Goal: Task Accomplishment & Management: Complete application form

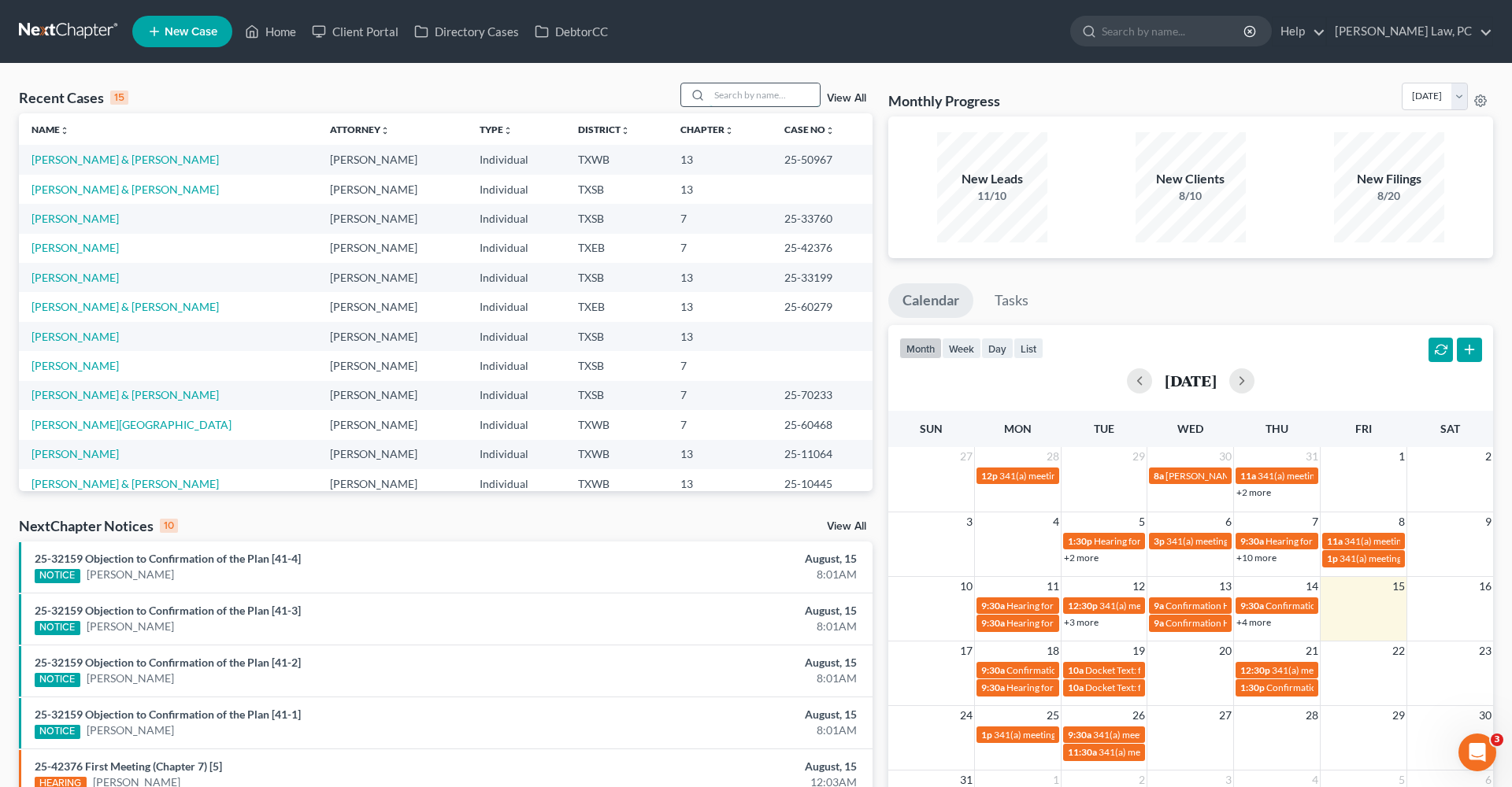
click at [750, 92] on input "search" at bounding box center [765, 95] width 110 height 23
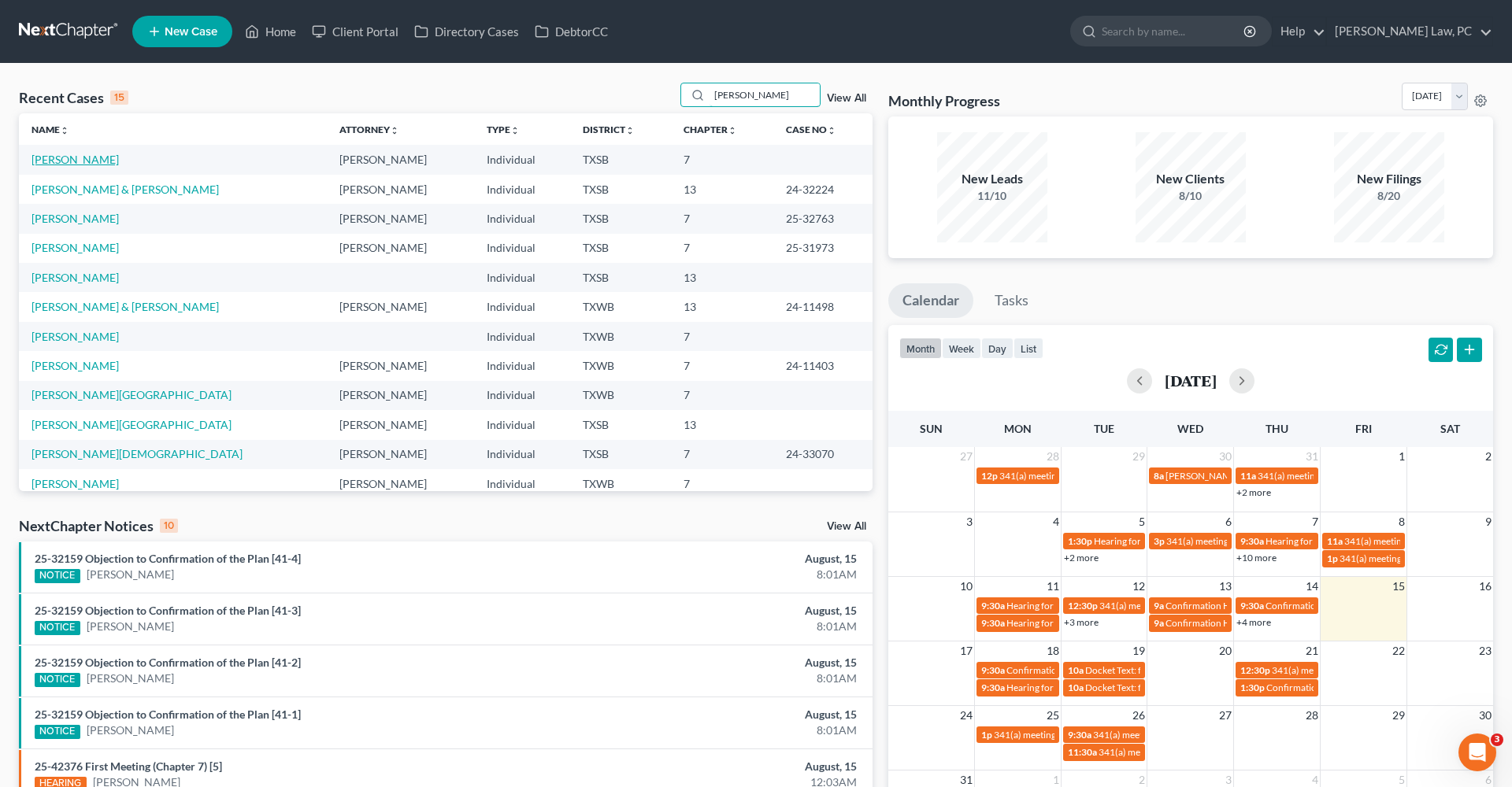
type input "ann"
click at [71, 160] on link "[PERSON_NAME]" at bounding box center [75, 159] width 87 height 13
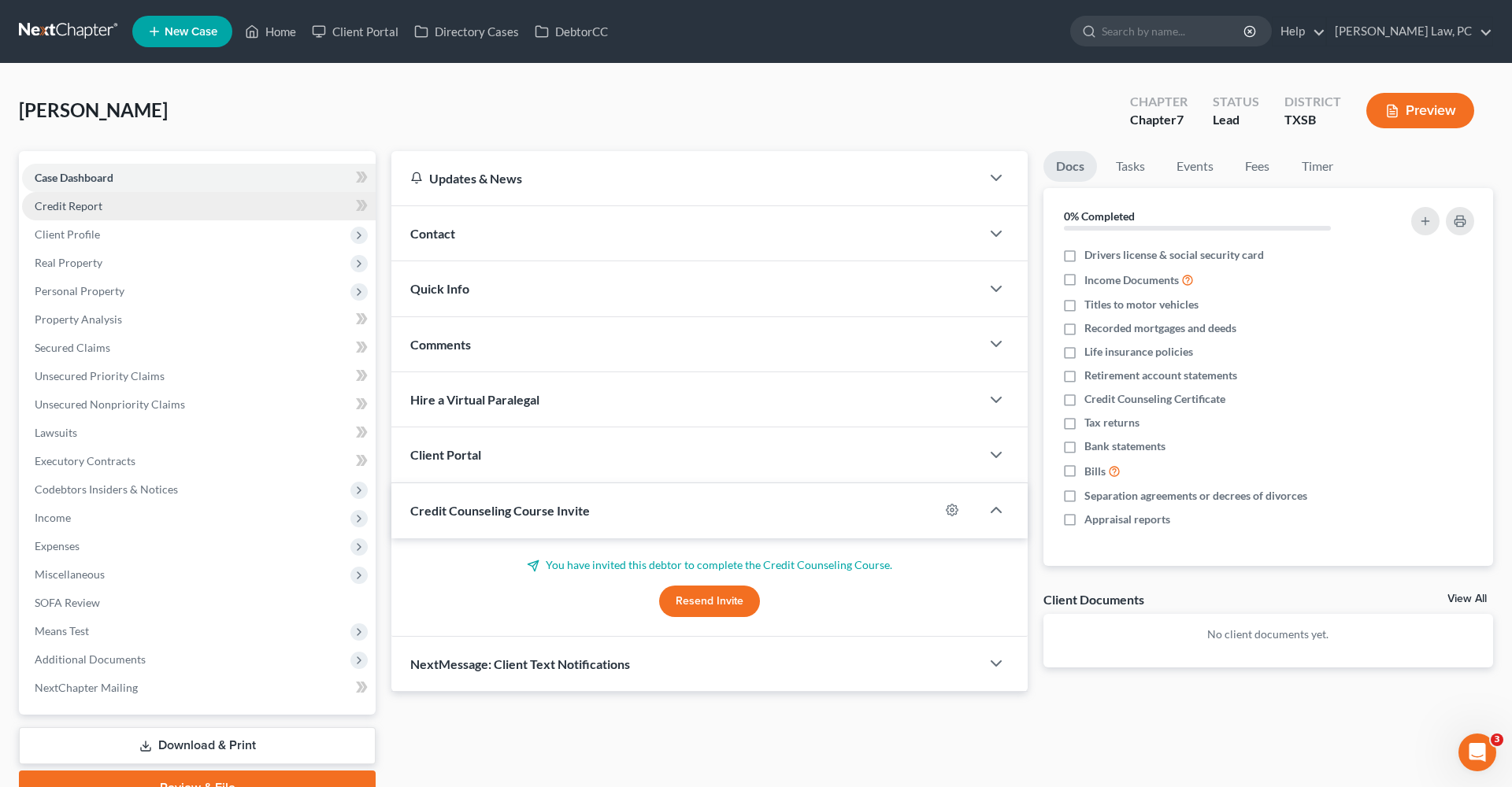
click at [55, 205] on span "Credit Report" at bounding box center [69, 205] width 68 height 13
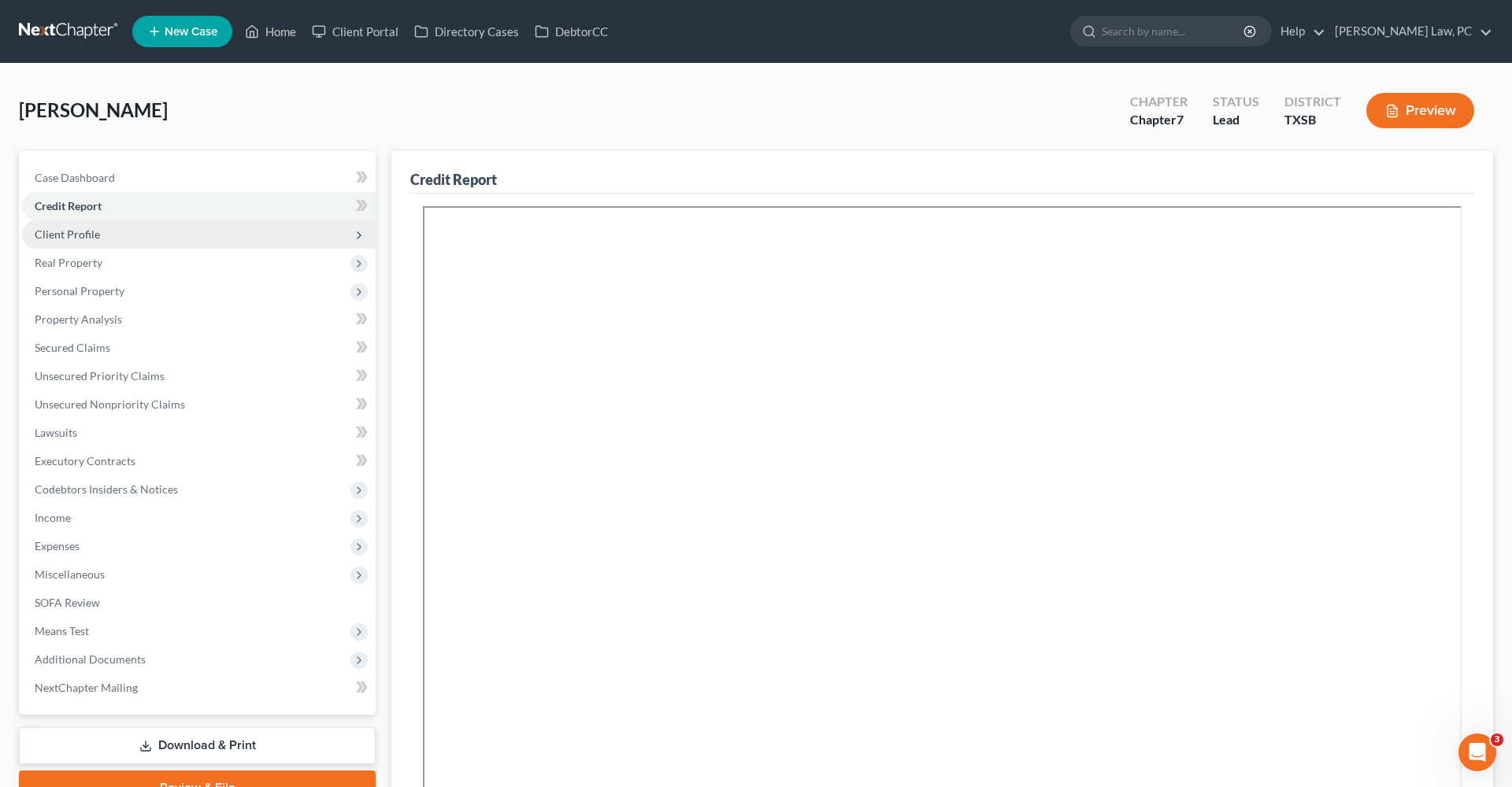
click at [65, 234] on span "Client Profile" at bounding box center [67, 234] width 65 height 13
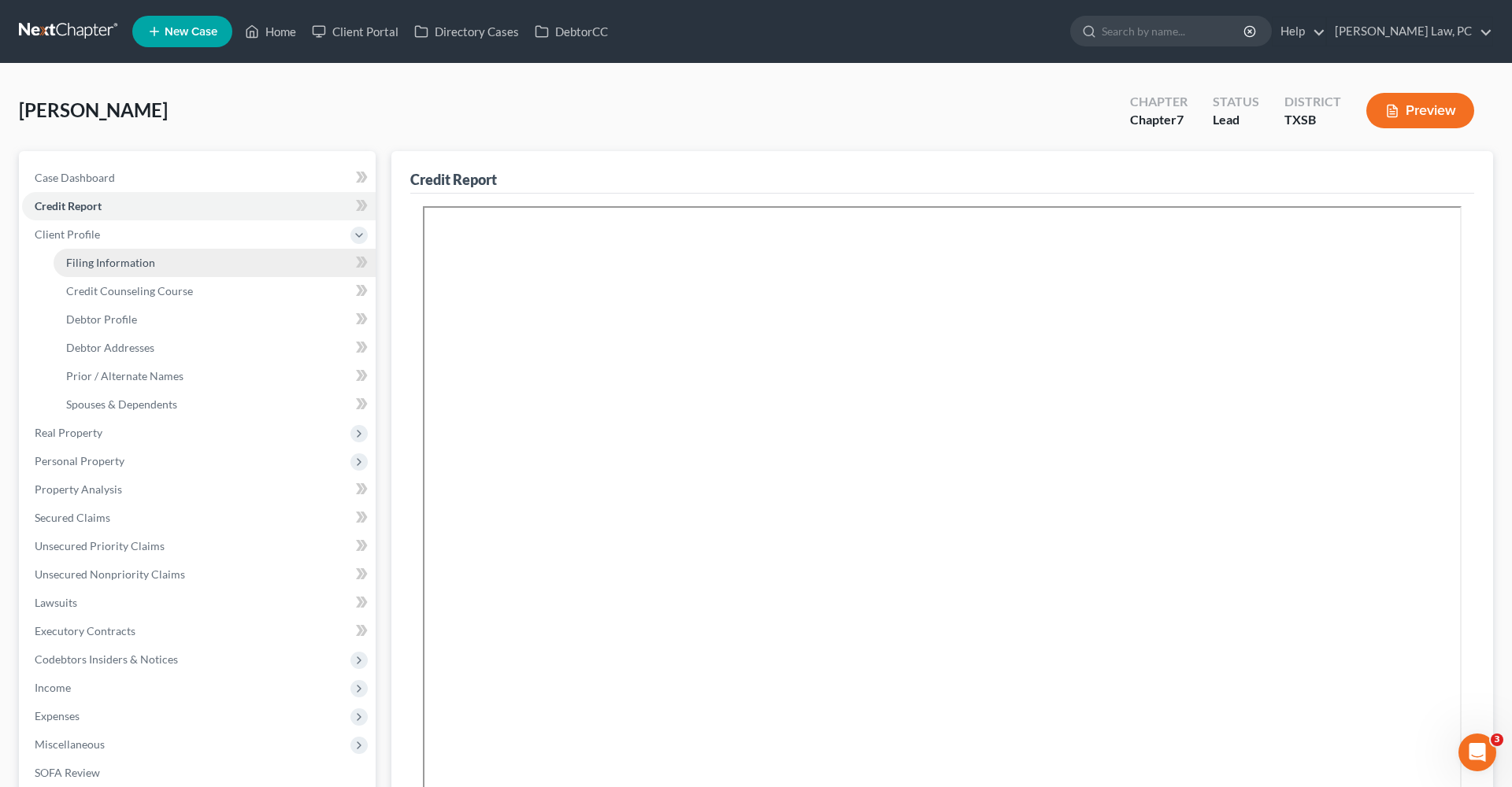
click at [94, 263] on span "Filing Information" at bounding box center [111, 261] width 89 height 13
select select "1"
select select "0"
select select "79"
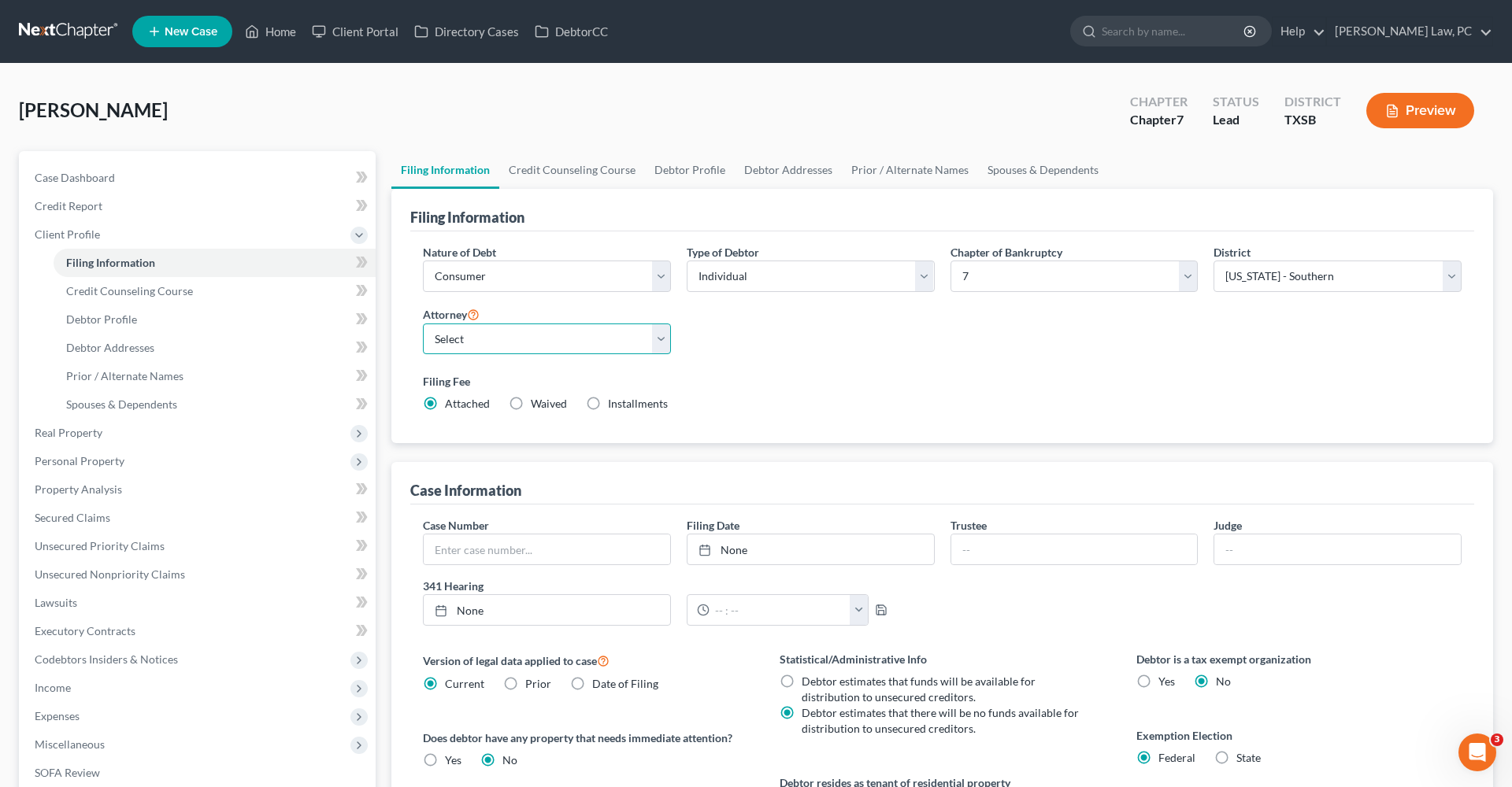
select select "2"
click at [138, 288] on span "Credit Counseling Course" at bounding box center [129, 290] width 126 height 13
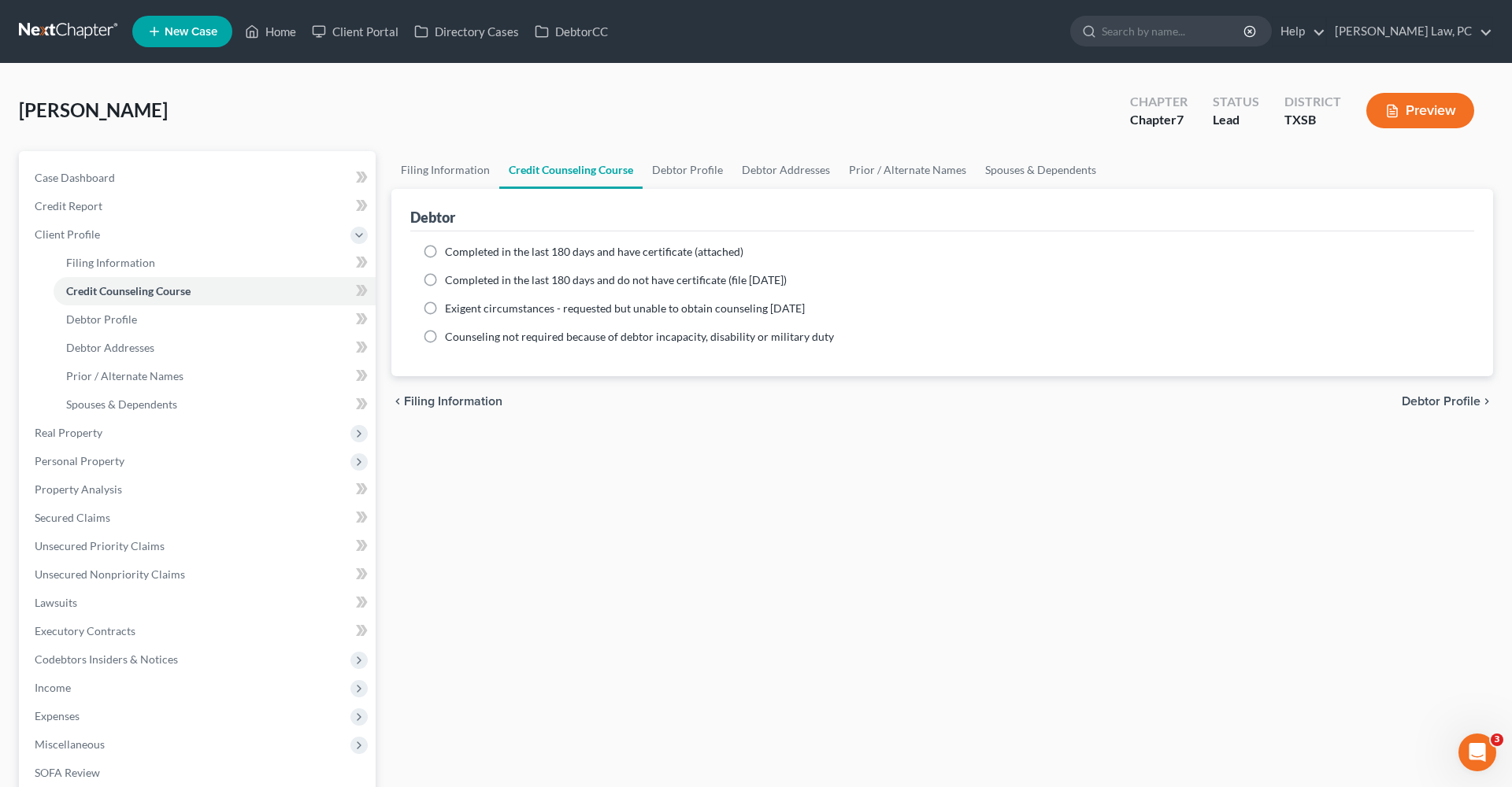
click at [485, 248] on span "Completed in the last 180 days and have certificate (attached)" at bounding box center [594, 251] width 298 height 13
click at [461, 248] on input "Completed in the last 180 days and have certificate (attached)" at bounding box center [456, 249] width 10 height 10
radio input "true"
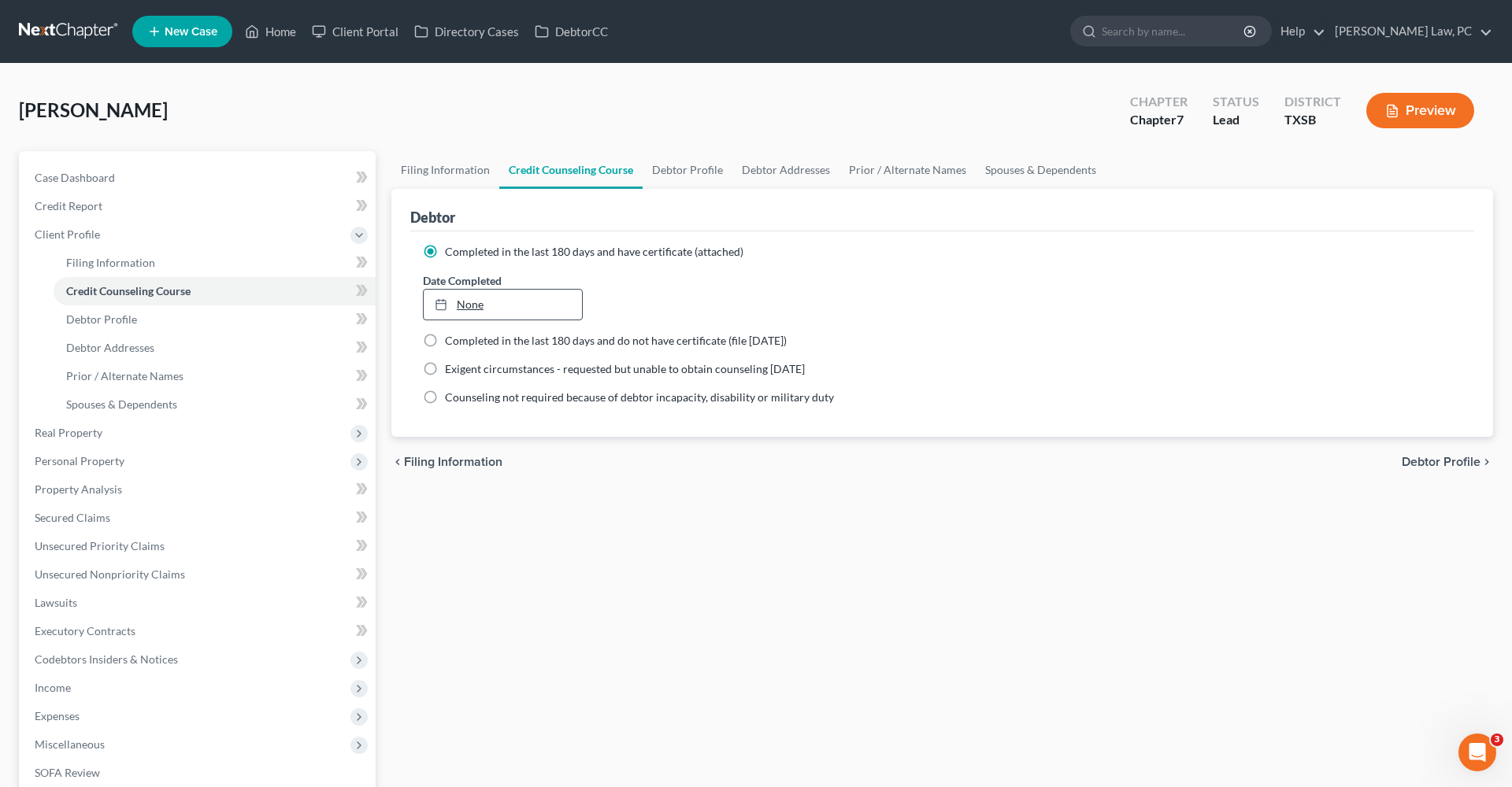
click at [467, 305] on link "None" at bounding box center [502, 304] width 158 height 30
click at [119, 323] on span "Debtor Profile" at bounding box center [101, 318] width 71 height 13
select select "0"
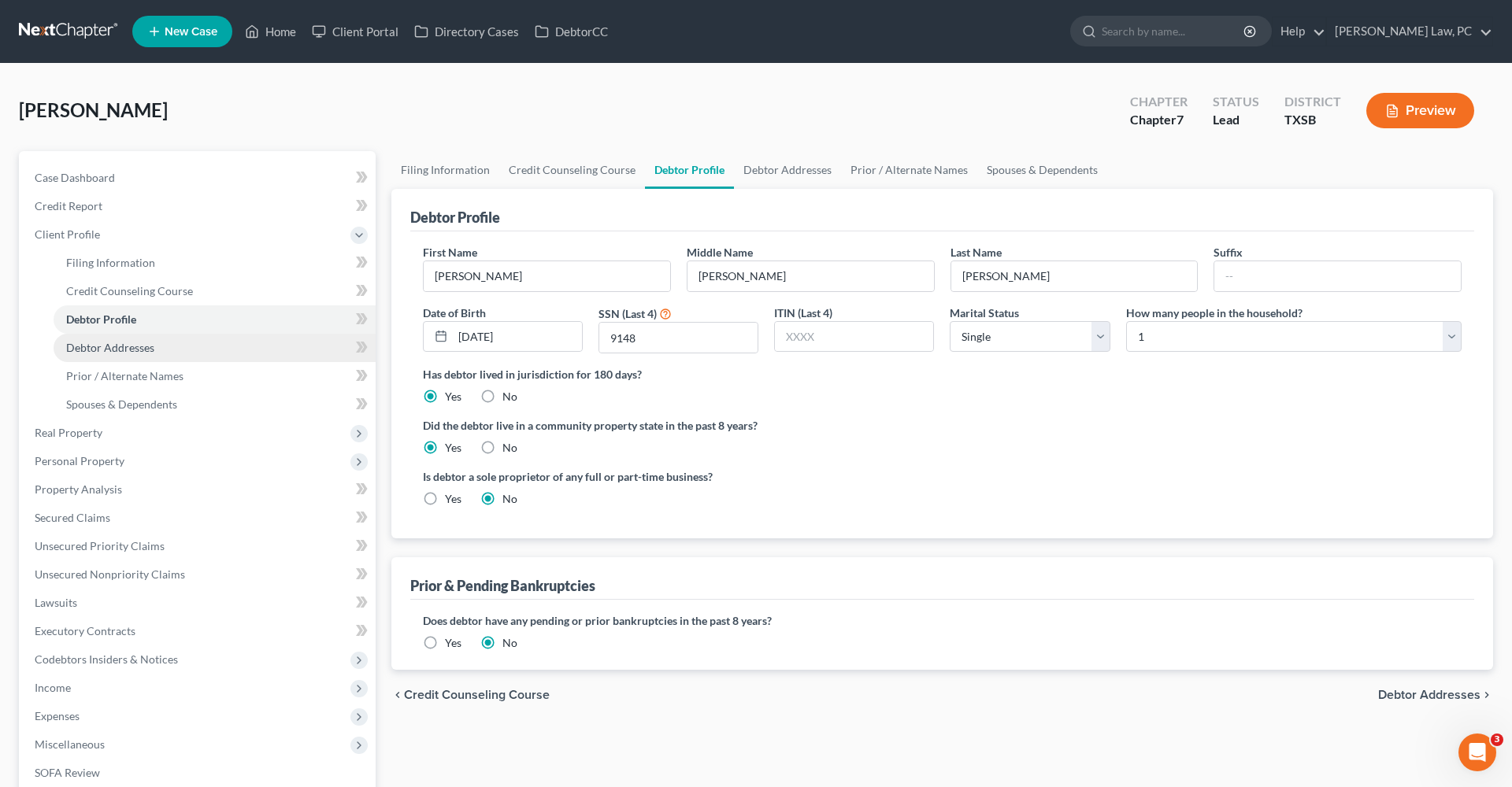
click at [114, 352] on span "Debtor Addresses" at bounding box center [110, 347] width 88 height 13
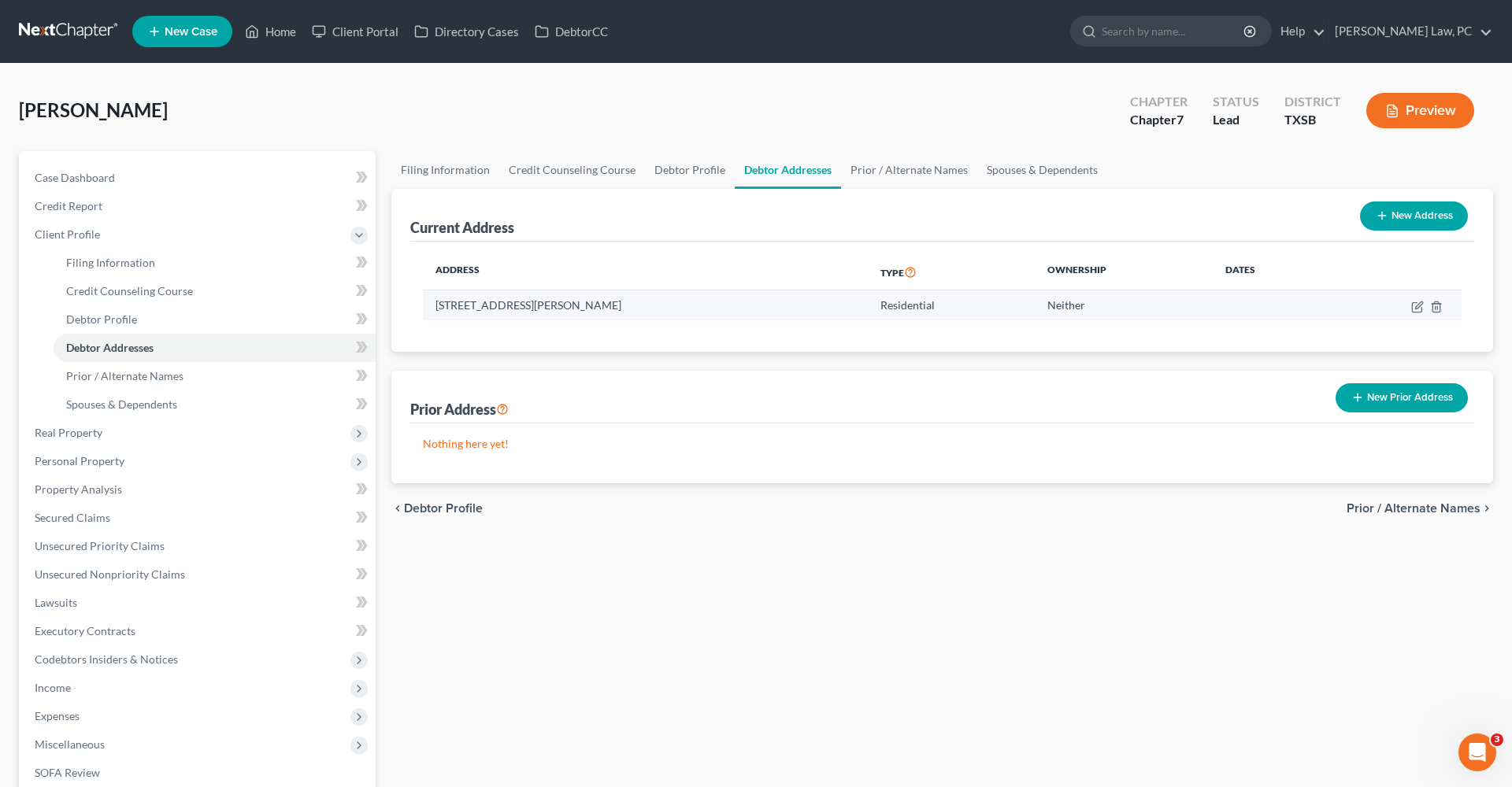
click at [644, 304] on td "4707 Theall Rd, Houston, TX 77066" at bounding box center [645, 305] width 445 height 30
drag, startPoint x: 611, startPoint y: 302, endPoint x: 434, endPoint y: 297, distance: 177.1
click at [433, 297] on td "4707 Theall Rd, Houston, TX 77066" at bounding box center [645, 305] width 445 height 30
copy td "4707 Theall Rd, Houston, TX 77066"
click at [1417, 306] on icon "button" at bounding box center [1417, 307] width 12 height 12
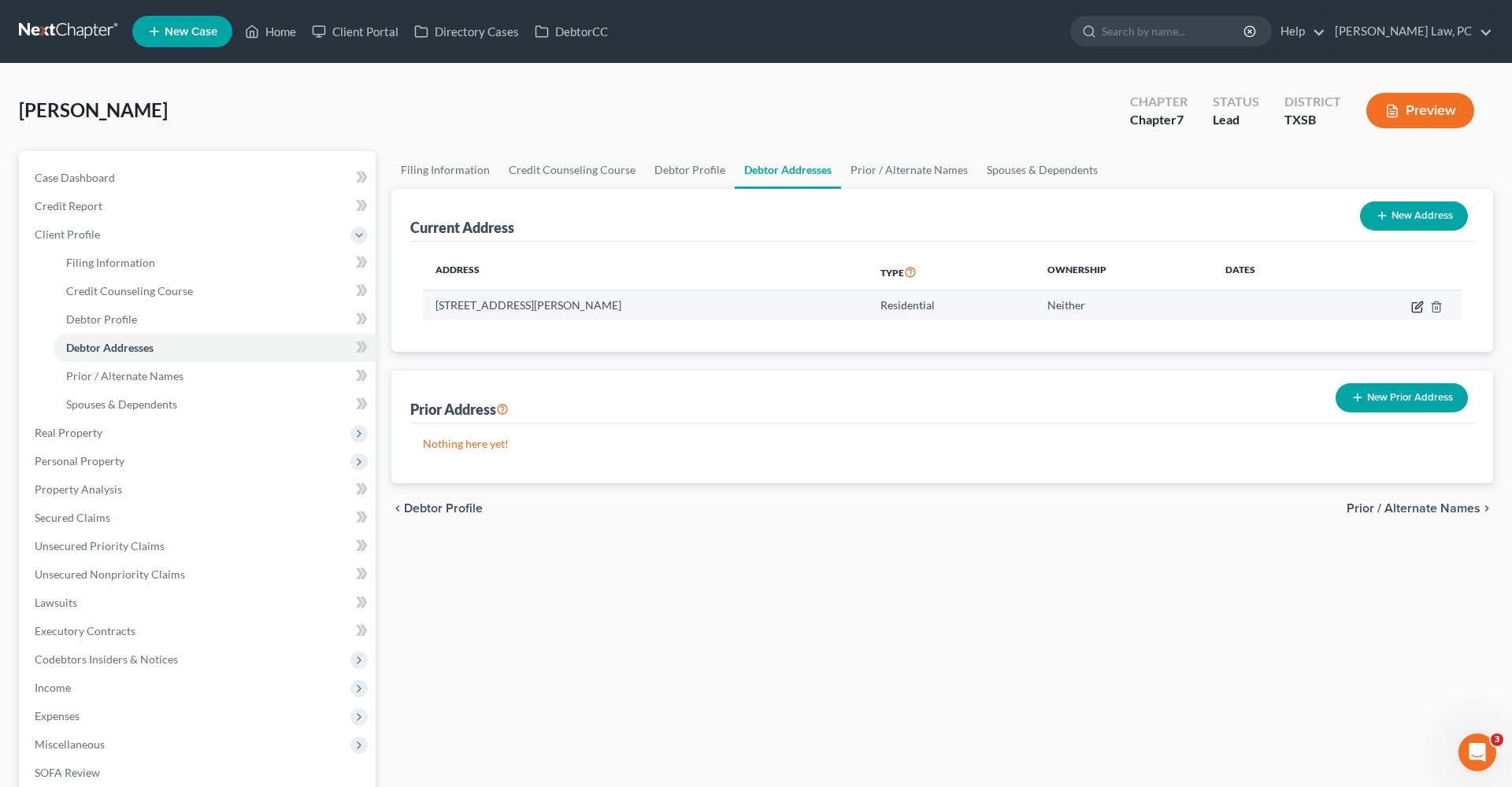
select select "45"
select select "0"
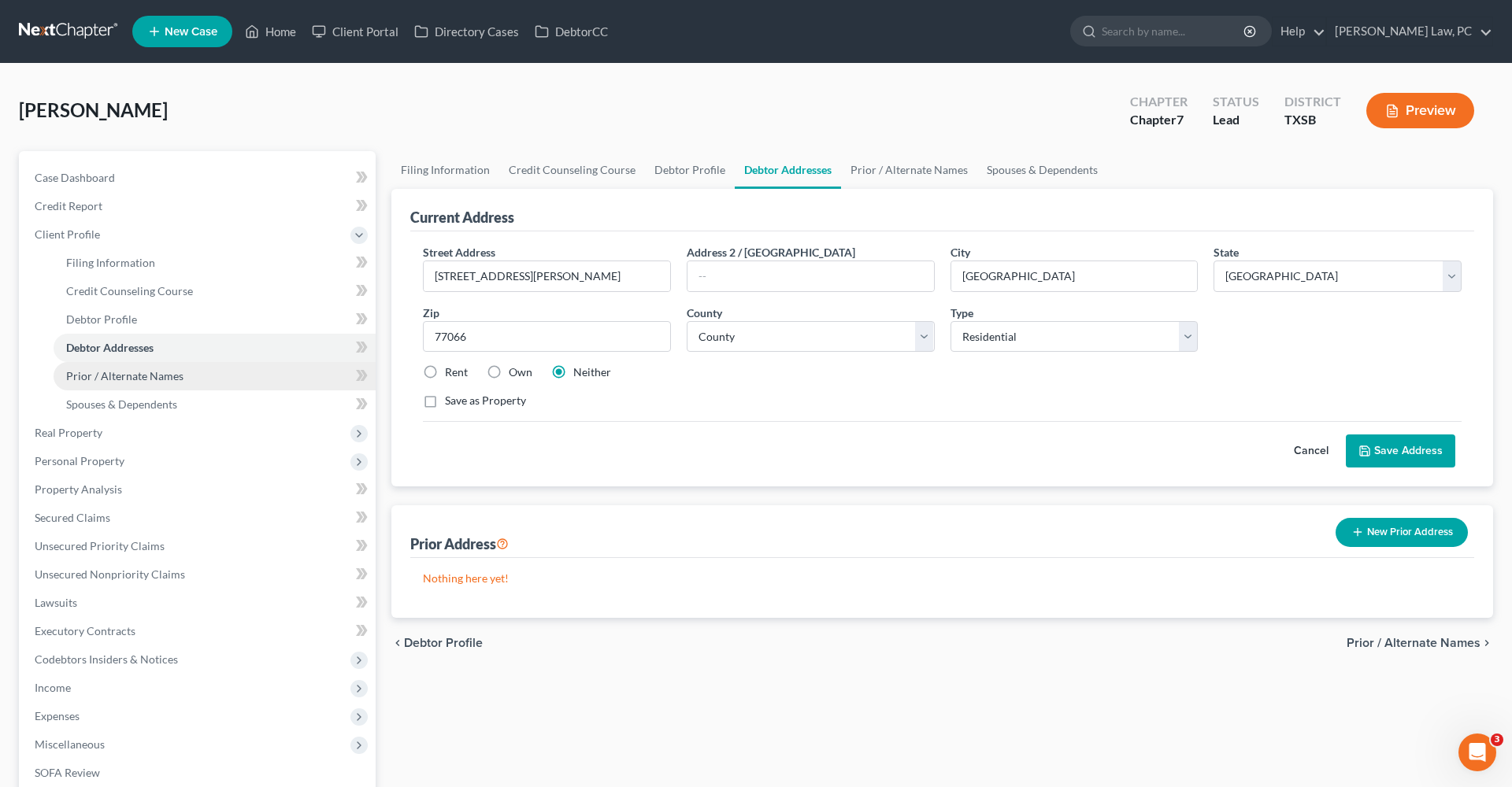
click at [112, 379] on span "Prior / Alternate Names" at bounding box center [125, 375] width 118 height 13
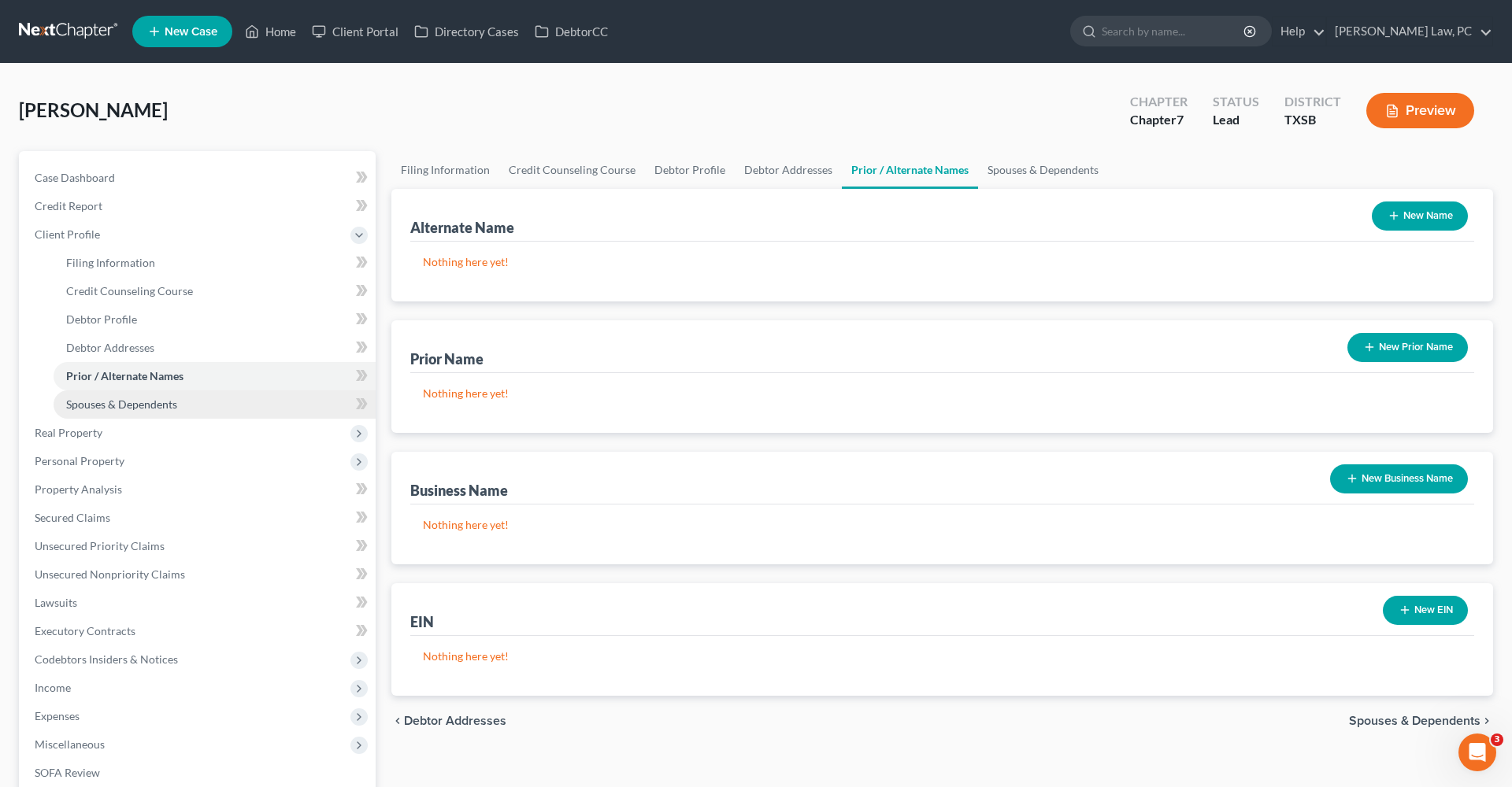
click at [119, 405] on span "Spouses & Dependents" at bounding box center [121, 404] width 111 height 13
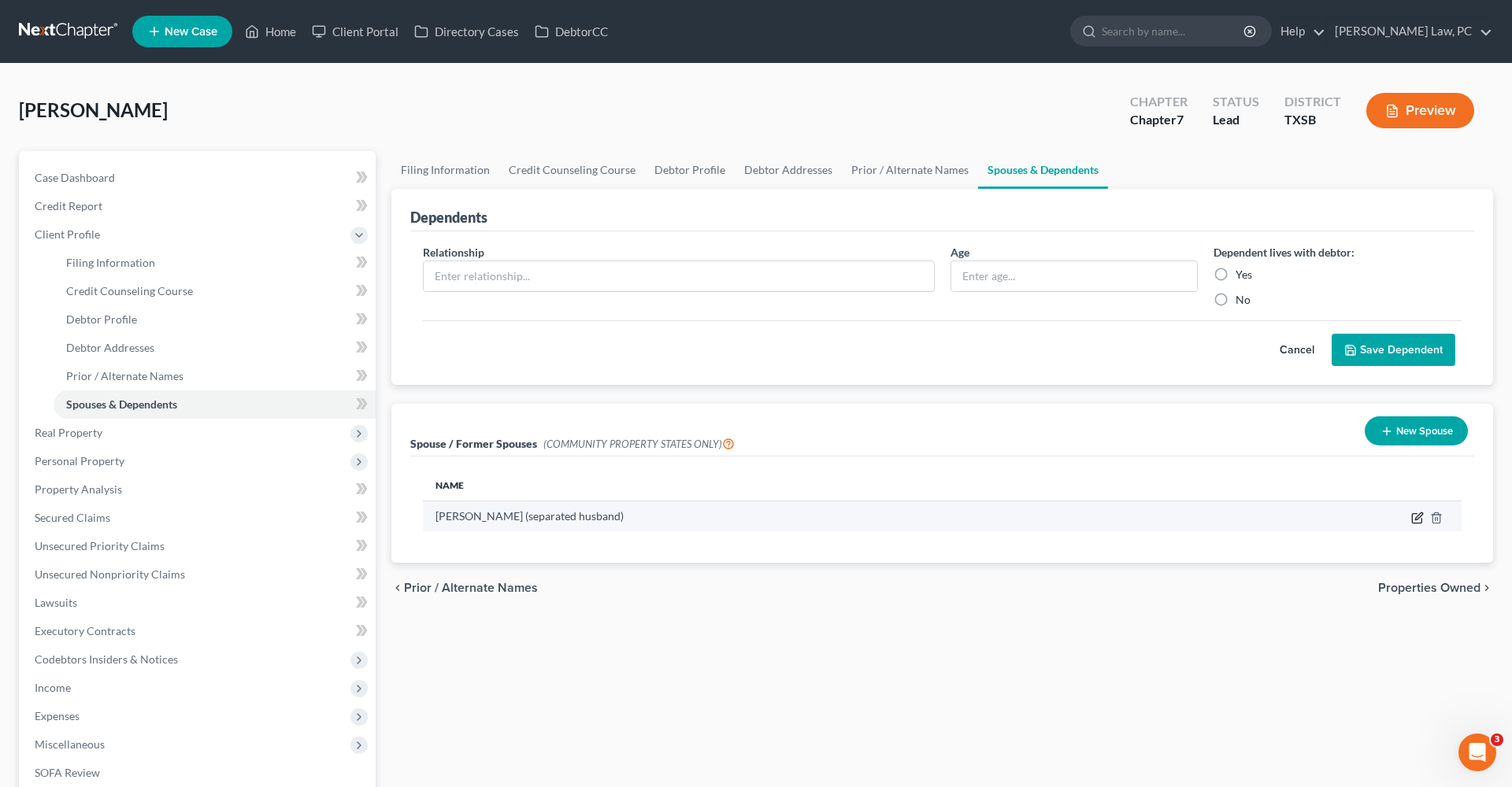
click at [1413, 520] on icon "button" at bounding box center [1416, 518] width 10 height 10
select select "8"
select select "45"
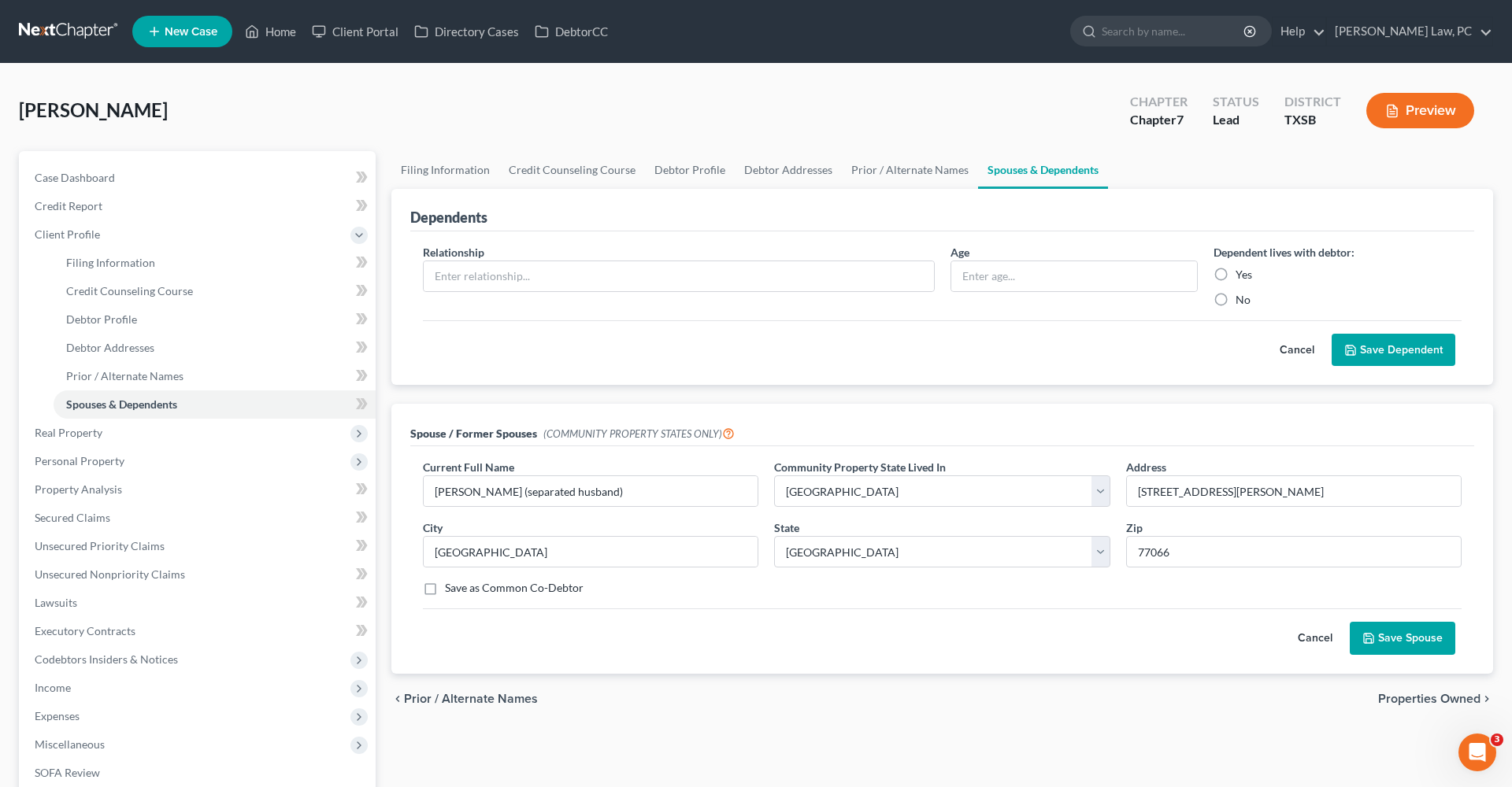
click at [1389, 634] on button "Save Spouse" at bounding box center [1402, 638] width 106 height 33
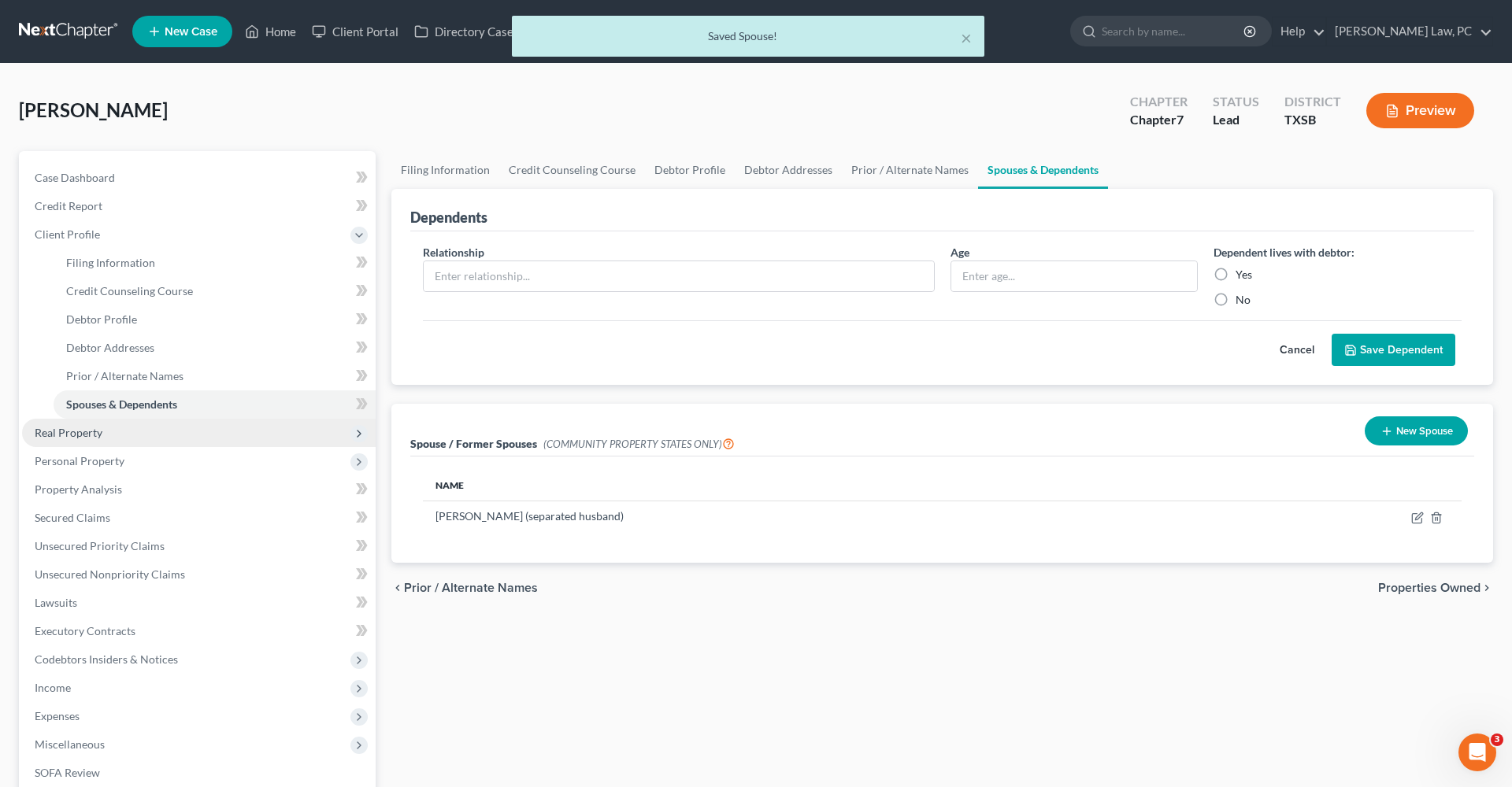
click at [90, 424] on span "Real Property" at bounding box center [198, 432] width 353 height 29
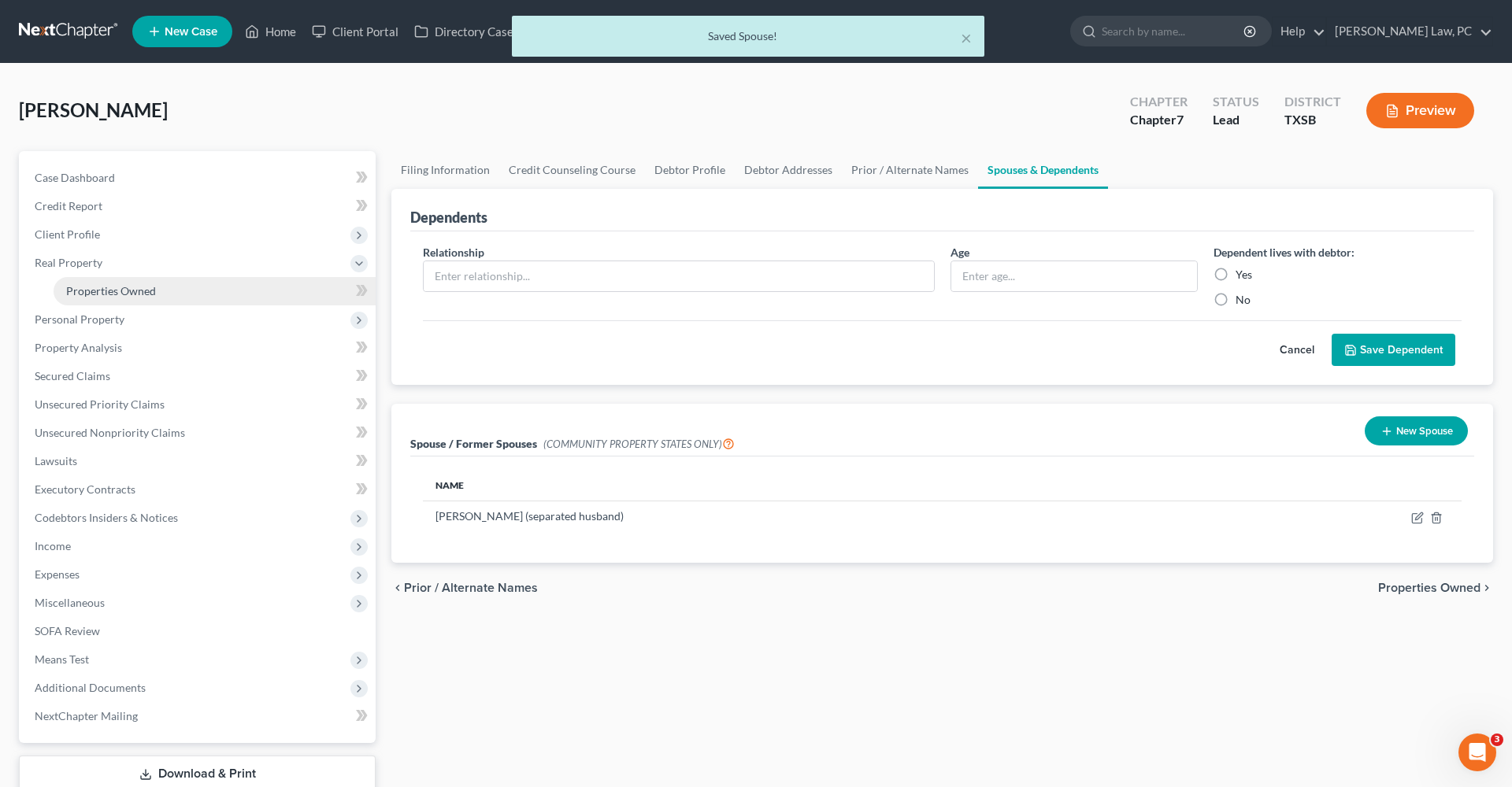
click at [138, 292] on span "Properties Owned" at bounding box center [111, 290] width 90 height 13
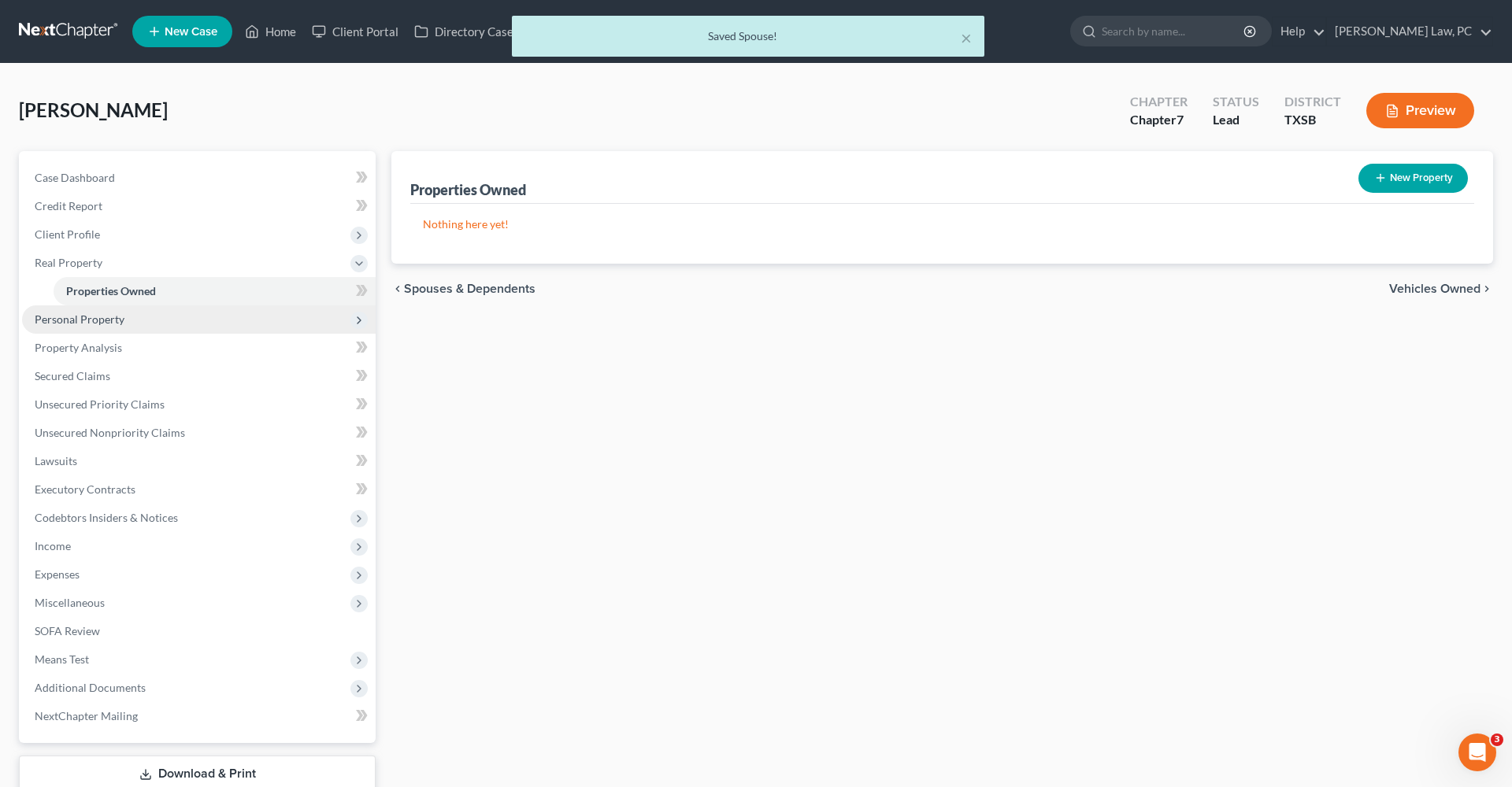
click at [100, 316] on span "Personal Property" at bounding box center [79, 318] width 90 height 13
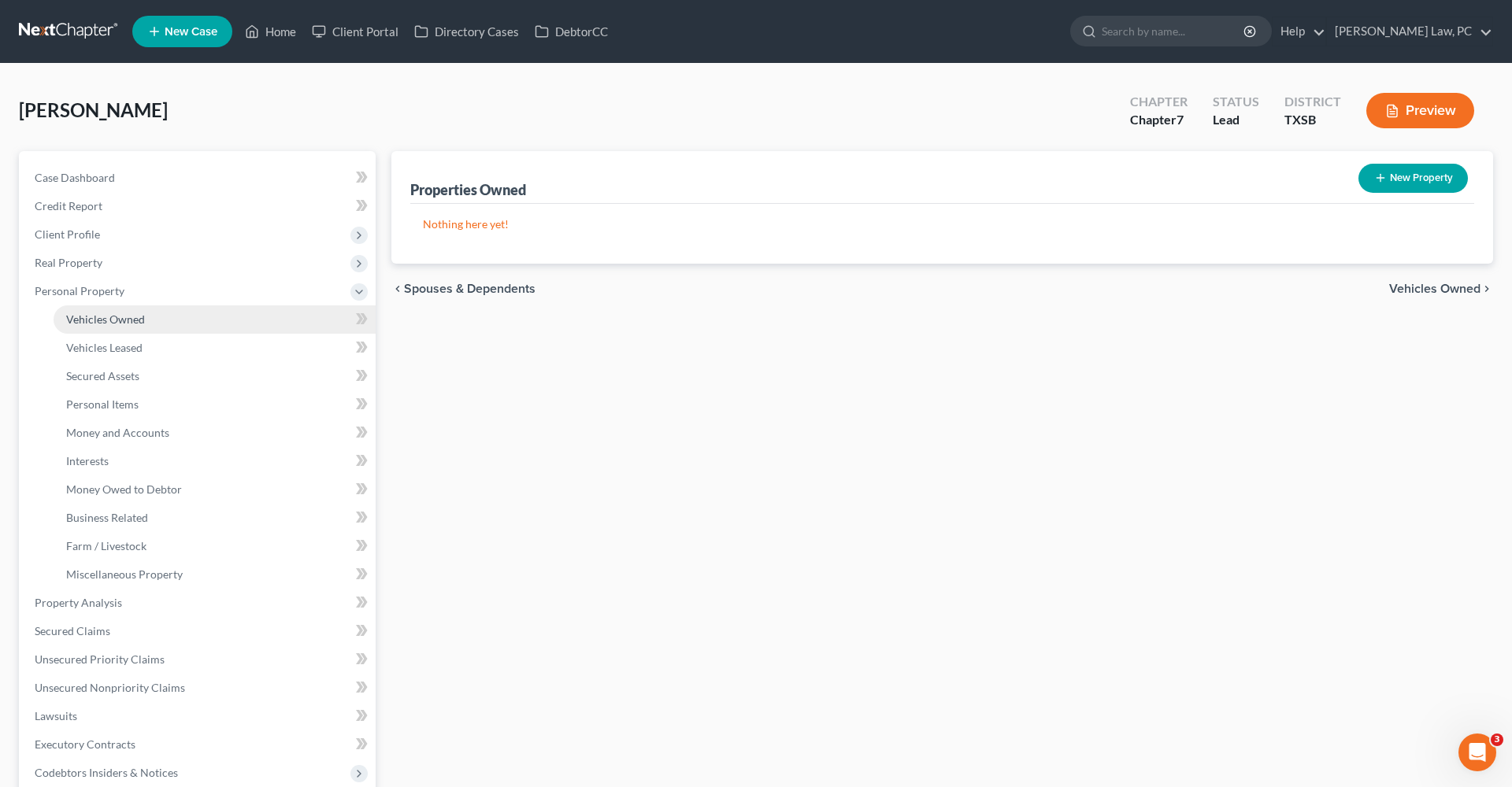
click at [109, 321] on span "Vehicles Owned" at bounding box center [106, 318] width 78 height 13
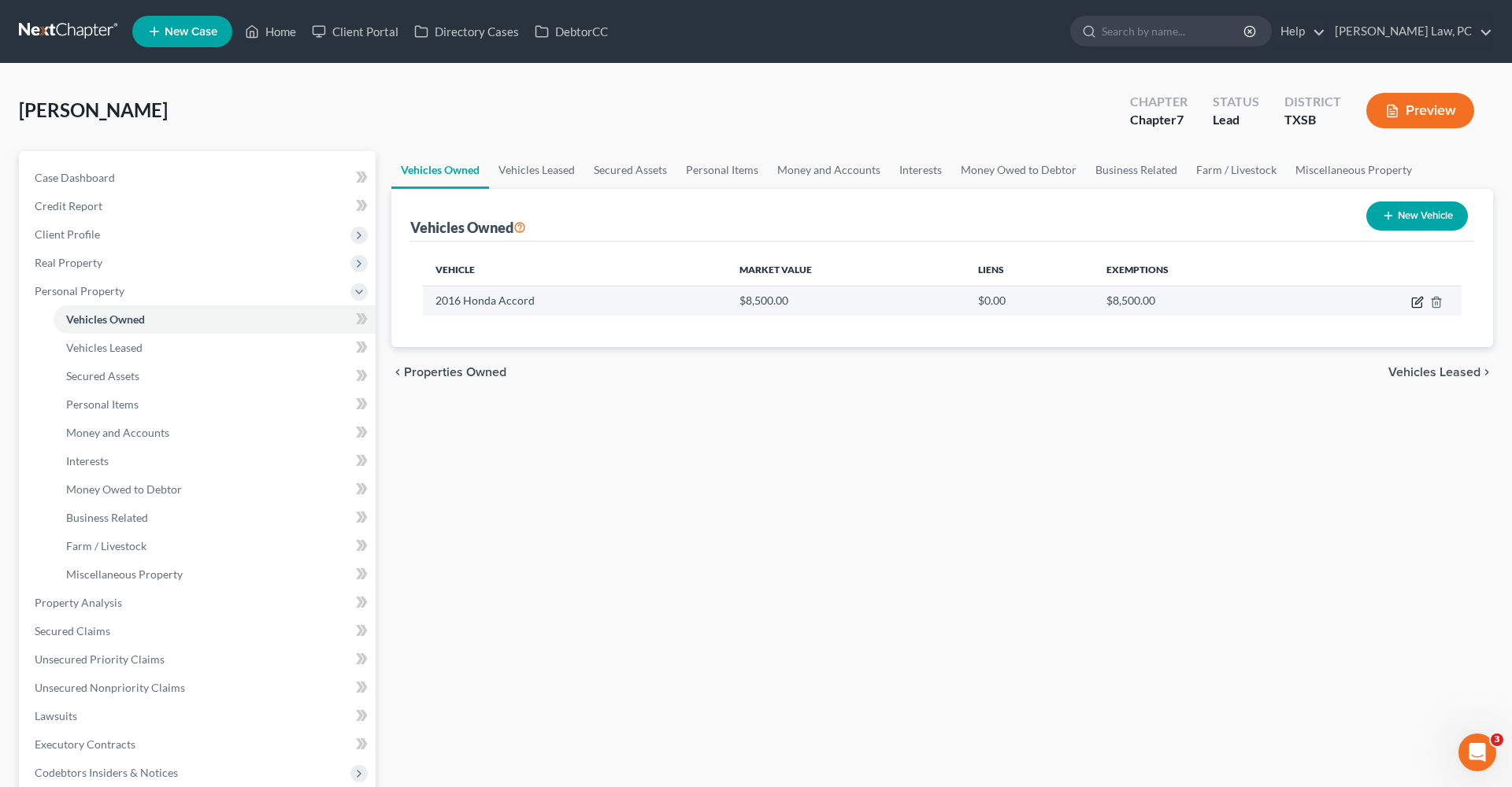
click at [1413, 301] on icon "button" at bounding box center [1417, 302] width 12 height 12
select select "0"
select select "10"
select select "0"
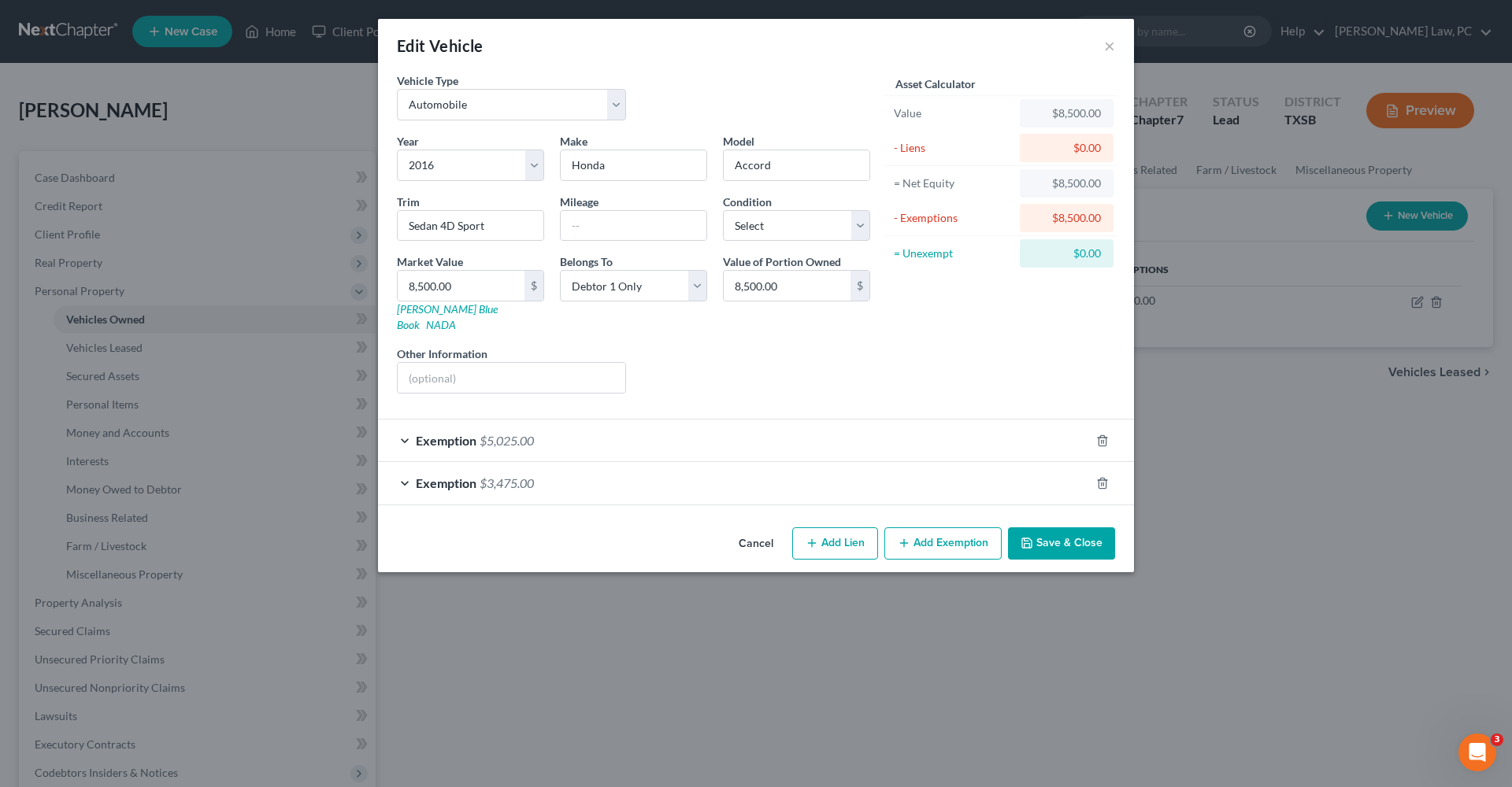
click at [605, 419] on div "Exemption $5,025.00" at bounding box center [733, 440] width 712 height 42
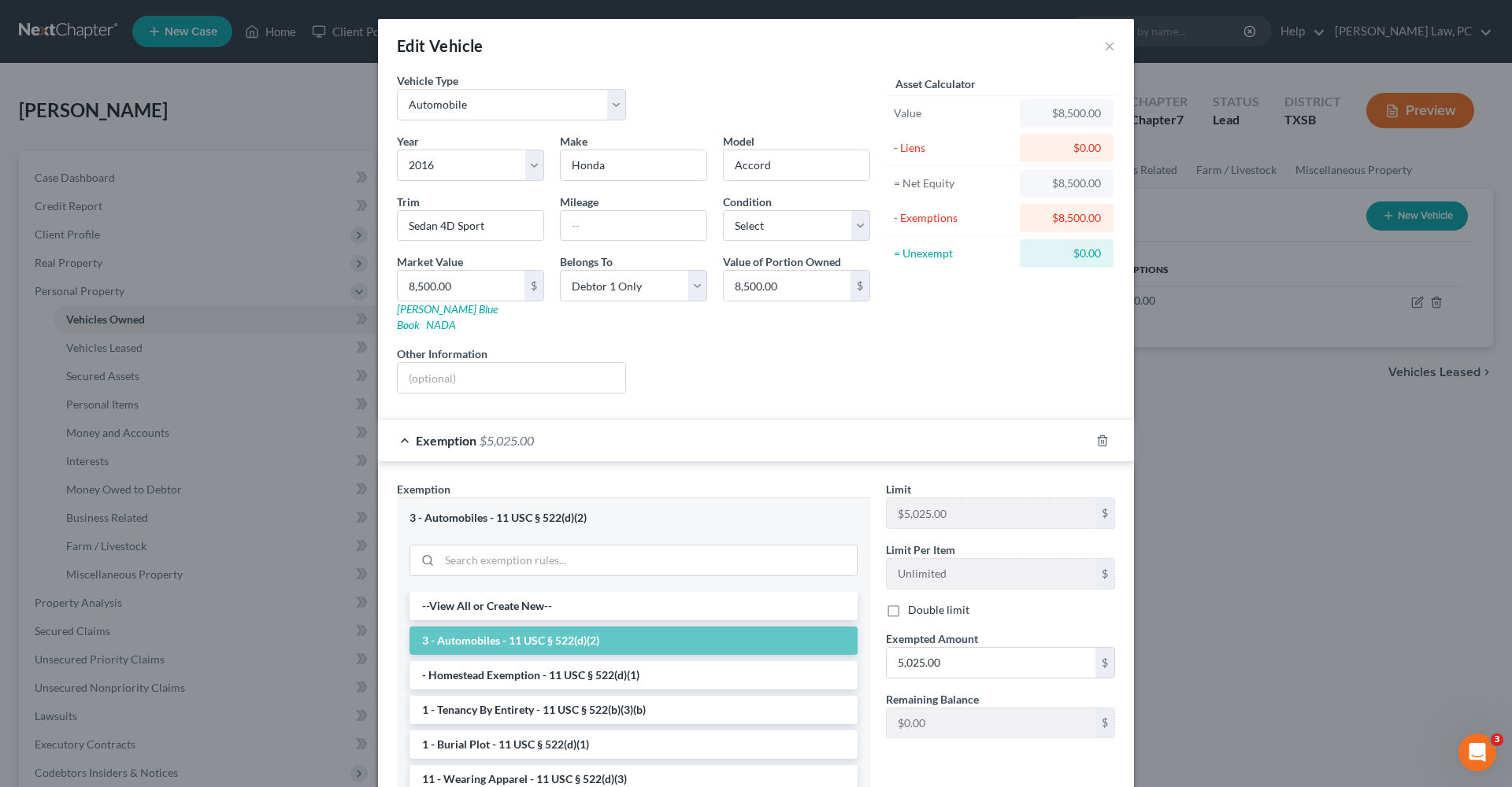
click at [605, 419] on div "Exemption $5,025.00" at bounding box center [733, 440] width 712 height 42
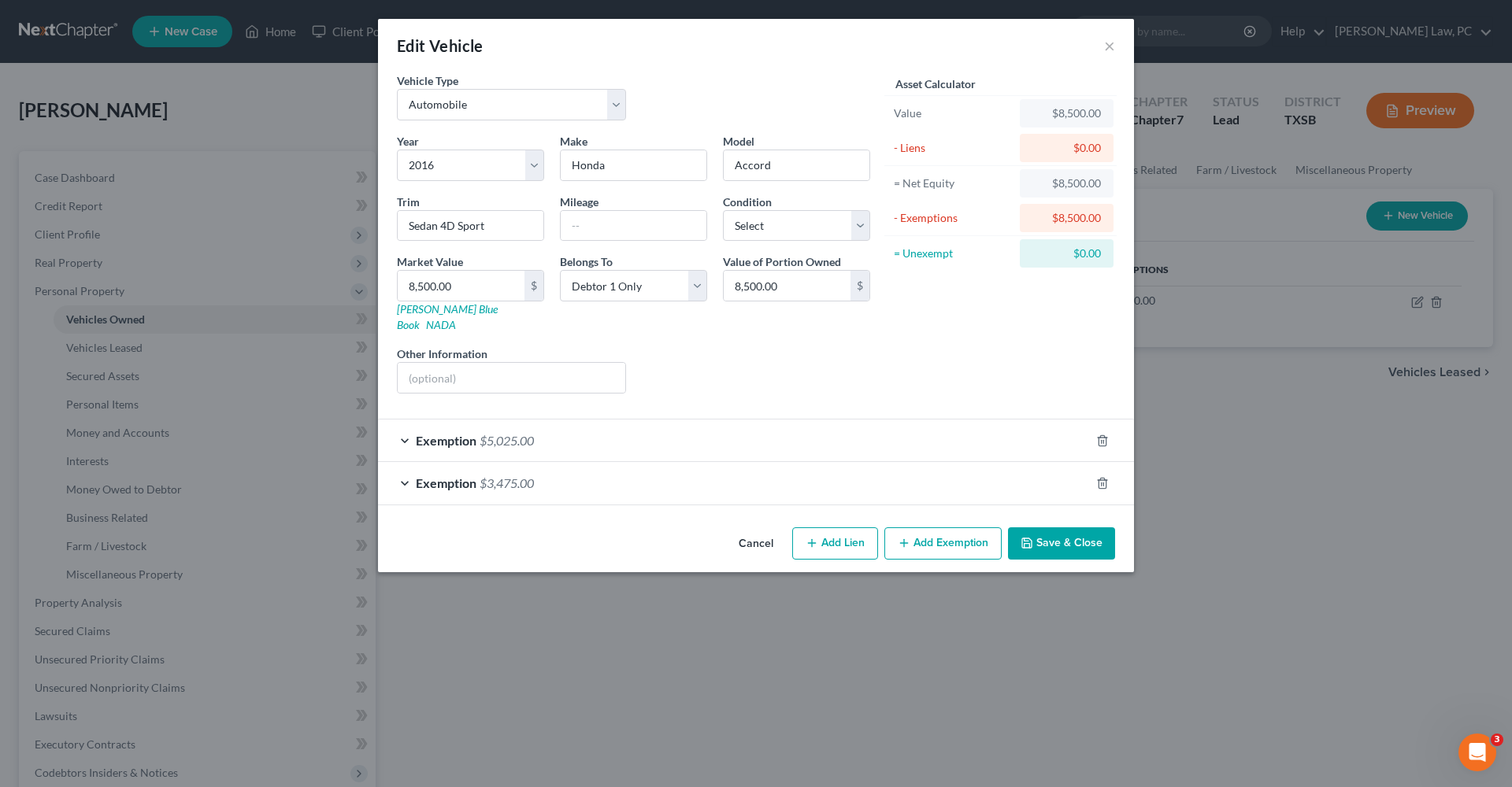
click at [617, 467] on div "Exemption $3,475.00" at bounding box center [733, 483] width 712 height 42
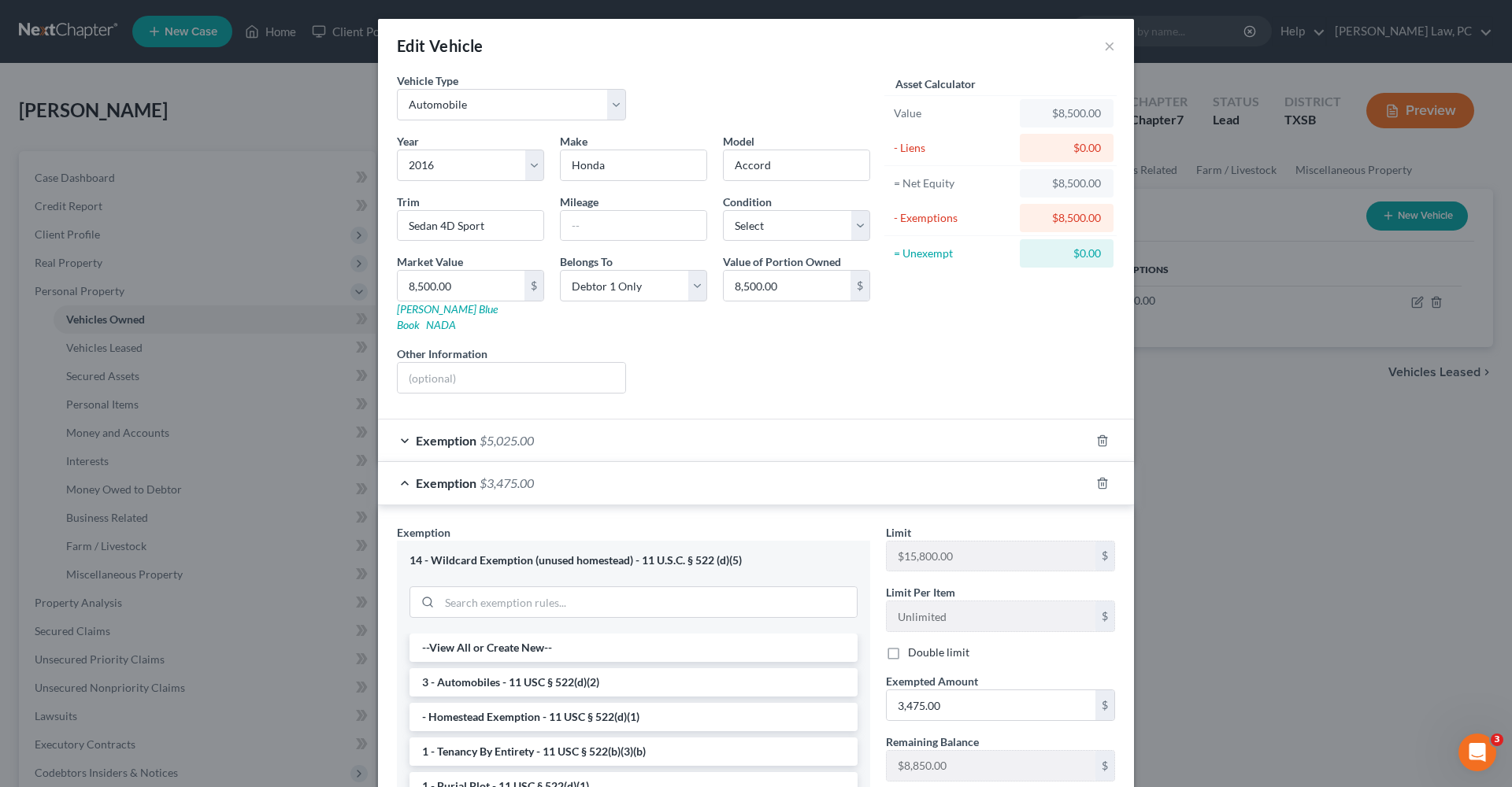
click at [654, 468] on div "Exemption $3,475.00" at bounding box center [733, 483] width 712 height 42
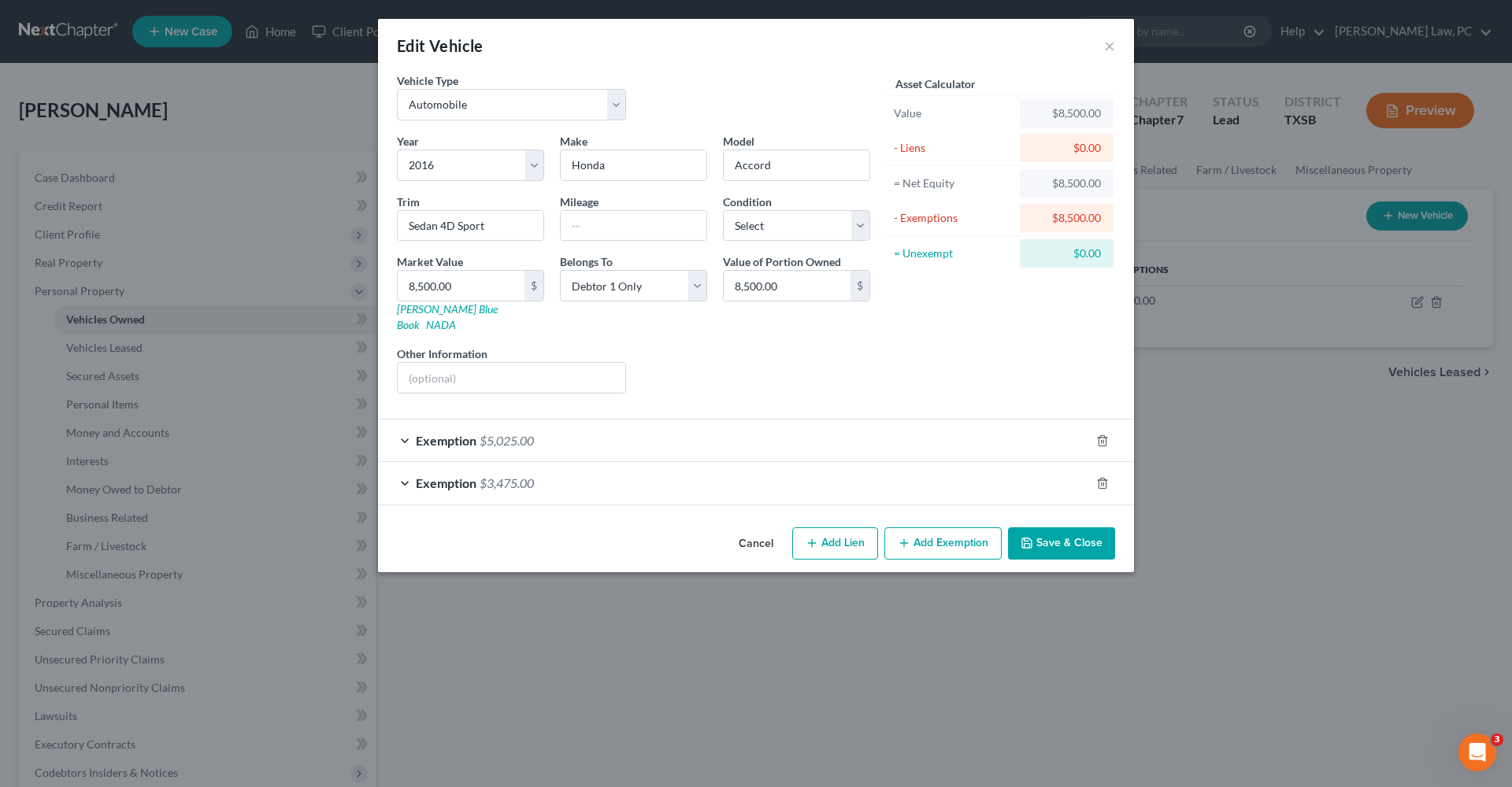
click at [1076, 536] on button "Save & Close" at bounding box center [1061, 544] width 107 height 33
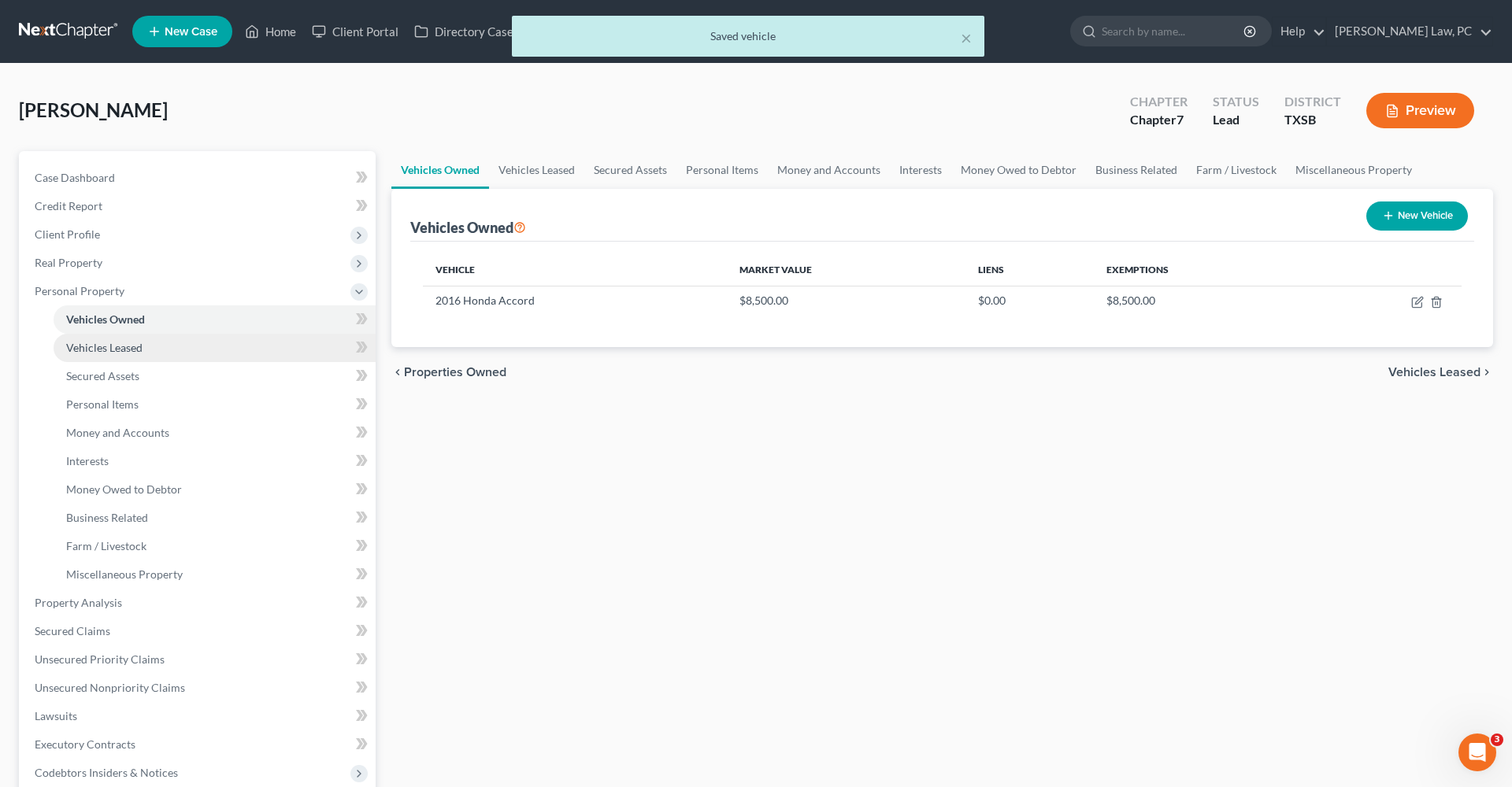
click at [148, 340] on link "Vehicles Leased" at bounding box center [214, 348] width 322 height 29
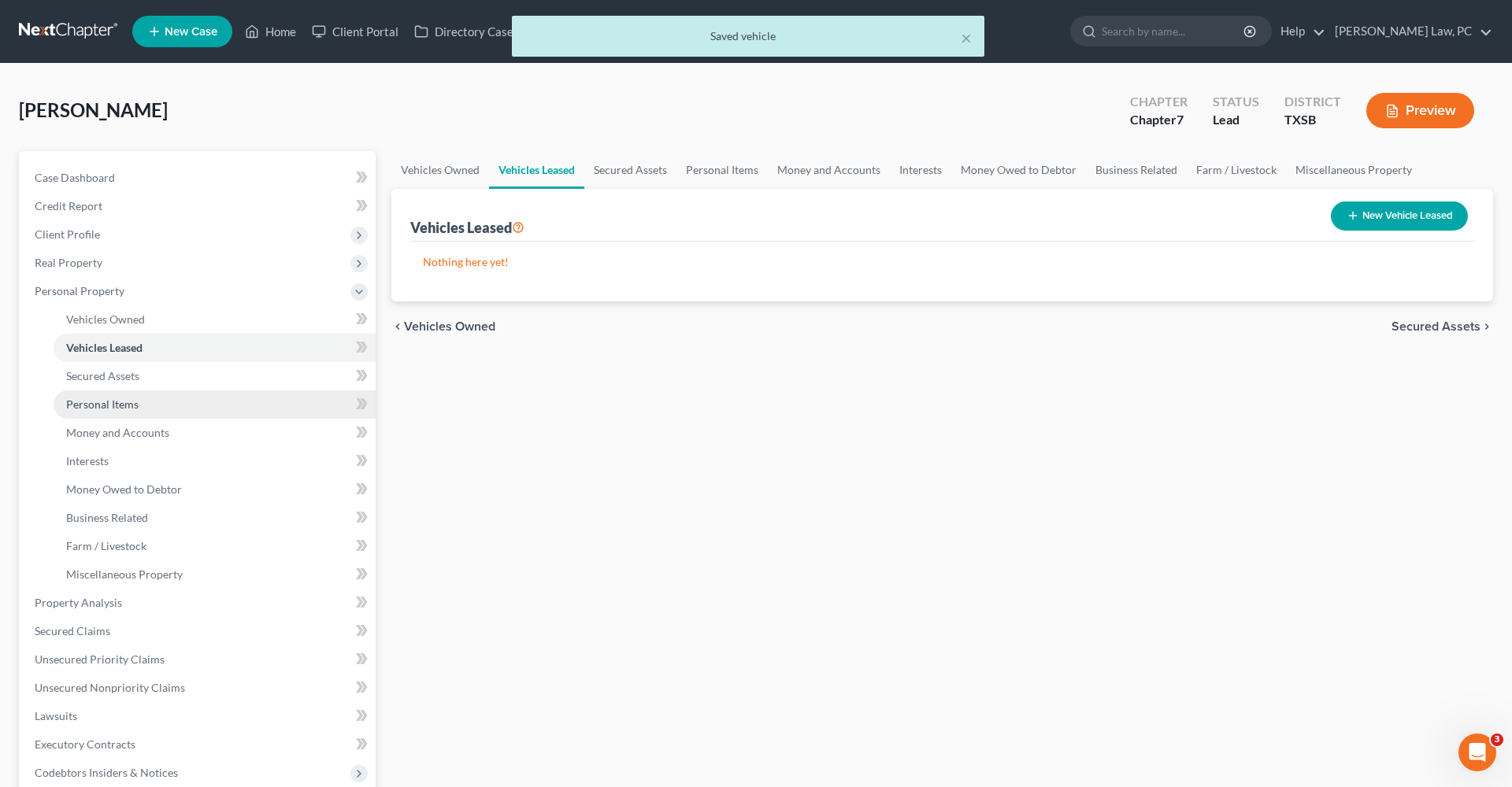
click at [110, 401] on span "Personal Items" at bounding box center [102, 404] width 72 height 13
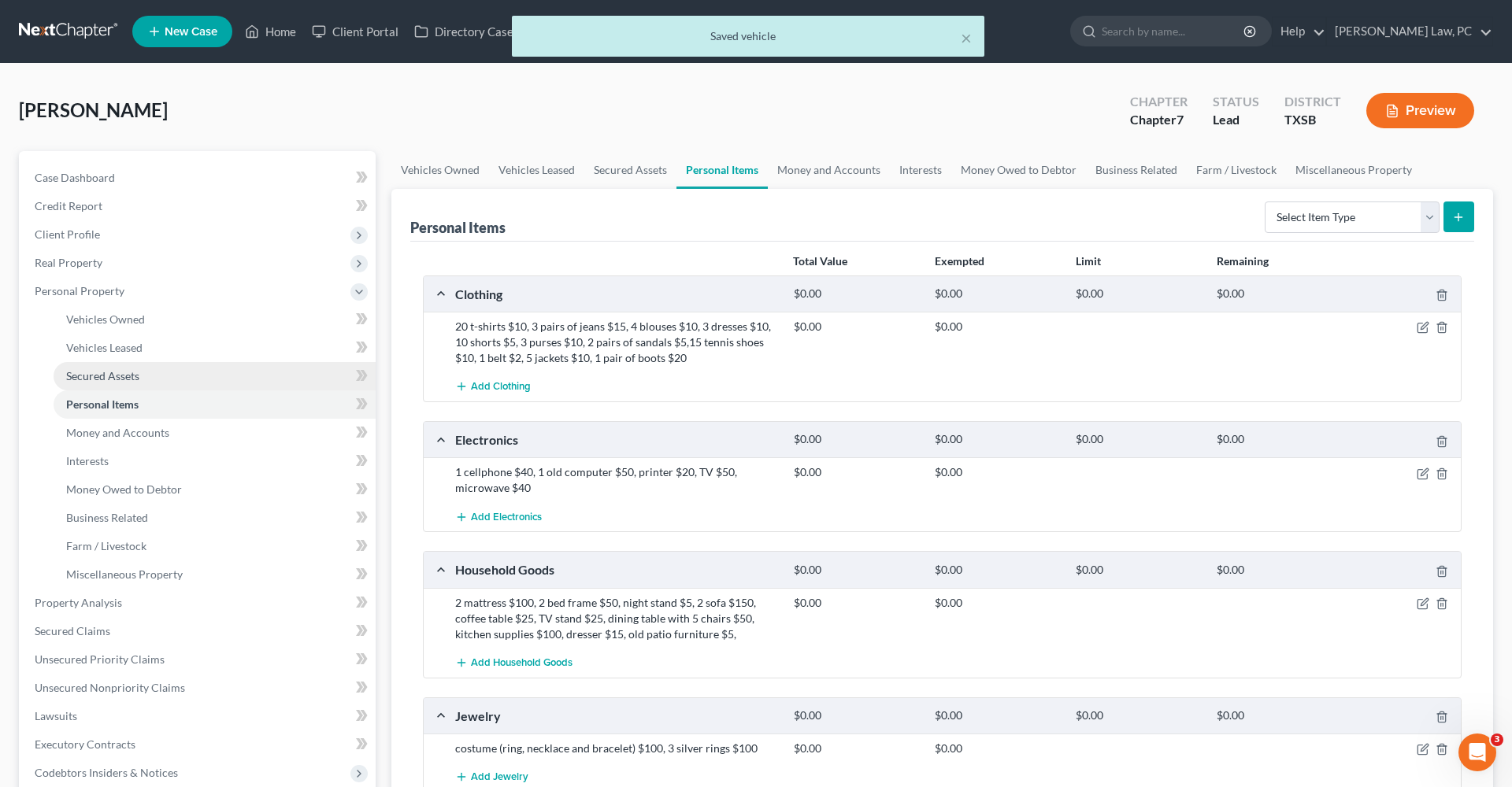
click at [124, 367] on link "Secured Assets" at bounding box center [214, 376] width 322 height 29
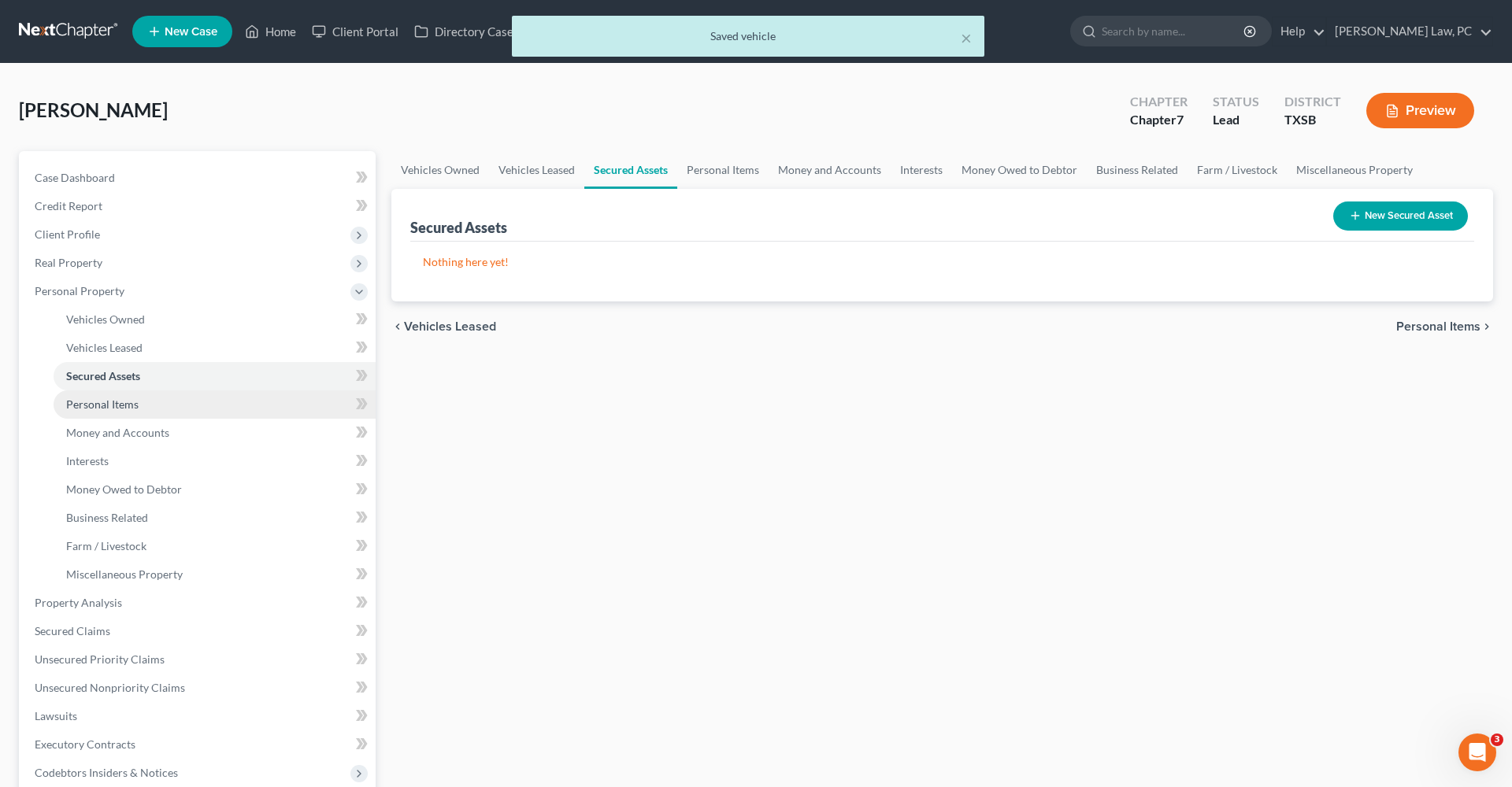
click at [136, 405] on span "Personal Items" at bounding box center [102, 404] width 72 height 13
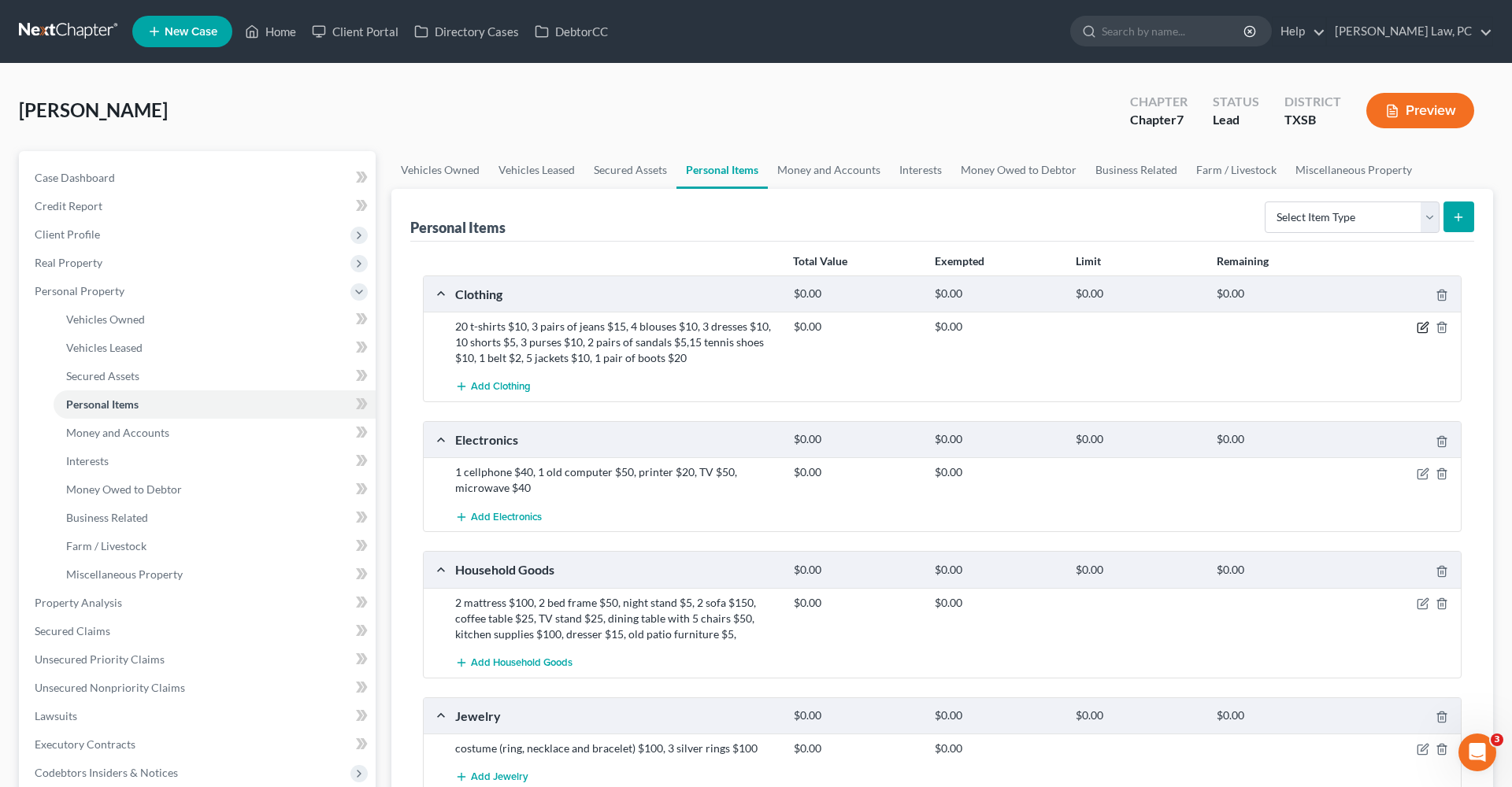
click at [1420, 329] on icon "button" at bounding box center [1424, 326] width 7 height 7
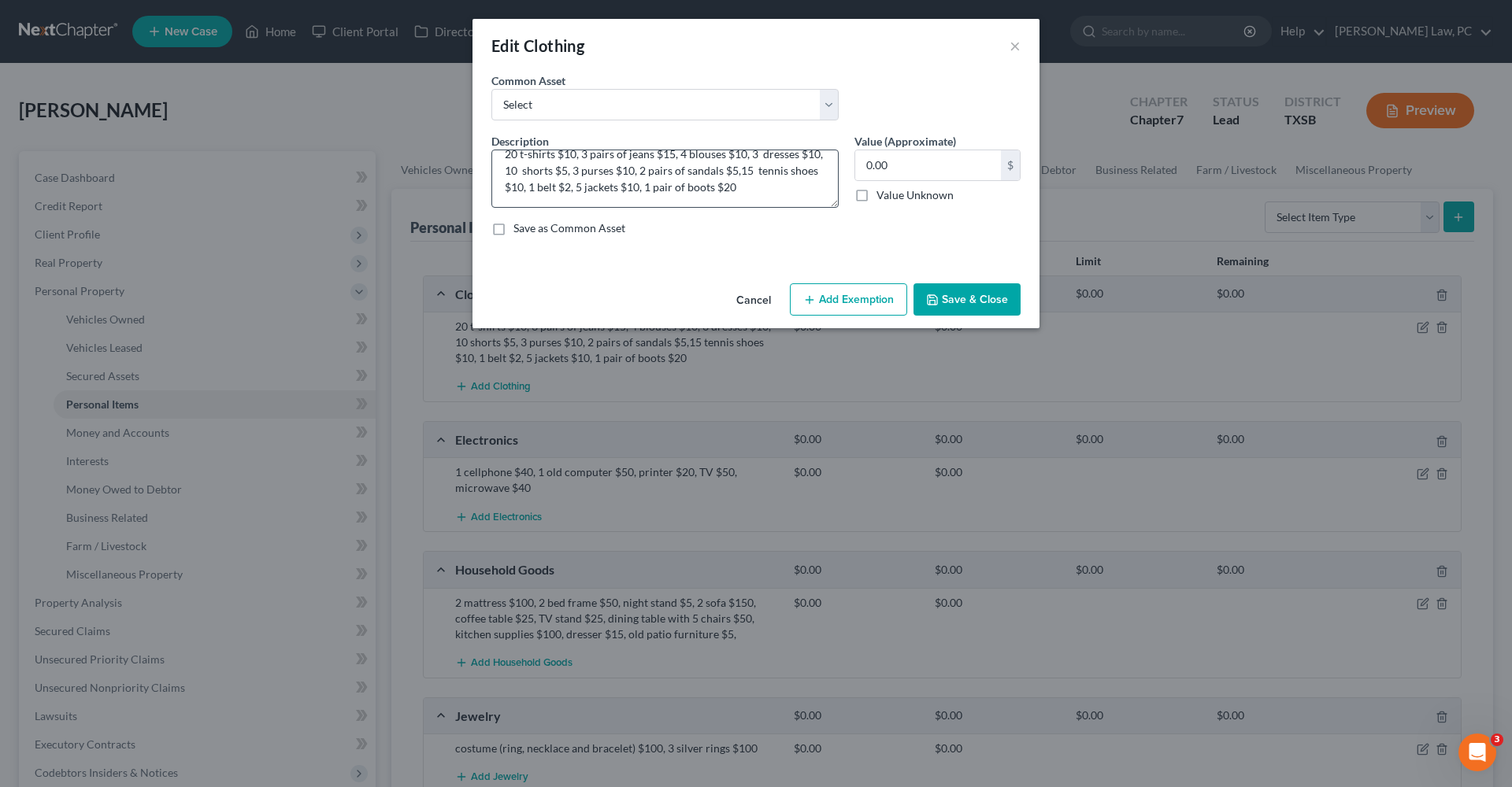
scroll to position [17, 0]
drag, startPoint x: 896, startPoint y: 166, endPoint x: 821, endPoint y: 166, distance: 75.0
click at [821, 166] on div "Description * 20 t-shirts $10, 3 pairs of jeans $15, 4 blouses $10, 3 dresses $…" at bounding box center [755, 191] width 545 height 116
type input "109"
click at [823, 300] on button "Add Exemption" at bounding box center [848, 300] width 118 height 33
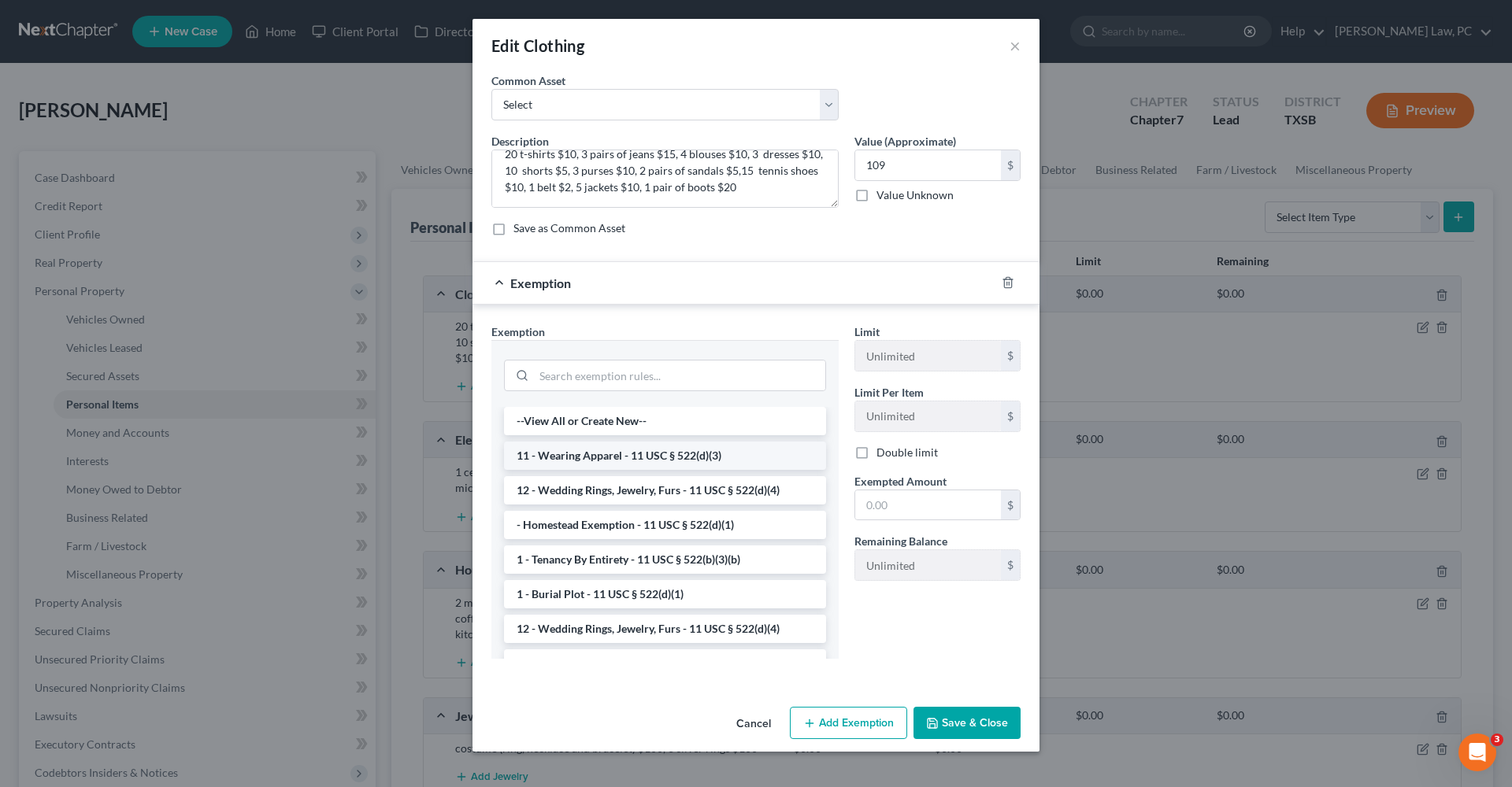
click at [671, 452] on li "11 - Wearing Apparel - 11 USC § 522(d)(3)" at bounding box center [664, 456] width 322 height 29
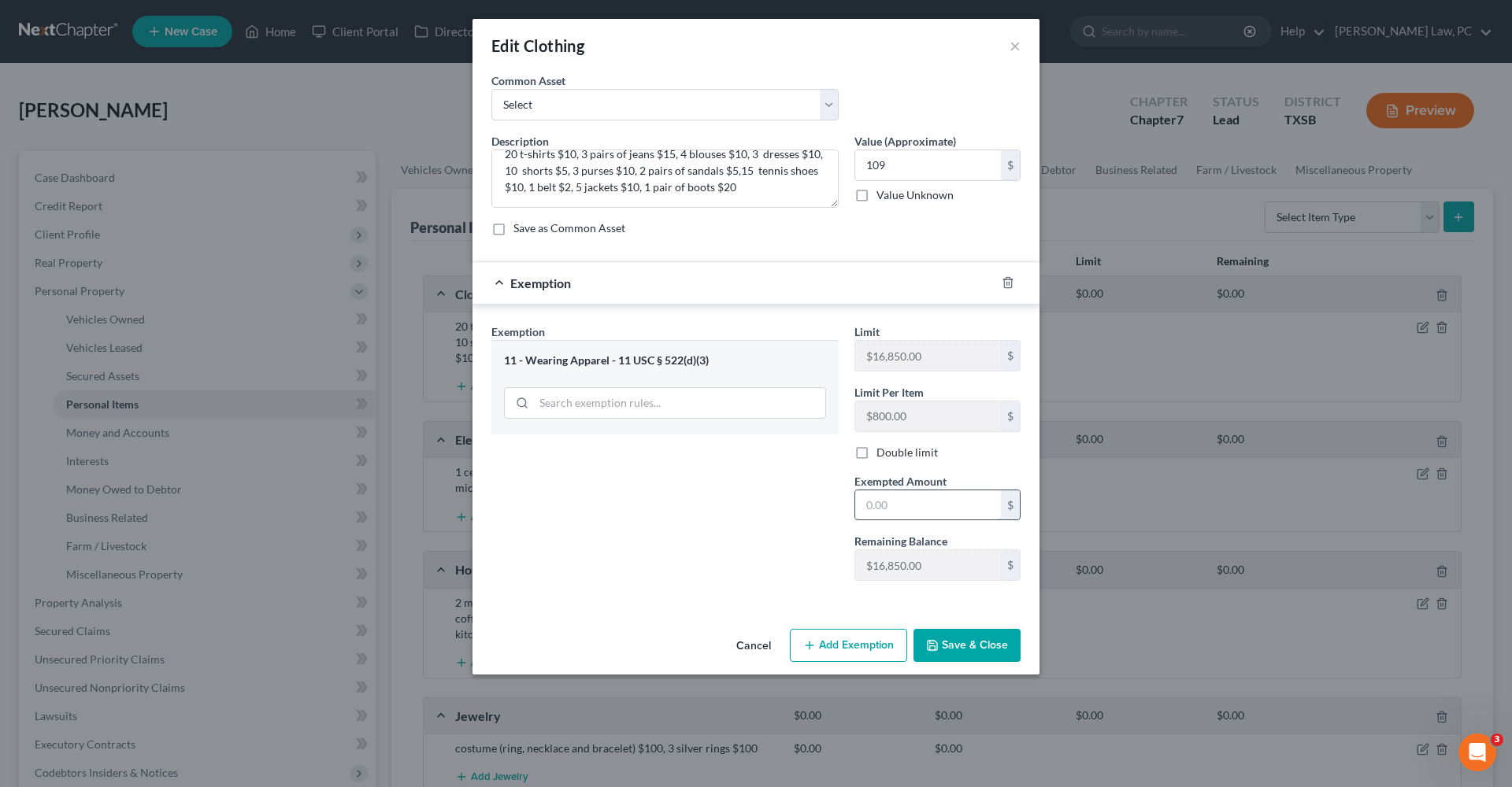
click at [909, 501] on input "text" at bounding box center [928, 505] width 146 height 30
type input "109"
click at [984, 645] on button "Save & Close" at bounding box center [966, 645] width 107 height 33
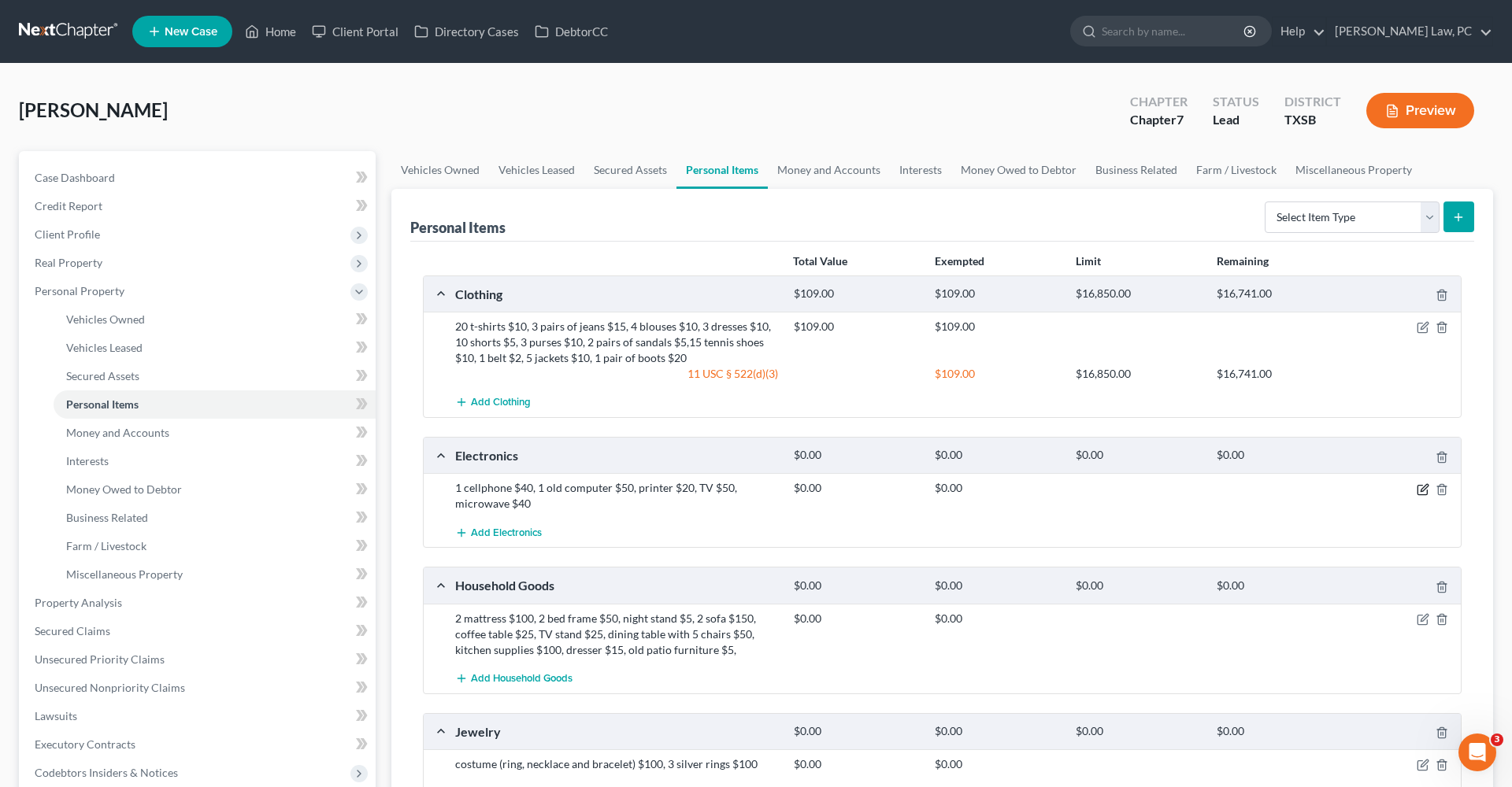
click at [1420, 492] on icon "button" at bounding box center [1422, 489] width 12 height 12
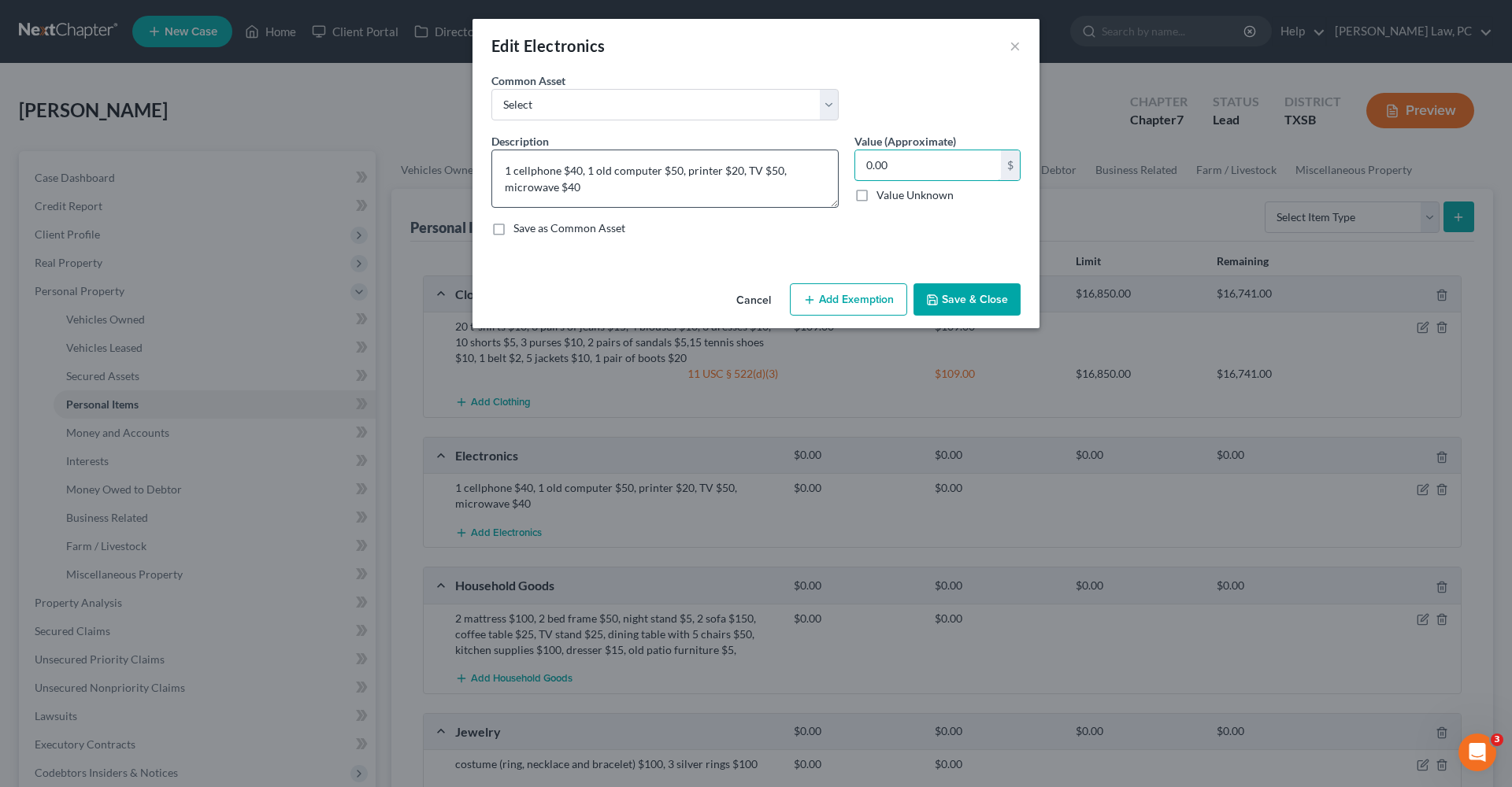
drag, startPoint x: 891, startPoint y: 166, endPoint x: 828, endPoint y: 166, distance: 63.0
click at [828, 166] on div "Description * 1 cellphone $40, 1 old computer $50, printer $20, TV $50, microwa…" at bounding box center [755, 191] width 545 height 116
type input "200"
click at [818, 302] on button "Add Exemption" at bounding box center [848, 300] width 118 height 33
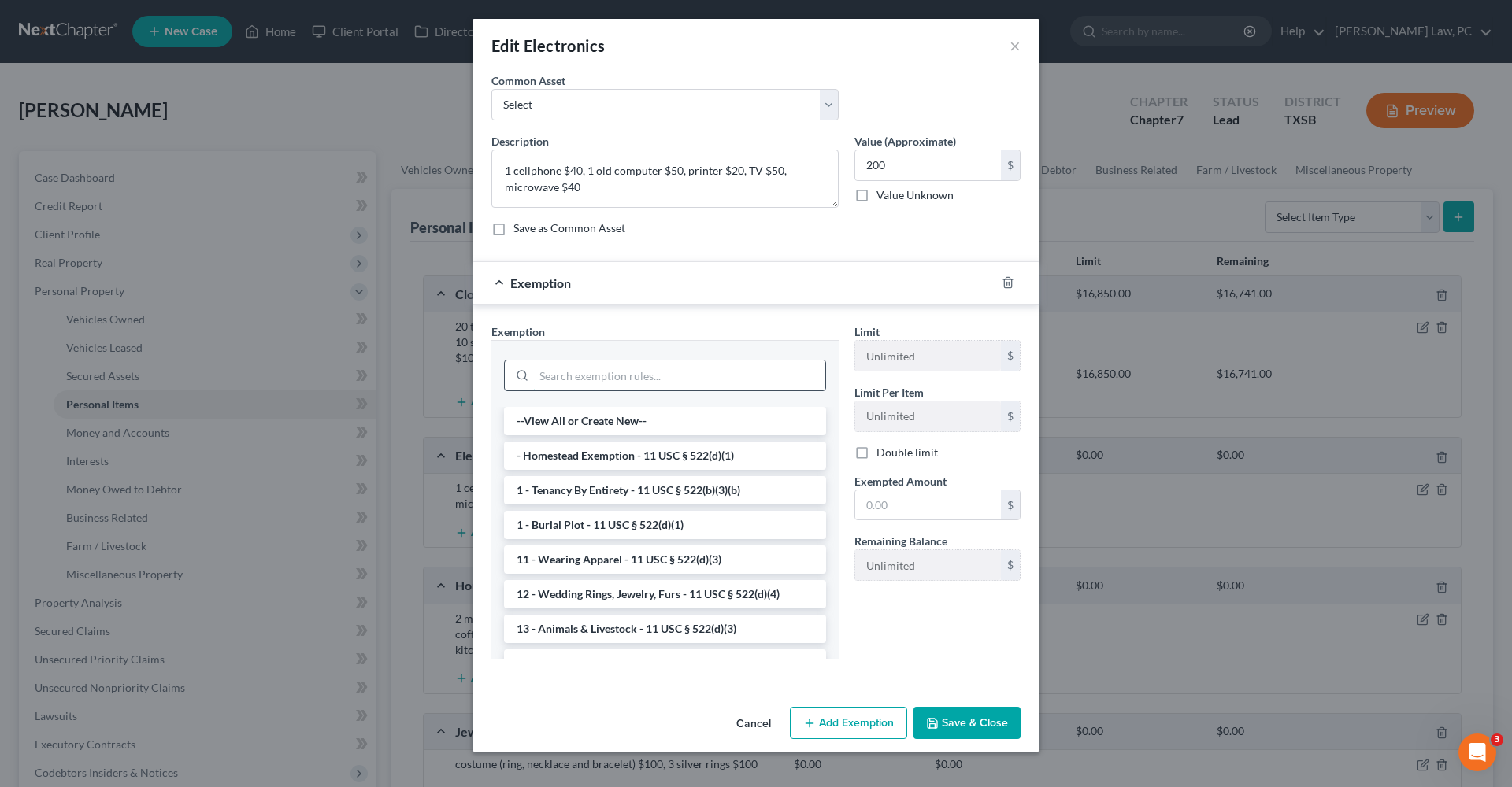
click at [667, 371] on input "search" at bounding box center [679, 376] width 291 height 30
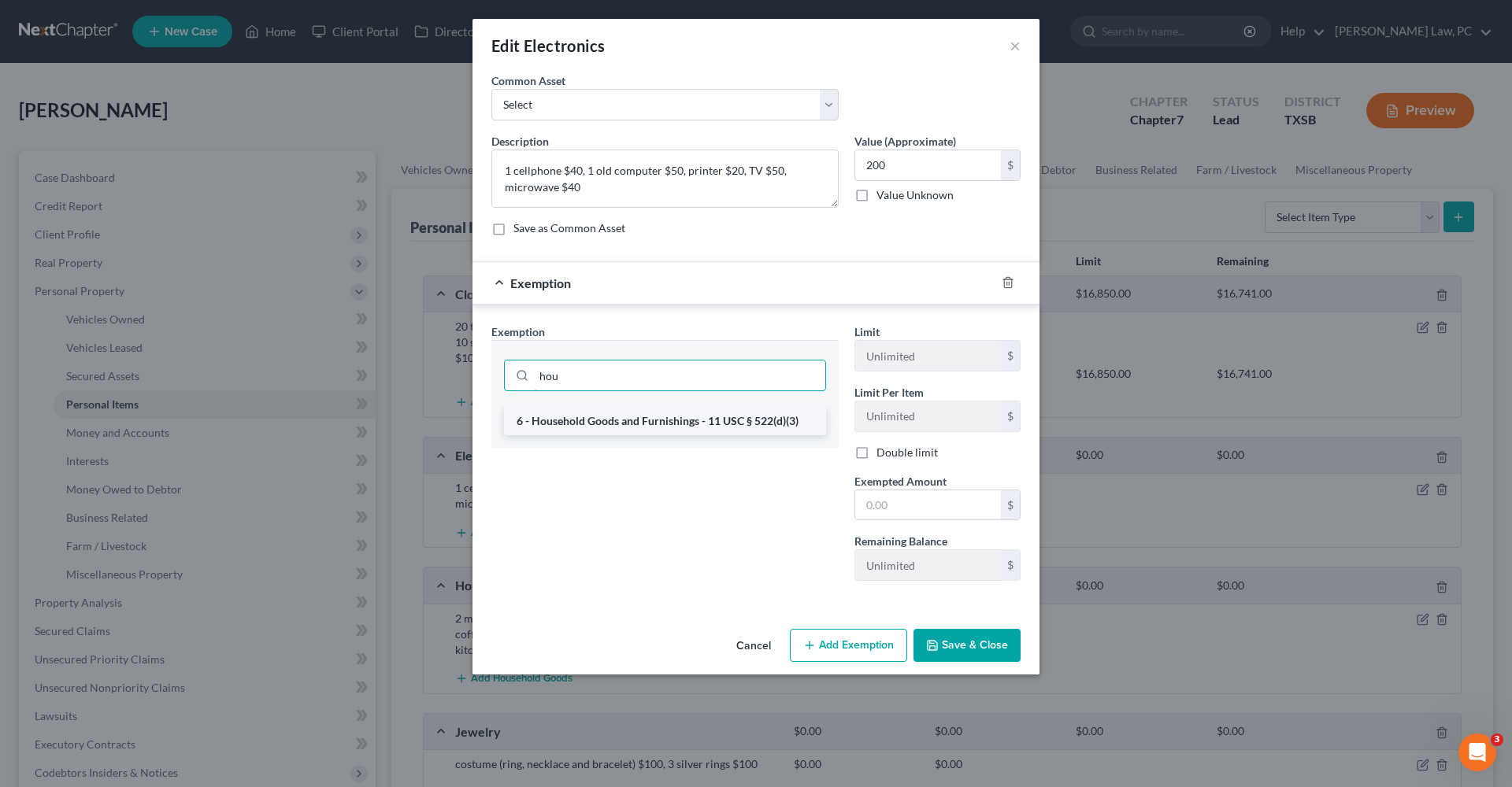
type input "hou"
click at [697, 417] on li "6 - Household Goods and Furnishings - 11 USC § 522(d)(3)" at bounding box center [664, 421] width 322 height 29
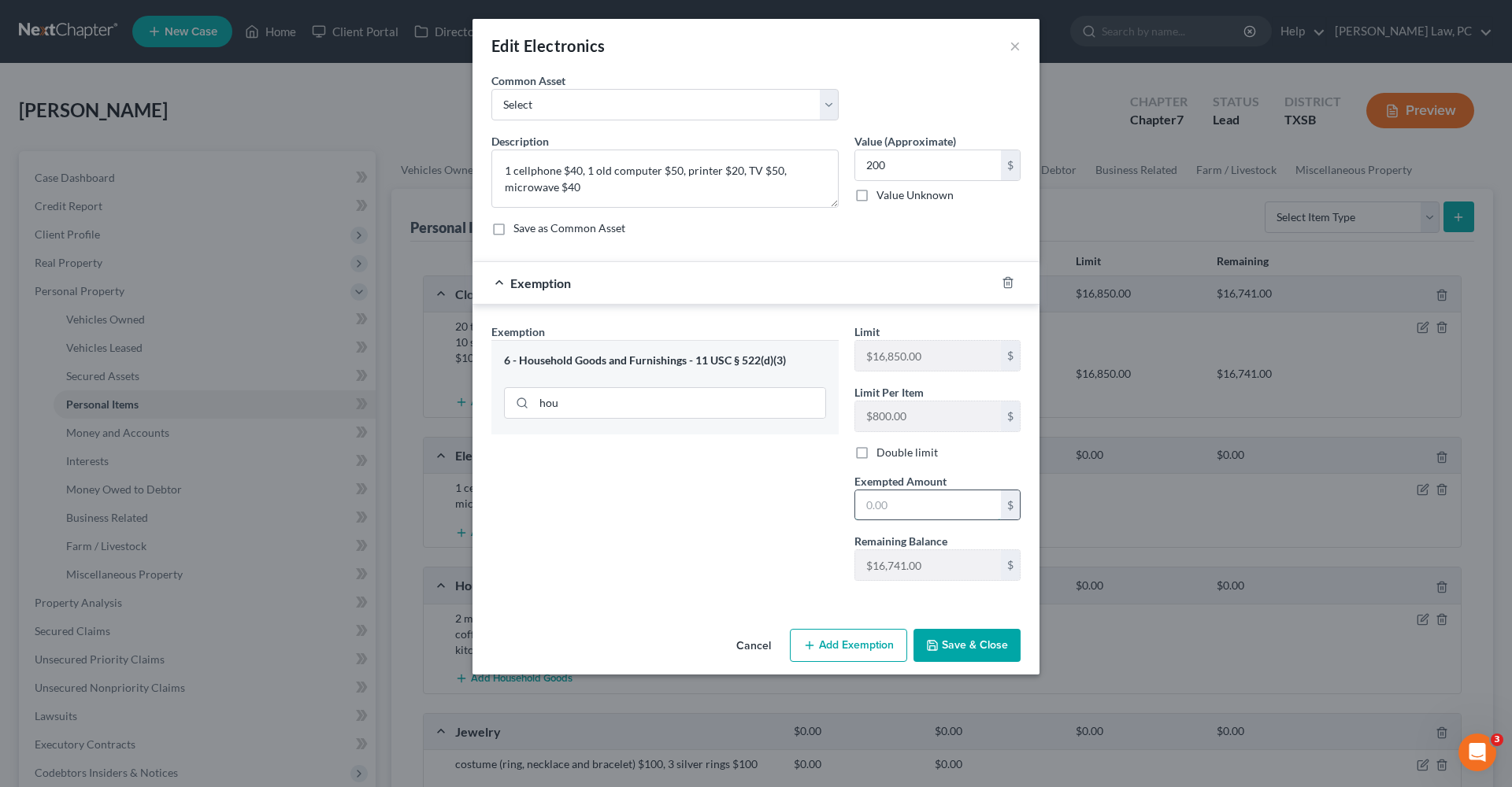
click at [907, 503] on input "text" at bounding box center [928, 505] width 146 height 30
type input "200"
click at [961, 648] on button "Save & Close" at bounding box center [966, 645] width 107 height 33
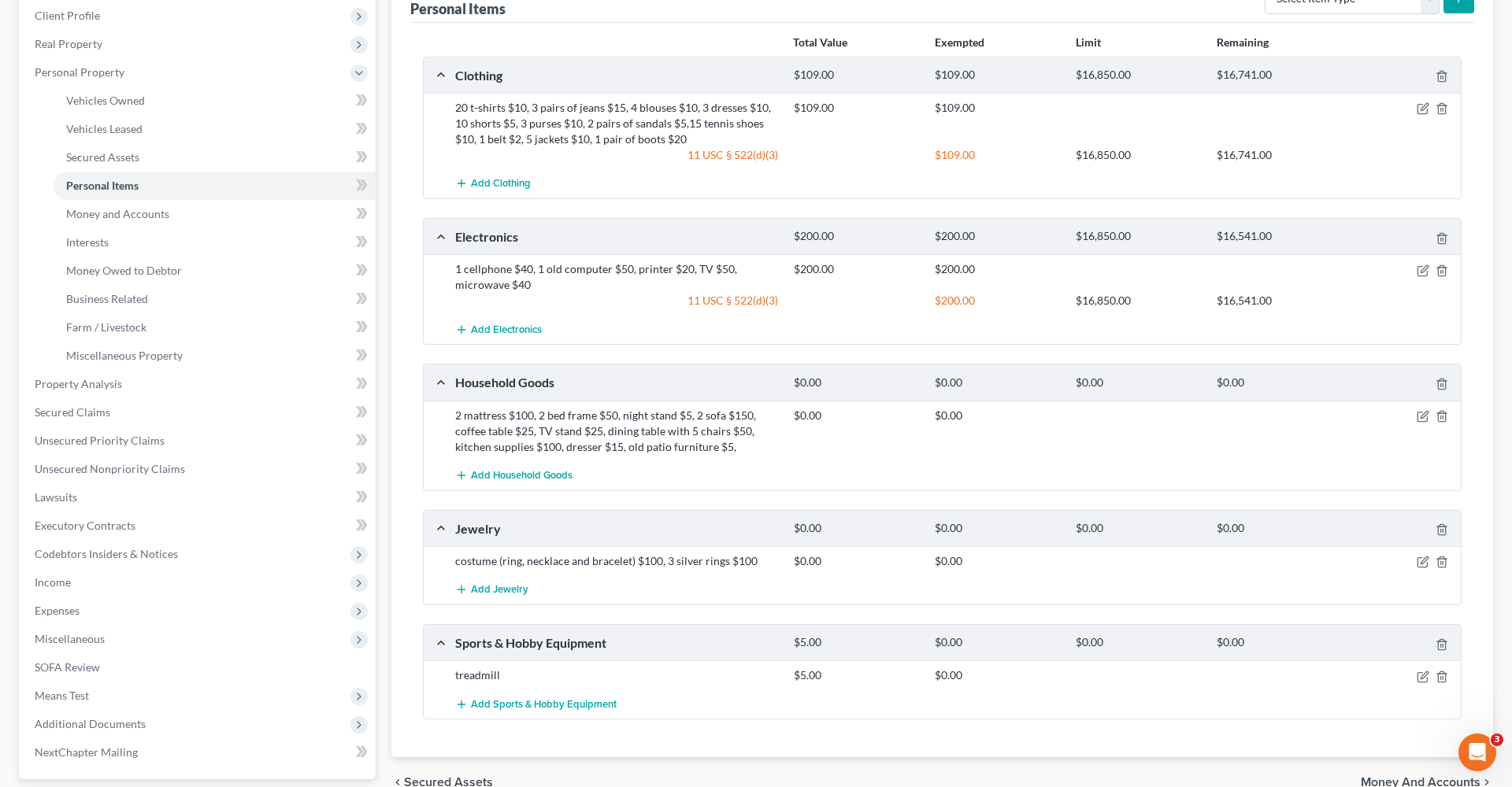
scroll to position [239, 0]
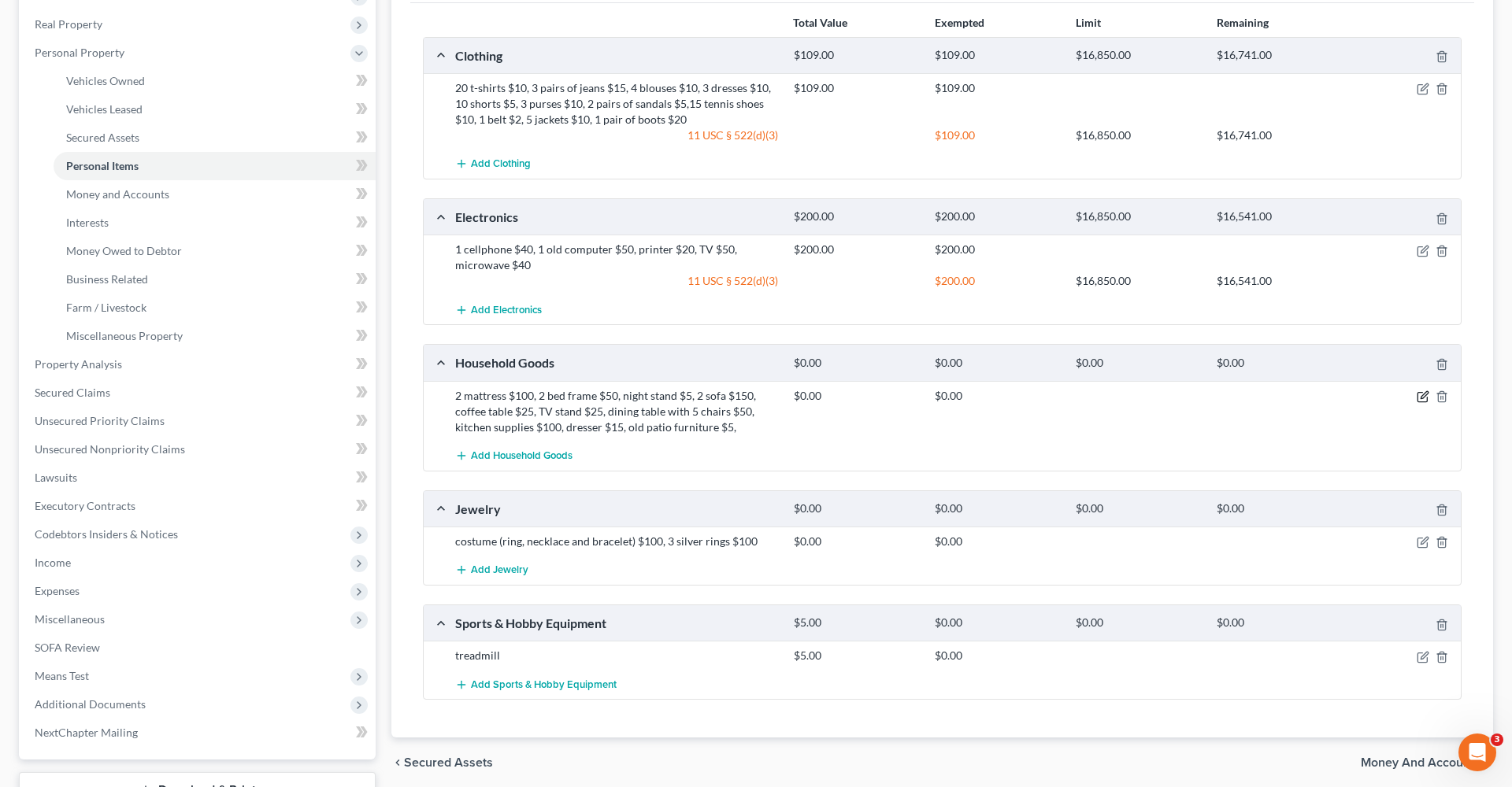
click at [1420, 401] on icon "button" at bounding box center [1421, 397] width 10 height 10
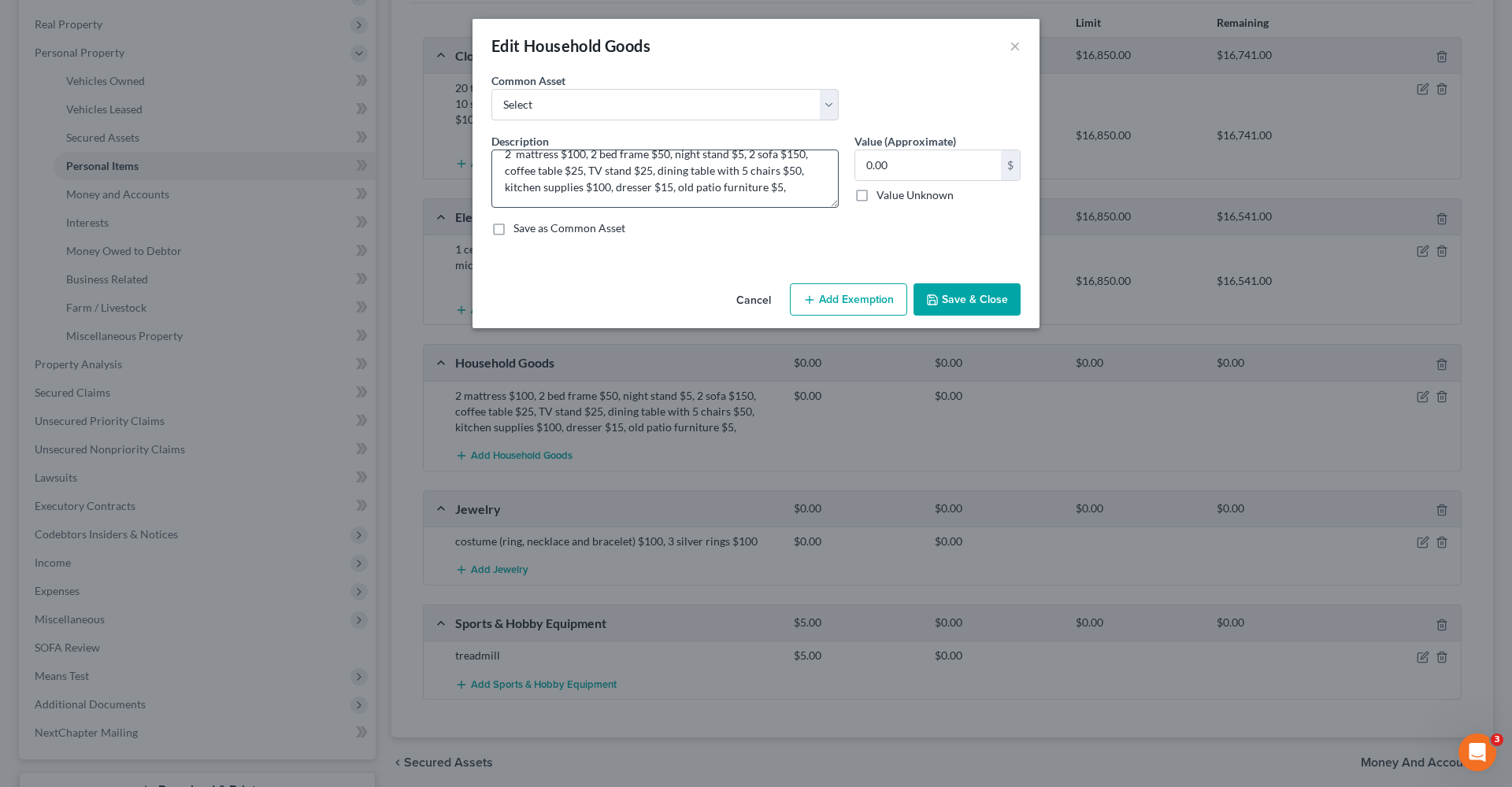
scroll to position [14, 0]
drag, startPoint x: 900, startPoint y: 162, endPoint x: 832, endPoint y: 158, distance: 68.1
click at [832, 158] on div "Description * 2 mattress $100, 2 bed frame $50, night stand $5, 2 sofa $150, co…" at bounding box center [755, 191] width 545 height 116
type input "525"
click at [820, 305] on button "Add Exemption" at bounding box center [848, 300] width 118 height 33
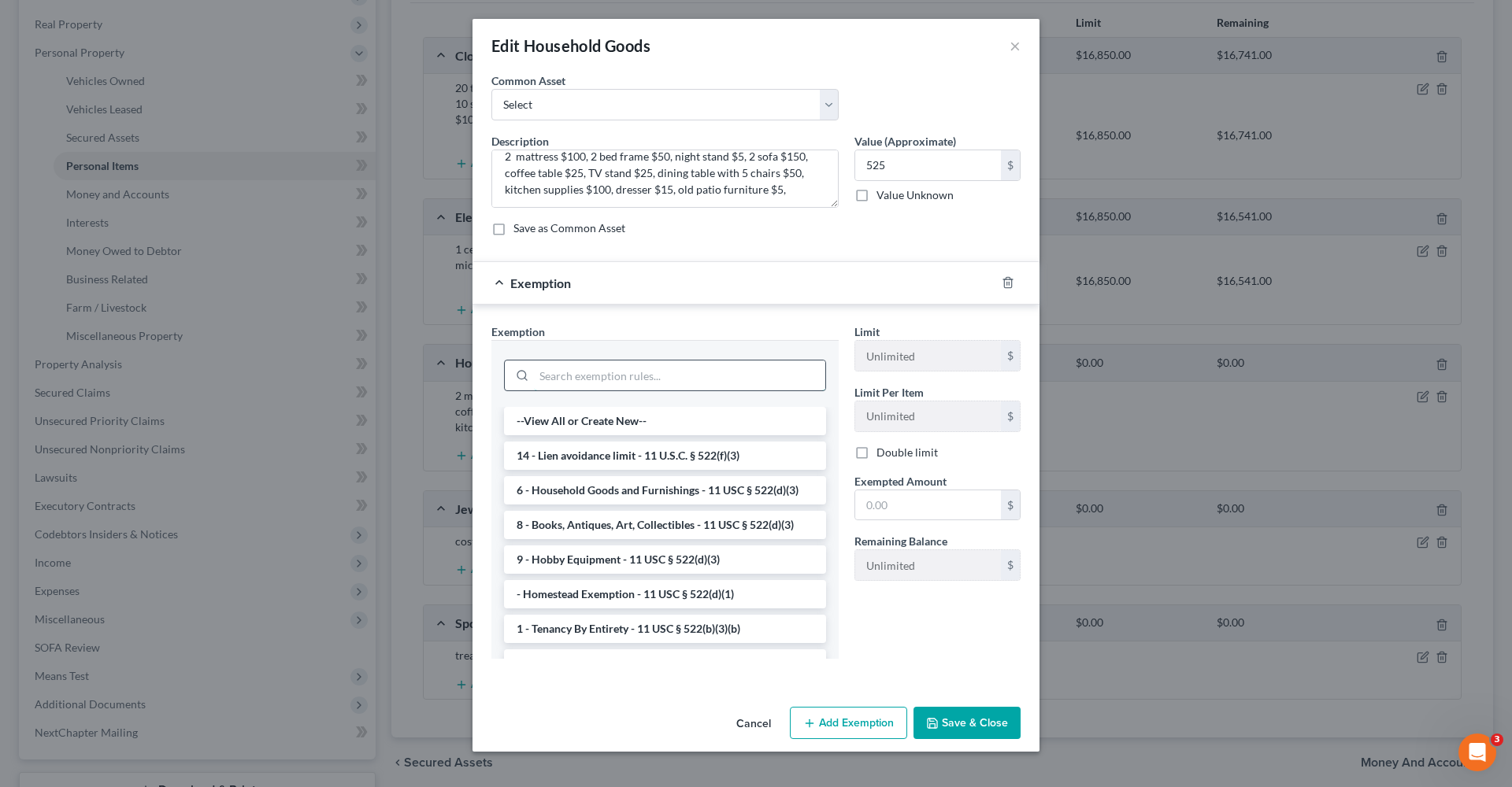
click at [650, 377] on input "search" at bounding box center [679, 376] width 291 height 30
click at [678, 496] on li "6 - Household Goods and Furnishings - 11 USC § 522(d)(3)" at bounding box center [664, 490] width 322 height 29
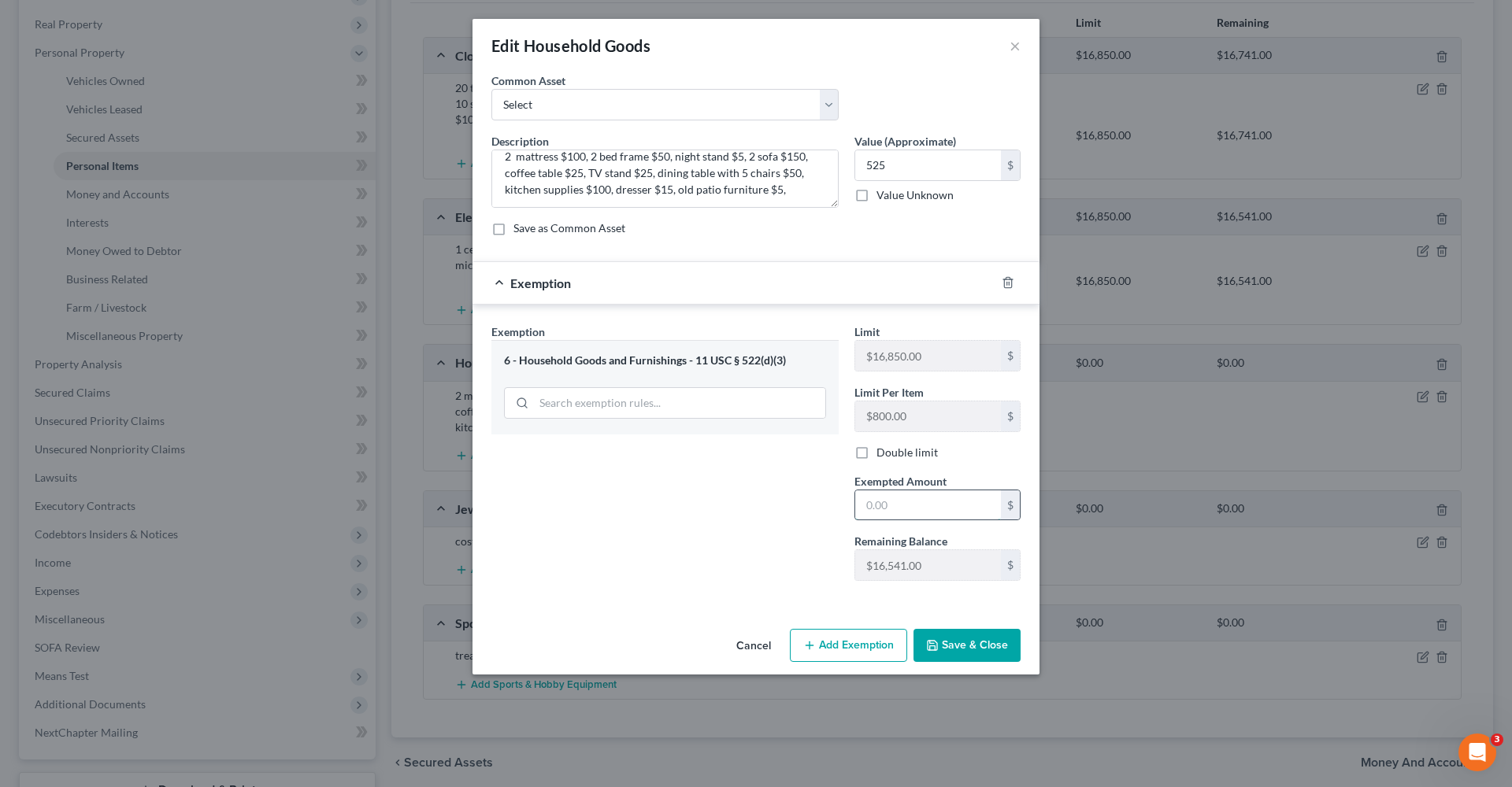
click at [912, 504] on input "text" at bounding box center [928, 505] width 146 height 30
type input "525"
click at [976, 646] on button "Save & Close" at bounding box center [966, 645] width 107 height 33
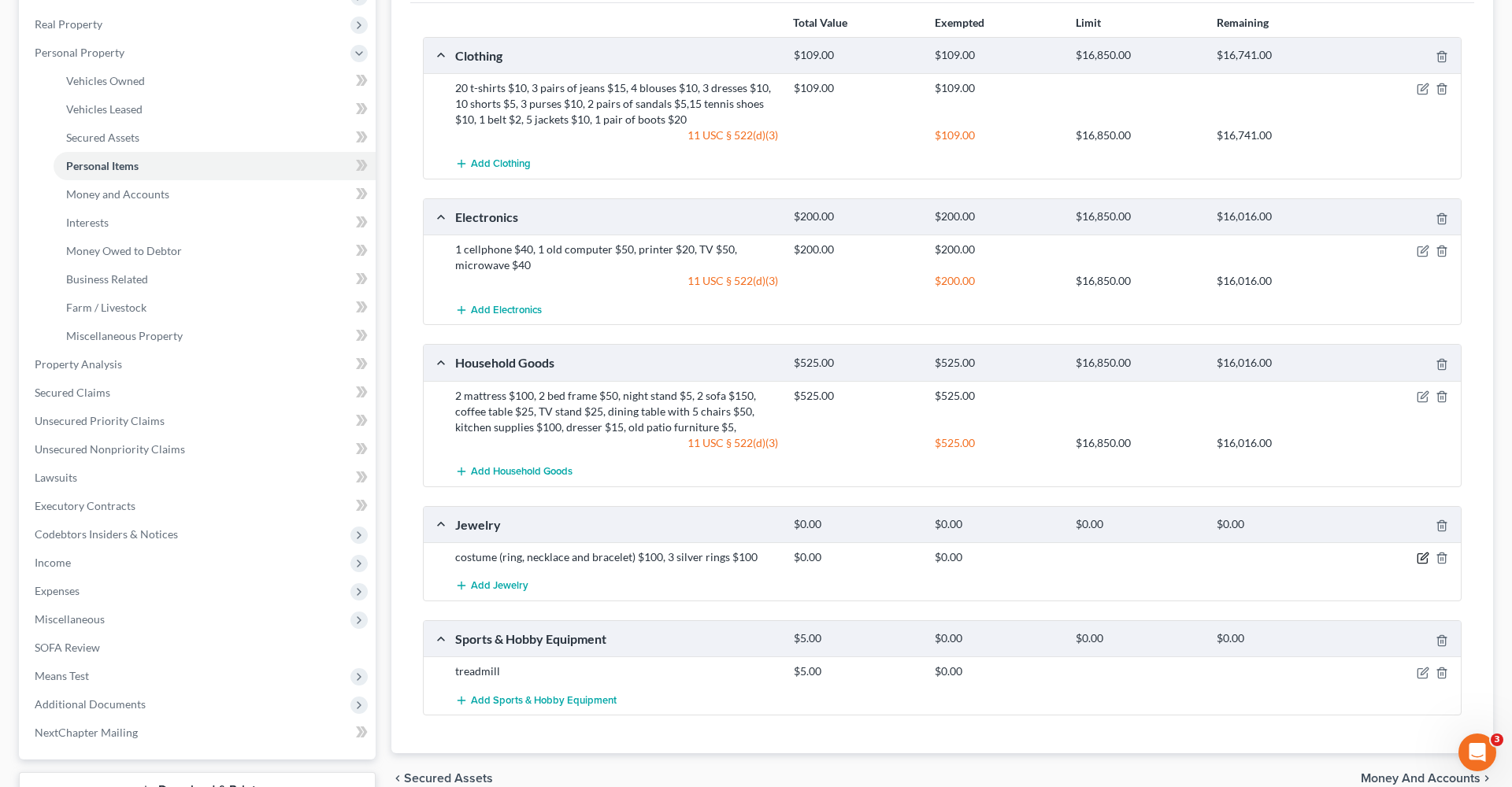
click at [1423, 557] on icon "button" at bounding box center [1424, 557] width 7 height 7
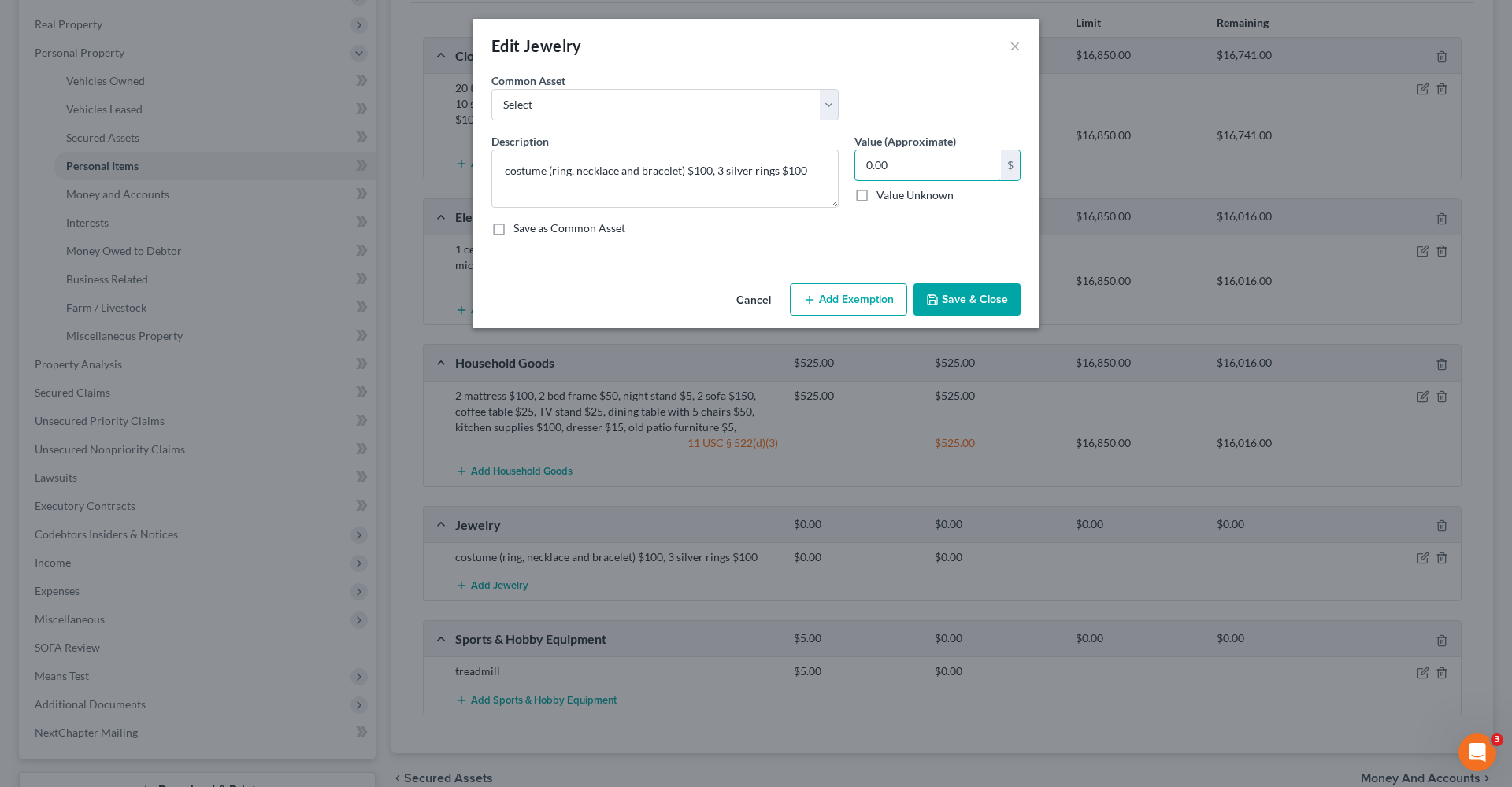
drag, startPoint x: 909, startPoint y: 161, endPoint x: 846, endPoint y: 161, distance: 63.0
click at [846, 161] on div "Description * costume (ring, necklace and bracelet) $100, 3 silver rings $100 V…" at bounding box center [755, 191] width 545 height 116
type input "200"
click at [812, 301] on icon "button" at bounding box center [809, 300] width 12 height 12
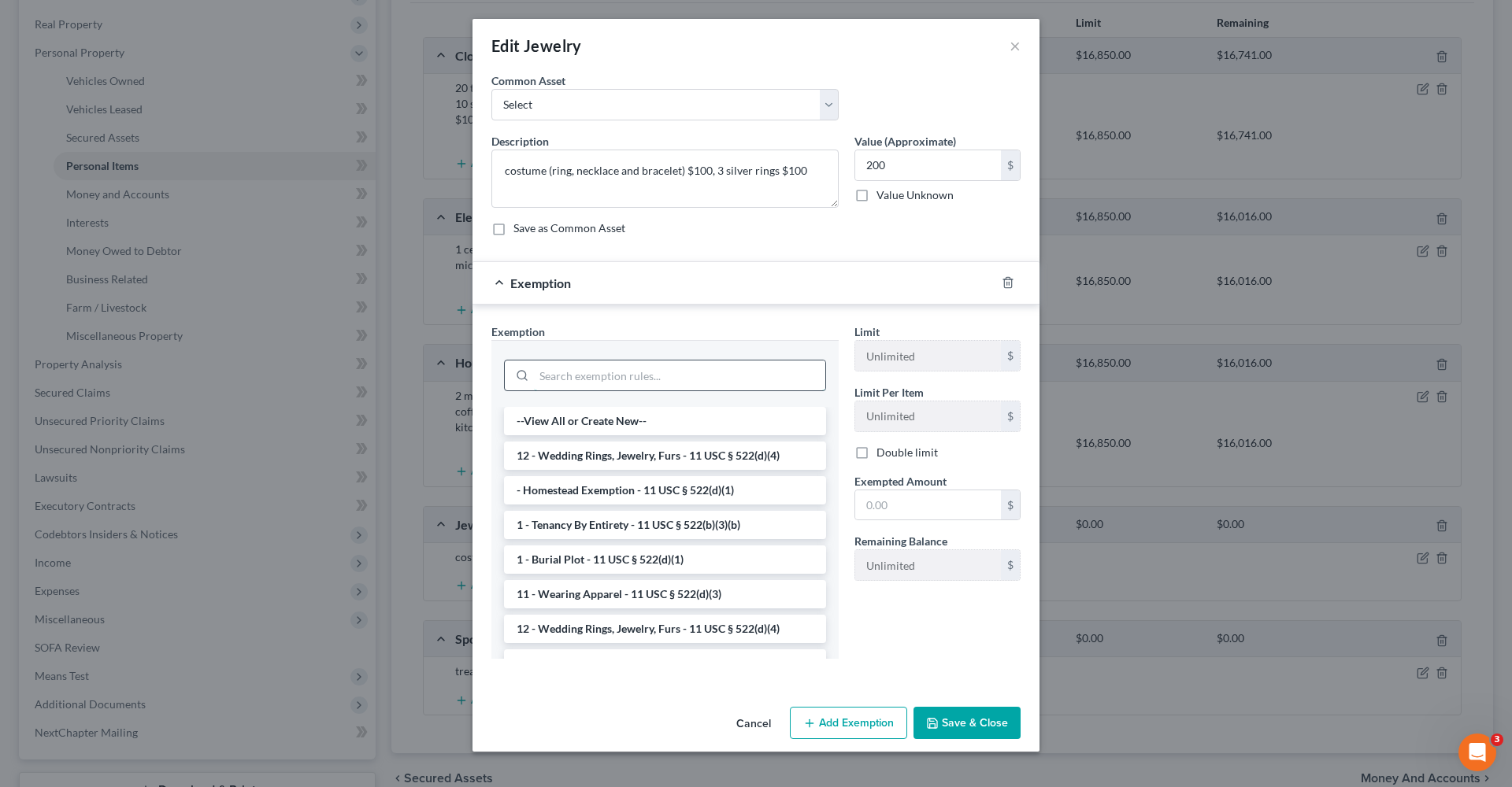
click at [681, 364] on input "search" at bounding box center [679, 376] width 291 height 30
click at [676, 454] on li "12 - Wedding Rings, Jewelry, Furs - 11 USC § 522(d)(4)" at bounding box center [664, 456] width 322 height 29
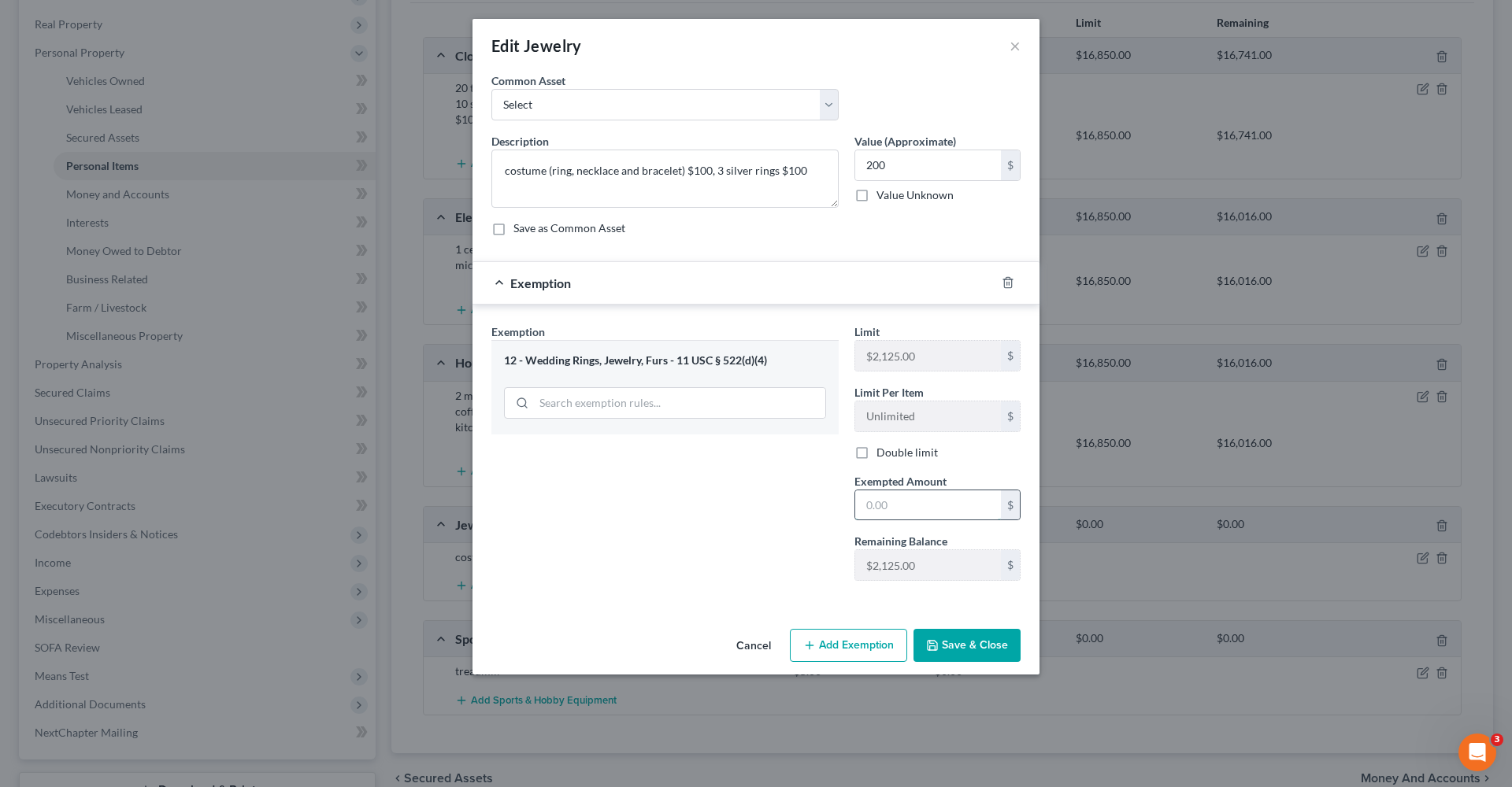
click at [872, 499] on input "text" at bounding box center [928, 505] width 146 height 30
type input "200"
click at [957, 652] on button "Save & Close" at bounding box center [966, 645] width 107 height 33
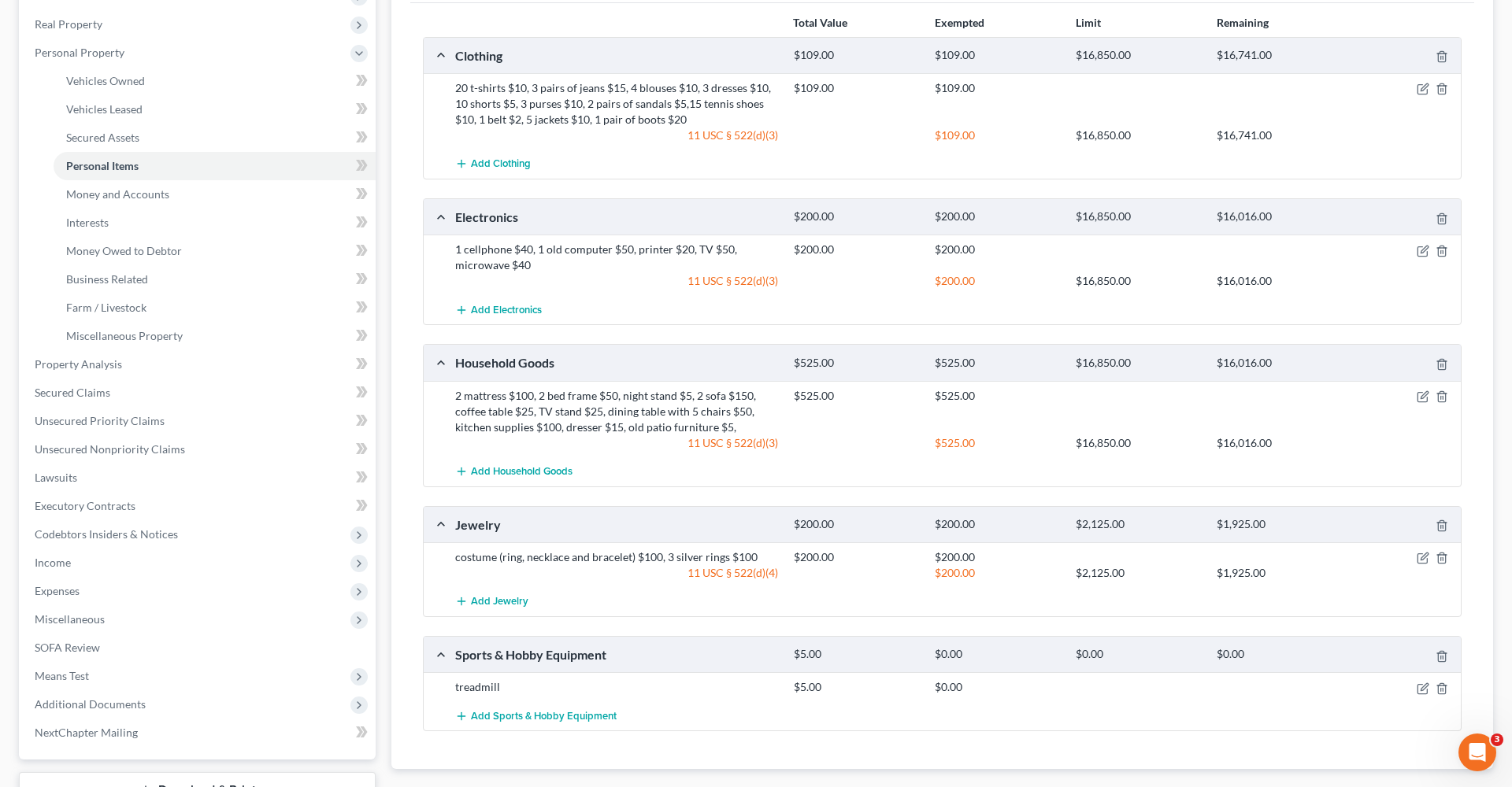
scroll to position [317, 0]
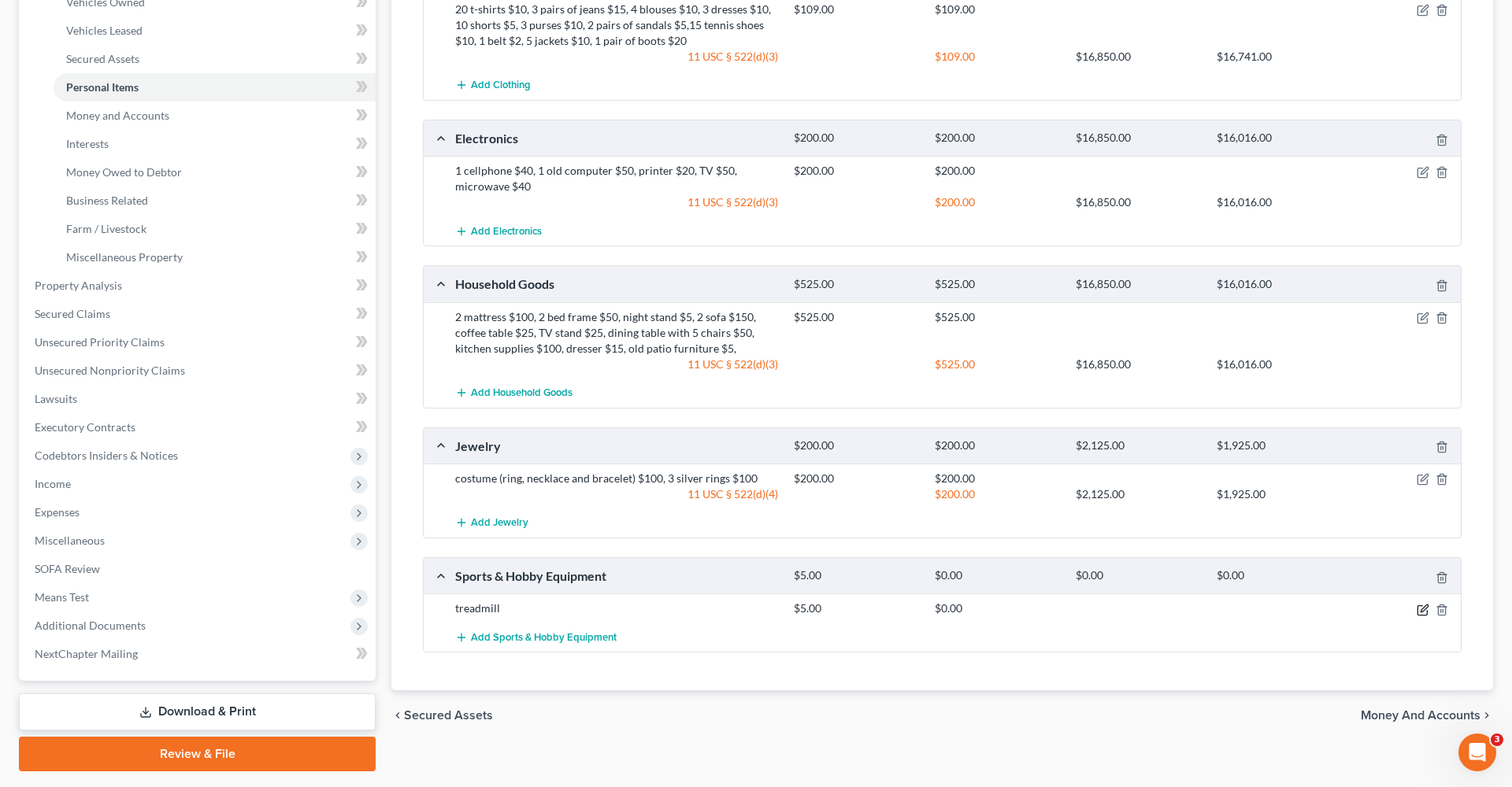
click at [1421, 607] on icon "button" at bounding box center [1424, 607] width 7 height 7
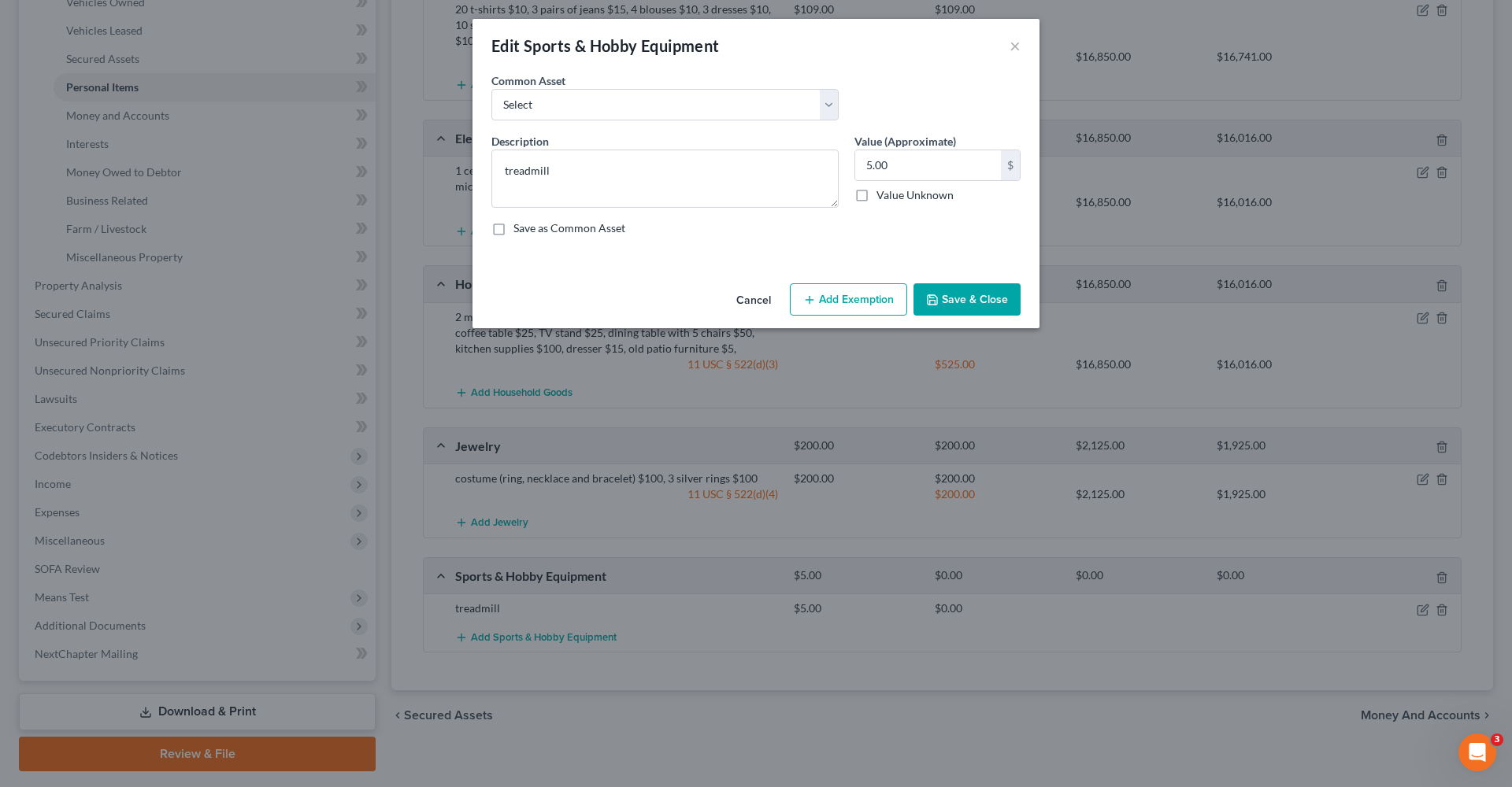
click at [817, 299] on button "Add Exemption" at bounding box center [848, 300] width 118 height 33
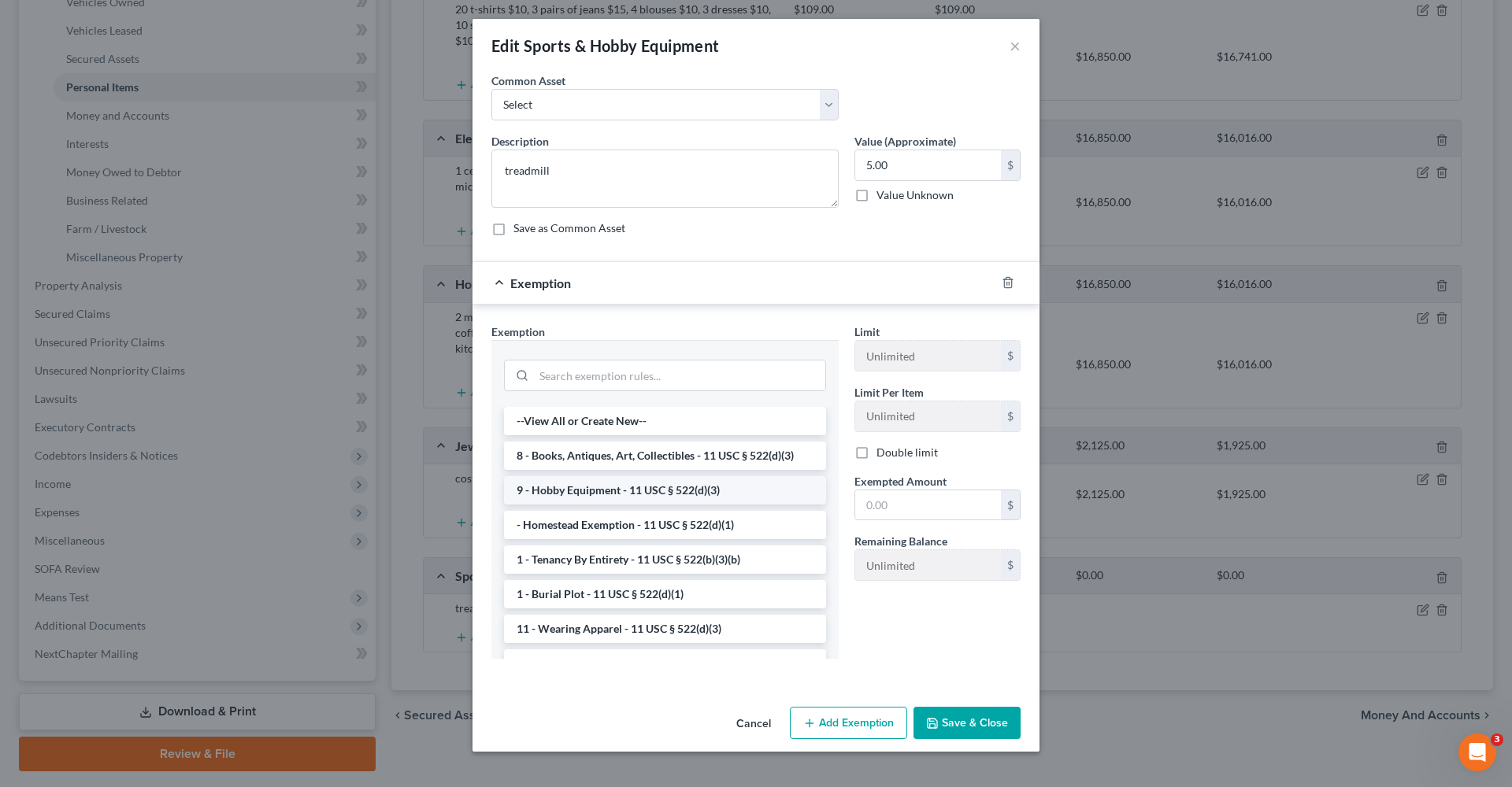
click at [628, 496] on li "9 - Hobby Equipment - 11 USC § 522(d)(3)" at bounding box center [664, 490] width 322 height 29
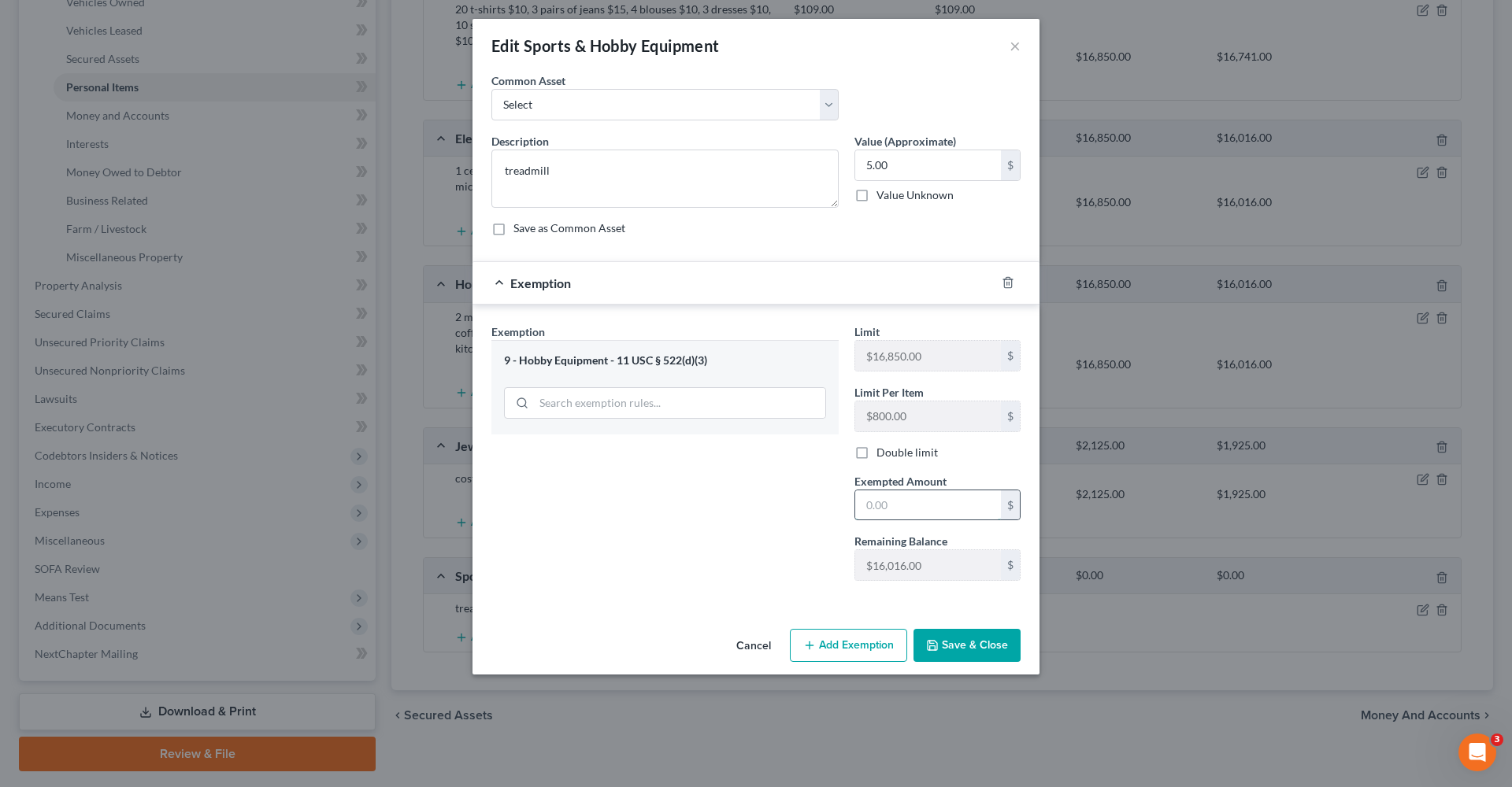
click at [909, 494] on input "text" at bounding box center [928, 505] width 146 height 30
type input "5"
drag, startPoint x: 905, startPoint y: 164, endPoint x: 839, endPoint y: 164, distance: 66.0
click at [839, 164] on div "Description * treadmill Value (Approximate) 5.00 $ Value Unknown Balance Undete…" at bounding box center [755, 191] width 545 height 116
type input "50"
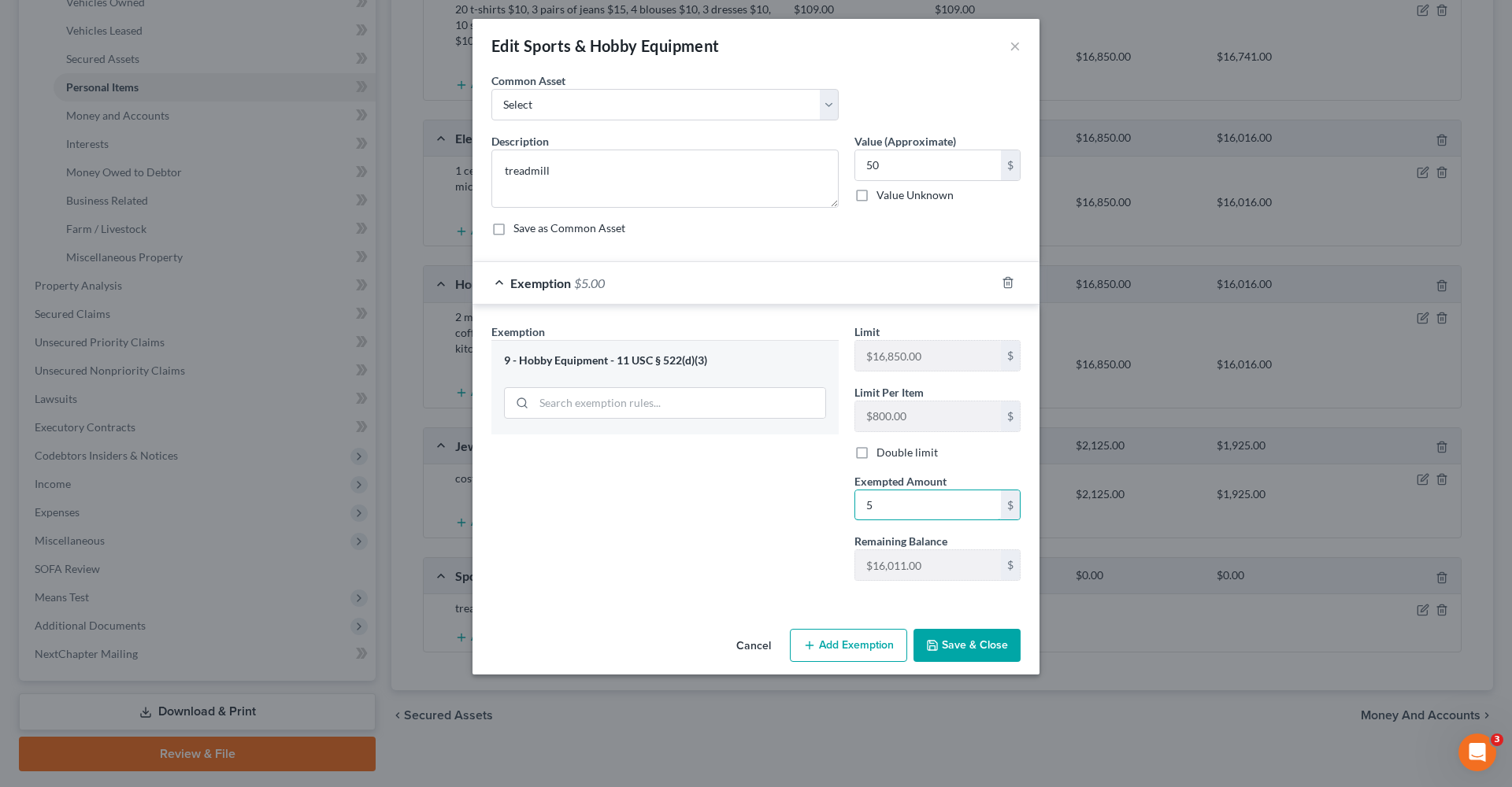
drag, startPoint x: 905, startPoint y: 501, endPoint x: 838, endPoint y: 485, distance: 68.9
click at [838, 491] on div "Exemption Set must be selected for CA. Exemption * 9 - Hobby Equipment - 11 USC…" at bounding box center [755, 458] width 545 height 271
type input "50"
click at [951, 655] on button "Save & Close" at bounding box center [966, 645] width 107 height 33
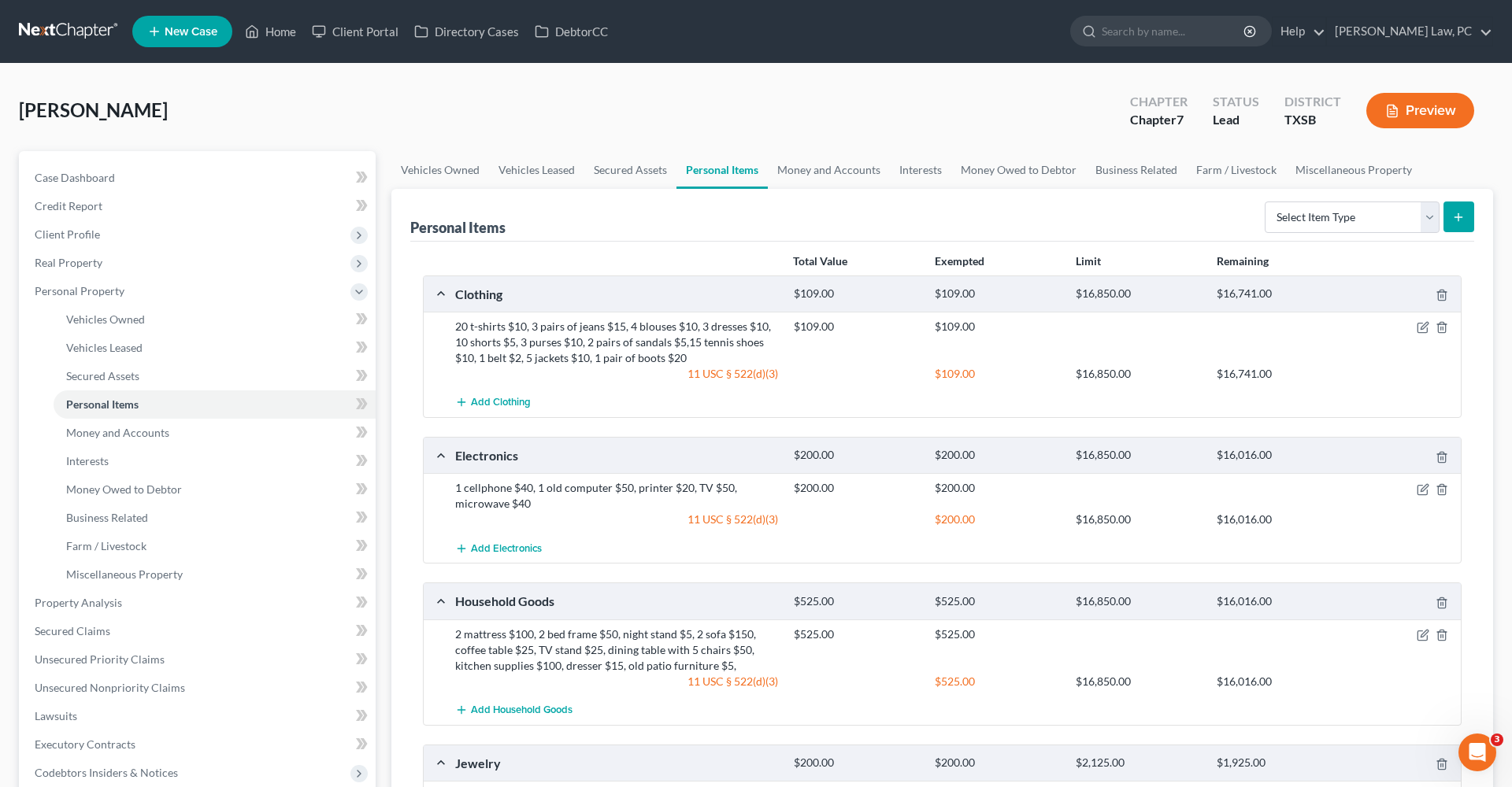
scroll to position [0, 0]
click at [824, 165] on link "Money and Accounts" at bounding box center [828, 169] width 122 height 37
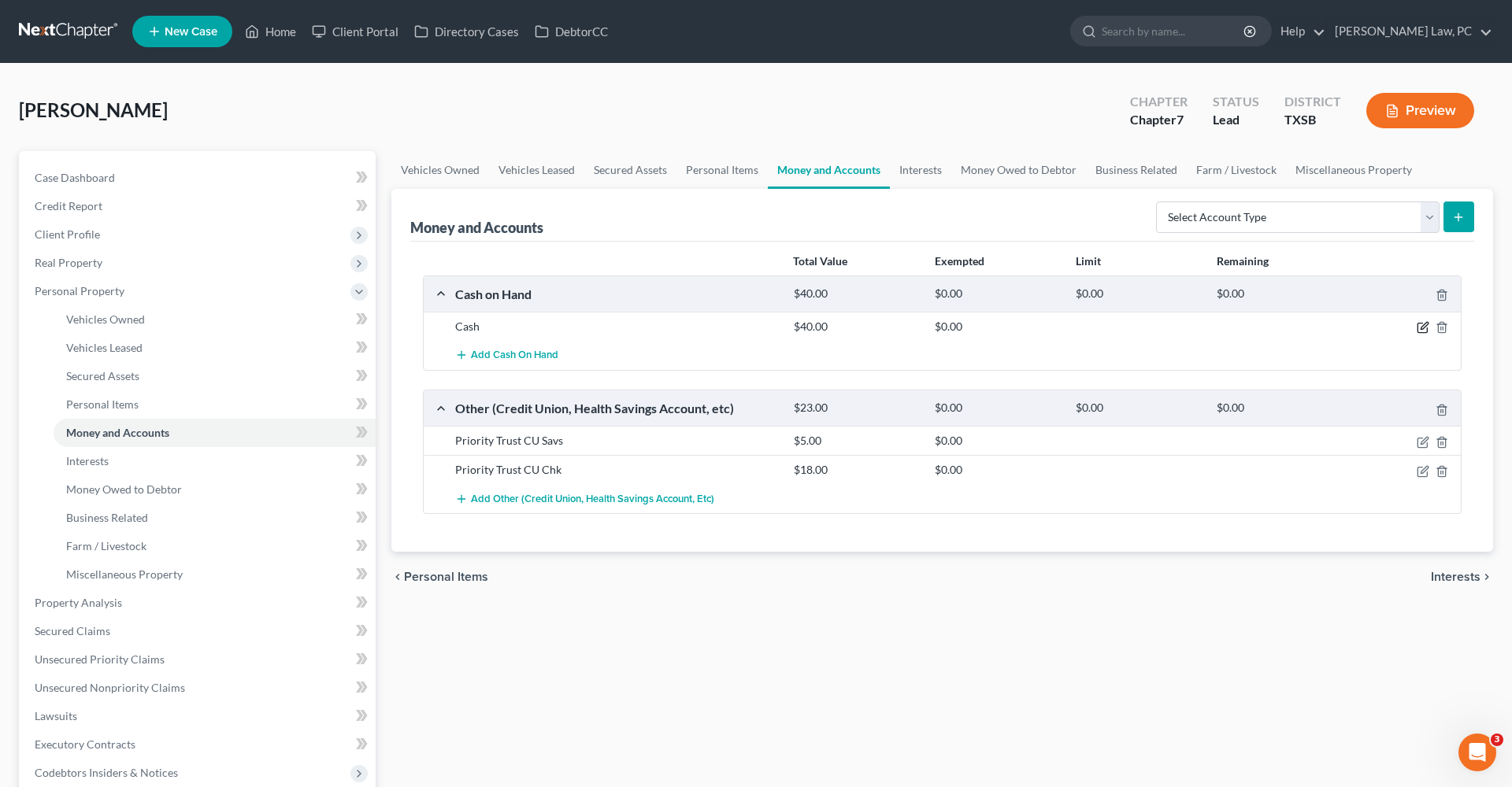
click at [1422, 329] on icon "button" at bounding box center [1422, 327] width 12 height 12
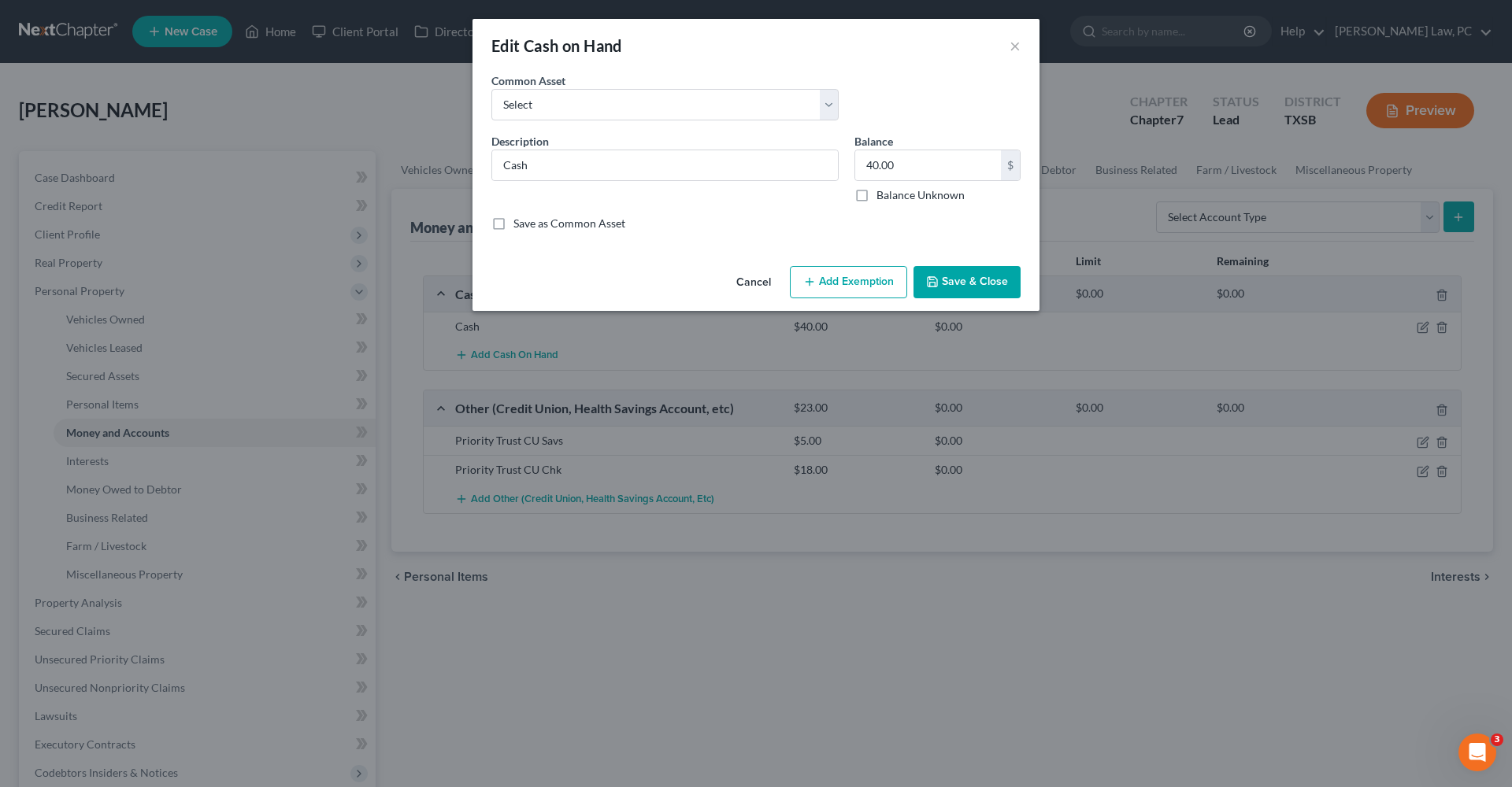
click at [852, 287] on button "Add Exemption" at bounding box center [848, 282] width 118 height 33
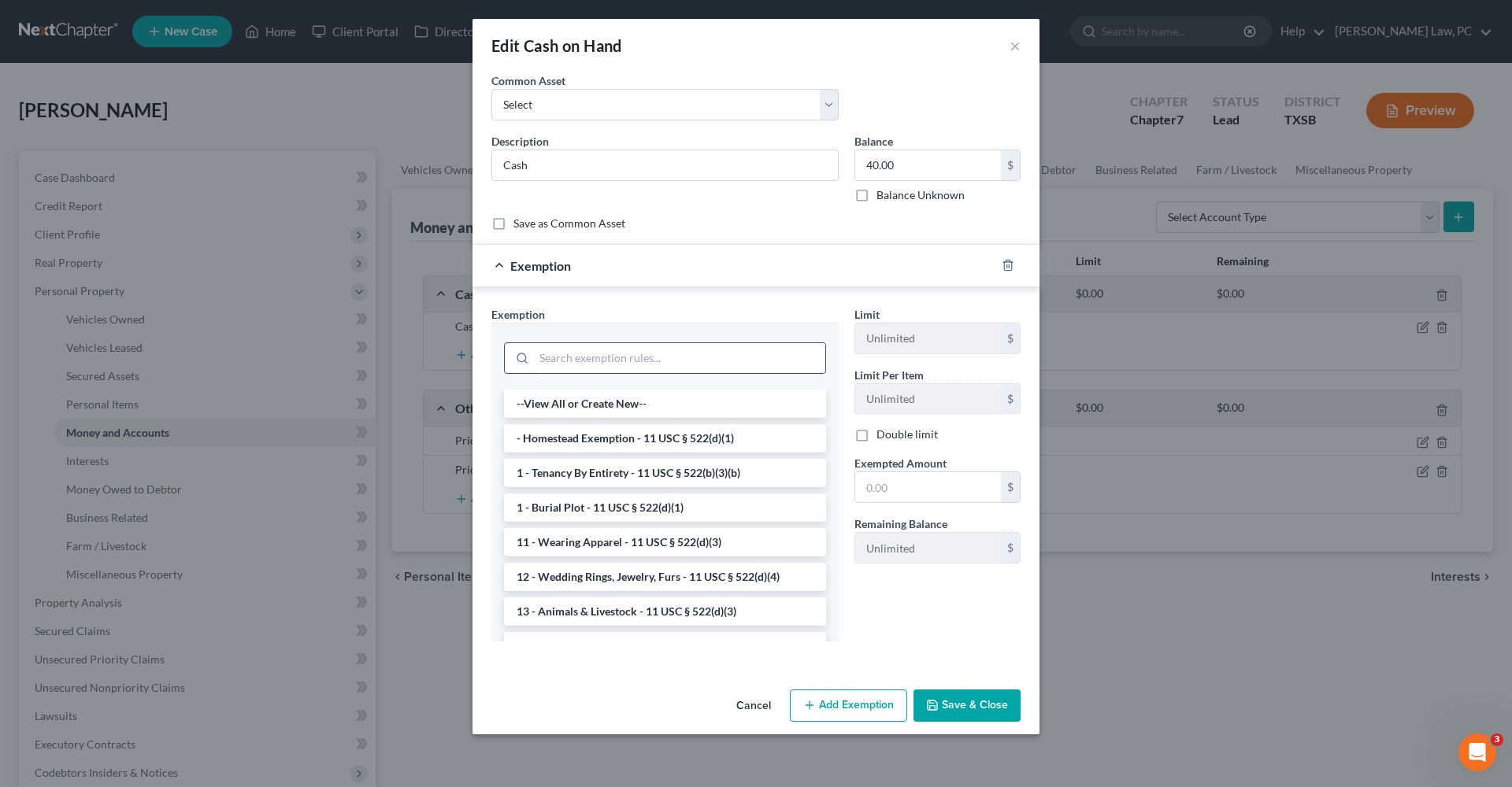
click at [621, 365] on input "search" at bounding box center [679, 358] width 291 height 30
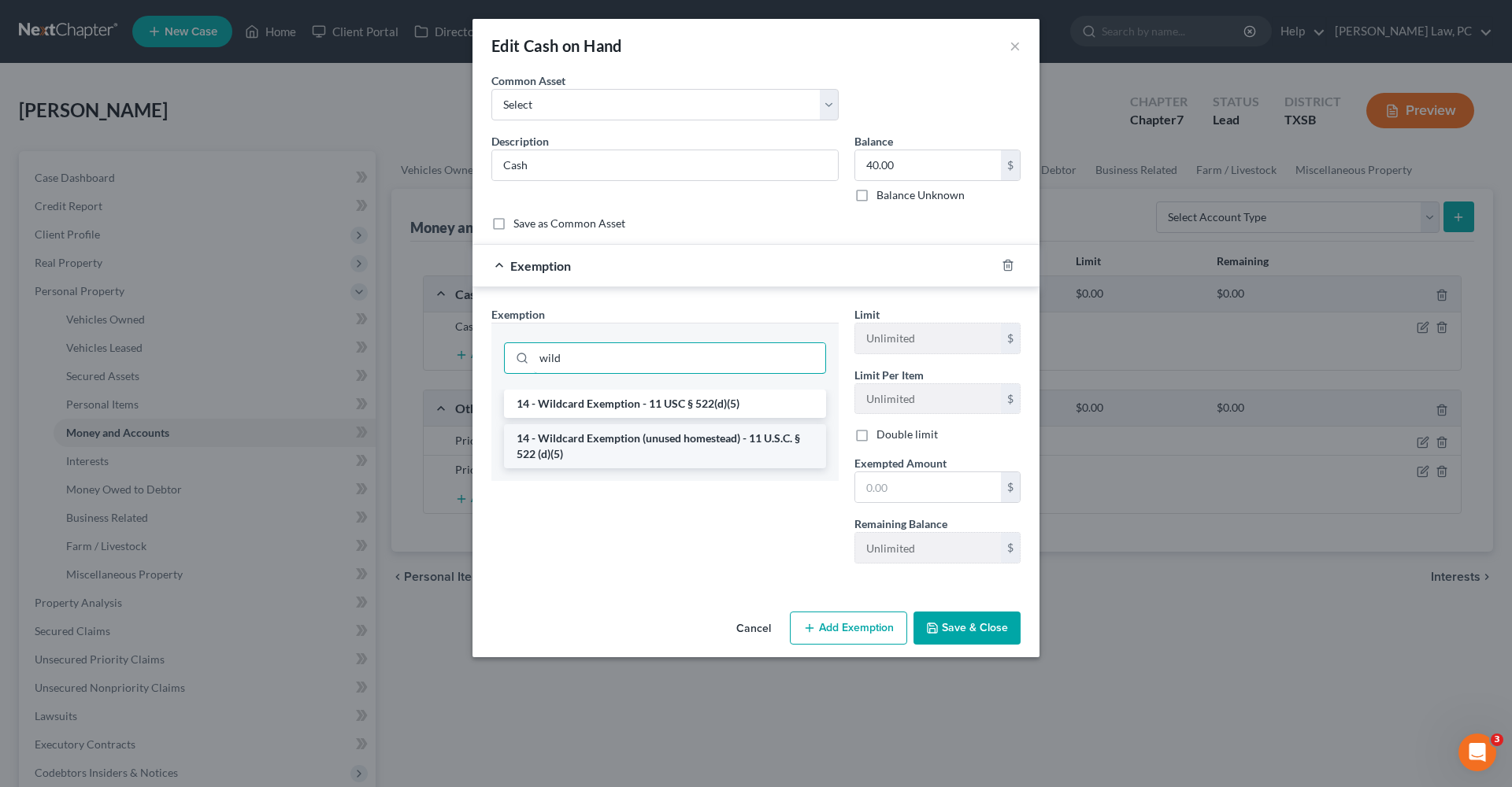
type input "wild"
click at [662, 452] on li "14 - Wildcard Exemption (unused homestead) - 11 U.S.C. § 522 (d)(5)" at bounding box center [664, 446] width 322 height 44
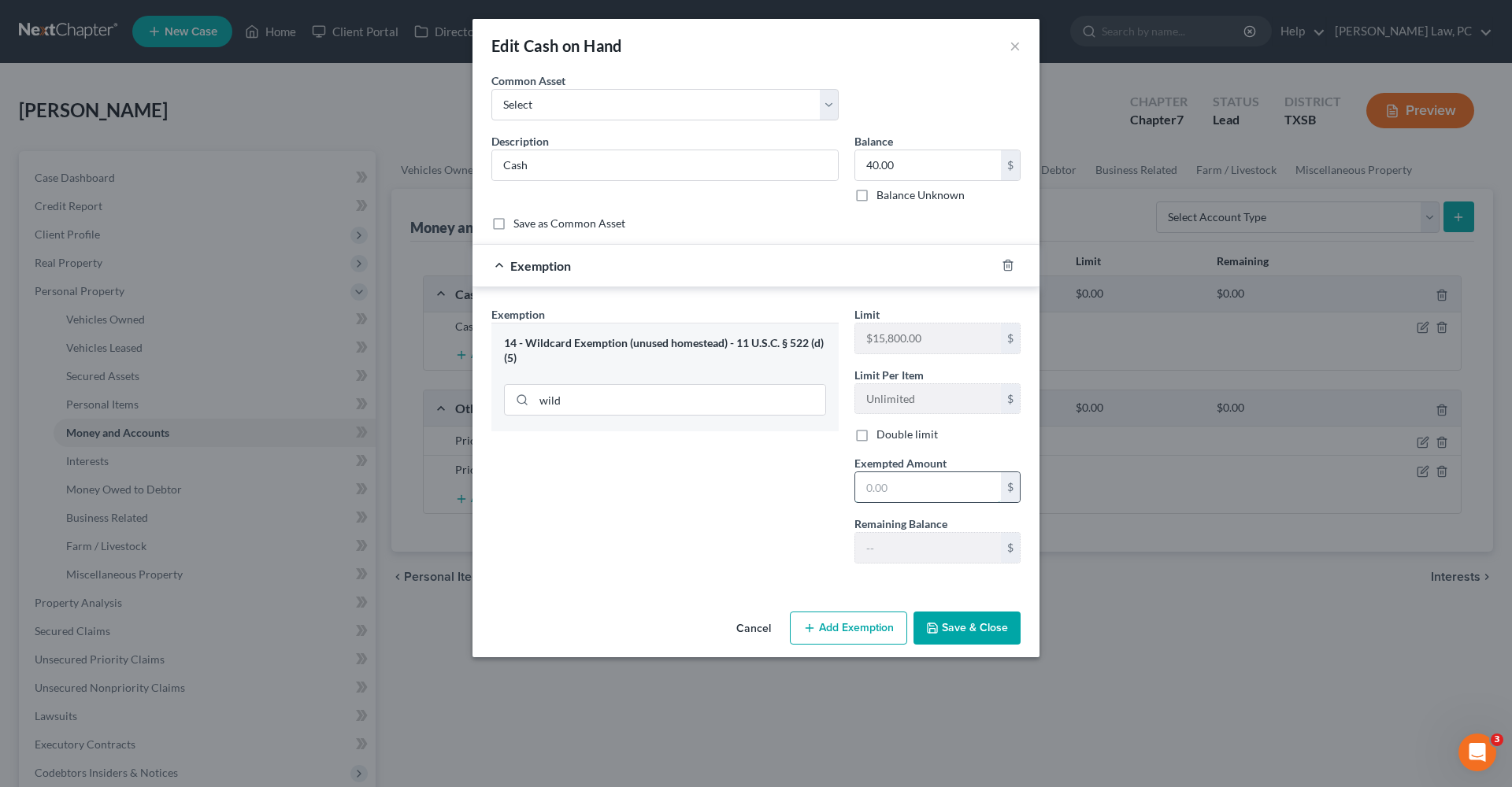
click at [905, 485] on input "text" at bounding box center [928, 487] width 146 height 30
type input "40"
click at [971, 640] on button "Save & Close" at bounding box center [966, 628] width 107 height 33
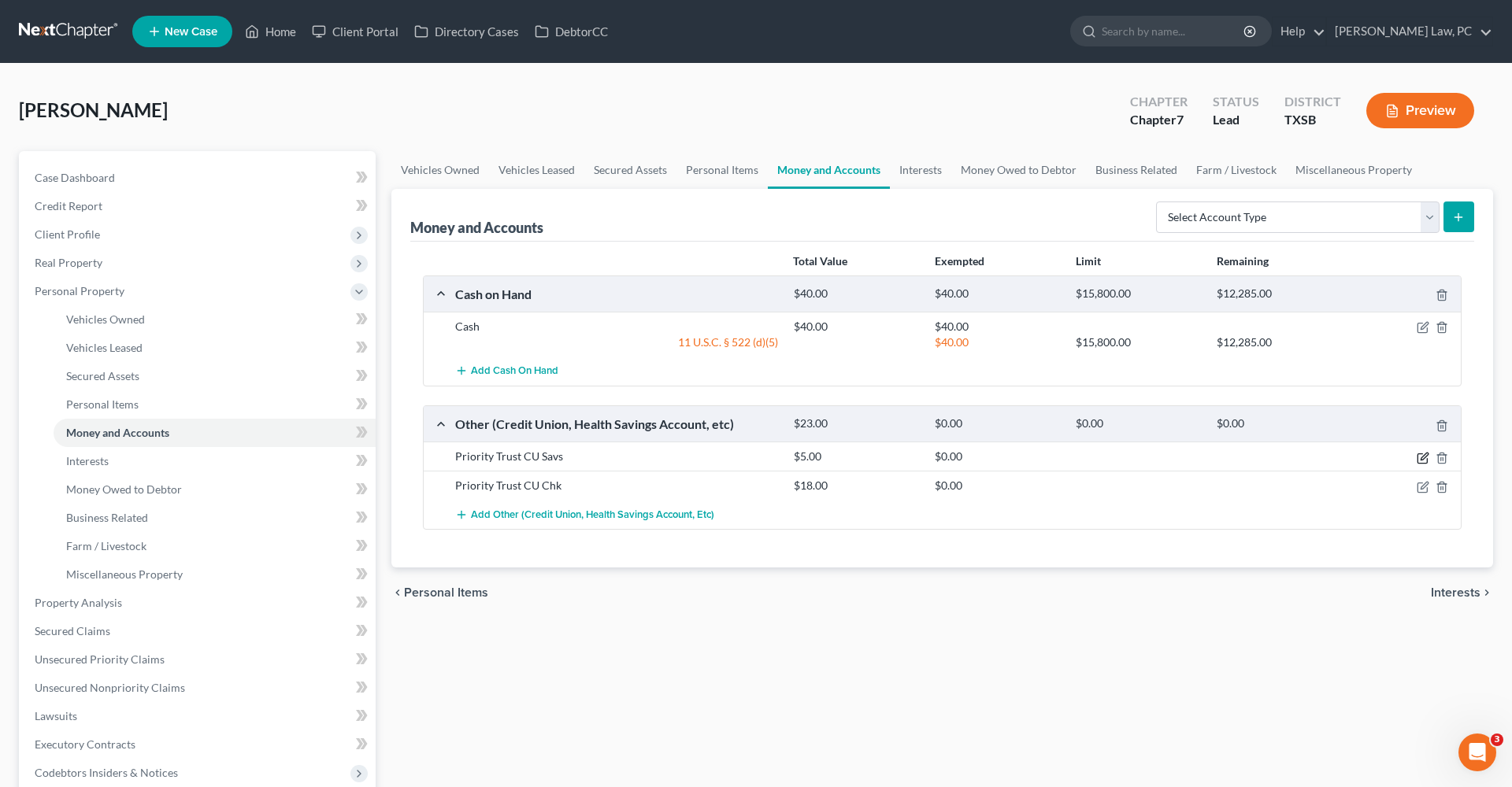
click at [1424, 458] on icon "button" at bounding box center [1422, 458] width 12 height 12
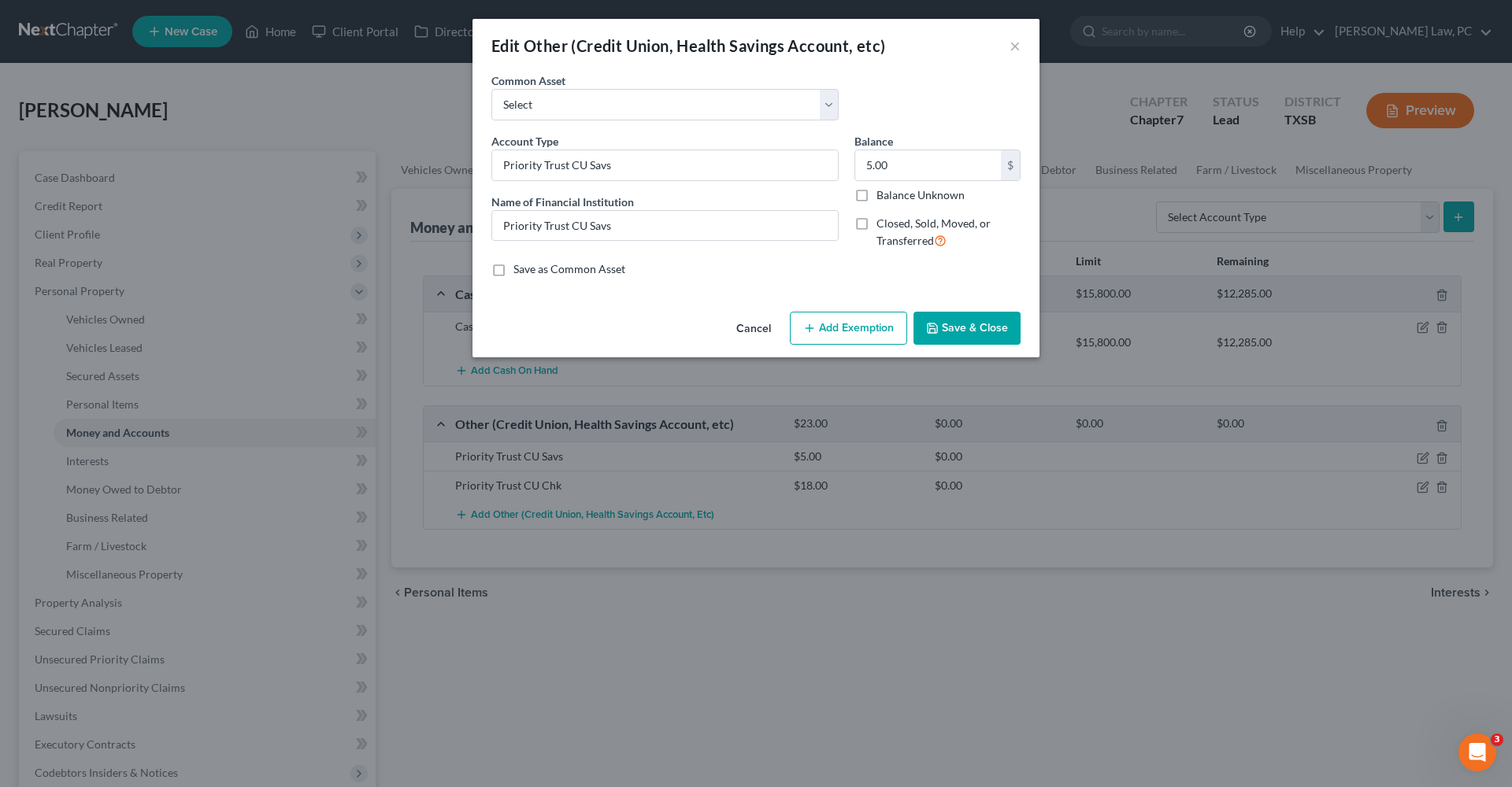
click at [858, 322] on button "Add Exemption" at bounding box center [848, 329] width 118 height 33
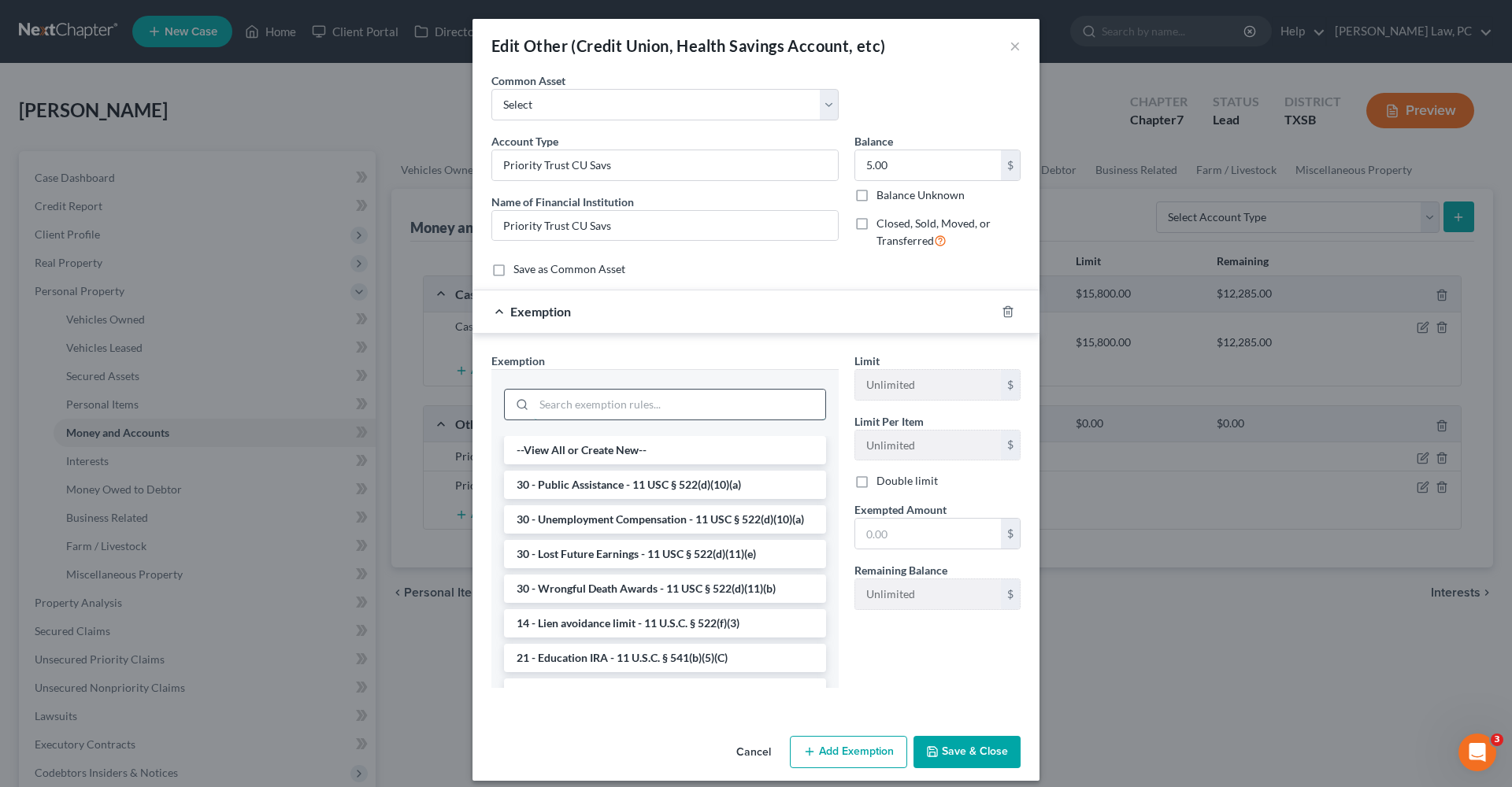
click at [642, 399] on input "search" at bounding box center [679, 404] width 291 height 30
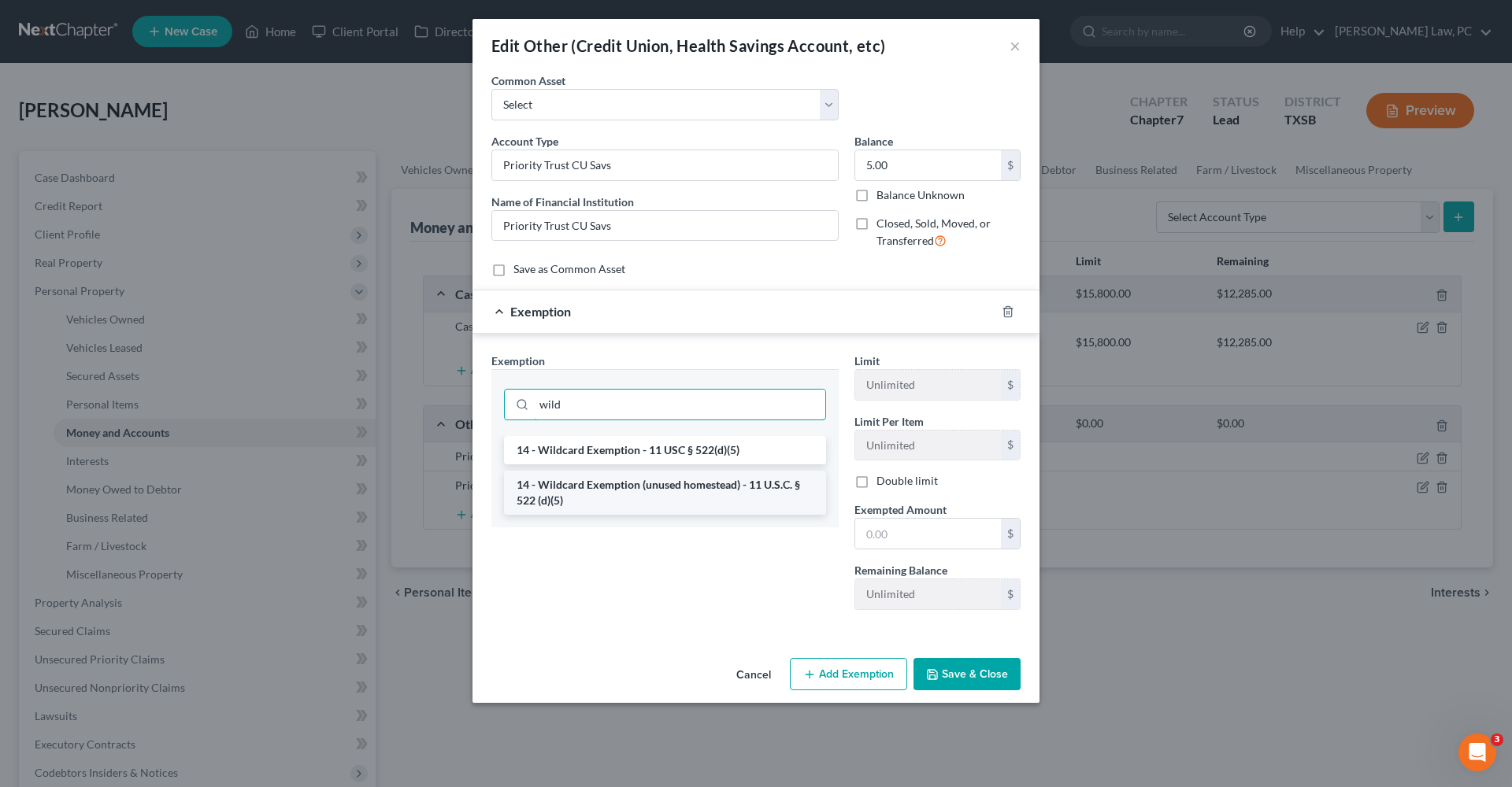
type input "wild"
click at [702, 489] on li "14 - Wildcard Exemption (unused homestead) - 11 U.S.C. § 522 (d)(5)" at bounding box center [664, 492] width 322 height 44
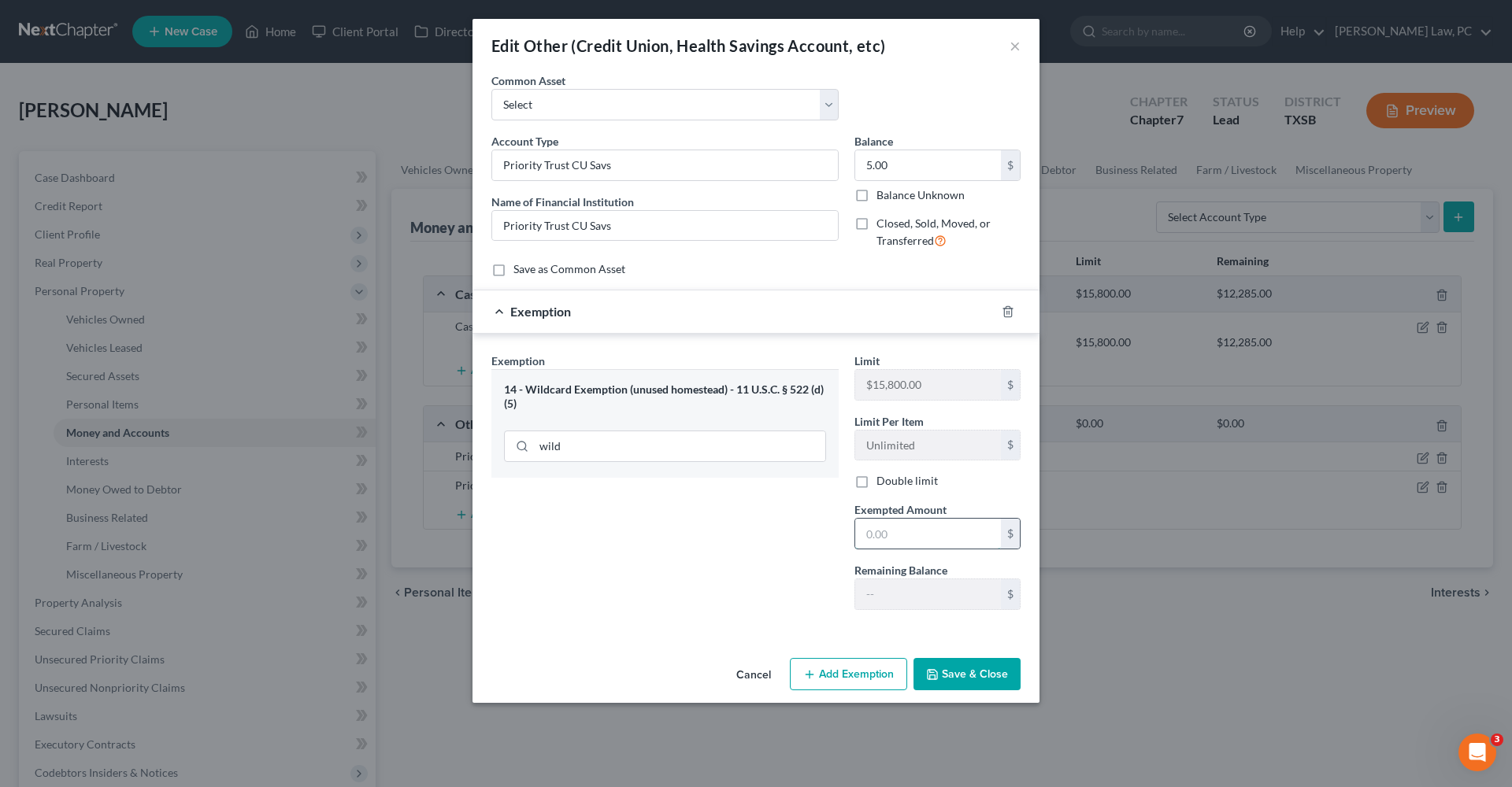
click at [892, 533] on input "text" at bounding box center [928, 533] width 146 height 30
type input "5"
click at [988, 675] on button "Save & Close" at bounding box center [966, 675] width 107 height 33
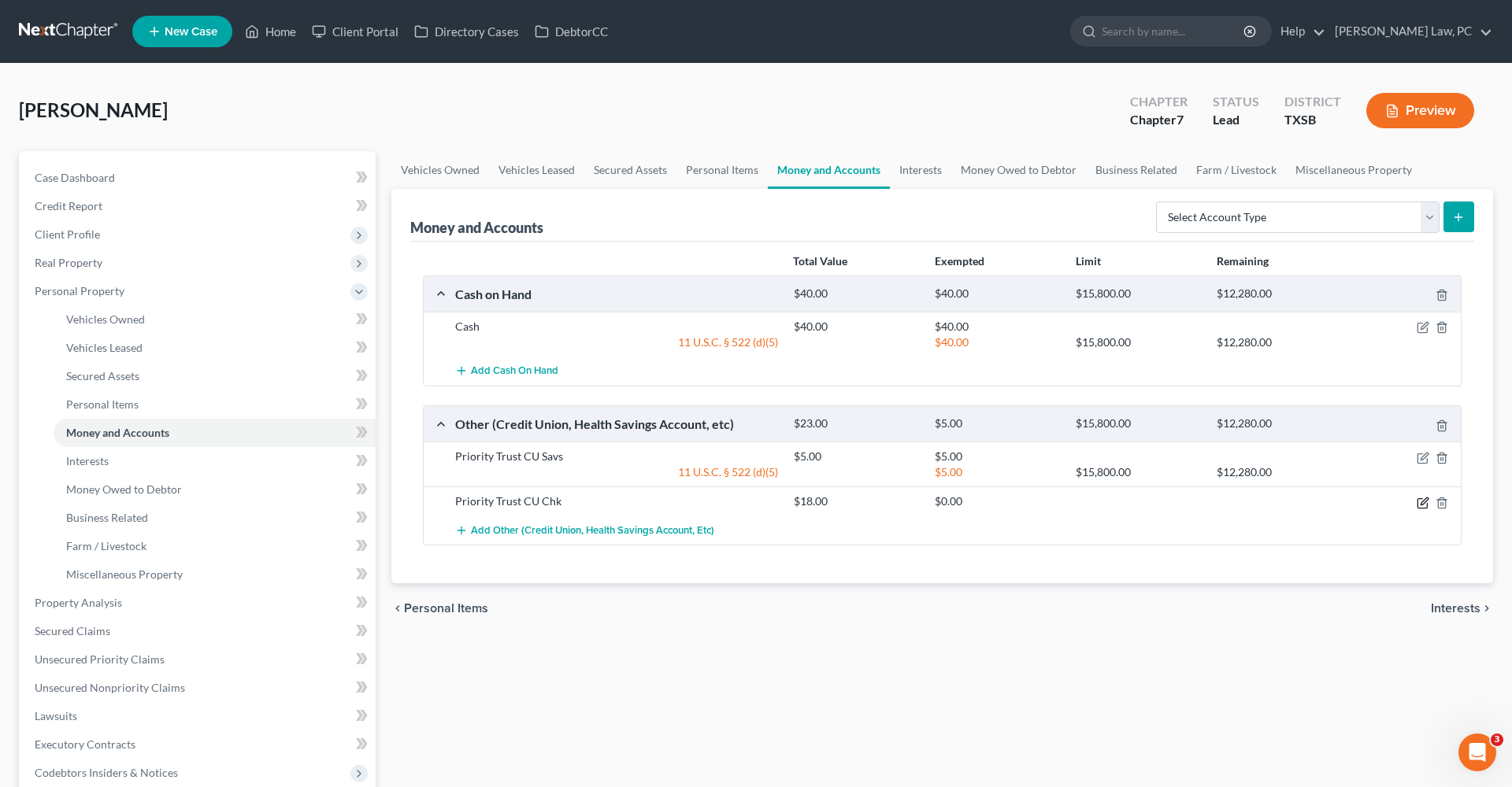
click at [1422, 503] on icon "button" at bounding box center [1422, 503] width 12 height 12
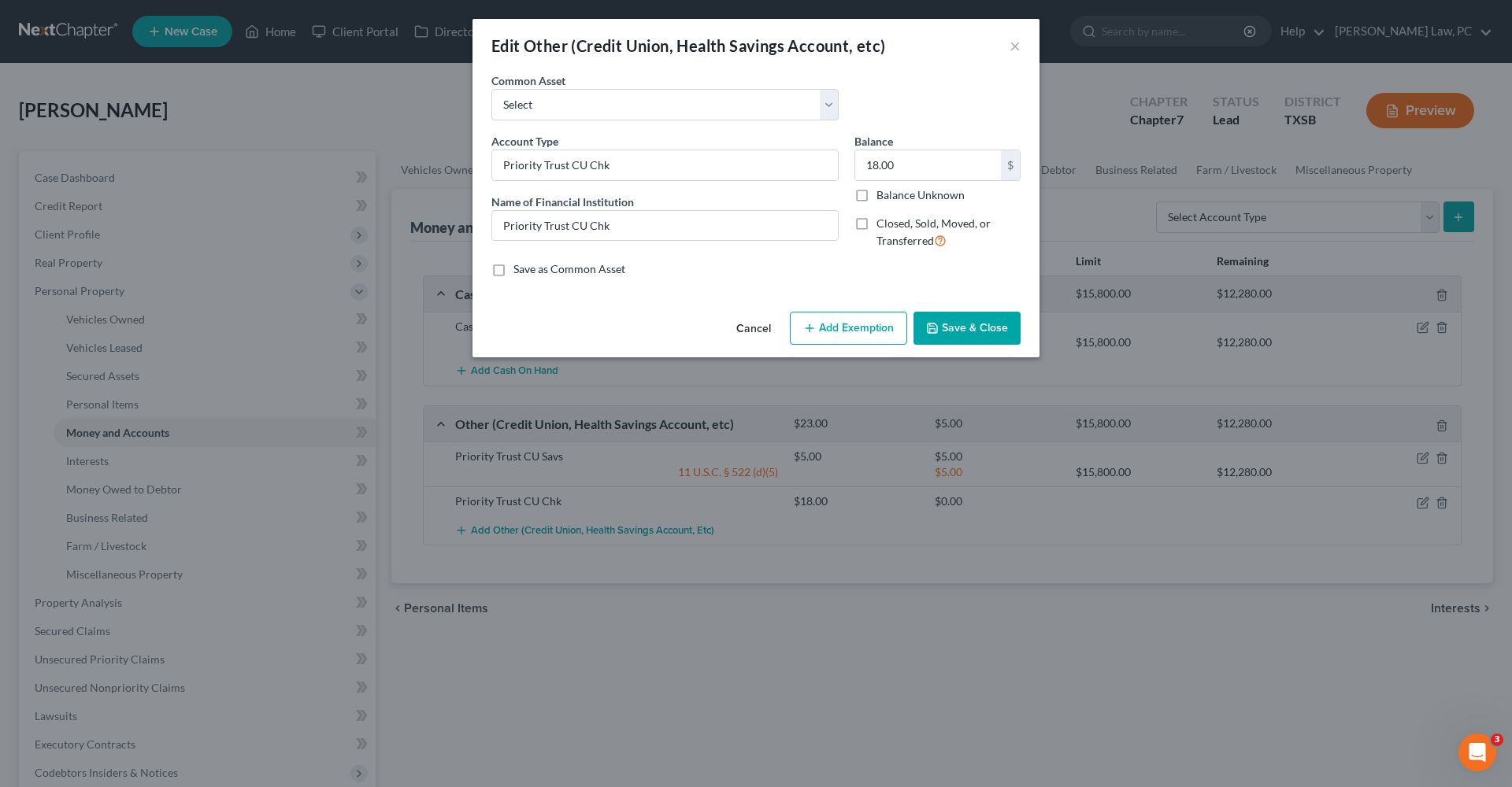
click at [848, 322] on button "Add Exemption" at bounding box center [848, 329] width 118 height 33
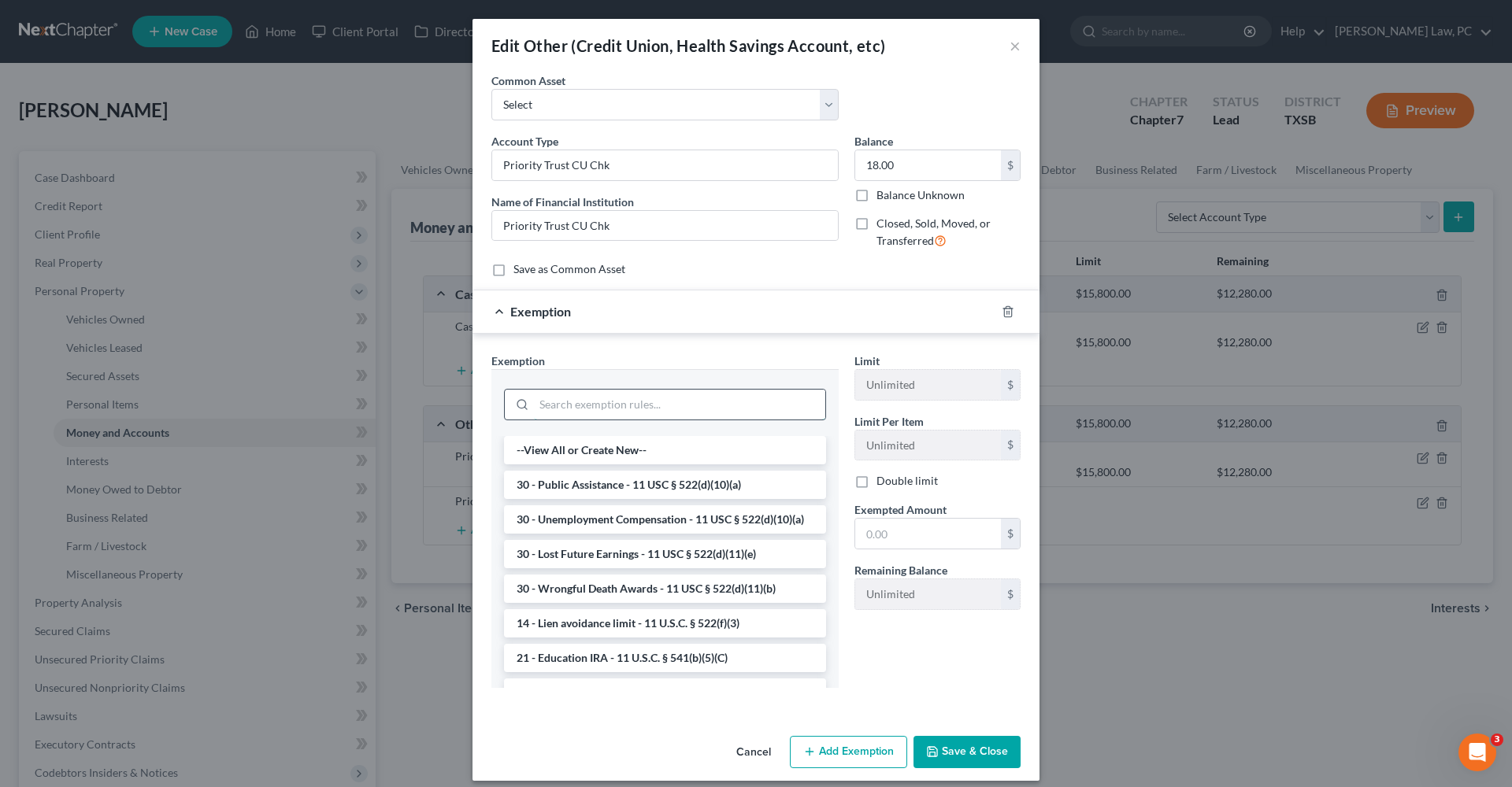
click at [607, 408] on input "search" at bounding box center [679, 404] width 291 height 30
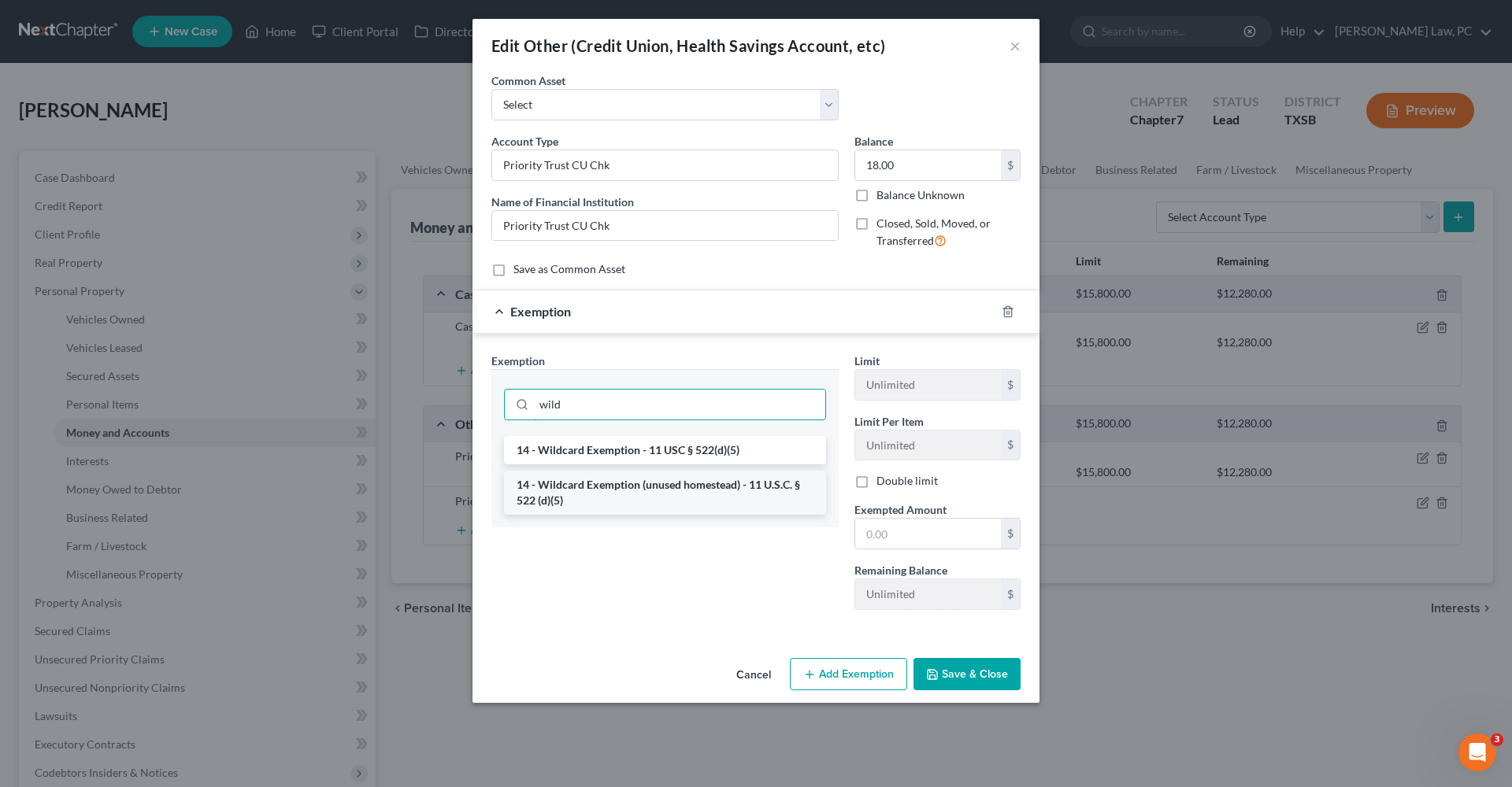
type input "wild"
click at [660, 490] on li "14 - Wildcard Exemption (unused homestead) - 11 U.S.C. § 522 (d)(5)" at bounding box center [664, 492] width 322 height 44
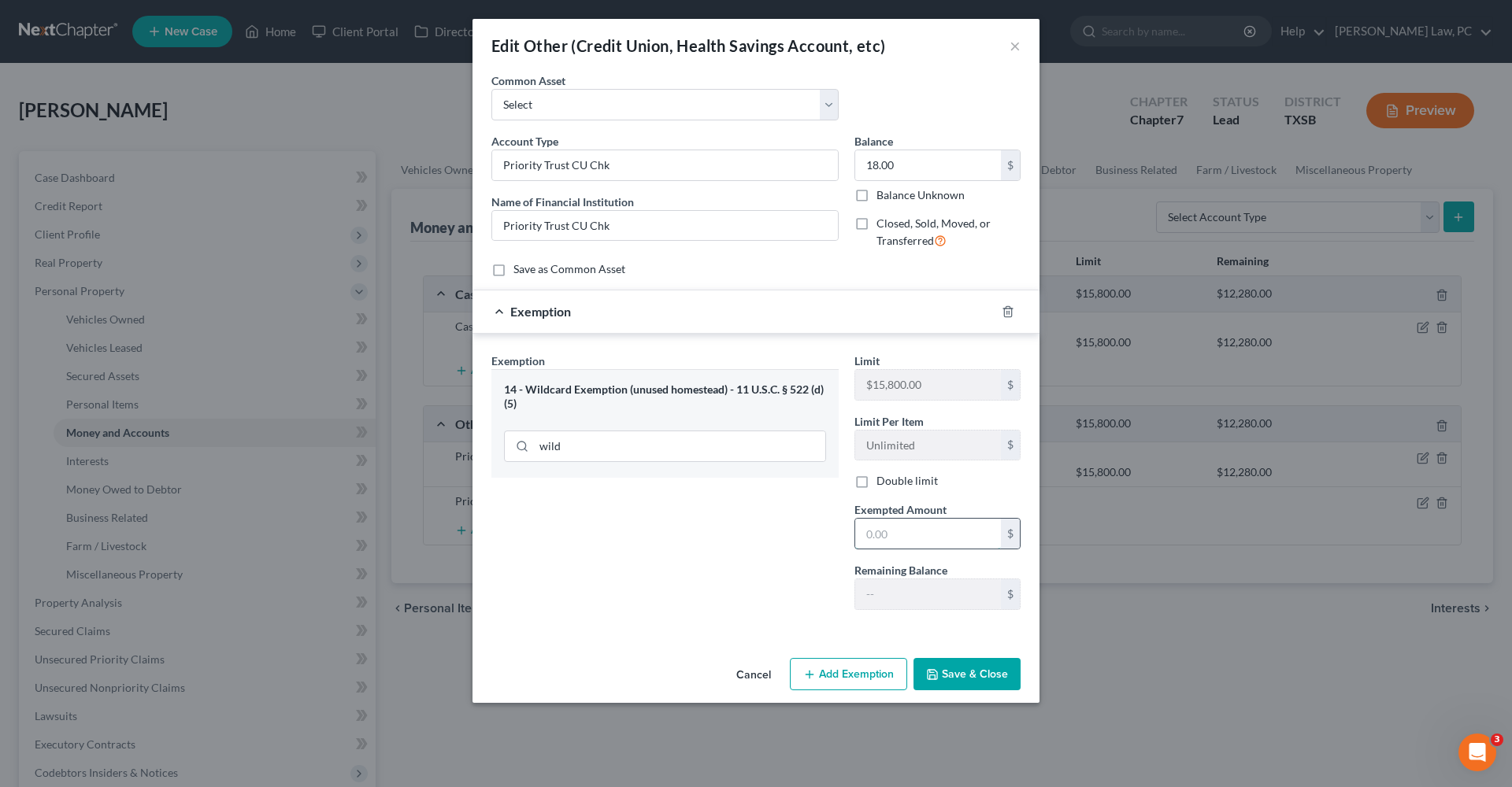
click at [909, 540] on input "text" at bounding box center [928, 533] width 146 height 30
type input "18"
click at [974, 681] on button "Save & Close" at bounding box center [966, 675] width 107 height 33
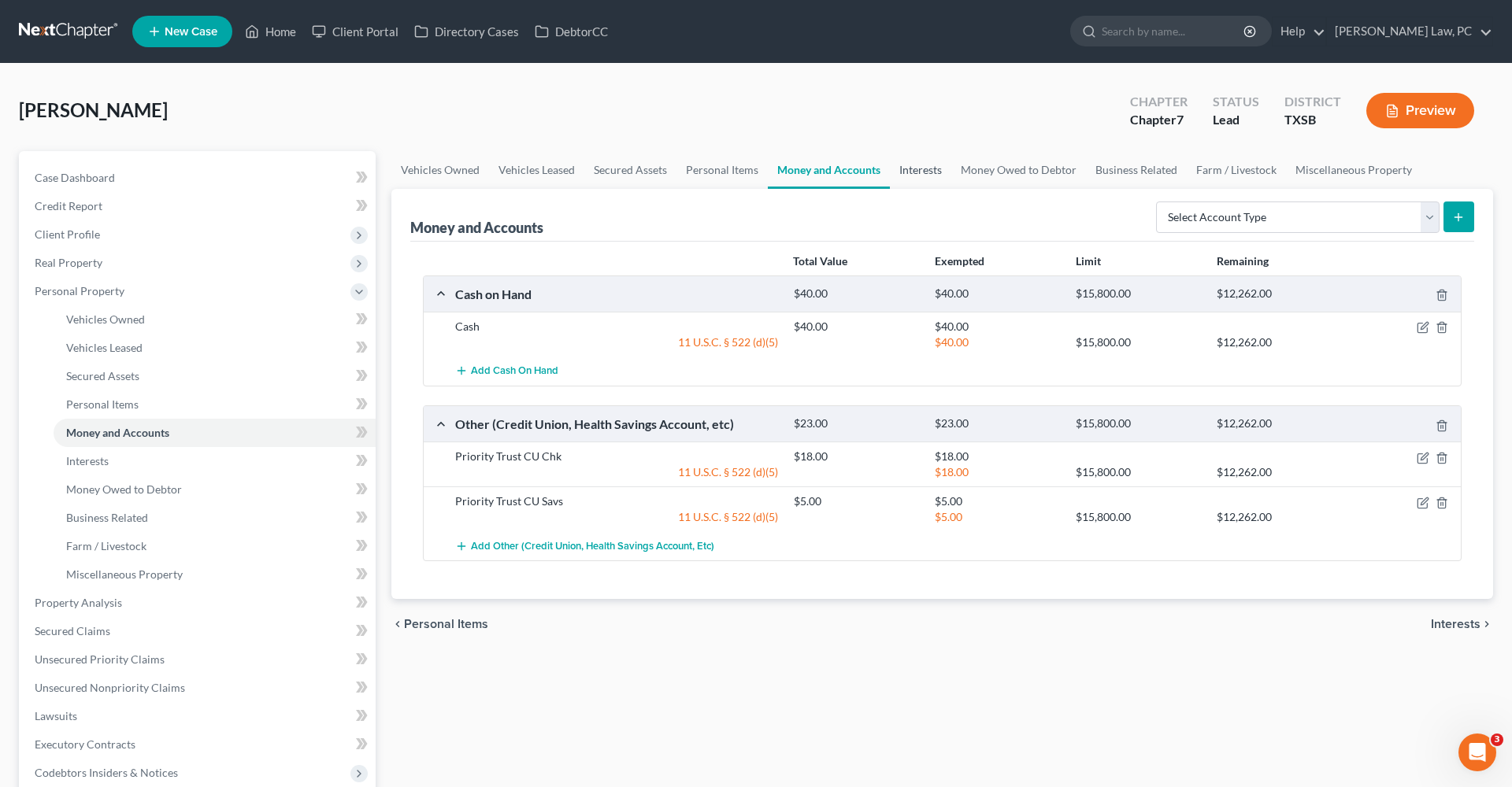
click at [936, 168] on link "Interests" at bounding box center [920, 169] width 61 height 37
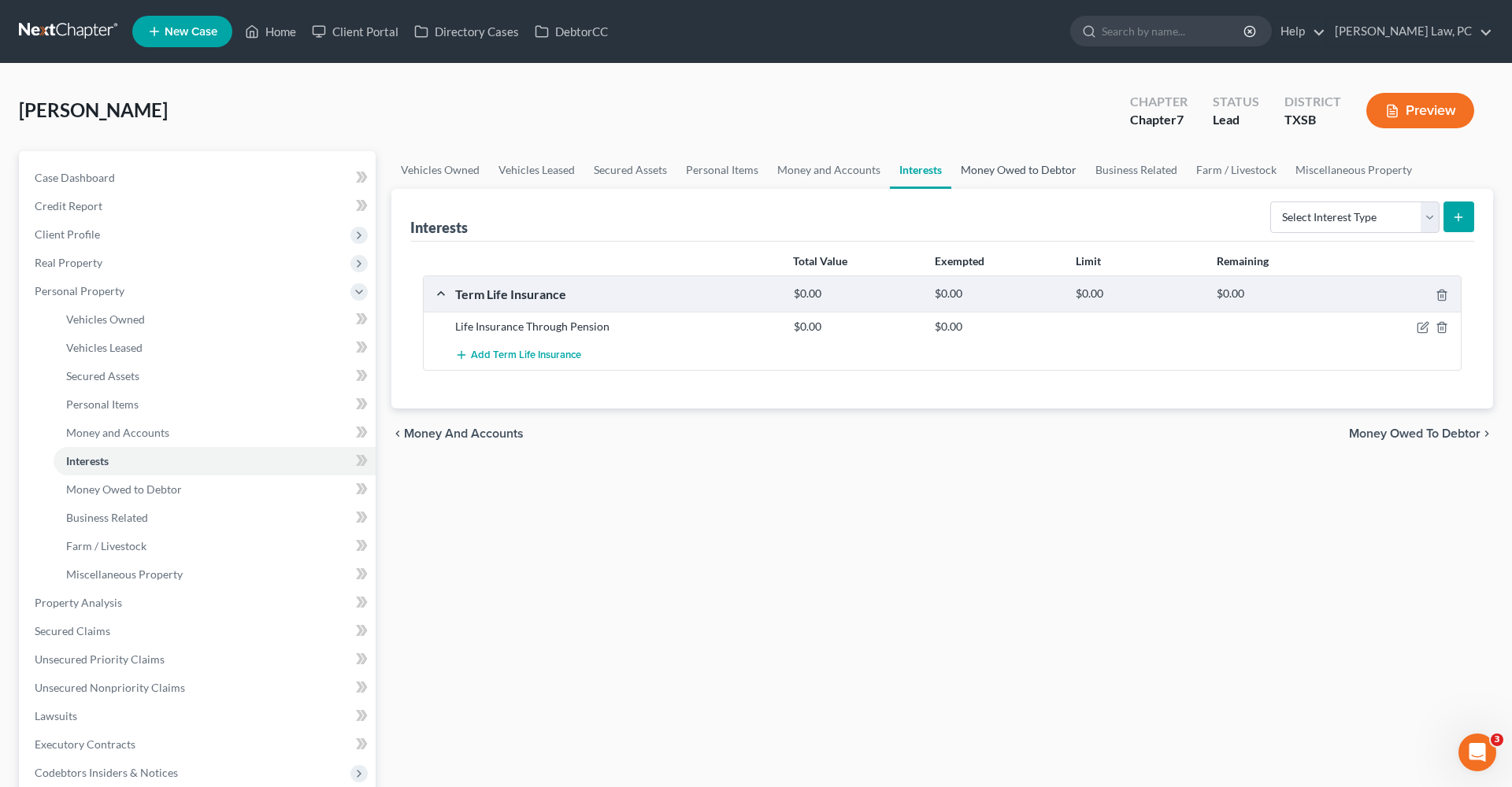
click at [1001, 167] on link "Money Owed to Debtor" at bounding box center [1018, 169] width 134 height 37
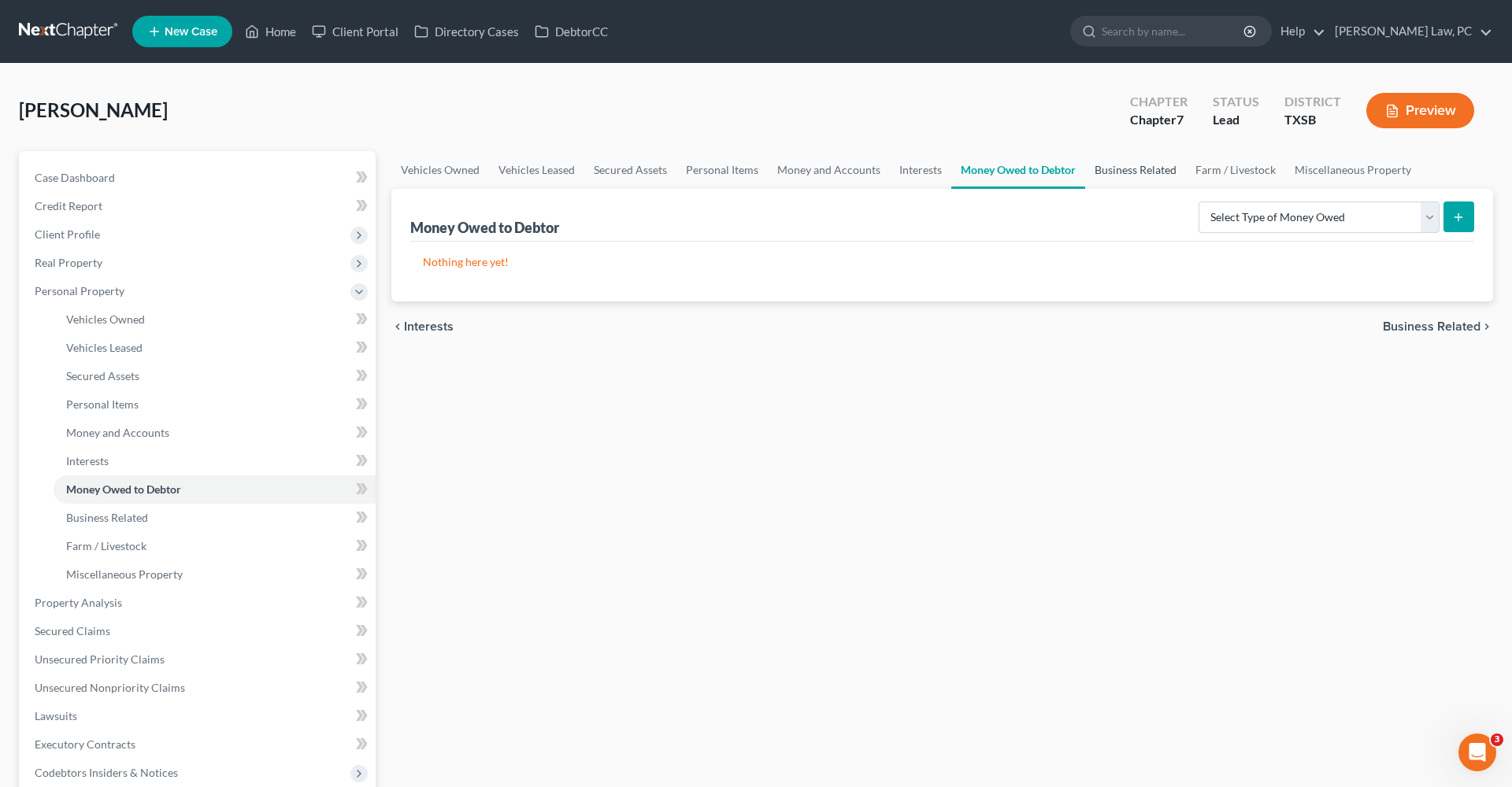
click at [1128, 169] on link "Business Related" at bounding box center [1135, 169] width 101 height 37
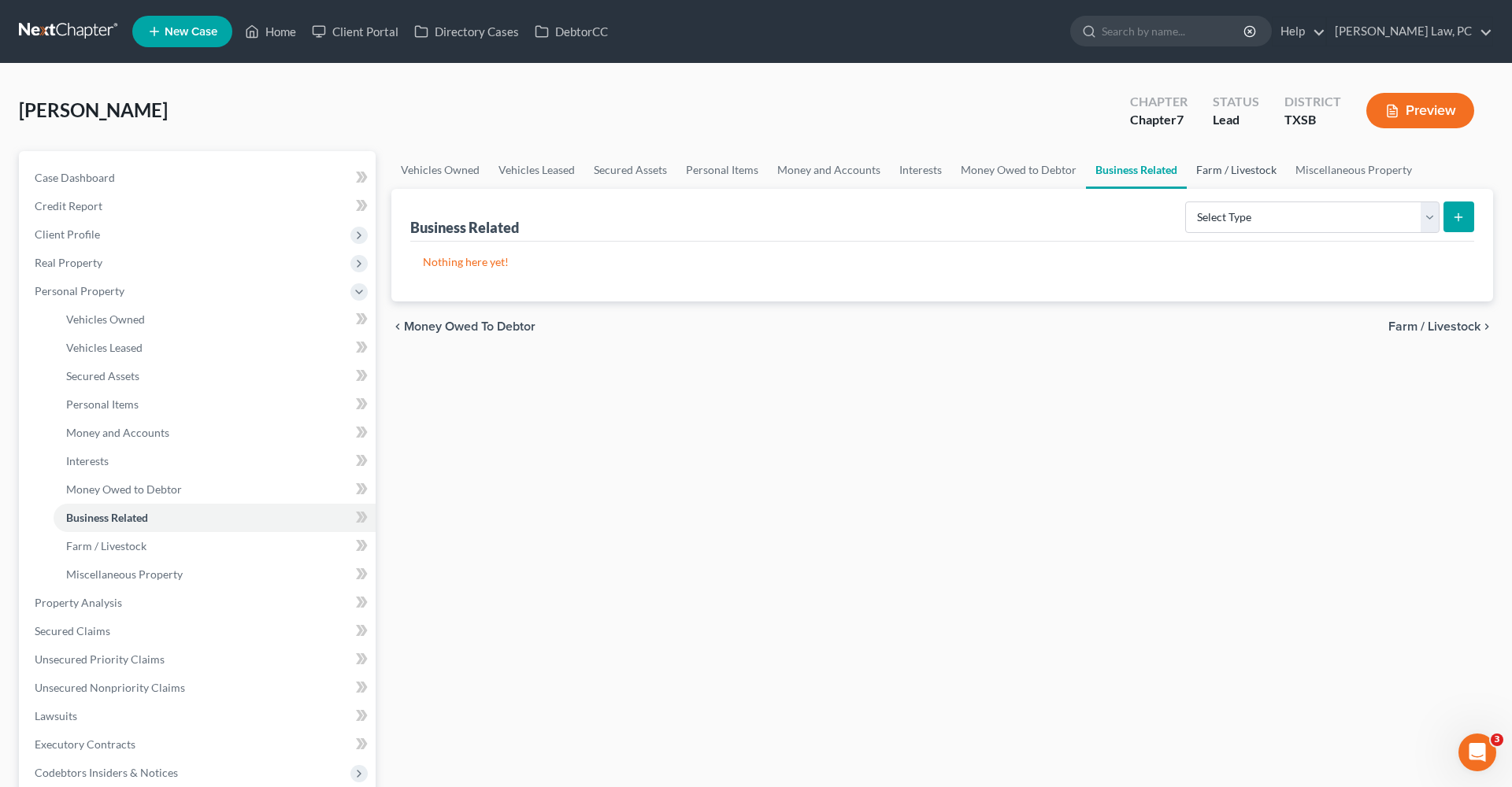
click at [1233, 172] on link "Farm / Livestock" at bounding box center [1236, 169] width 99 height 37
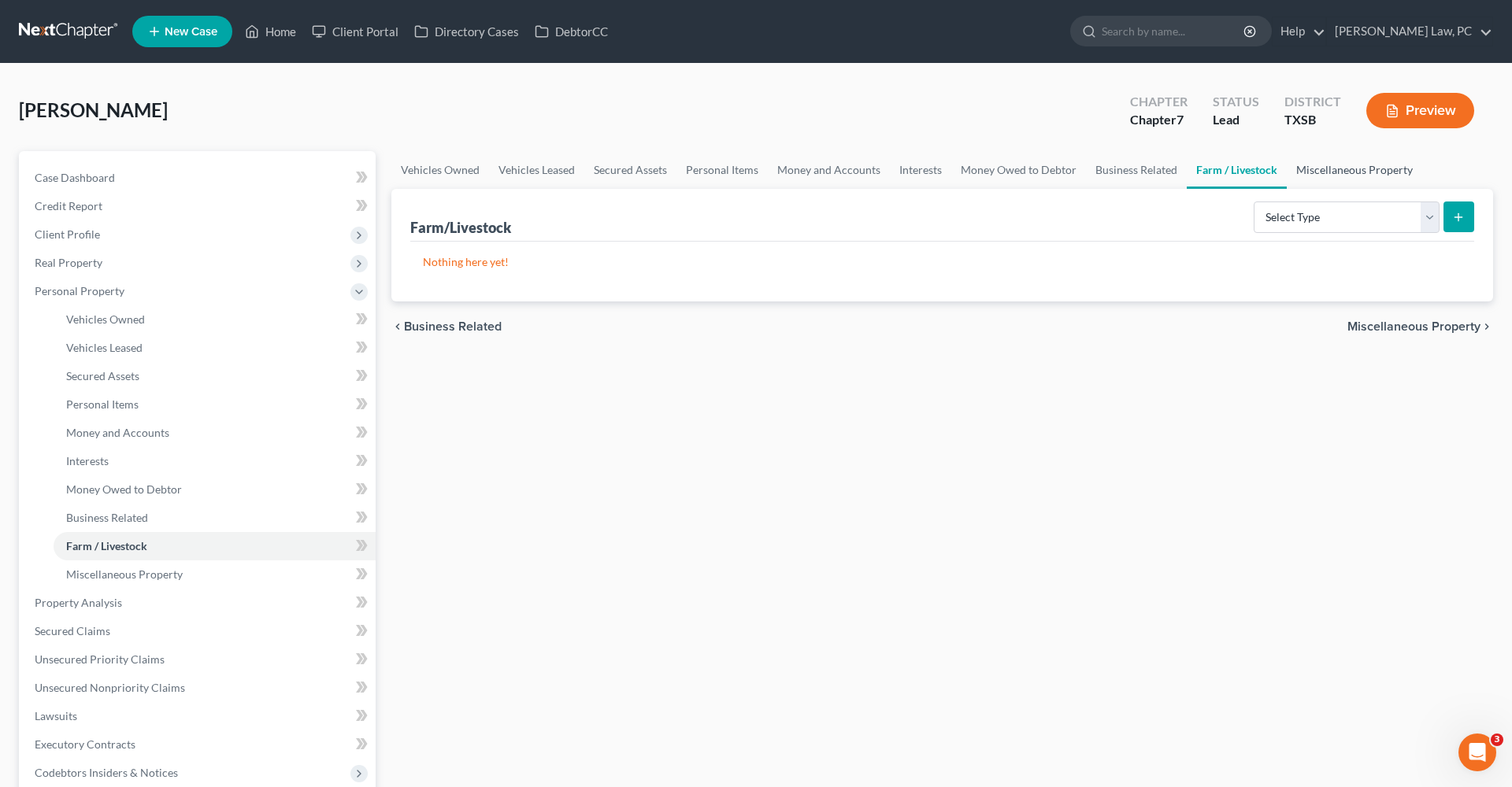
click at [1332, 169] on link "Miscellaneous Property" at bounding box center [1353, 169] width 135 height 37
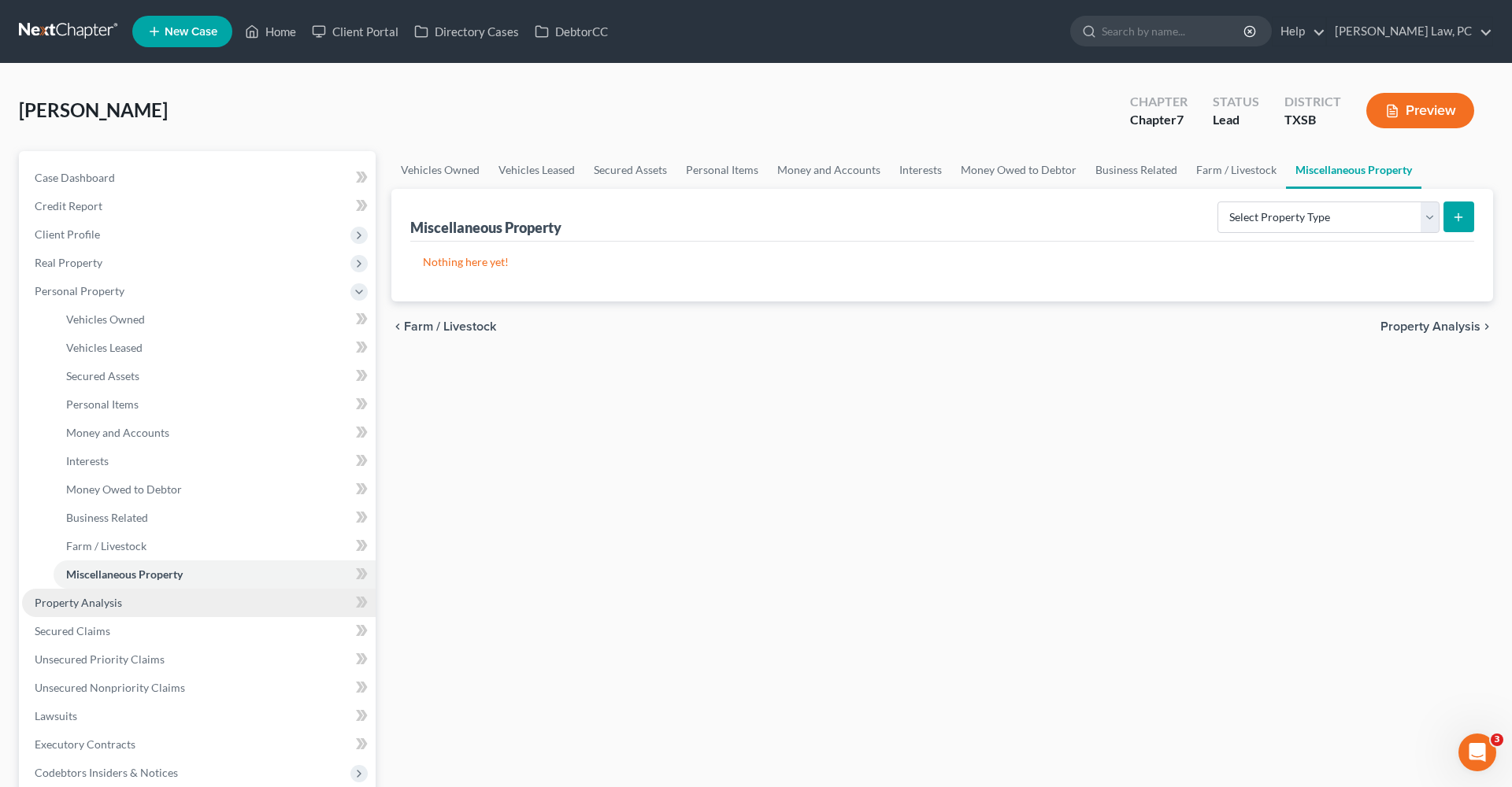
click at [102, 598] on span "Property Analysis" at bounding box center [78, 602] width 87 height 13
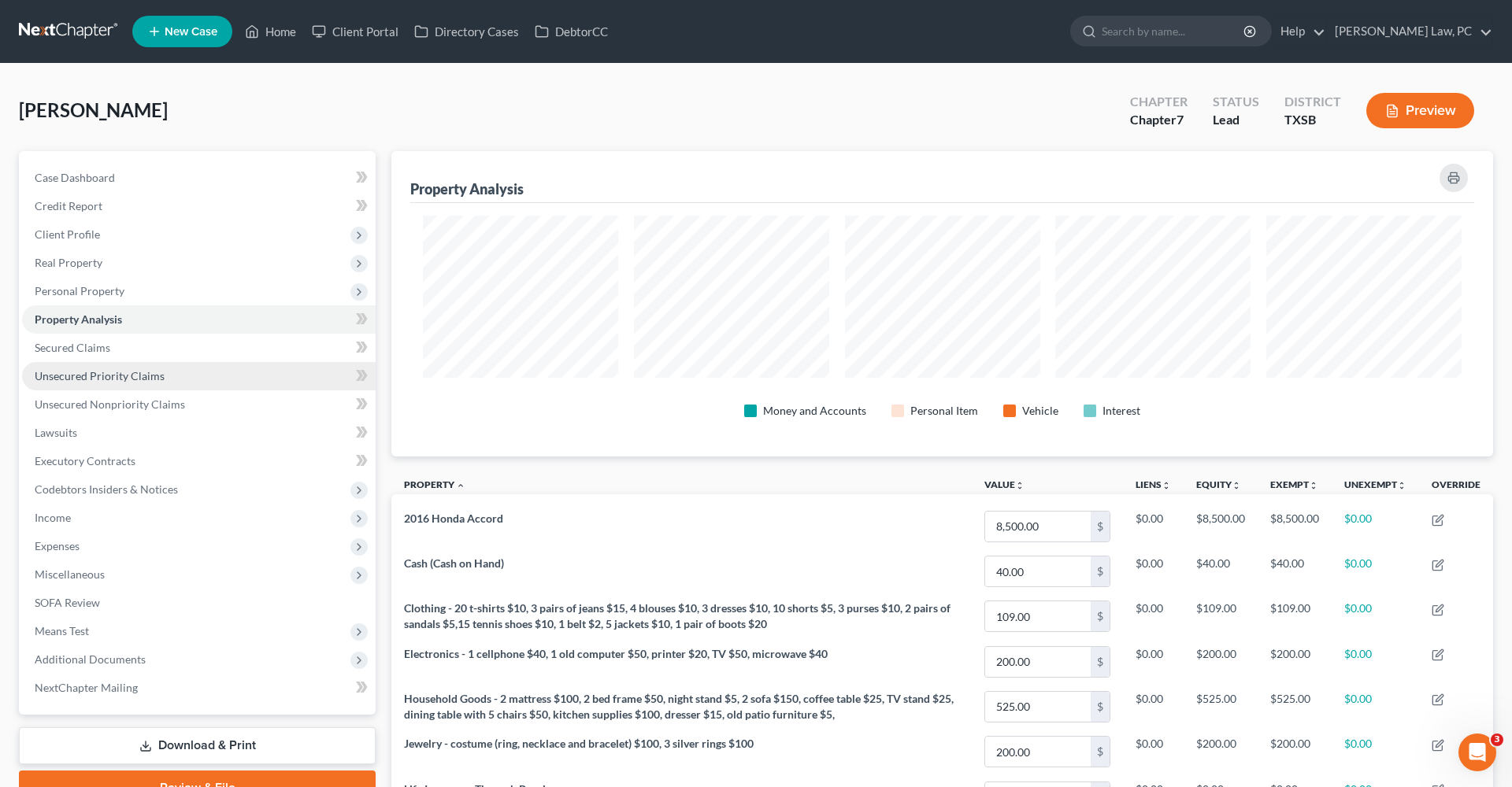
scroll to position [305, 1101]
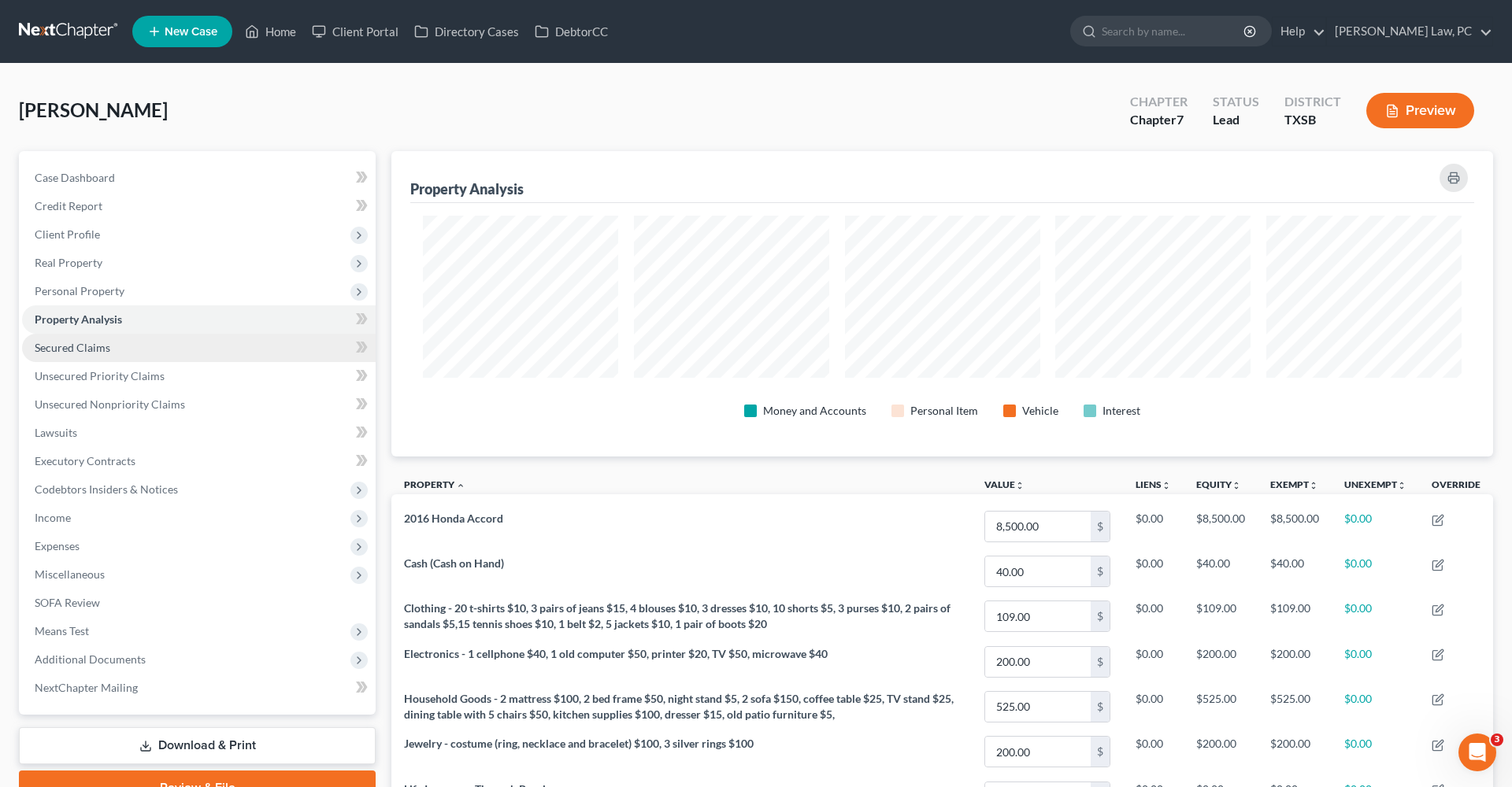
click at [101, 343] on span "Secured Claims" at bounding box center [72, 347] width 76 height 13
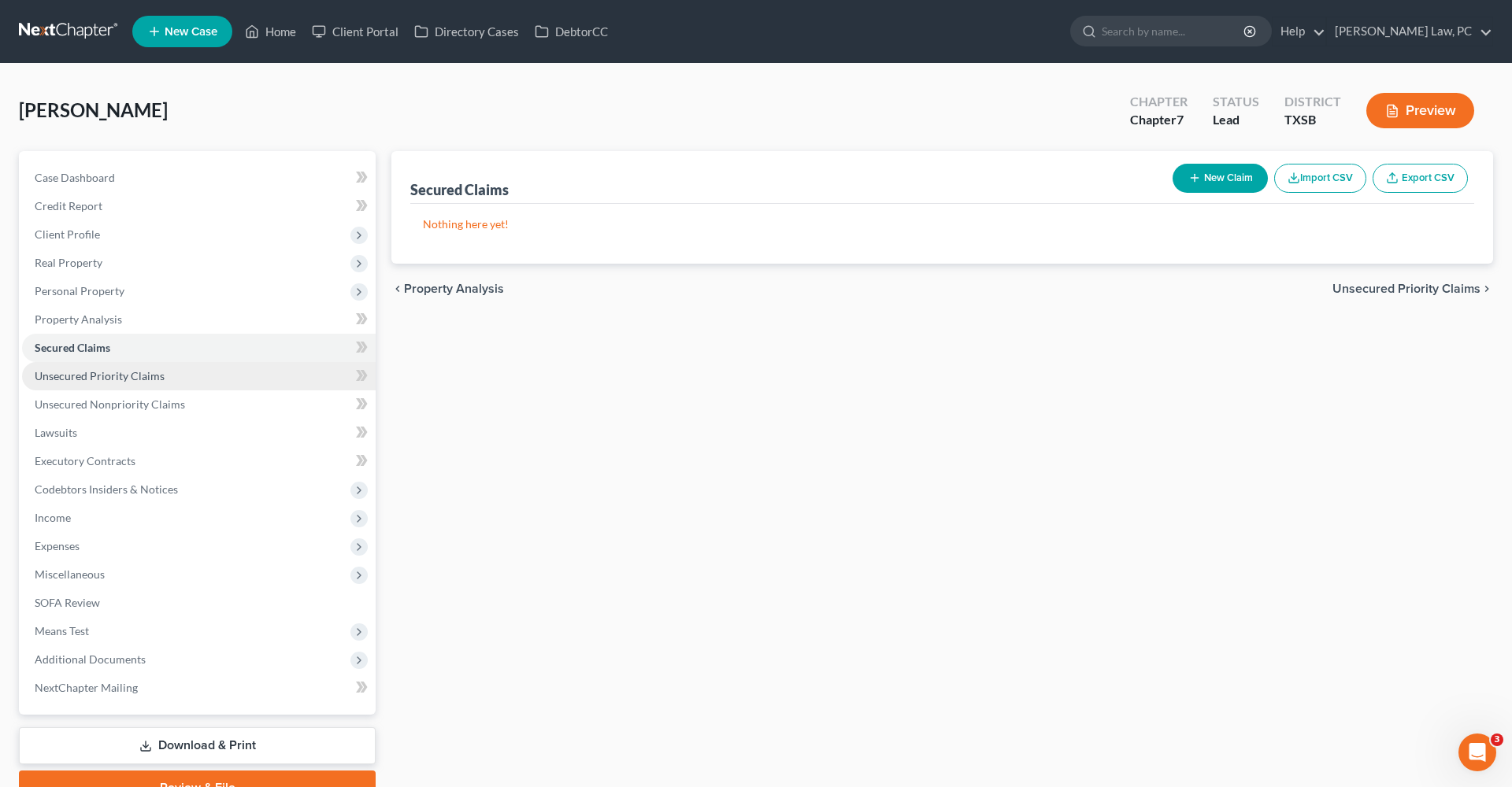
click at [132, 379] on span "Unsecured Priority Claims" at bounding box center [99, 375] width 130 height 13
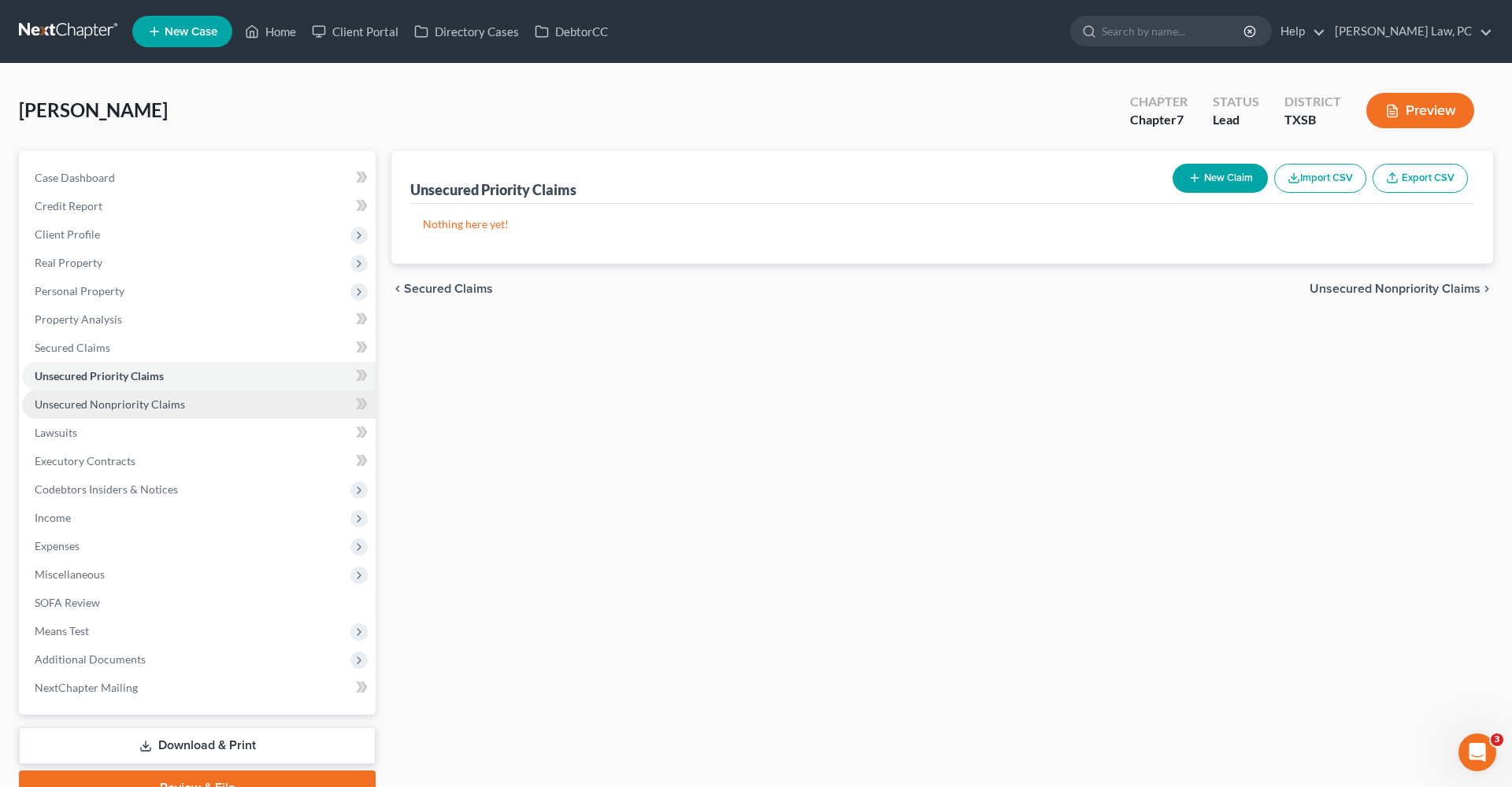
click at [141, 404] on span "Unsecured Nonpriority Claims" at bounding box center [110, 404] width 150 height 13
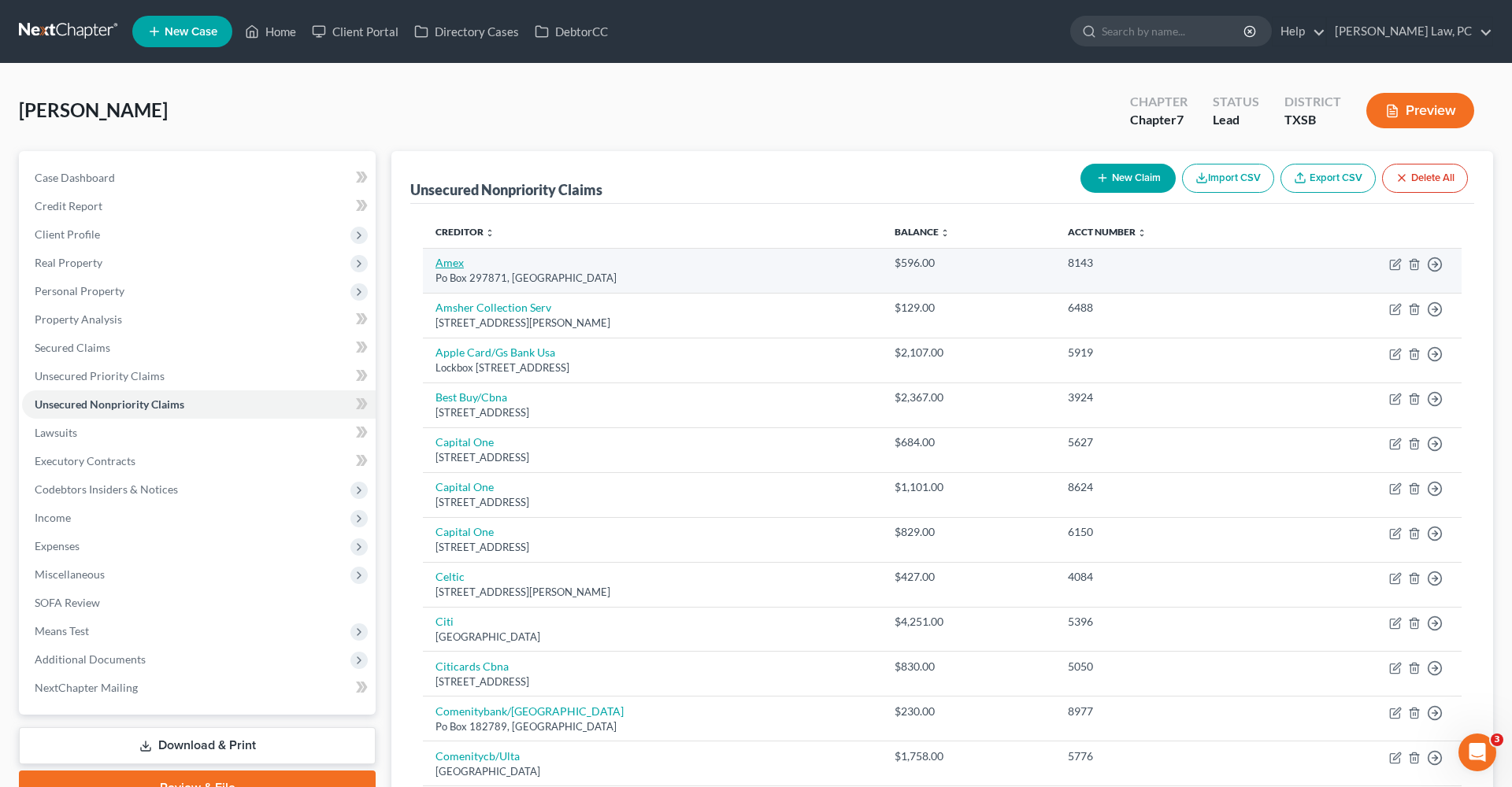
click at [443, 263] on link "Amex" at bounding box center [449, 261] width 29 height 13
select select "9"
select select "2"
select select "0"
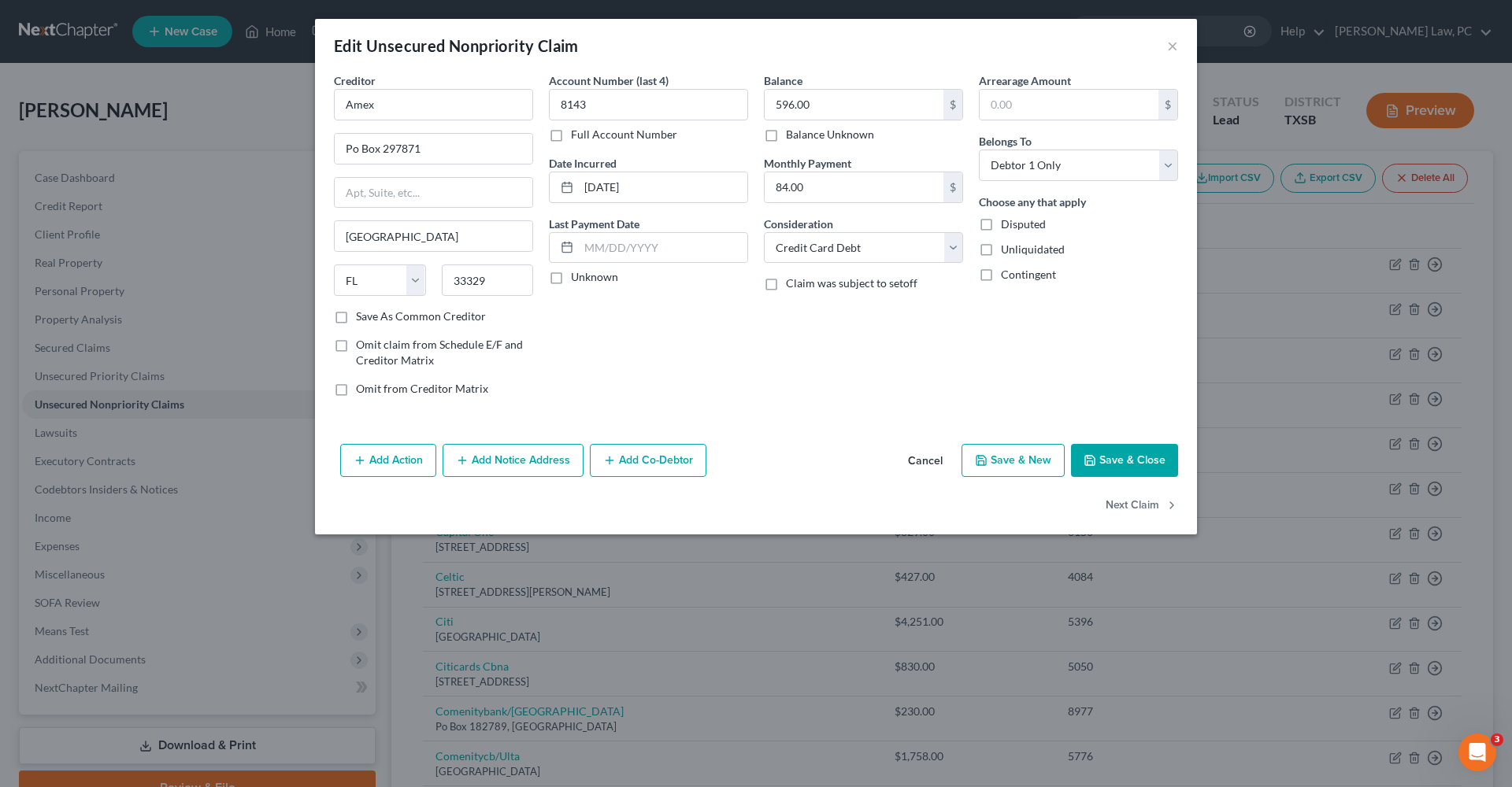
click at [1090, 459] on icon "button" at bounding box center [1089, 460] width 12 height 12
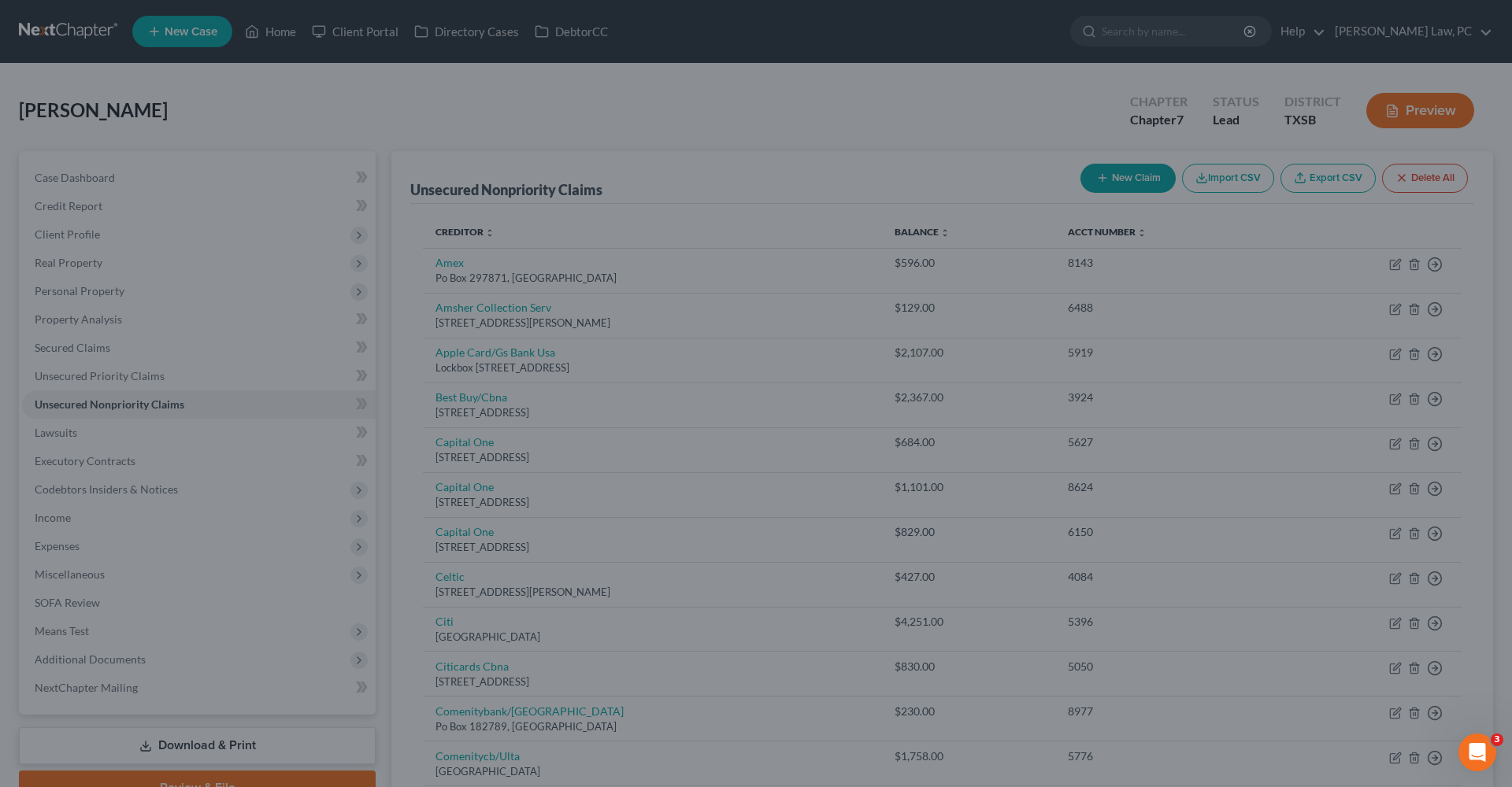
type input "0"
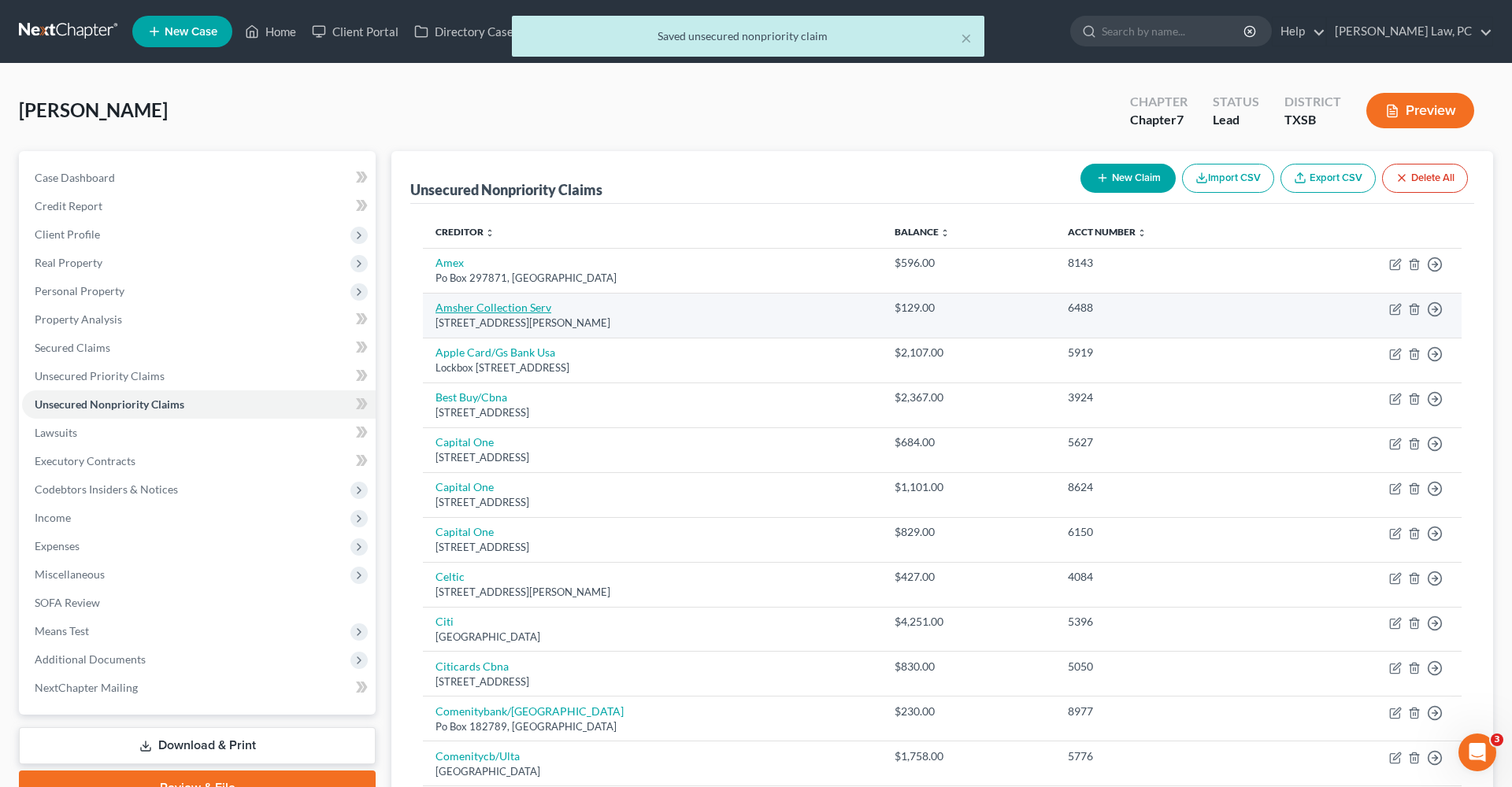
click at [466, 313] on link "Amsher Collection Serv" at bounding box center [493, 307] width 116 height 13
select select "0"
select select "1"
select select "0"
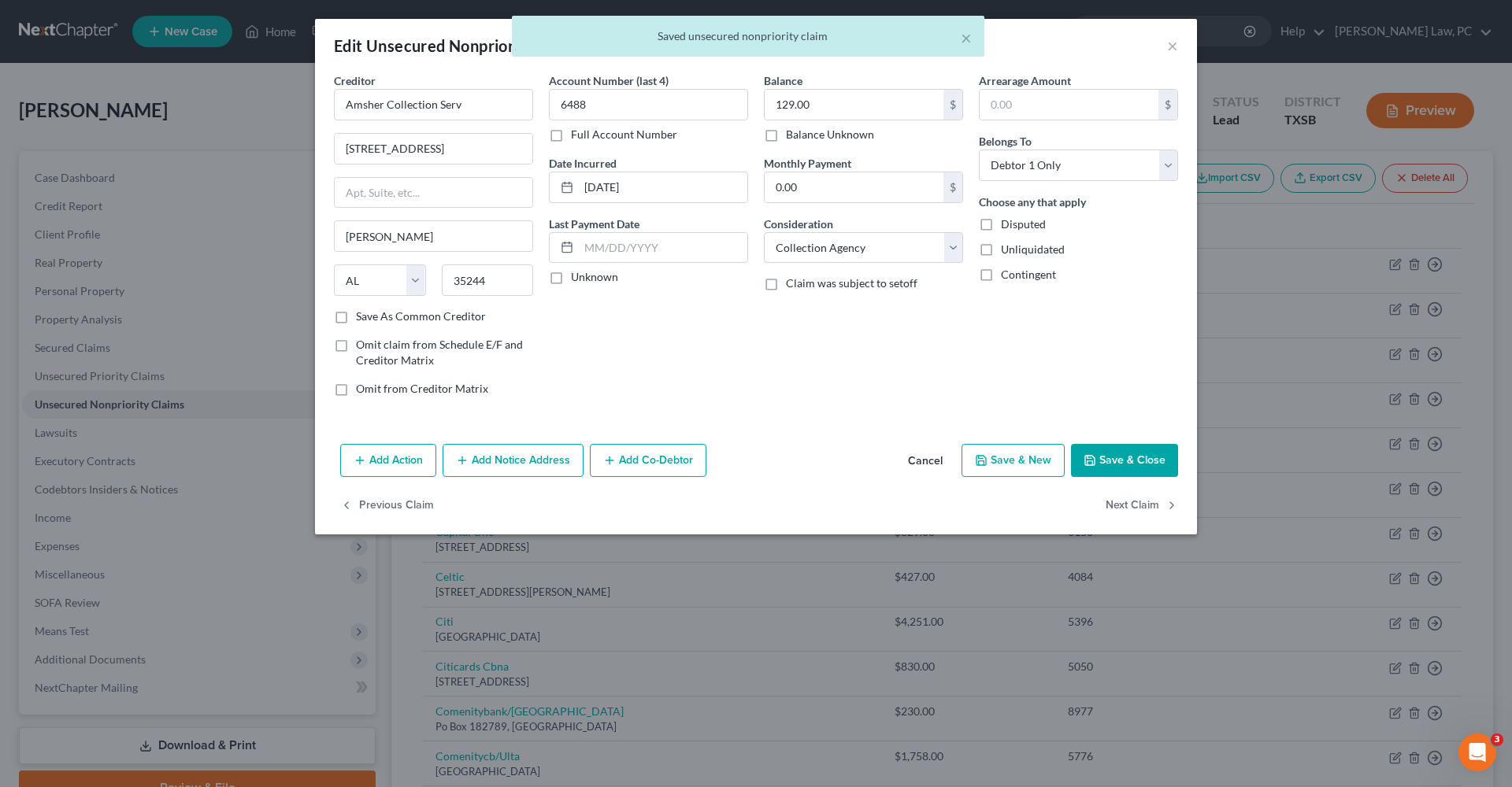
click at [1078, 463] on button "Save & Close" at bounding box center [1124, 460] width 107 height 33
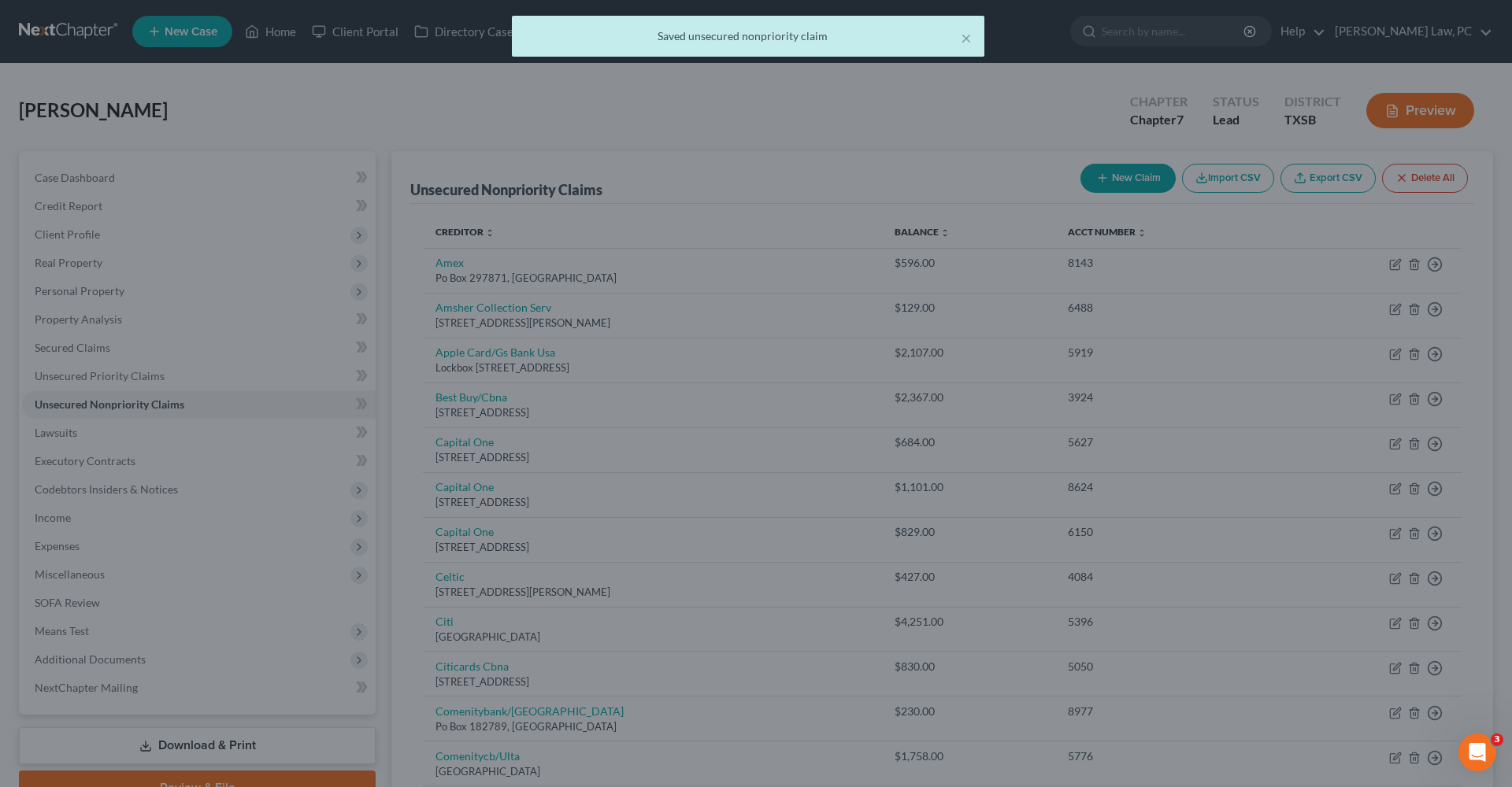
type input "0"
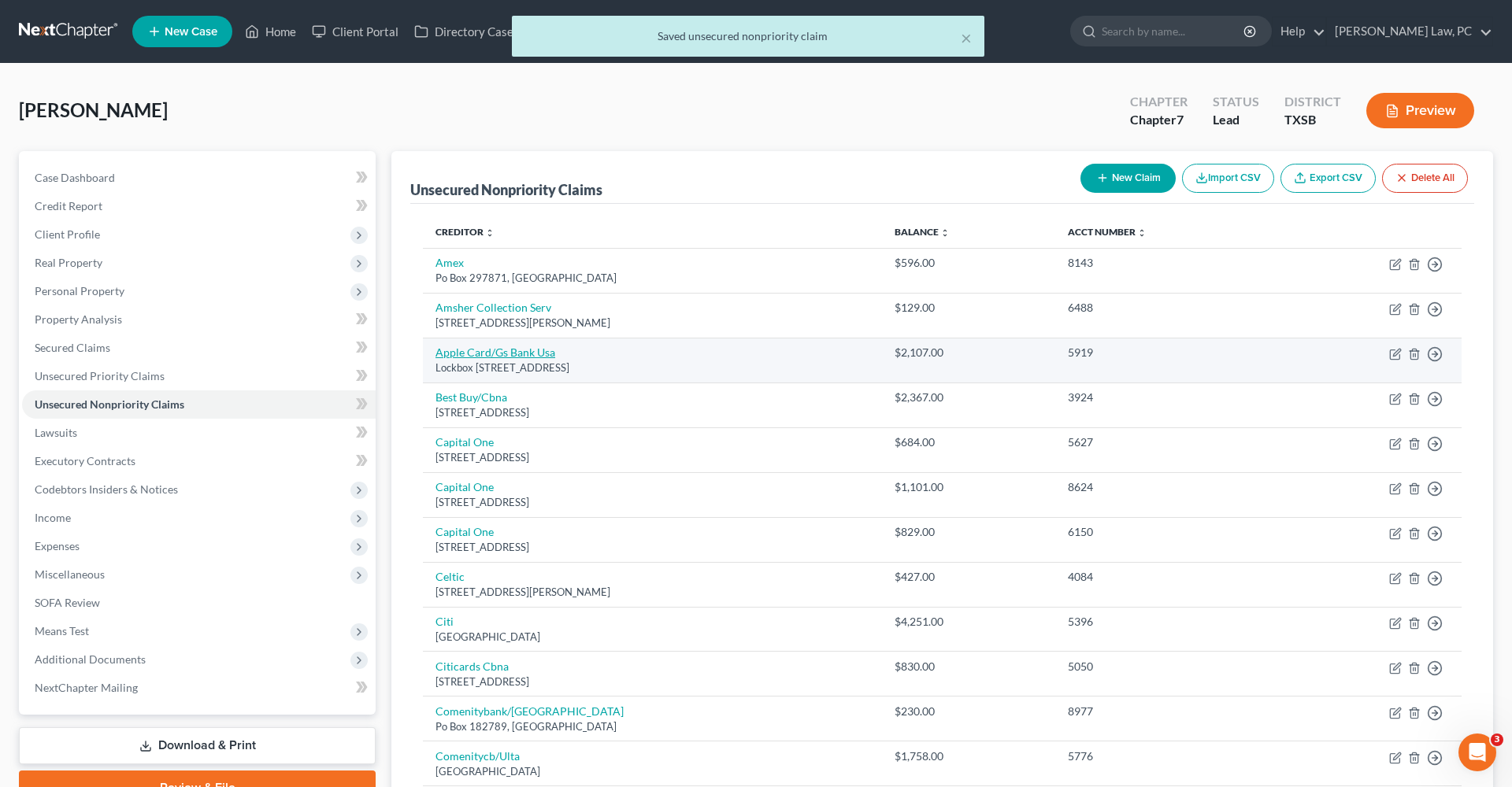
click at [503, 349] on link "Apple Card/Gs Bank Usa" at bounding box center [494, 351] width 119 height 13
select select "39"
select select "2"
select select "0"
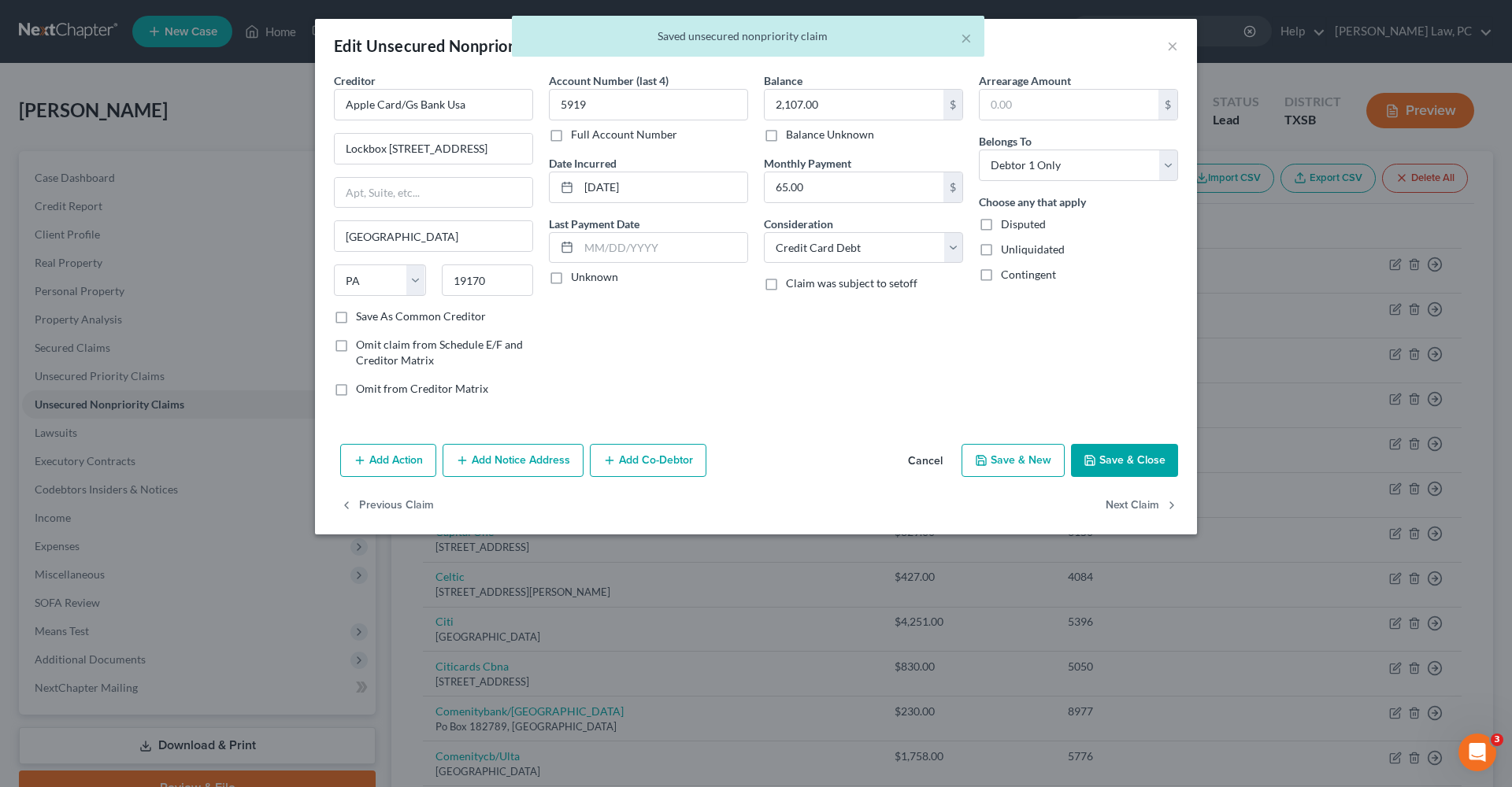
click at [1135, 455] on button "Save & Close" at bounding box center [1124, 460] width 107 height 33
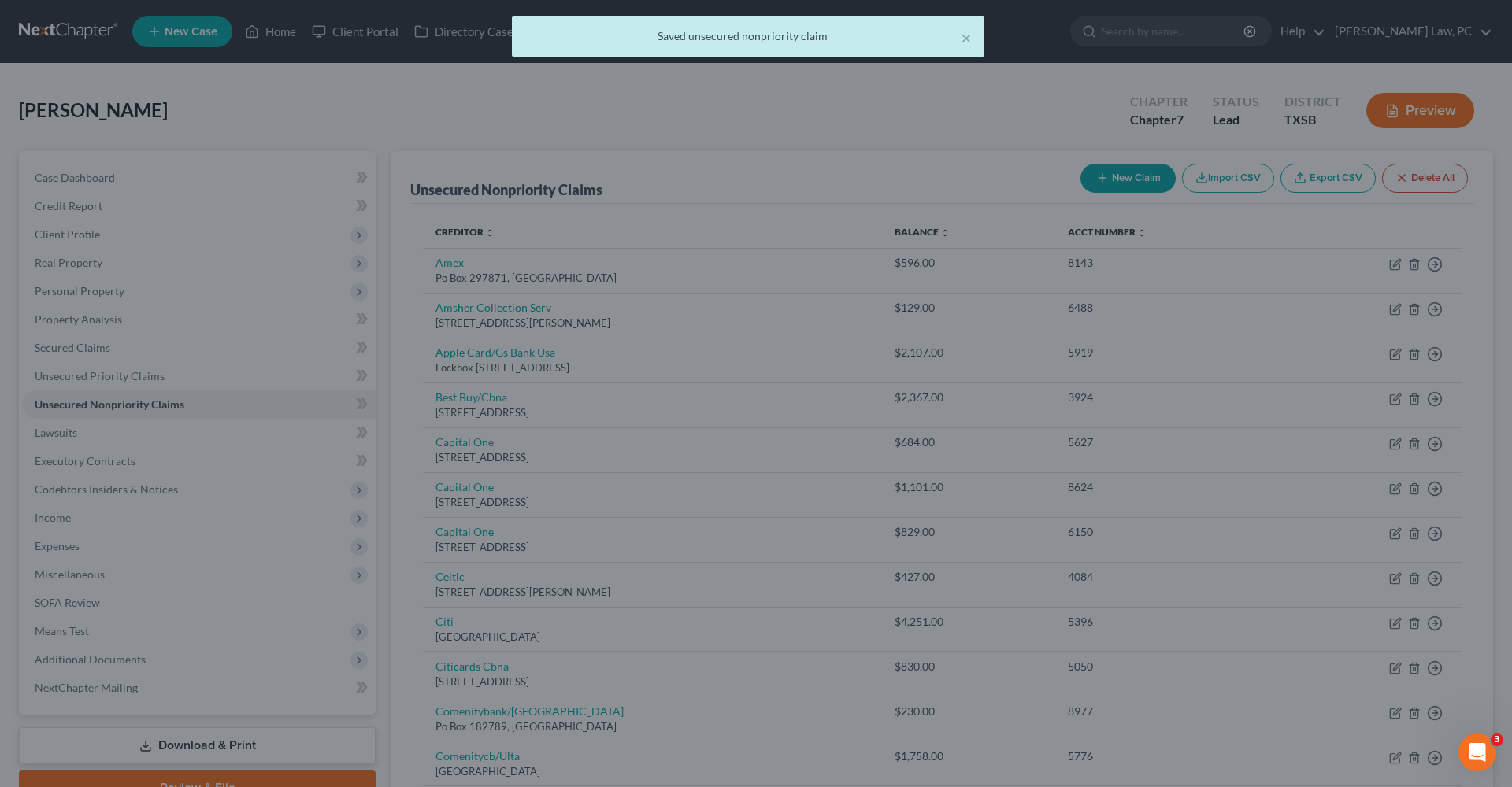
type input "0"
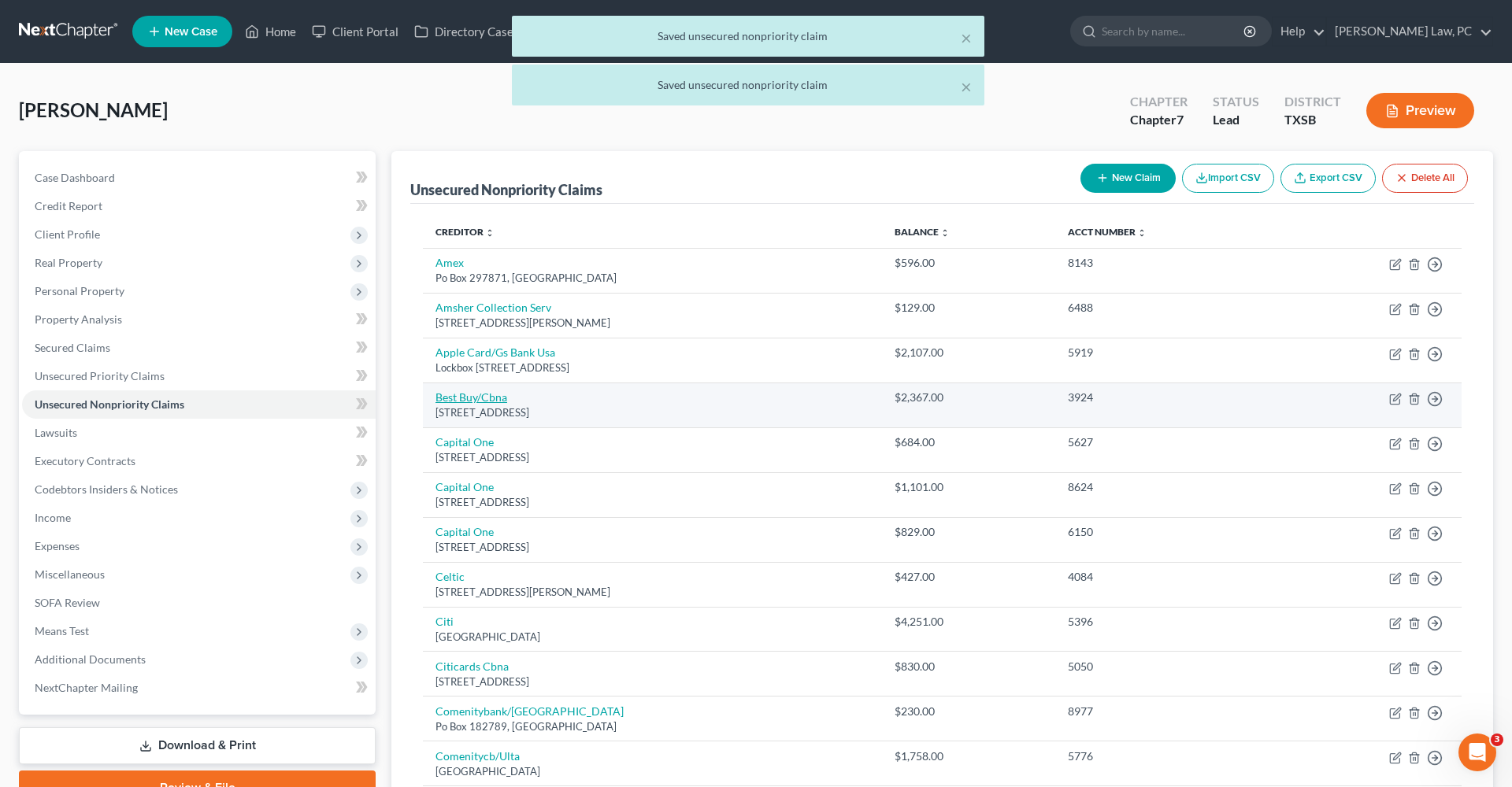
click at [456, 397] on link "Best Buy/Cbna" at bounding box center [471, 397] width 72 height 13
select select "14"
select select "2"
select select "0"
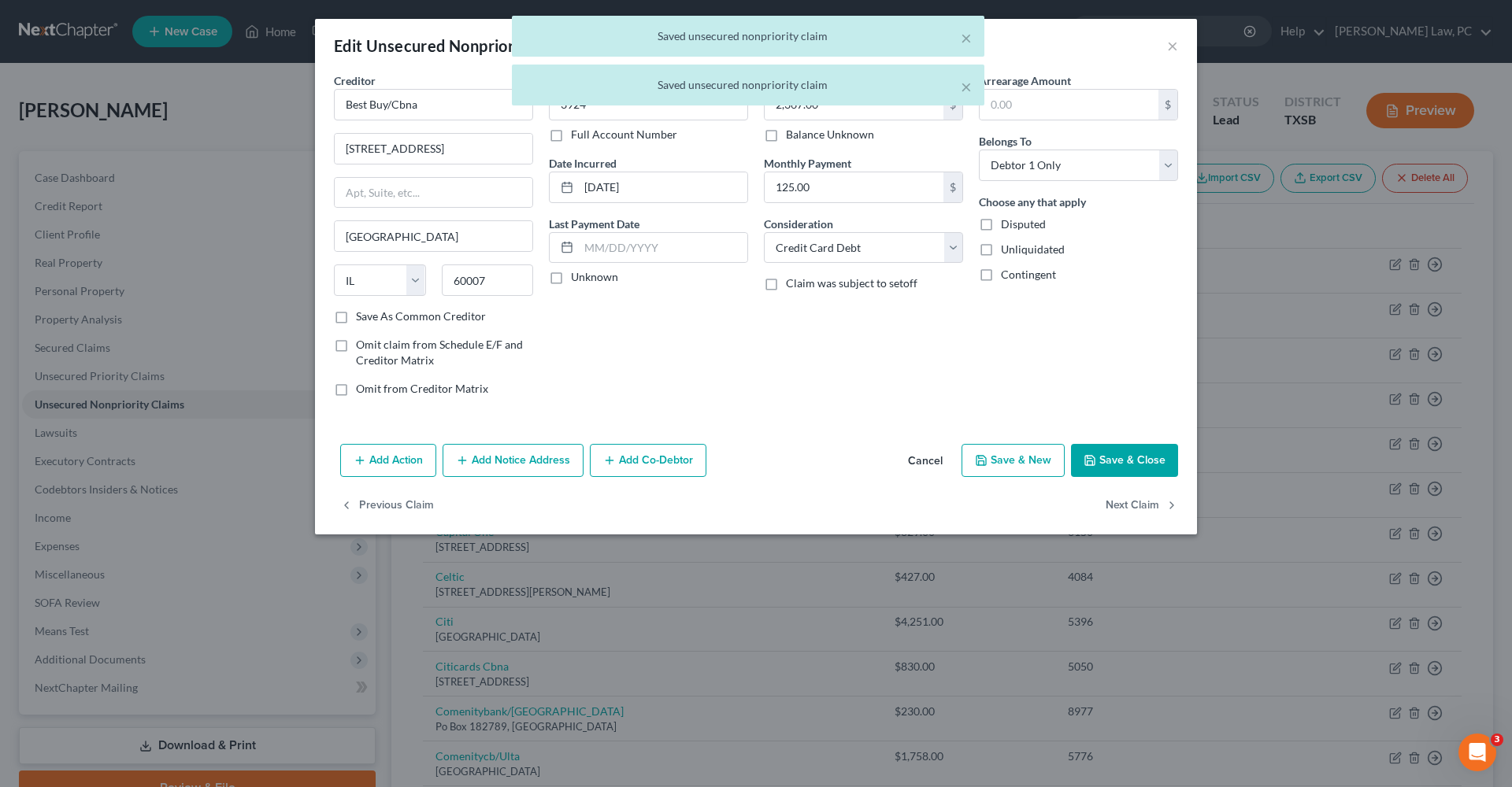
click at [1117, 459] on button "Save & Close" at bounding box center [1124, 460] width 107 height 33
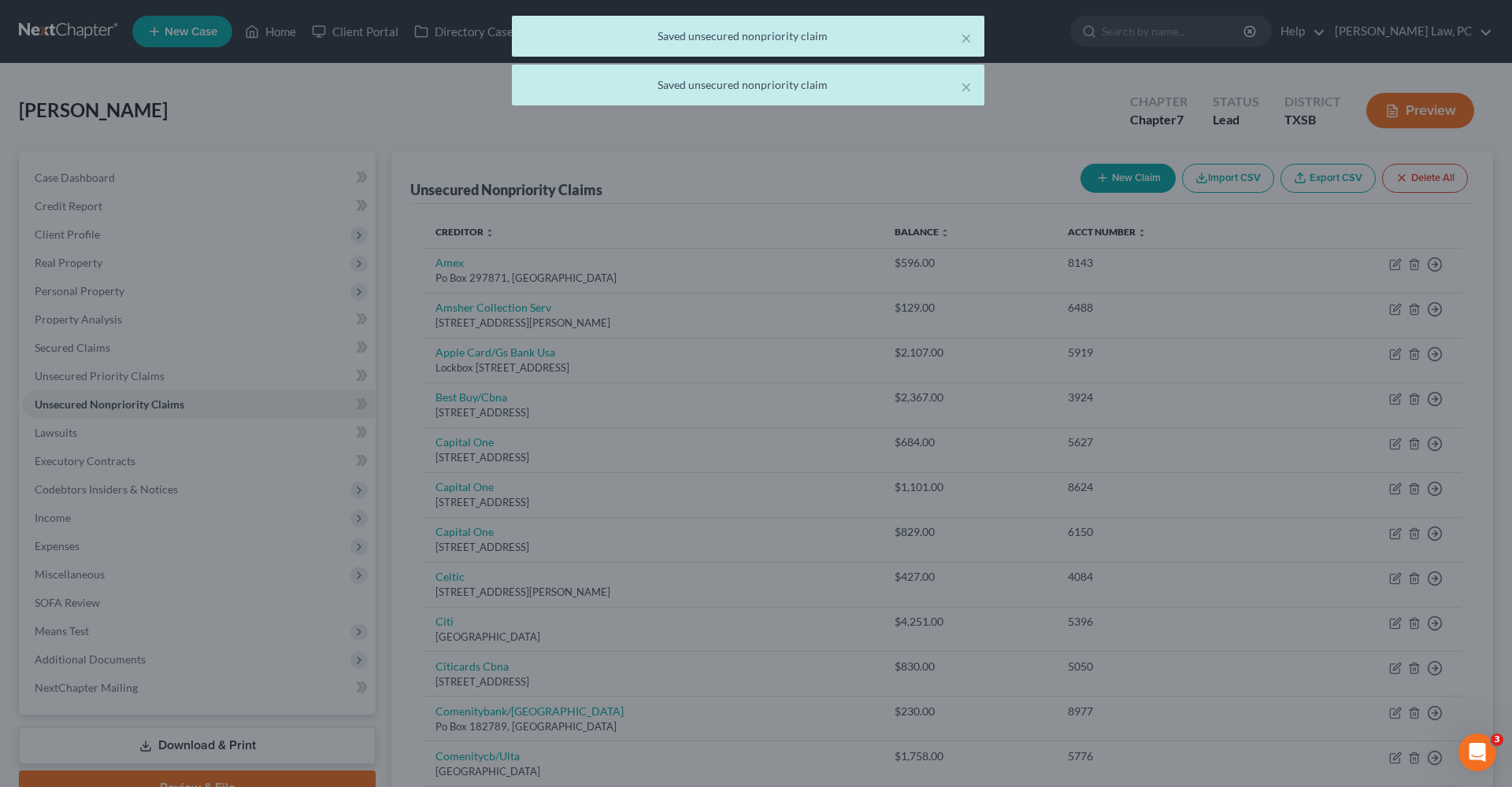
type input "0"
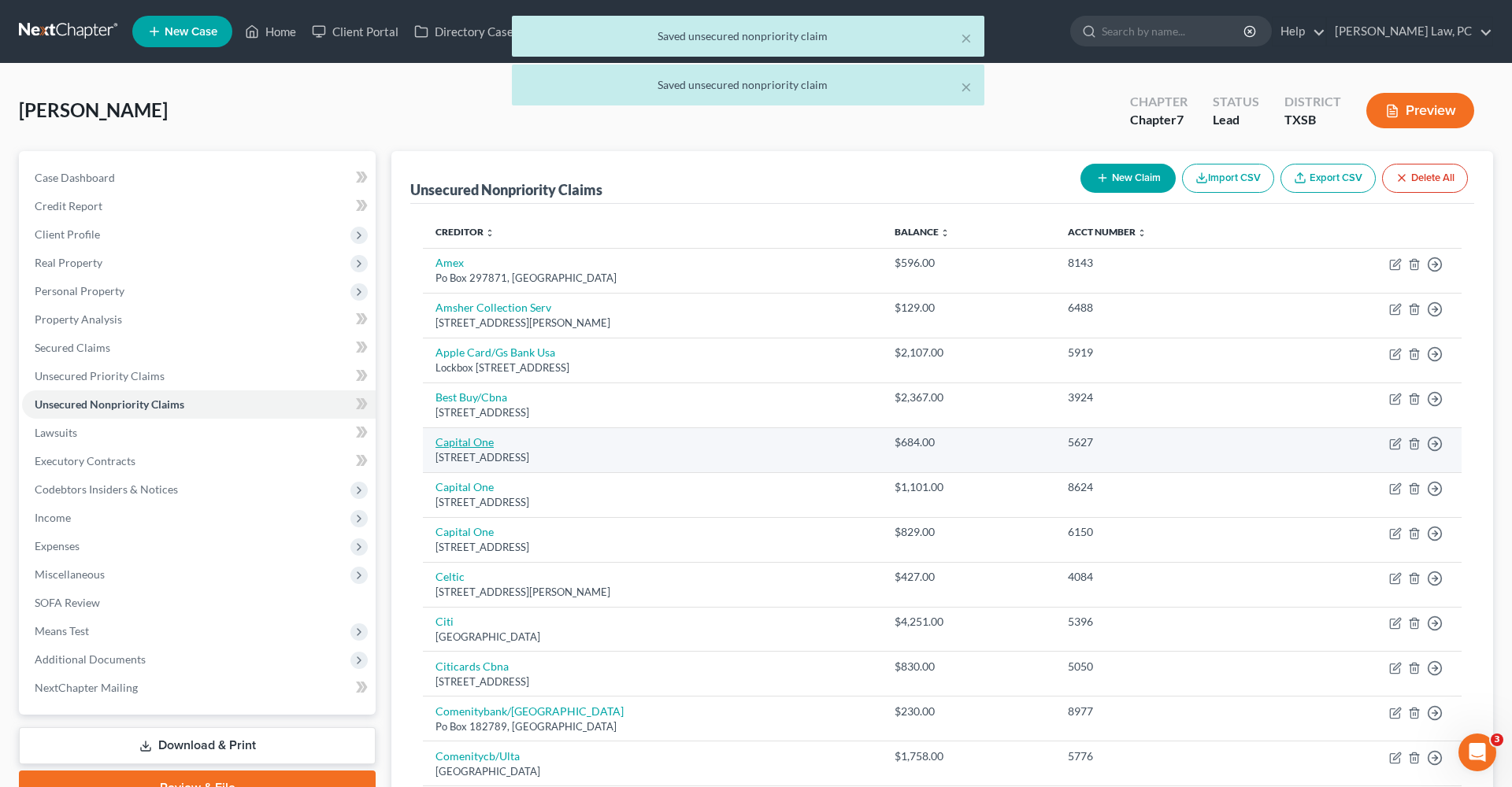
click at [473, 439] on link "Capital One" at bounding box center [464, 441] width 58 height 13
select select "46"
select select "2"
select select "0"
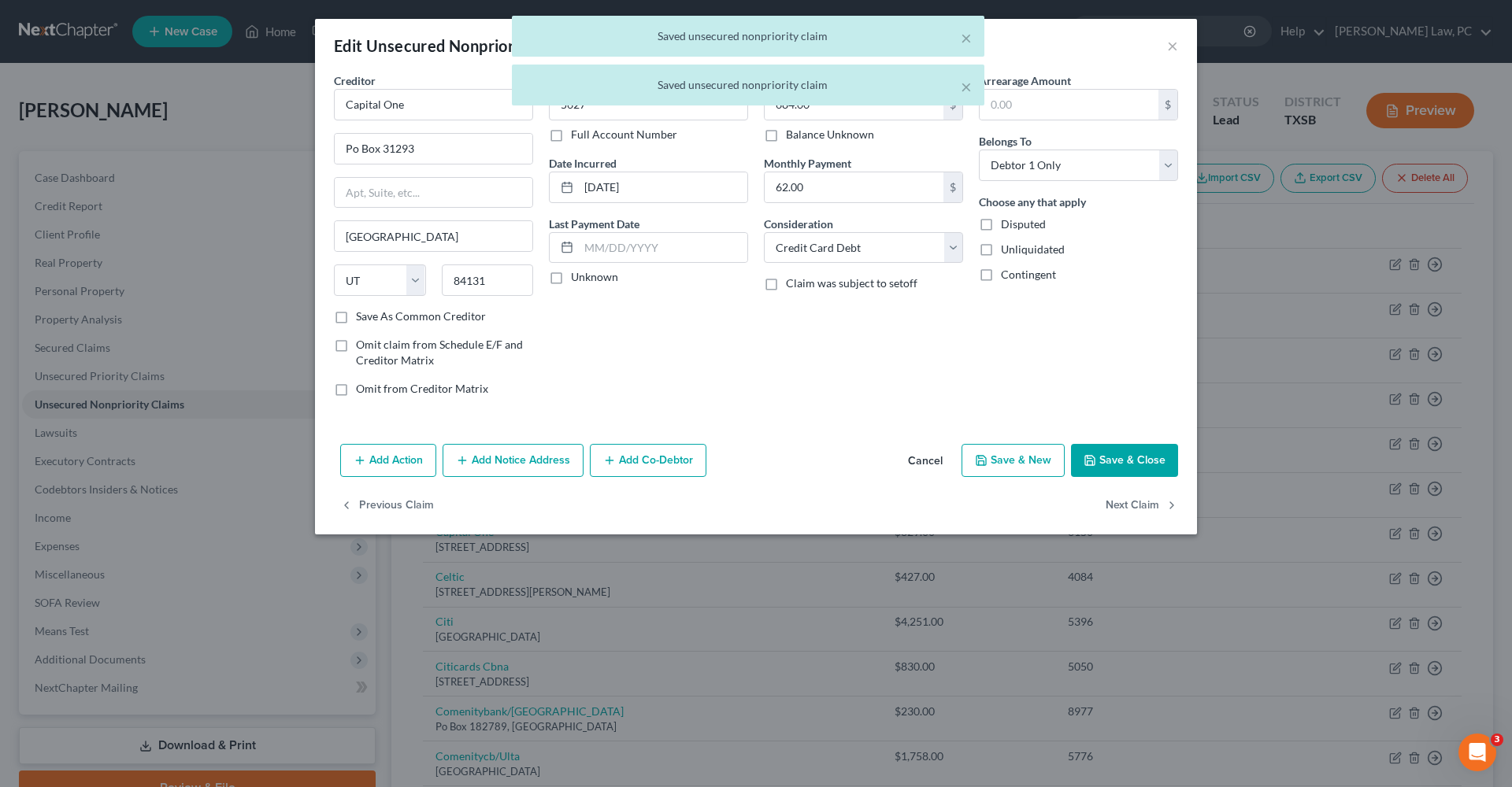
click at [1120, 466] on button "Save & Close" at bounding box center [1124, 460] width 107 height 33
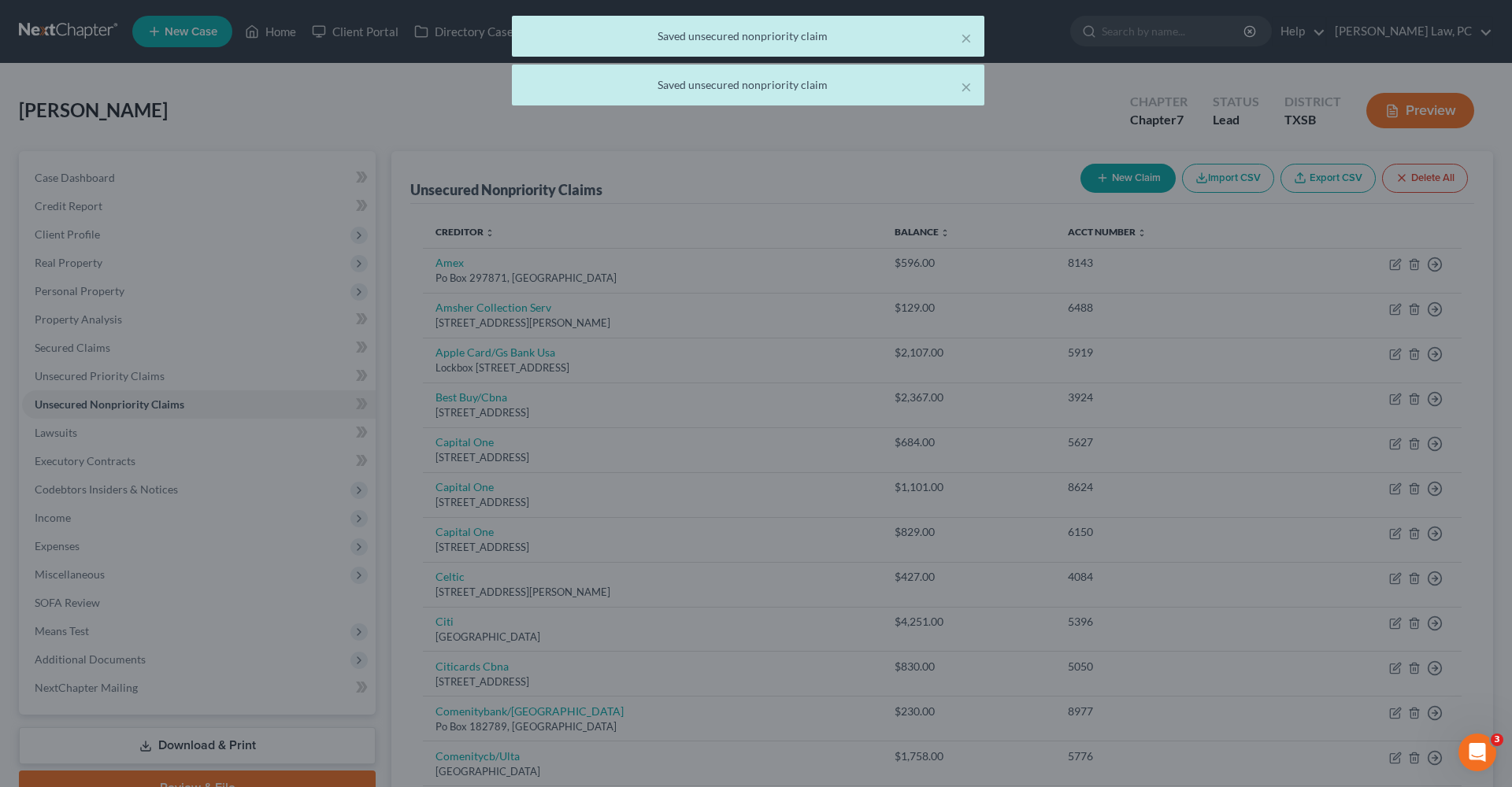
type input "0"
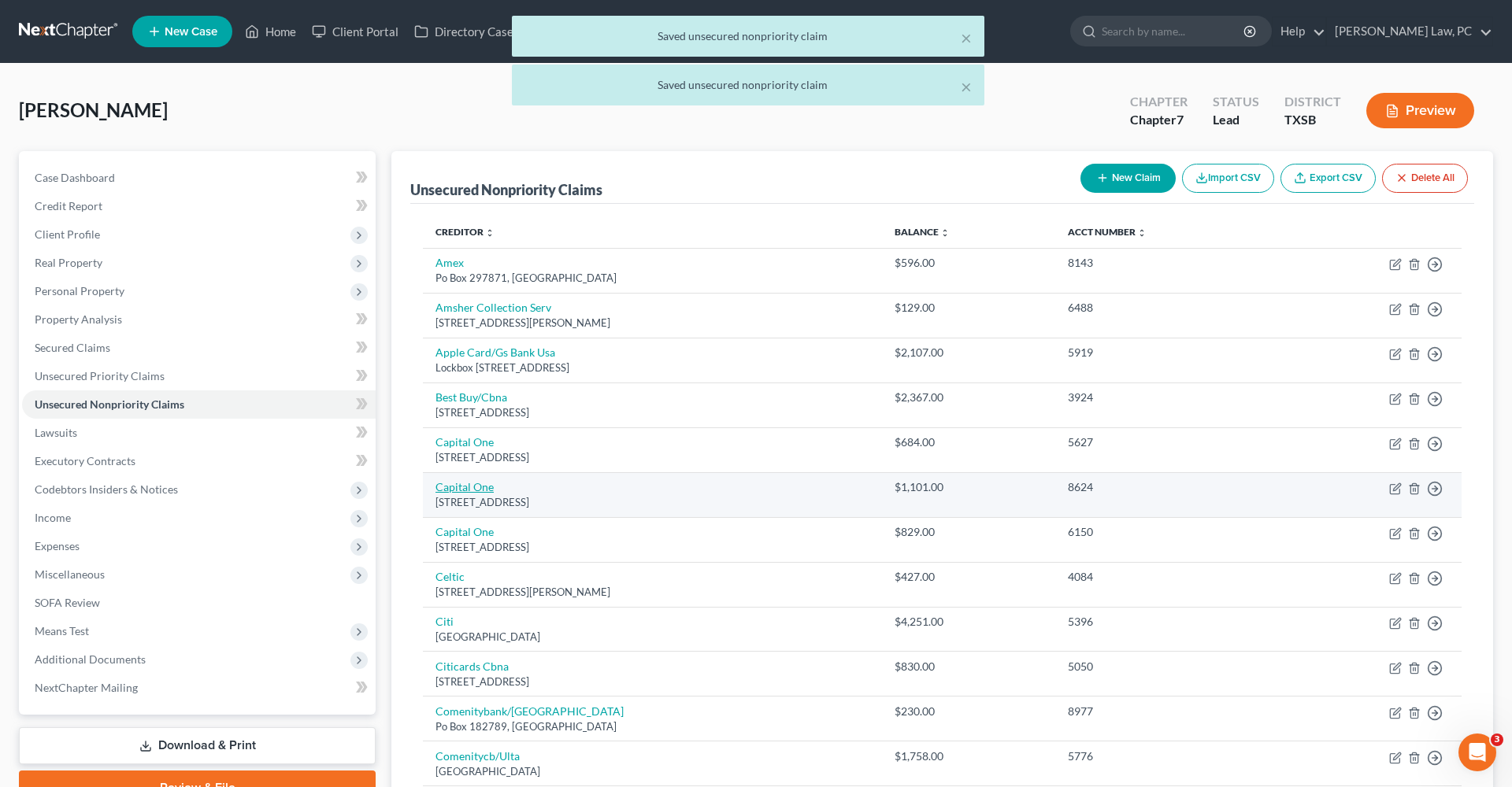
click at [474, 491] on link "Capital One" at bounding box center [464, 486] width 58 height 13
select select "46"
select select "2"
select select "0"
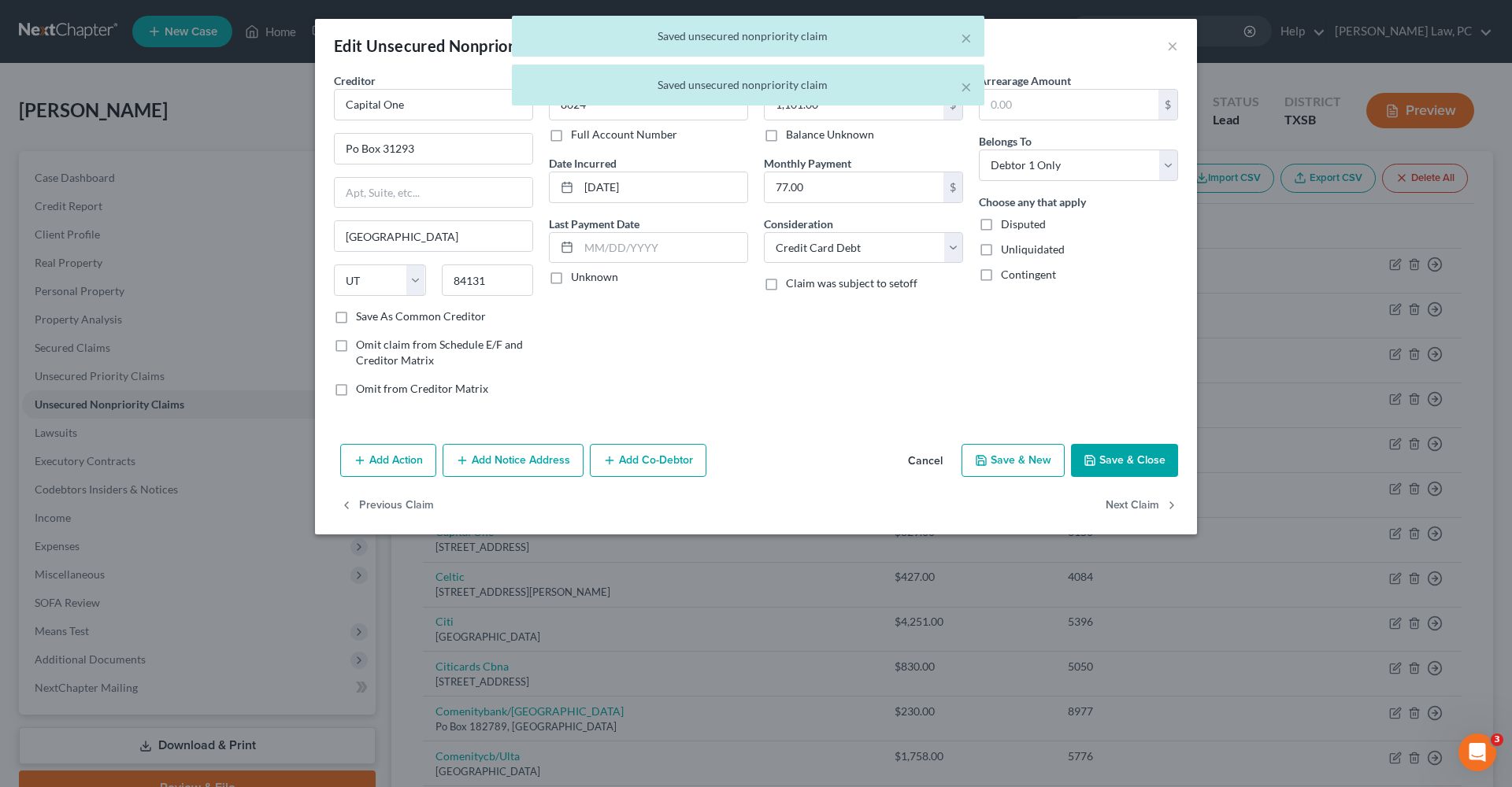
click at [1132, 464] on button "Save & Close" at bounding box center [1124, 460] width 107 height 33
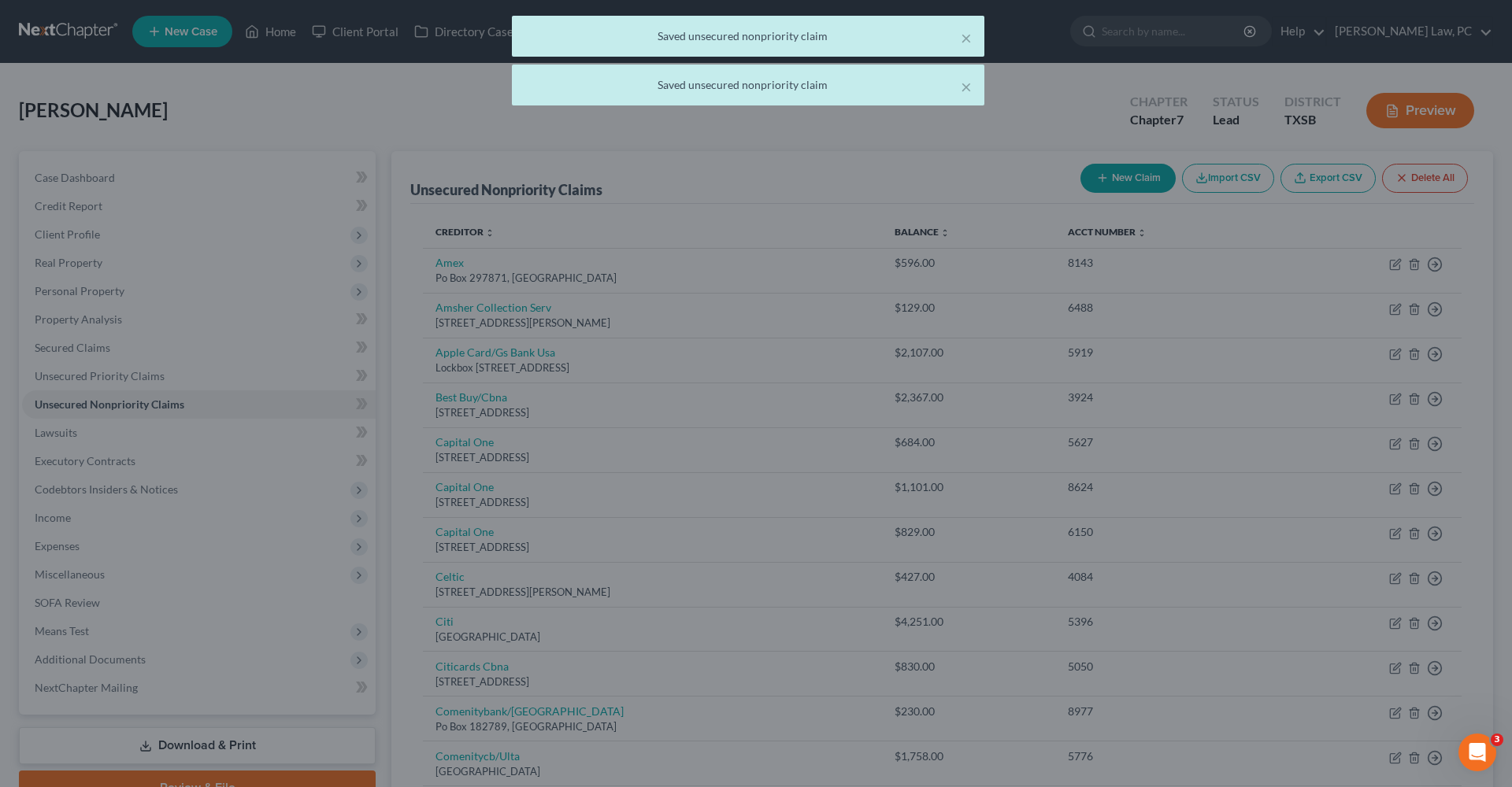
type input "0"
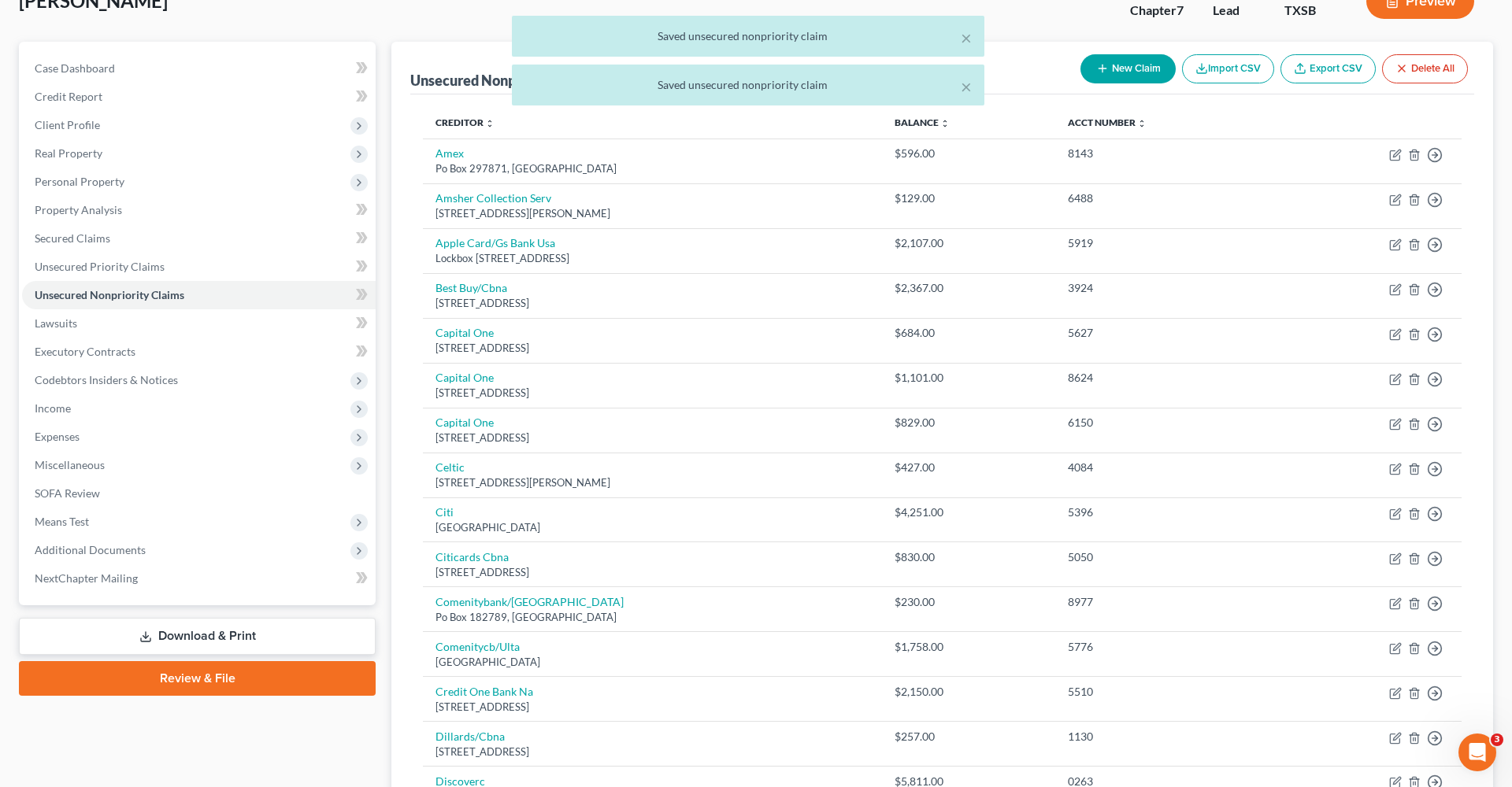
scroll to position [126, 0]
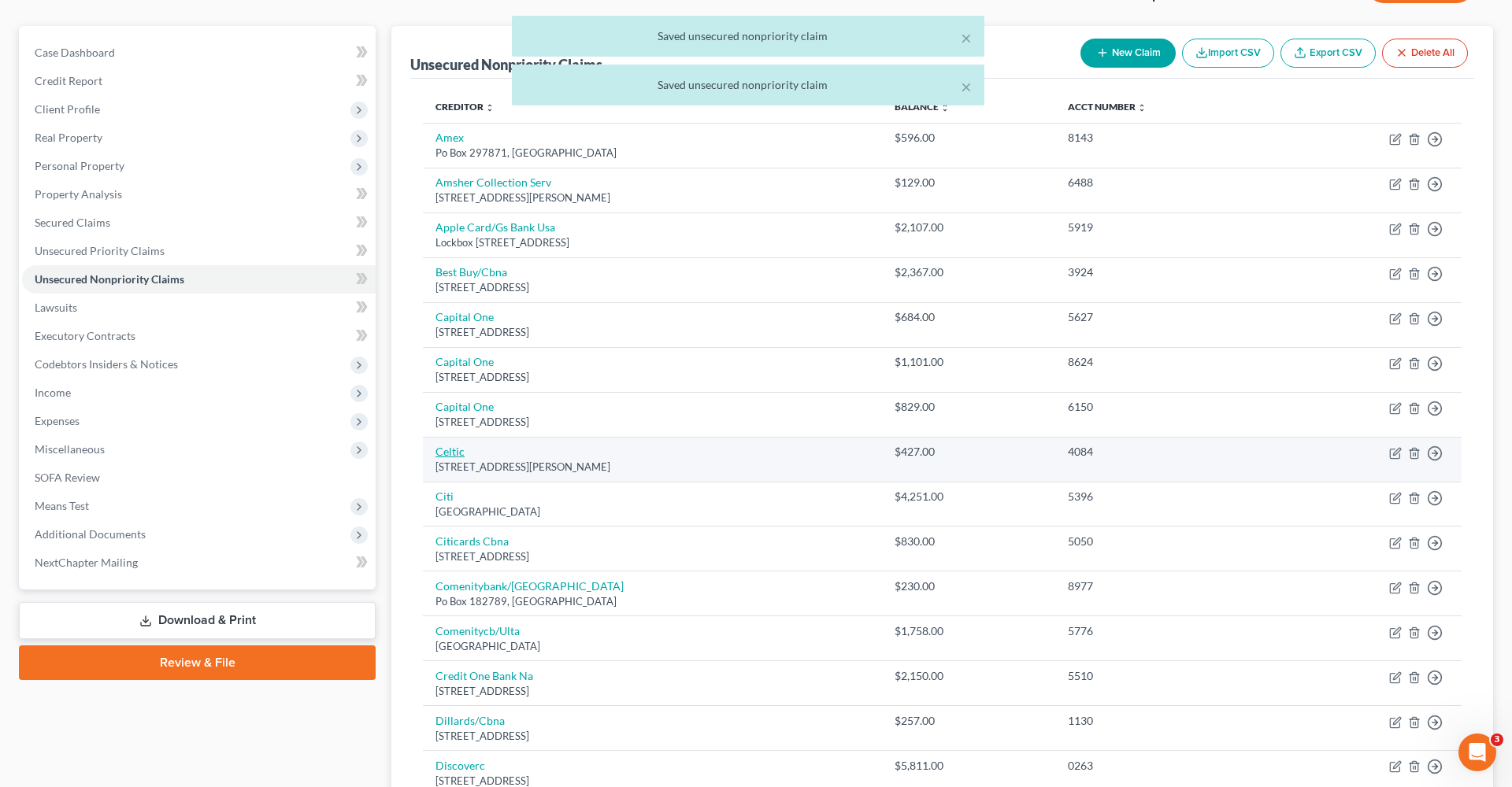
click at [446, 451] on link "Celtic" at bounding box center [449, 451] width 29 height 13
select select "4"
select select "0"
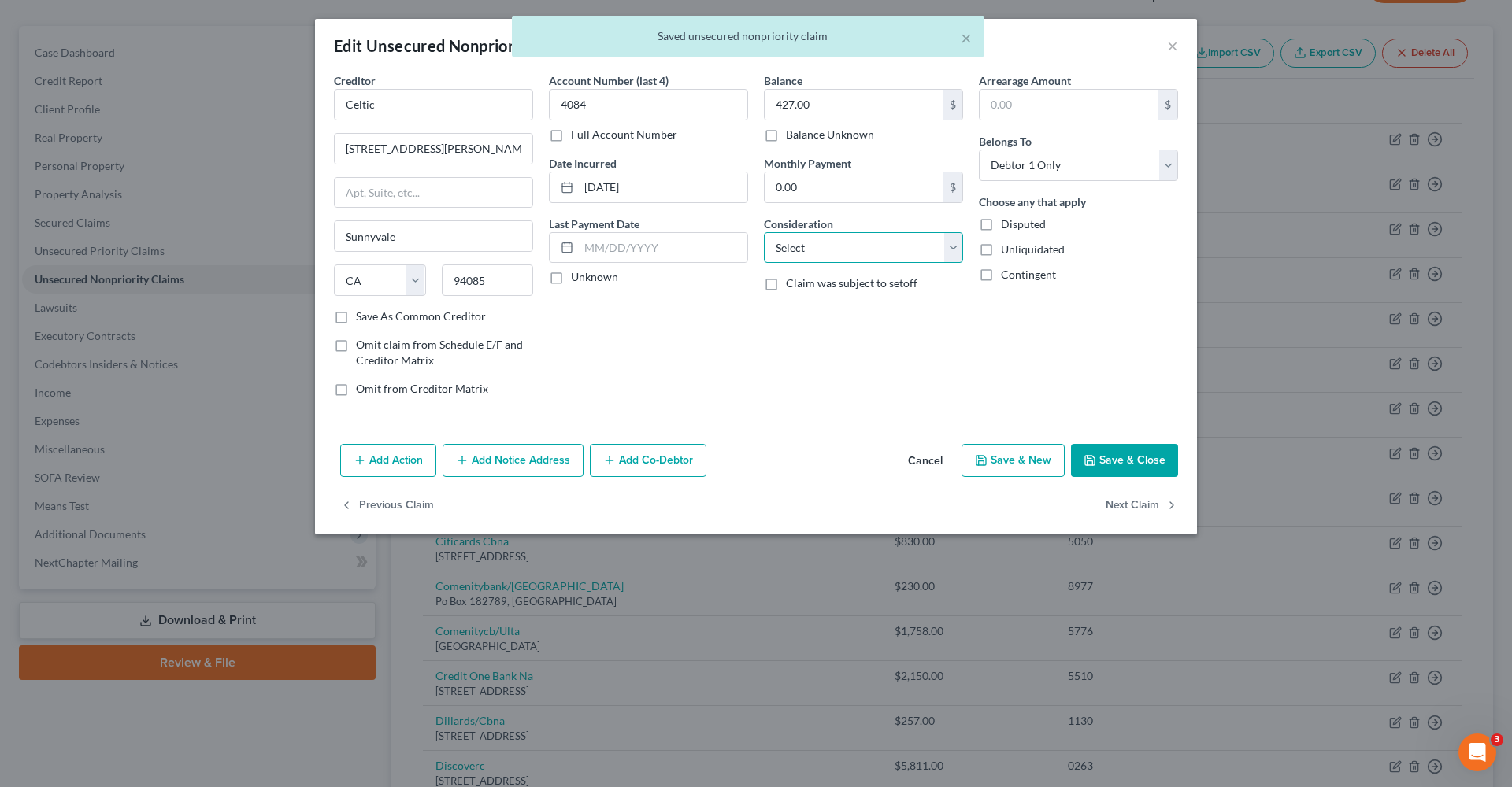
select select "1"
click at [1115, 467] on button "Save & Close" at bounding box center [1124, 460] width 107 height 33
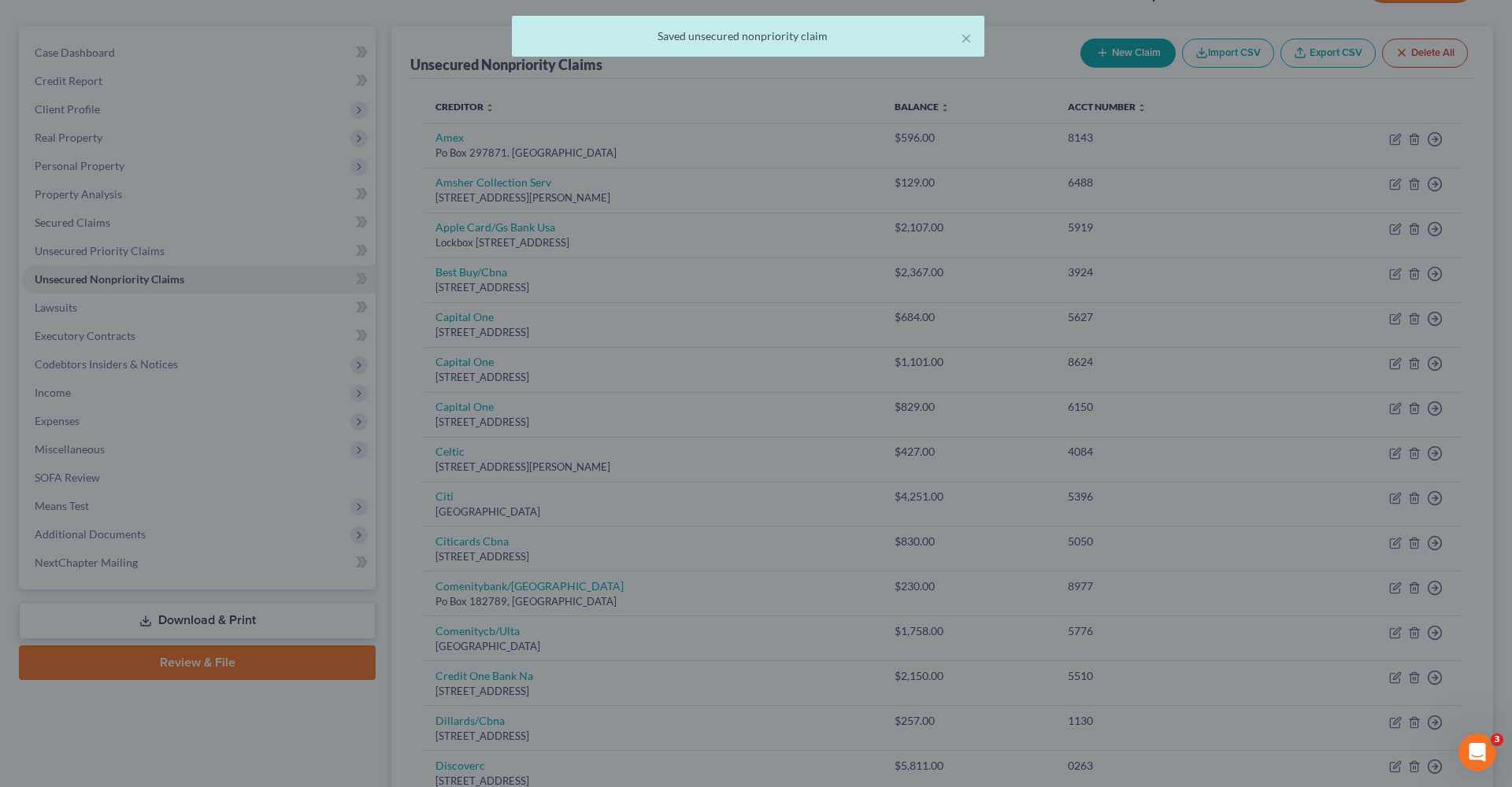
type input "0"
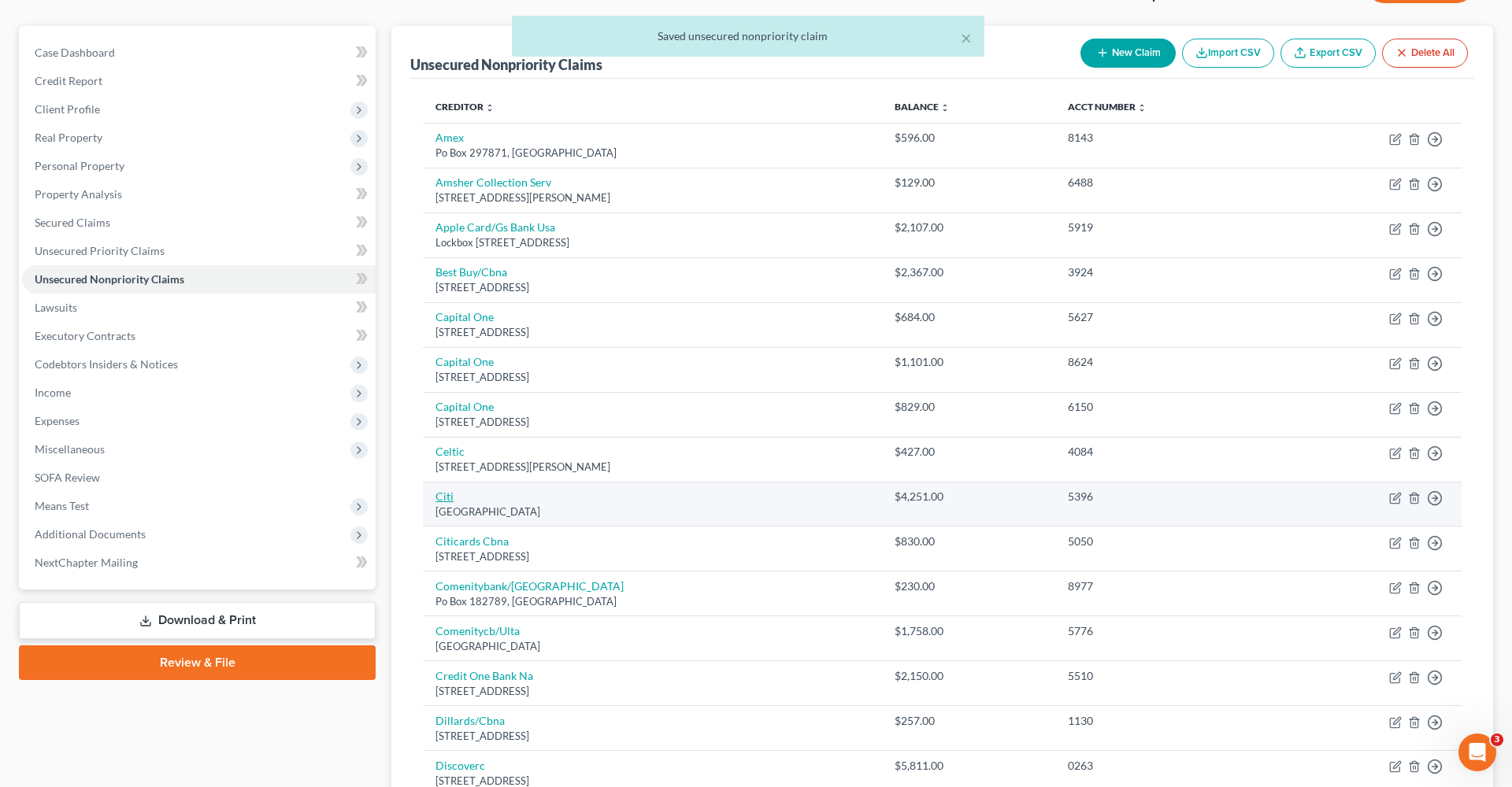
click at [445, 493] on link "Citi" at bounding box center [444, 496] width 18 height 13
select select "43"
select select "0"
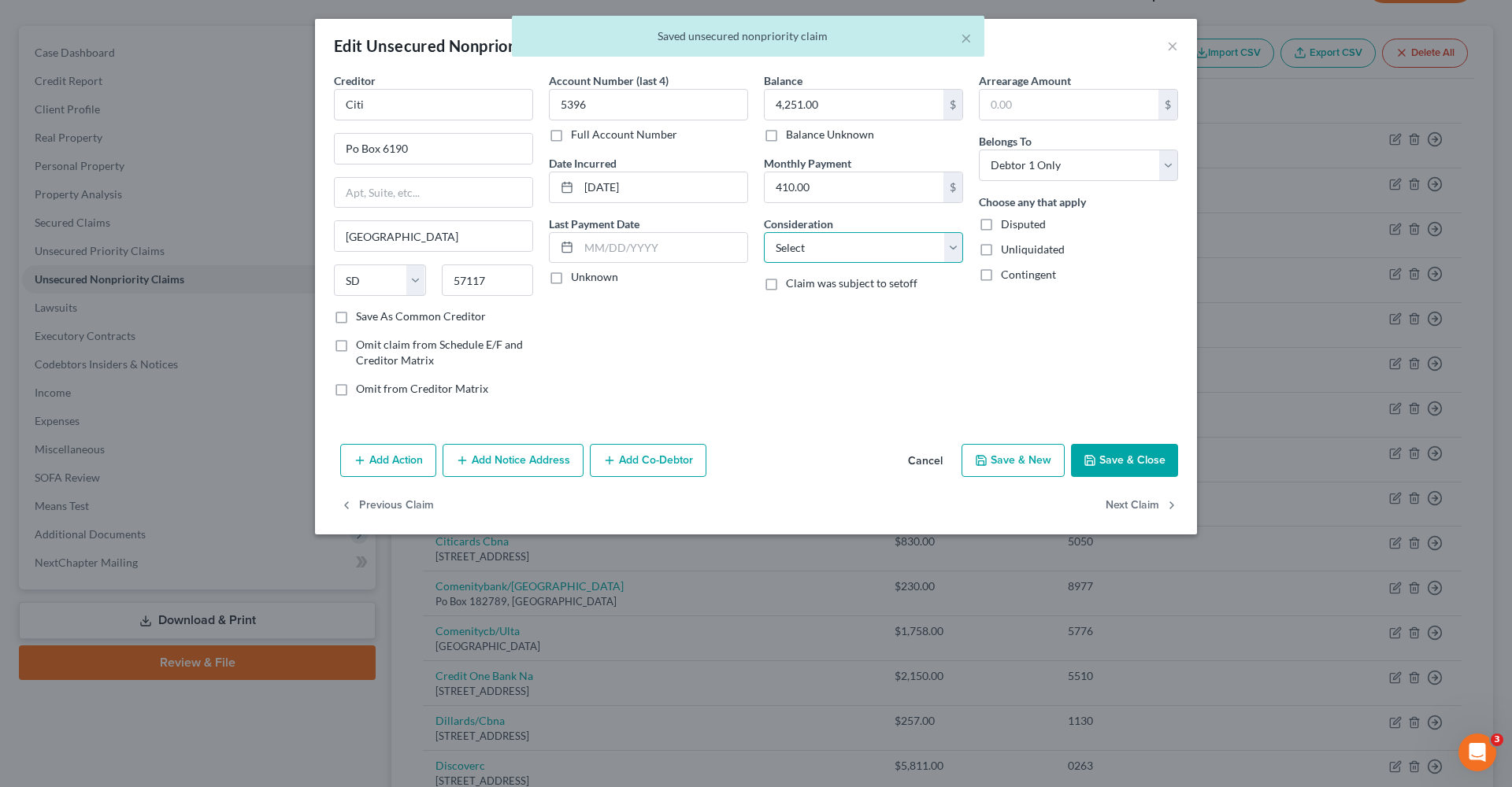
select select "2"
click at [1116, 451] on button "Save & Close" at bounding box center [1124, 460] width 107 height 33
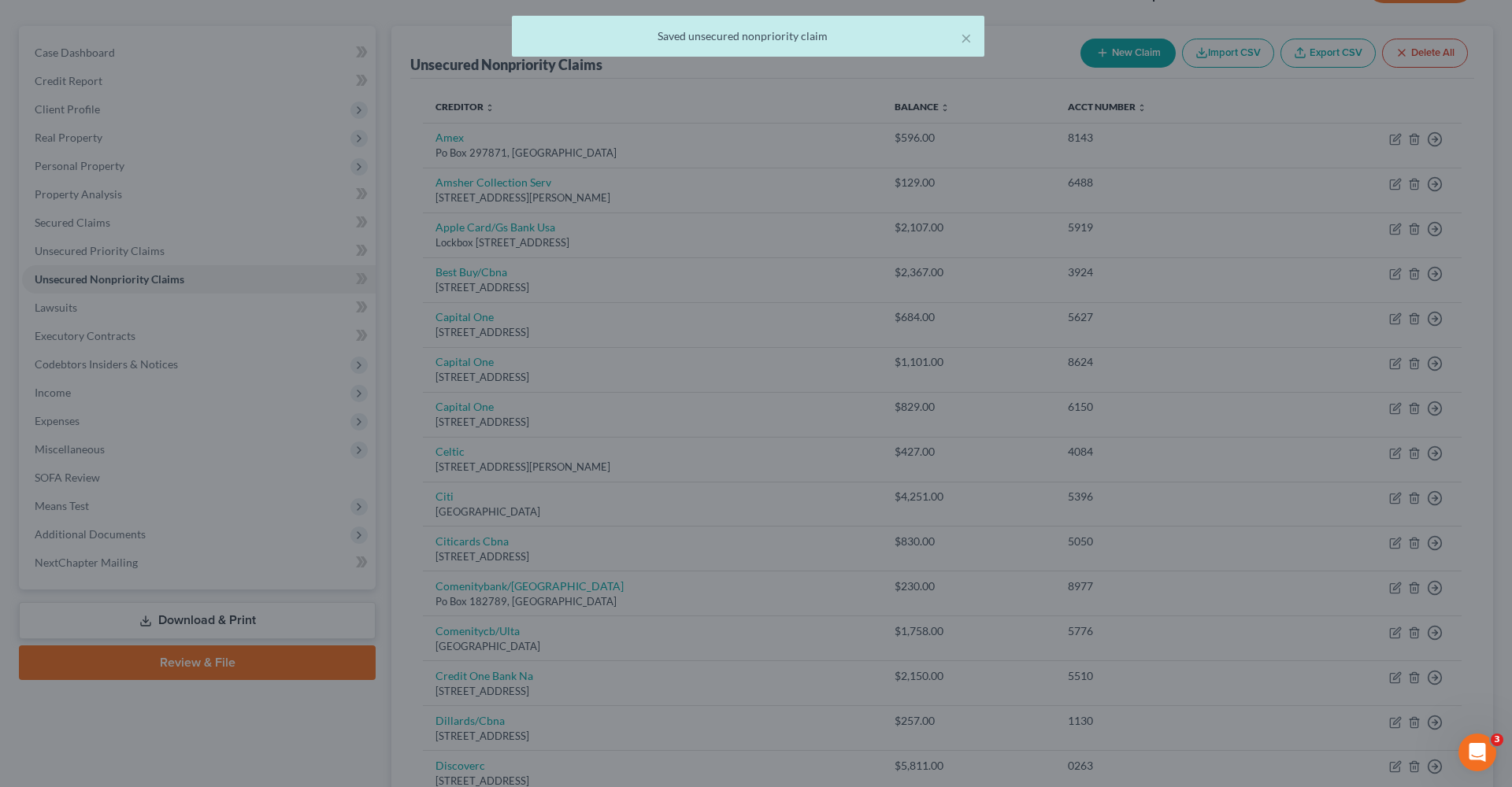
type input "0"
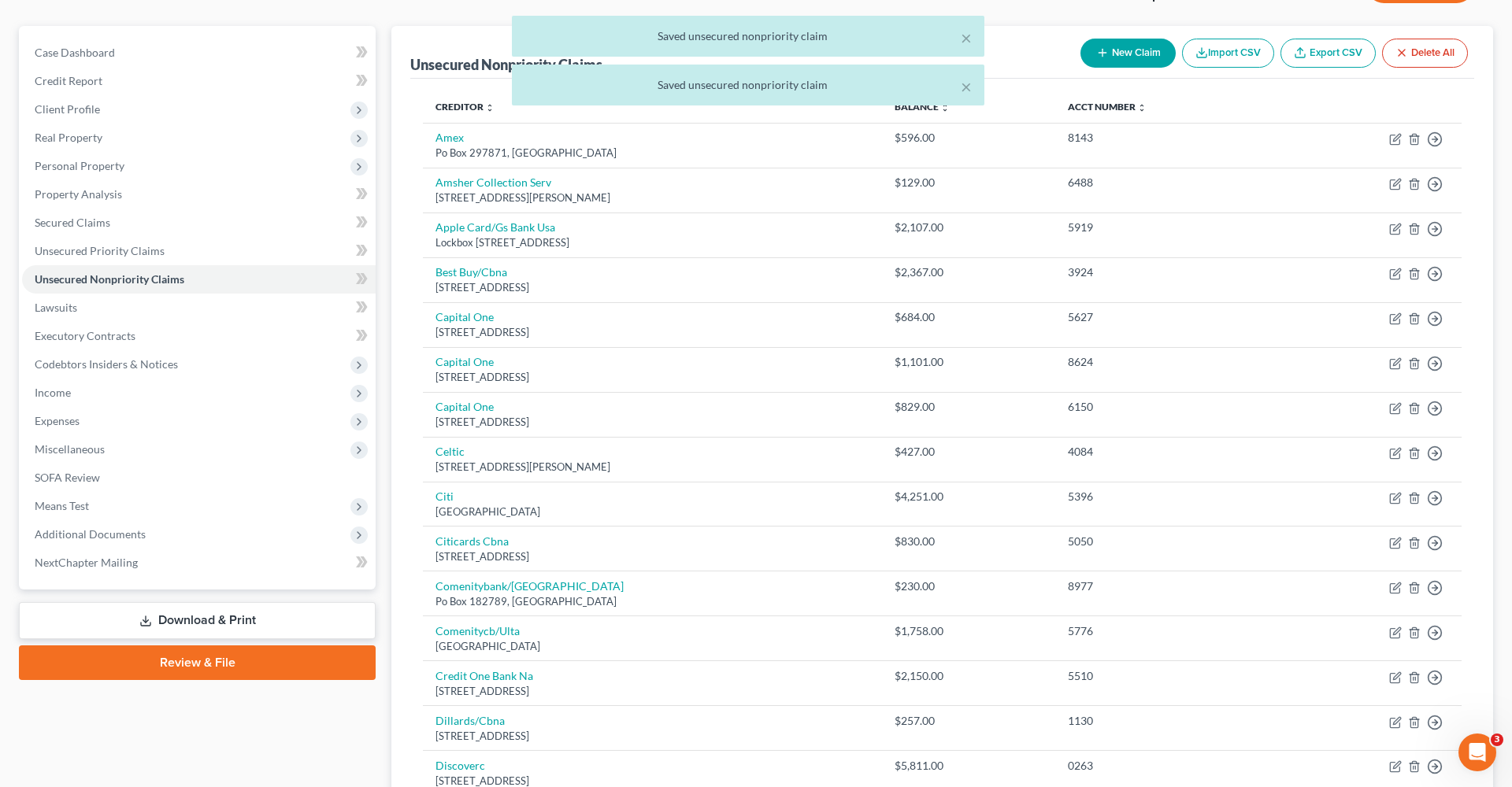
scroll to position [193, 0]
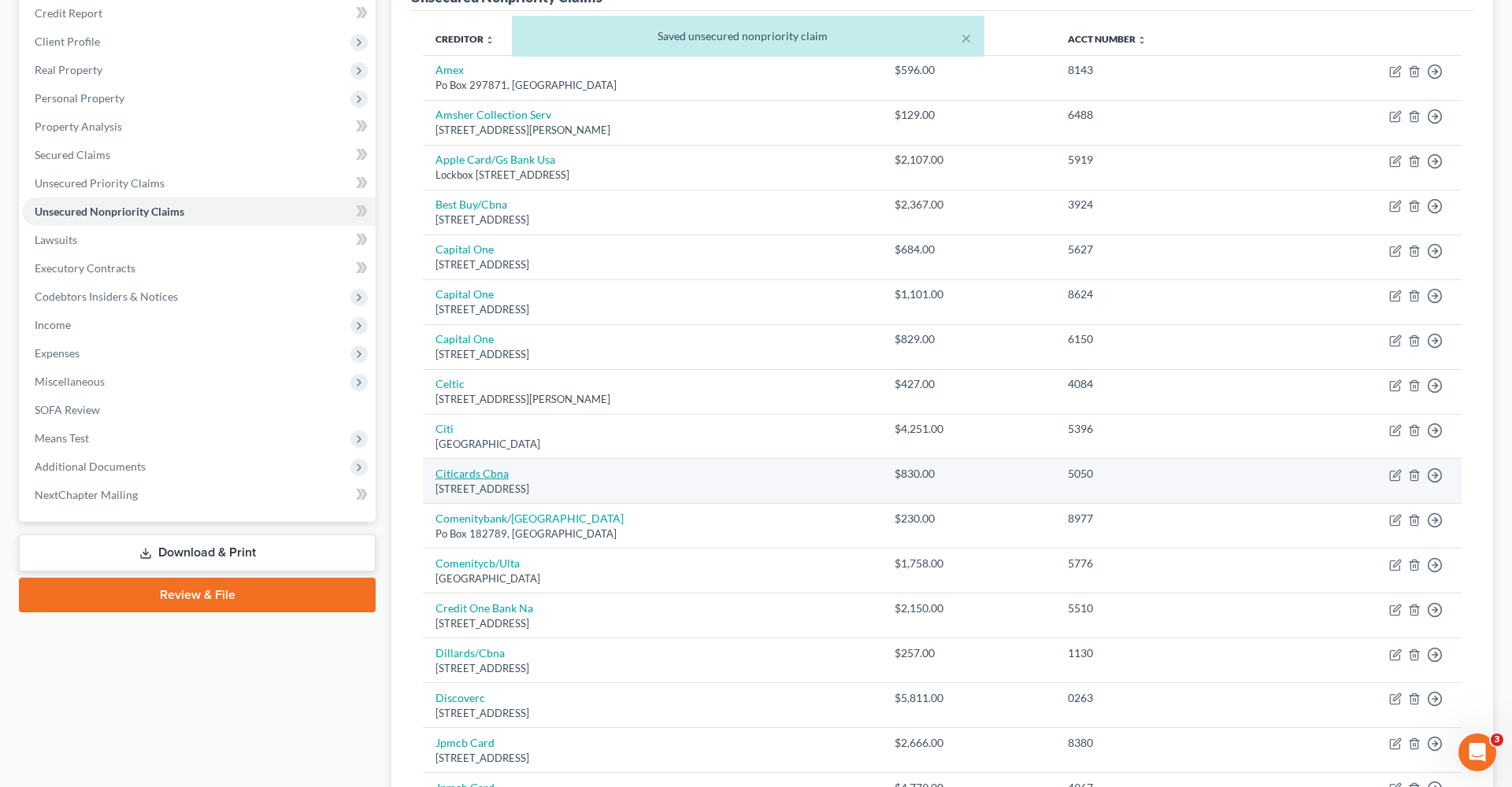
click at [468, 466] on link "Citicards Cbna" at bounding box center [472, 472] width 73 height 13
select select "43"
select select "2"
select select "0"
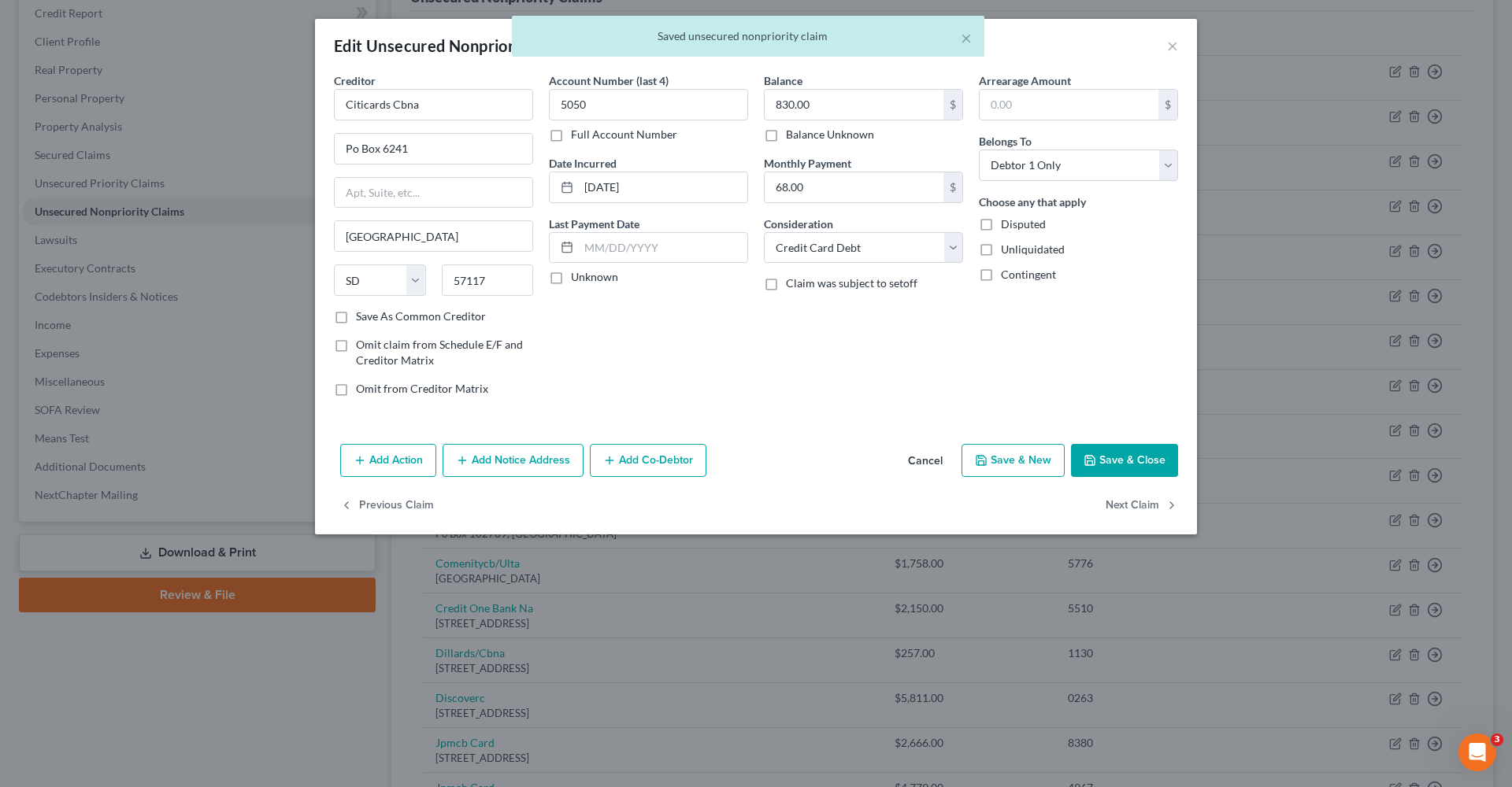
click at [1165, 457] on button "Save & Close" at bounding box center [1124, 460] width 107 height 33
type input "0"
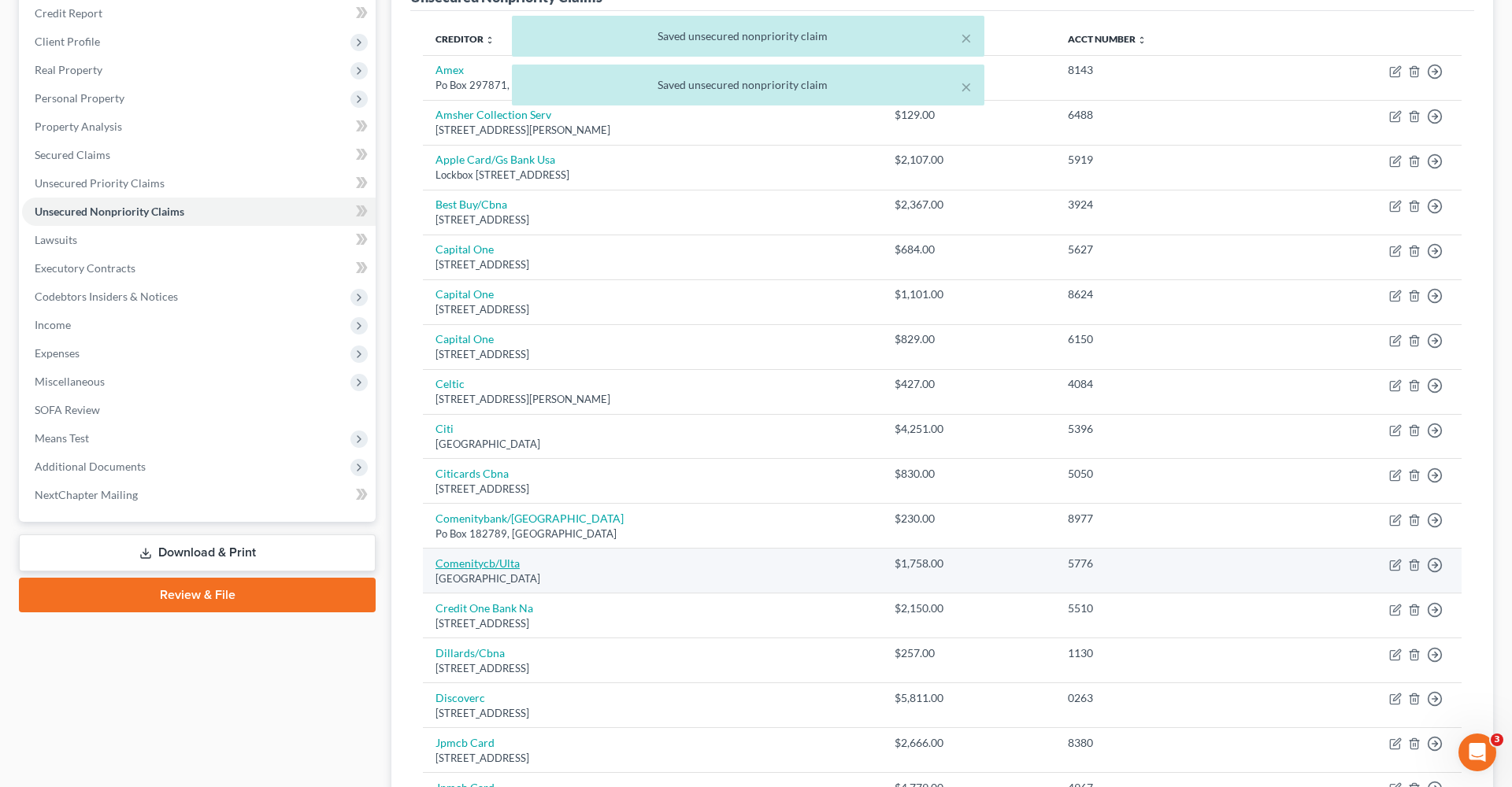
click at [482, 556] on link "Comenitycb/Ulta" at bounding box center [477, 562] width 85 height 13
select select "36"
select select "2"
select select "0"
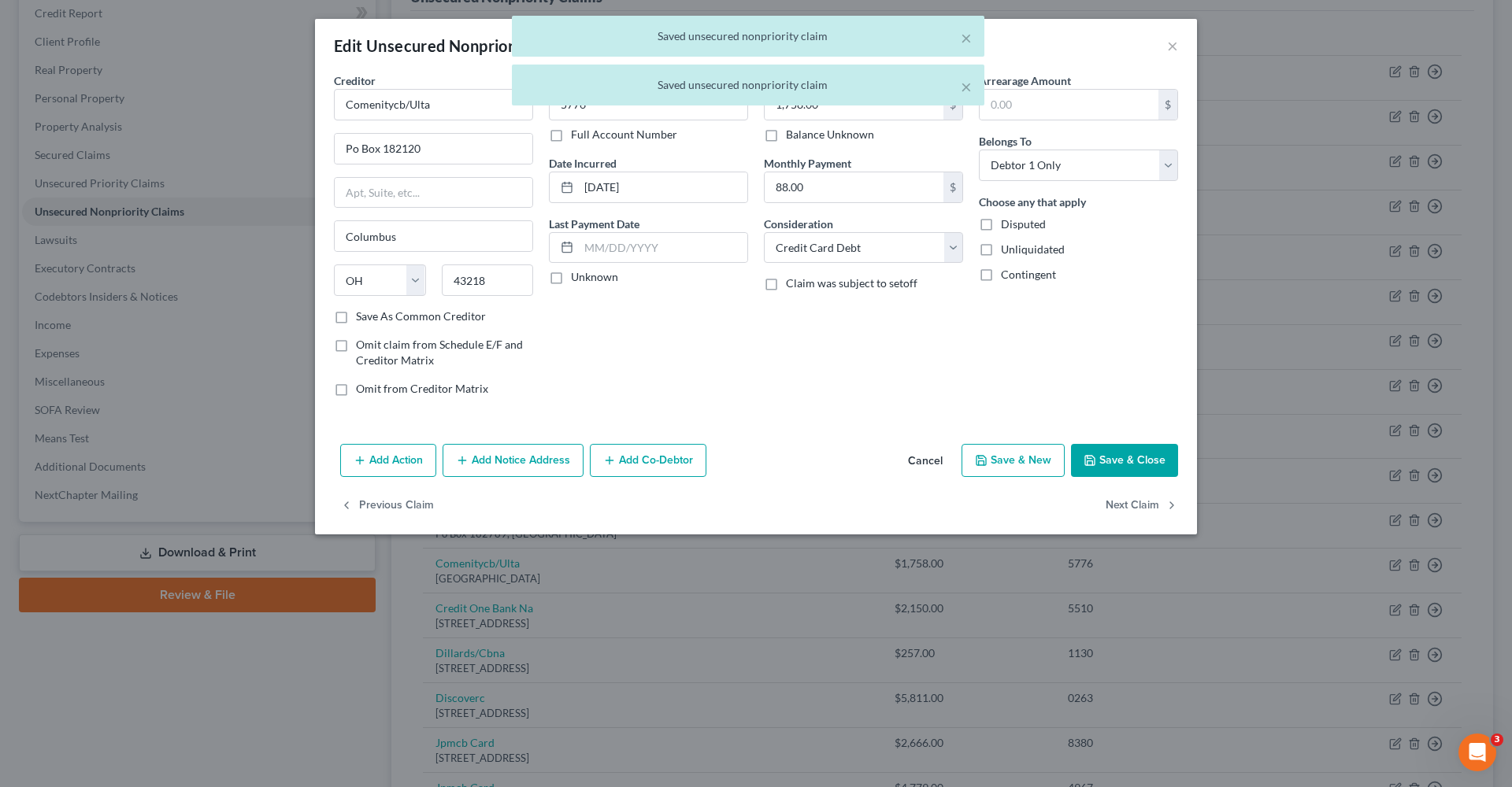
click at [1112, 453] on button "Save & Close" at bounding box center [1124, 460] width 107 height 33
type input "0"
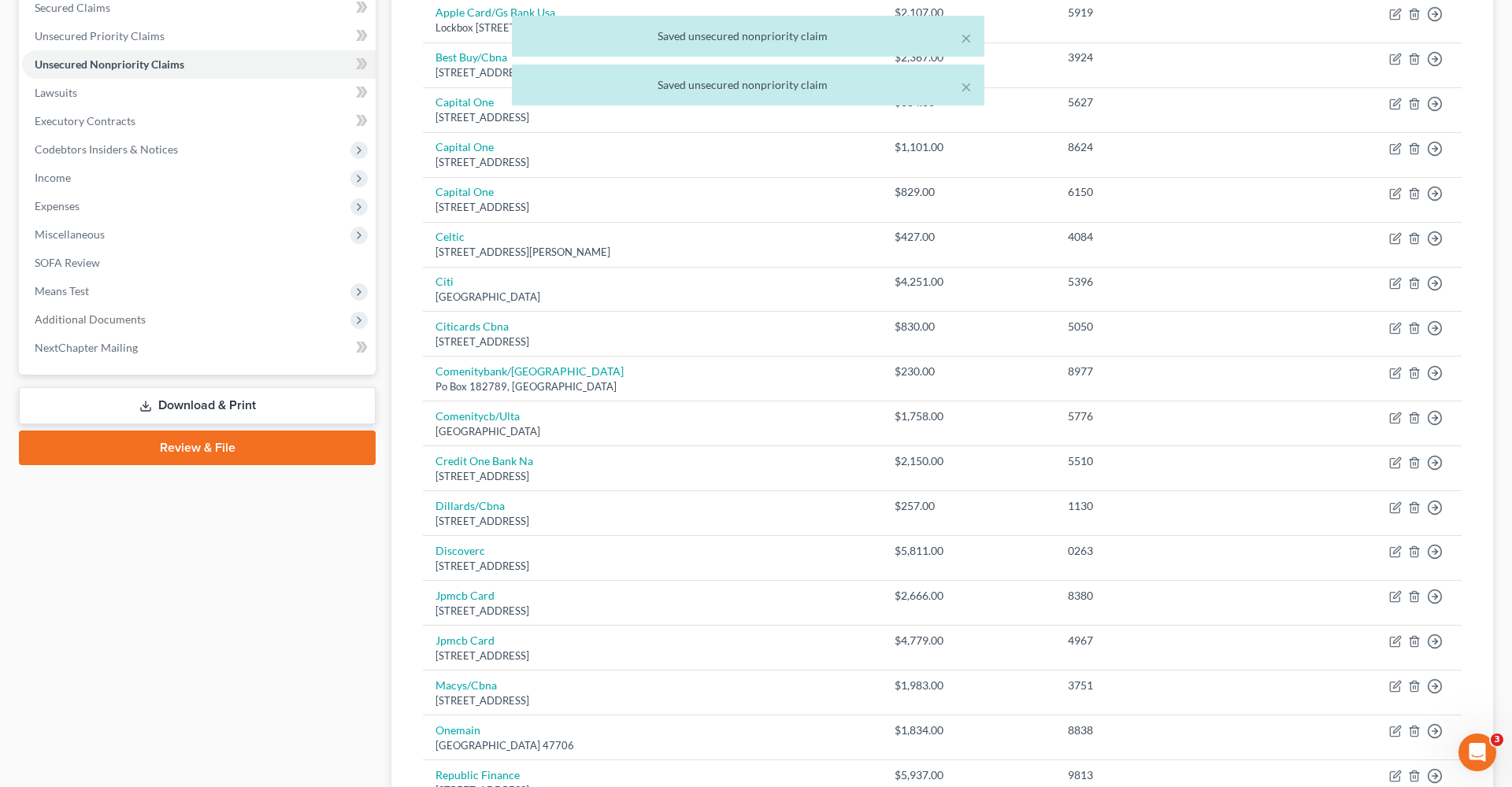
scroll to position [362, 0]
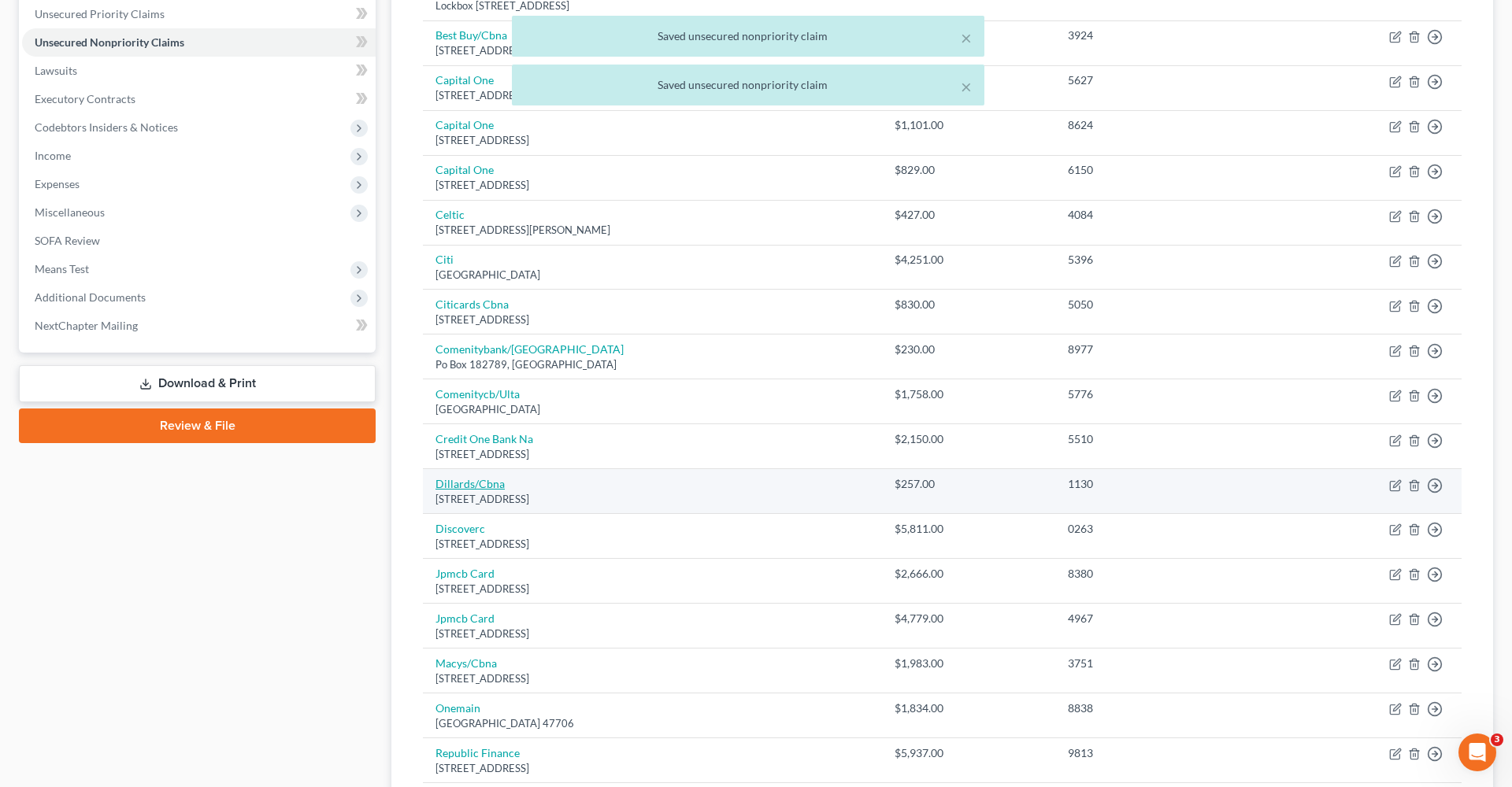
click at [480, 482] on link "Dillards/Cbna" at bounding box center [469, 483] width 69 height 13
select select "43"
select select "2"
select select "0"
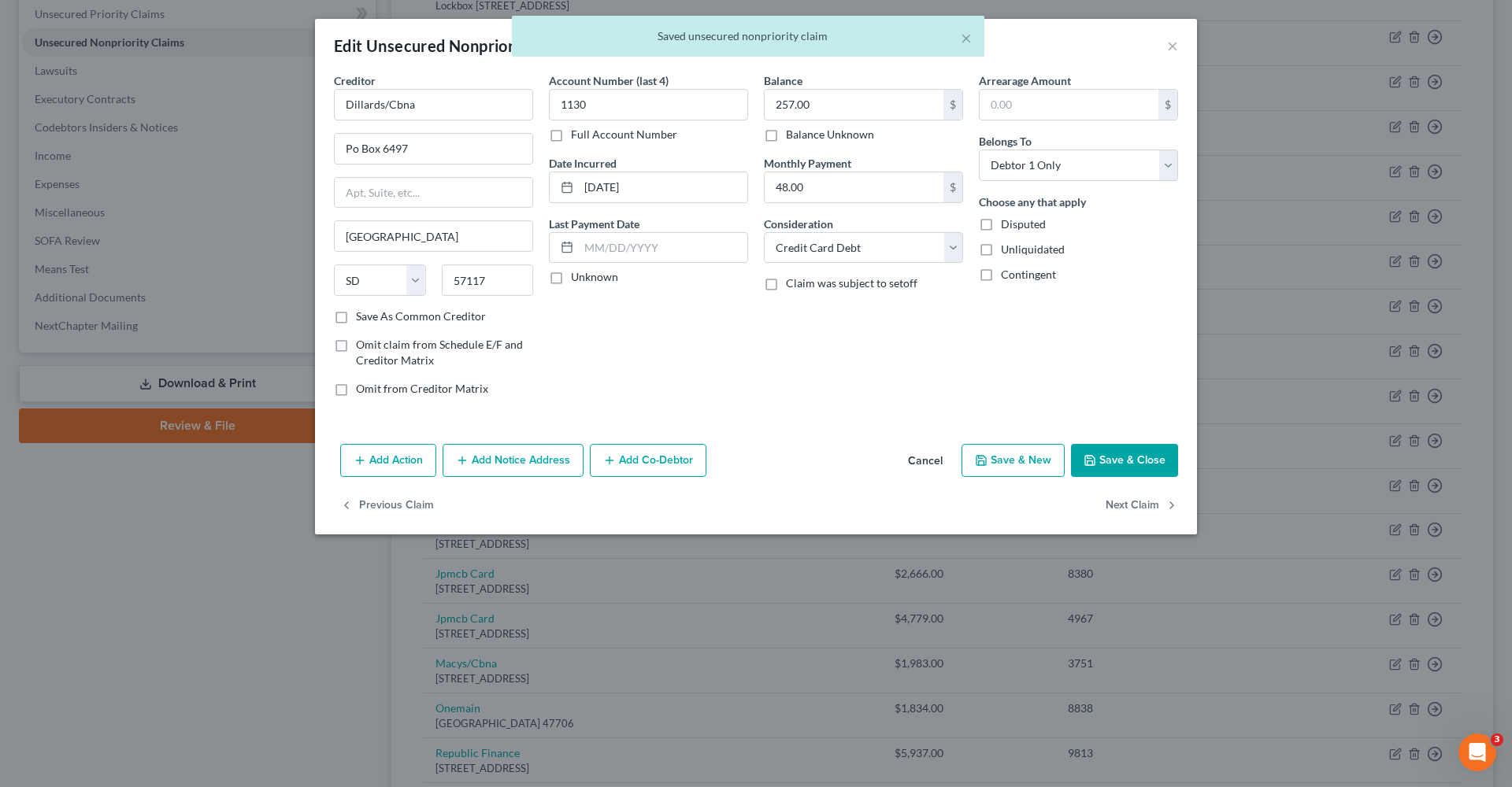
click at [1120, 451] on button "Save & Close" at bounding box center [1124, 460] width 107 height 33
type input "0"
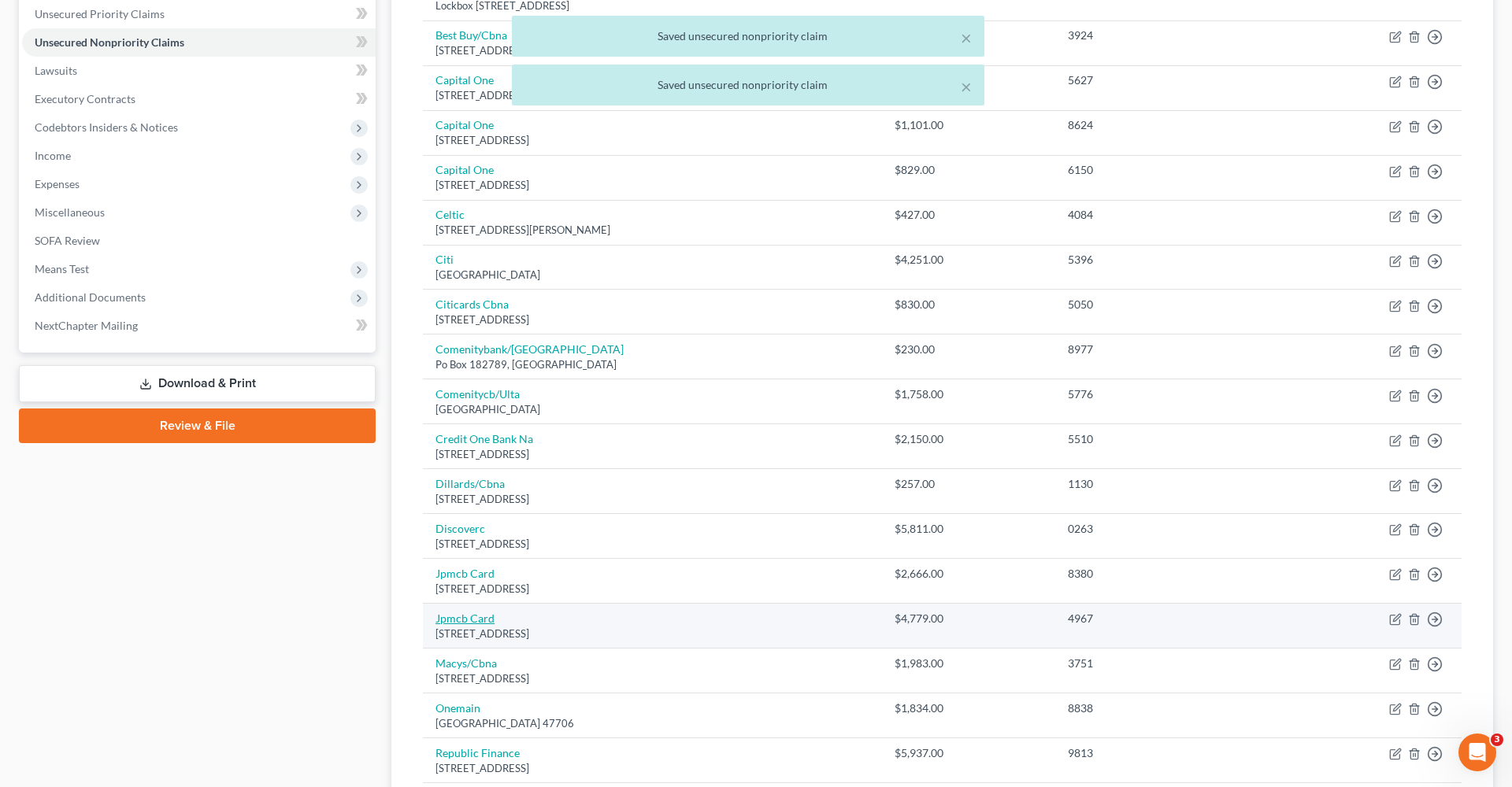
click at [465, 612] on link "Jpmcb Card" at bounding box center [465, 618] width 59 height 13
select select "7"
select select "2"
select select "0"
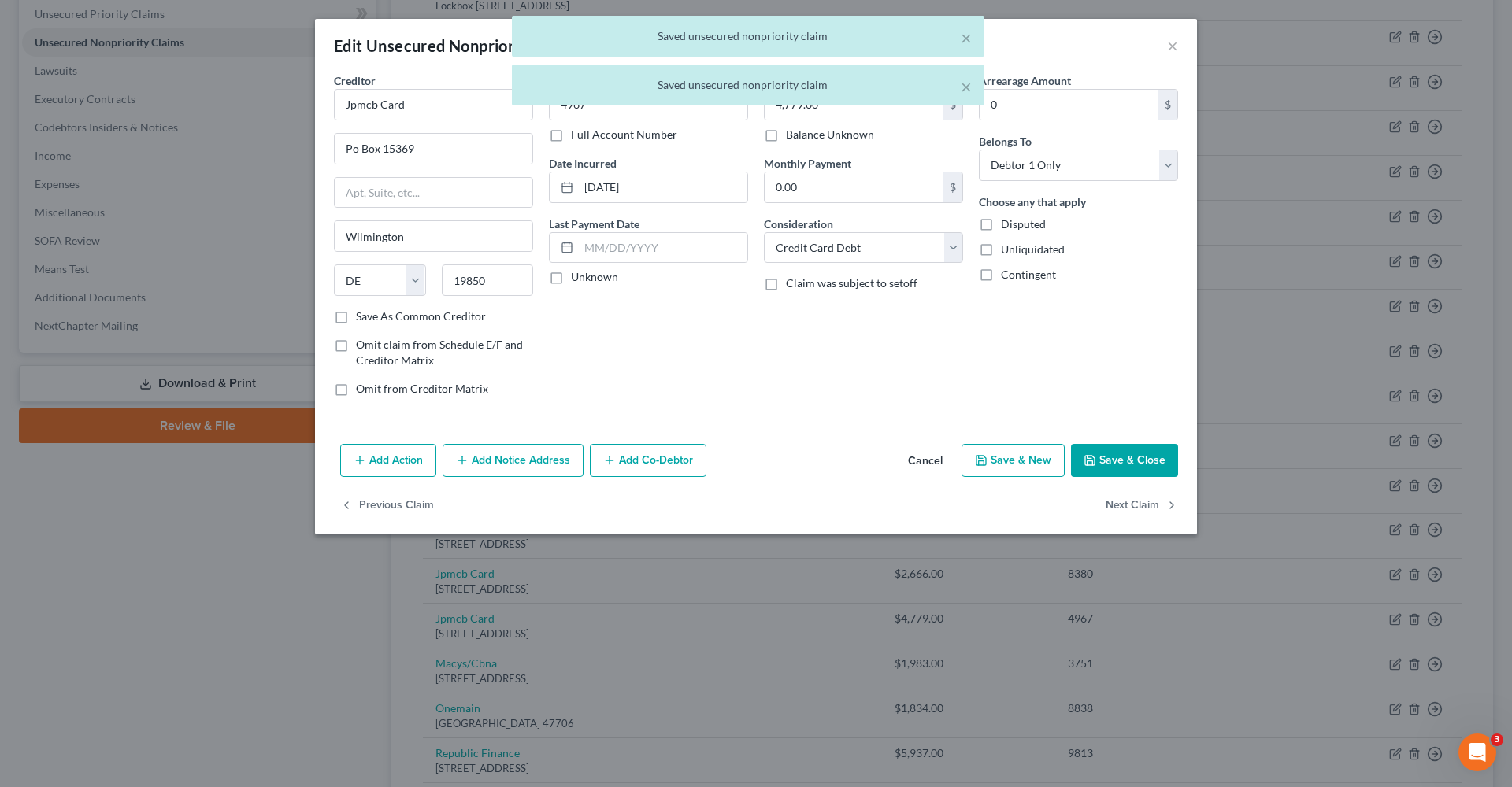
click at [1128, 460] on button "Save & Close" at bounding box center [1124, 460] width 107 height 33
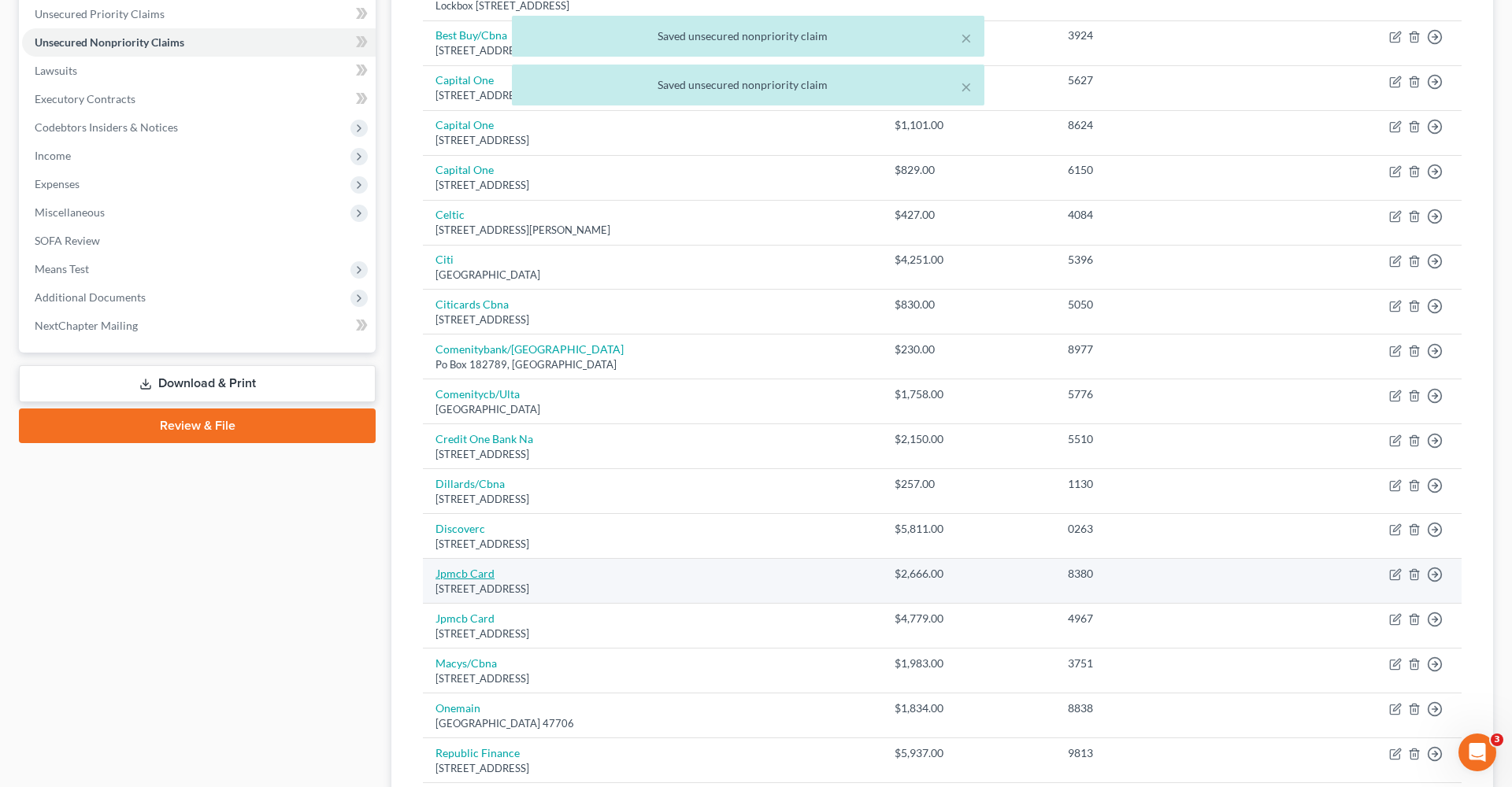
click at [467, 569] on link "Jpmcb Card" at bounding box center [465, 573] width 59 height 13
select select "7"
select select "0"
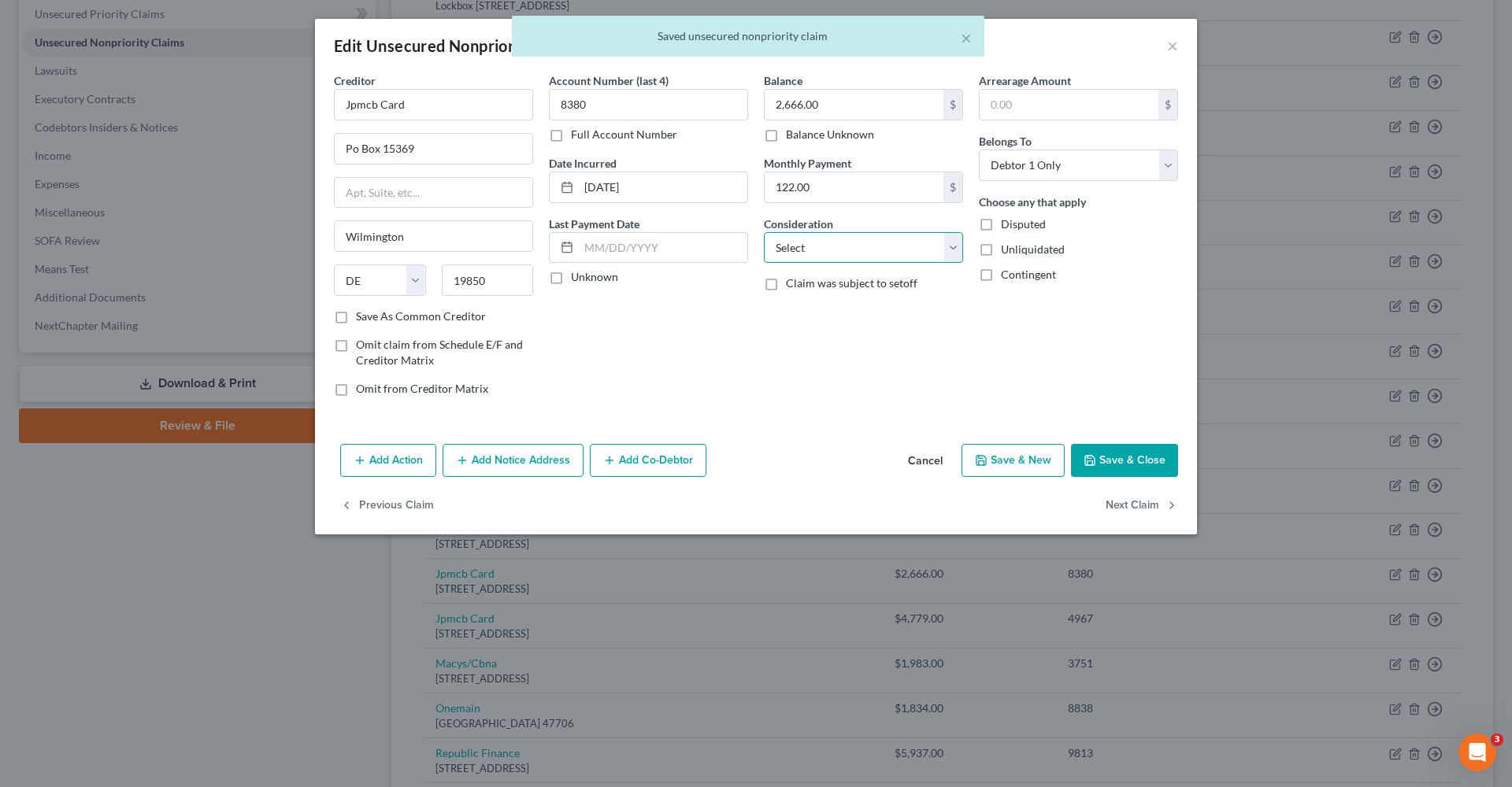
select select "2"
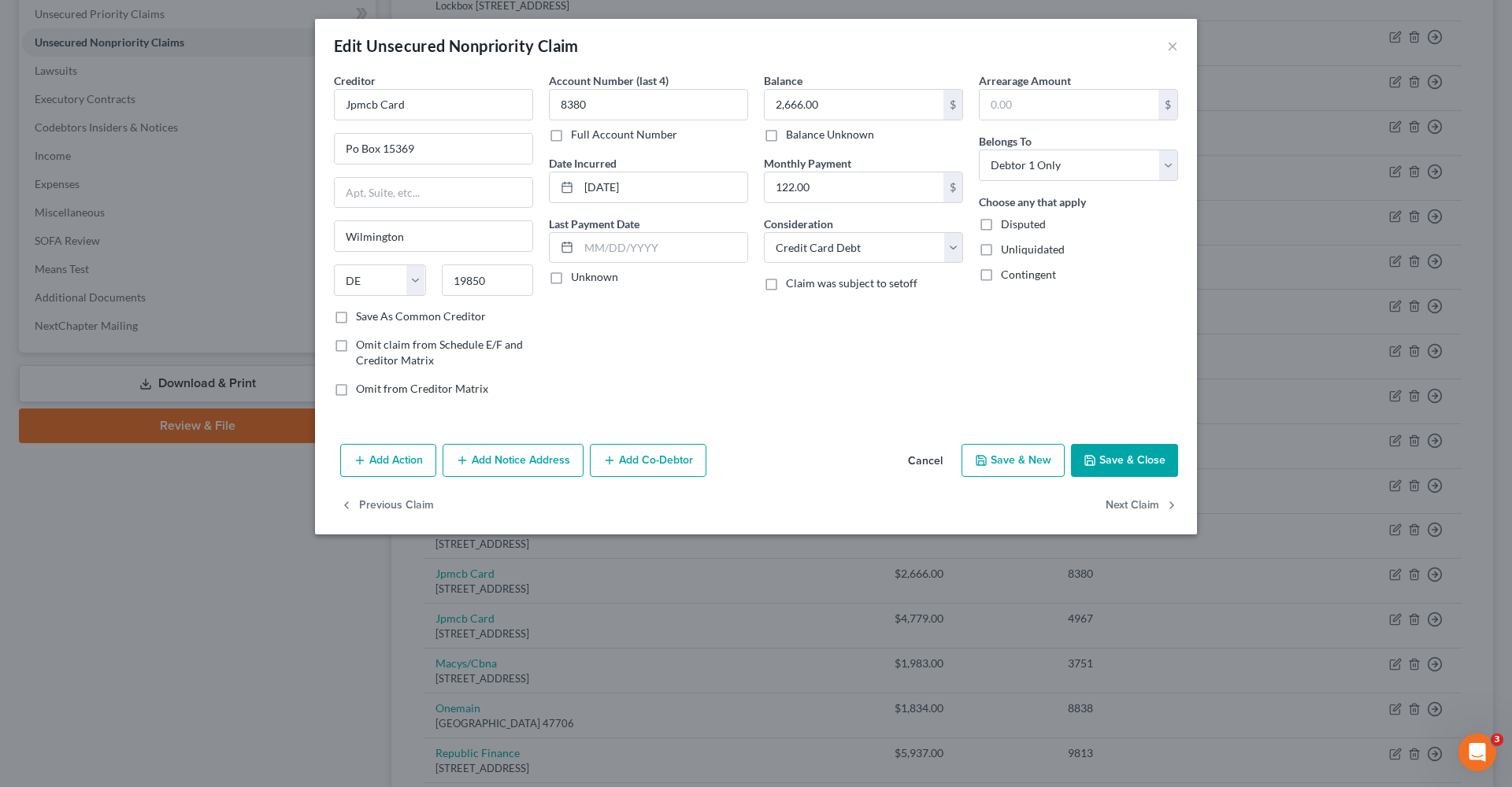
click at [1136, 460] on button "Save & Close" at bounding box center [1124, 460] width 107 height 33
type input "0"
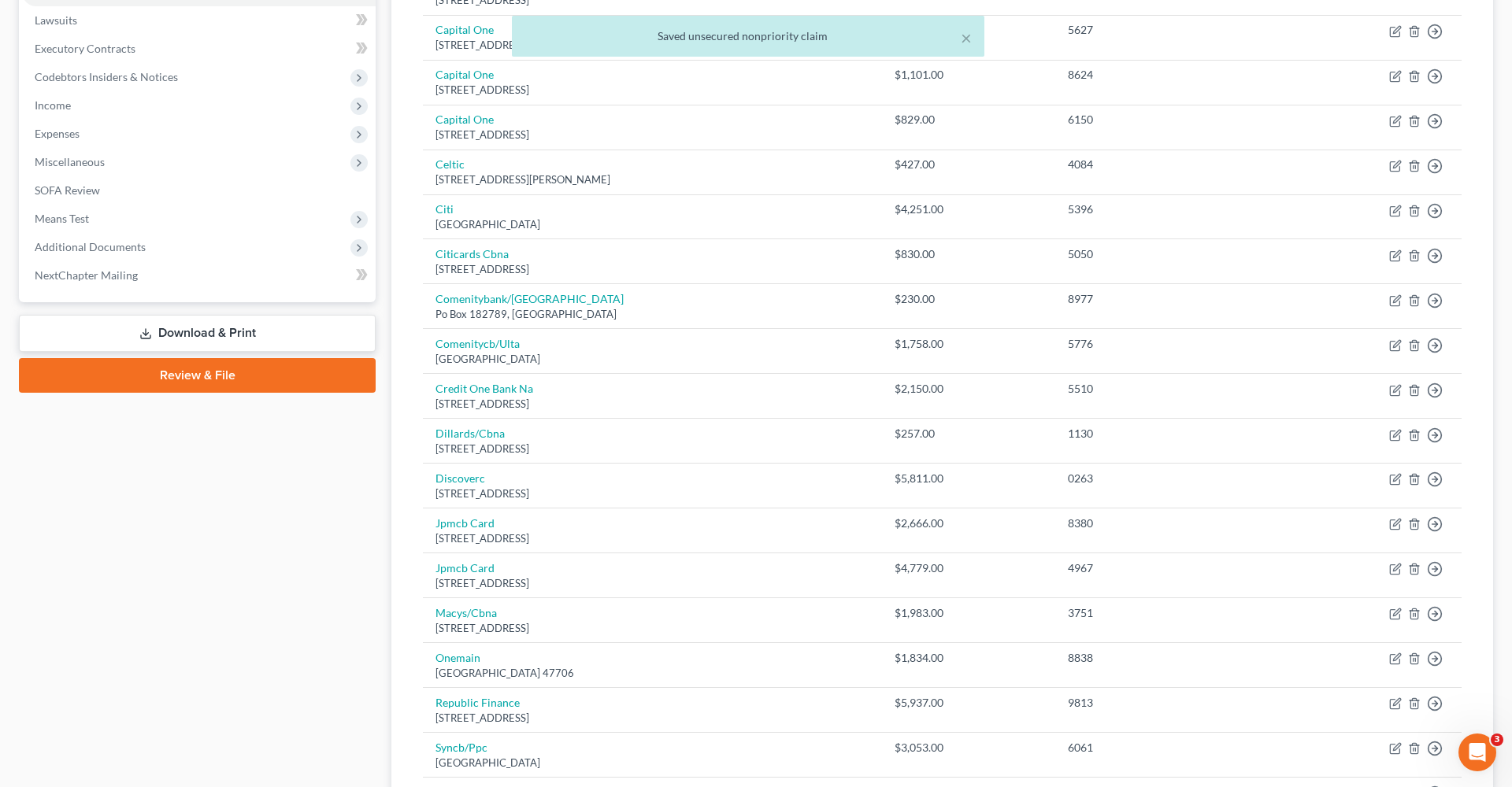
scroll to position [421, 0]
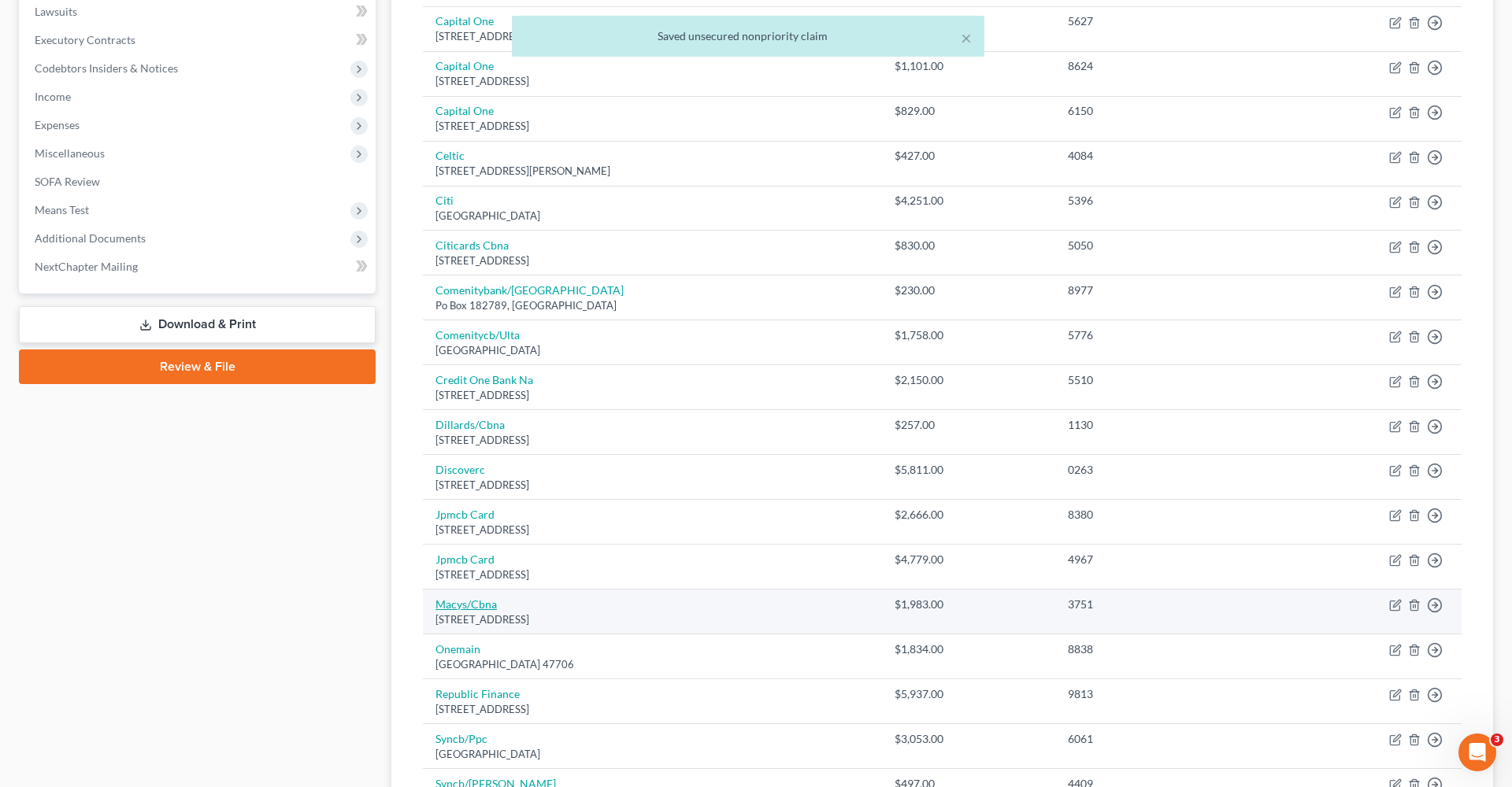
click at [473, 597] on link "Macys/Cbna" at bounding box center [466, 603] width 61 height 13
select select "43"
select select "2"
select select "0"
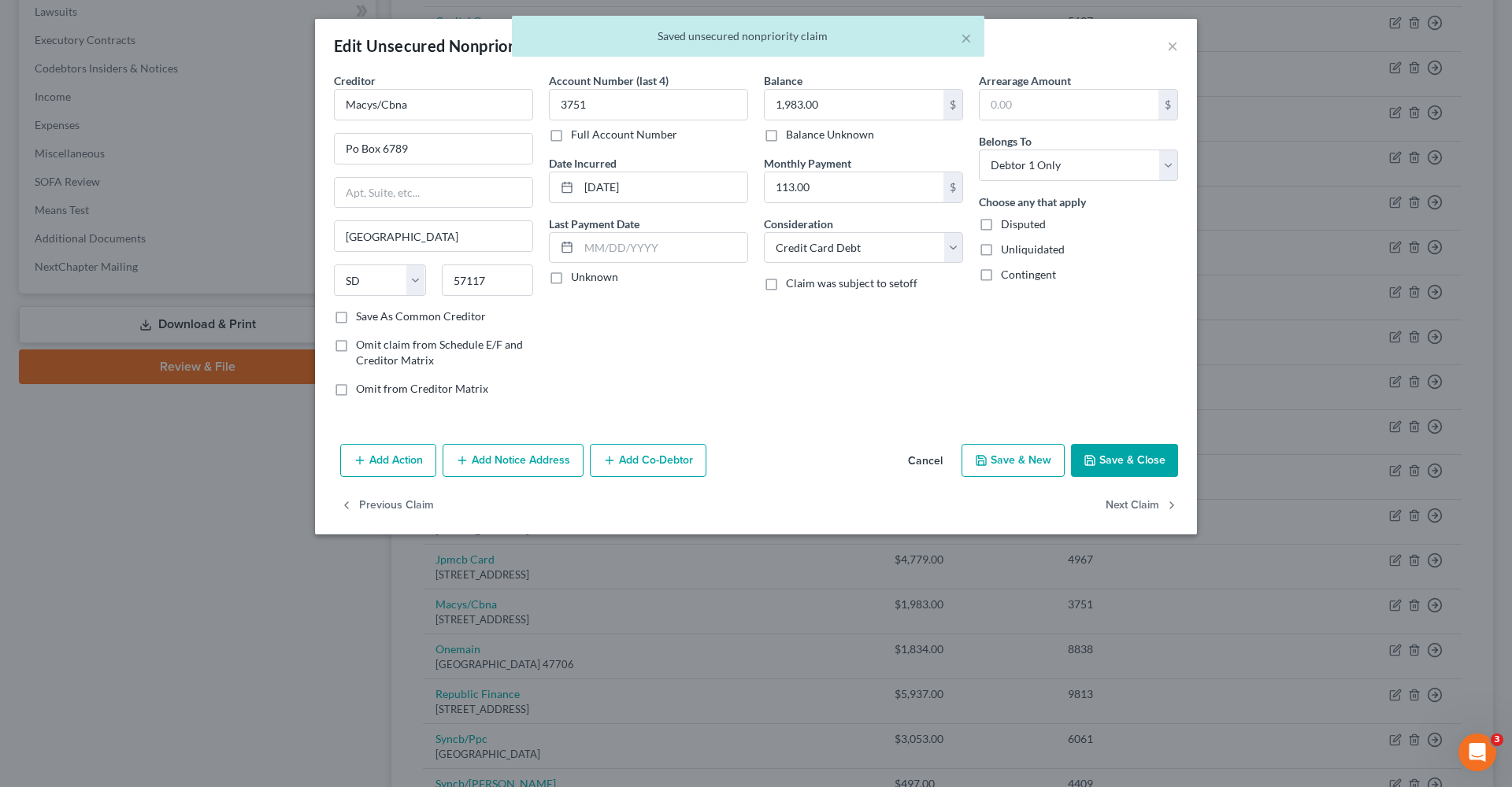
click at [1142, 455] on button "Save & Close" at bounding box center [1124, 460] width 107 height 33
type input "0"
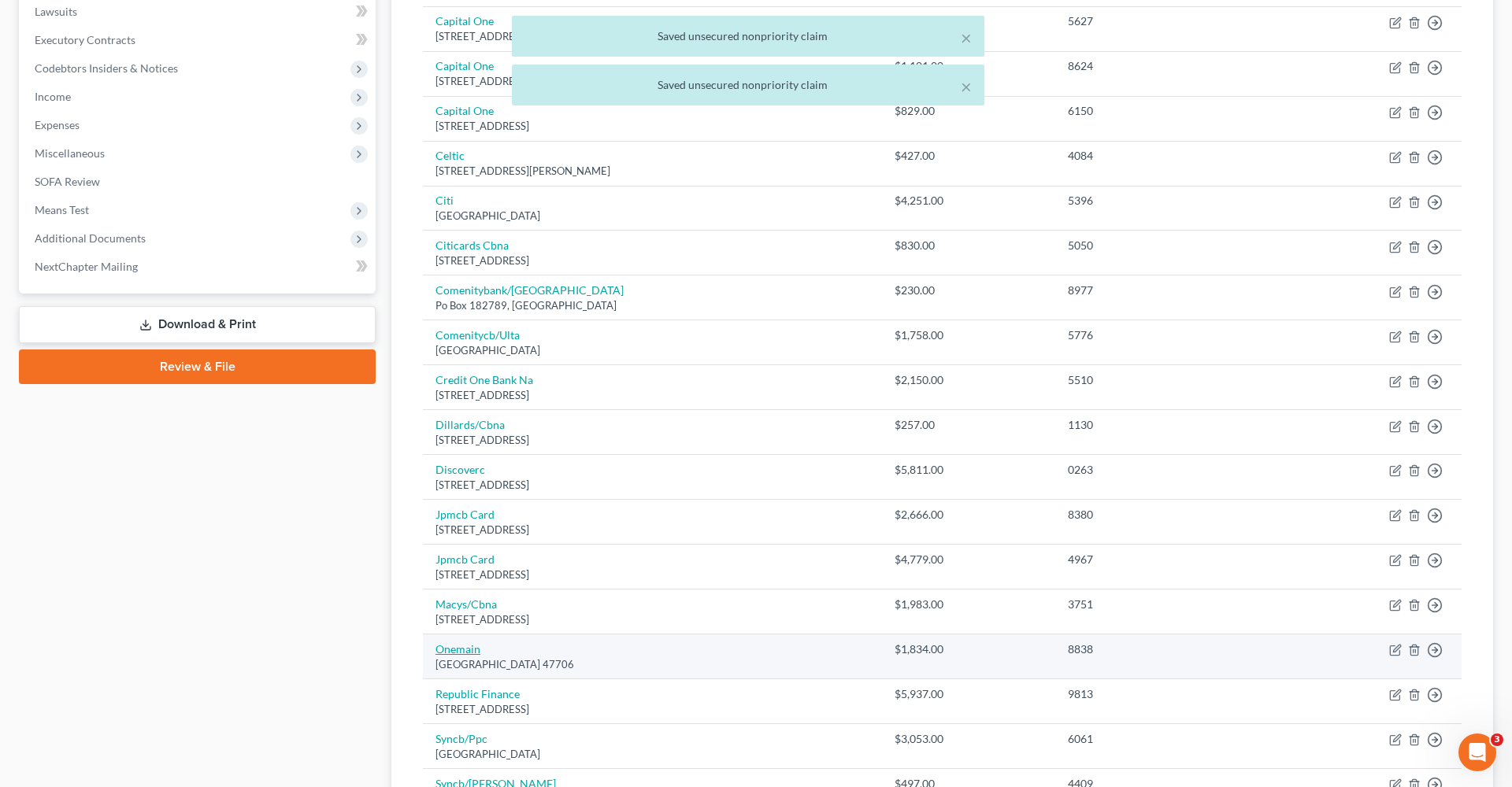
click at [467, 643] on link "Onemain" at bounding box center [457, 648] width 44 height 13
select select "15"
select select "0"
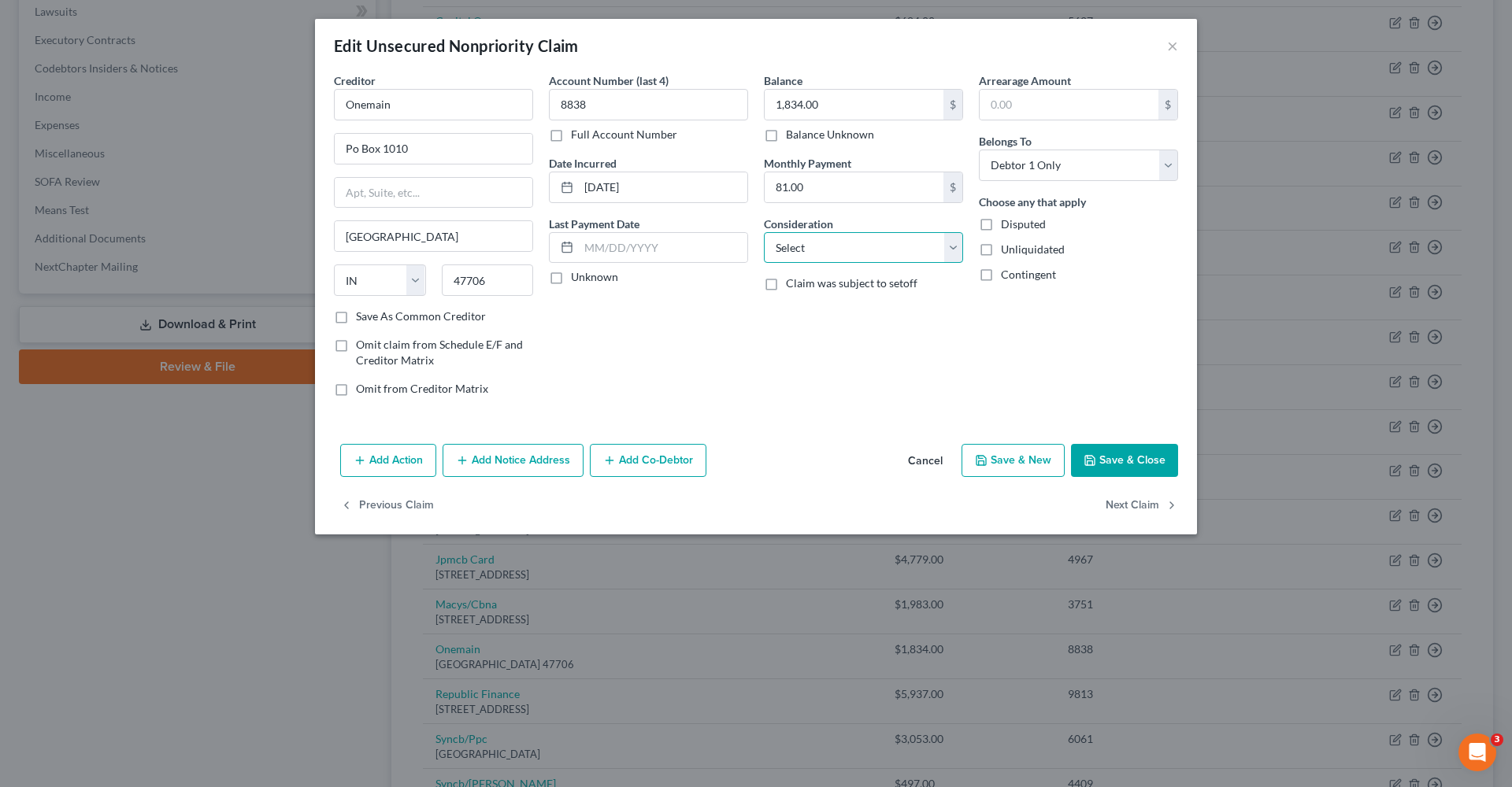
select select "10"
click at [1118, 466] on button "Save & Close" at bounding box center [1124, 460] width 107 height 33
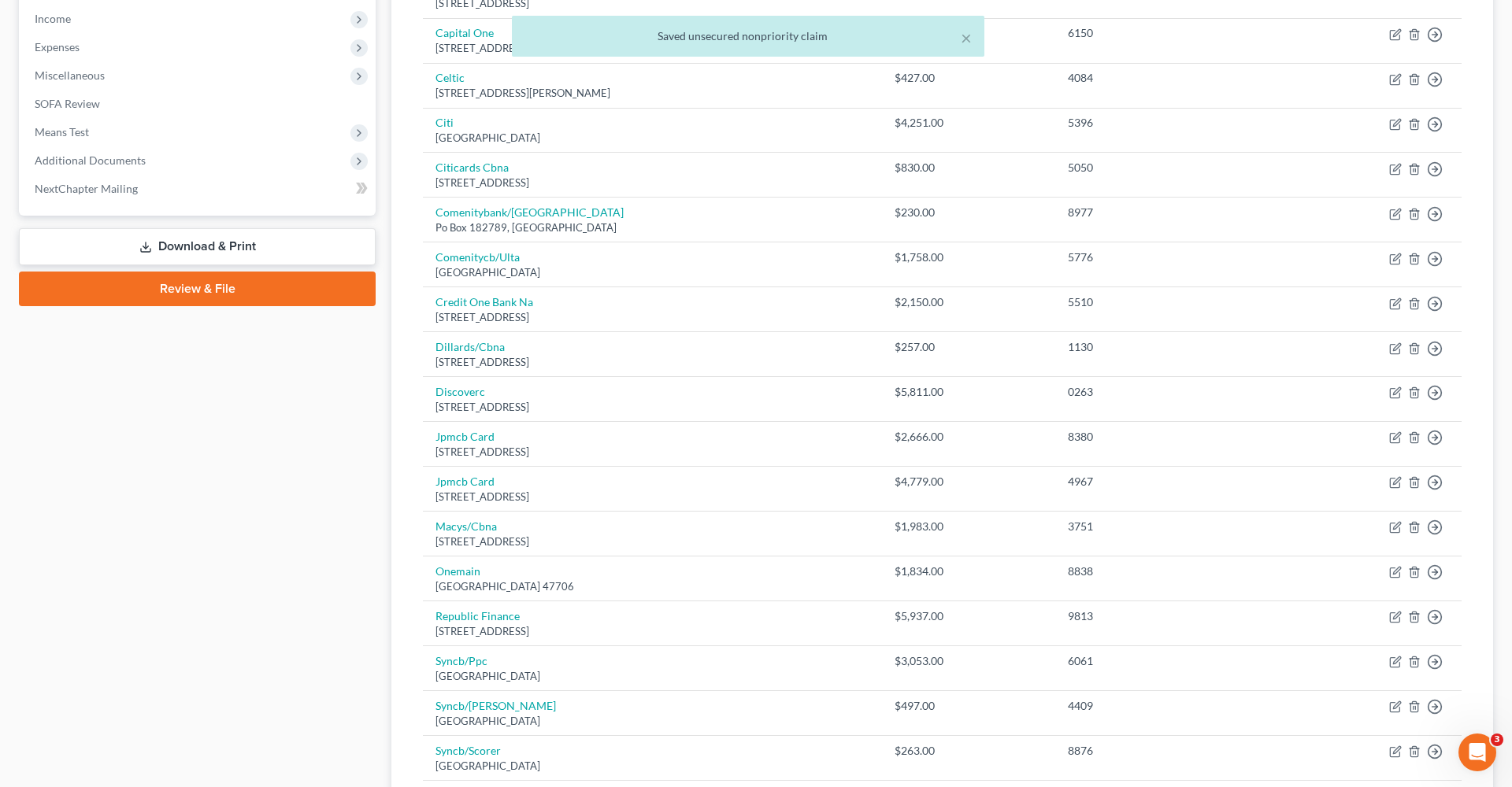
scroll to position [499, 0]
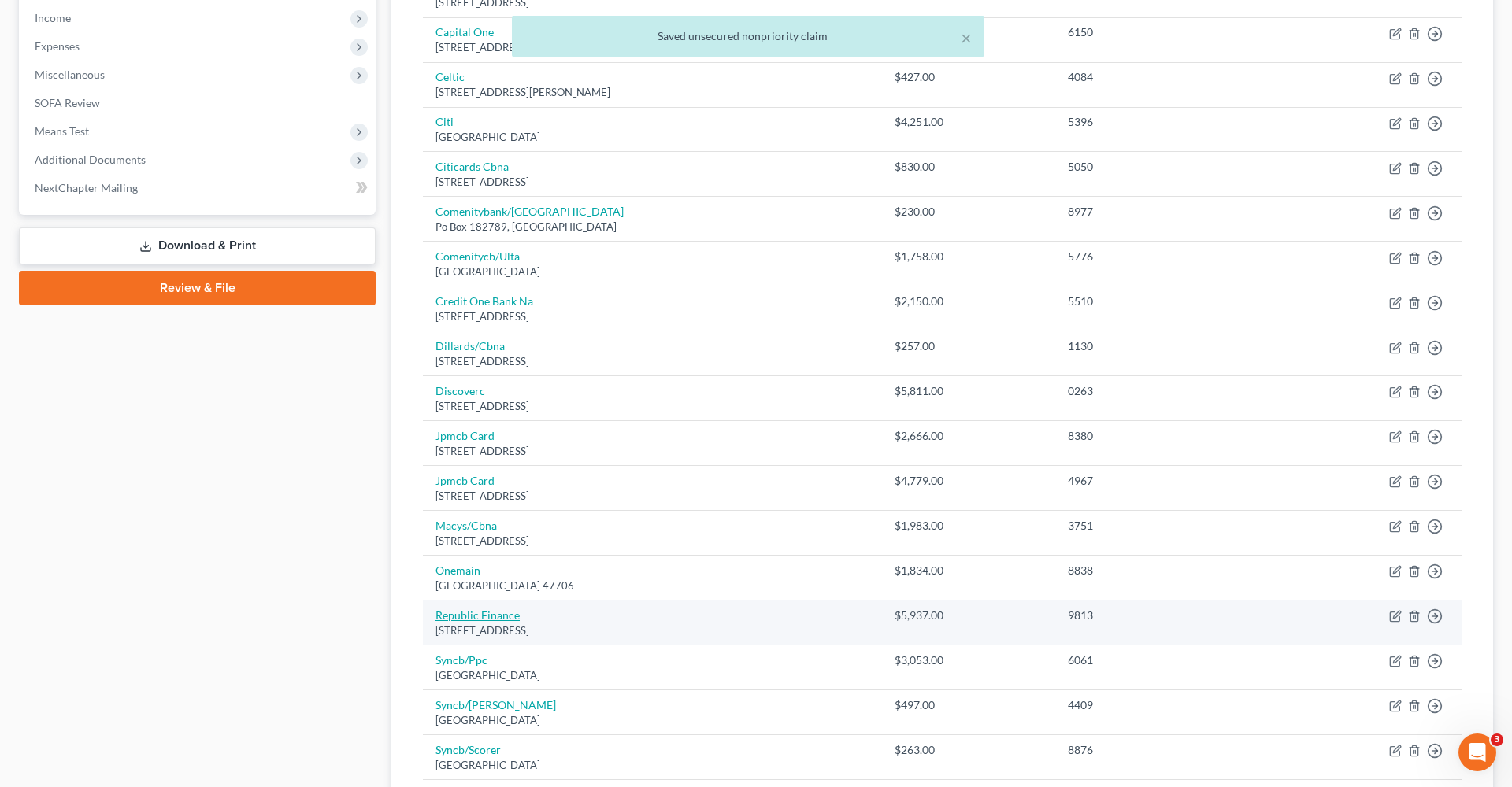
click at [483, 608] on link "Republic Finance" at bounding box center [477, 614] width 85 height 13
select select "19"
select select "1"
select select "0"
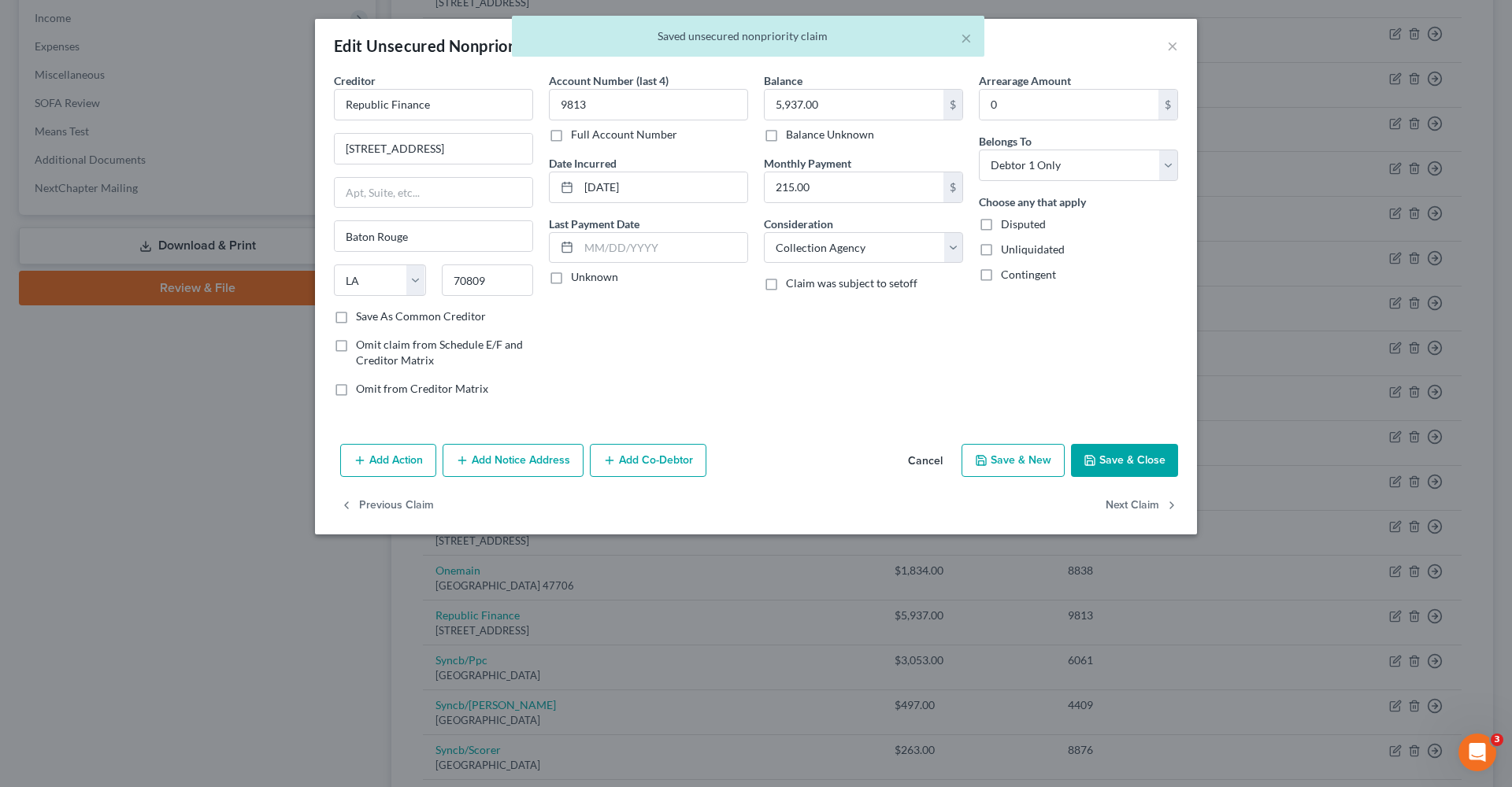
click at [1130, 465] on button "Save & Close" at bounding box center [1124, 460] width 107 height 33
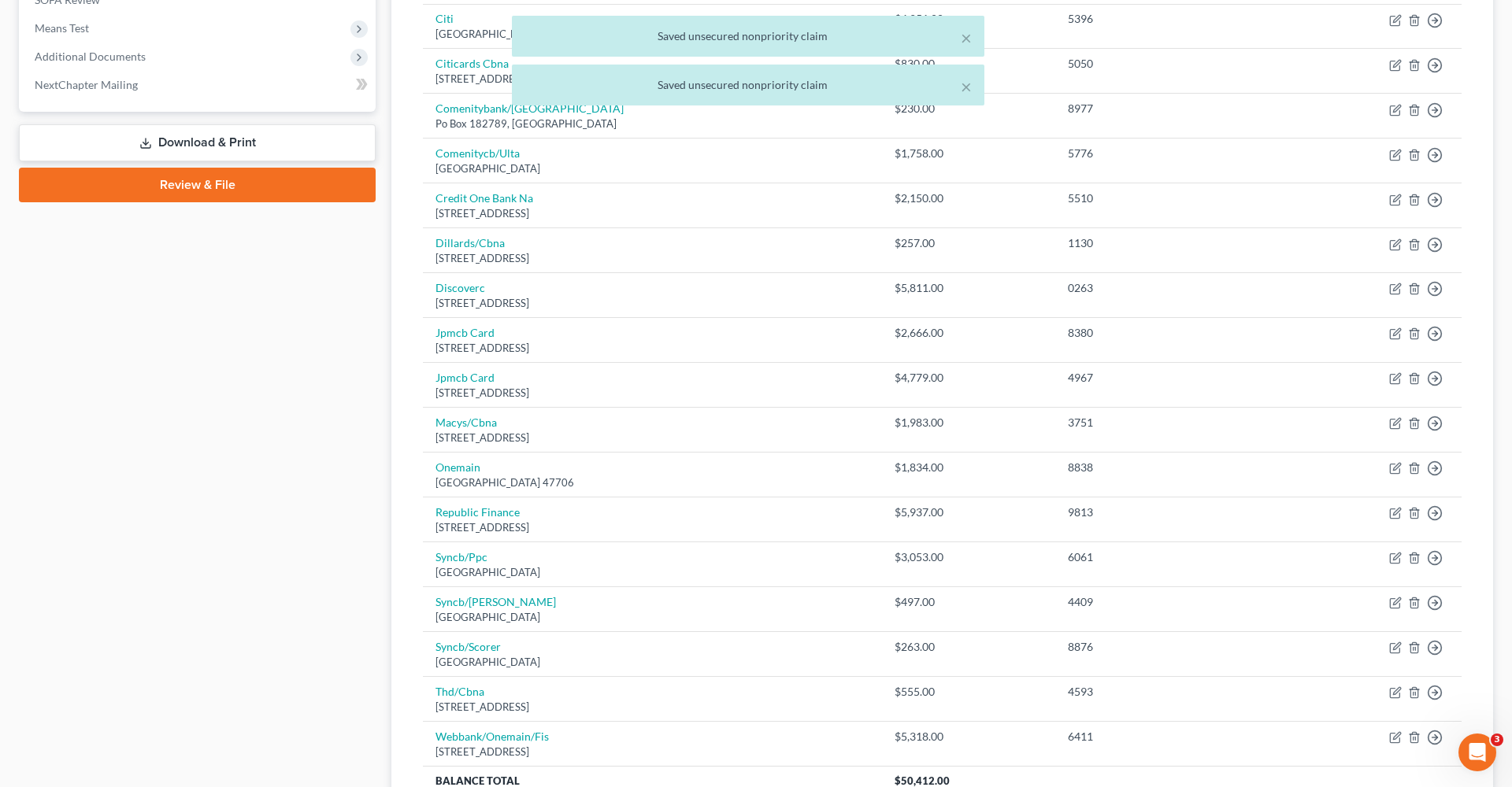
scroll to position [605, 0]
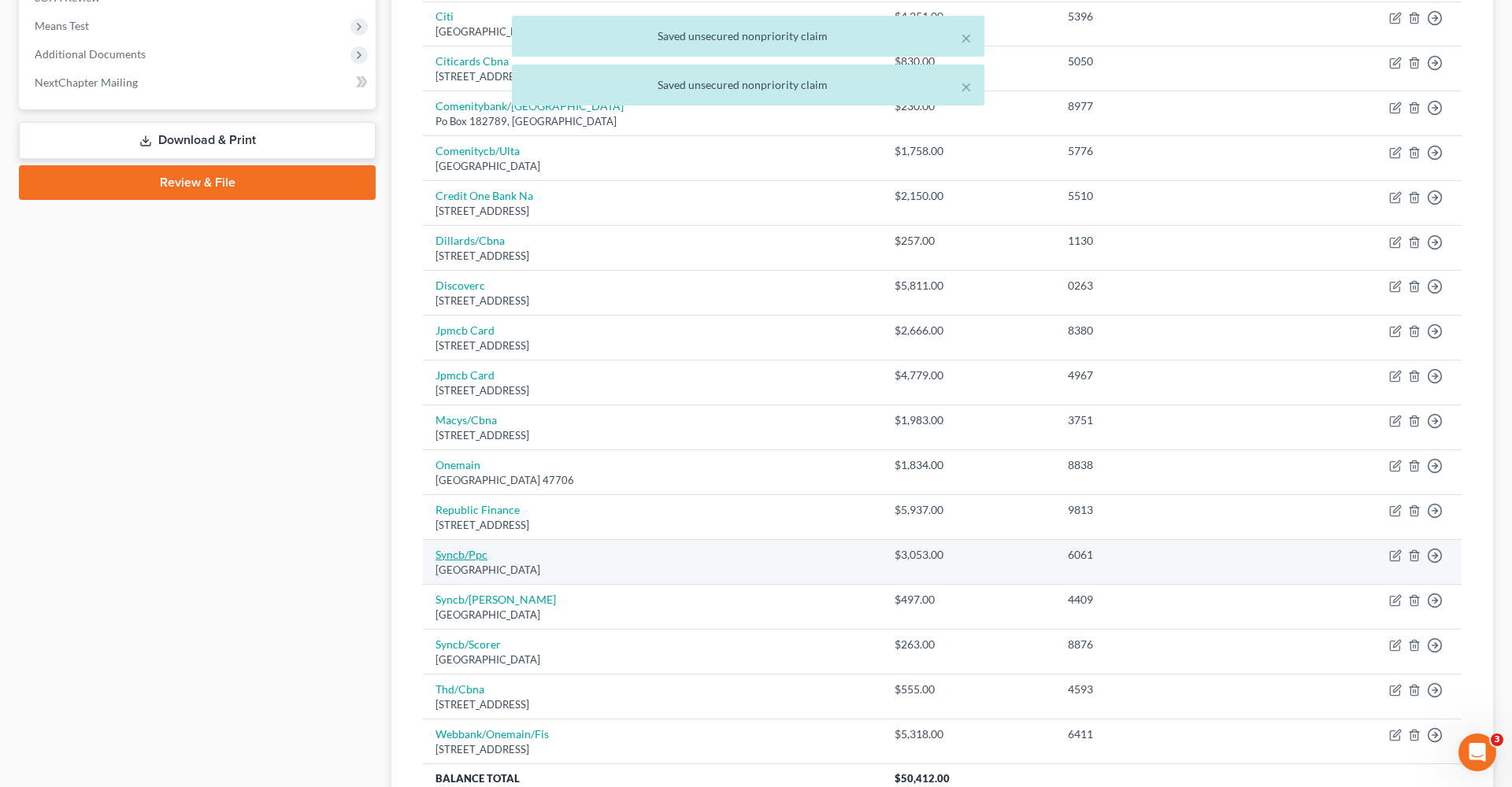
click at [472, 547] on link "Syncb/Ppc" at bounding box center [461, 553] width 52 height 13
select select "39"
select select "2"
select select "0"
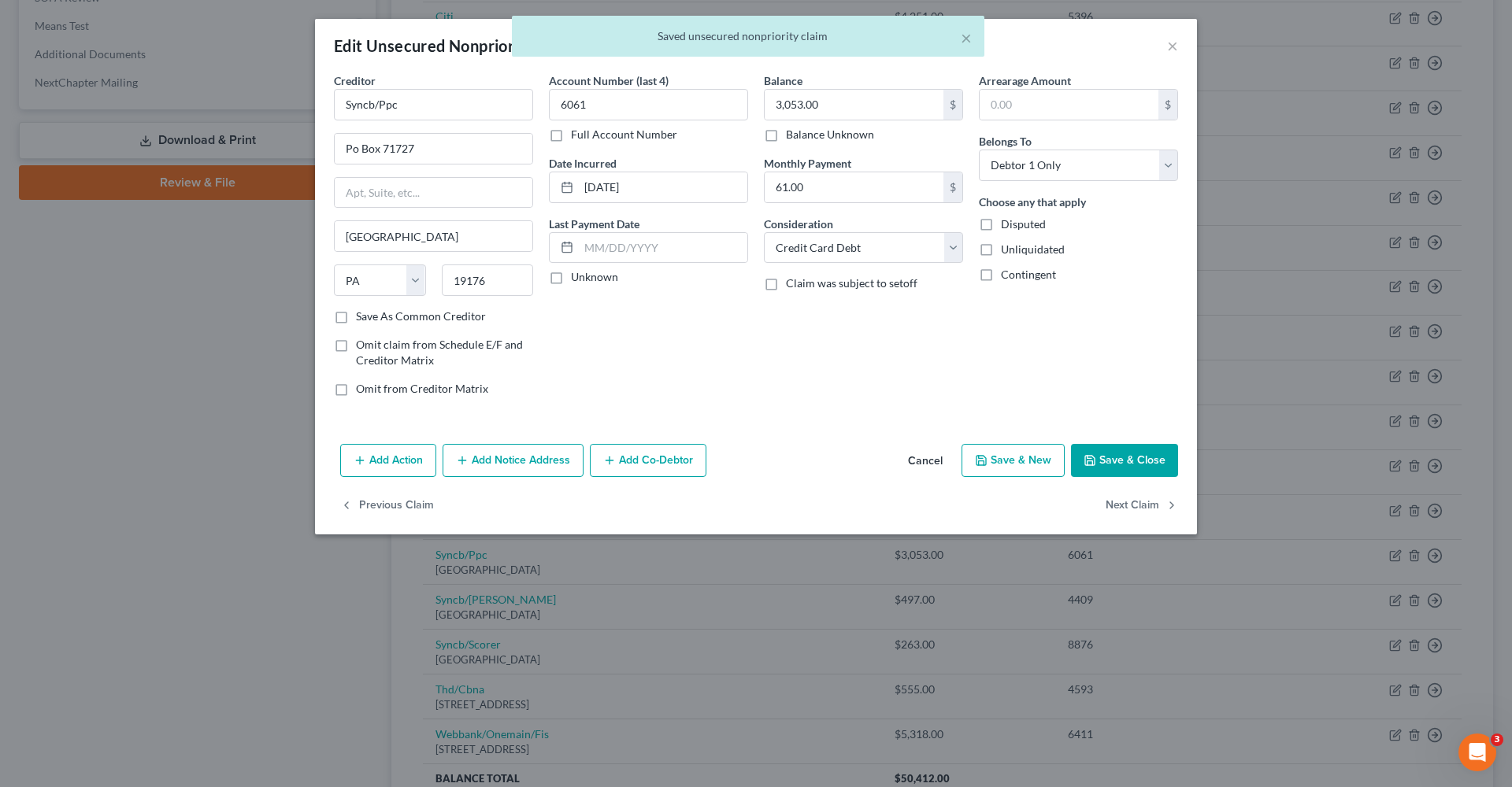
click at [1150, 458] on button "Save & Close" at bounding box center [1124, 460] width 107 height 33
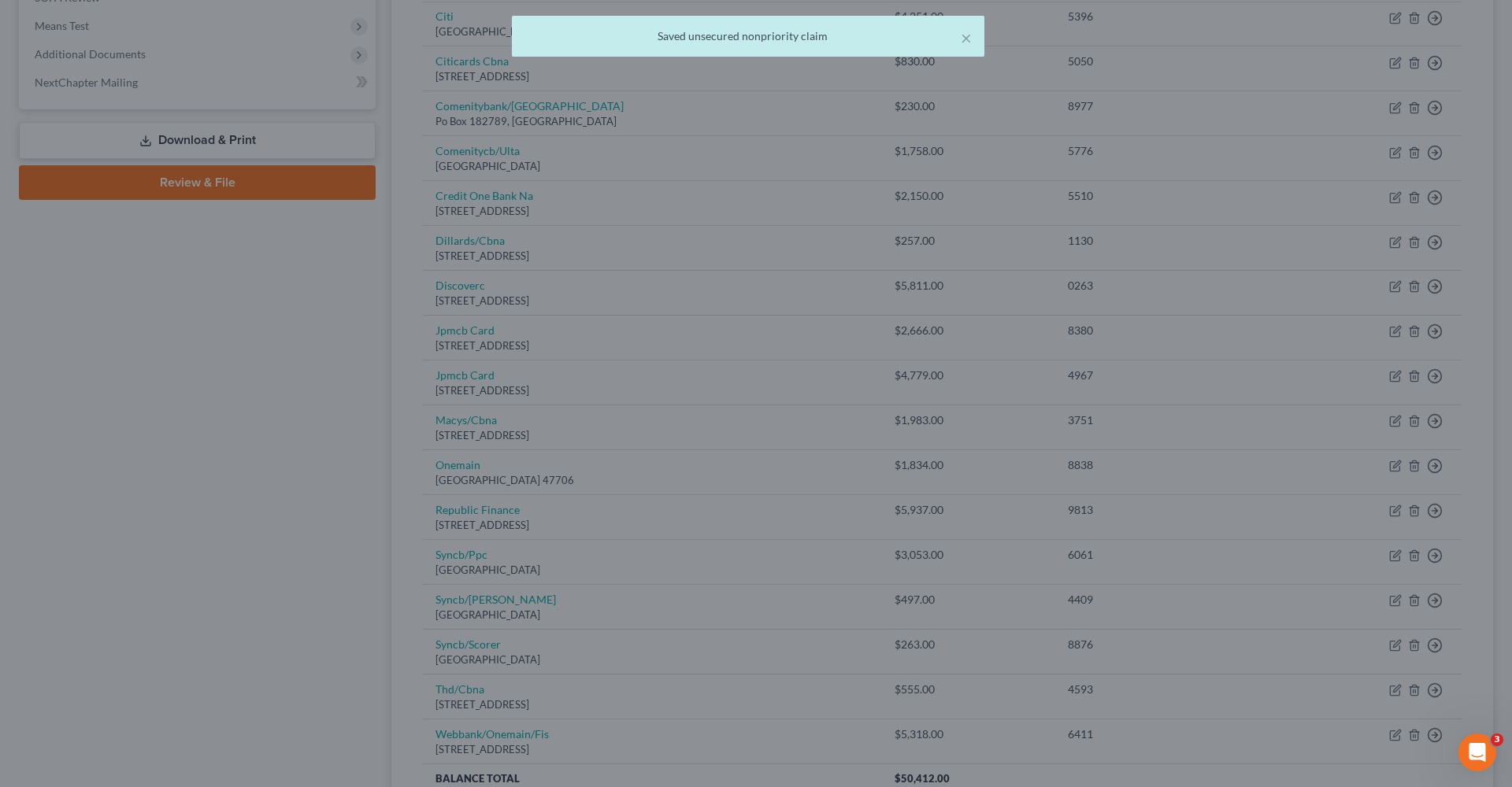
type input "0"
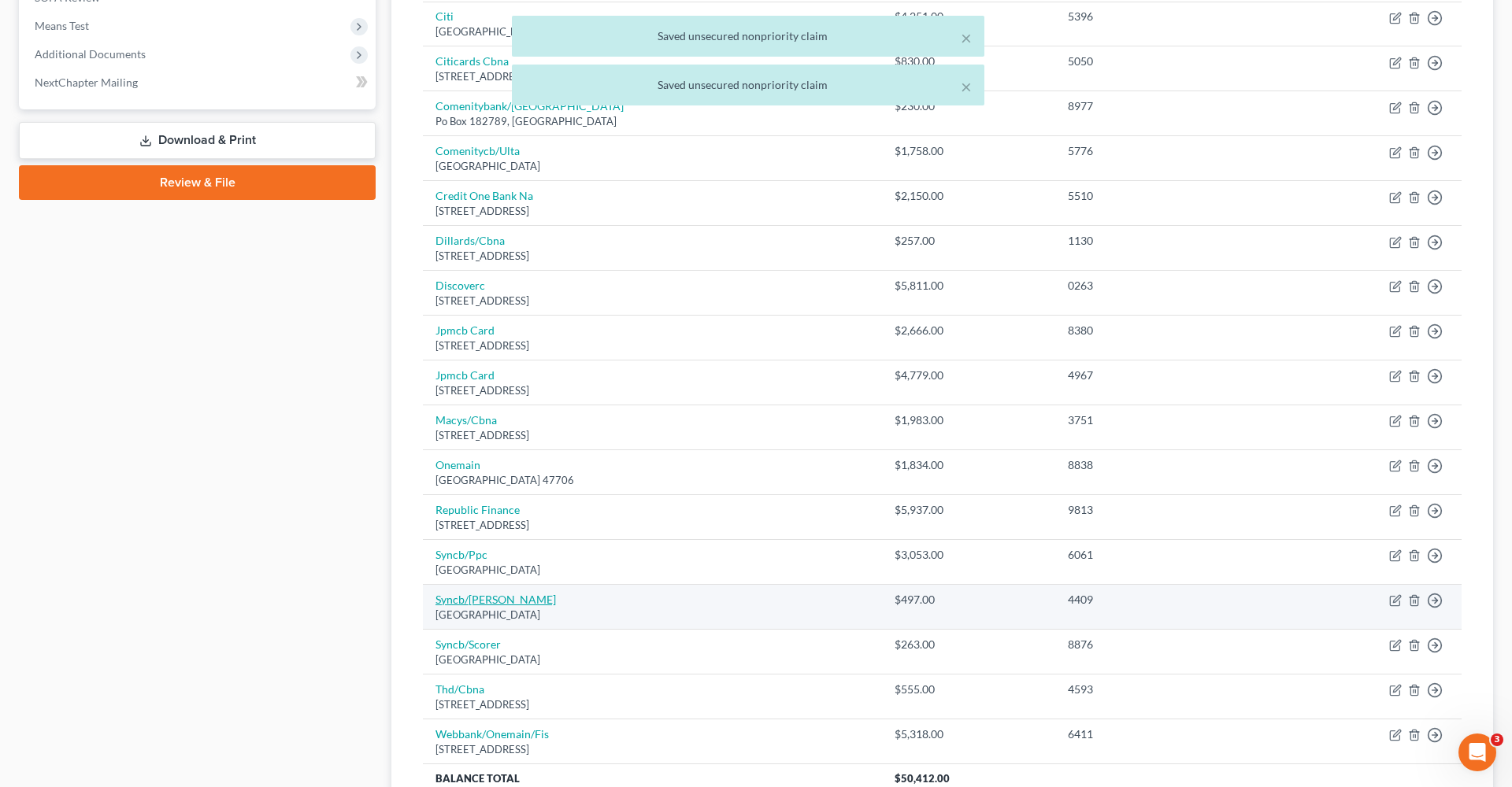
click at [465, 594] on link "Syncb/Sams" at bounding box center [495, 599] width 120 height 13
select select "39"
select select "2"
select select "0"
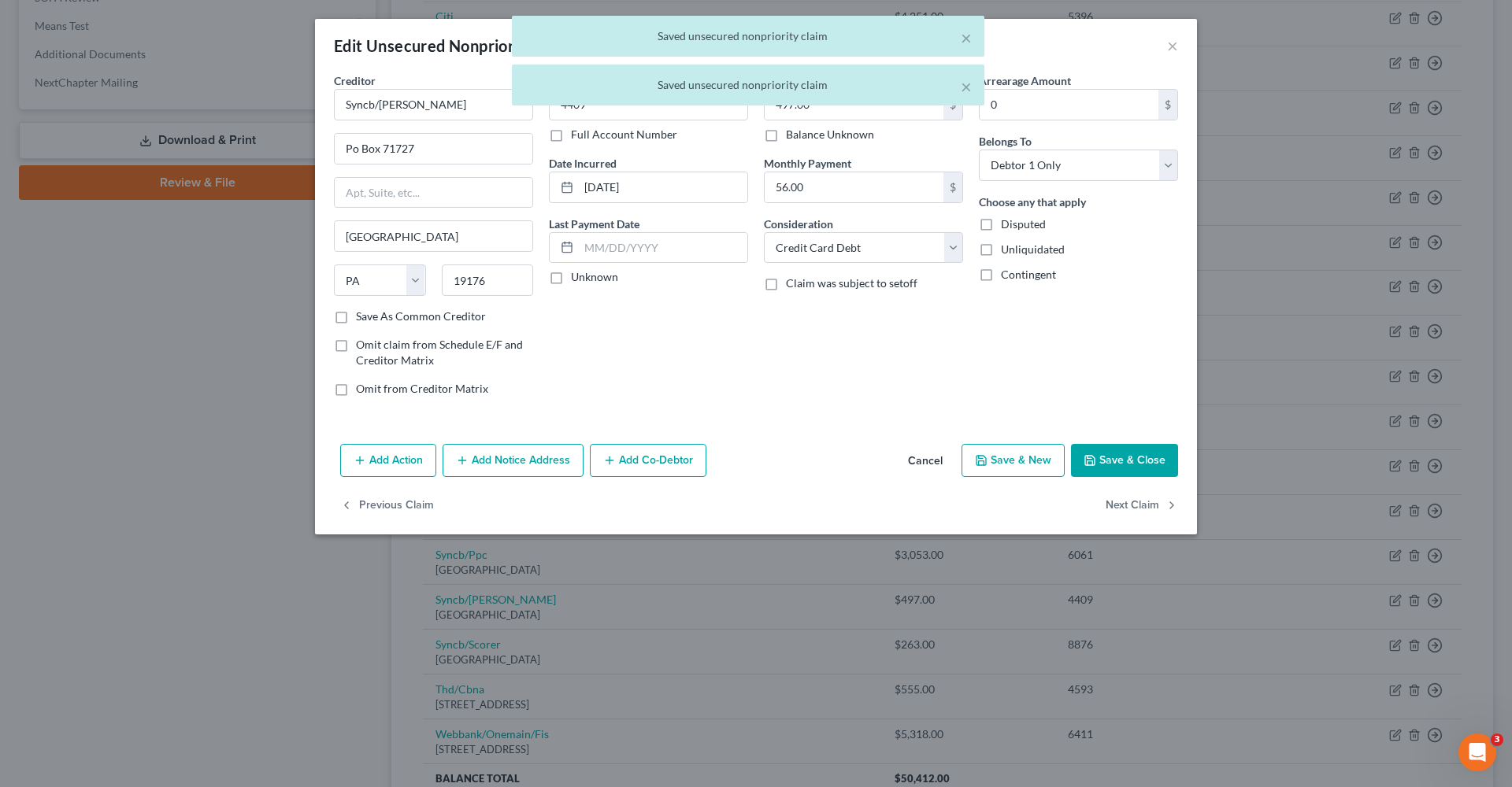
click at [1111, 461] on button "Save & Close" at bounding box center [1124, 460] width 107 height 33
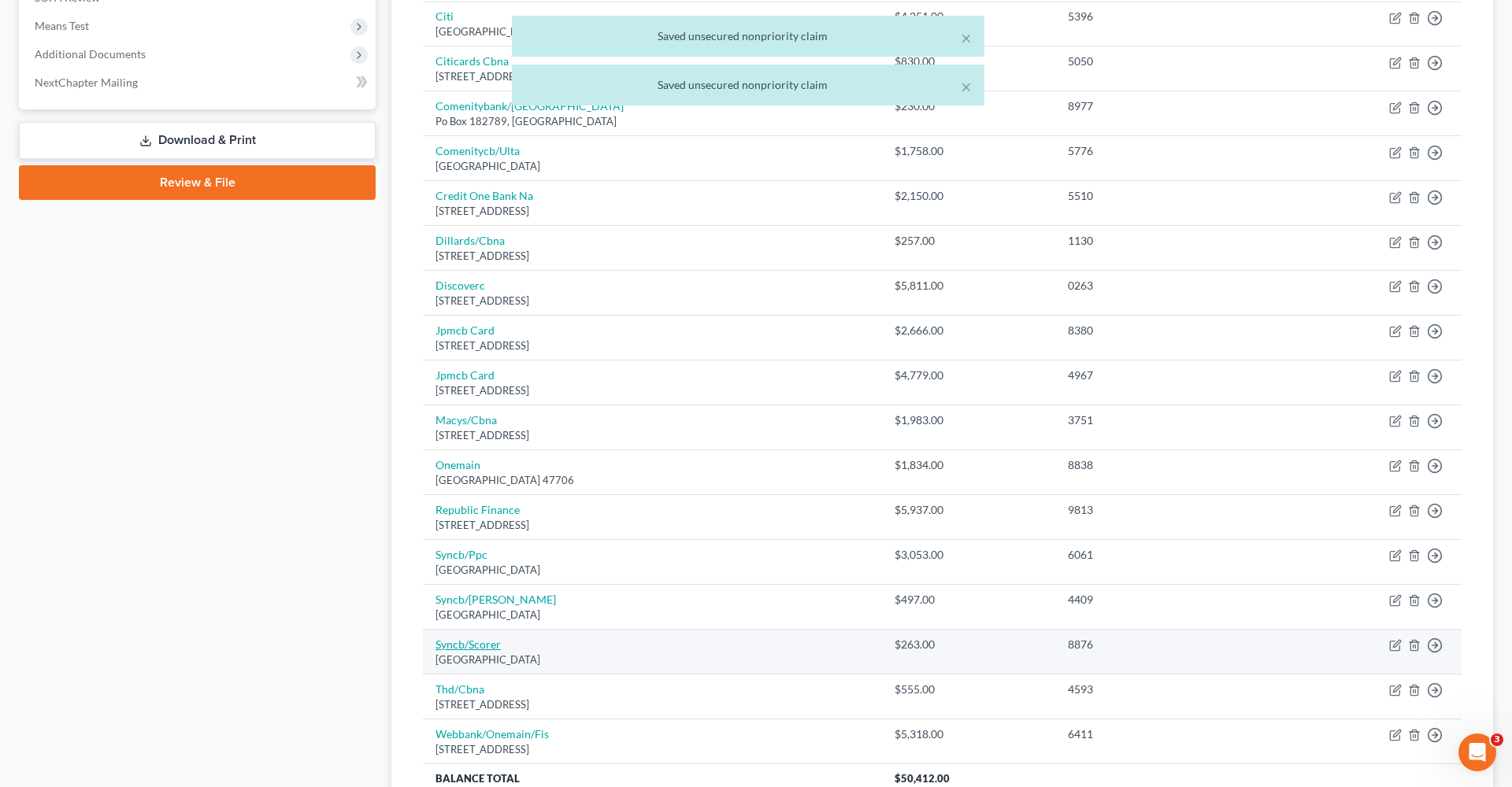
click at [474, 637] on link "Syncb/Scorer" at bounding box center [467, 643] width 65 height 13
select select "39"
select select "2"
select select "0"
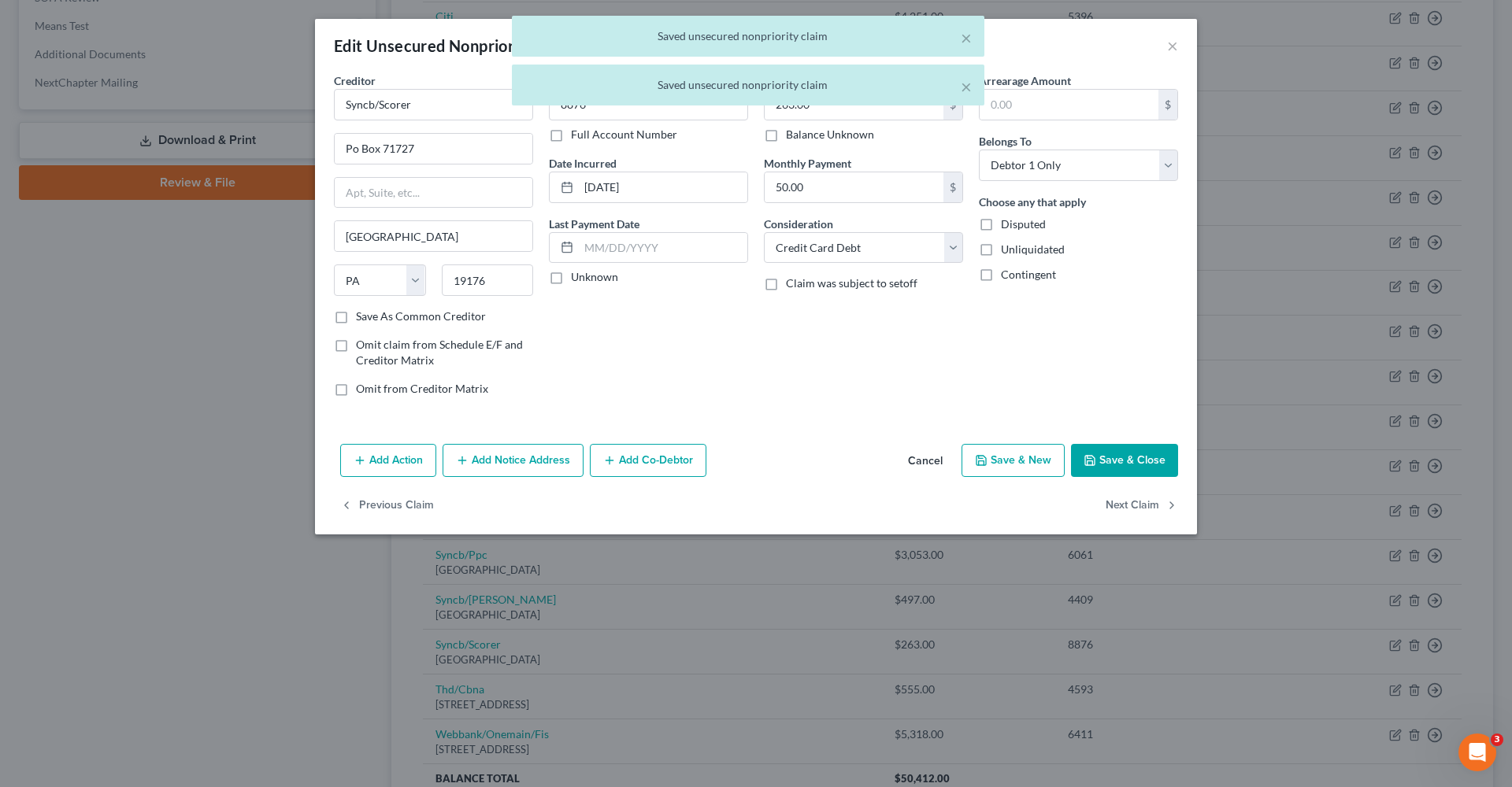
click at [1147, 454] on button "Save & Close" at bounding box center [1124, 460] width 107 height 33
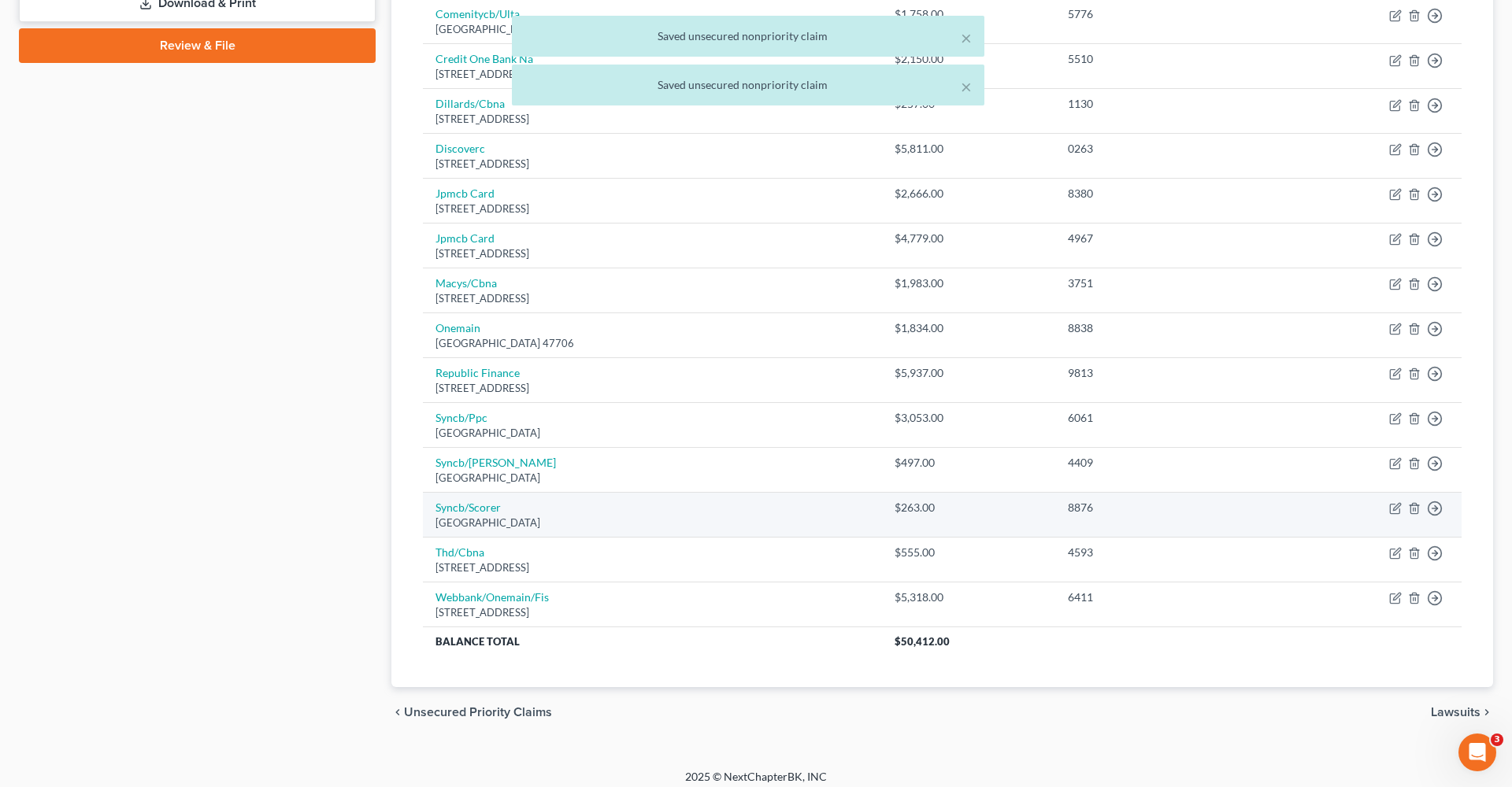
scroll to position [742, 0]
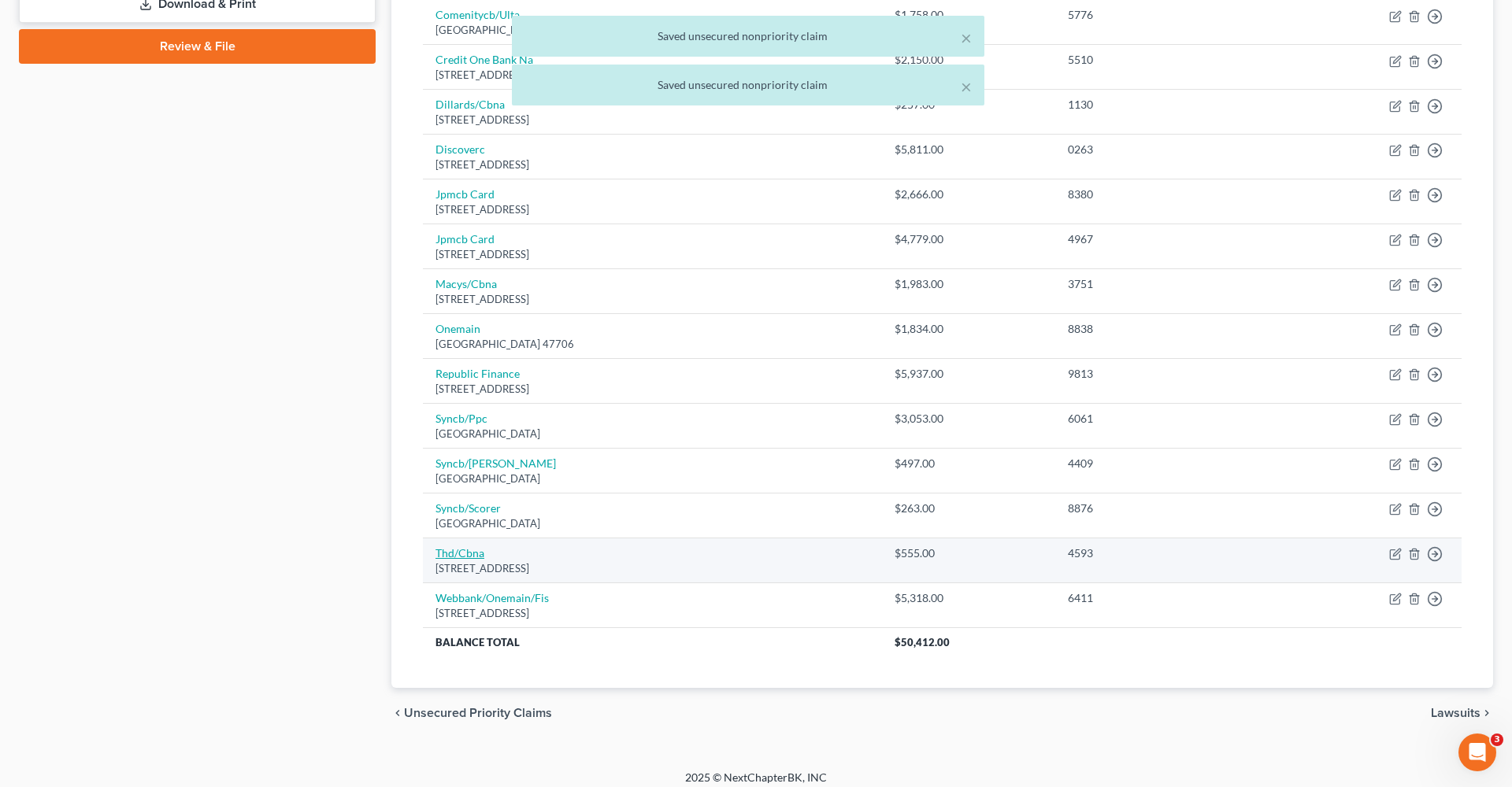
click at [463, 546] on link "Thd/Cbna" at bounding box center [460, 553] width 49 height 13
select select "43"
select select "2"
select select "0"
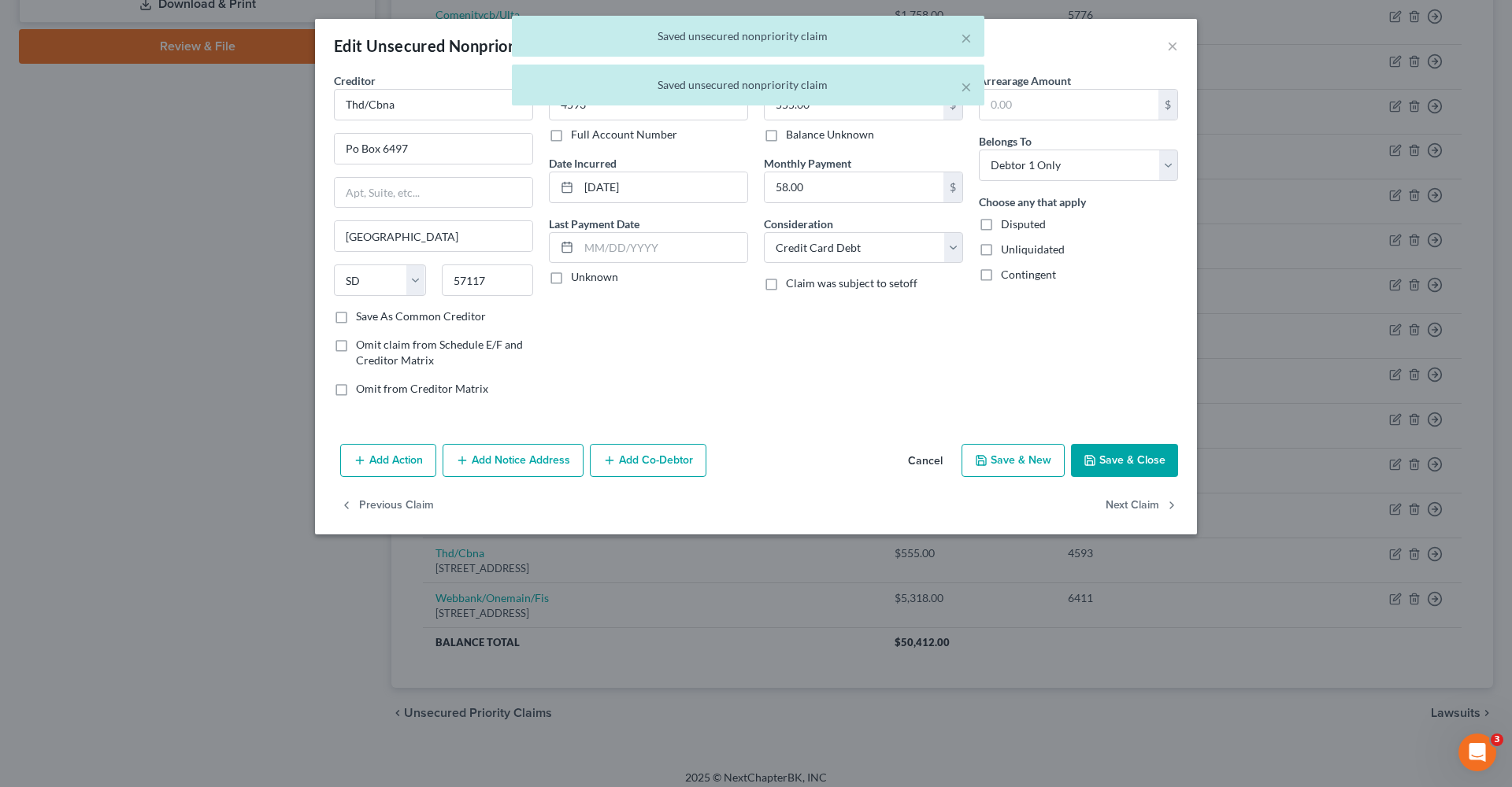
click at [1102, 455] on button "Save & Close" at bounding box center [1124, 460] width 107 height 33
type input "0"
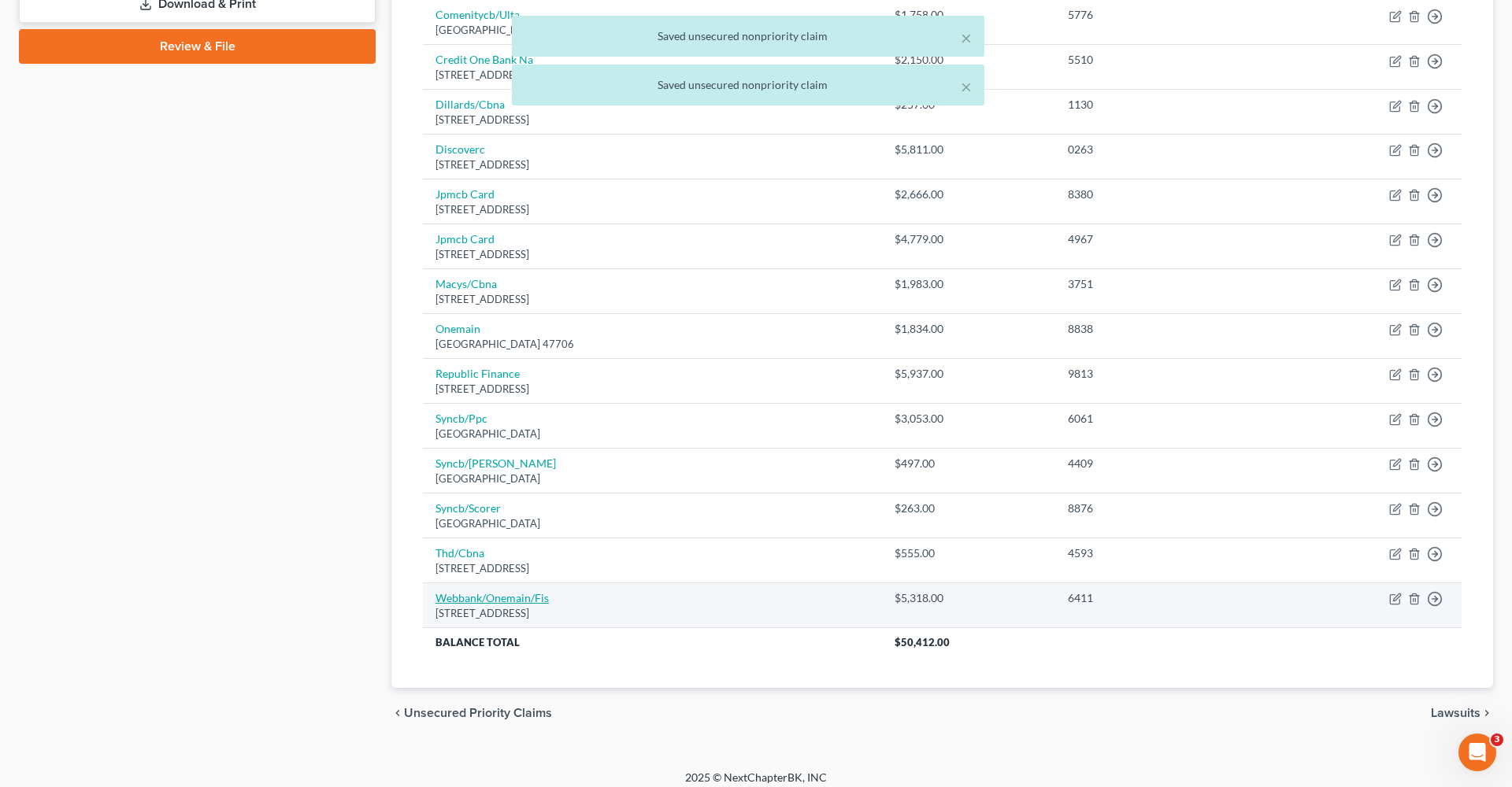
click at [505, 591] on link "Webbank/Onemain/Fis" at bounding box center [492, 597] width 113 height 13
select select "9"
select select "2"
select select "0"
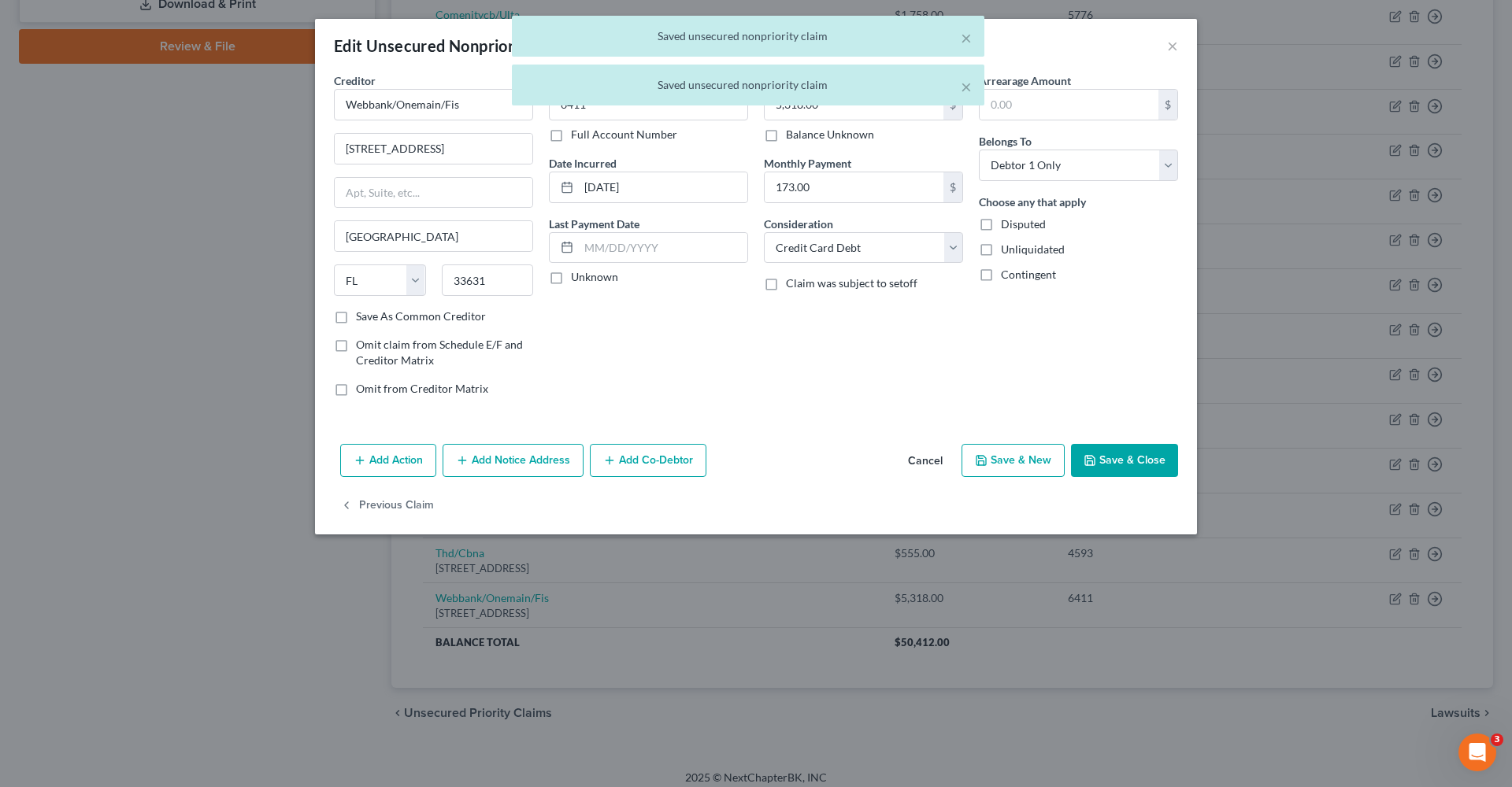
click at [1108, 458] on button "Save & Close" at bounding box center [1124, 460] width 107 height 33
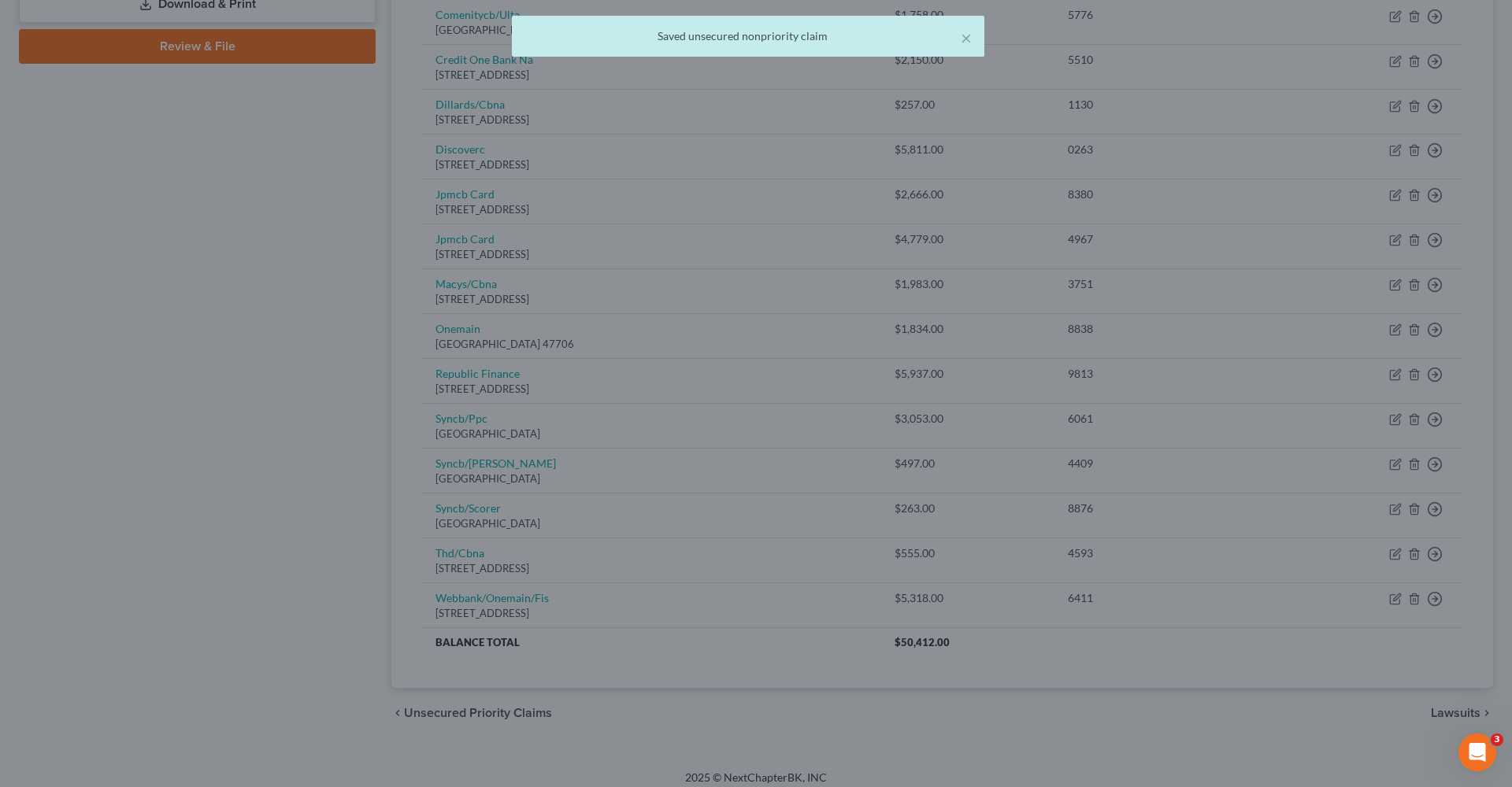
type input "0"
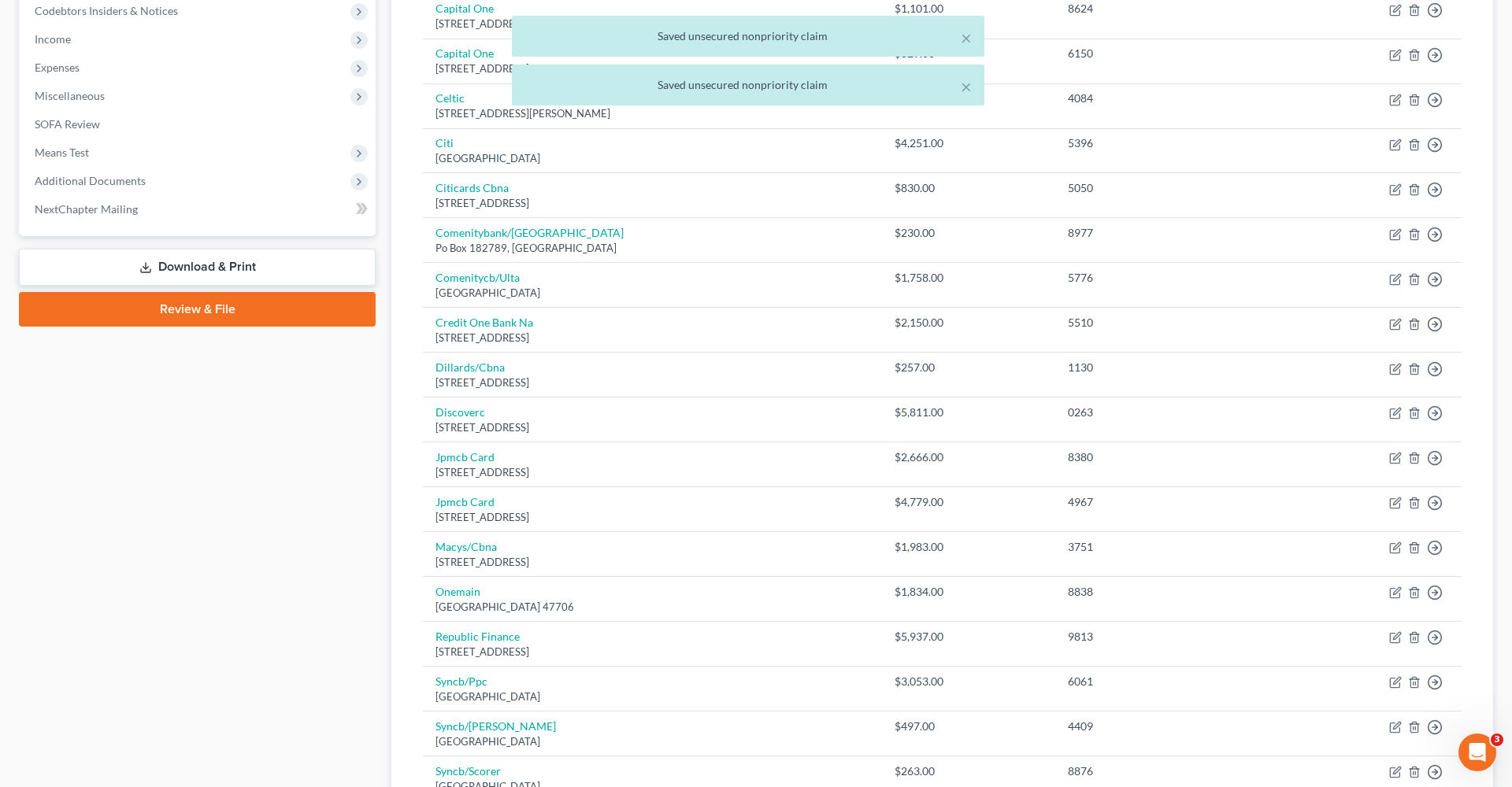
scroll to position [478, 0]
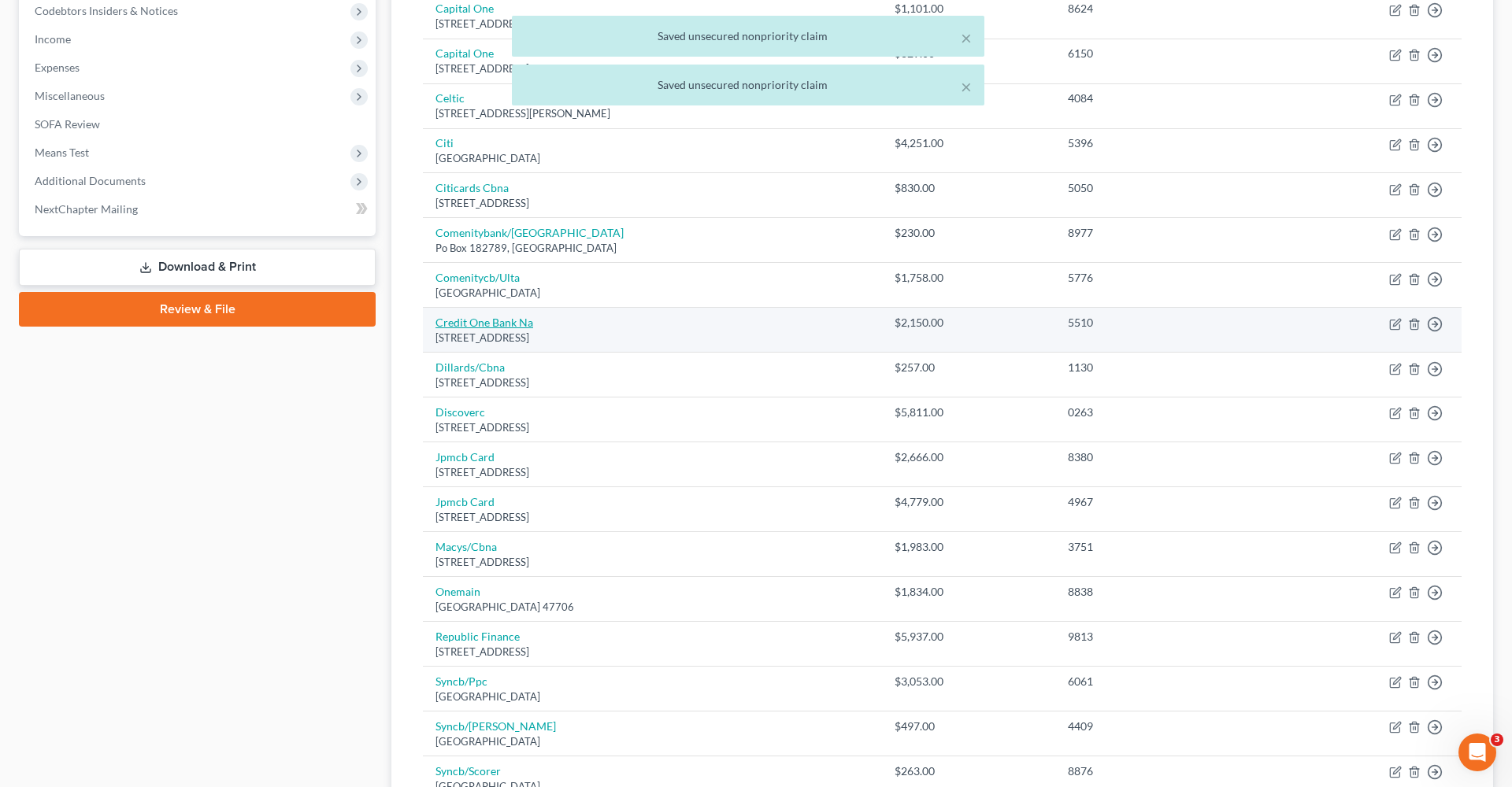
click at [485, 318] on link "Credit One Bank Na" at bounding box center [484, 322] width 98 height 13
select select "31"
select select "2"
select select "0"
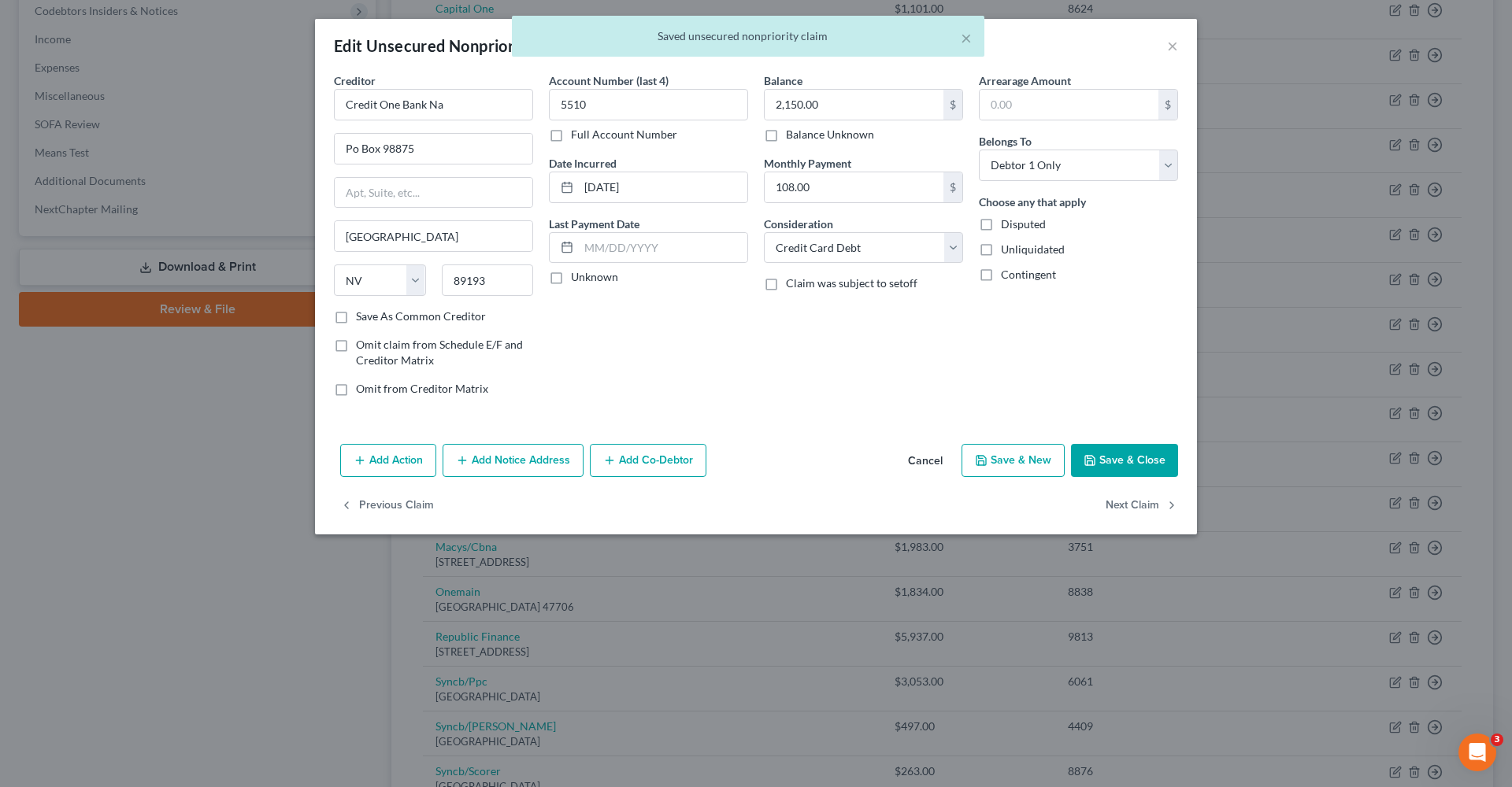
click at [1132, 457] on button "Save & Close" at bounding box center [1124, 460] width 107 height 33
type input "0"
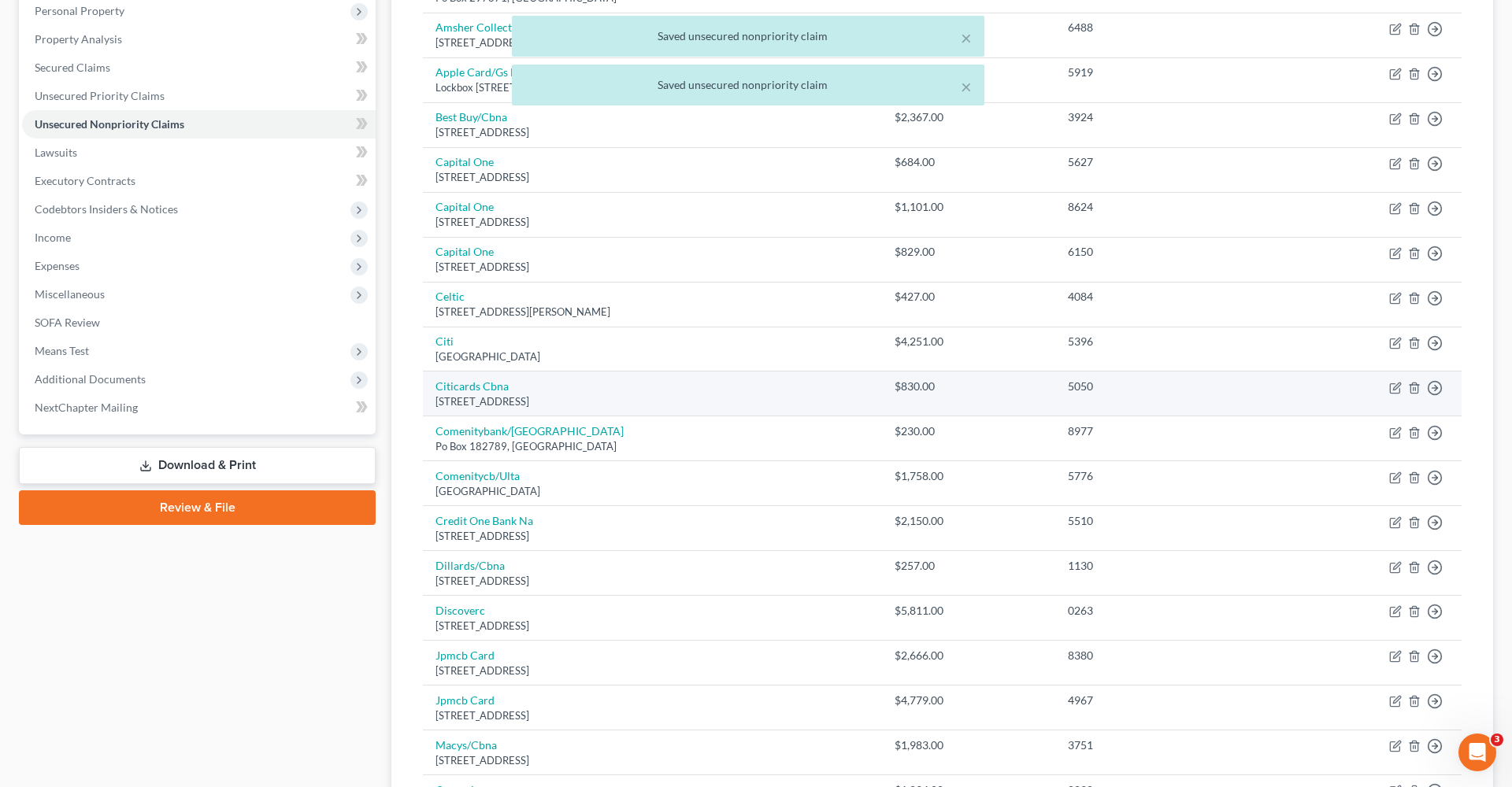
scroll to position [273, 0]
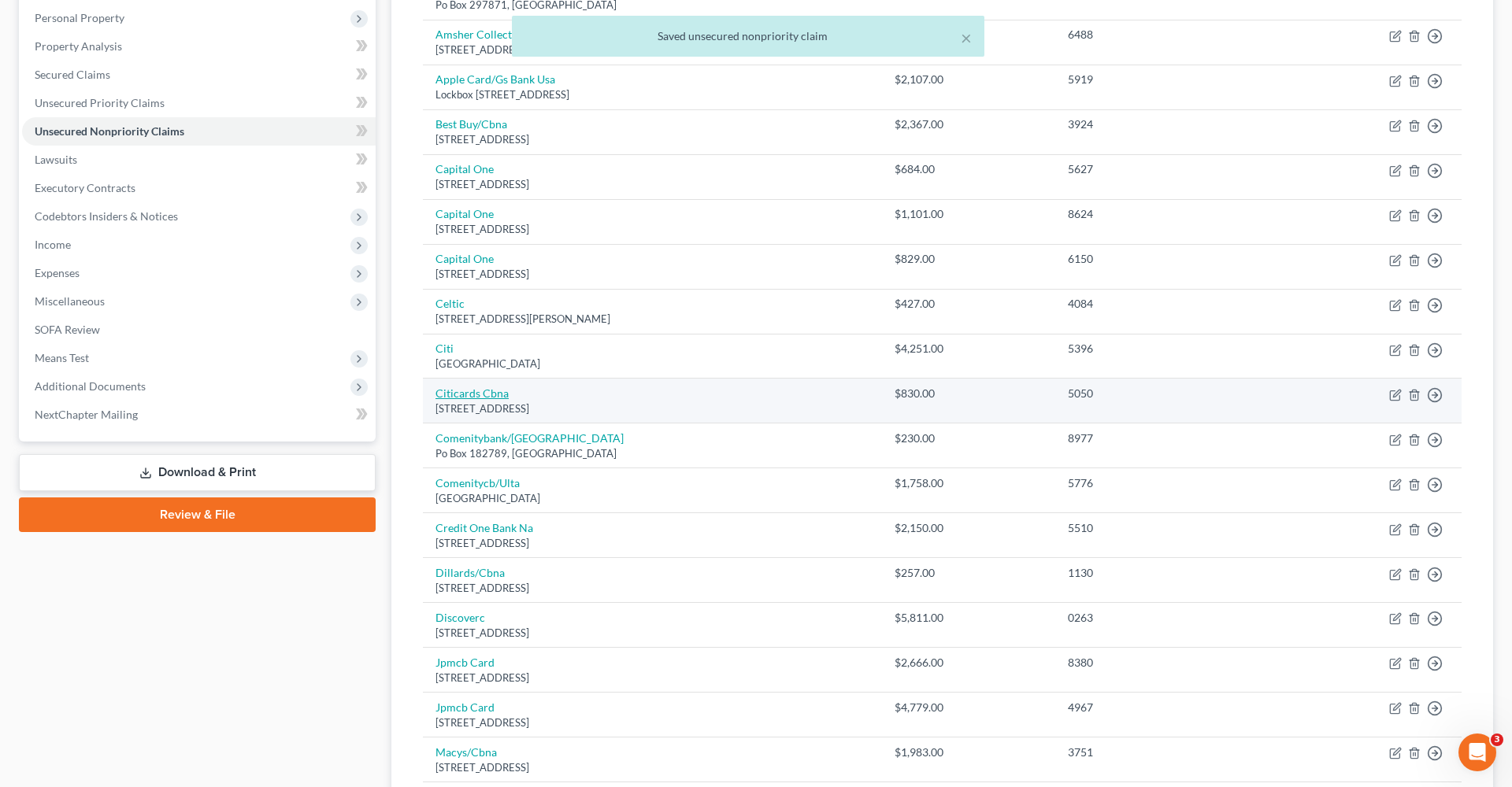
click at [464, 389] on link "Citicards Cbna" at bounding box center [472, 392] width 73 height 13
select select "43"
select select "2"
select select "0"
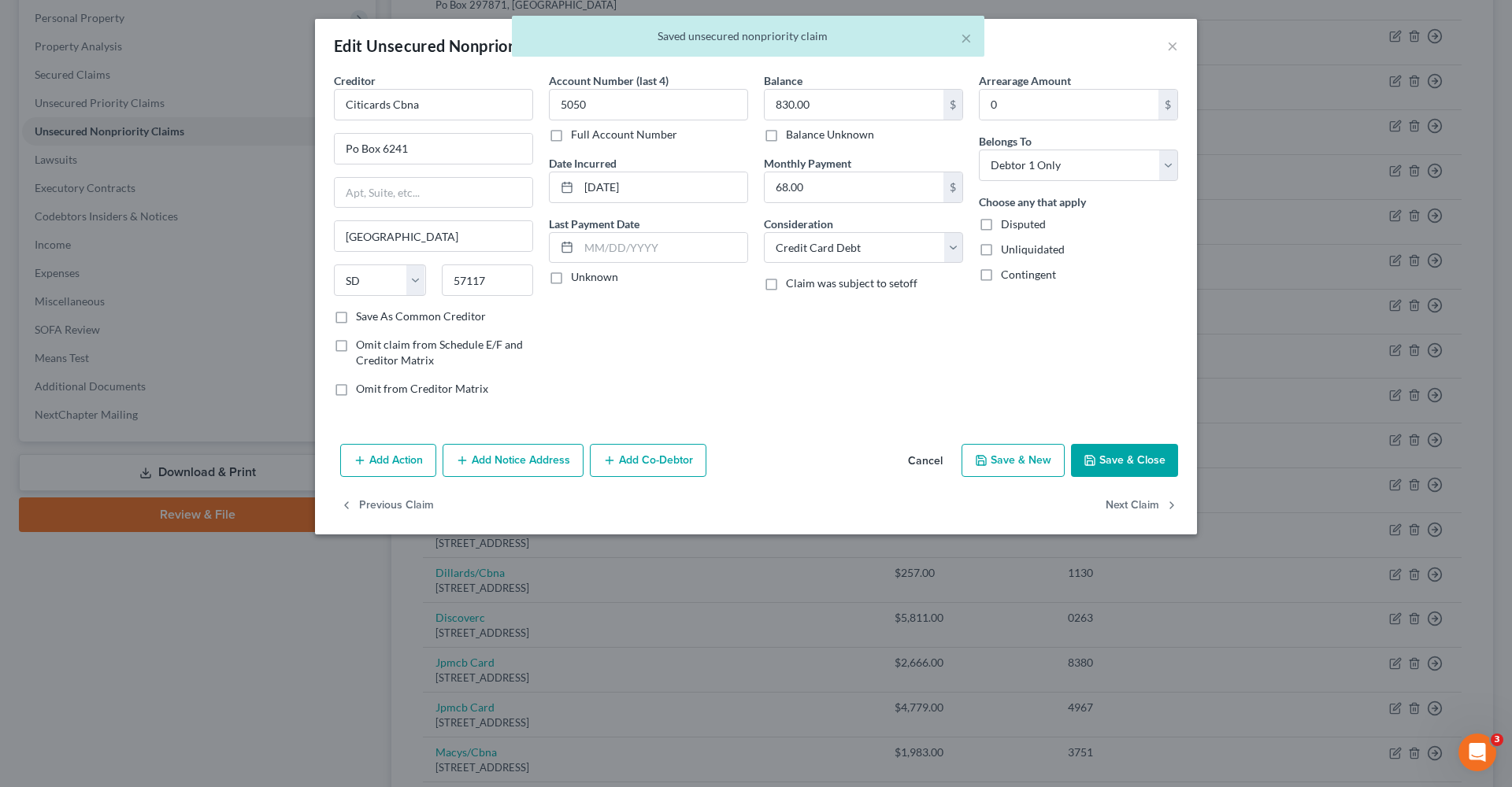
click at [1114, 466] on button "Save & Close" at bounding box center [1124, 460] width 107 height 33
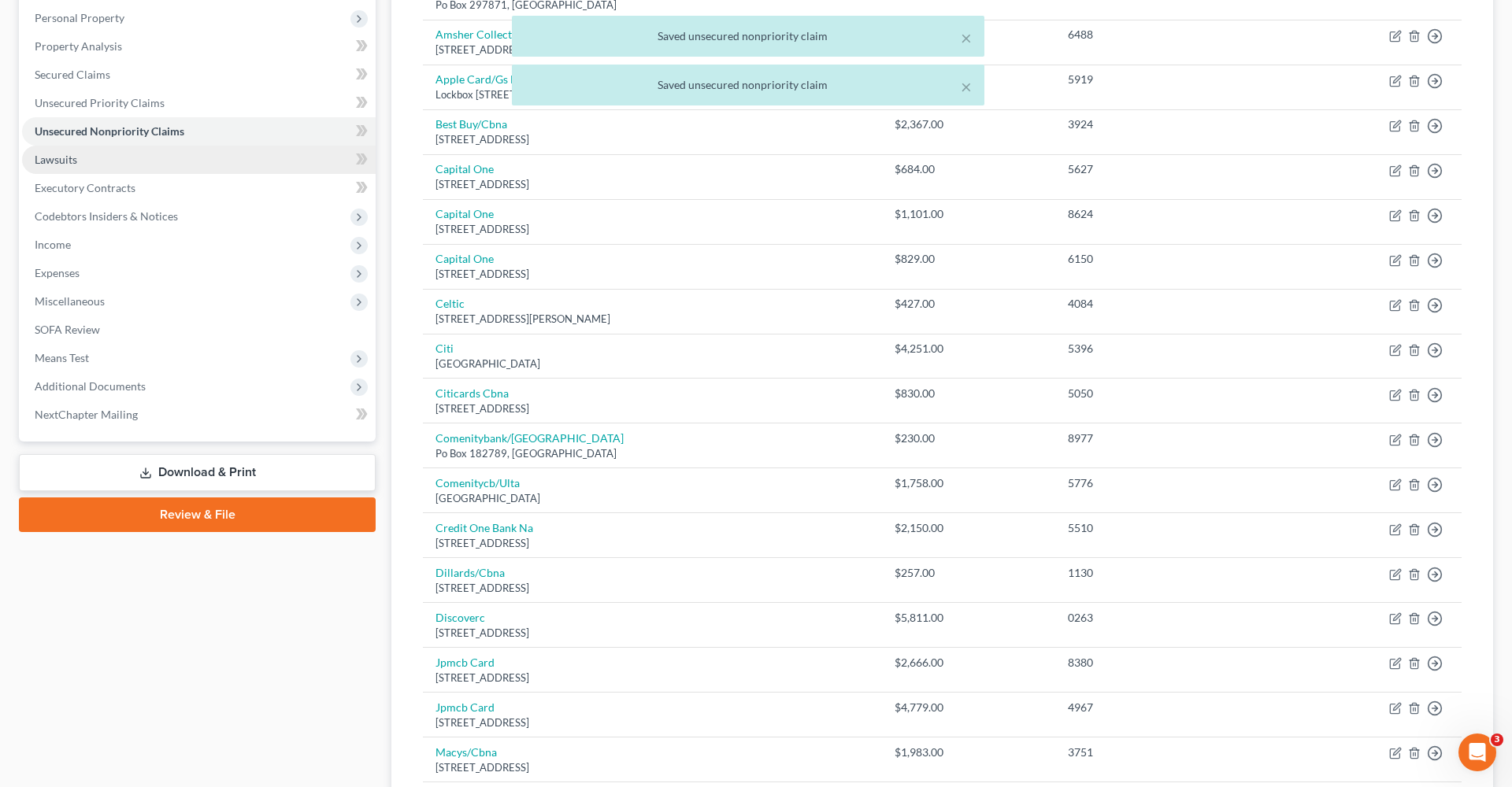
click at [66, 159] on span "Lawsuits" at bounding box center [56, 159] width 43 height 13
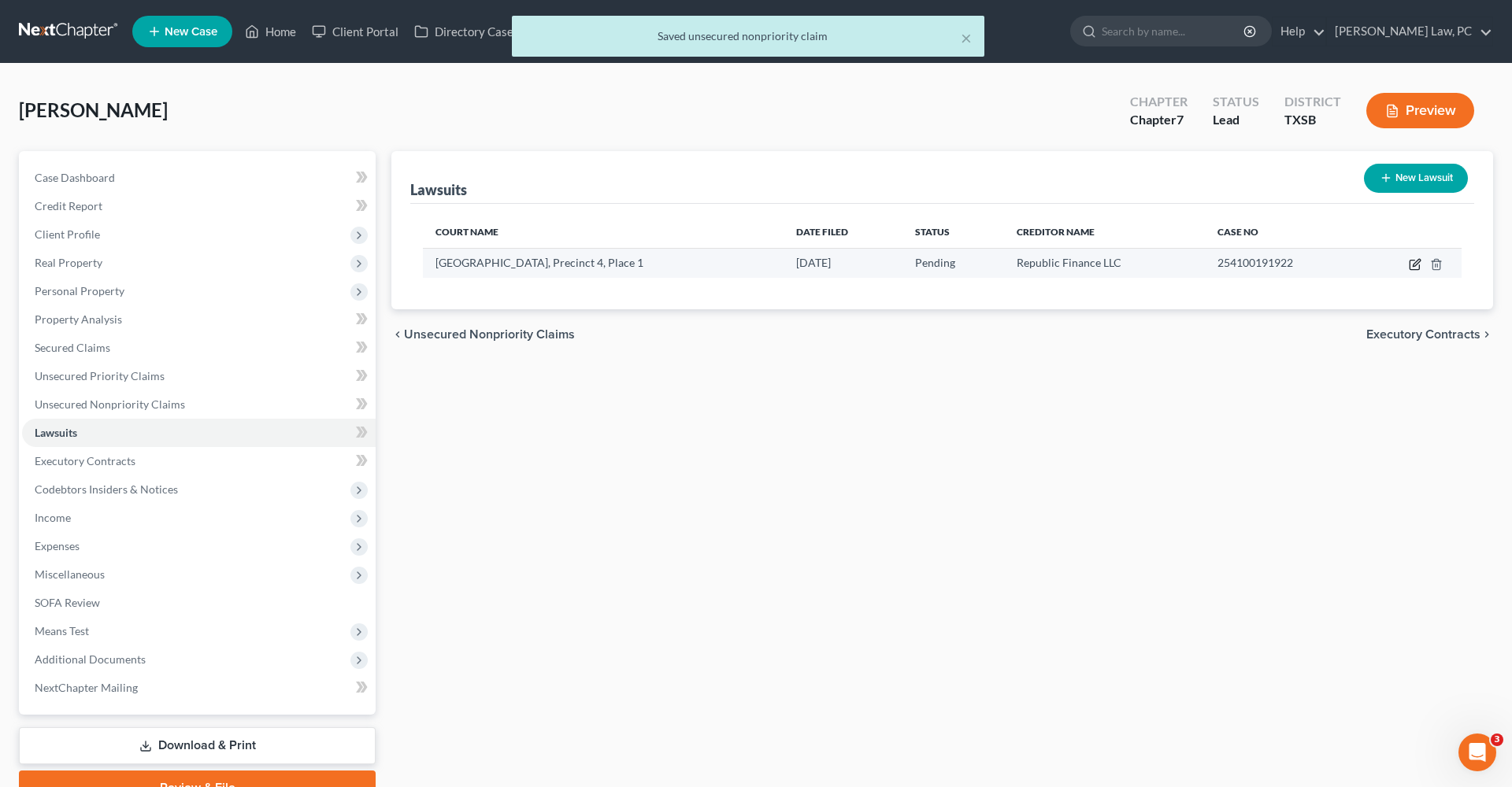
click at [1415, 265] on icon "button" at bounding box center [1416, 262] width 7 height 7
select select "45"
select select "0"
select select "4"
select select "19"
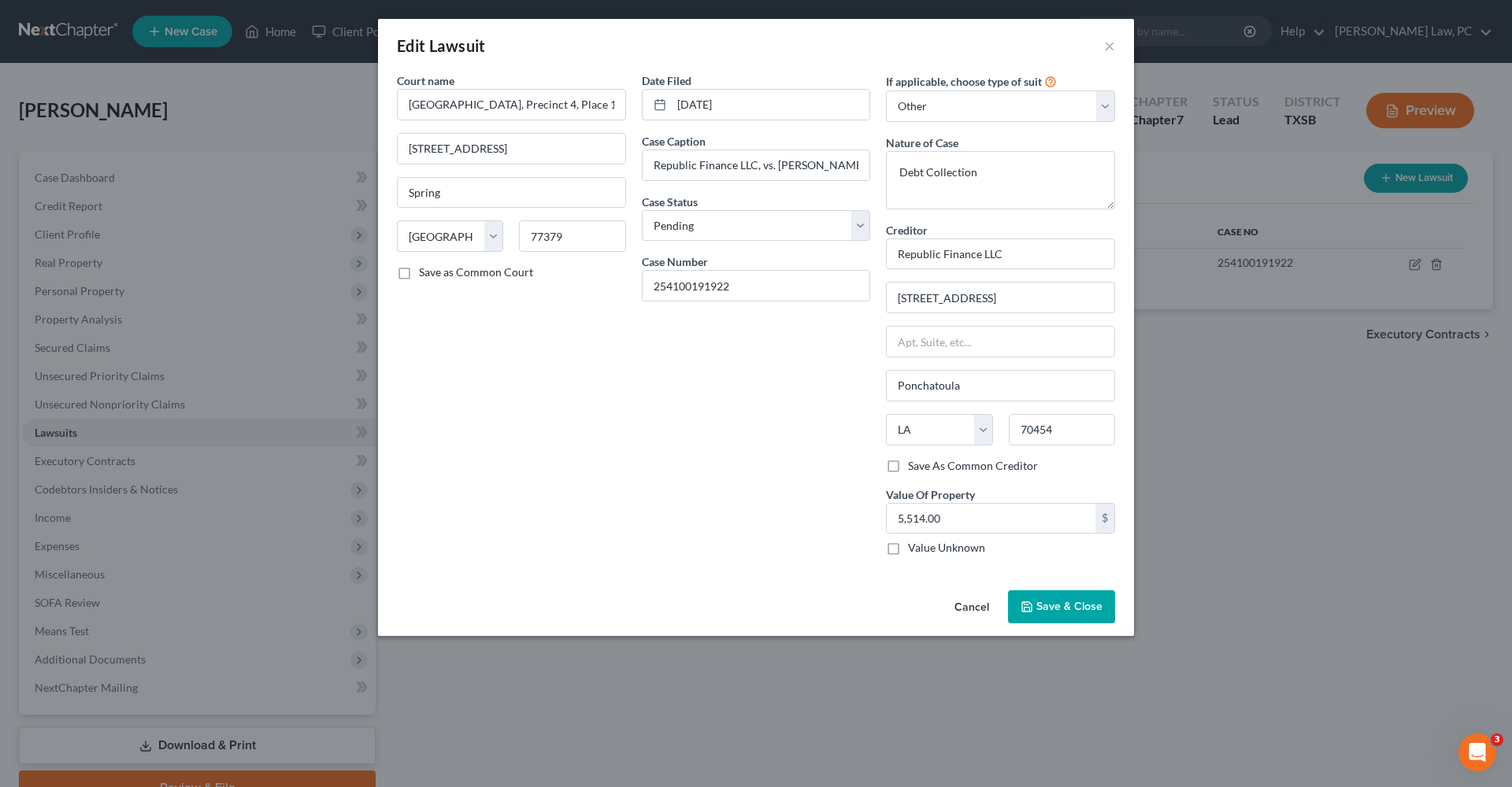
click at [1066, 596] on button "Save & Close" at bounding box center [1061, 607] width 107 height 33
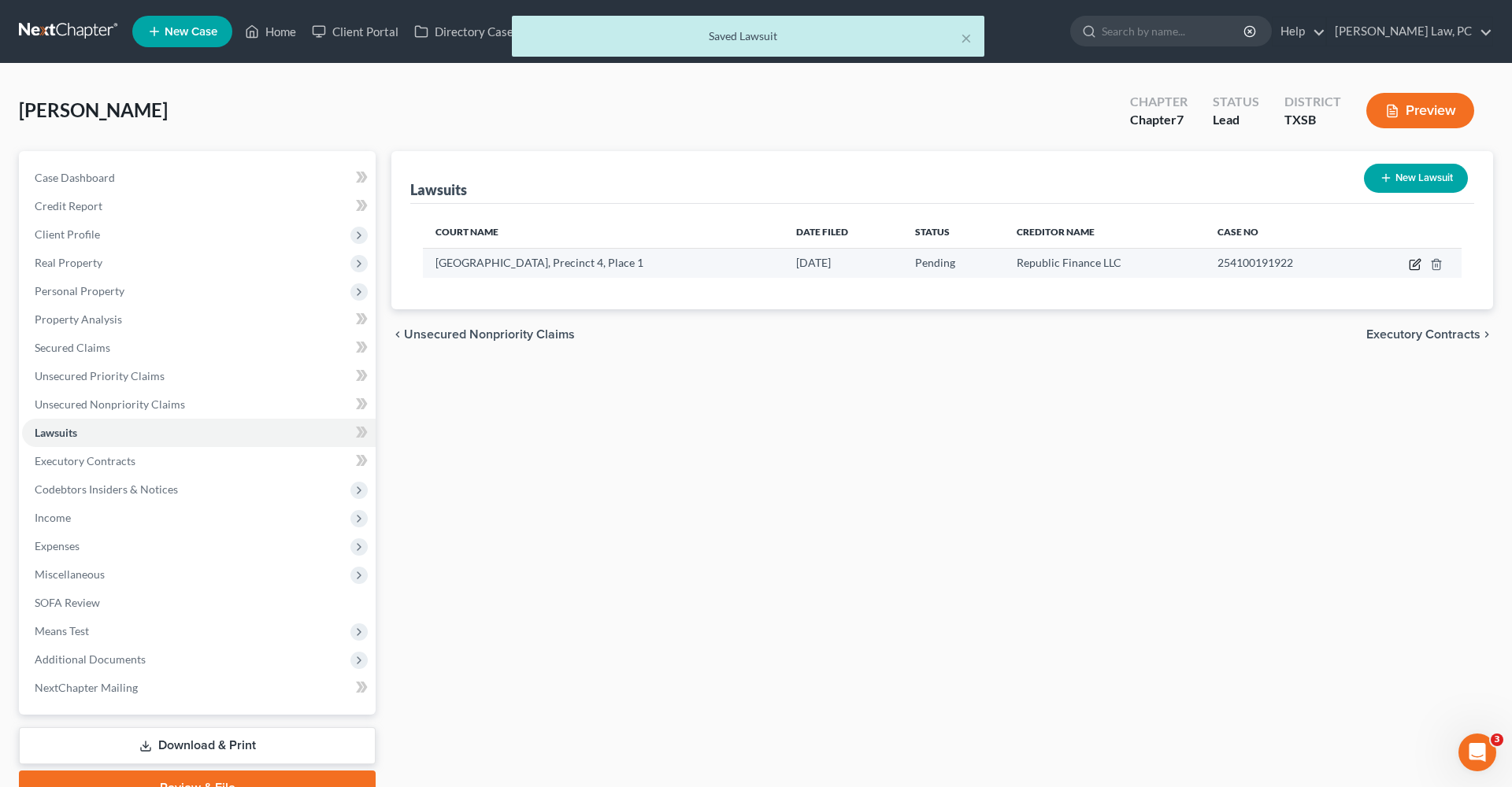
click at [1416, 263] on icon "button" at bounding box center [1414, 264] width 12 height 12
select select "45"
select select "0"
select select "4"
select select "19"
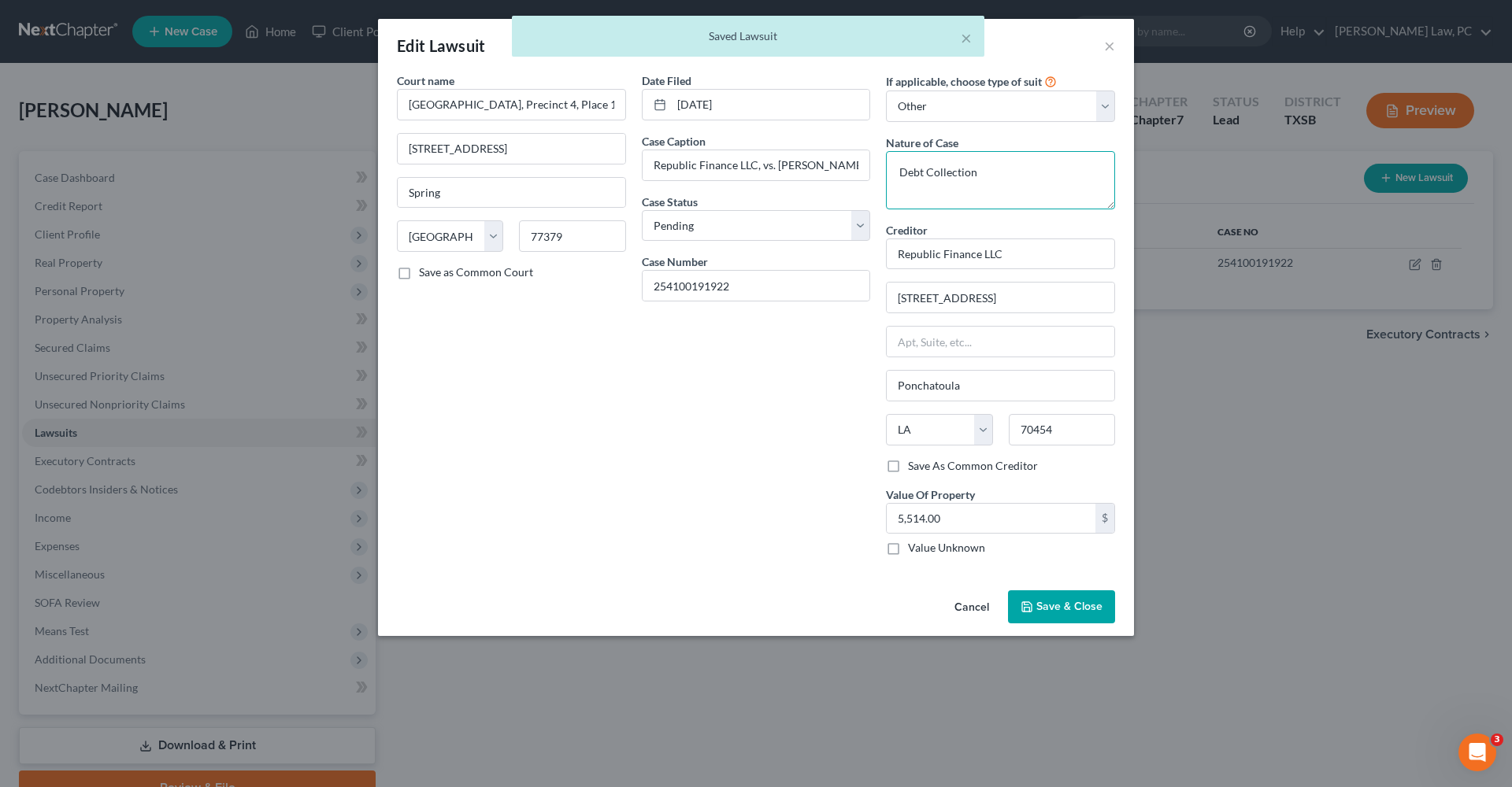
drag, startPoint x: 1011, startPoint y: 169, endPoint x: 924, endPoint y: 169, distance: 87.0
click at [924, 169] on textarea "Debt Collection" at bounding box center [1000, 180] width 229 height 58
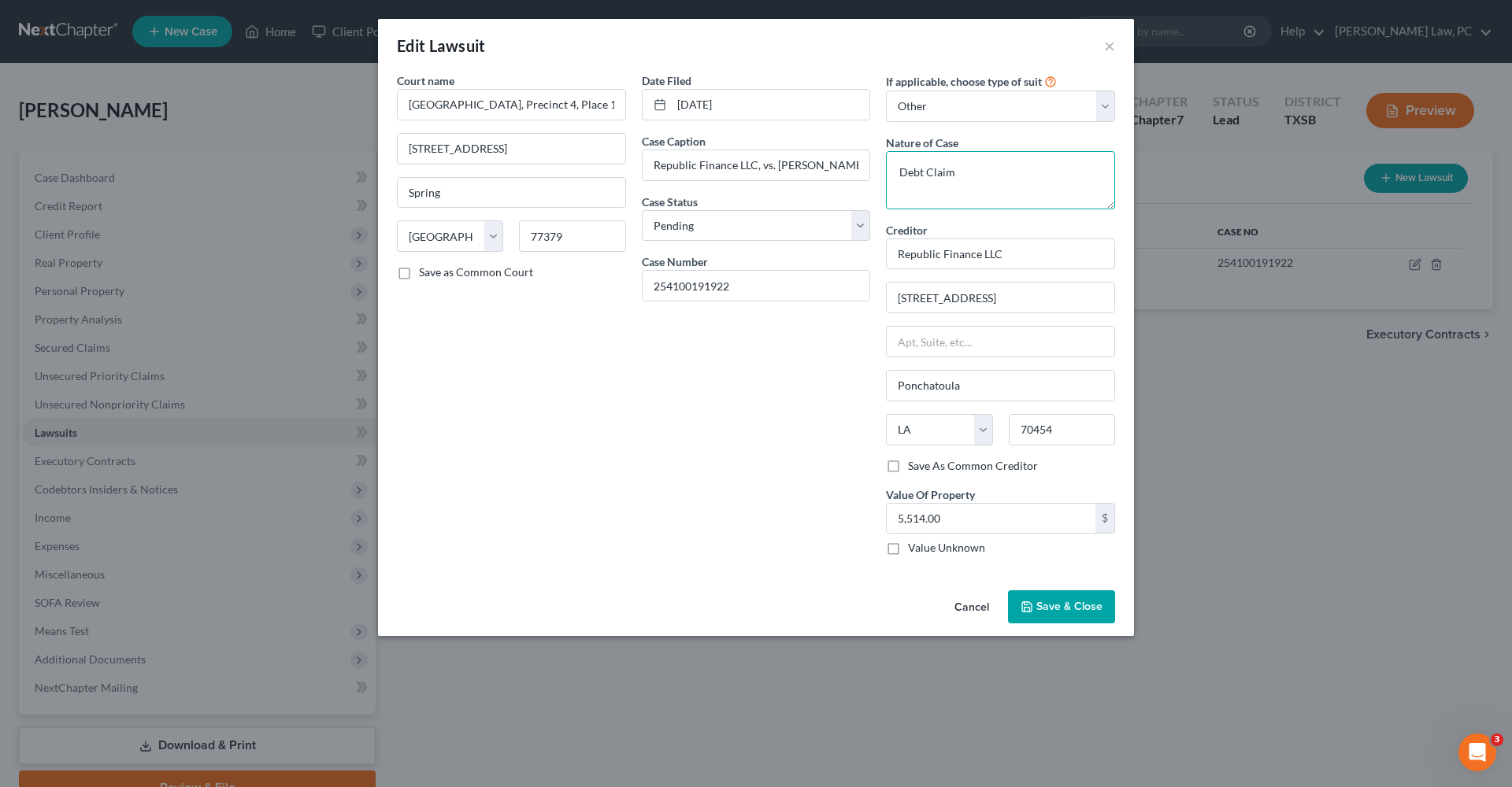
type textarea "Debt Claim"
click at [1052, 594] on button "Save & Close" at bounding box center [1061, 607] width 107 height 33
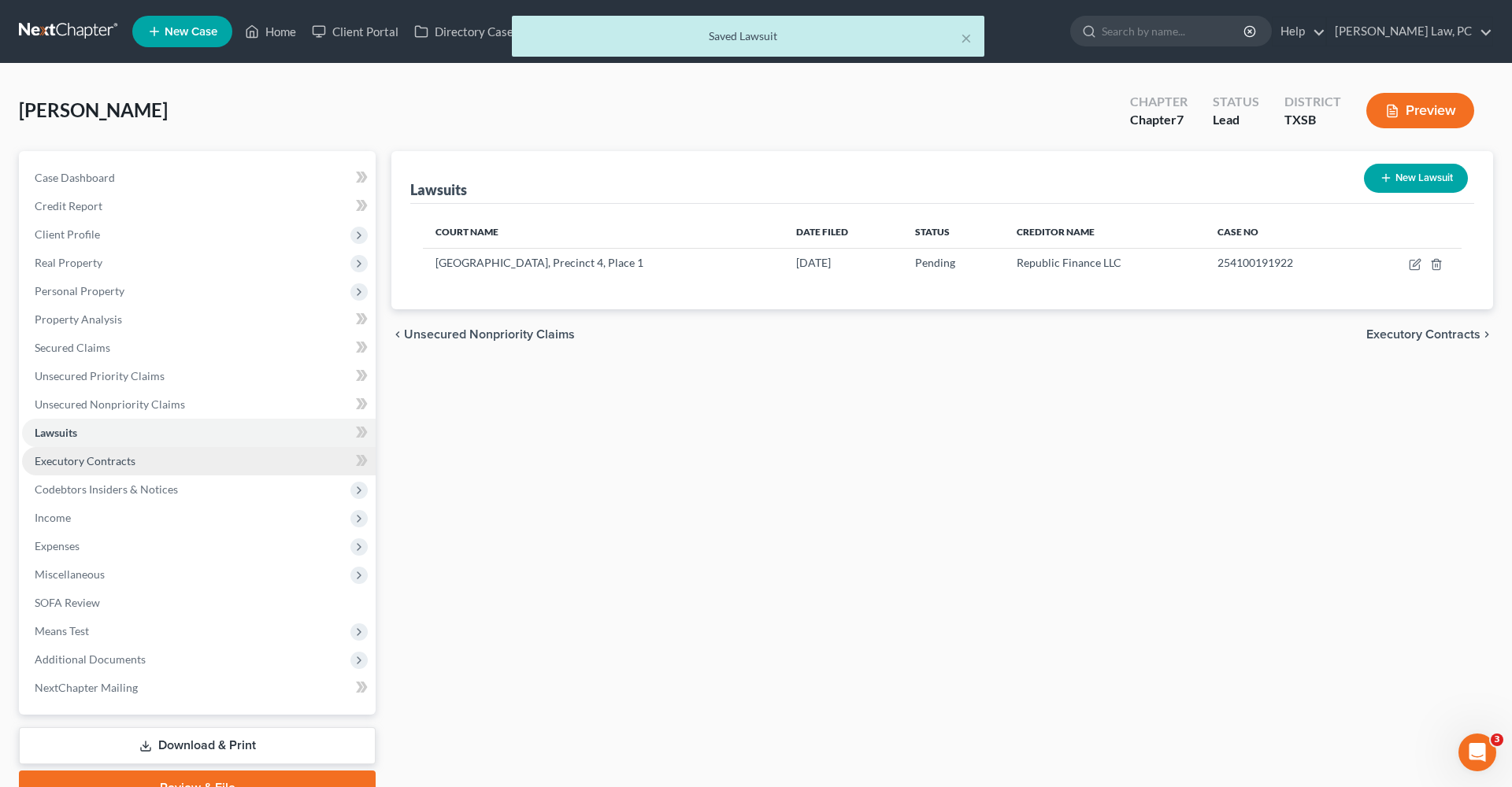
click at [87, 458] on span "Executory Contracts" at bounding box center [85, 460] width 101 height 13
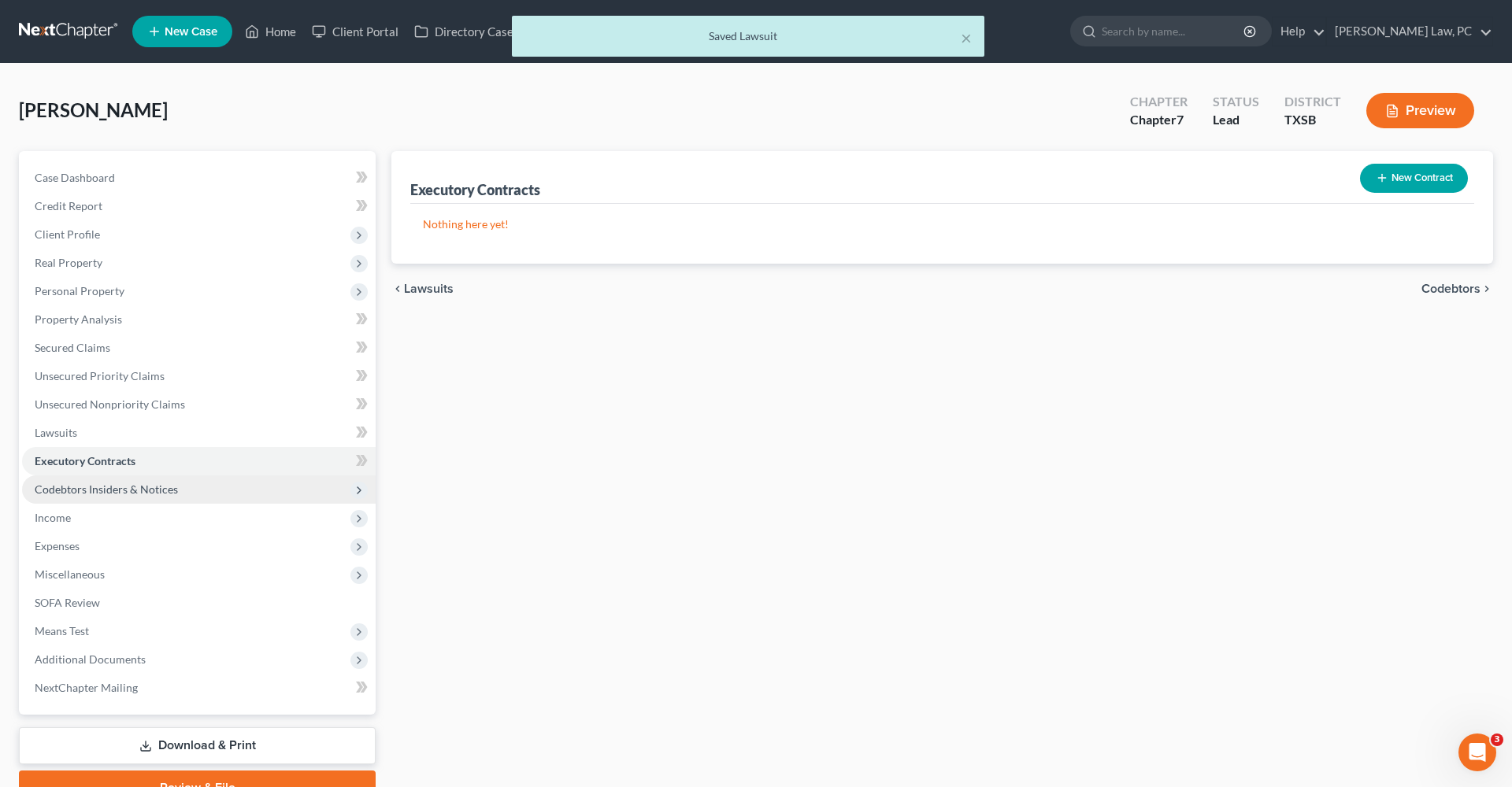
click at [114, 484] on span "Codebtors Insiders & Notices" at bounding box center [106, 488] width 143 height 13
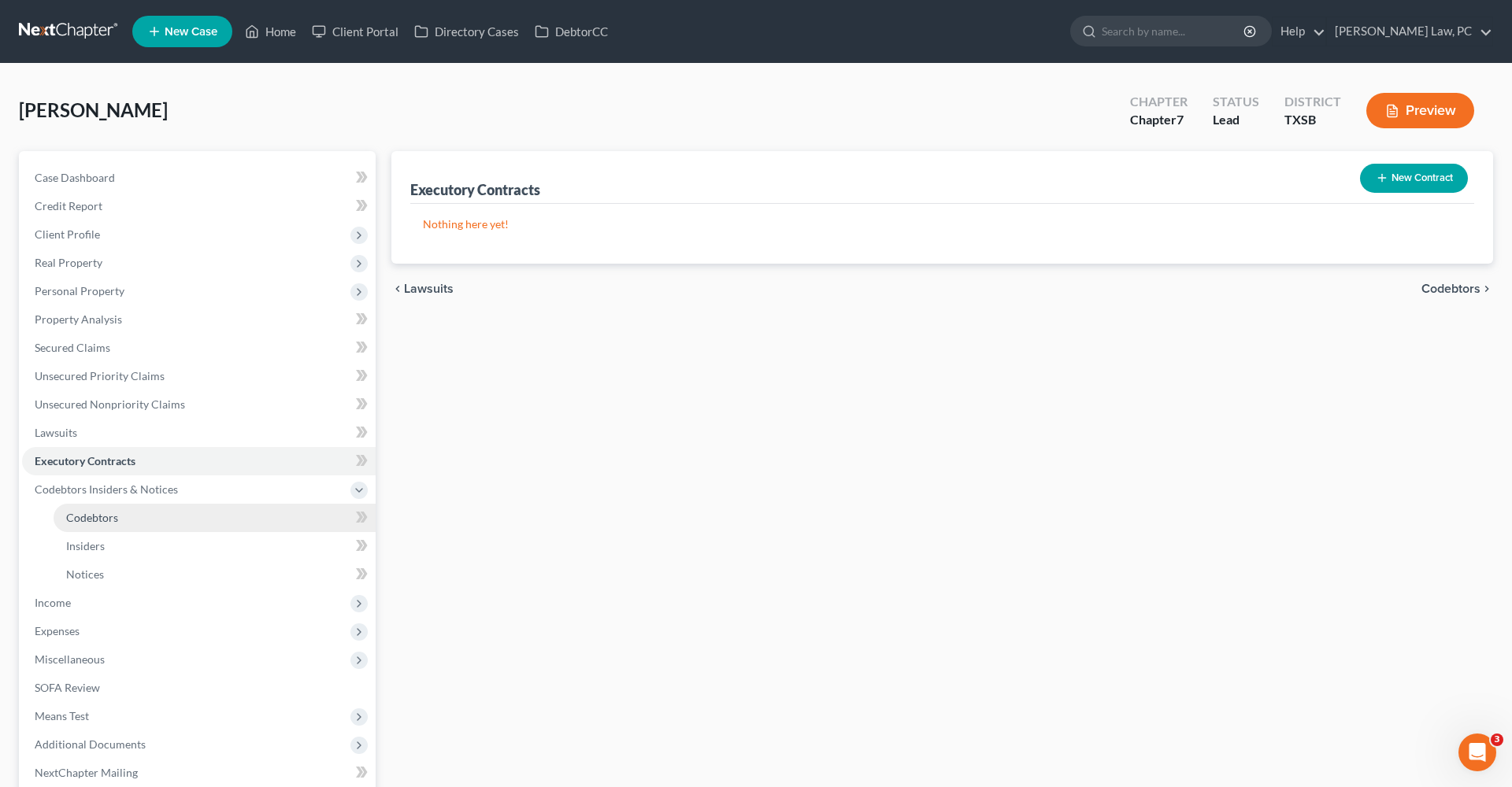
click at [101, 518] on span "Codebtors" at bounding box center [92, 517] width 52 height 13
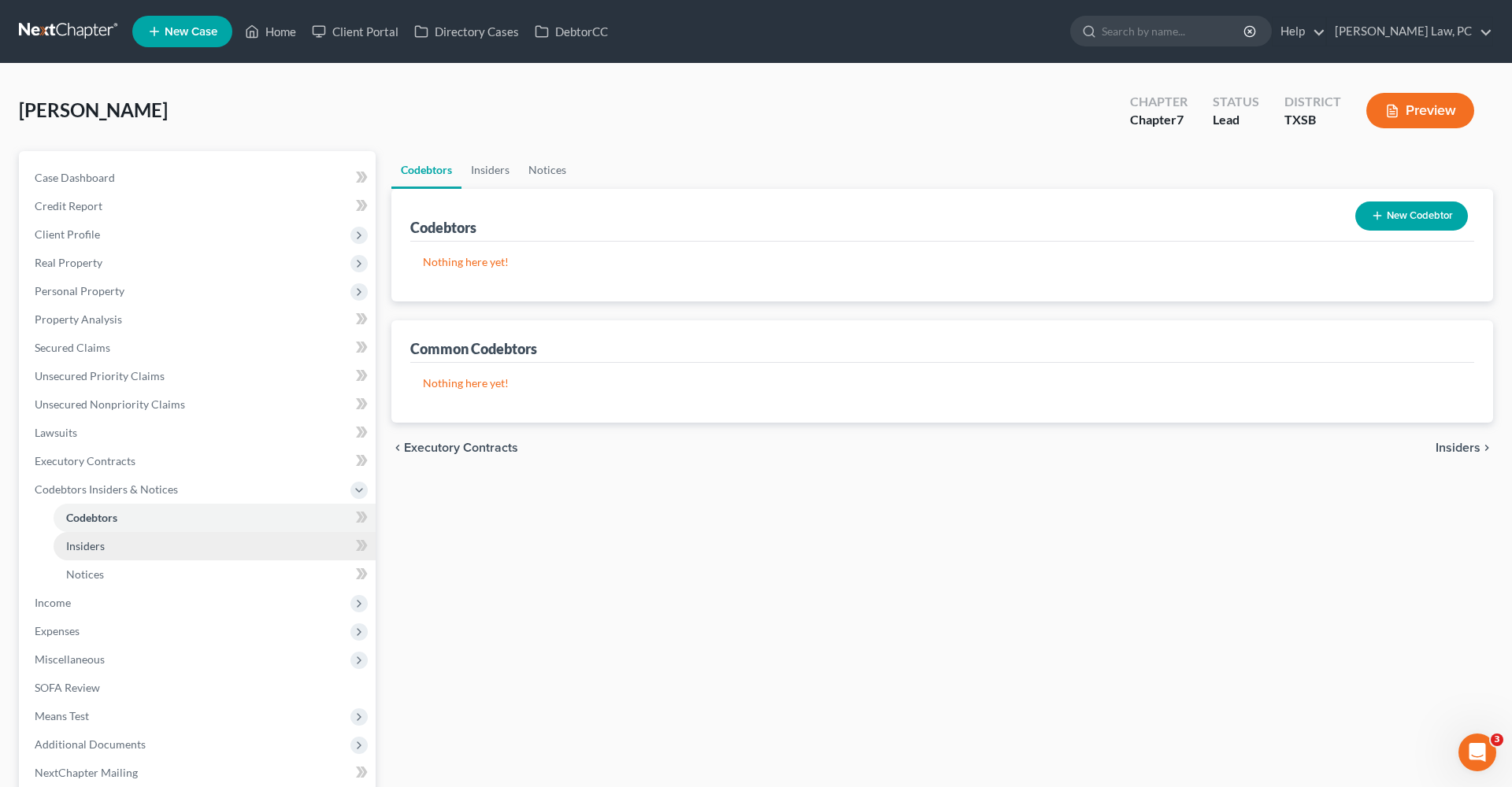
click at [93, 546] on span "Insiders" at bounding box center [85, 546] width 38 height 13
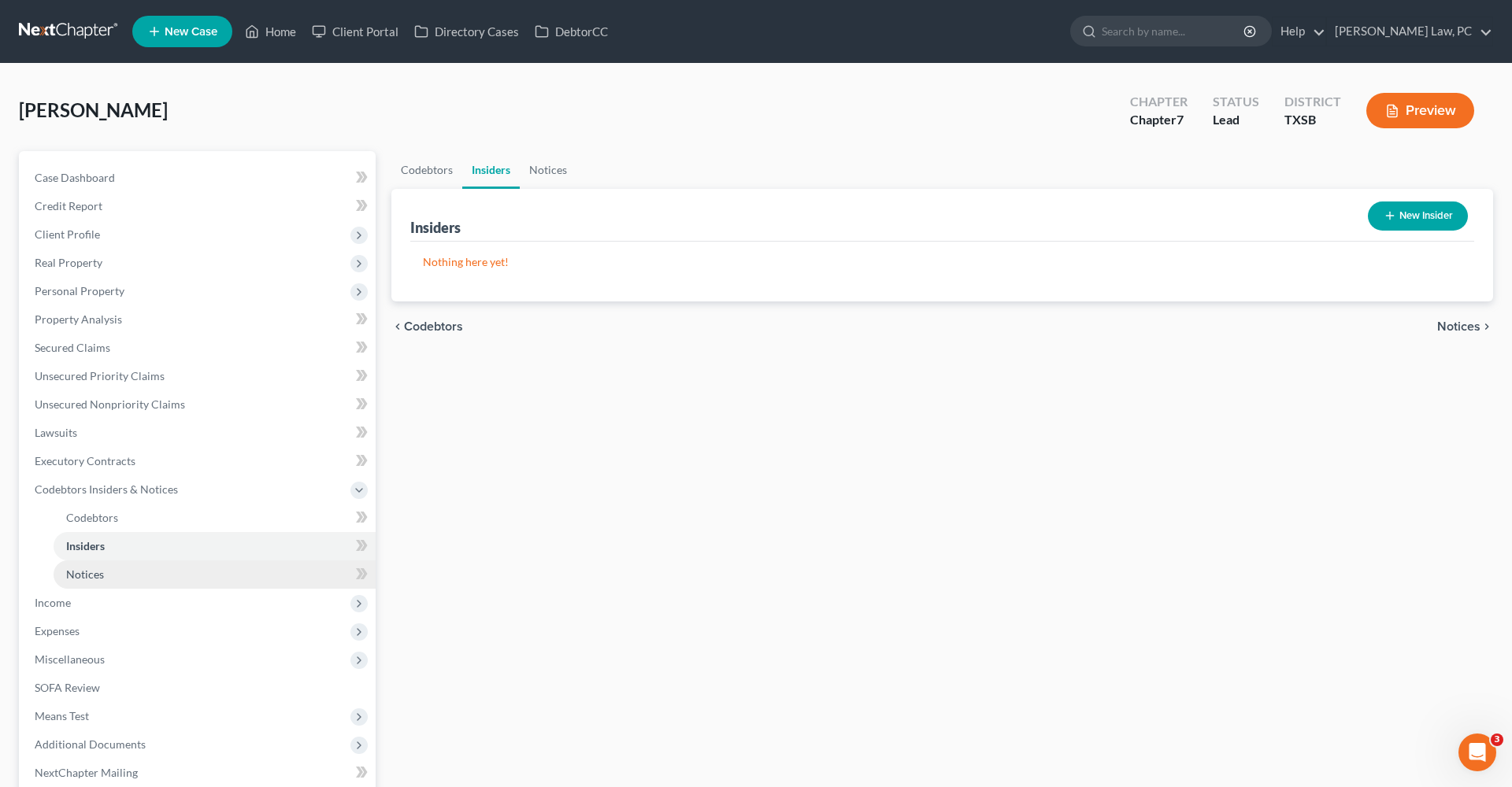
click at [93, 570] on span "Notices" at bounding box center [85, 573] width 37 height 13
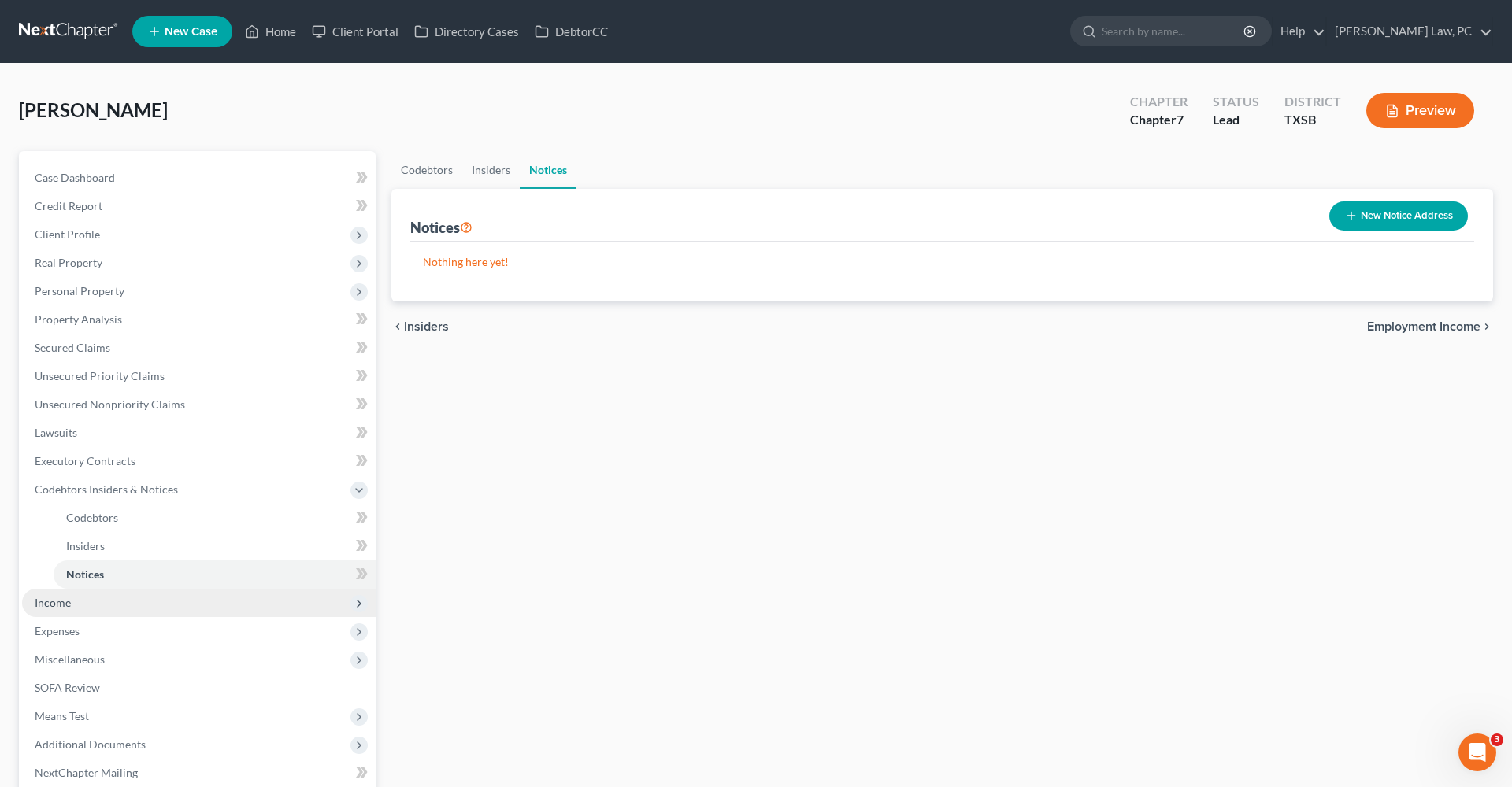
click at [60, 600] on span "Income" at bounding box center [53, 602] width 37 height 13
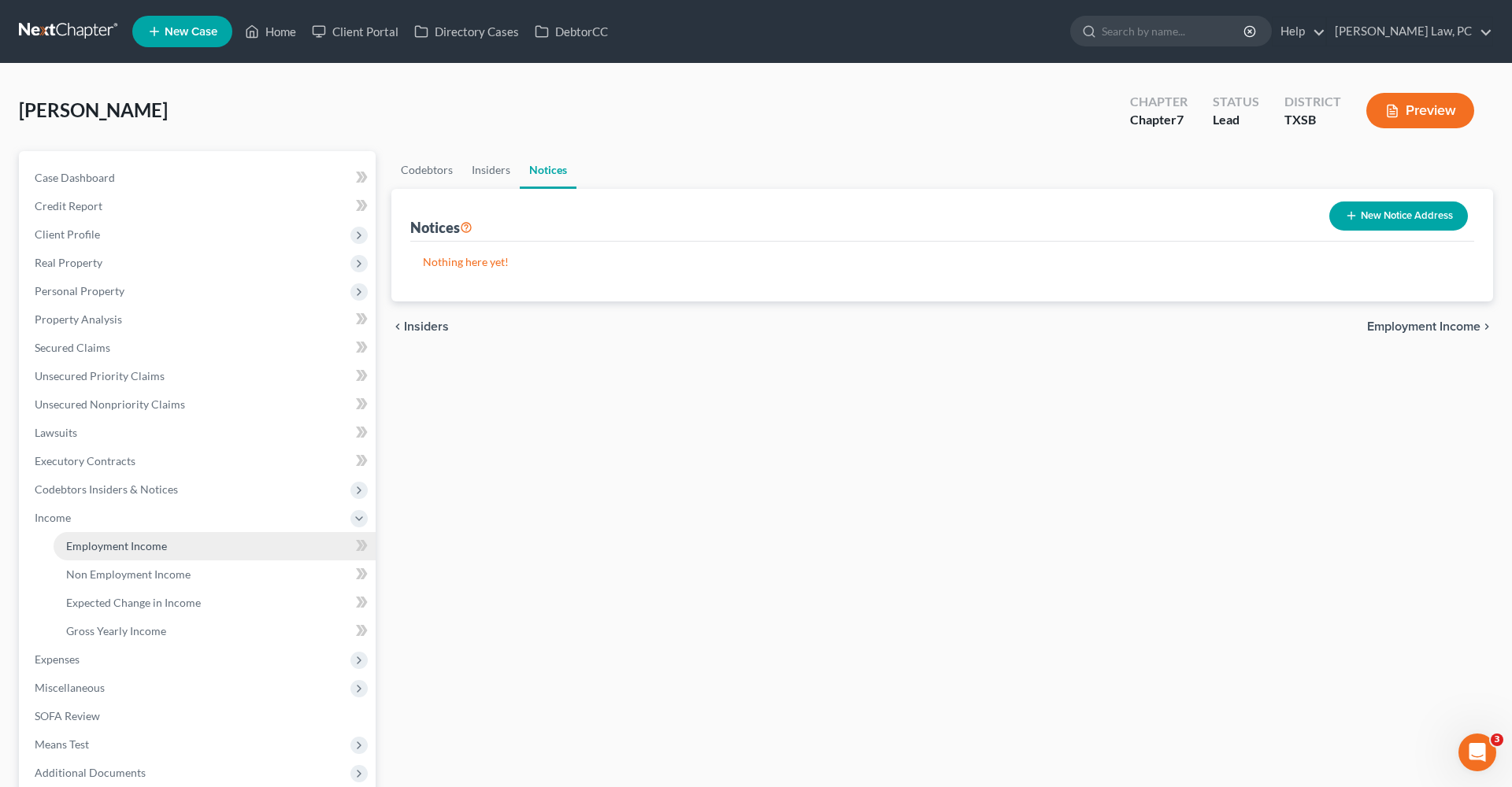
click at [119, 542] on span "Employment Income" at bounding box center [117, 546] width 101 height 13
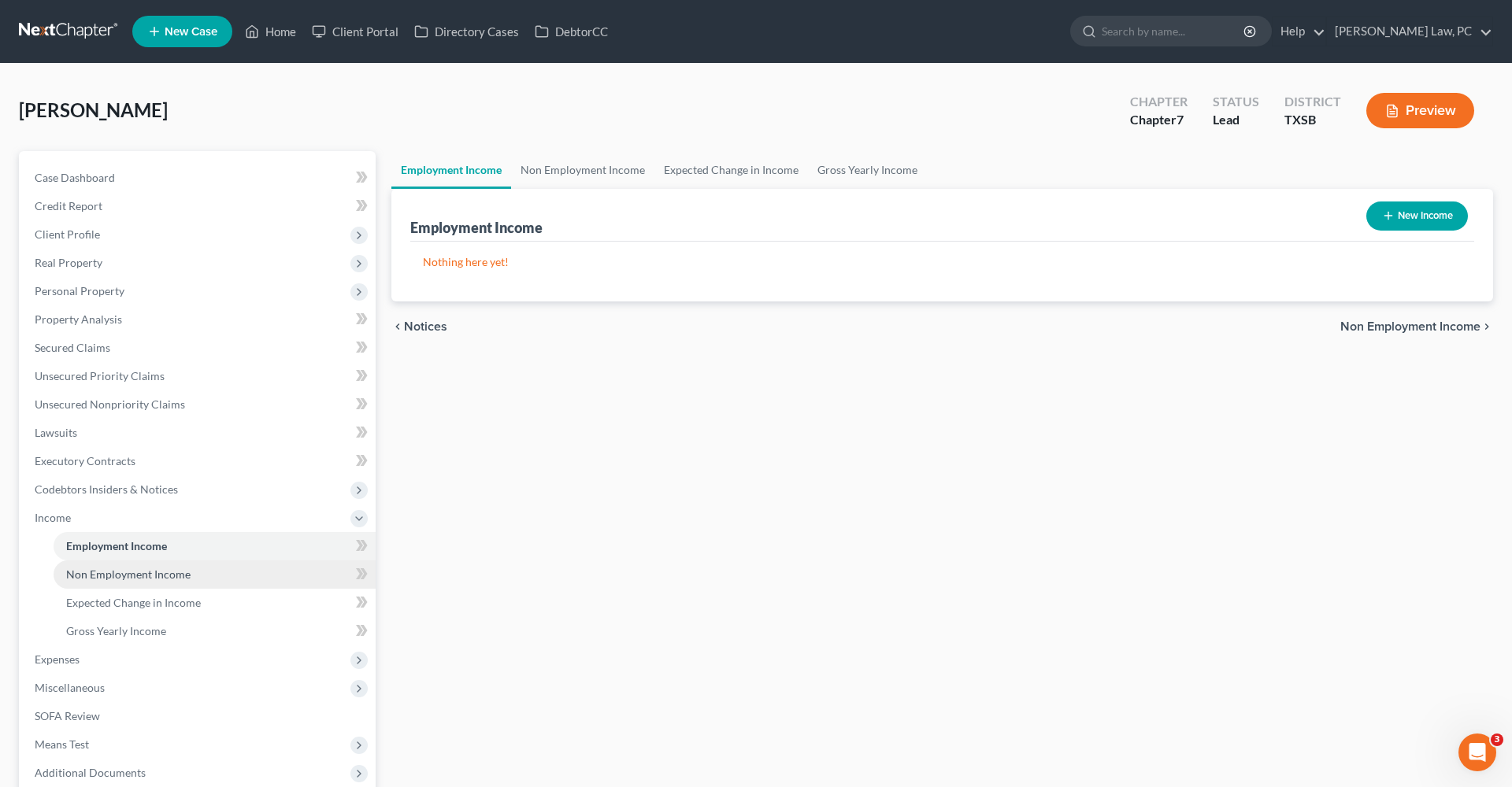
click at [131, 568] on span "Non Employment Income" at bounding box center [128, 573] width 125 height 13
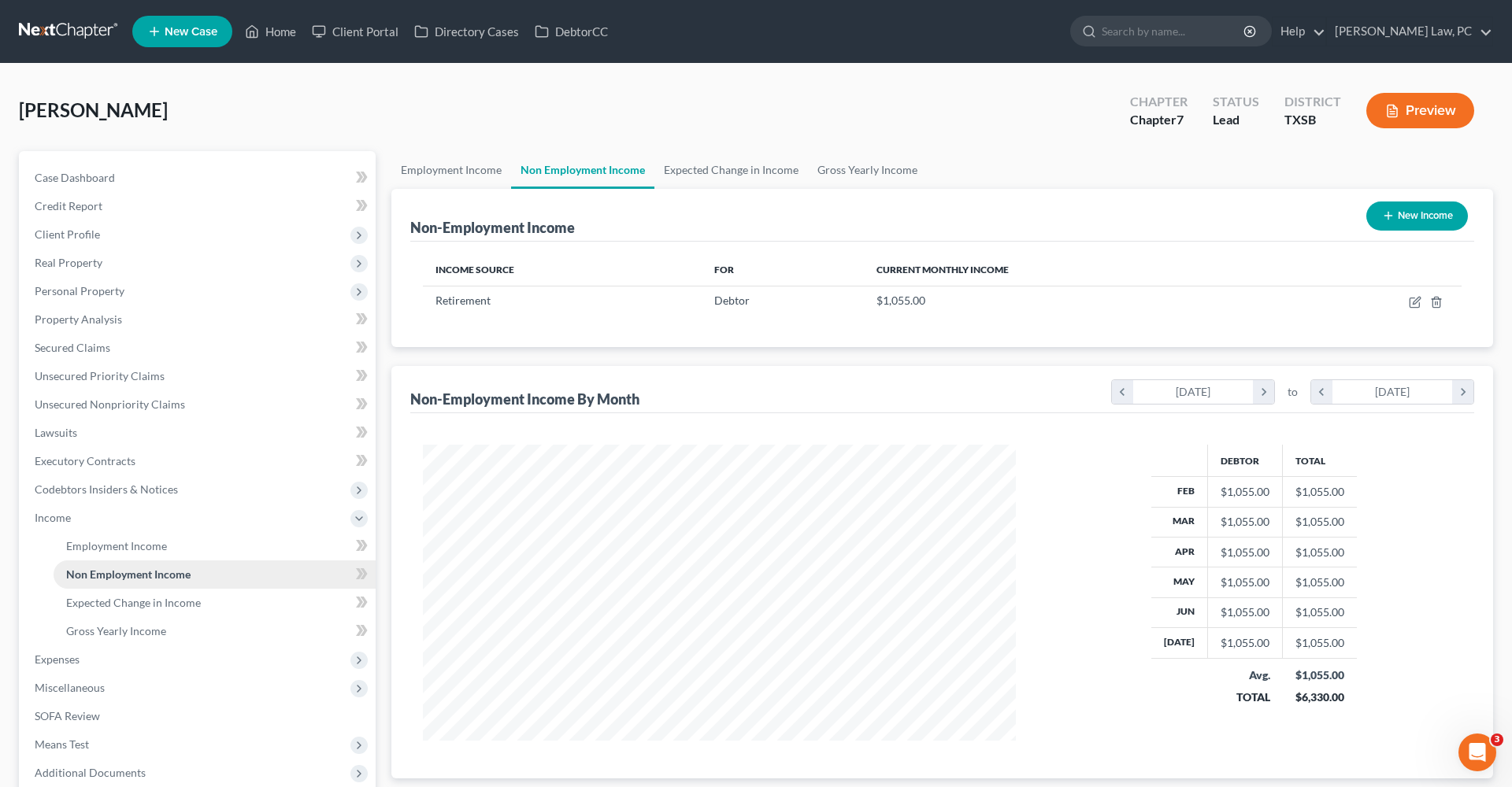
scroll to position [296, 624]
click at [848, 172] on link "Gross Yearly Income" at bounding box center [867, 169] width 119 height 37
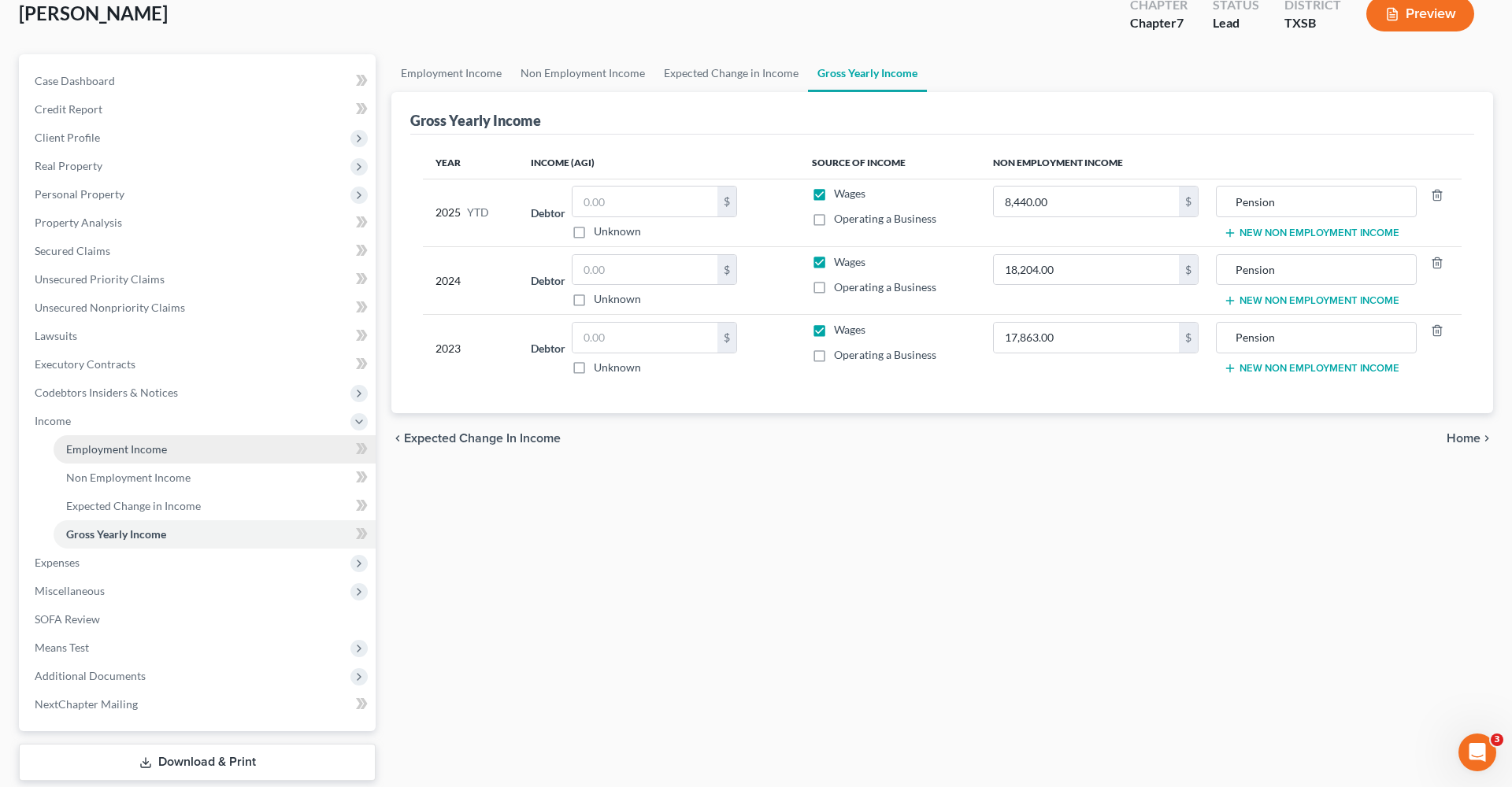
scroll to position [120, 0]
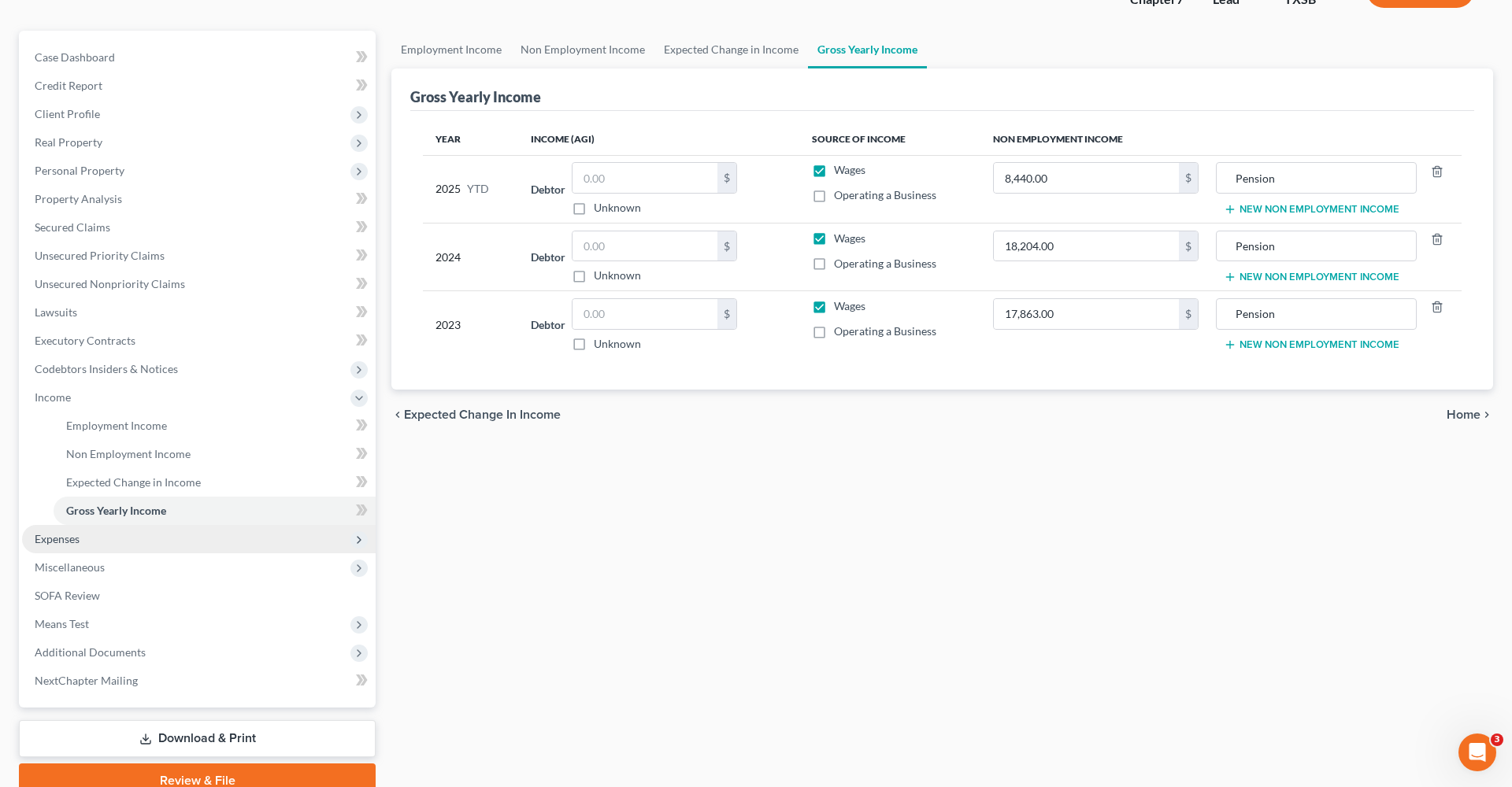
click at [73, 539] on span "Expenses" at bounding box center [57, 538] width 44 height 13
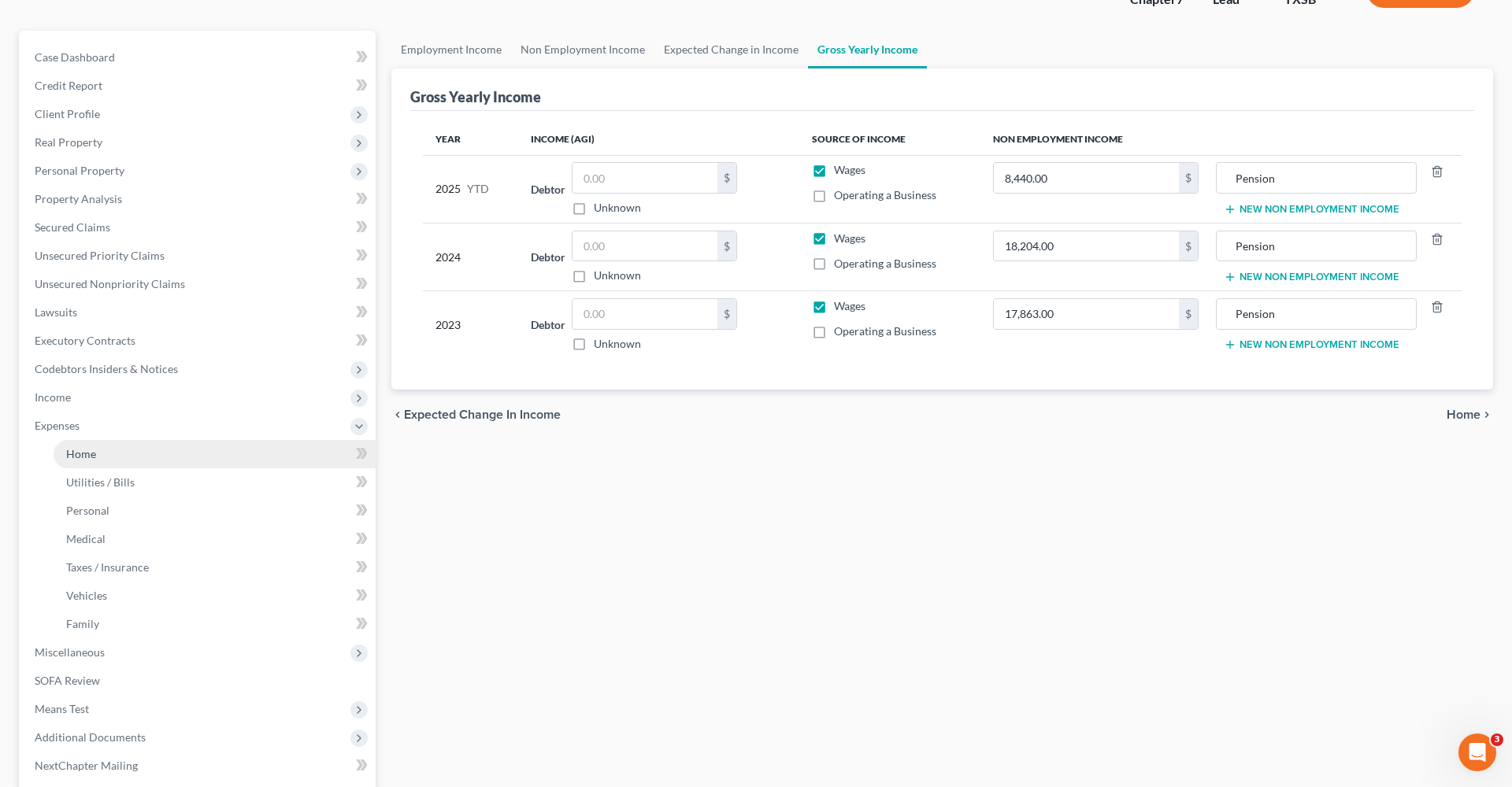
click at [85, 464] on link "Home" at bounding box center [214, 454] width 322 height 29
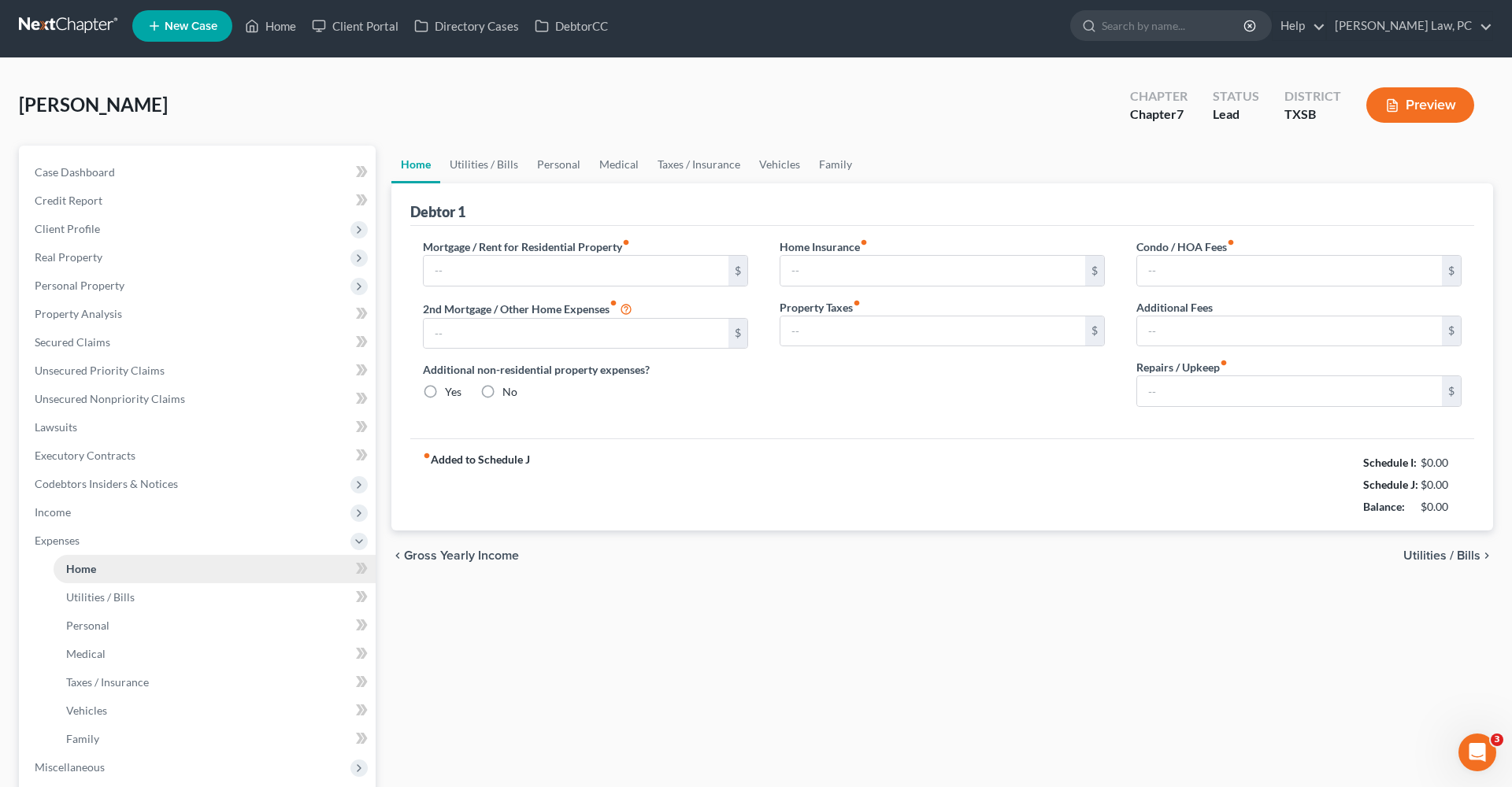
type input "0.00"
radio input "true"
type input "0.00"
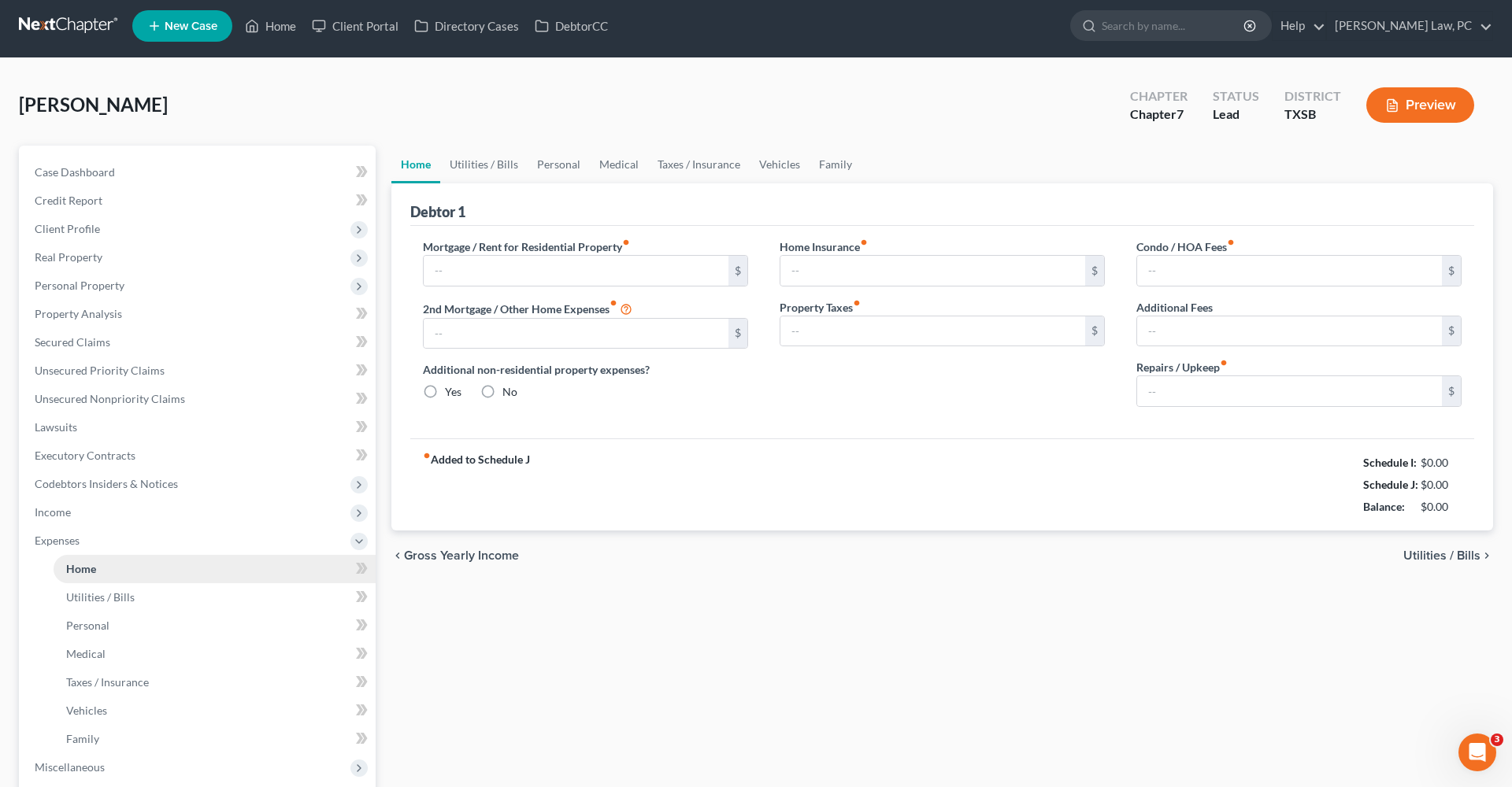
type input "0.00"
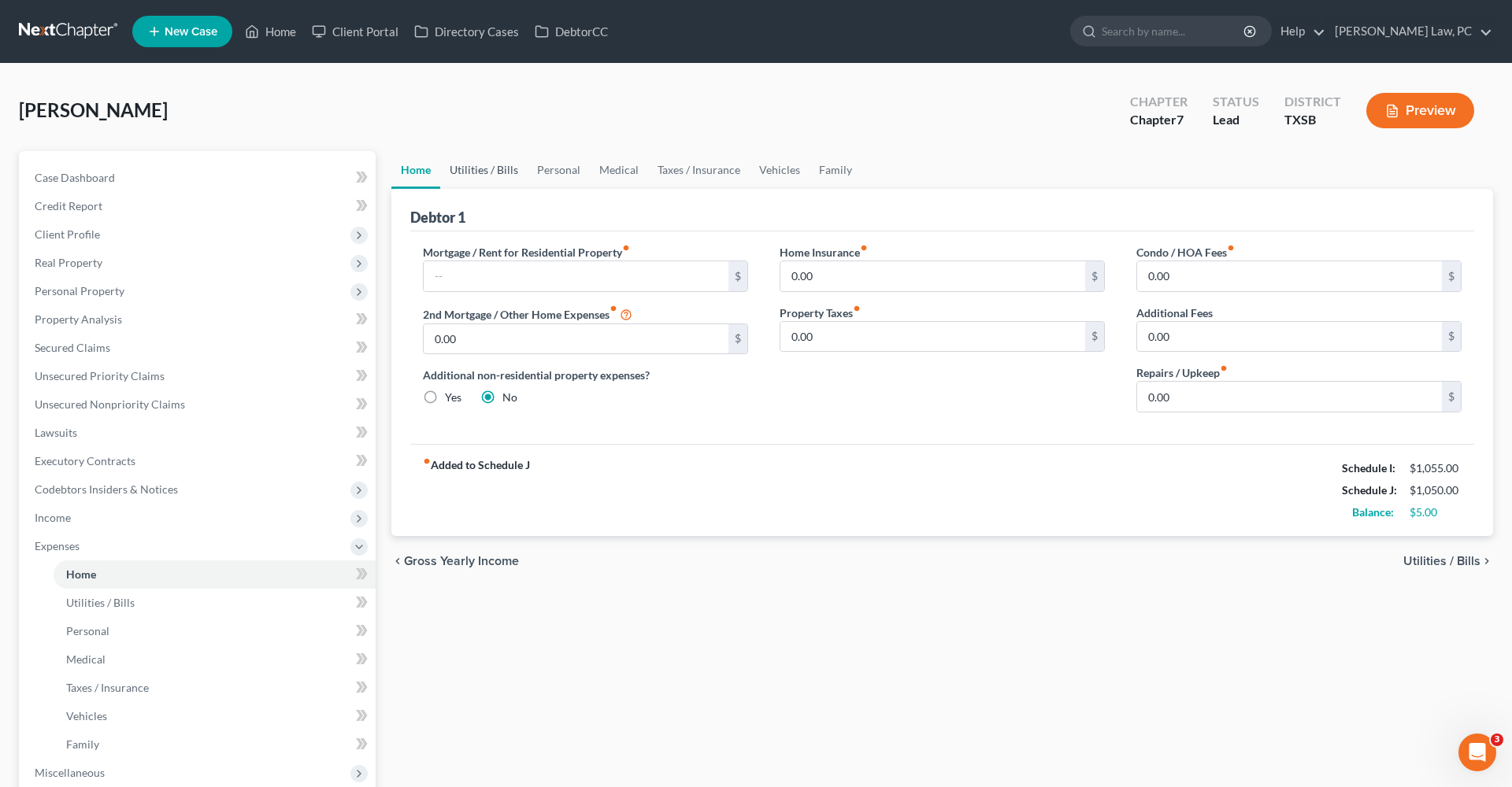
click at [499, 170] on link "Utilities / Bills" at bounding box center [484, 169] width 87 height 37
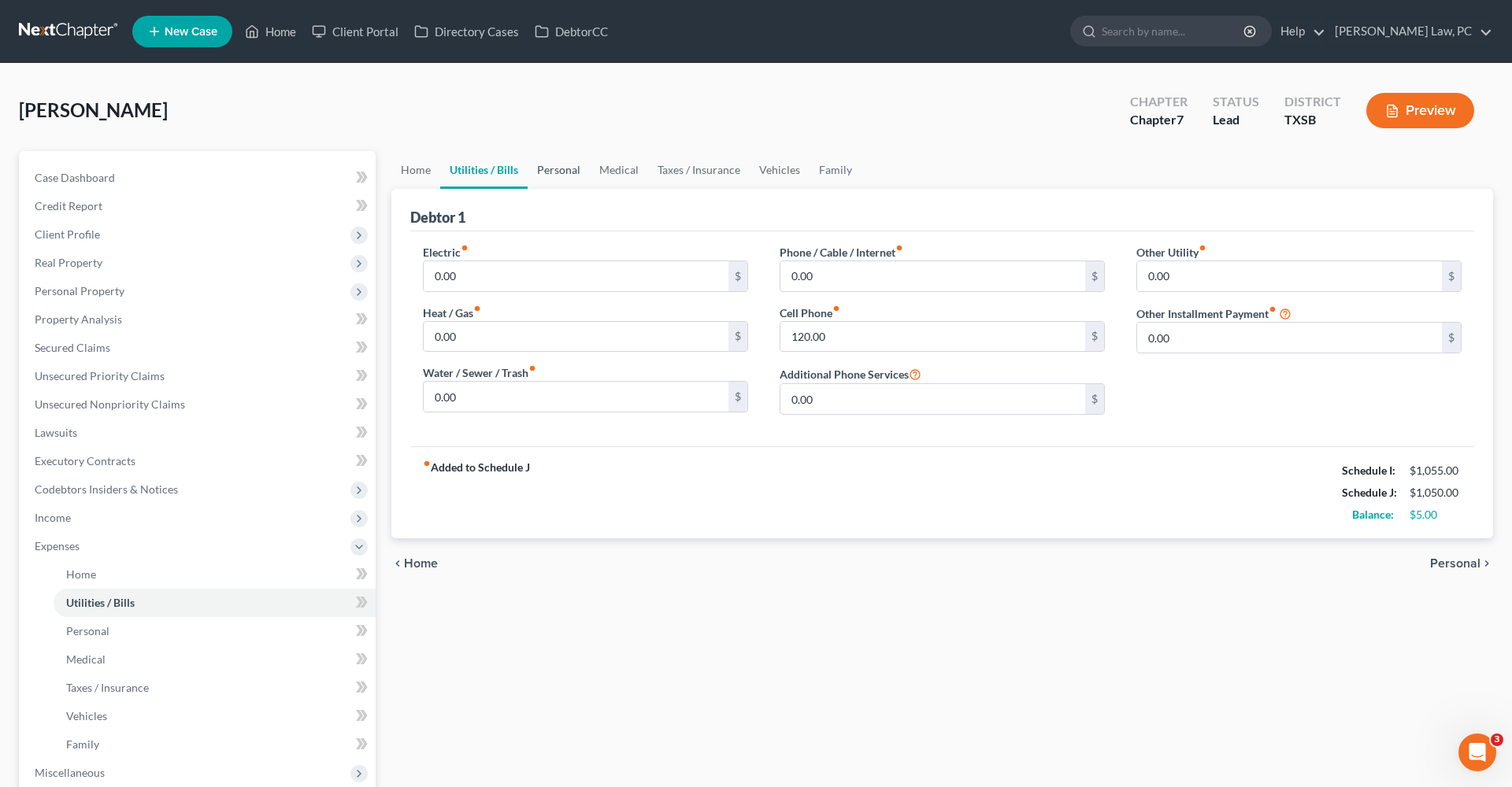
click at [555, 170] on link "Personal" at bounding box center [558, 169] width 62 height 37
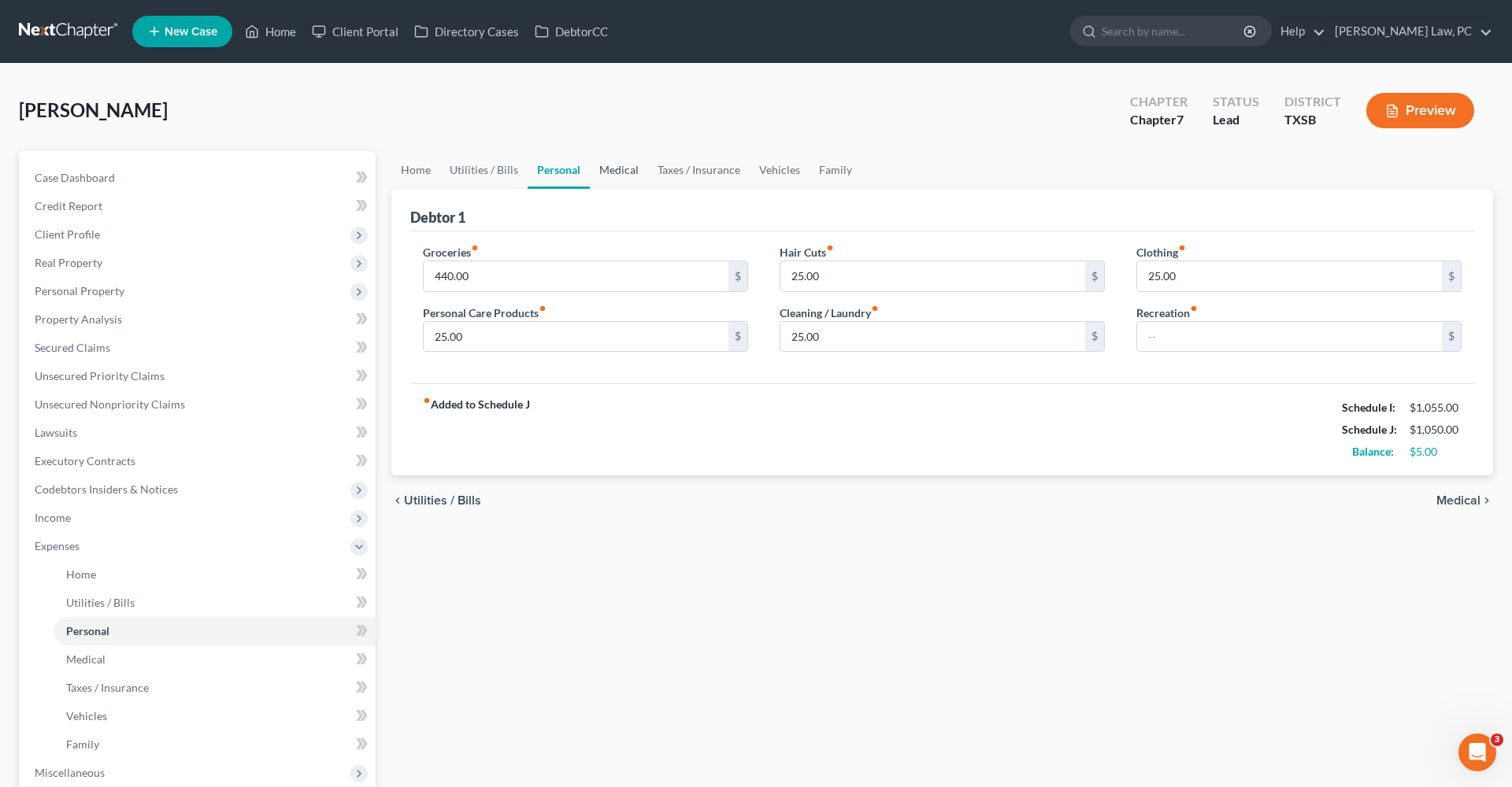
click at [623, 167] on link "Medical" at bounding box center [618, 169] width 58 height 37
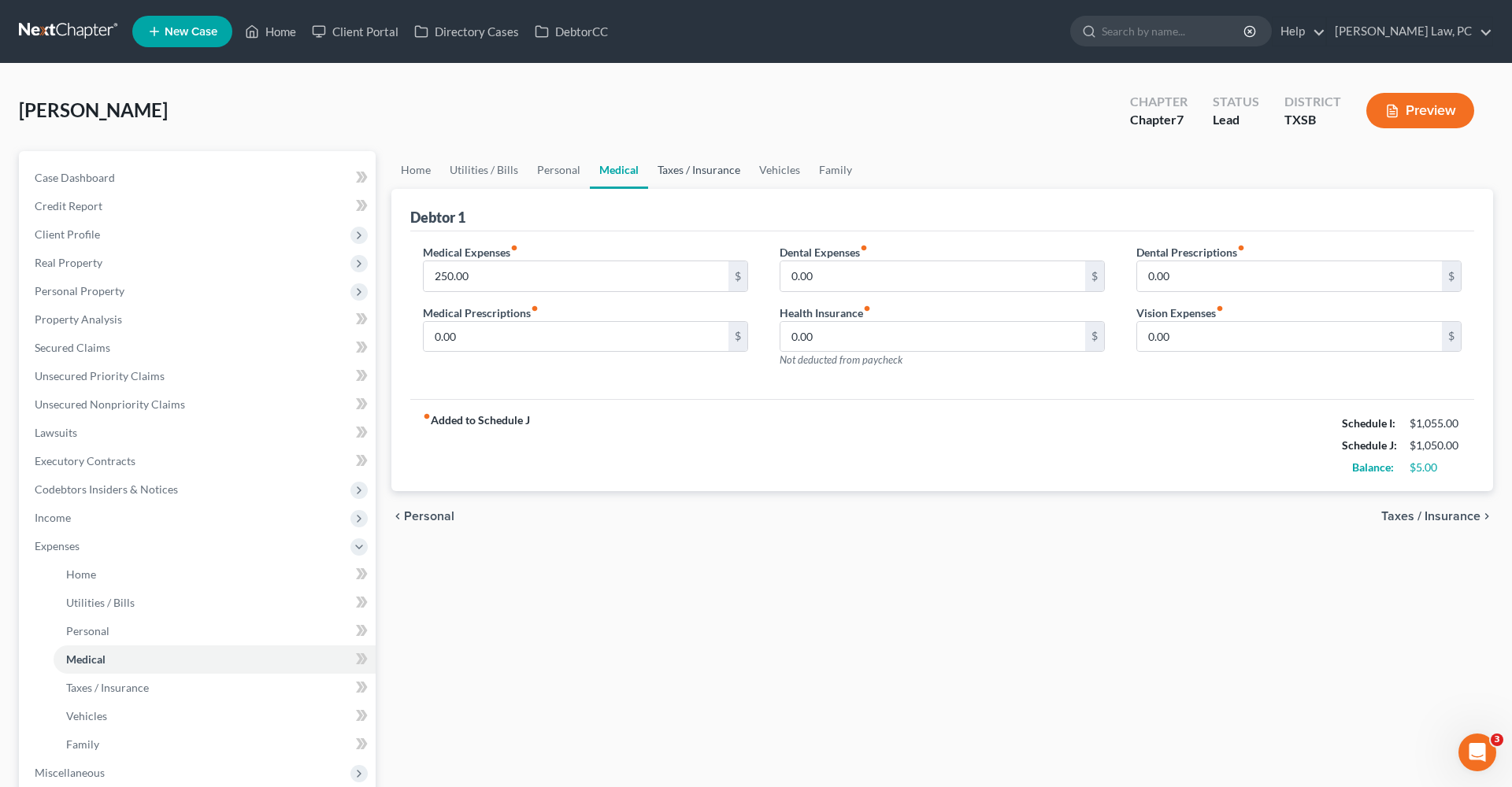
click at [685, 169] on link "Taxes / Insurance" at bounding box center [698, 169] width 101 height 37
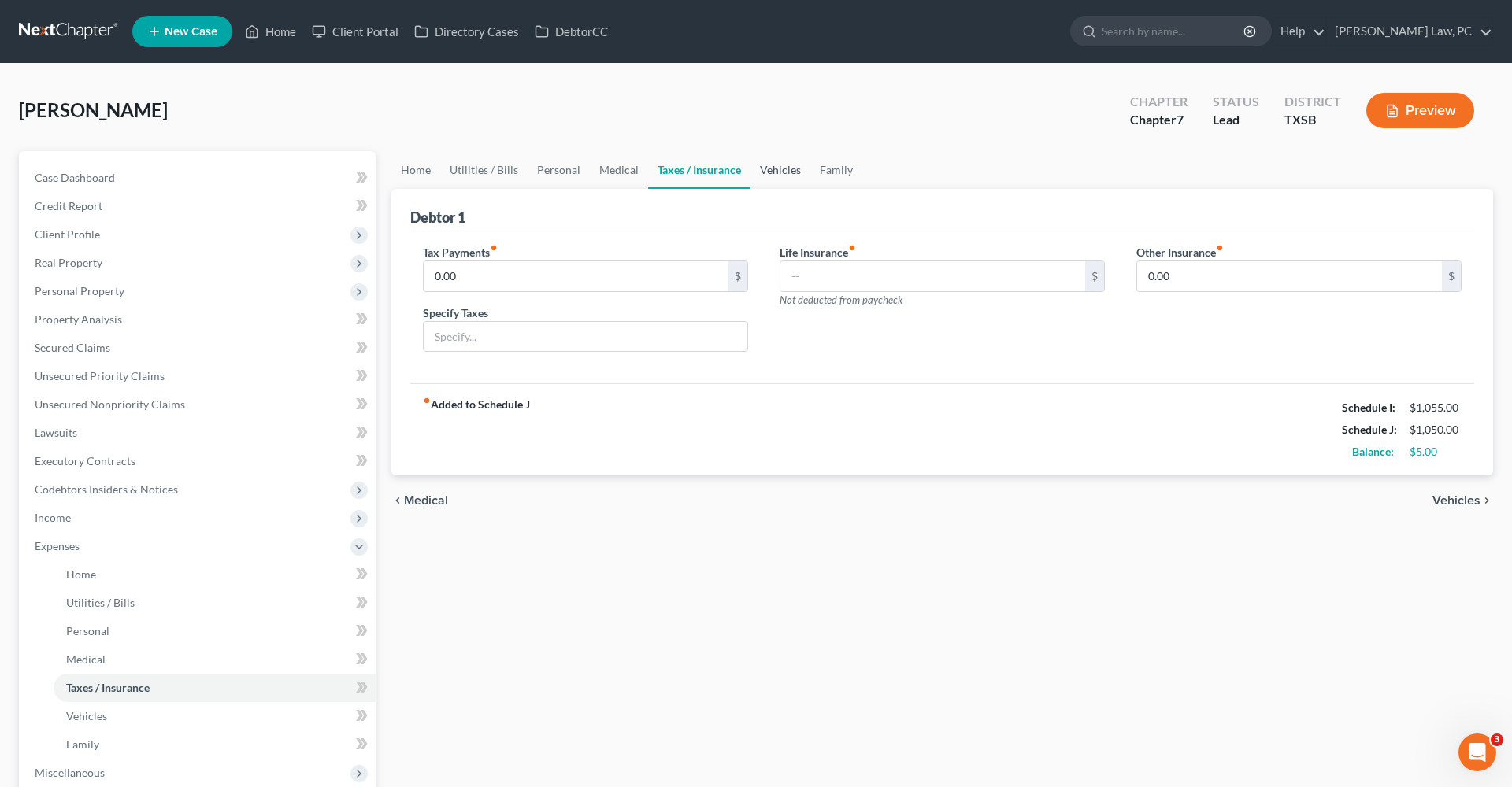
click at [766, 175] on link "Vehicles" at bounding box center [780, 169] width 60 height 37
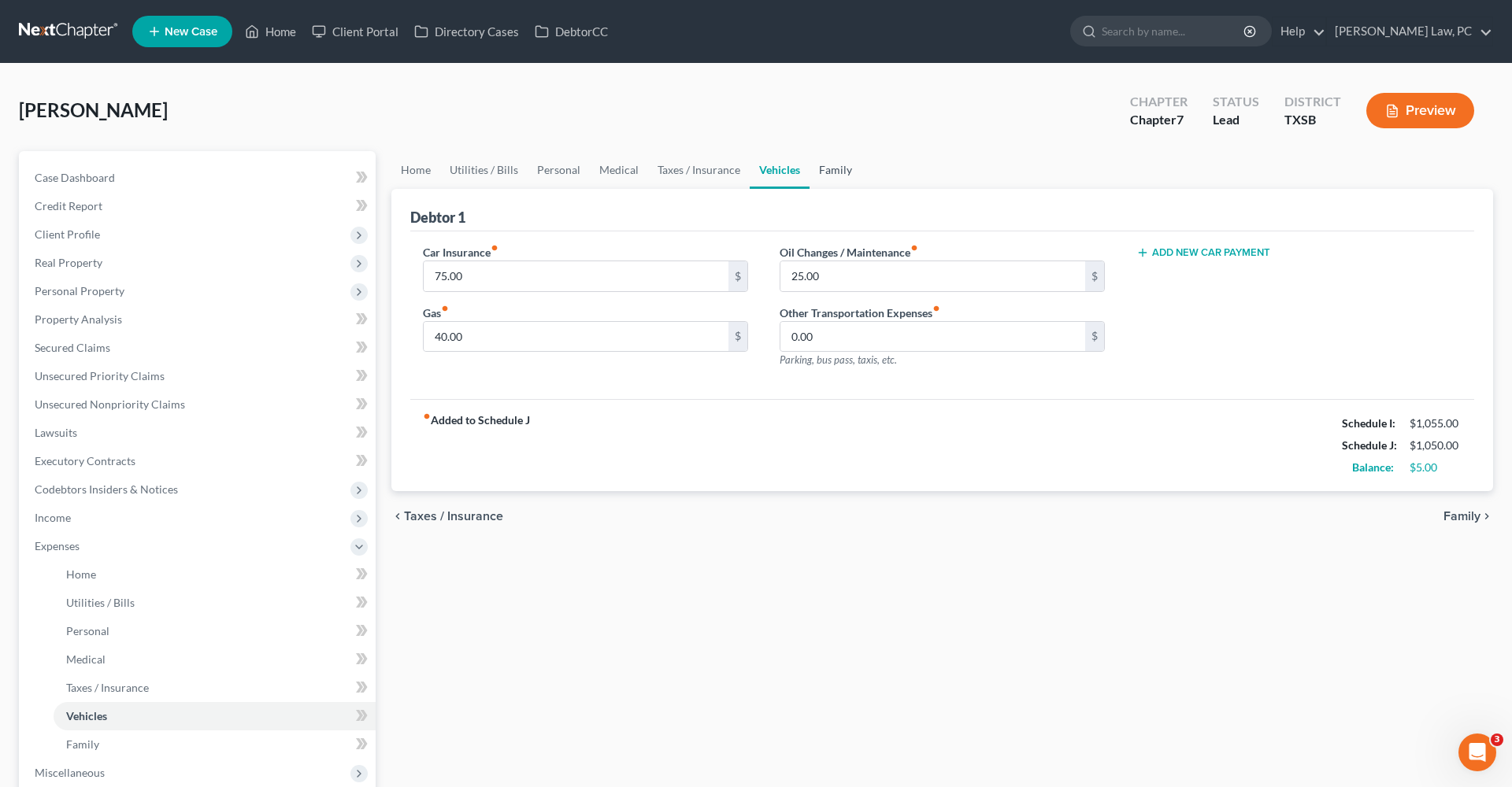
click at [836, 170] on link "Family" at bounding box center [835, 169] width 52 height 37
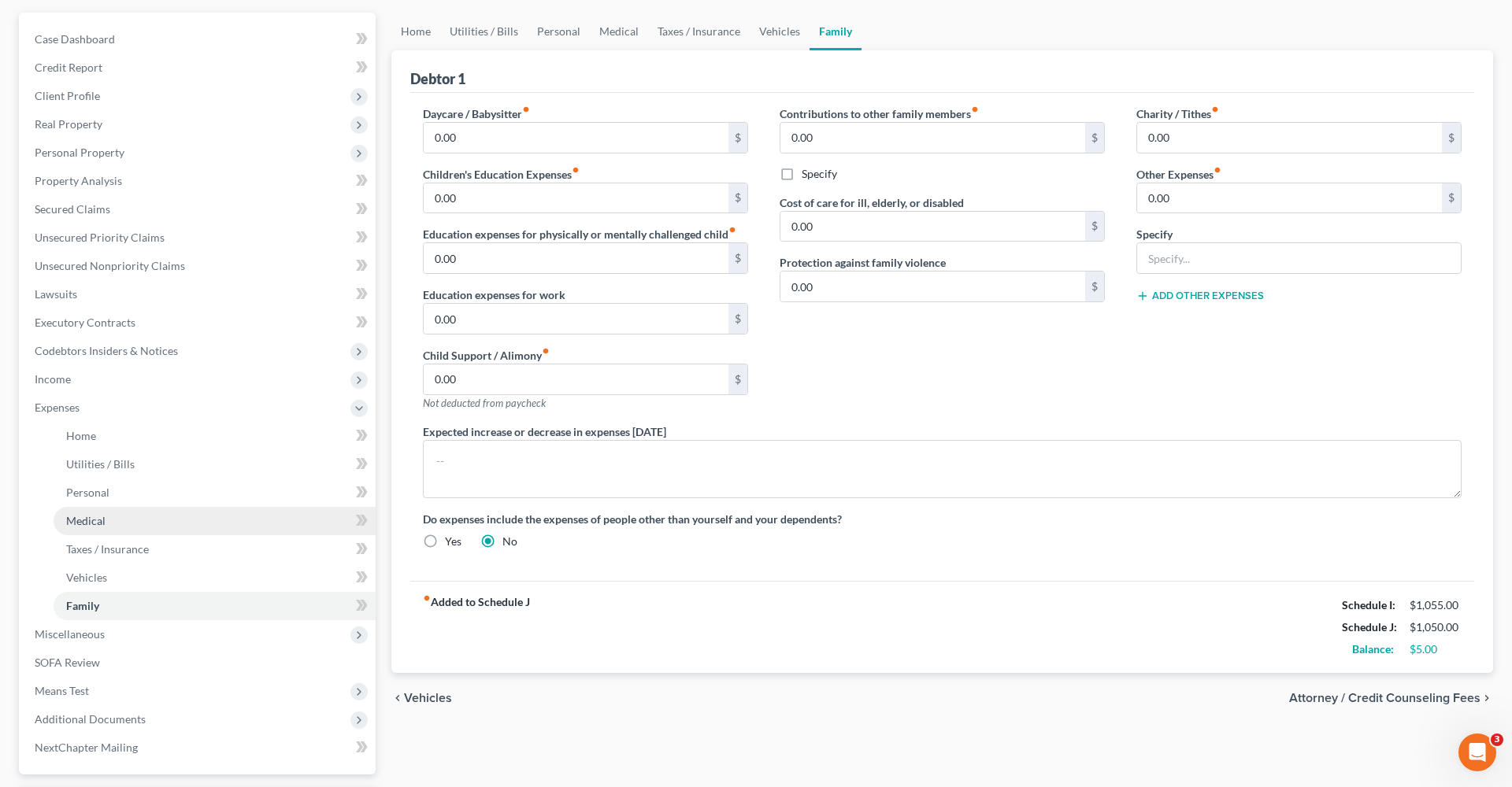
scroll to position [163, 0]
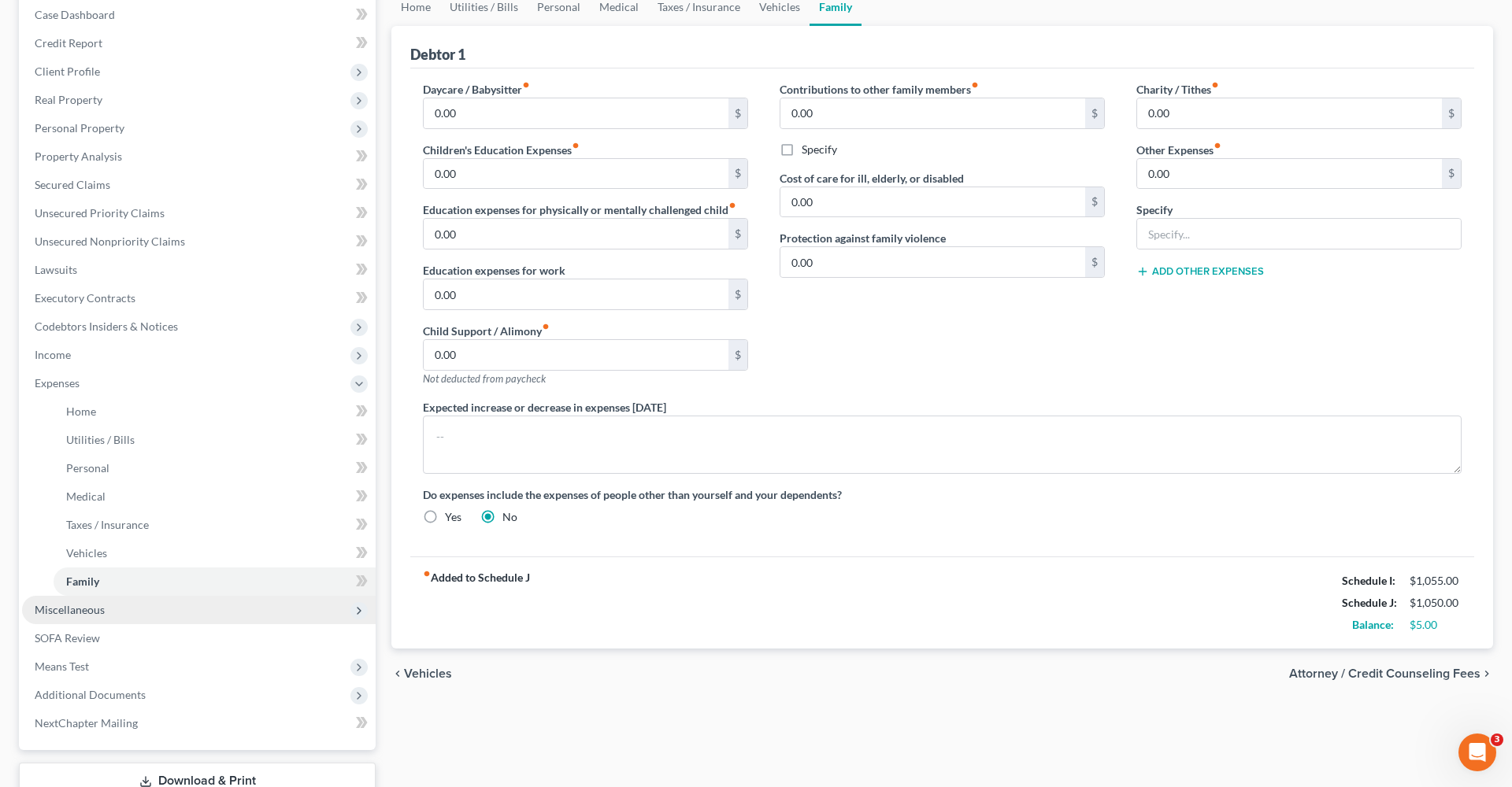
click at [84, 606] on span "Miscellaneous" at bounding box center [70, 609] width 70 height 13
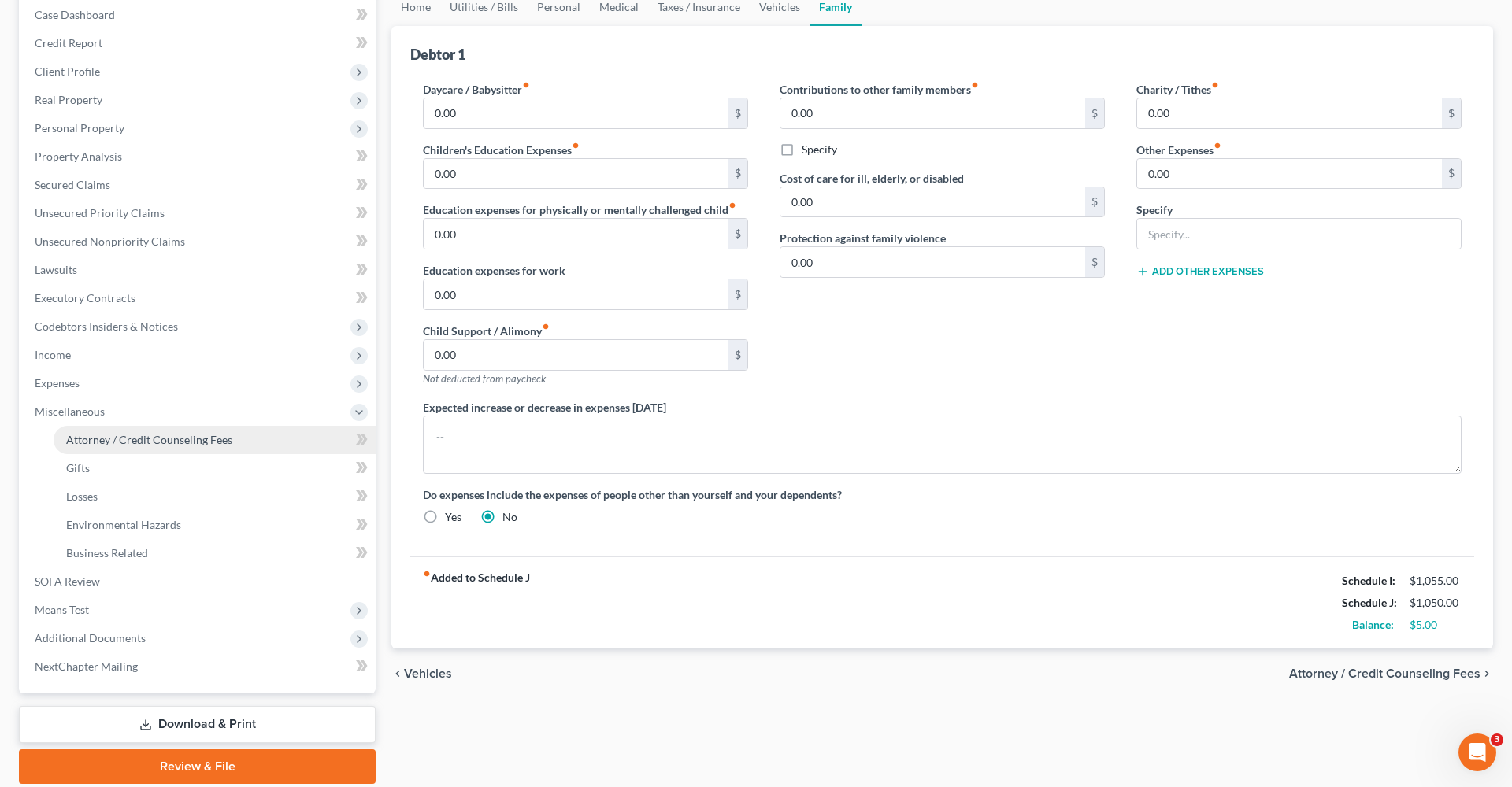
click at [139, 445] on span "Attorney / Credit Counseling Fees" at bounding box center [149, 439] width 167 height 13
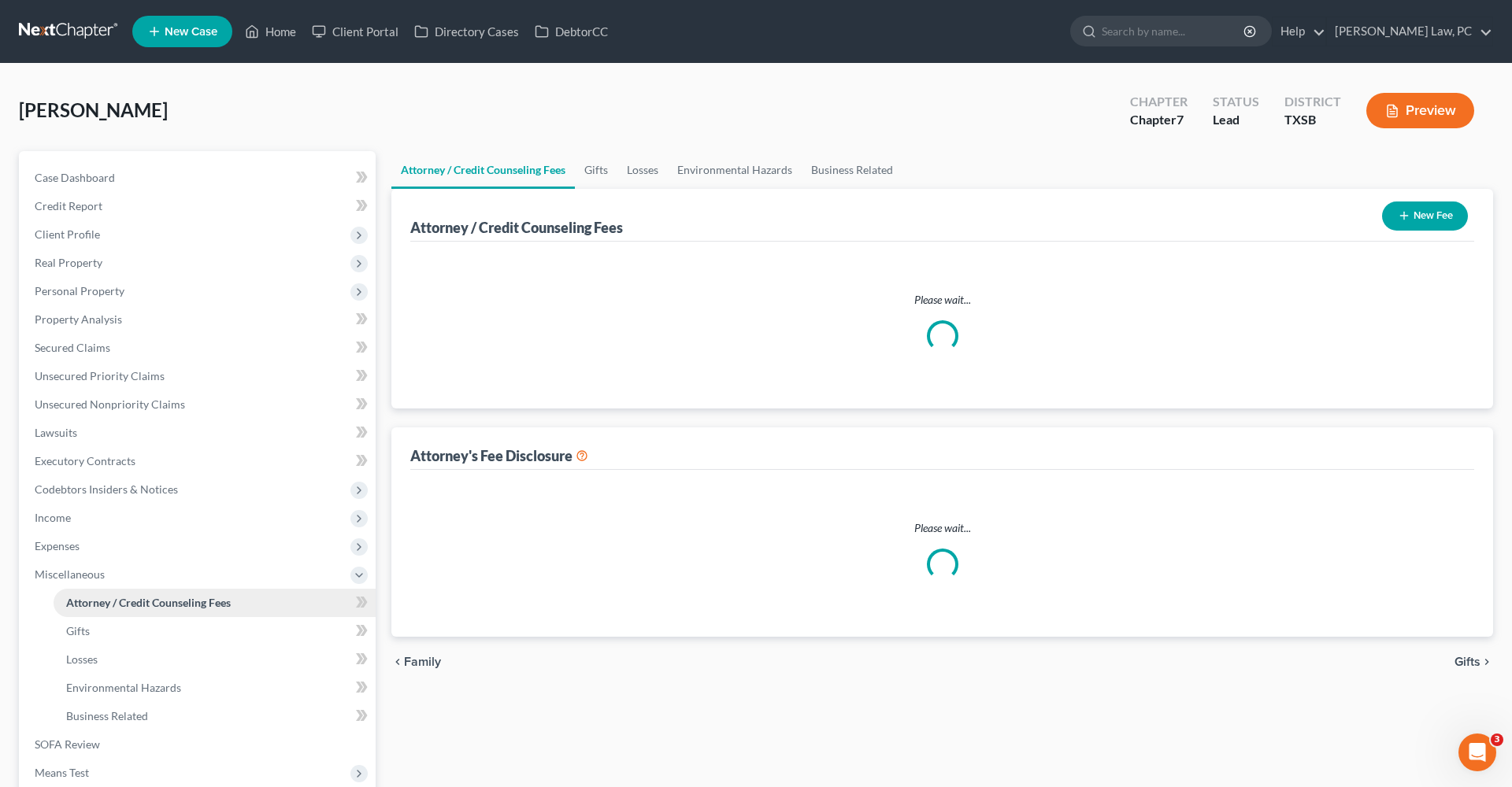
select select "4"
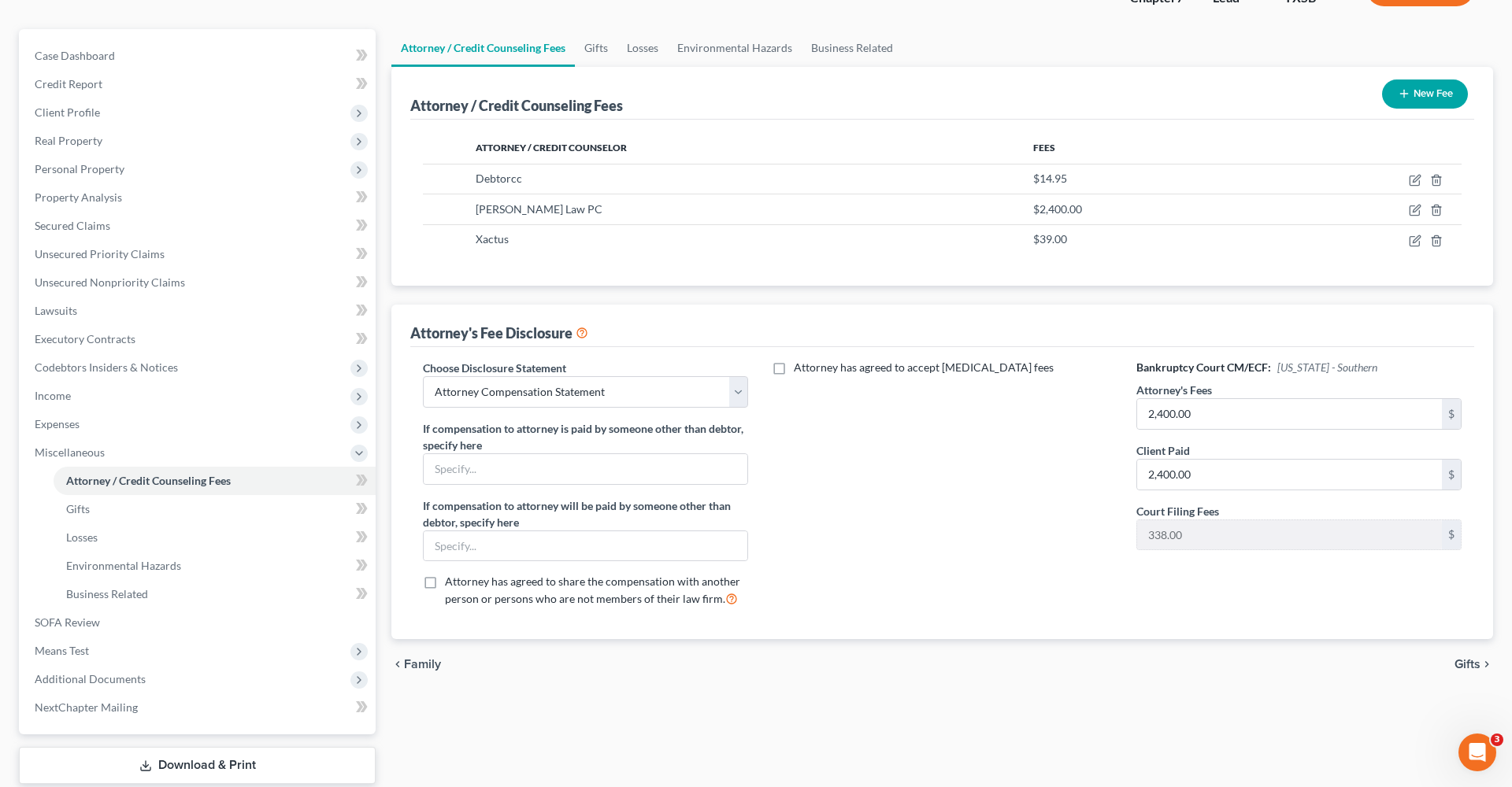
scroll to position [128, 0]
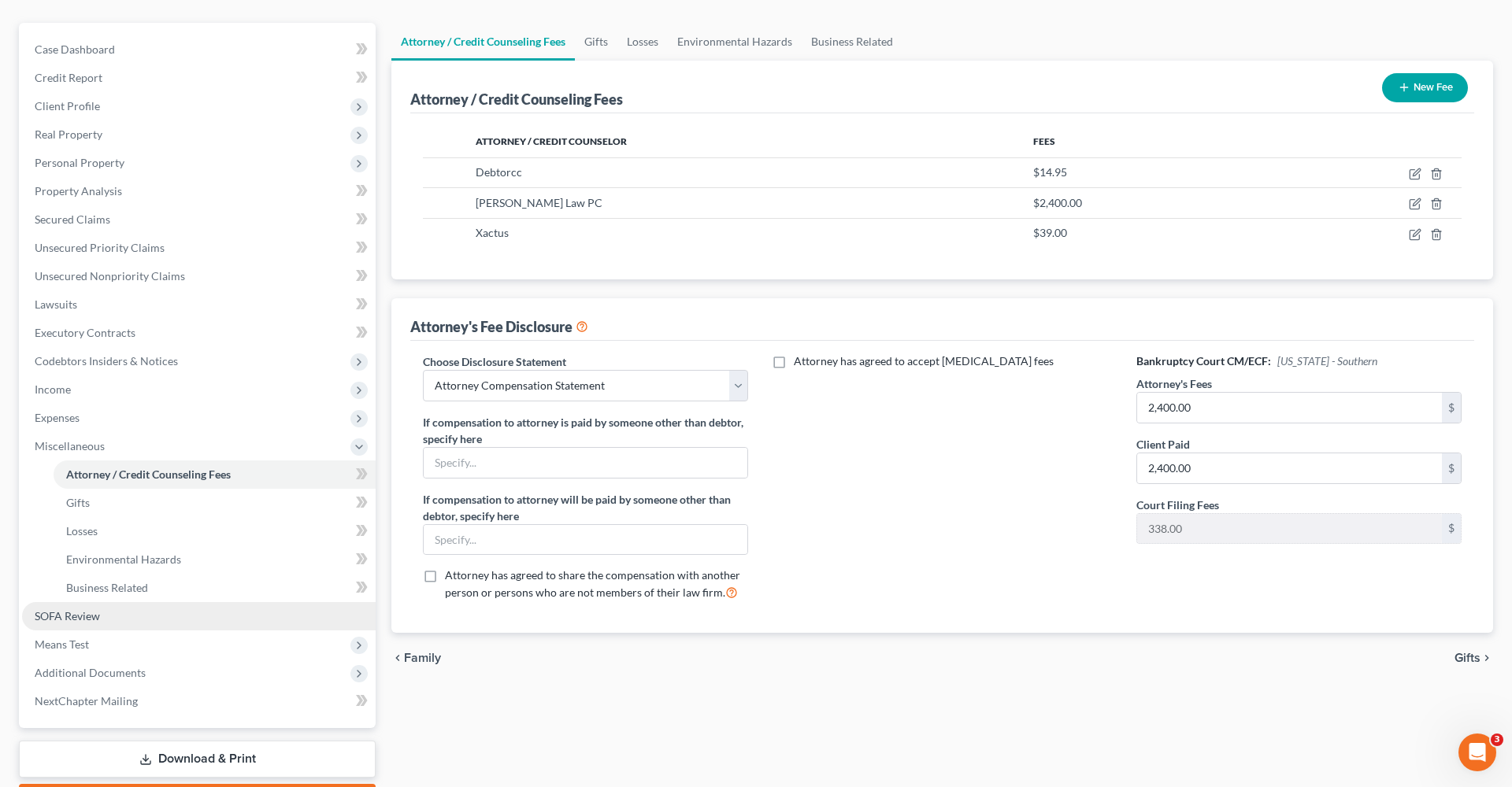
click at [94, 613] on span "SOFA Review" at bounding box center [67, 615] width 65 height 13
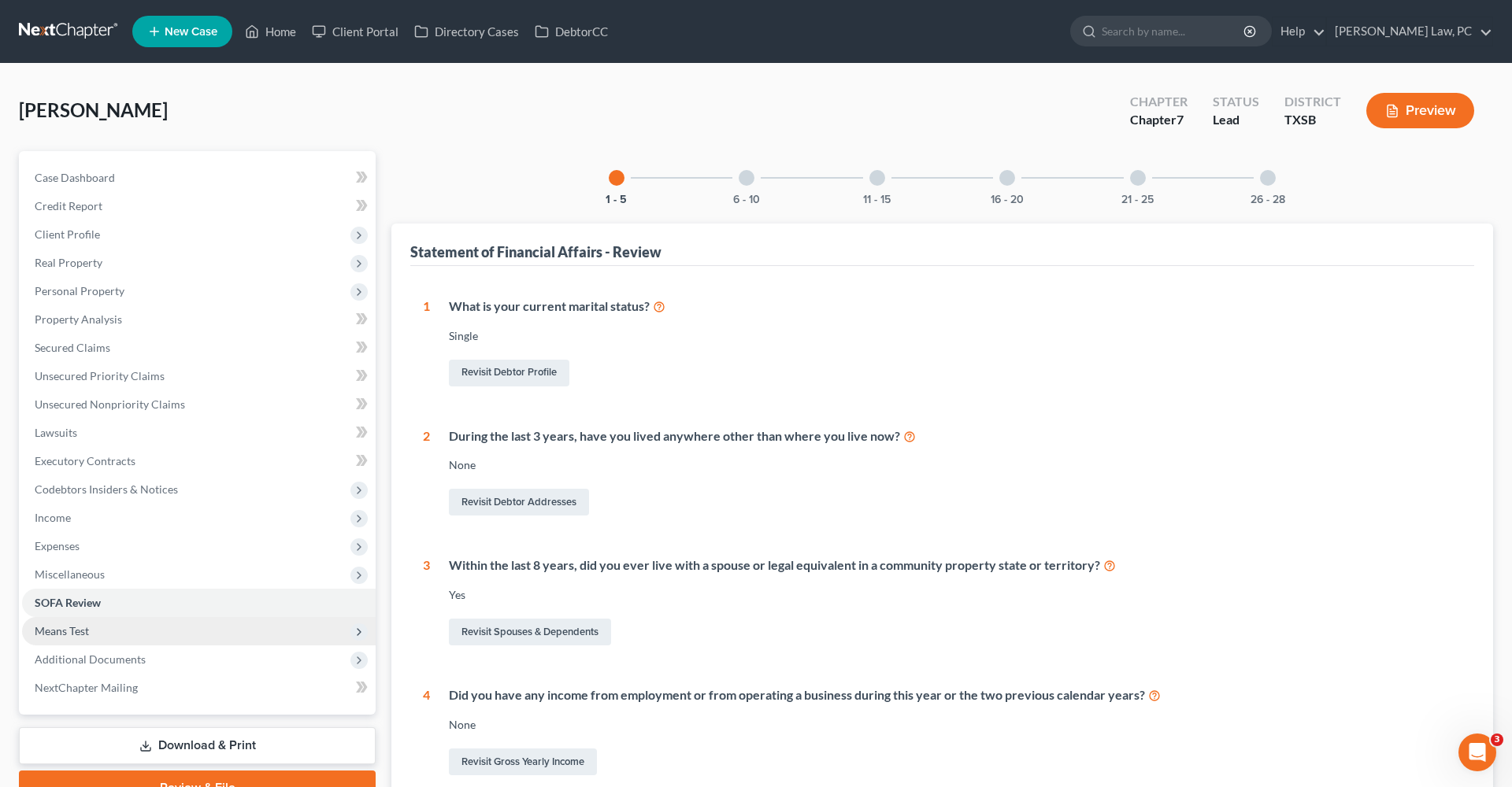
click at [81, 628] on span "Means Test" at bounding box center [62, 630] width 54 height 13
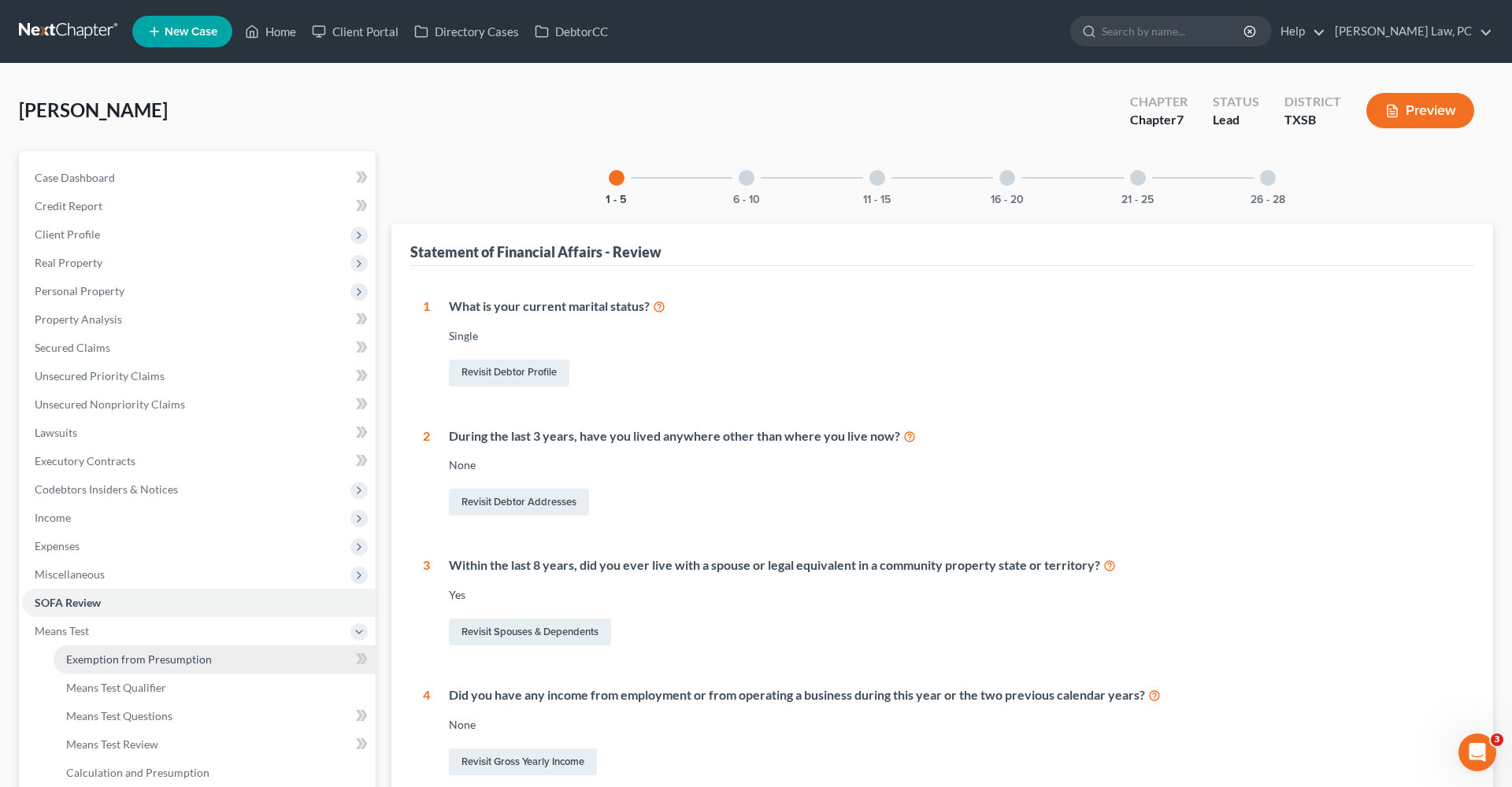
click at [126, 648] on link "Exemption from Presumption" at bounding box center [214, 659] width 322 height 29
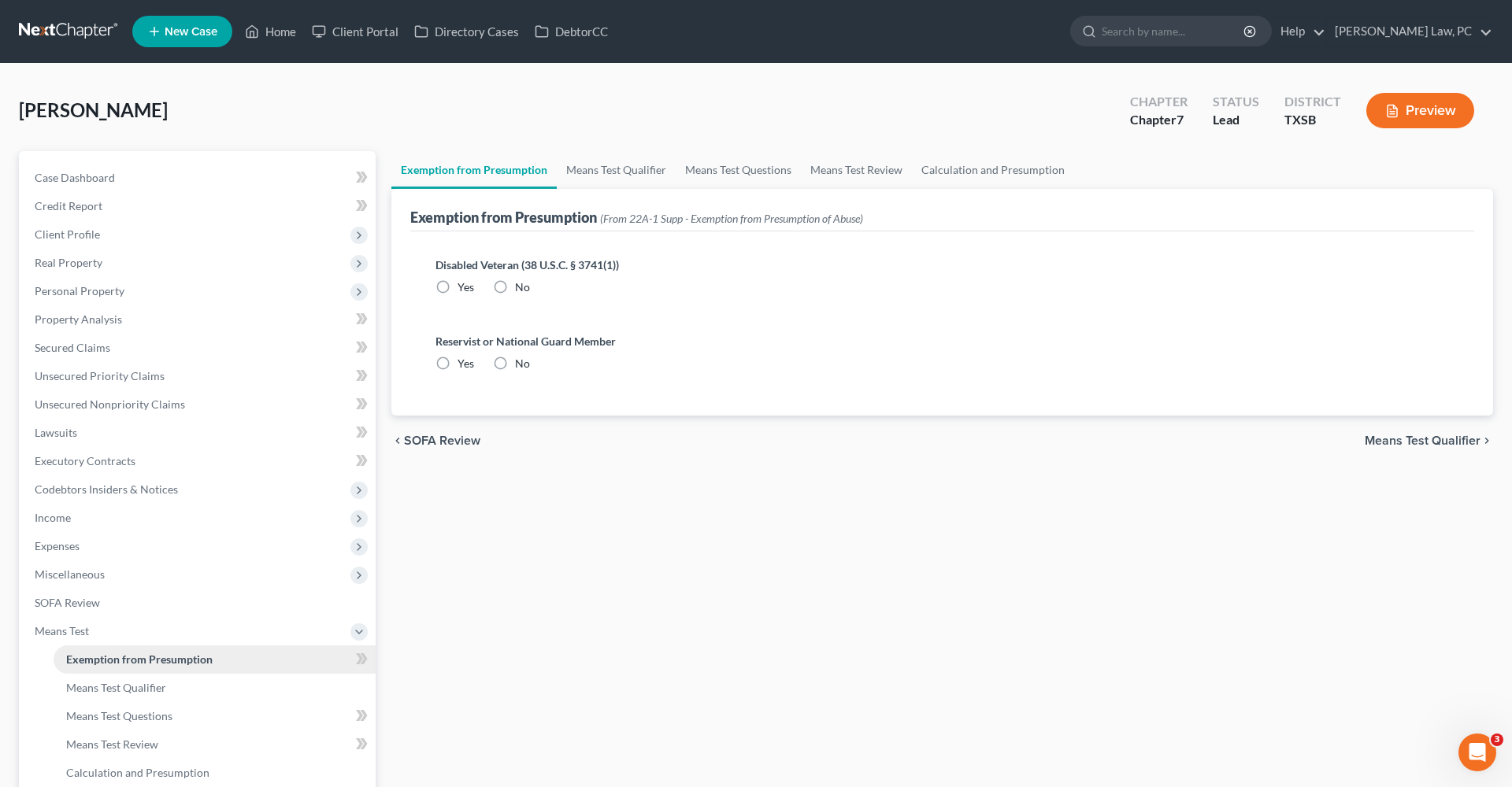
radio input "true"
click at [623, 166] on link "Means Test Qualifier" at bounding box center [616, 169] width 119 height 37
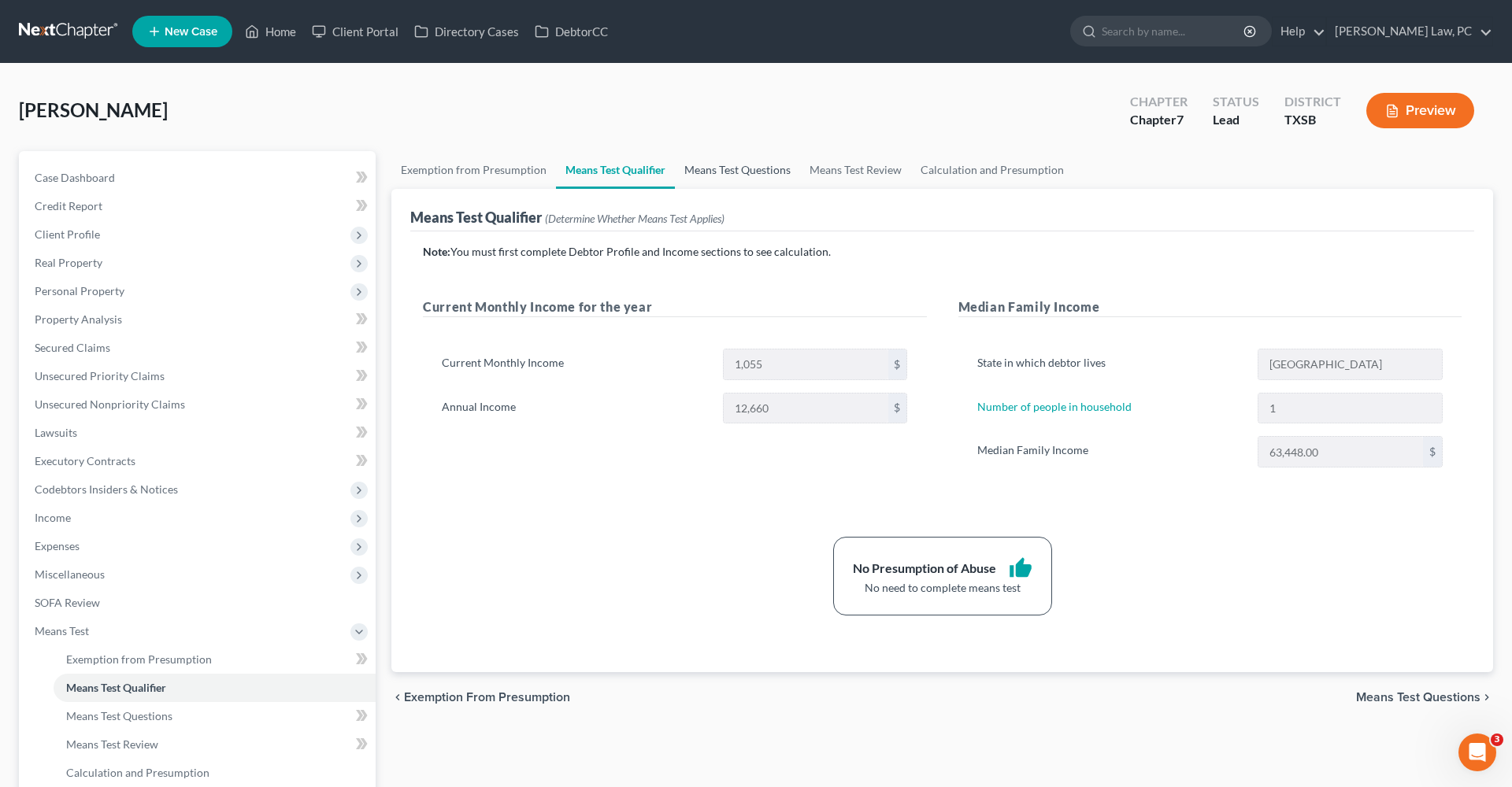
click at [749, 176] on link "Means Test Questions" at bounding box center [738, 169] width 126 height 37
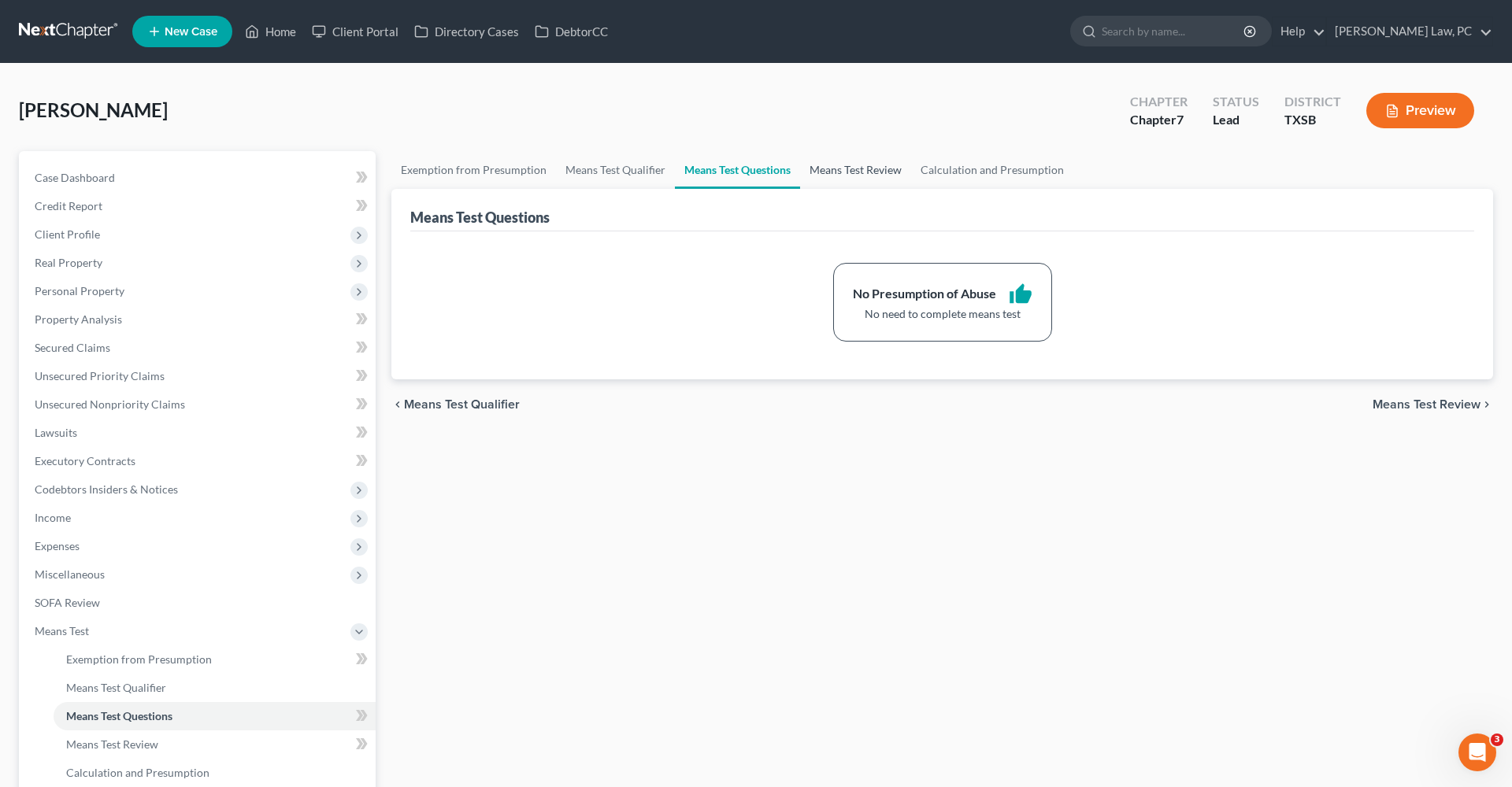
click at [840, 182] on link "Means Test Review" at bounding box center [855, 169] width 111 height 37
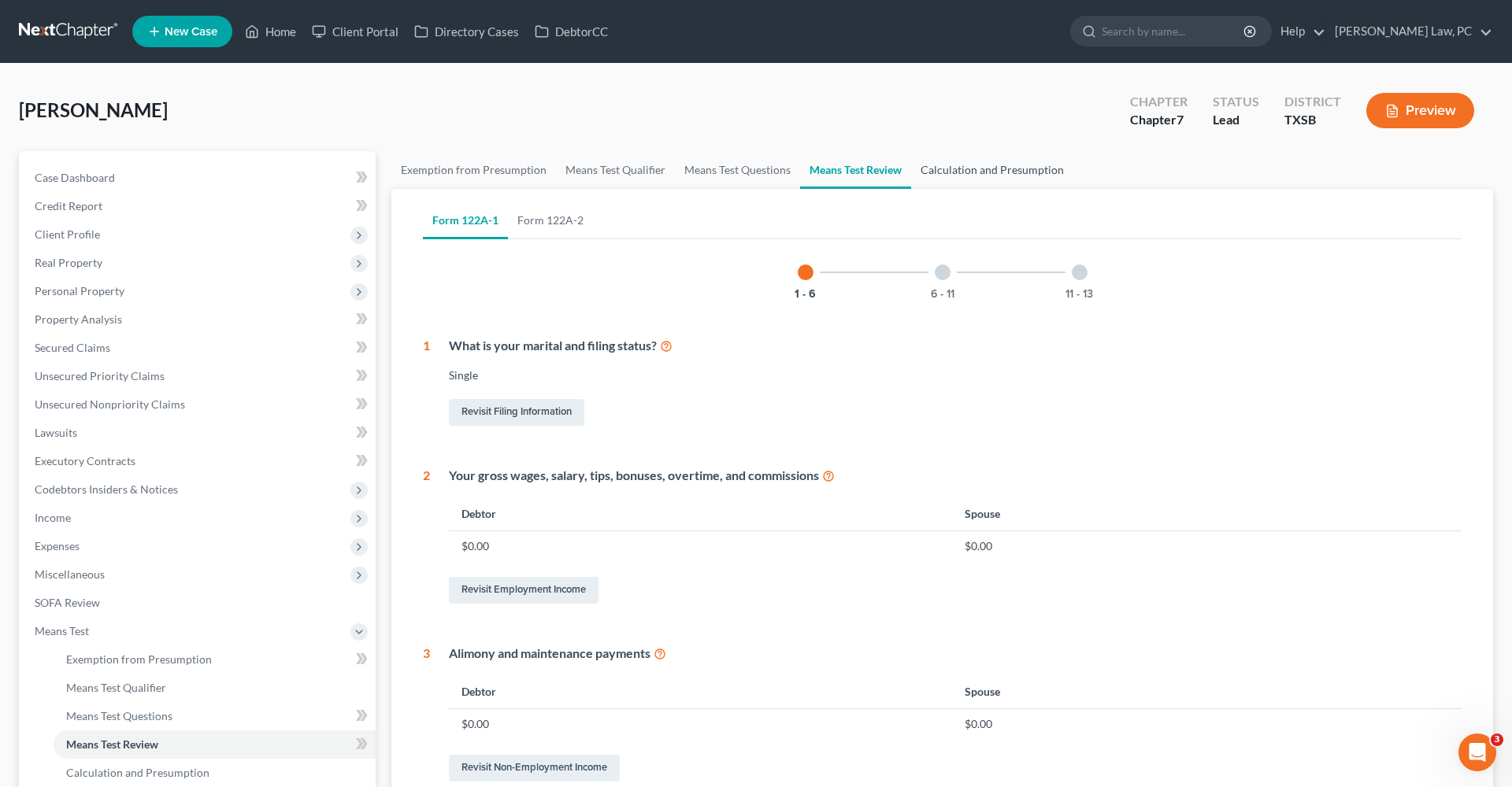
click at [948, 180] on link "Calculation and Presumption" at bounding box center [992, 169] width 162 height 37
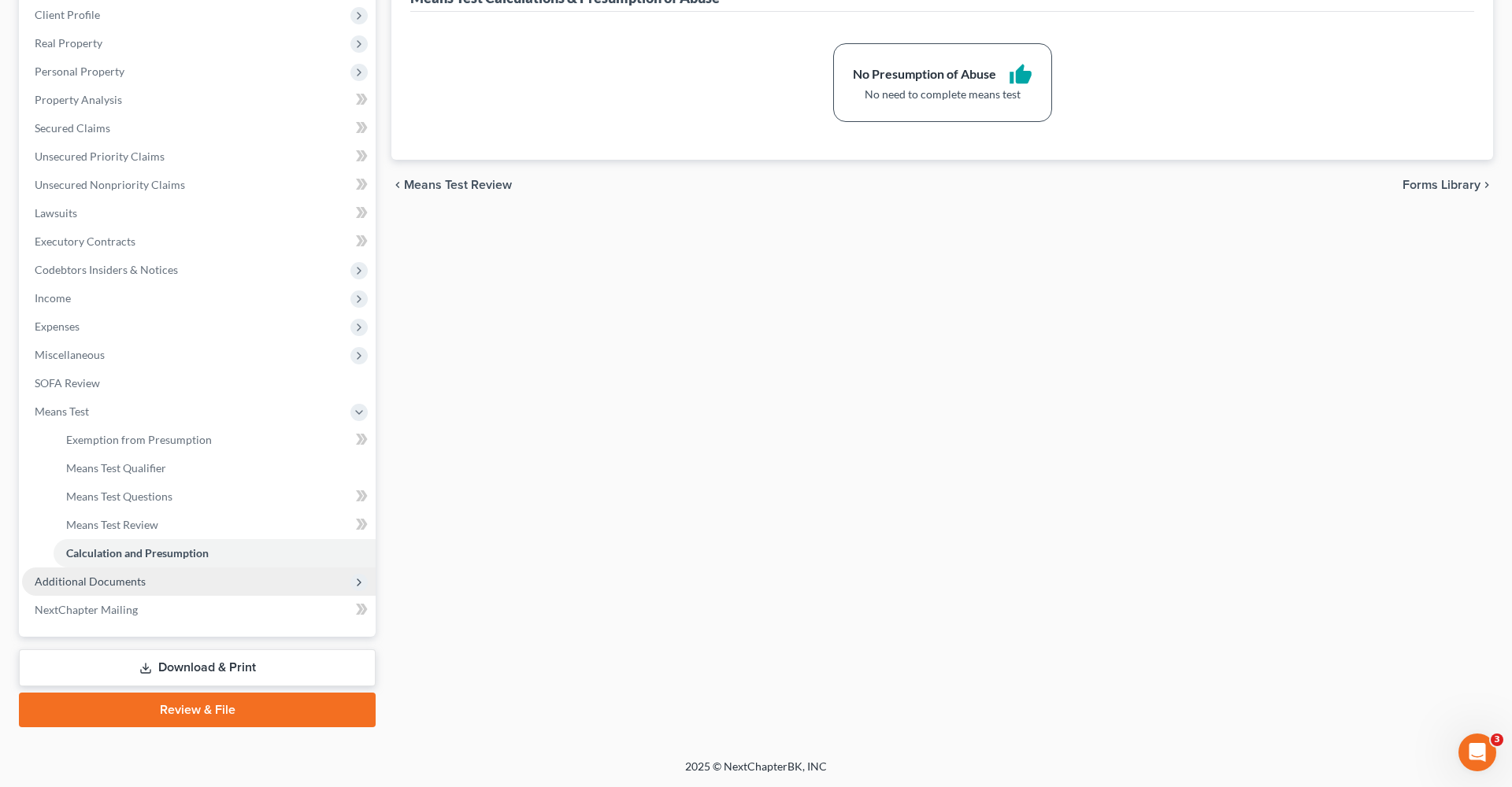
scroll to position [220, 0]
click at [111, 575] on span "Additional Documents" at bounding box center [90, 580] width 111 height 13
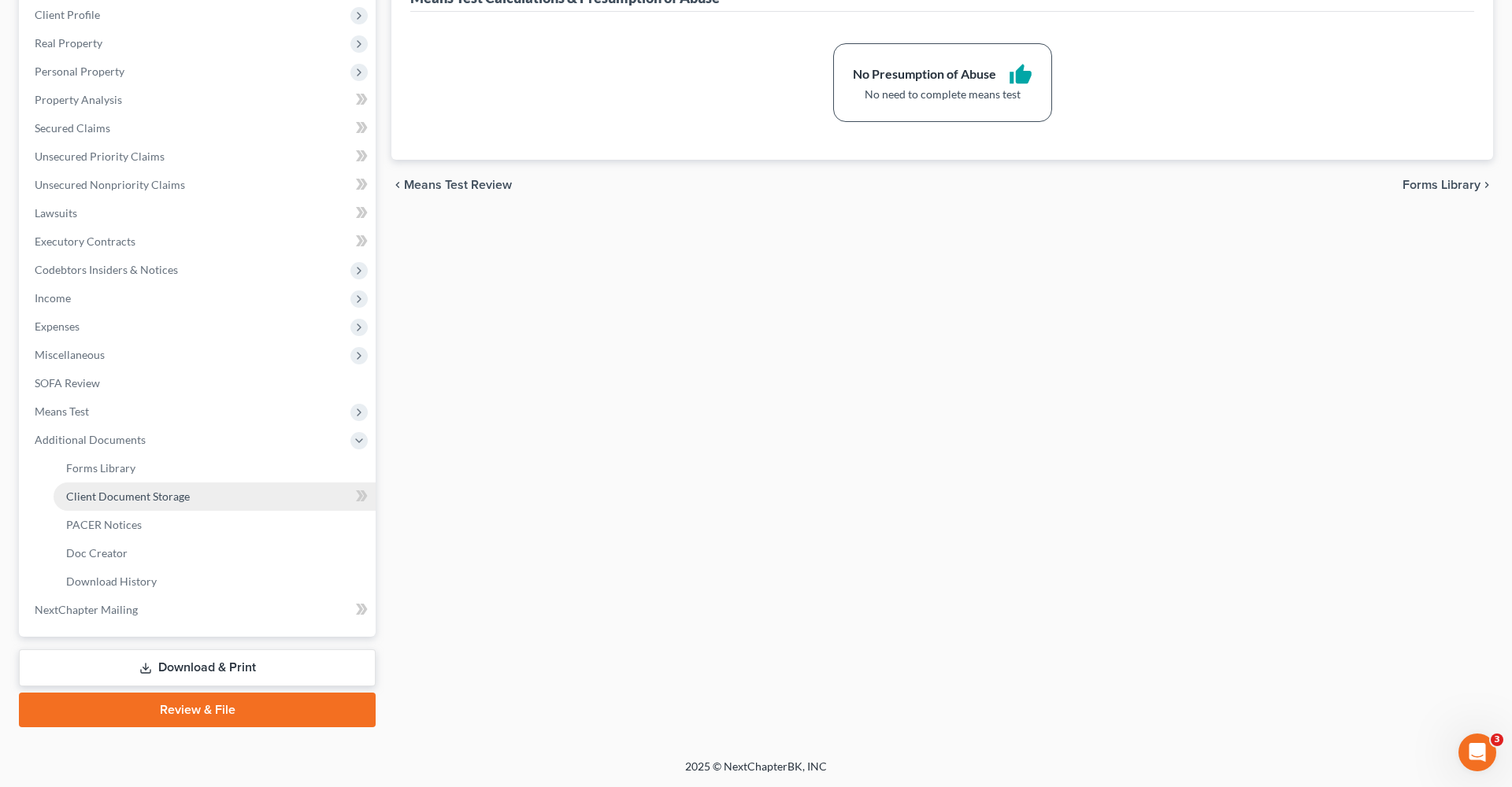
click at [140, 492] on span "Client Document Storage" at bounding box center [128, 496] width 124 height 13
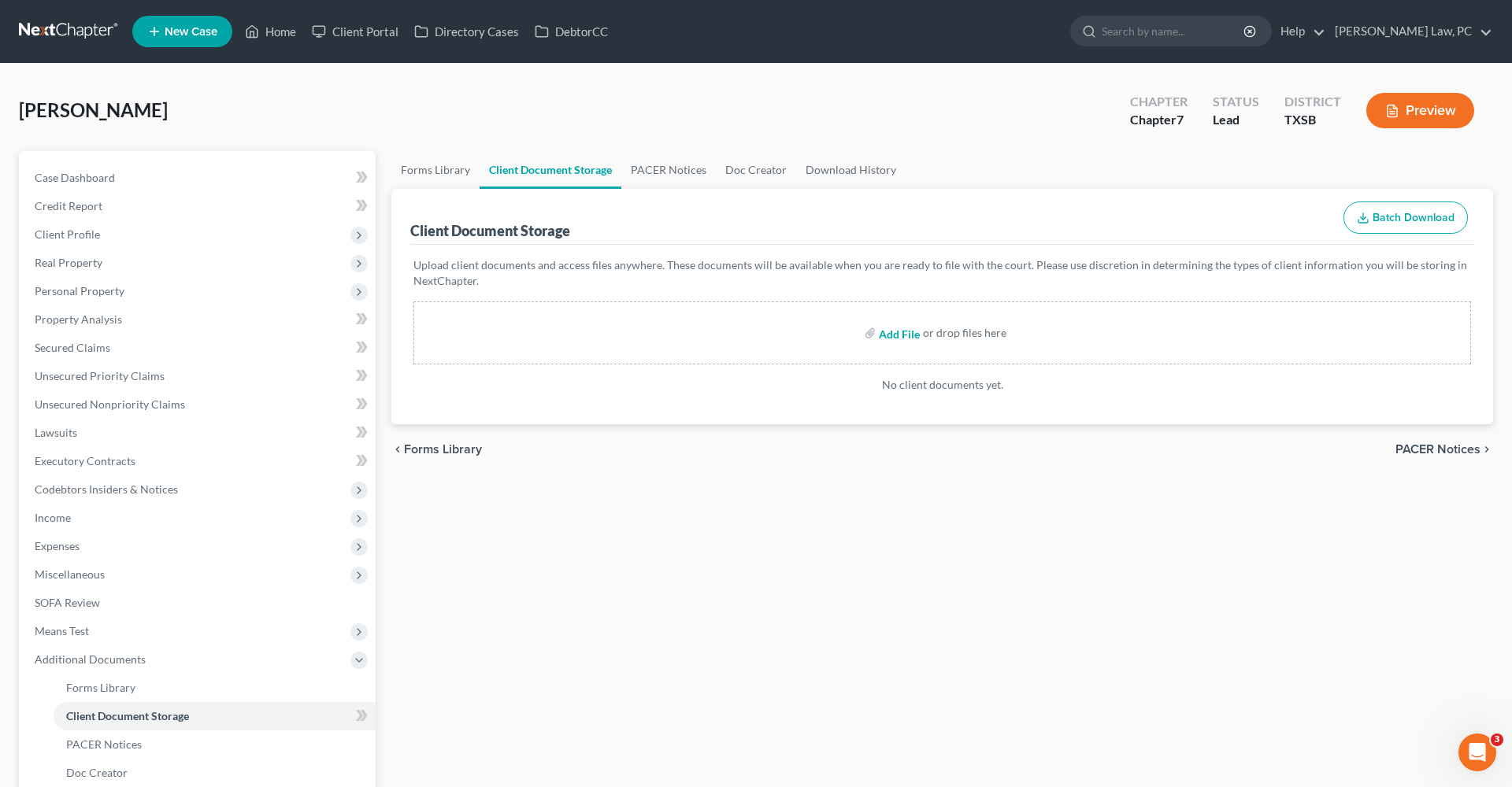
click at [896, 334] on input "file" at bounding box center [897, 333] width 37 height 29
type input "C:\fakepath\Credit Counseling Certificate Garcia_Ann.pdf"
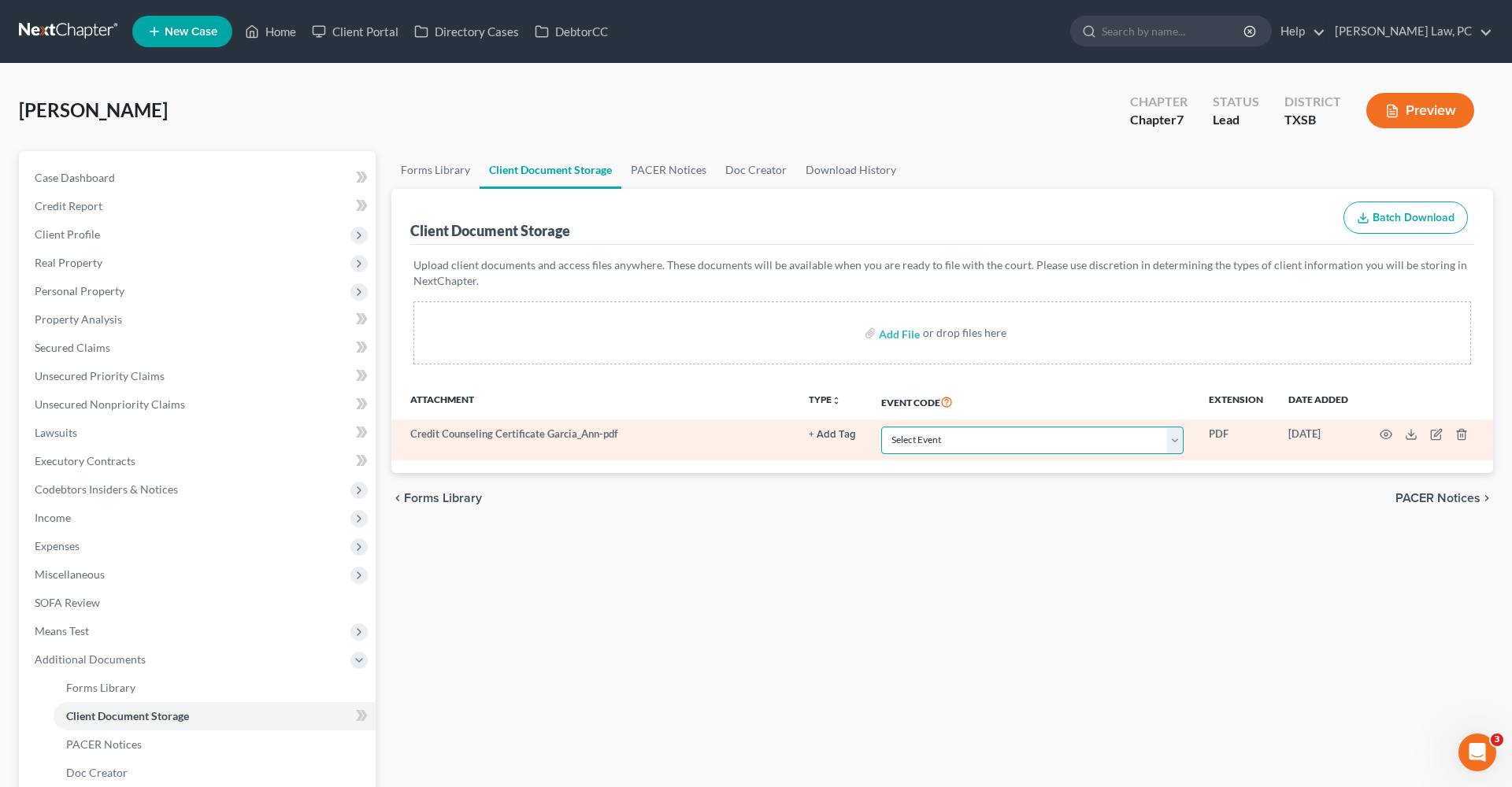
select select "8"
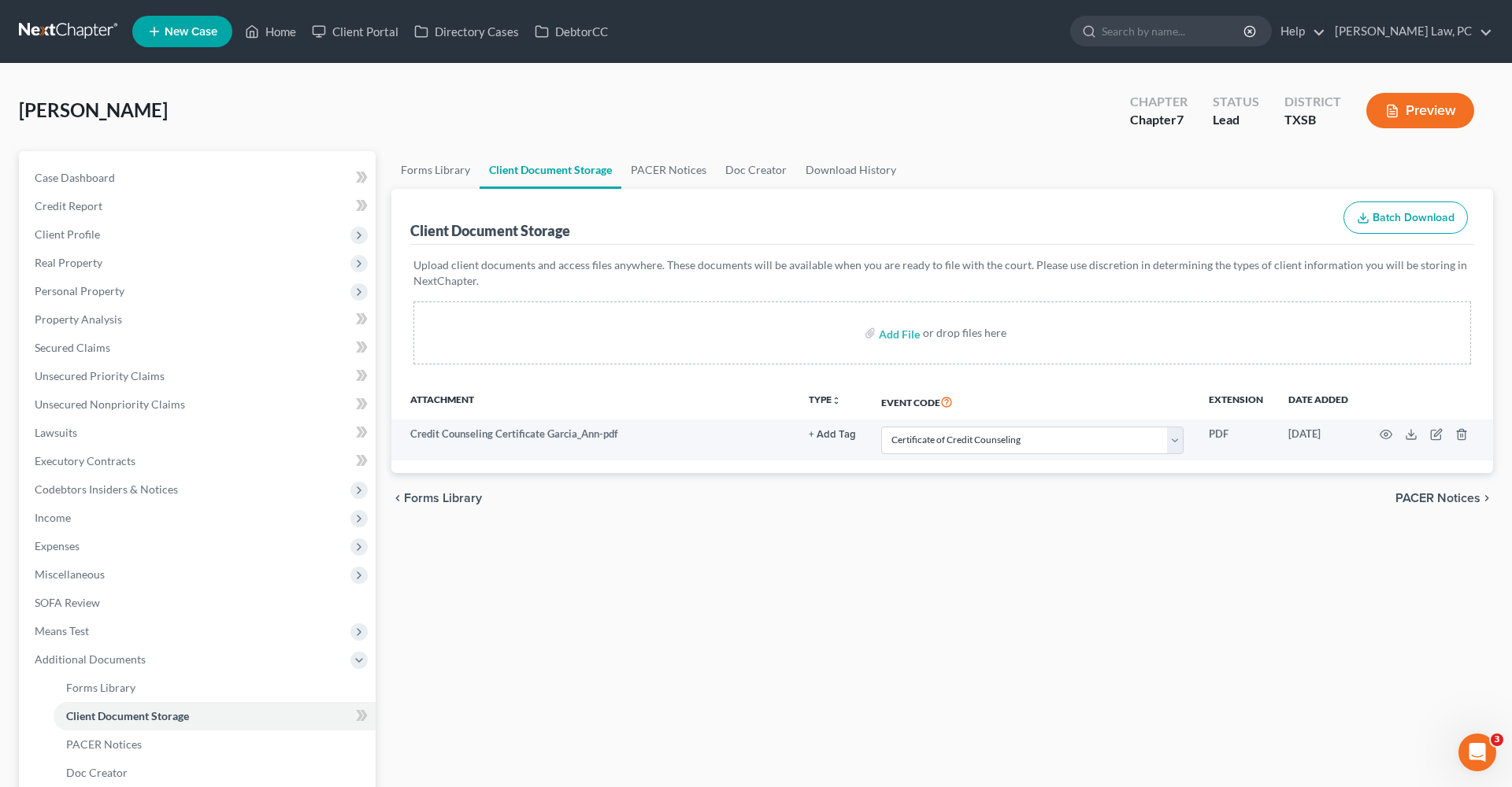
click at [882, 545] on div "Forms Library Client Document Storage PACER Notices Doc Creator Download Histor…" at bounding box center [942, 548] width 1117 height 796
click at [44, 34] on link at bounding box center [70, 31] width 101 height 29
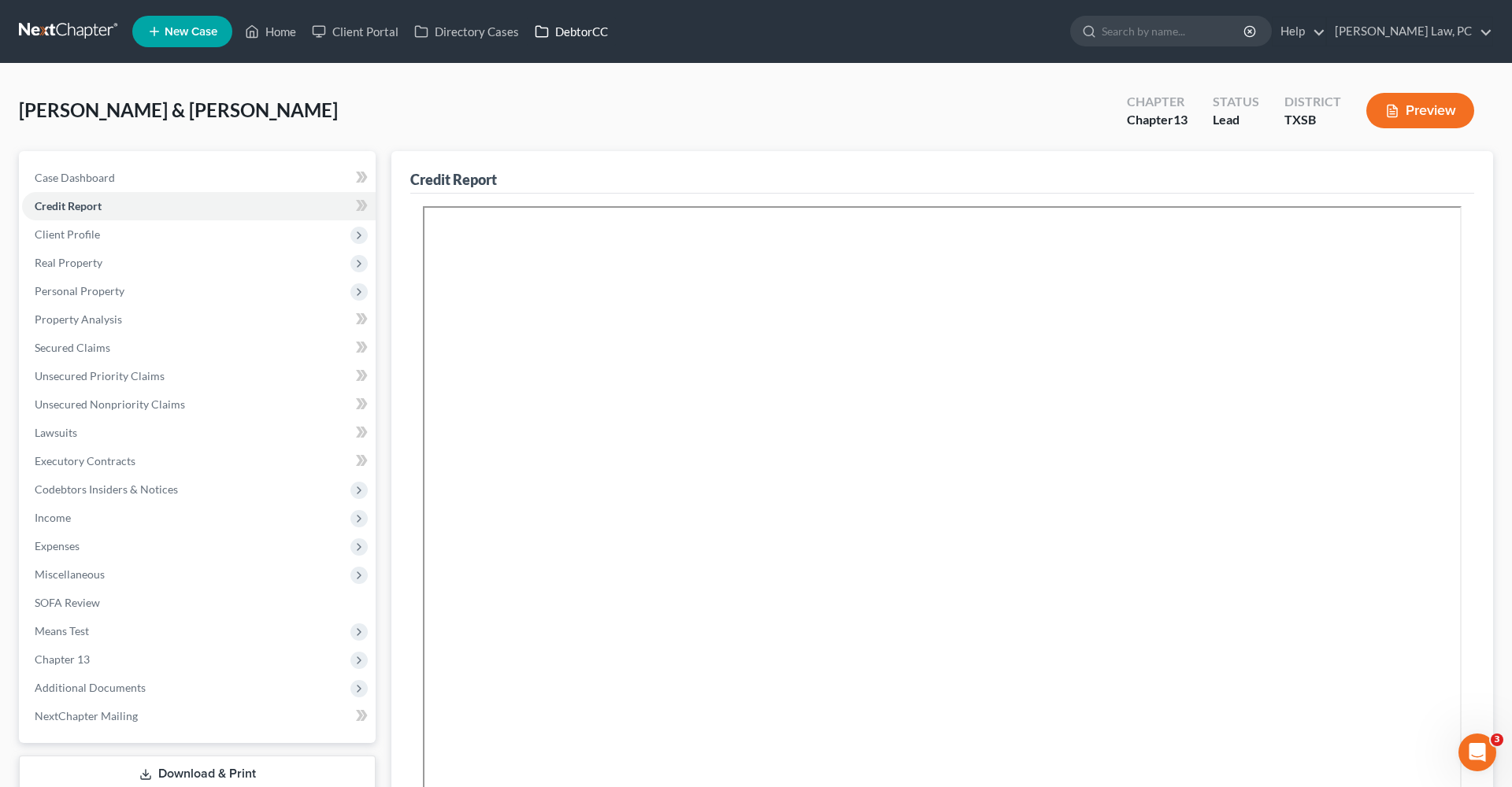
click at [562, 37] on link "DebtorCC" at bounding box center [571, 31] width 89 height 29
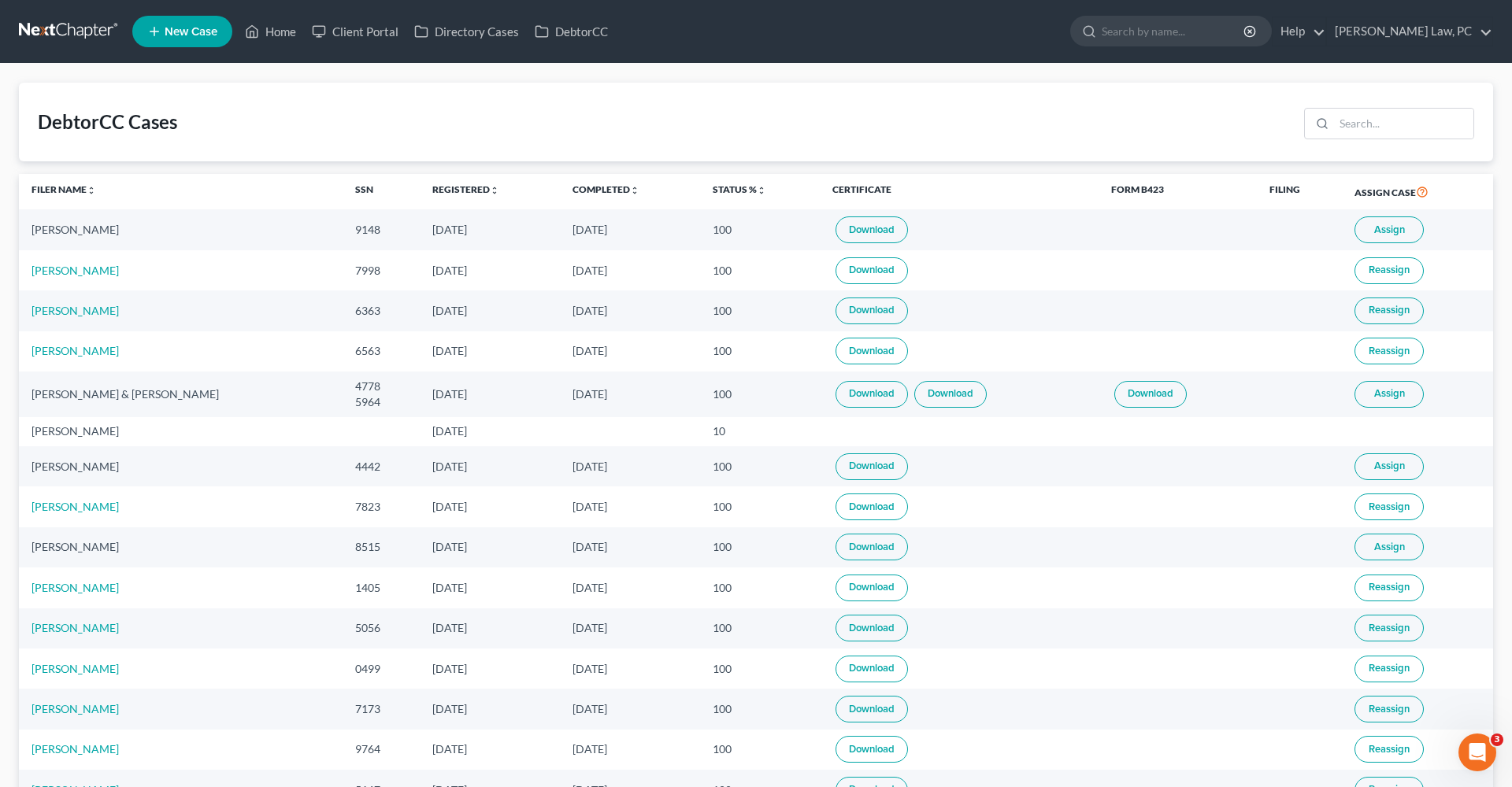
click at [876, 228] on link "Download" at bounding box center [871, 229] width 72 height 27
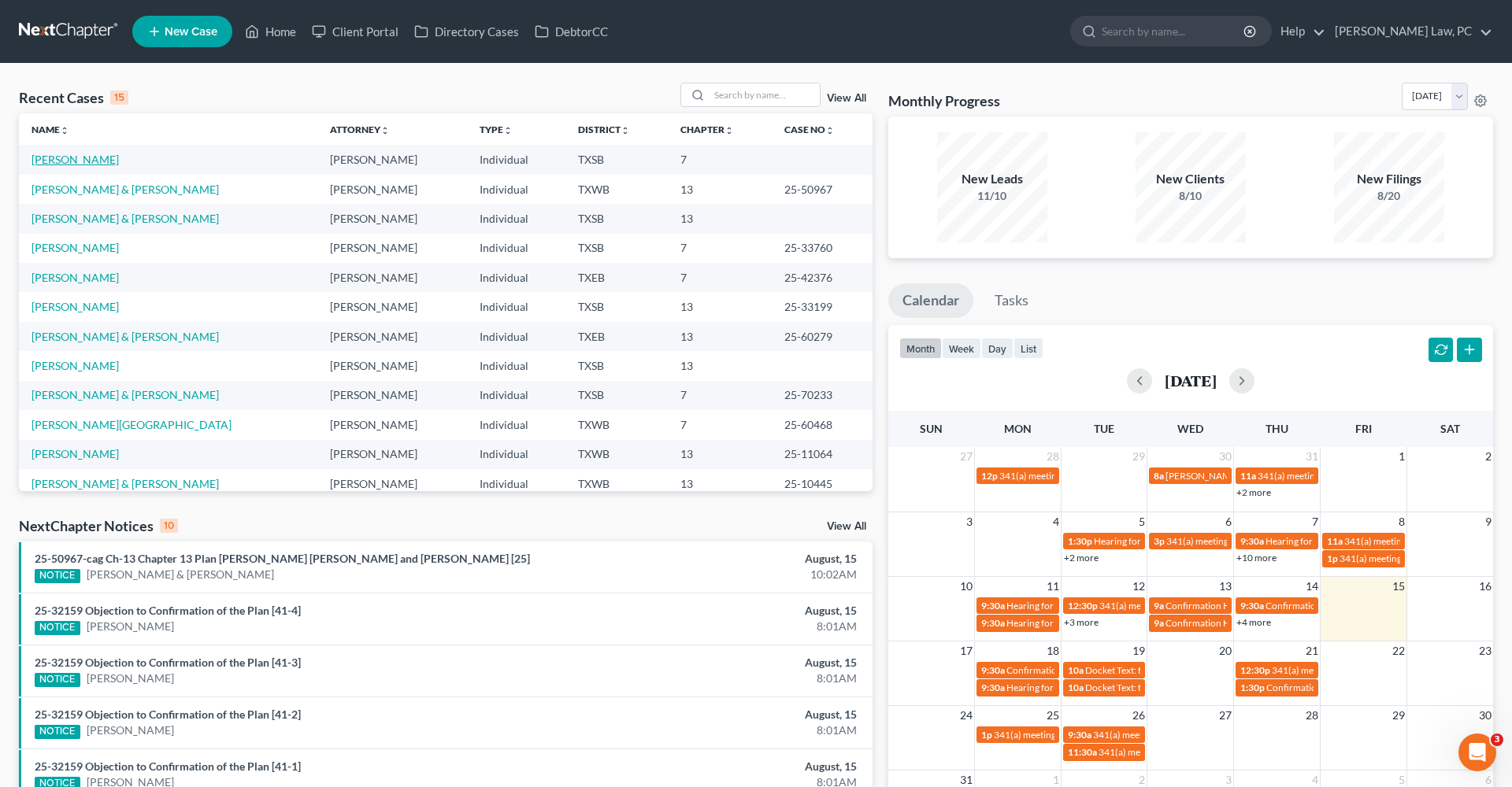
click at [52, 159] on link "[PERSON_NAME]" at bounding box center [75, 159] width 87 height 13
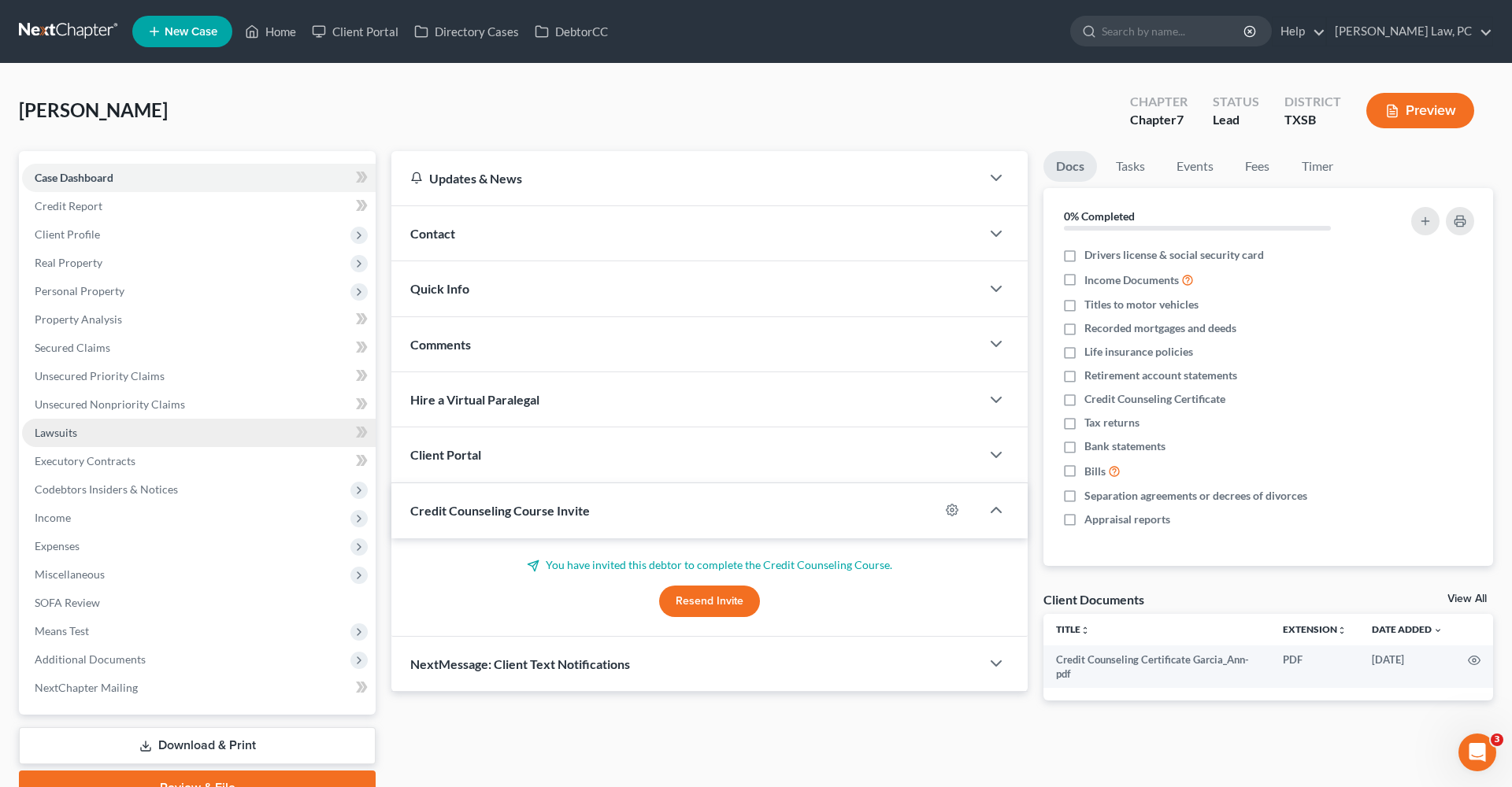
click at [62, 431] on span "Lawsuits" at bounding box center [56, 431] width 43 height 13
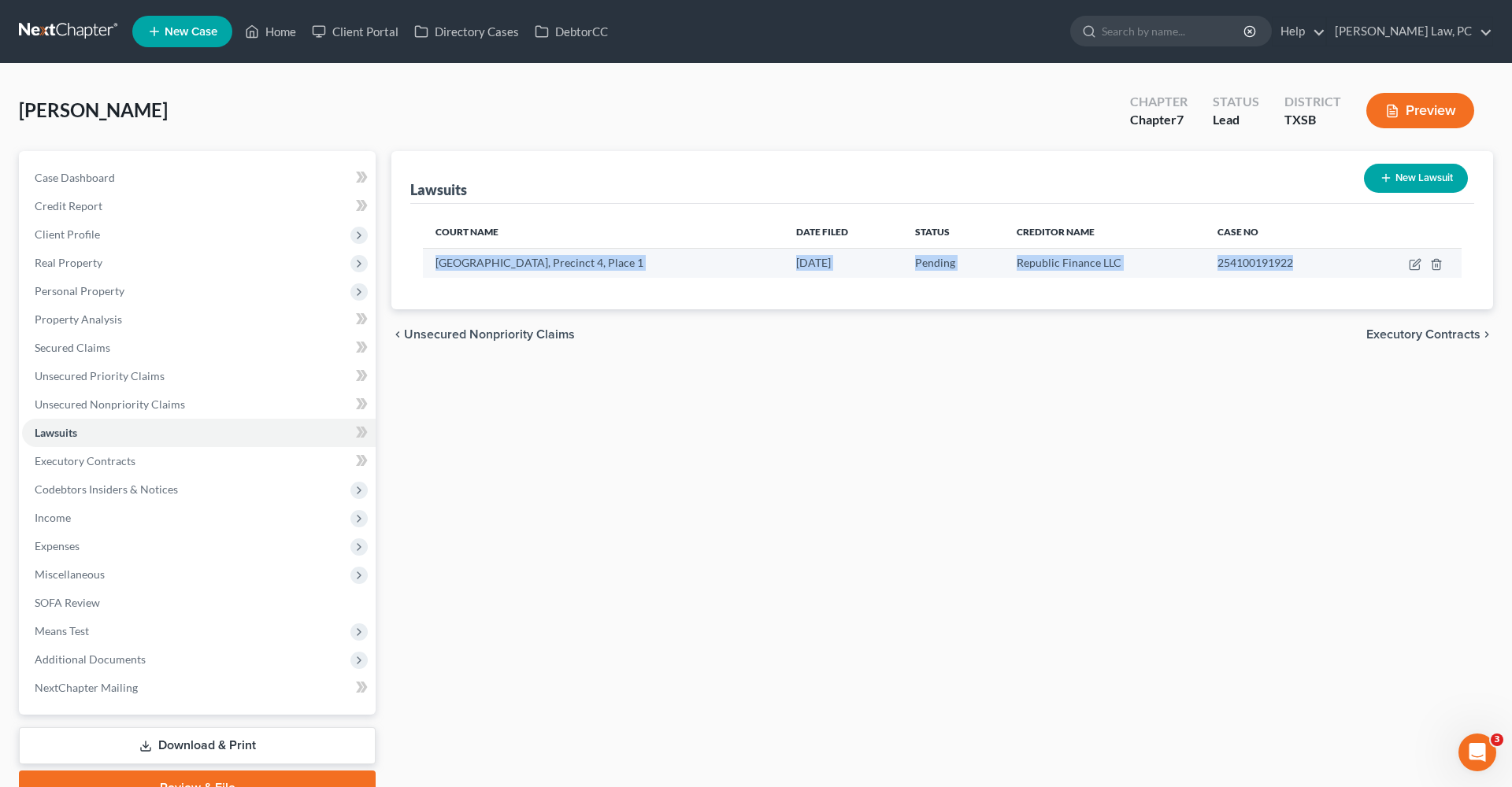
drag, startPoint x: 434, startPoint y: 263, endPoint x: 1318, endPoint y: 273, distance: 884.1
click at [1318, 273] on tr "JP Court Harris County, Precinct 4, Place 1 08/09/2024 Pending Republic Finance…" at bounding box center [942, 262] width 1039 height 30
copy tr "JP Court Harris County, Precinct 4, Place 1 08/09/2024 Pending Republic Finance…"
click at [1413, 263] on icon "button" at bounding box center [1414, 264] width 12 height 12
select select "45"
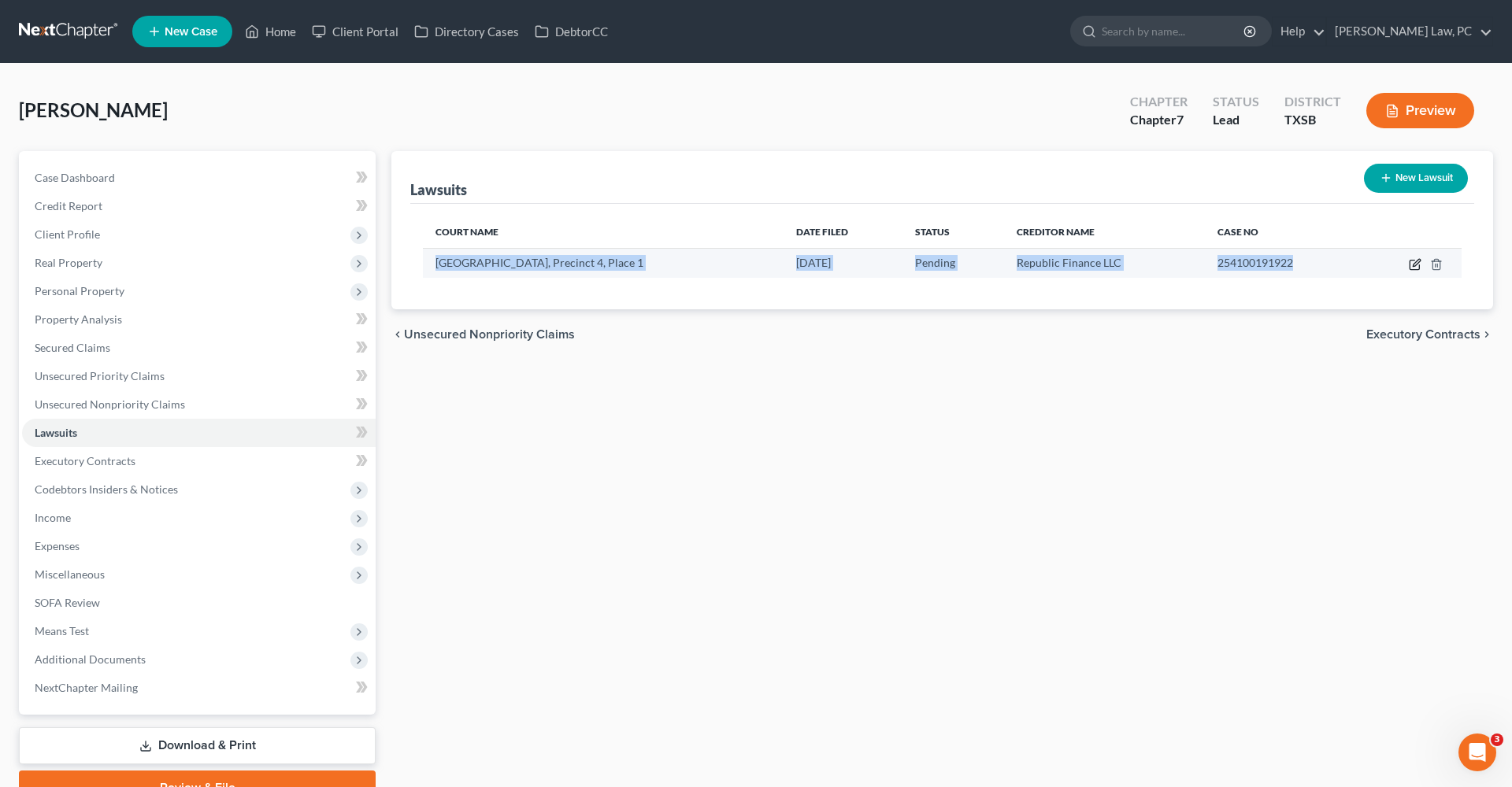
select select "0"
select select "4"
select select "19"
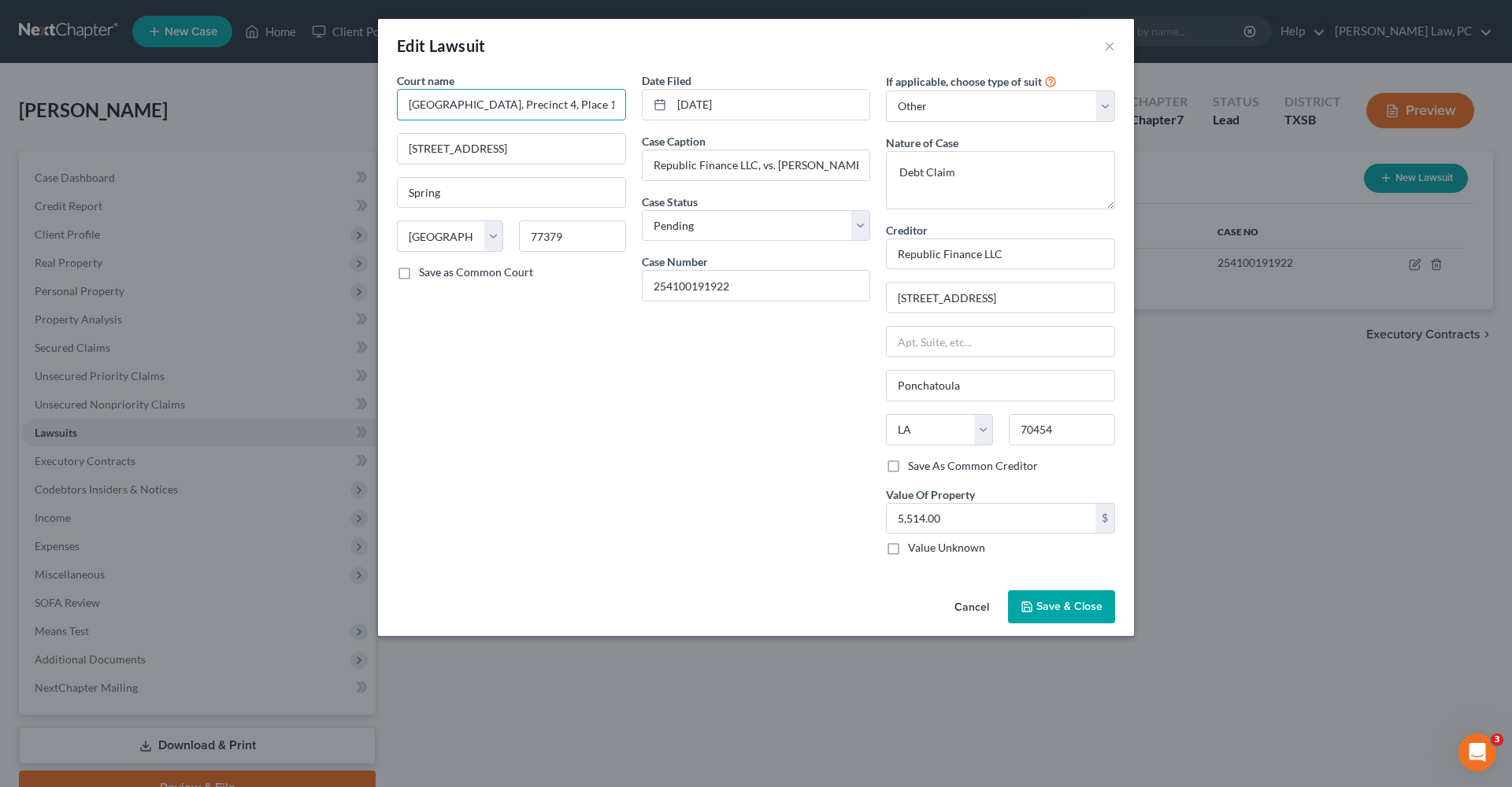
drag, startPoint x: 450, startPoint y: 103, endPoint x: 392, endPoint y: 103, distance: 58.0
click at [391, 103] on div "Court name * JP Court Harris County, Precinct 4, Place 1 6831 Cypresswood Dr Sp…" at bounding box center [511, 320] width 245 height 496
click at [479, 108] on input "Harris County, Precinct 4, Place 1" at bounding box center [511, 105] width 229 height 31
click at [611, 110] on input "Harris County Justice of Peace Precinct 4, Place 1" at bounding box center [511, 105] width 229 height 31
type input "Harris County Justice of Peace Precinct 4 Place 1"
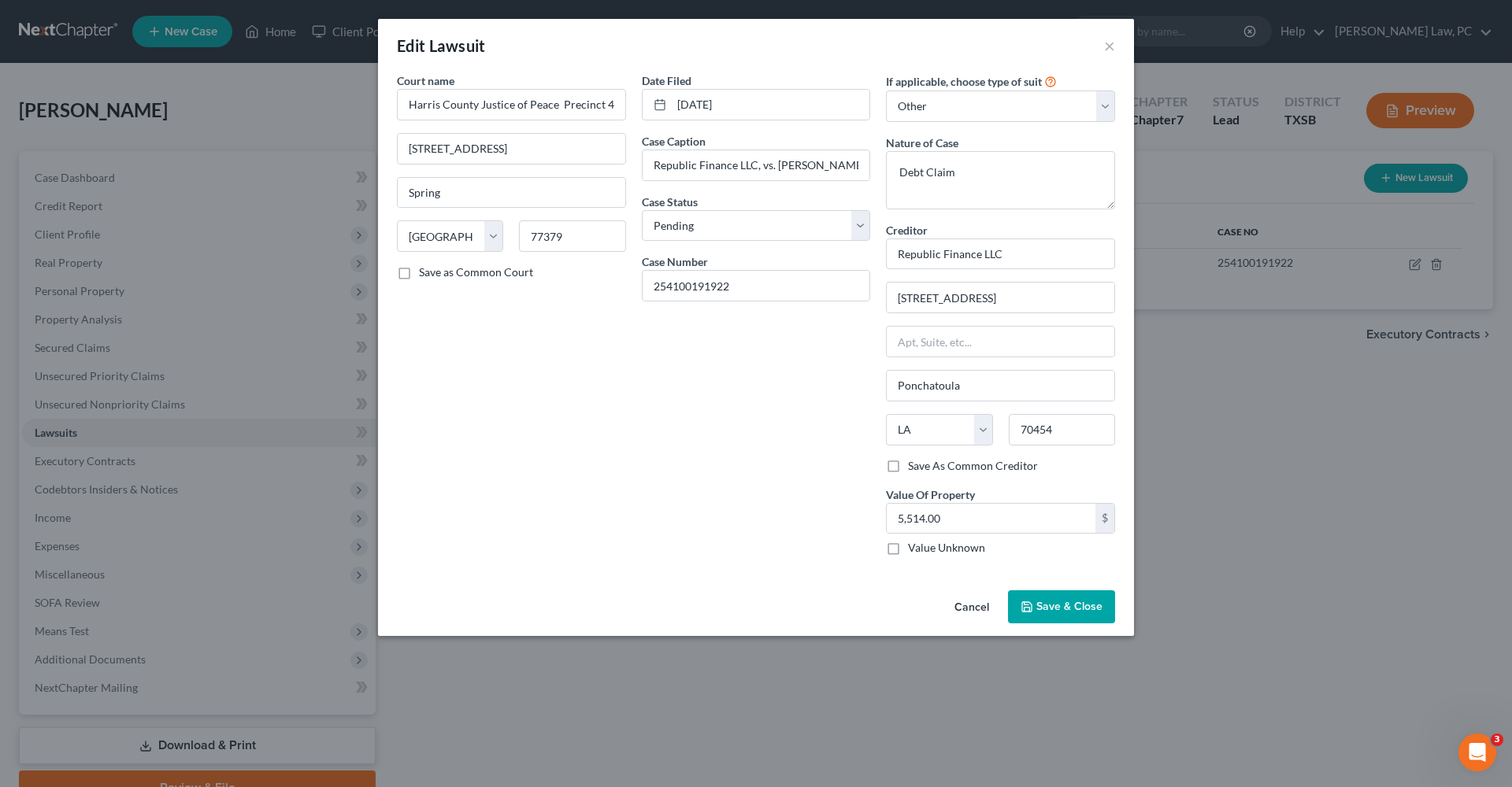
click at [1079, 602] on span "Save & Close" at bounding box center [1069, 606] width 66 height 13
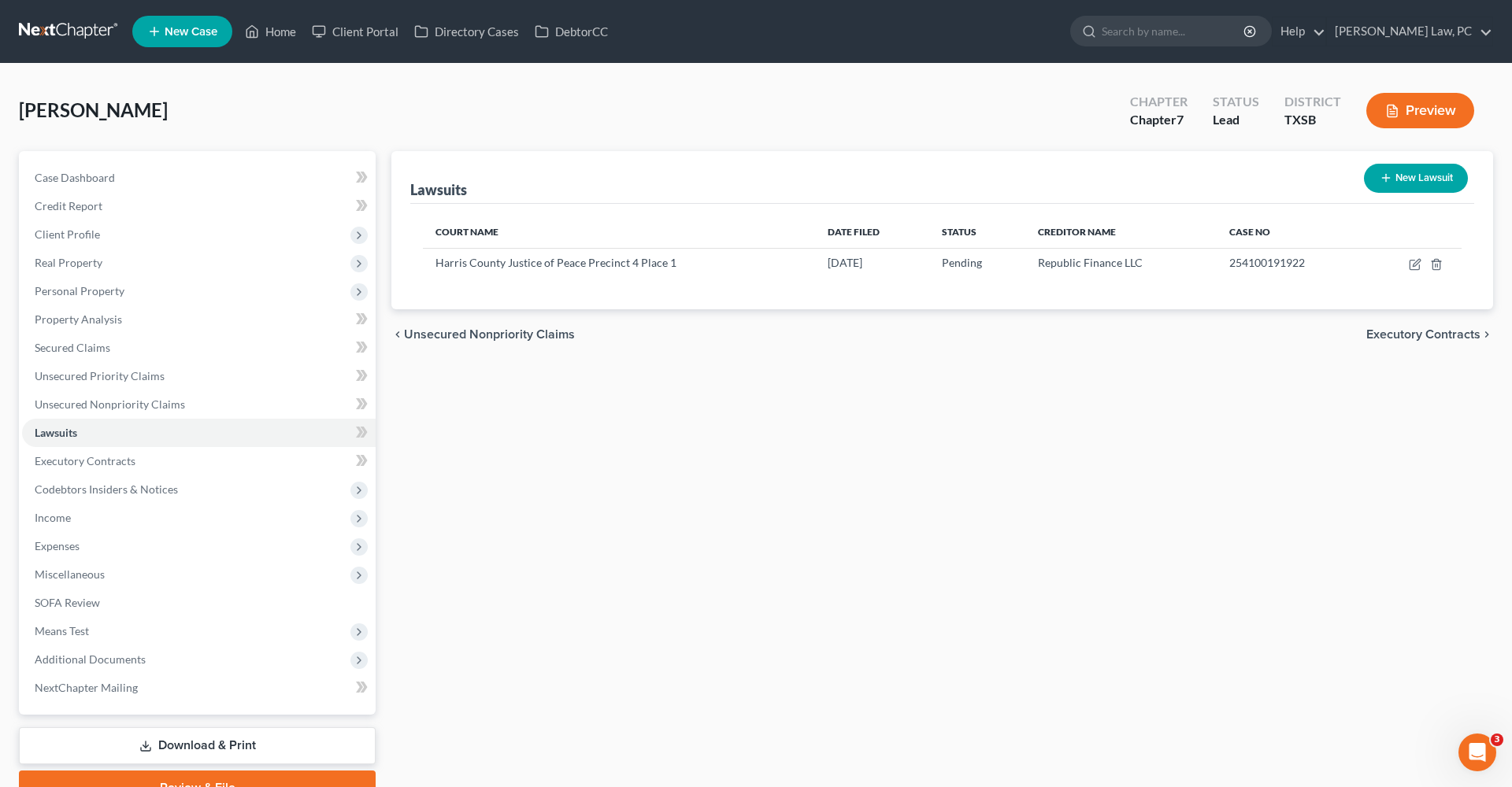
click at [62, 25] on link at bounding box center [70, 31] width 101 height 29
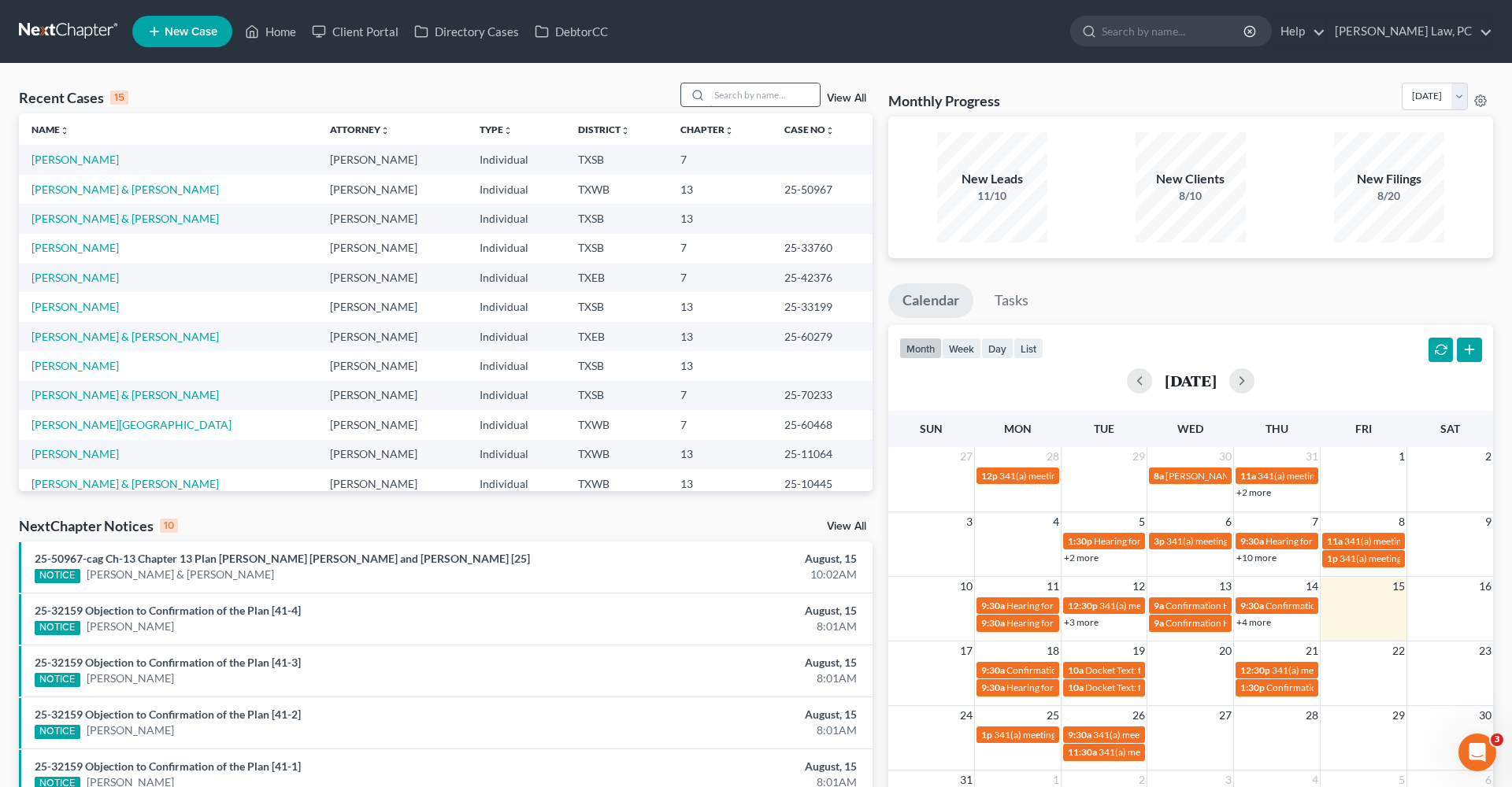
click at [777, 97] on input "search" at bounding box center [765, 95] width 110 height 23
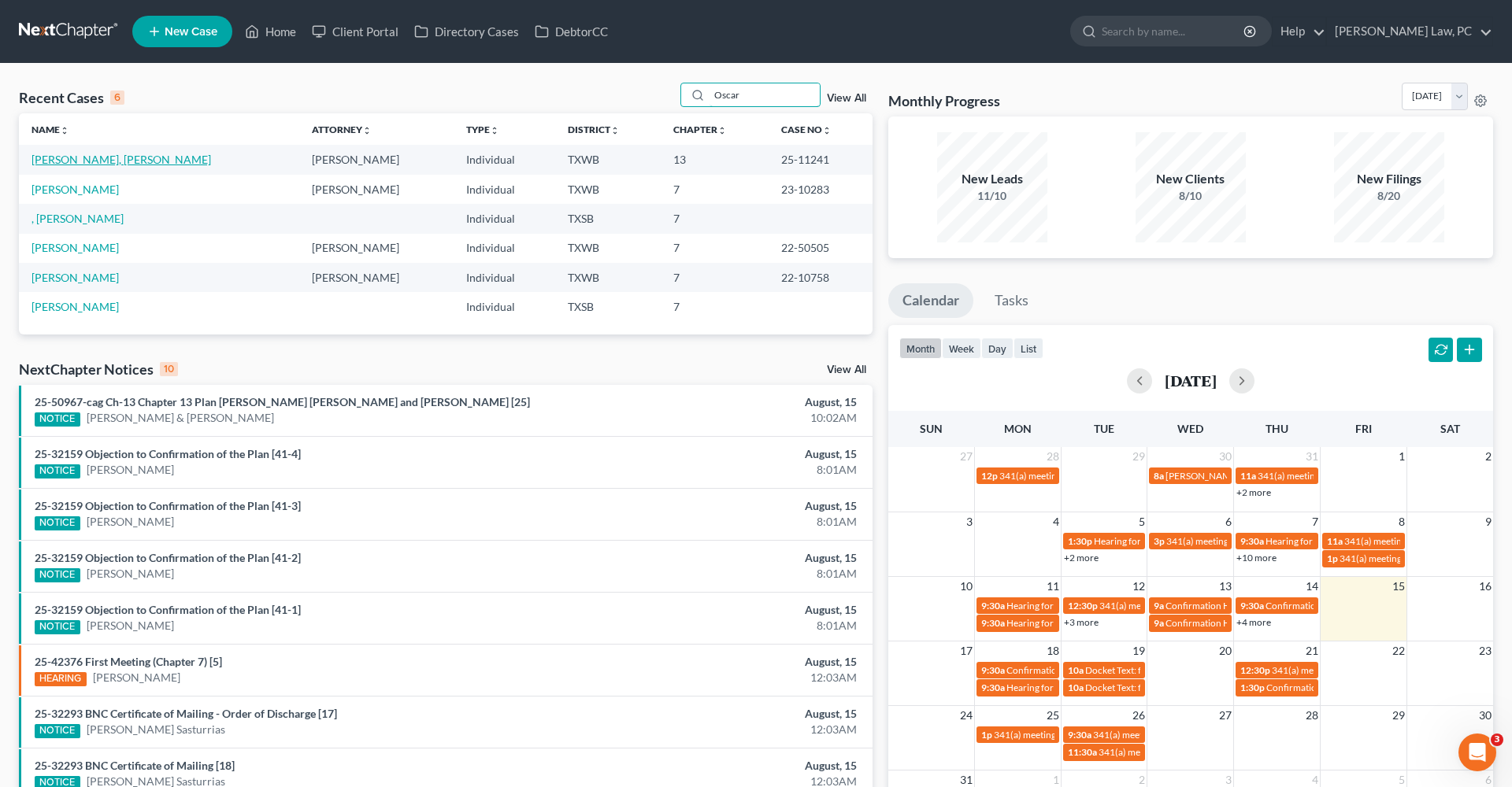
type input "Oscar"
click at [84, 165] on link "Aguilar Garcia, Oscar" at bounding box center [121, 159] width 180 height 13
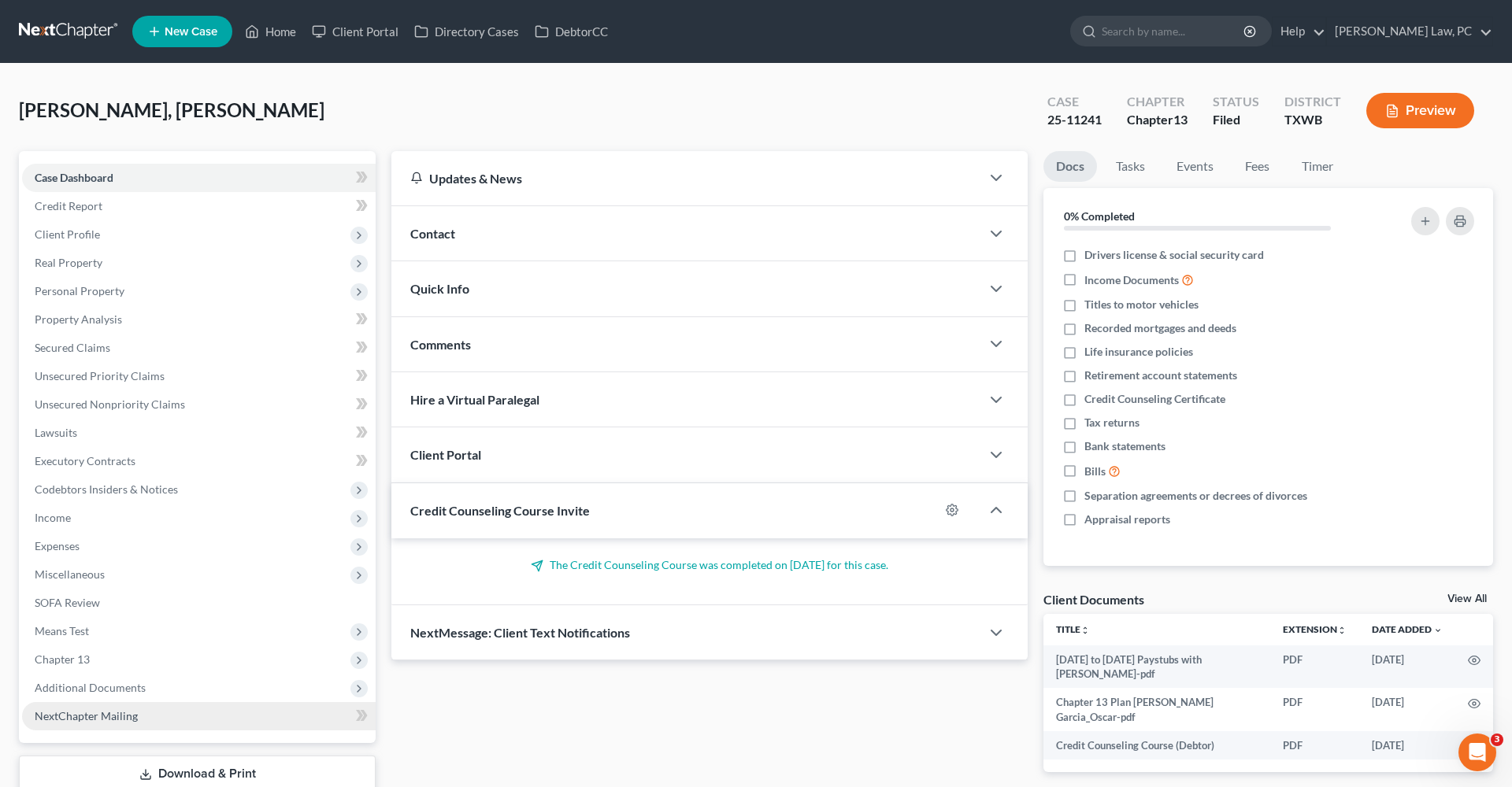
click at [92, 715] on span "NextChapter Mailing" at bounding box center [86, 716] width 103 height 13
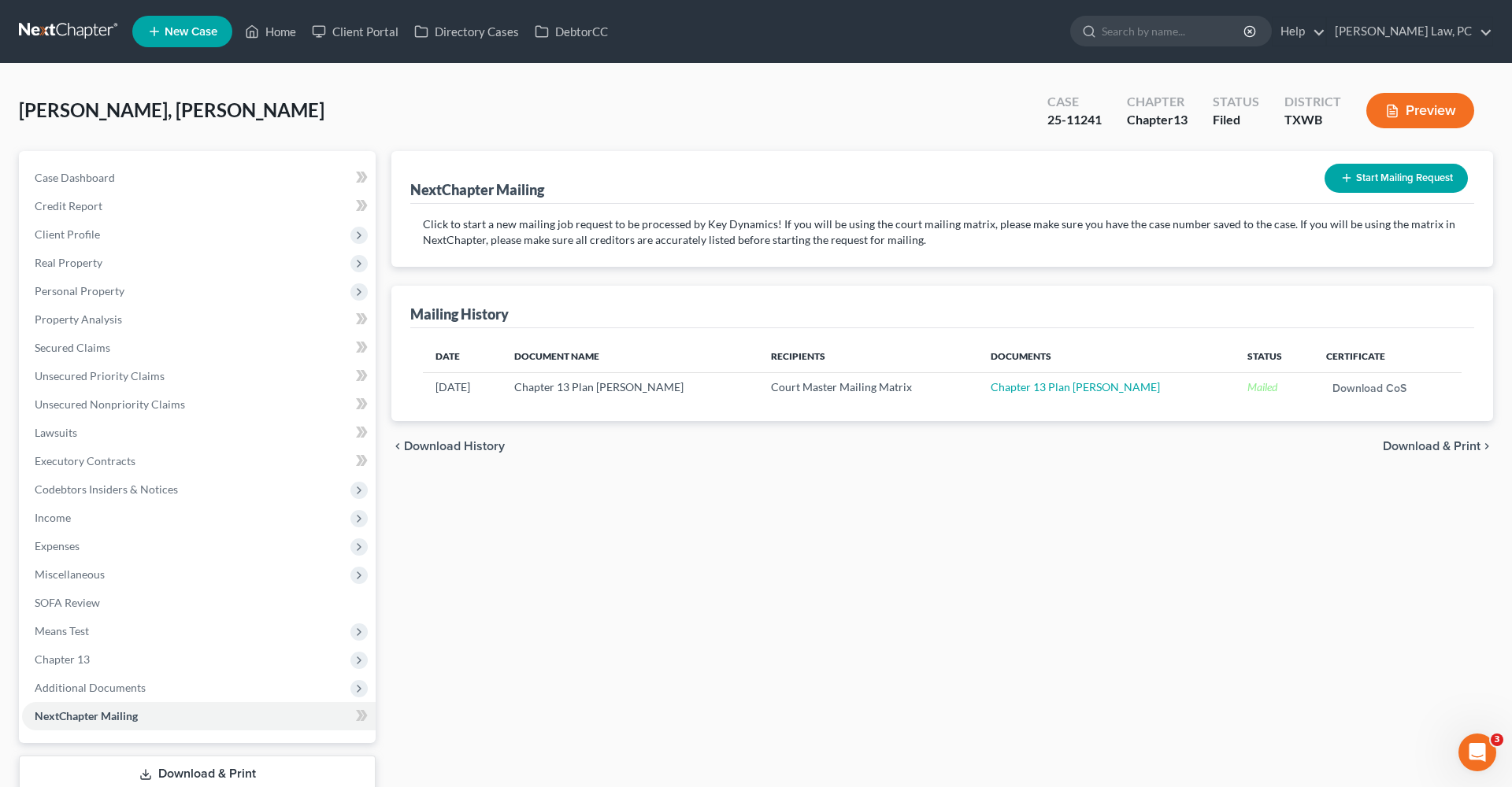
click at [75, 30] on link at bounding box center [70, 31] width 101 height 29
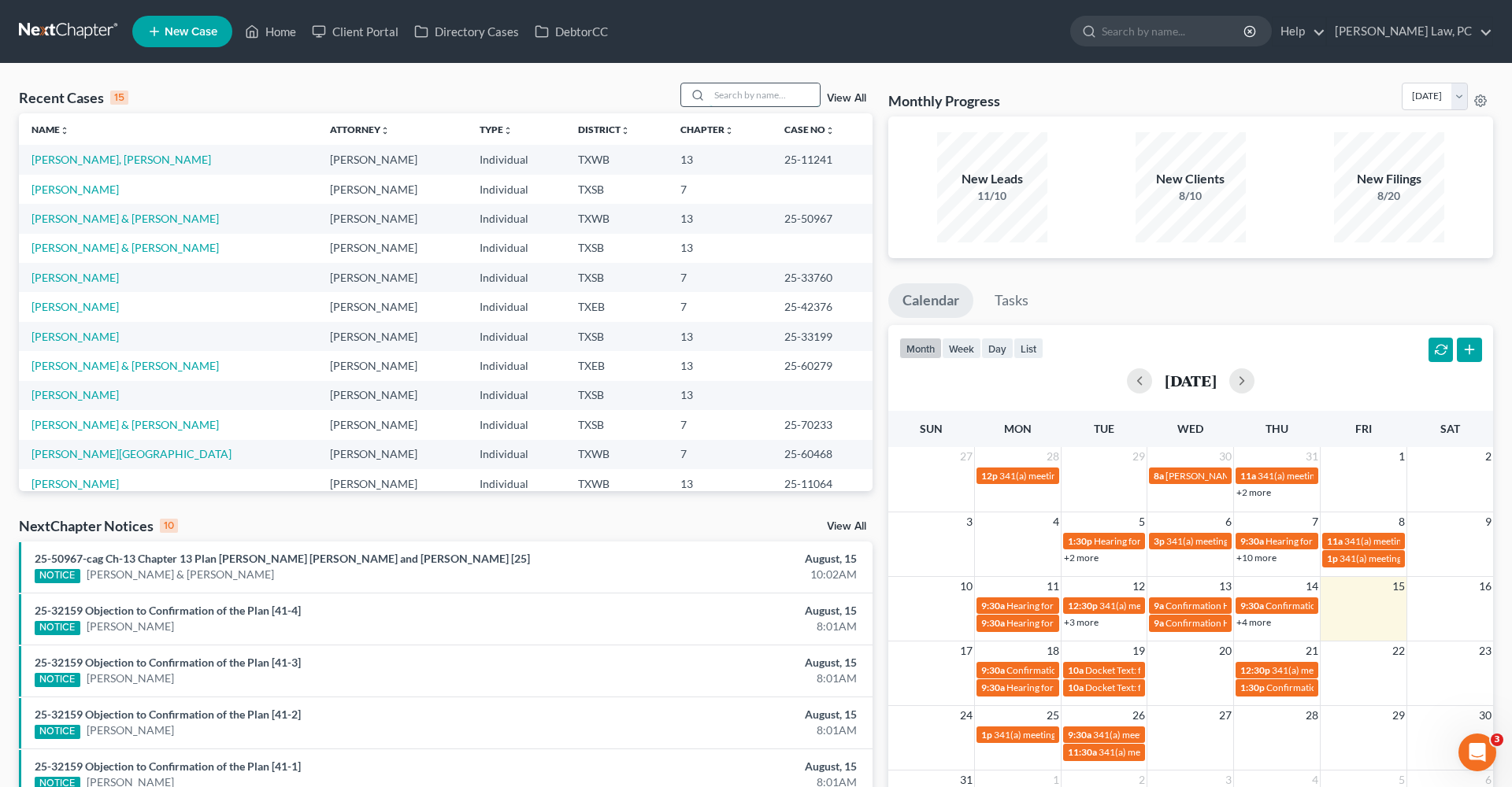
click at [747, 93] on input "search" at bounding box center [765, 95] width 110 height 23
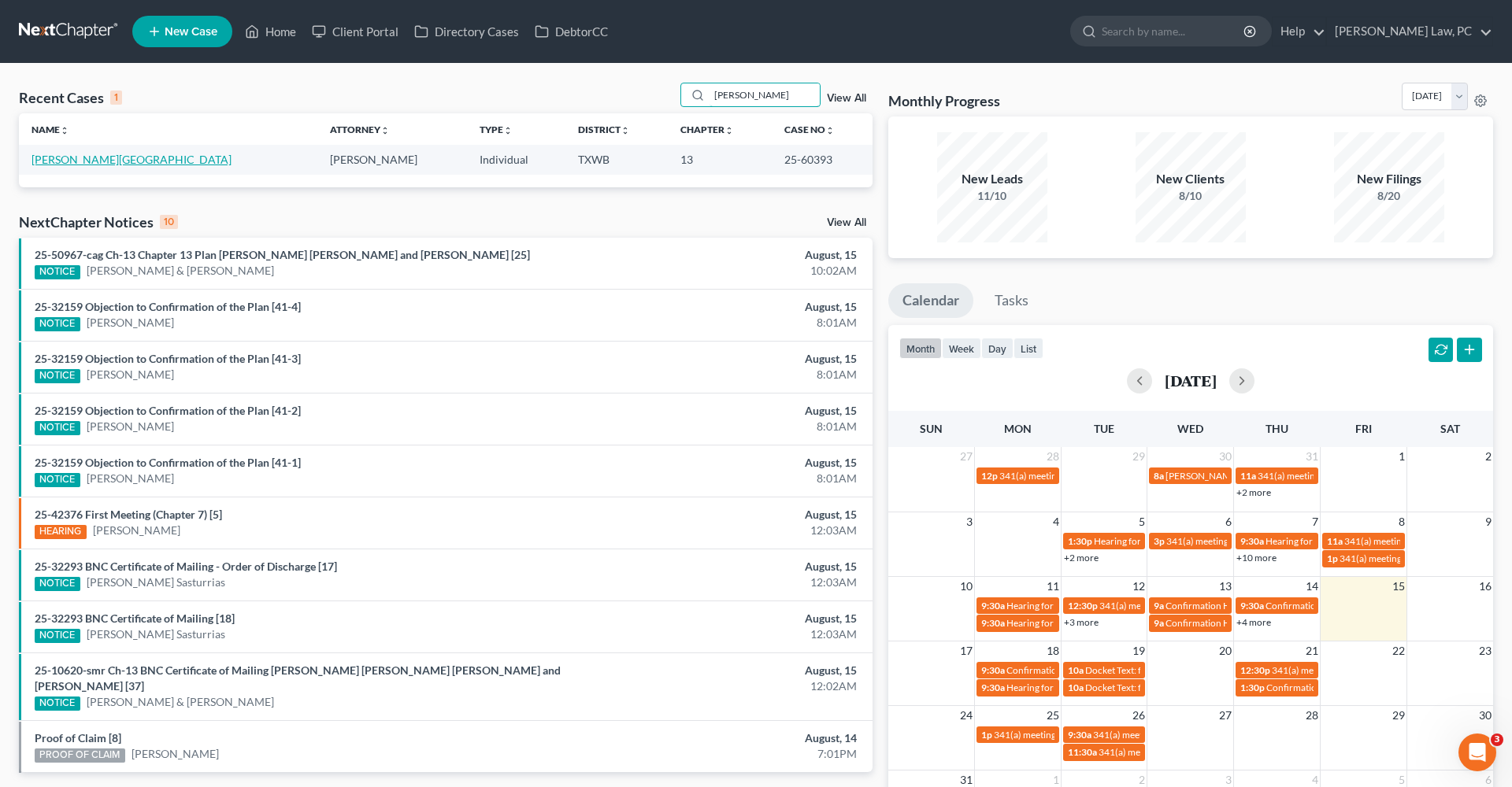
type input "[PERSON_NAME]"
click at [62, 160] on link "[PERSON_NAME][GEOGRAPHIC_DATA]" at bounding box center [131, 159] width 200 height 13
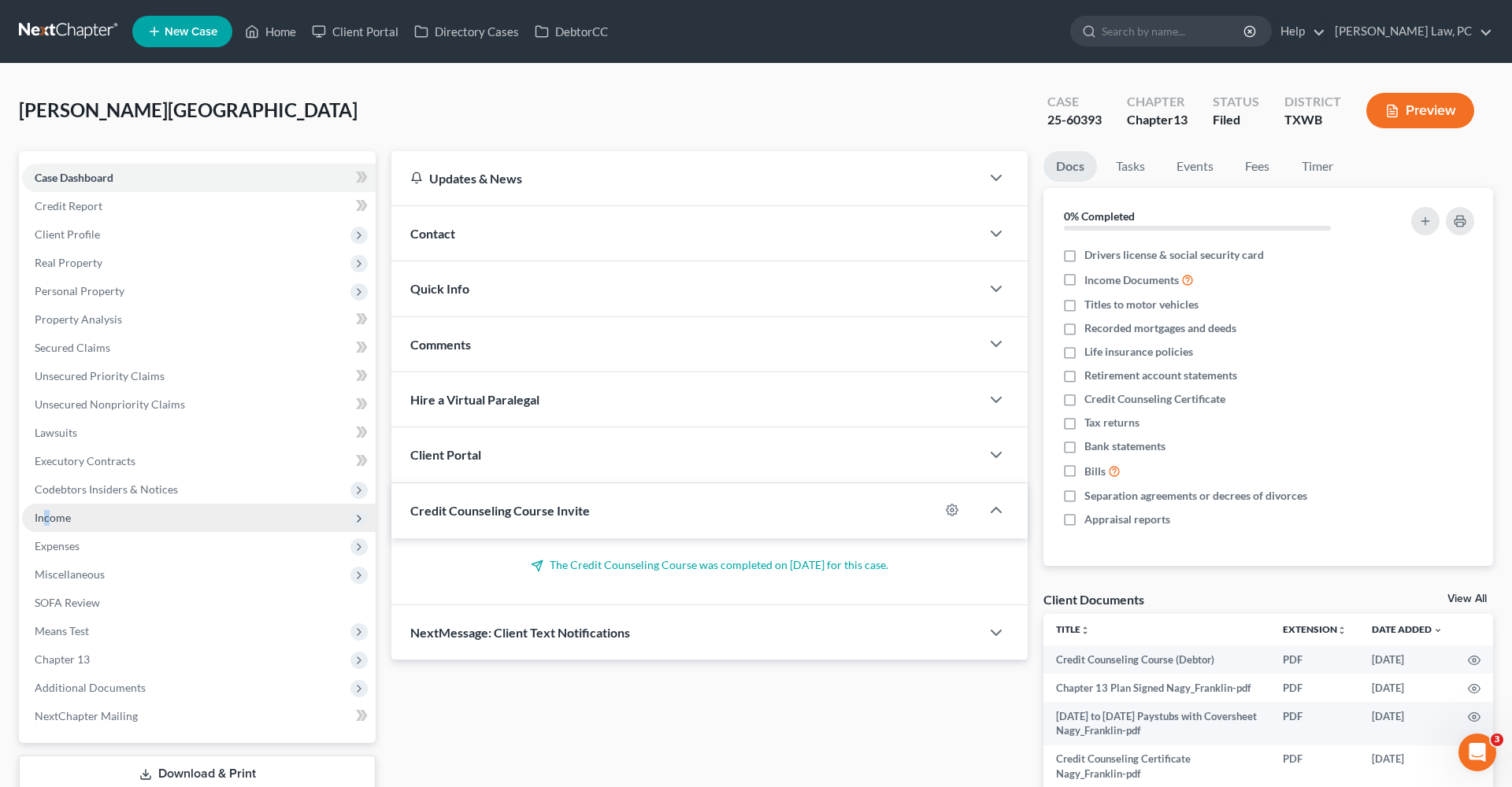
click at [46, 519] on span "Income" at bounding box center [53, 517] width 37 height 13
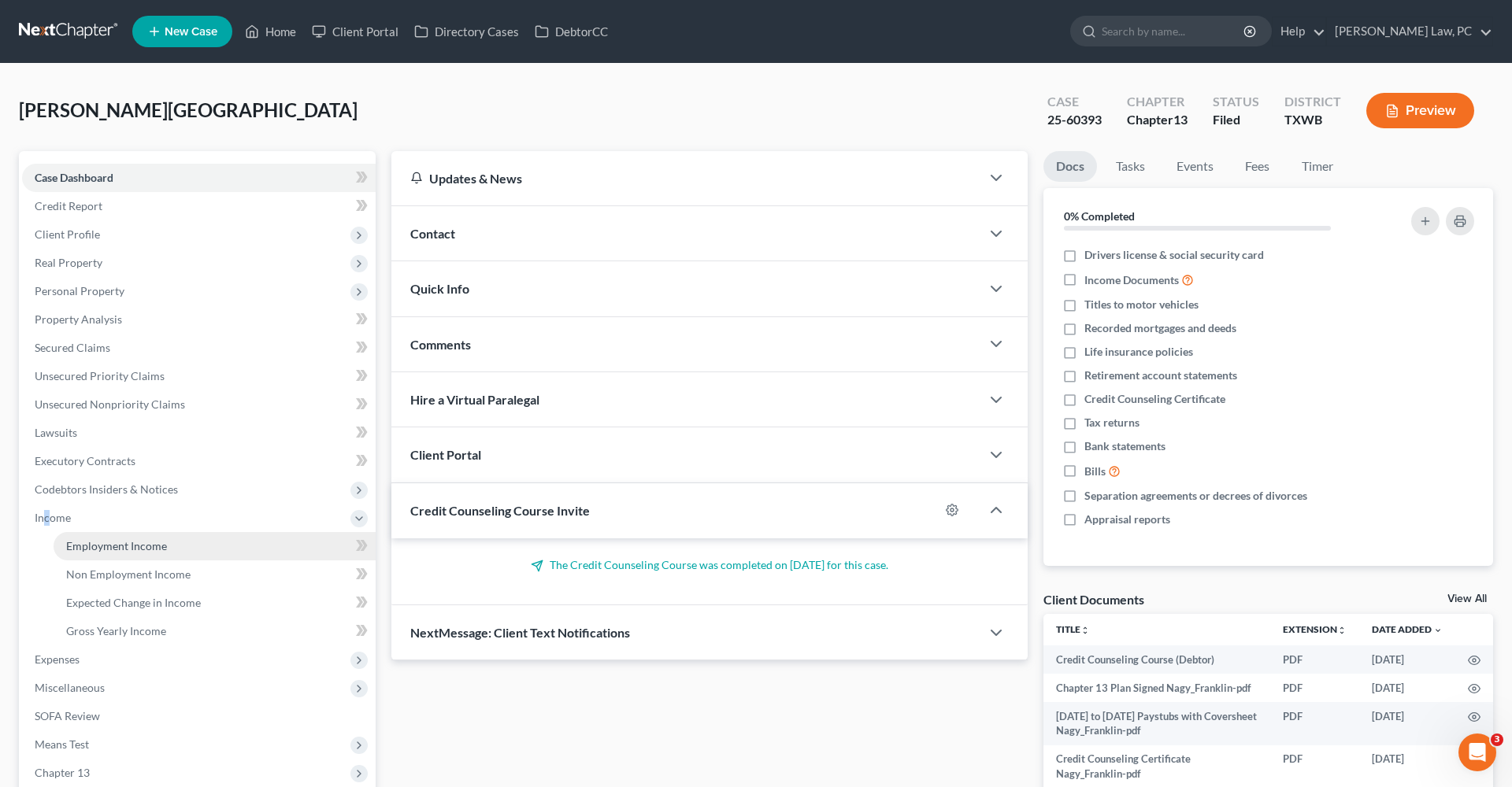
click at [116, 552] on span "Employment Income" at bounding box center [117, 546] width 101 height 13
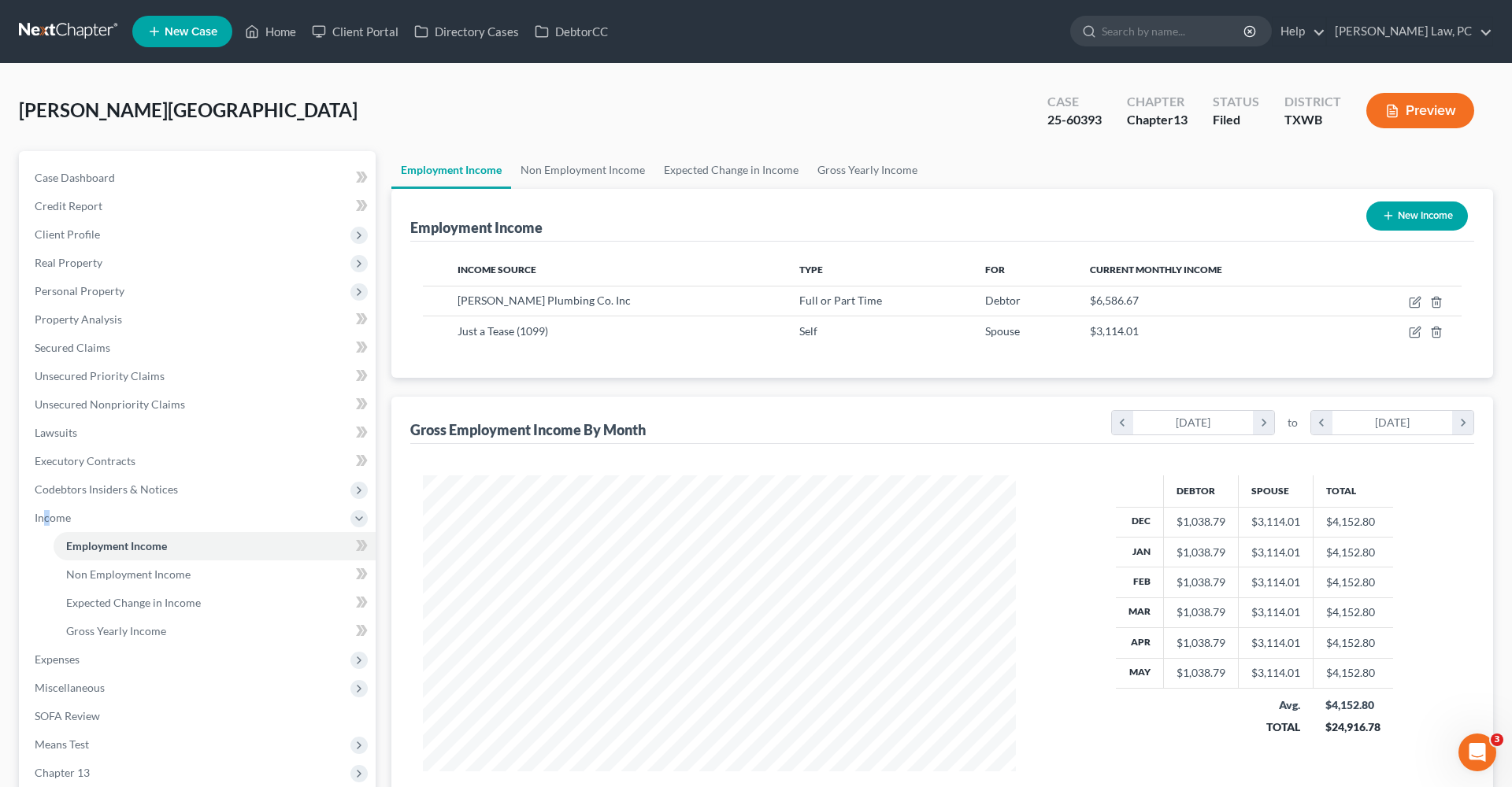
scroll to position [296, 624]
click at [1413, 304] on icon "button" at bounding box center [1414, 302] width 12 height 12
select select "0"
select select "45"
select select "3"
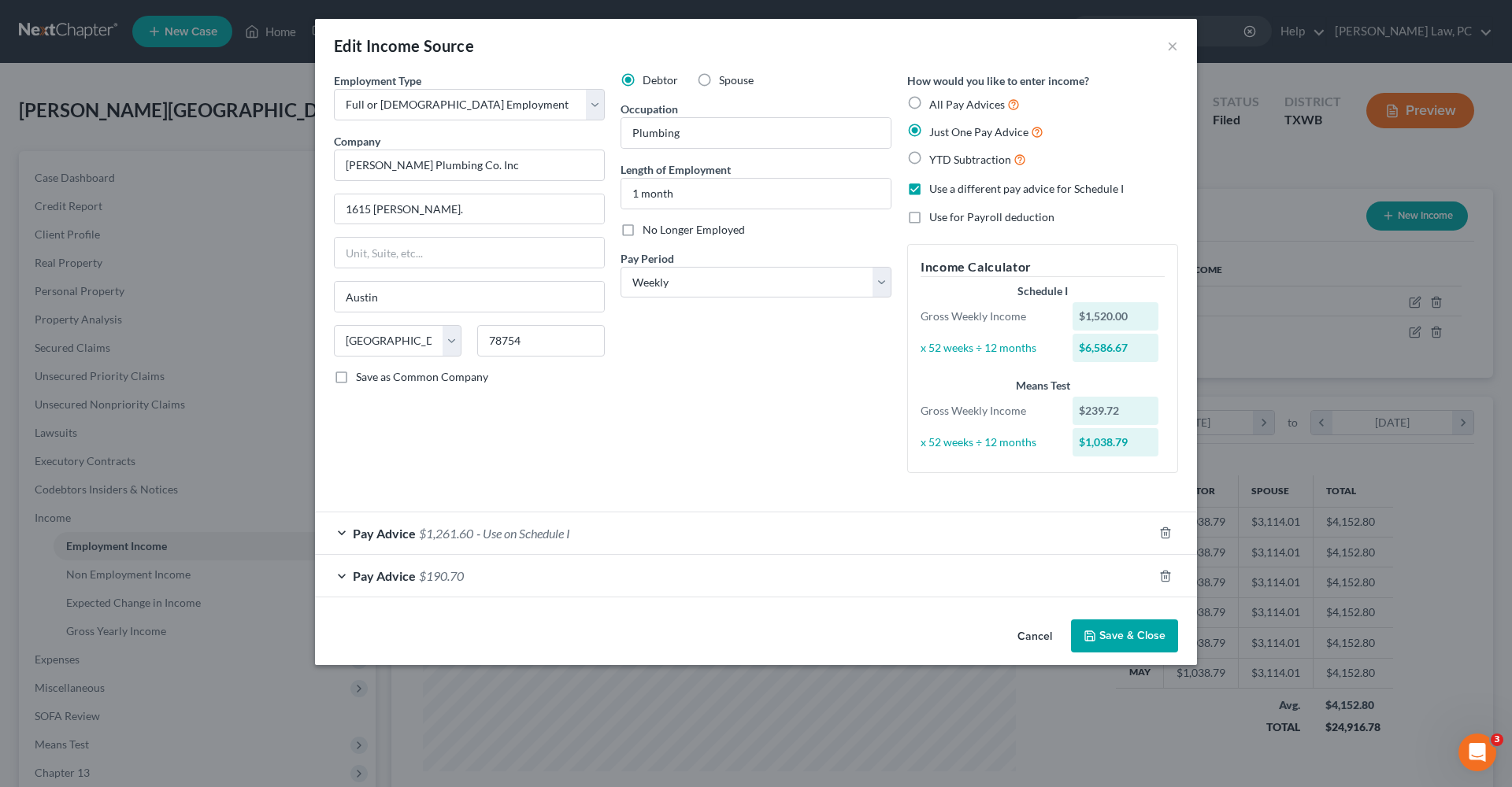
click at [348, 531] on div "Pay Advice $1,261.60 - Use on Schedule I" at bounding box center [733, 533] width 838 height 42
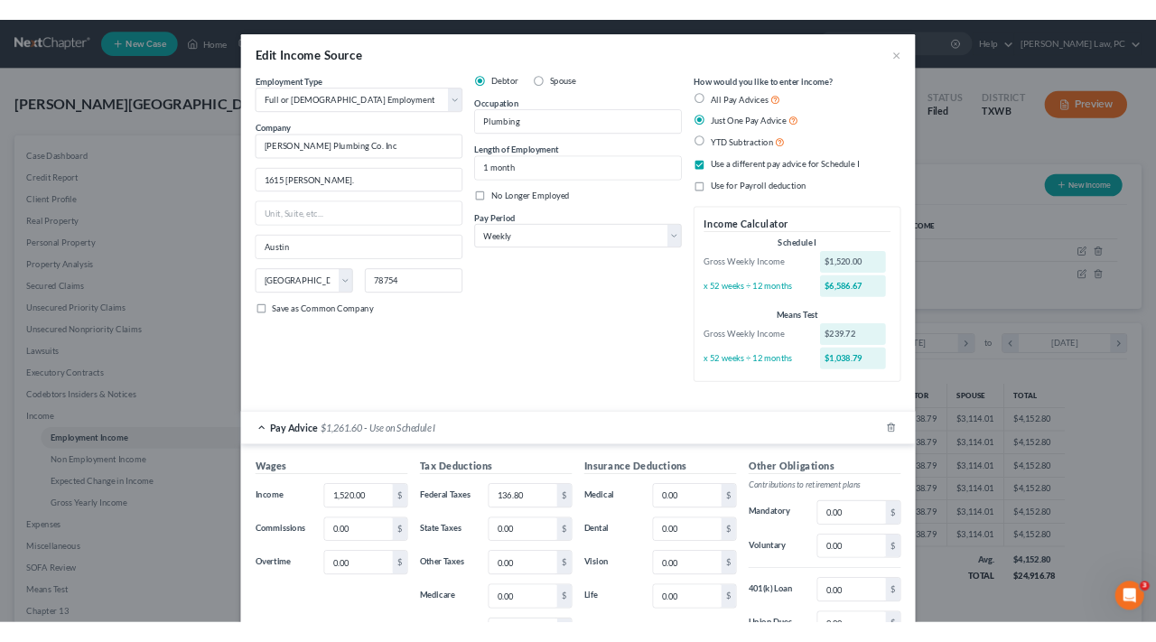
scroll to position [0, 0]
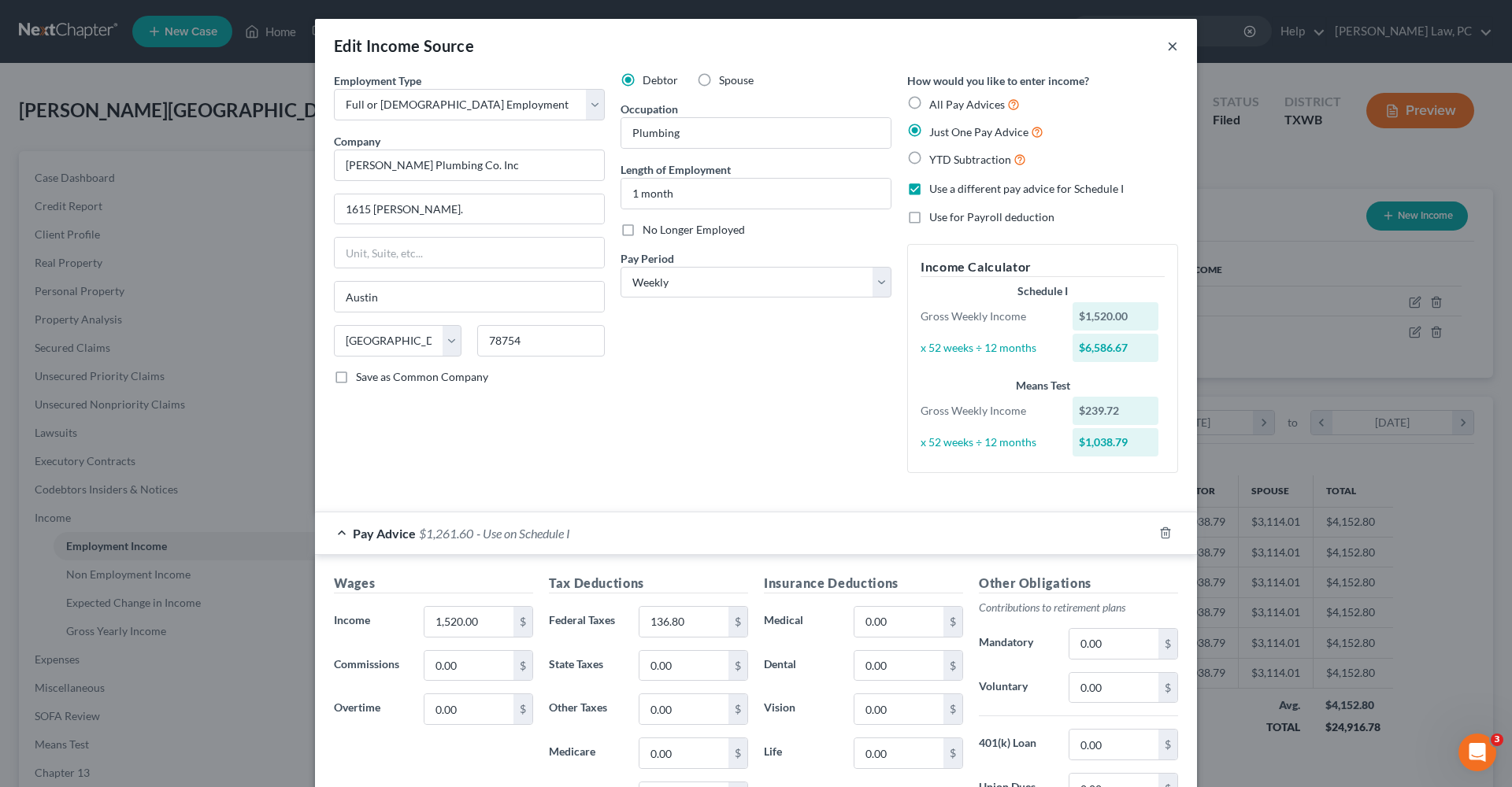
click at [1170, 49] on button "×" at bounding box center [1172, 46] width 11 height 19
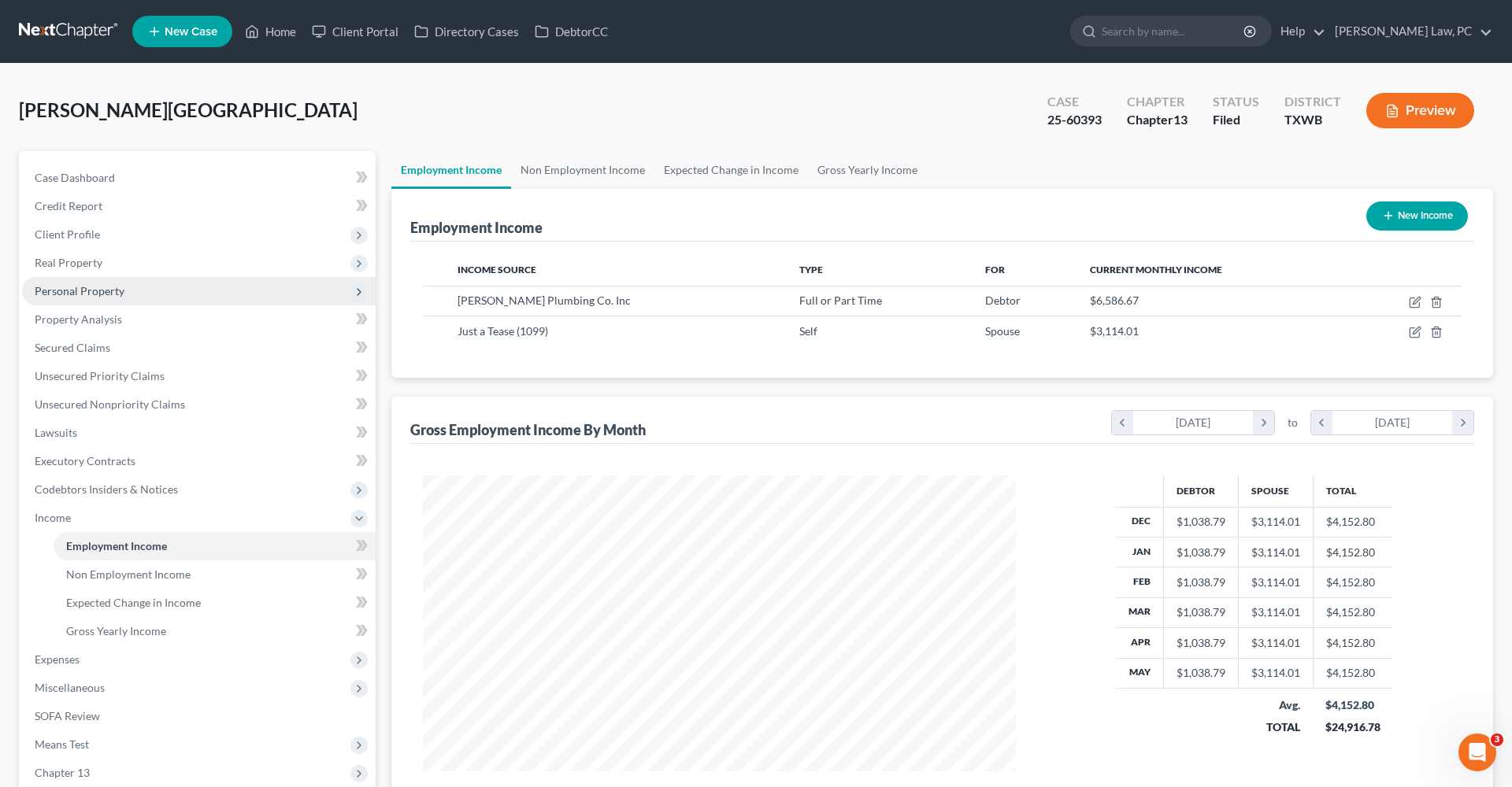
click at [101, 295] on span "Personal Property" at bounding box center [79, 290] width 90 height 13
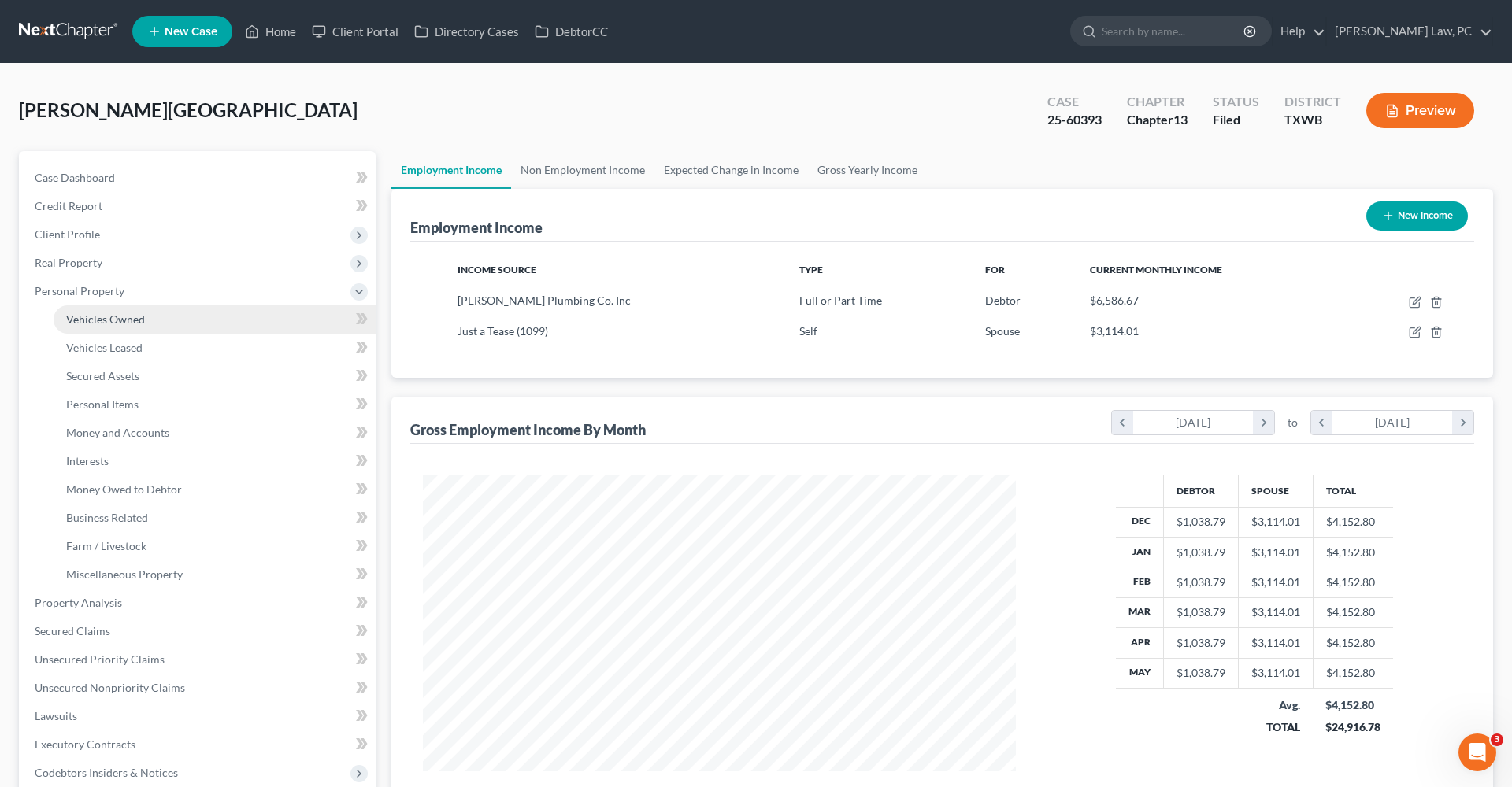
click at [118, 321] on span "Vehicles Owned" at bounding box center [106, 318] width 78 height 13
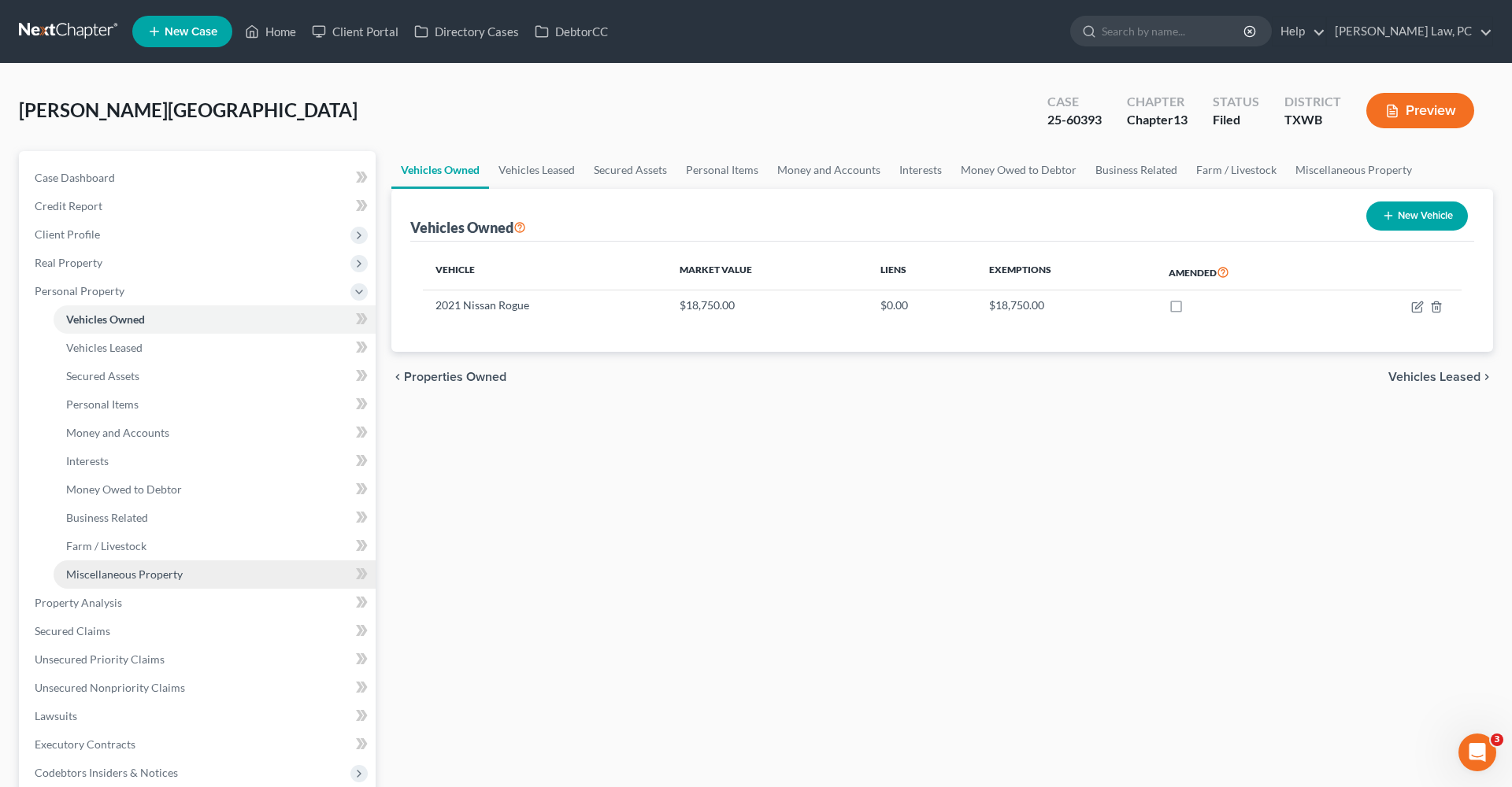
click at [166, 567] on span "Miscellaneous Property" at bounding box center [125, 573] width 117 height 13
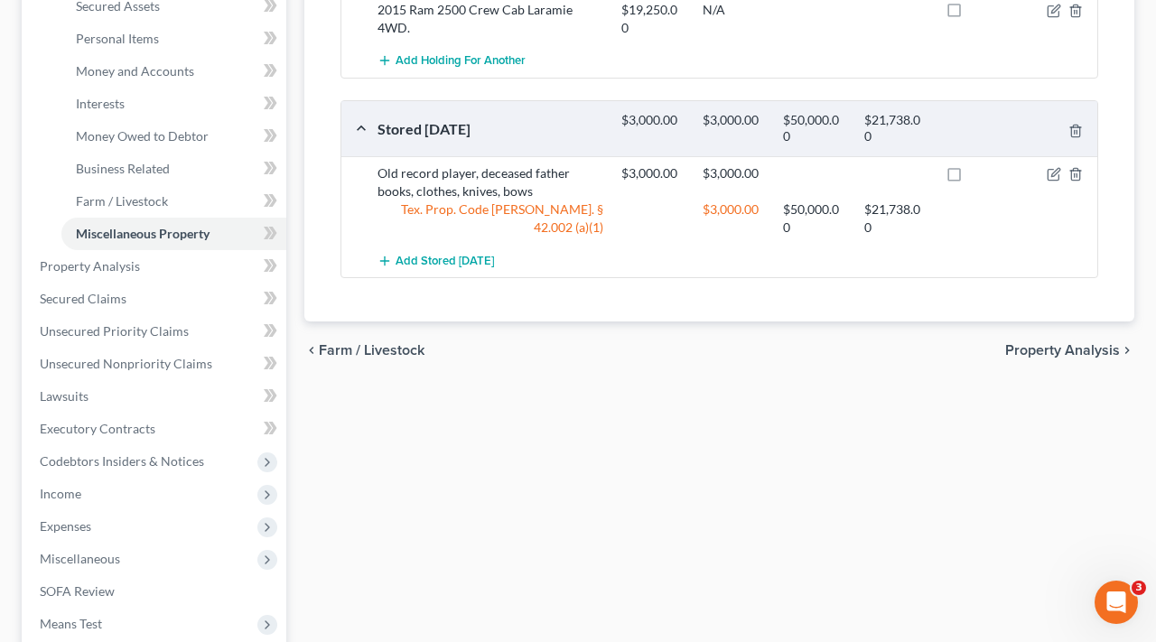
scroll to position [467, 0]
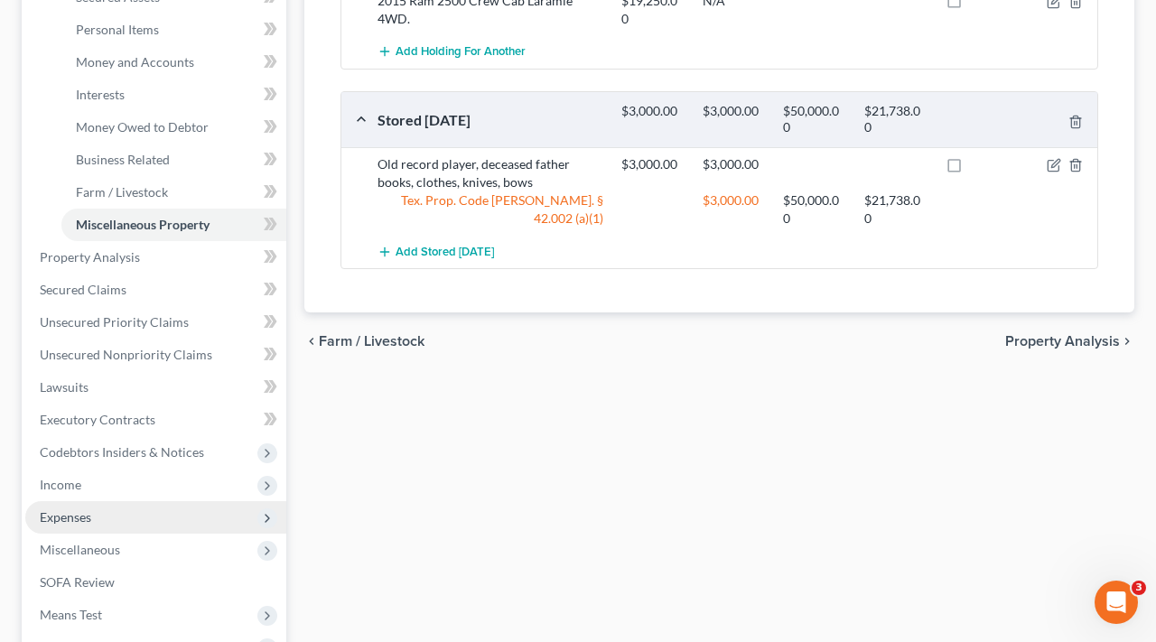
click at [73, 527] on span "Expenses" at bounding box center [155, 517] width 261 height 33
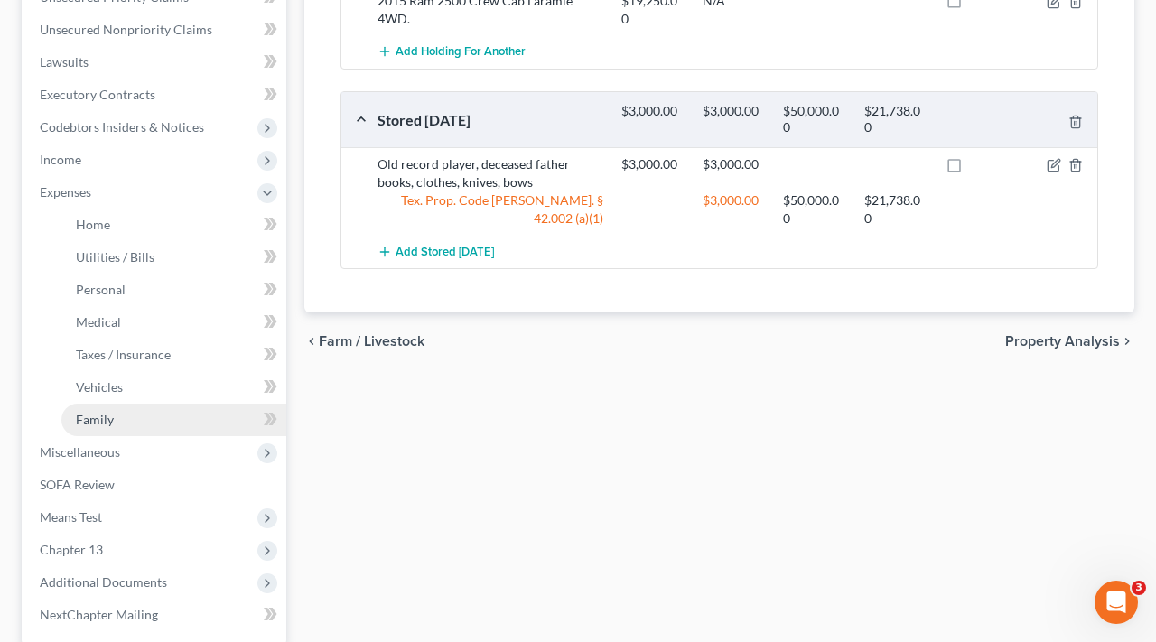
click at [126, 417] on link "Family" at bounding box center [173, 420] width 225 height 33
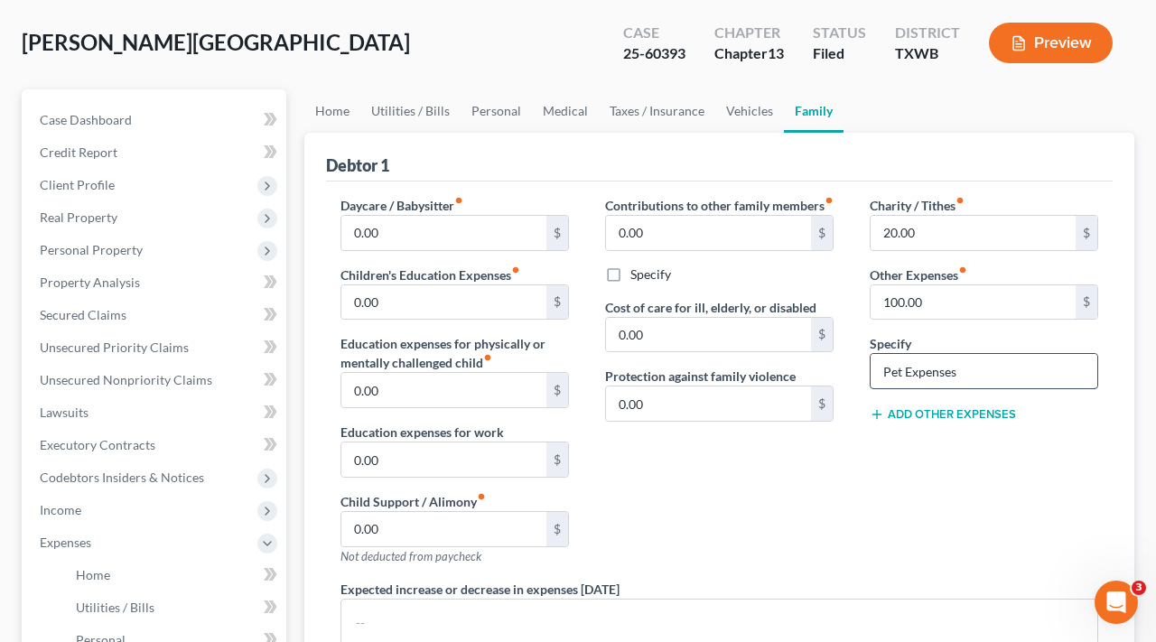
scroll to position [122, 0]
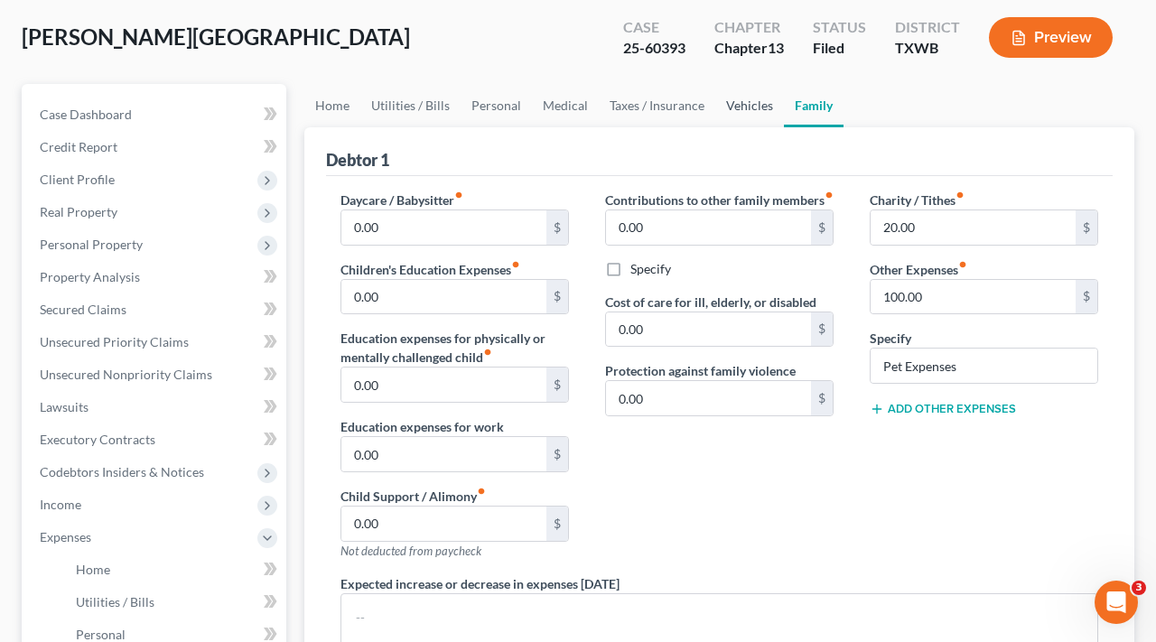
click at [737, 107] on link "Vehicles" at bounding box center [749, 105] width 69 height 43
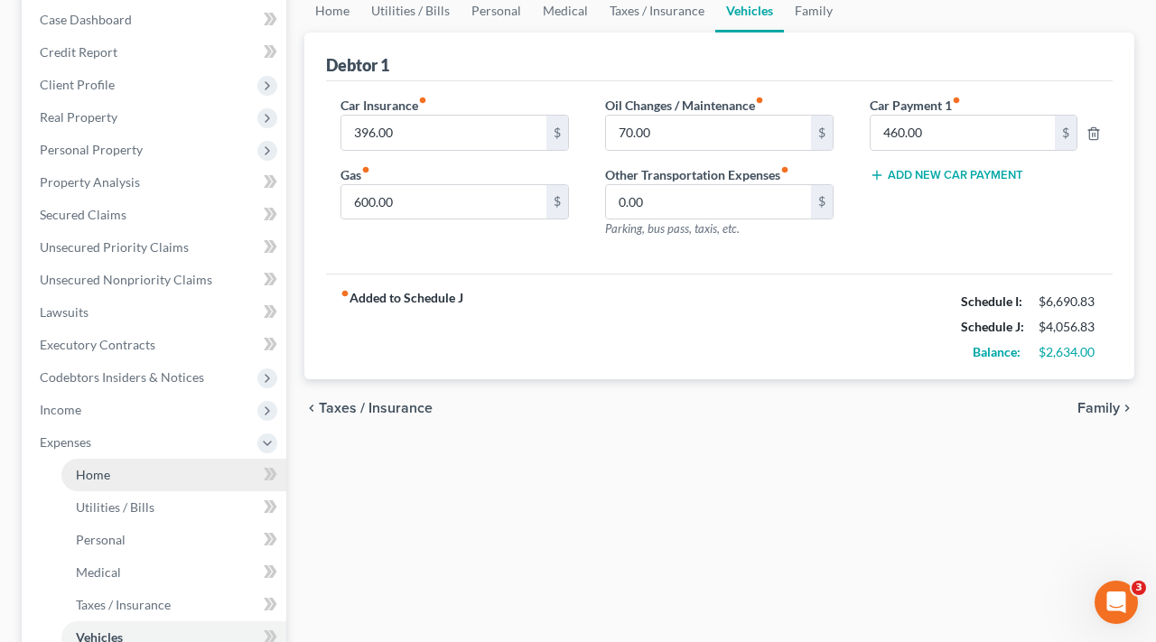
scroll to position [251, 0]
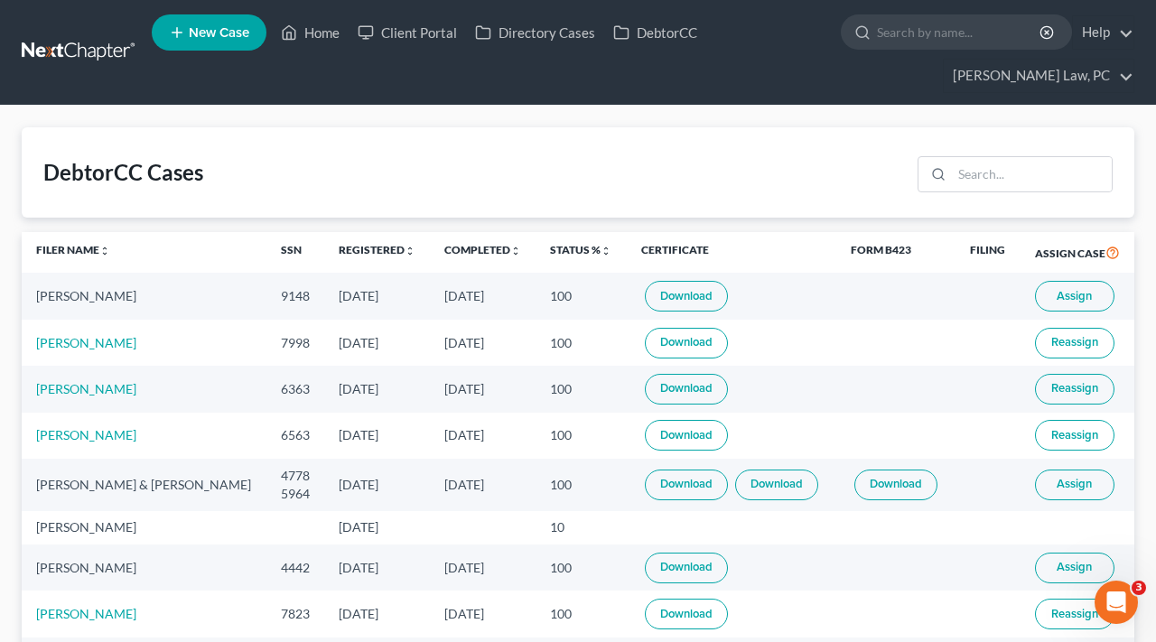
drag, startPoint x: 0, startPoint y: 0, endPoint x: 74, endPoint y: 53, distance: 91.2
click at [74, 53] on link at bounding box center [80, 52] width 116 height 33
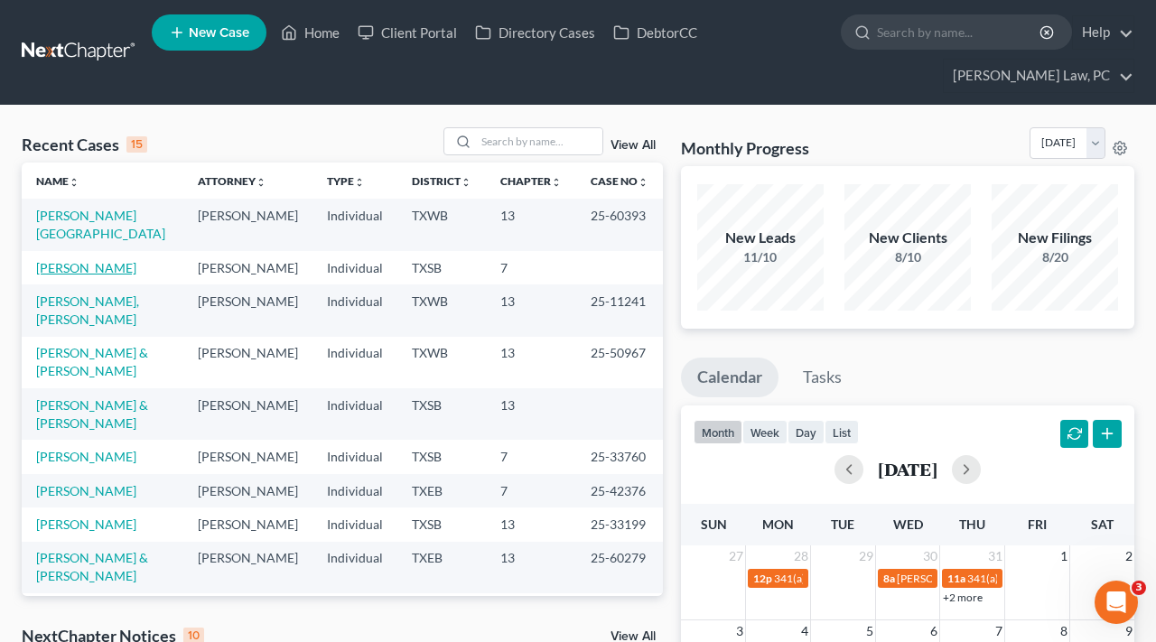
click at [74, 264] on link "[PERSON_NAME]" at bounding box center [86, 267] width 100 height 15
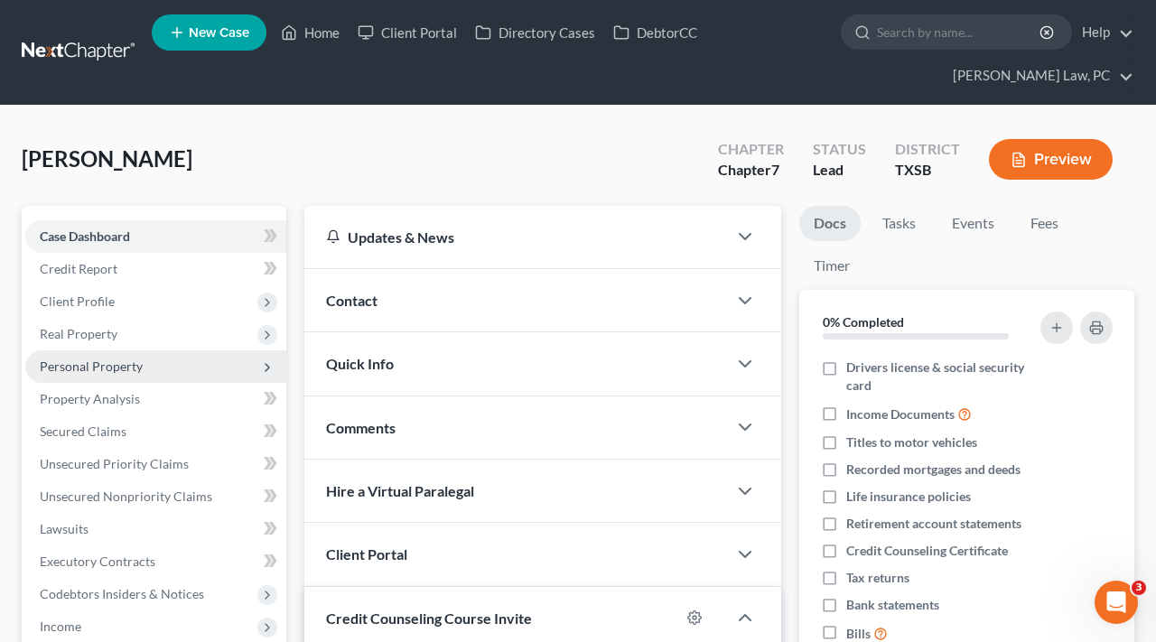
click at [51, 367] on span "Personal Property" at bounding box center [91, 365] width 103 height 15
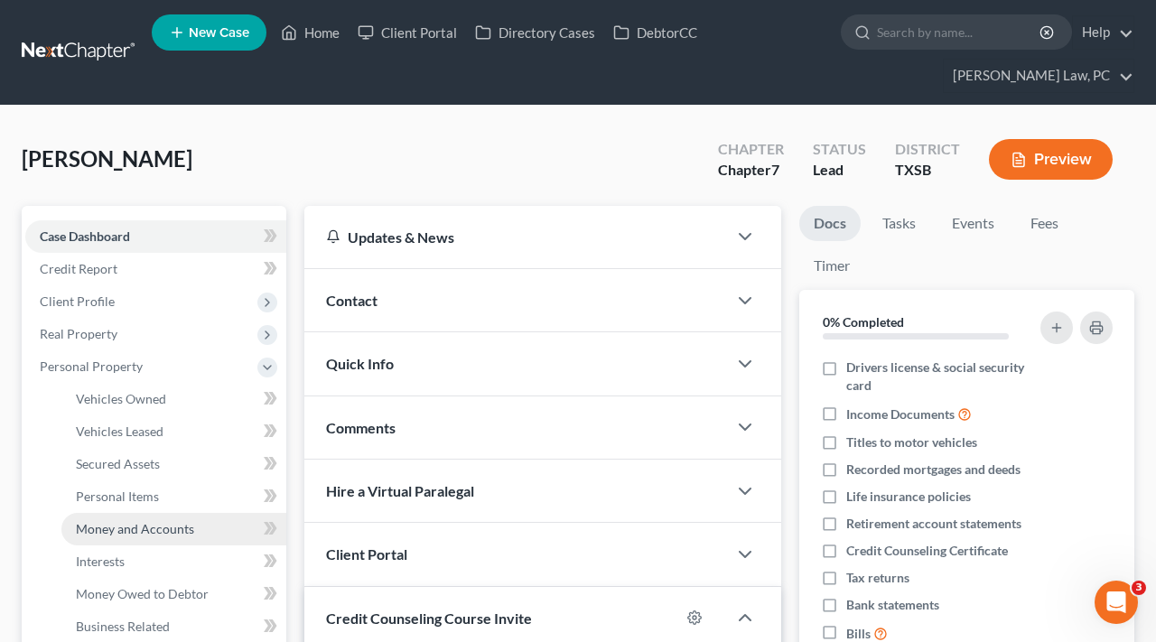
click at [97, 524] on span "Money and Accounts" at bounding box center [135, 528] width 118 height 15
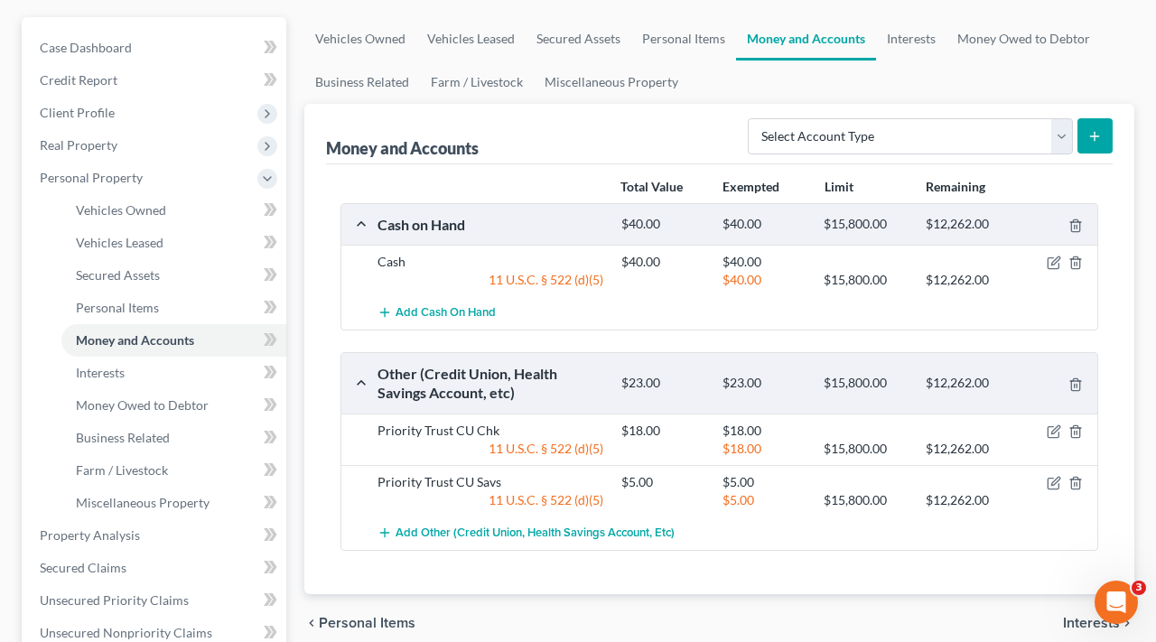
scroll to position [191, 0]
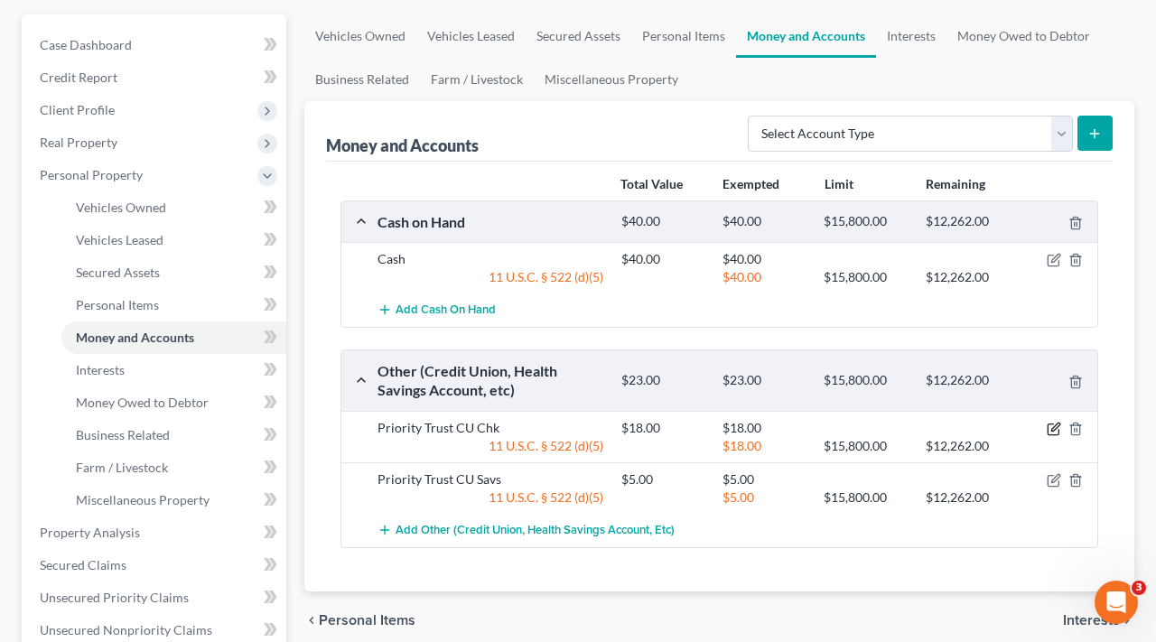
click at [1054, 427] on icon "button" at bounding box center [1053, 429] width 14 height 14
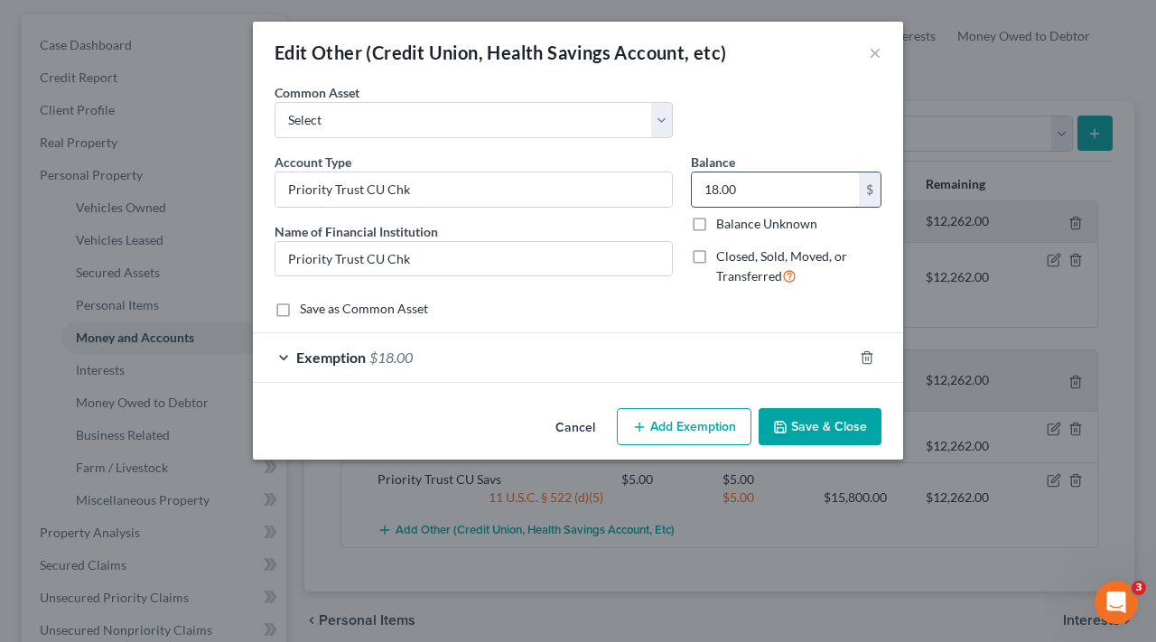
drag, startPoint x: 739, startPoint y: 189, endPoint x: 697, endPoint y: 188, distance: 42.4
click at [696, 188] on input "18.00" at bounding box center [775, 189] width 167 height 34
type input "7.93"
click at [512, 344] on div "Exemption $18.00" at bounding box center [553, 357] width 600 height 48
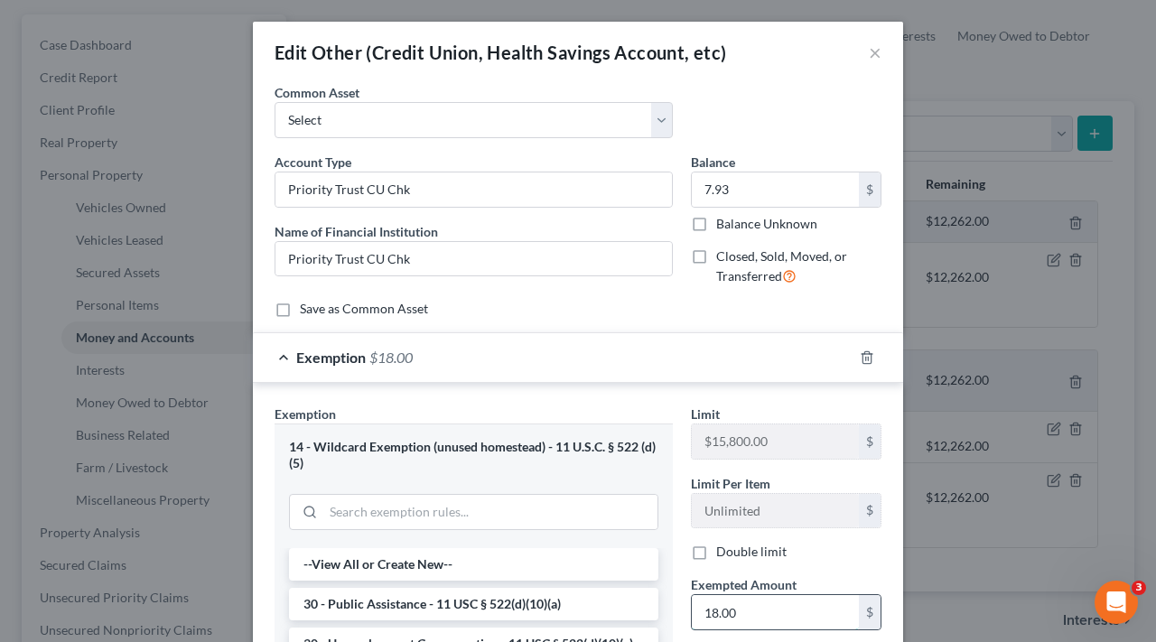
drag, startPoint x: 739, startPoint y: 611, endPoint x: 692, endPoint y: 611, distance: 47.9
click at [692, 611] on input "18.00" at bounding box center [775, 612] width 167 height 34
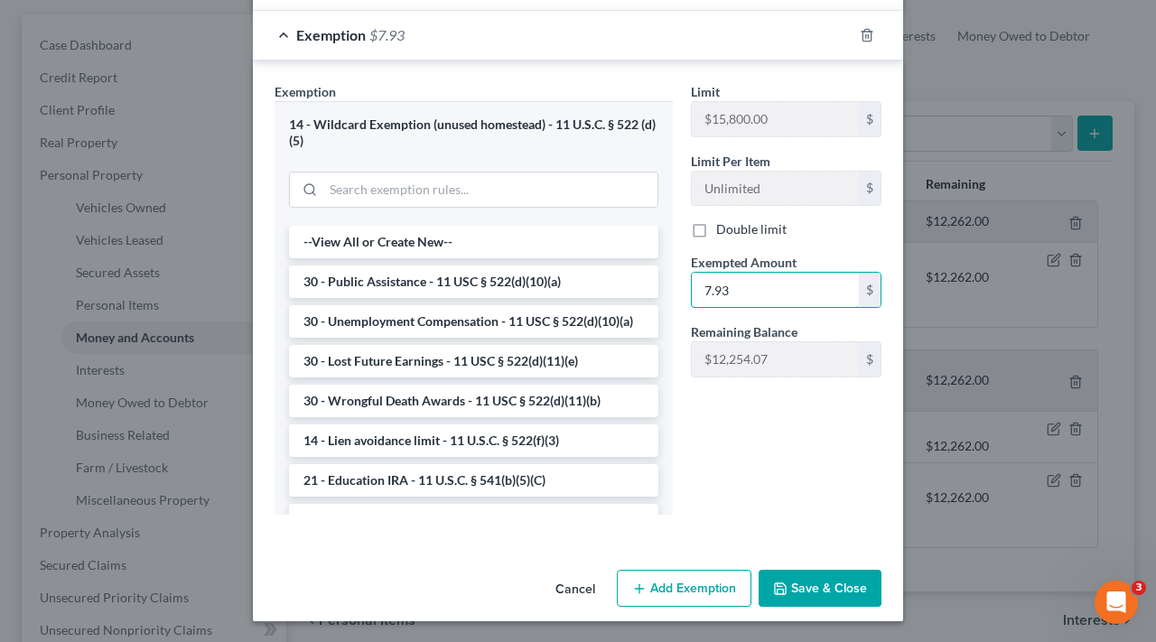
scroll to position [321, 0]
type input "7.93"
click at [823, 589] on button "Save & Close" at bounding box center [819, 590] width 123 height 38
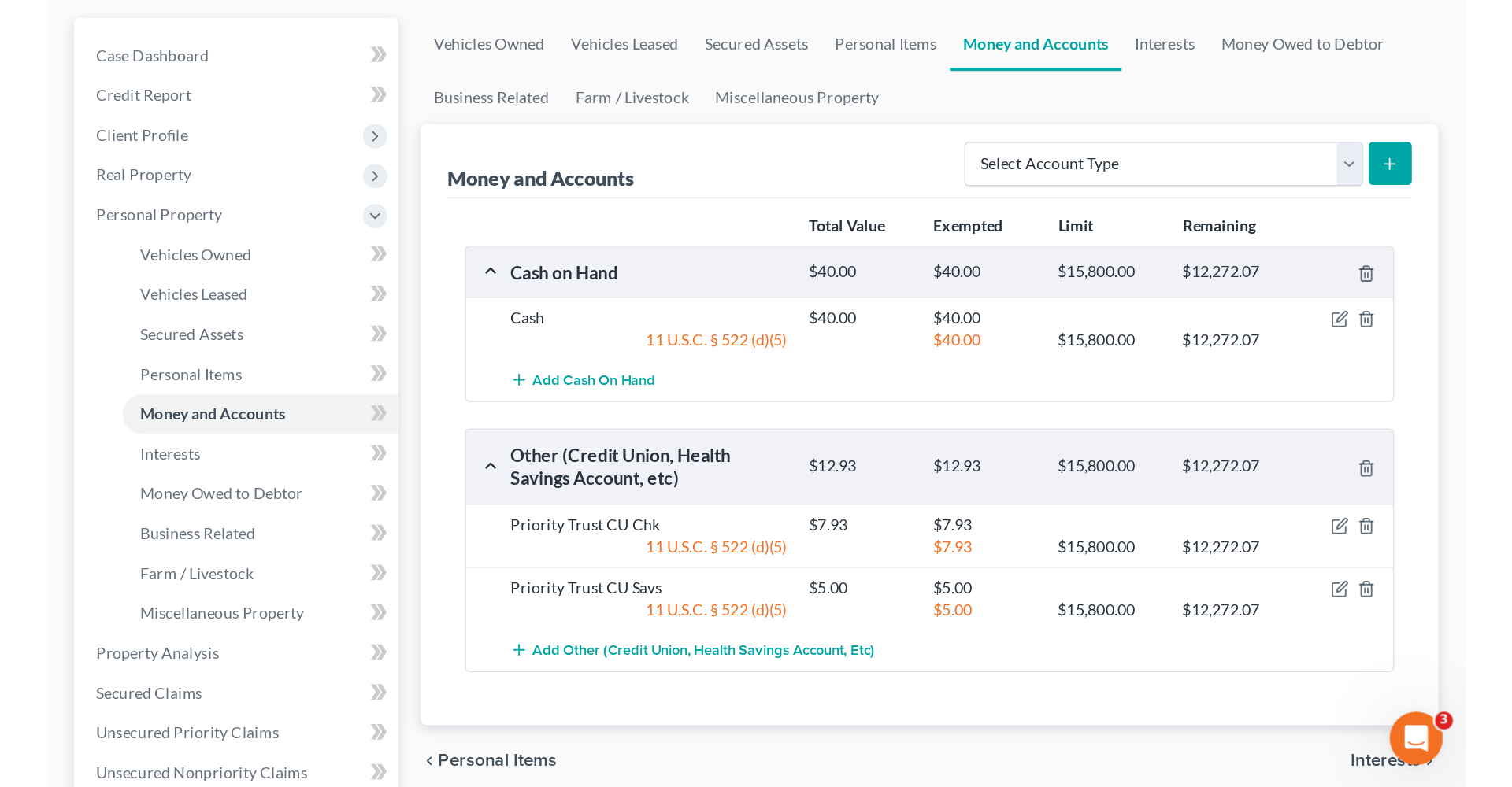
scroll to position [0, 0]
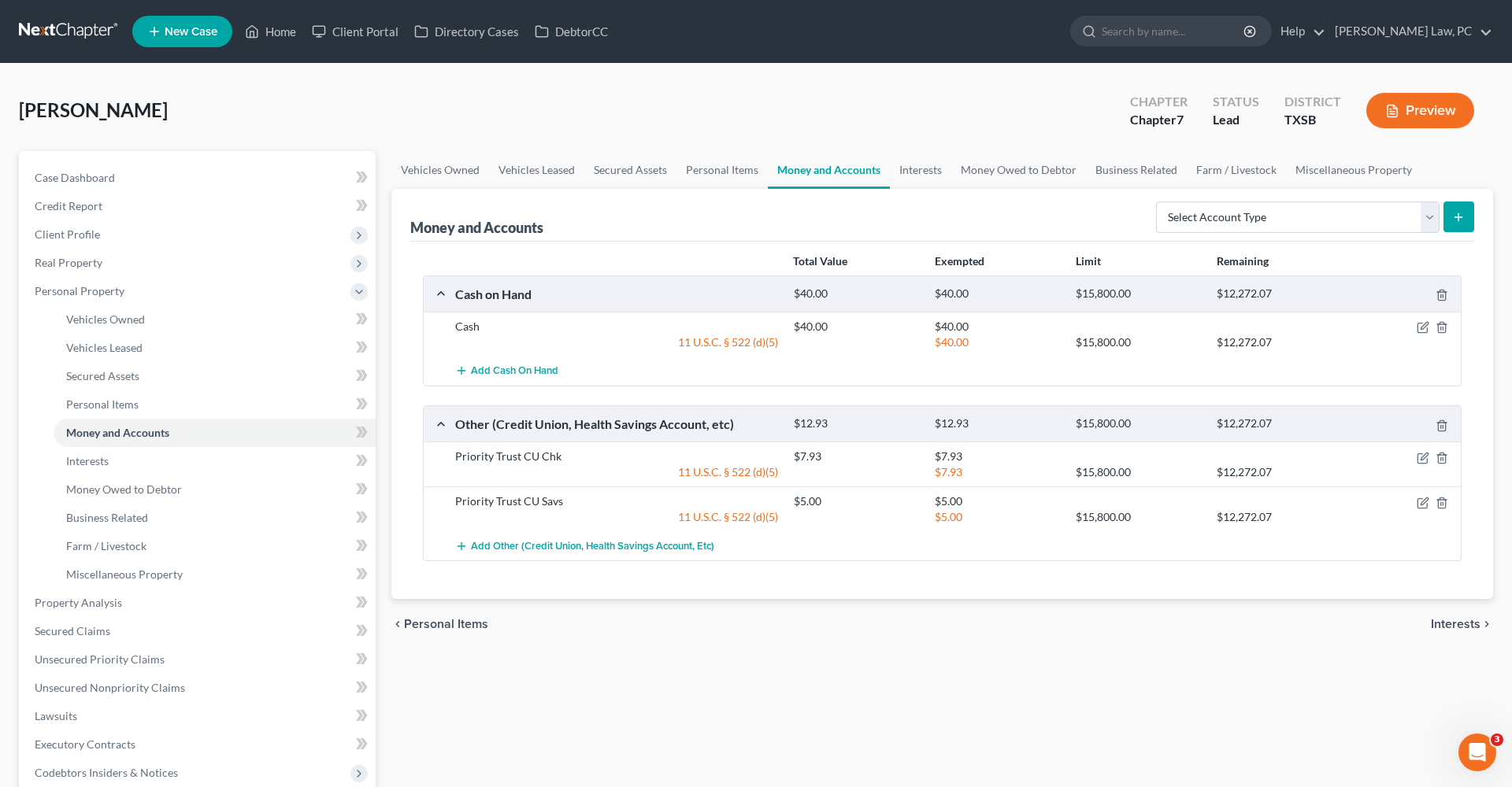
click at [30, 30] on link at bounding box center [70, 31] width 101 height 29
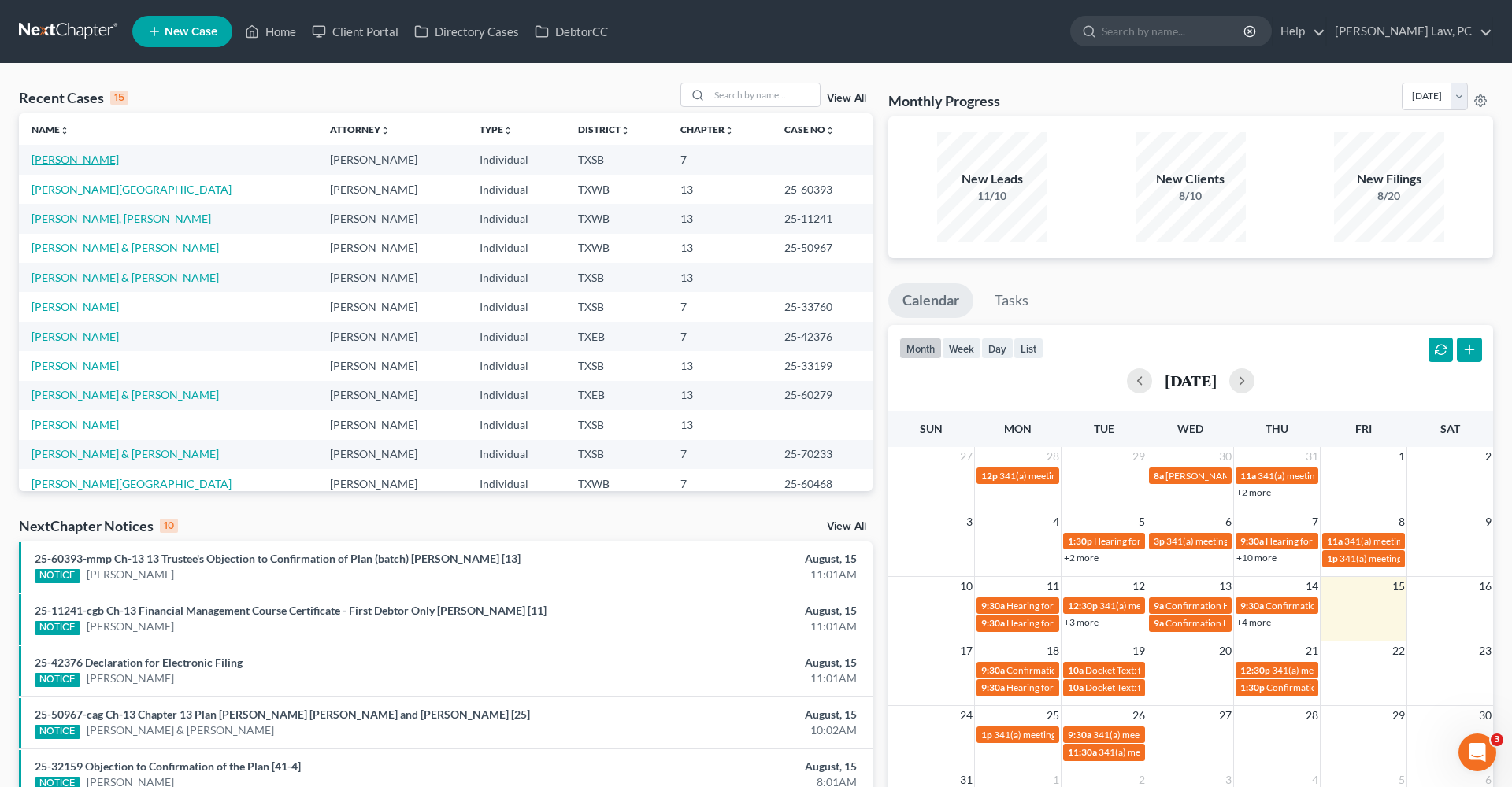
click at [49, 158] on link "[PERSON_NAME]" at bounding box center [75, 159] width 87 height 13
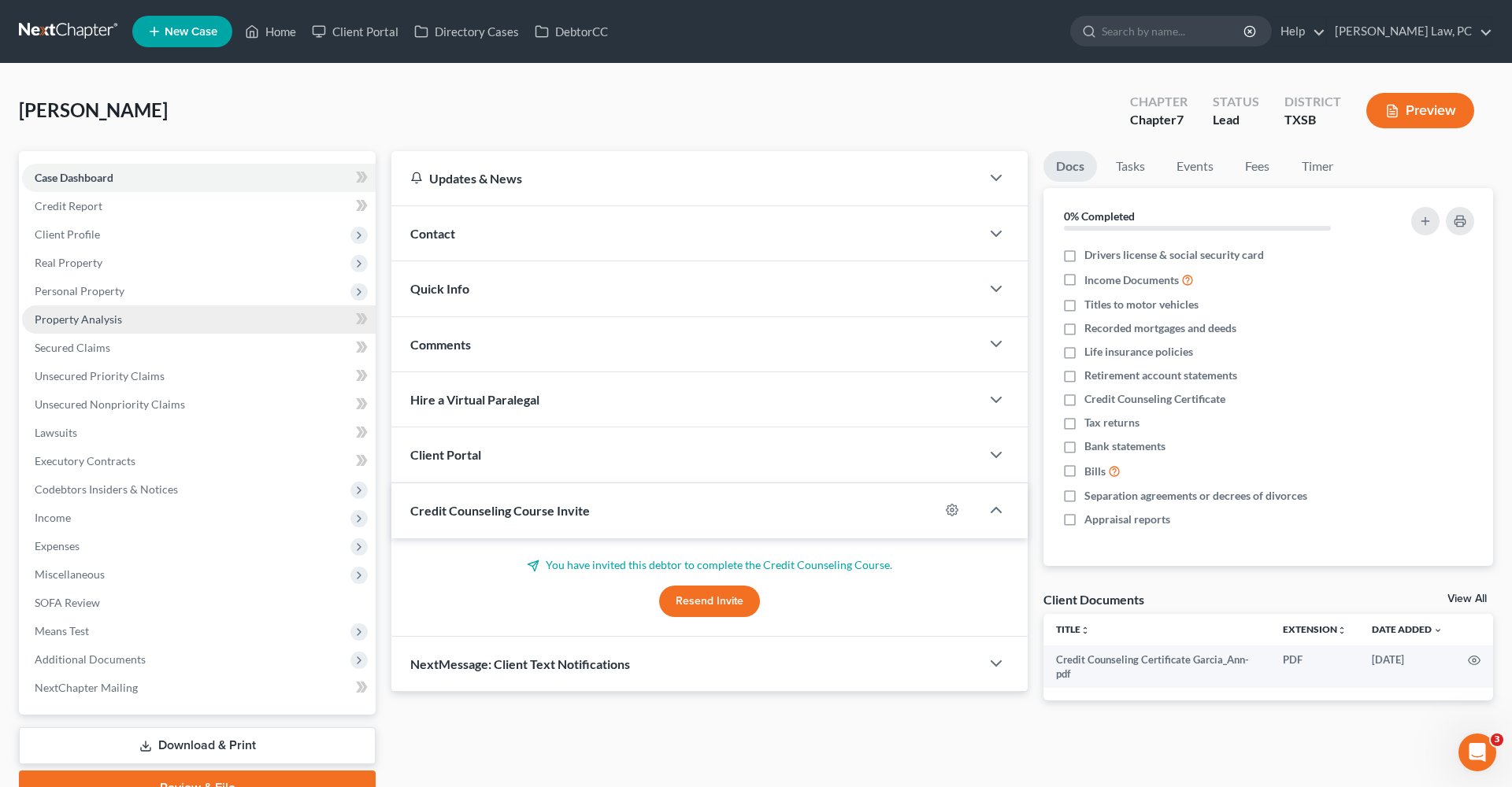
click at [82, 317] on span "Property Analysis" at bounding box center [78, 318] width 87 height 13
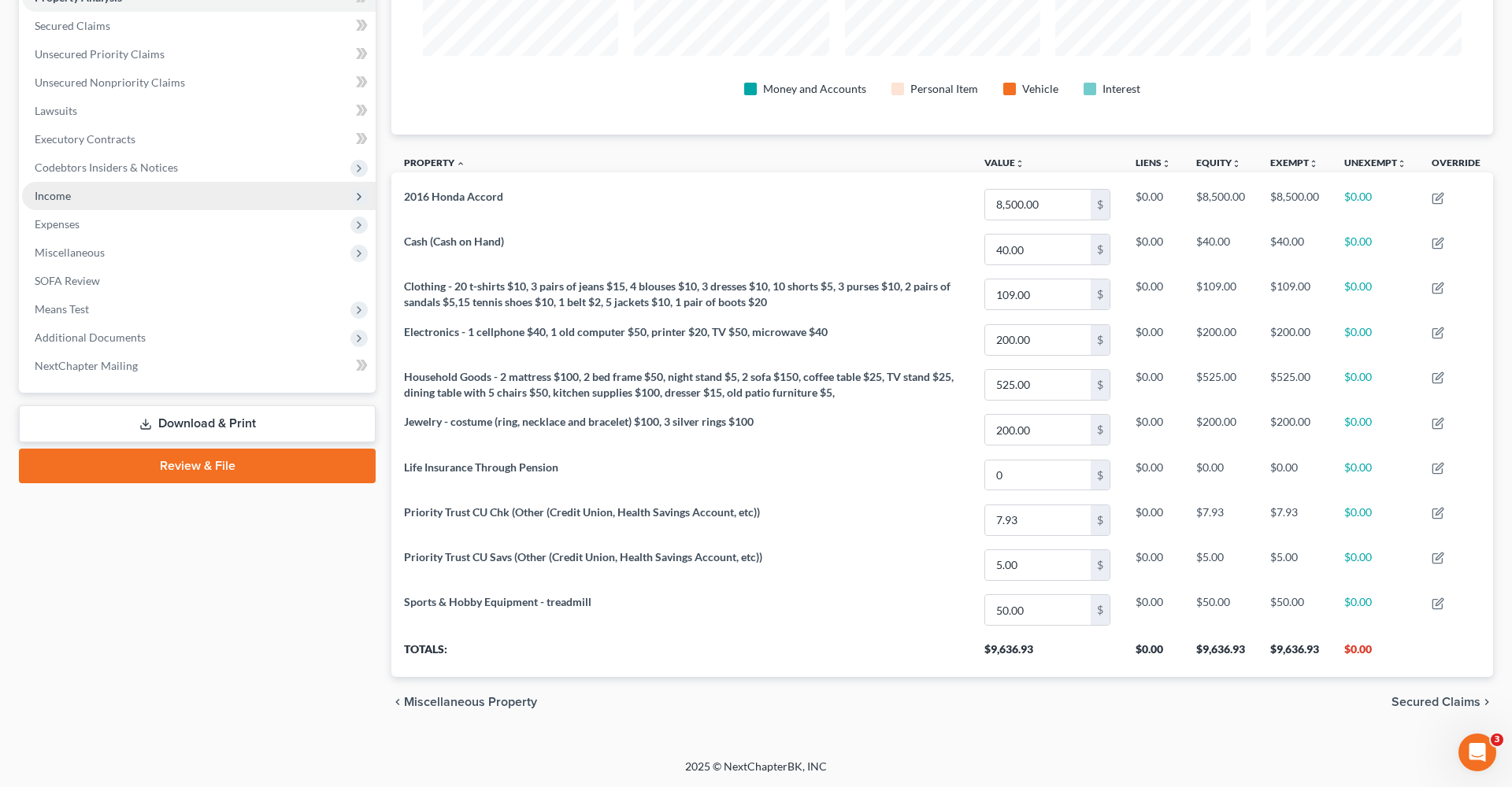
scroll to position [322, 0]
click at [151, 418] on icon at bounding box center [146, 424] width 12 height 12
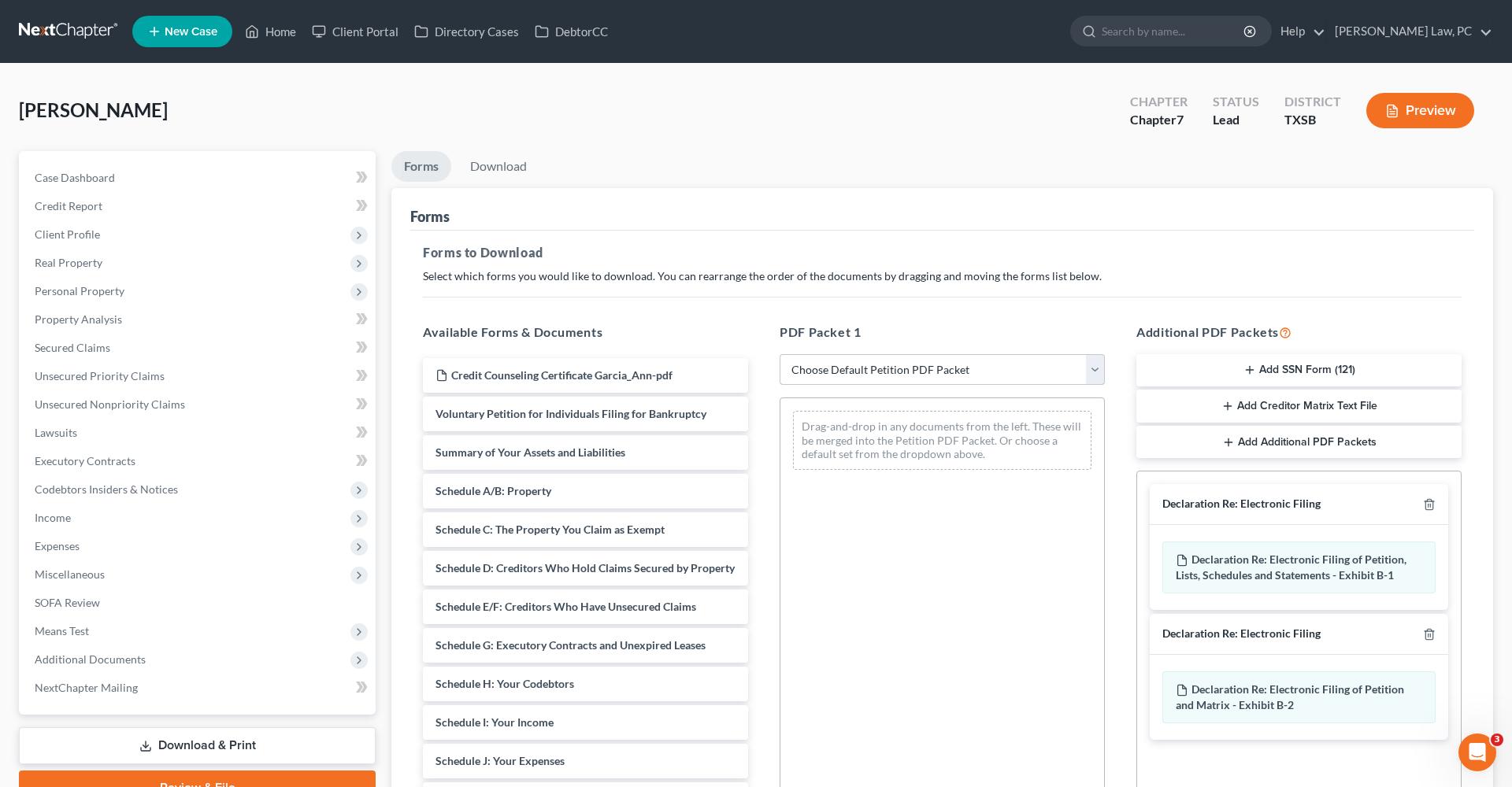
select select "0"
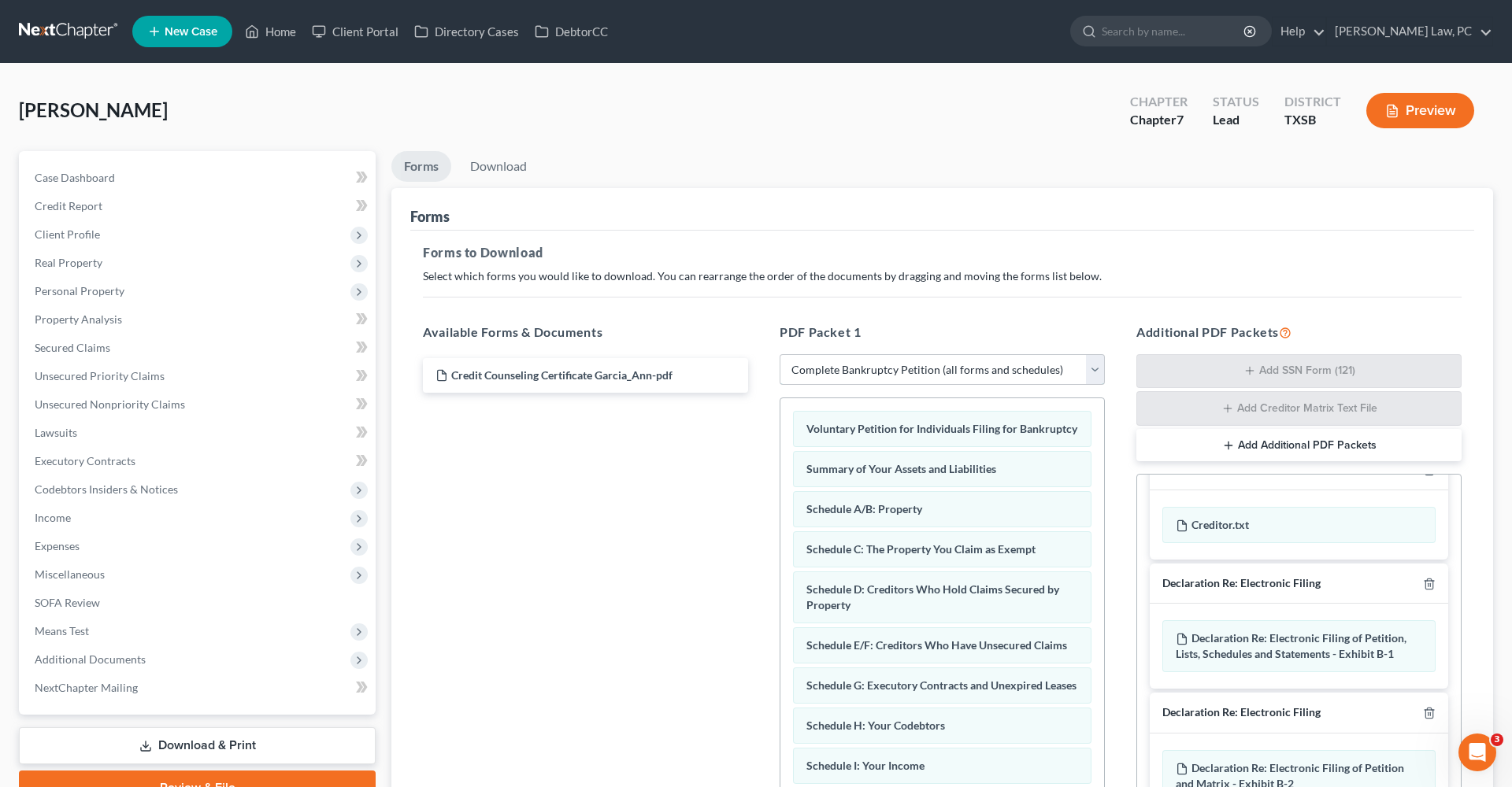
scroll to position [150, 0]
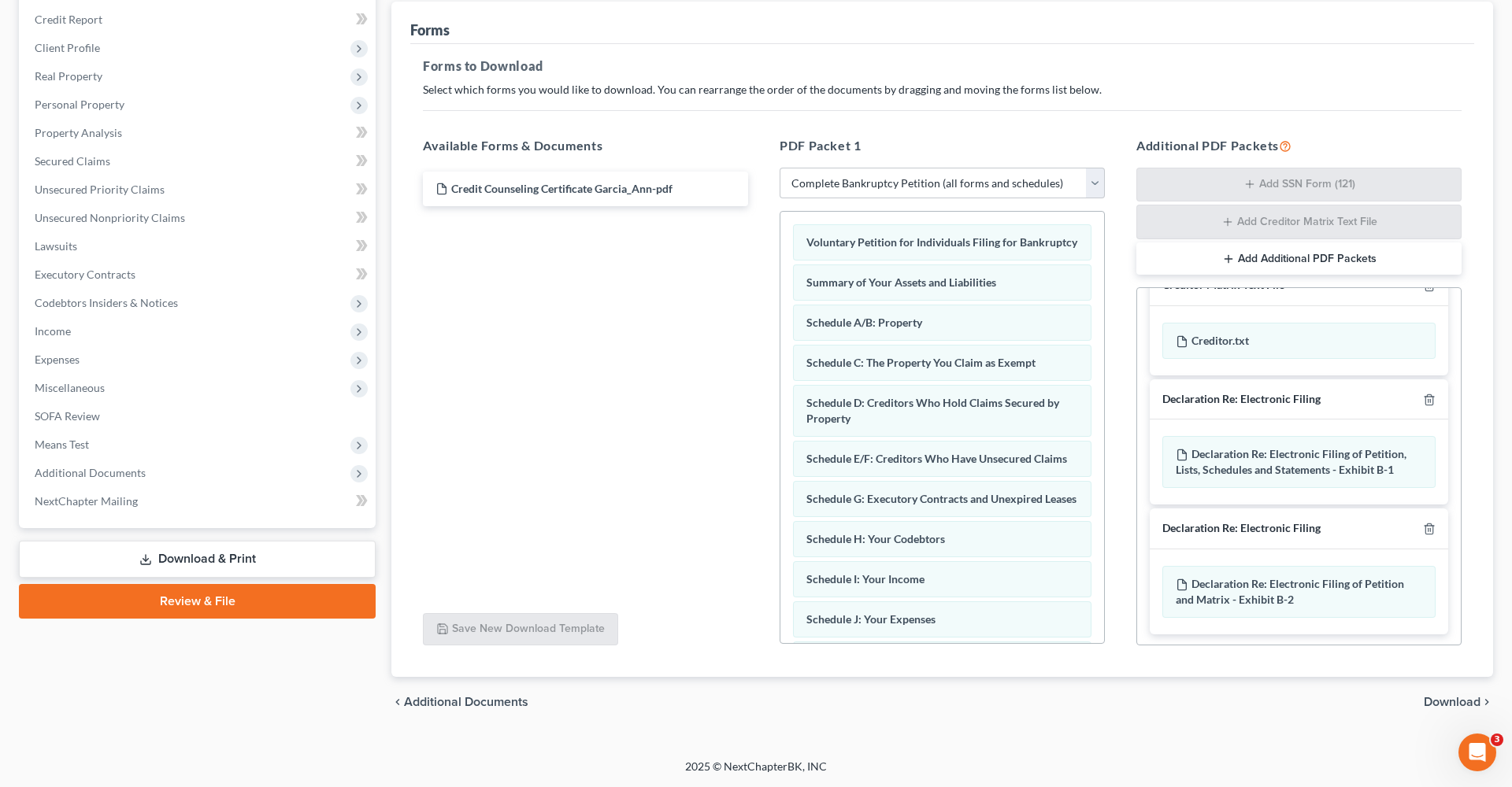
click at [1434, 707] on span "Download" at bounding box center [1451, 702] width 57 height 12
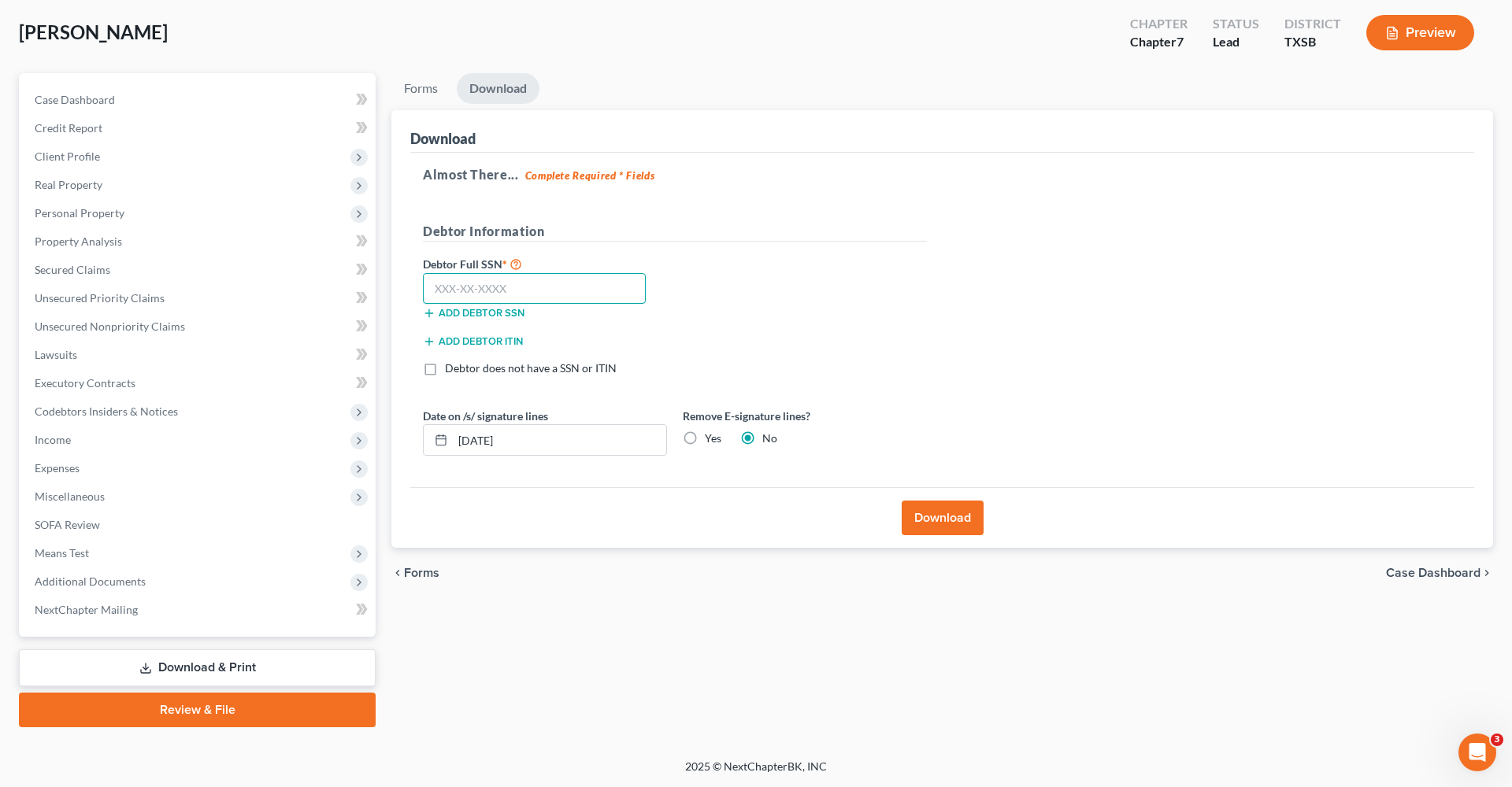
click at [555, 282] on input "text" at bounding box center [535, 288] width 223 height 31
click at [459, 286] on input "text" at bounding box center [535, 288] width 223 height 31
type input "459-39-9148"
click at [935, 513] on button "Download" at bounding box center [943, 518] width 82 height 35
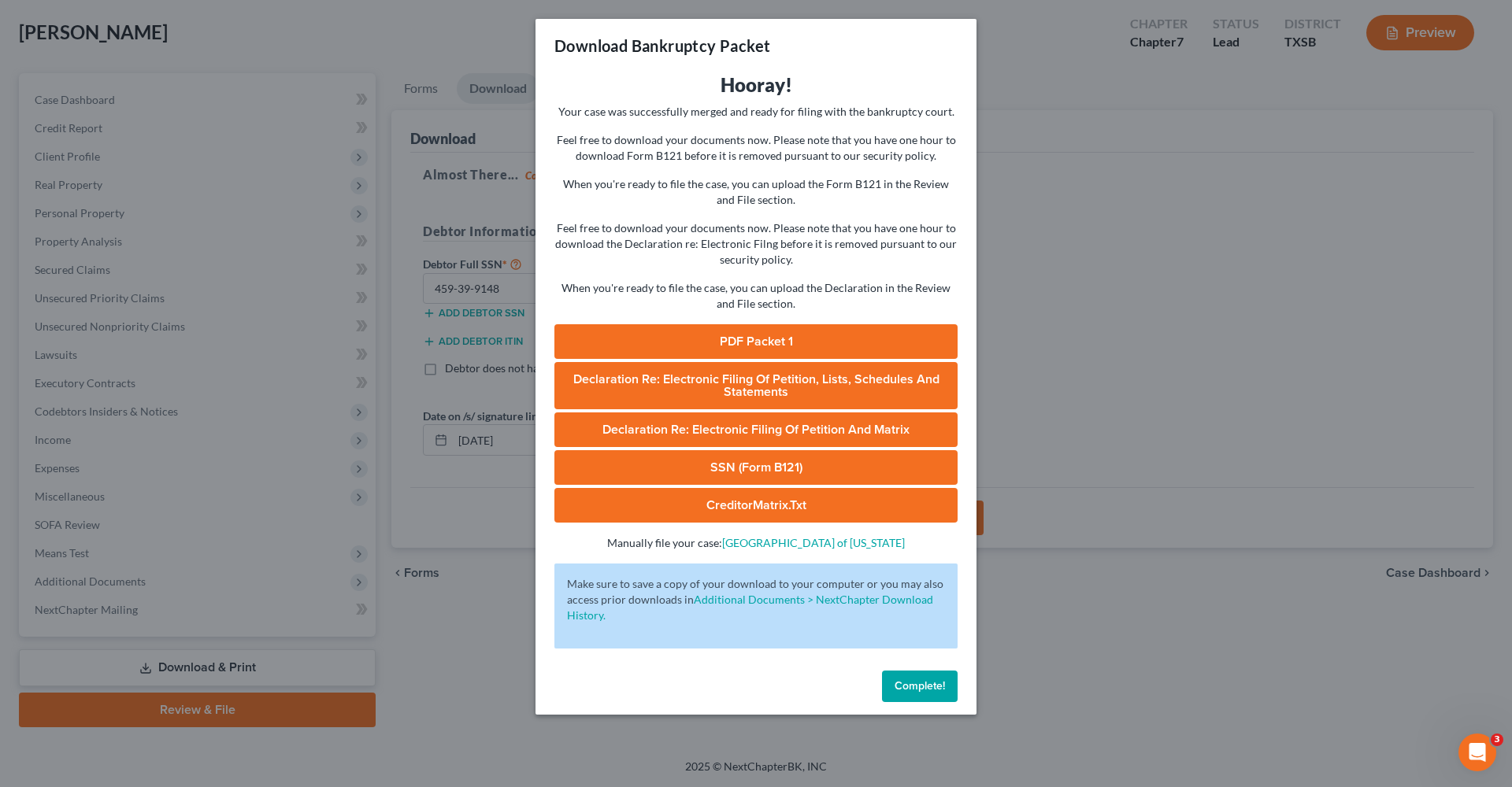
click at [725, 344] on link "PDF Packet 1" at bounding box center [756, 342] width 403 height 35
click at [649, 390] on link "Declaration Re: Electronic Filing of Petition, Lists, Schedules and Statements …" at bounding box center [756, 385] width 403 height 47
click at [719, 433] on link "Declaration Re: Electronic Filing of Petition and Matrix" at bounding box center [756, 430] width 403 height 35
click at [786, 468] on link "SSN (Form B121)" at bounding box center [756, 467] width 403 height 35
click at [926, 689] on span "Complete!" at bounding box center [920, 685] width 51 height 13
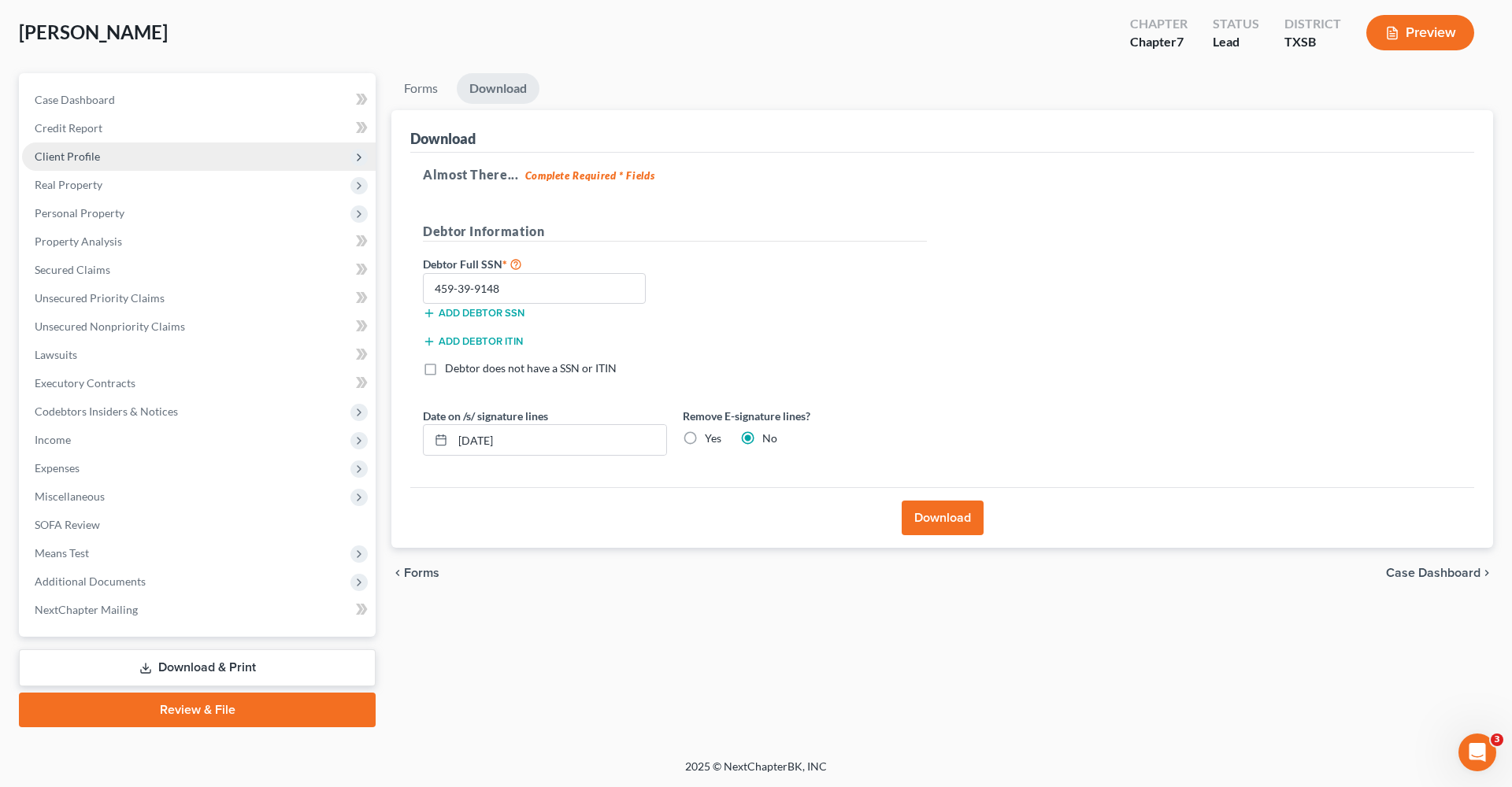
click at [44, 155] on span "Client Profile" at bounding box center [67, 156] width 65 height 13
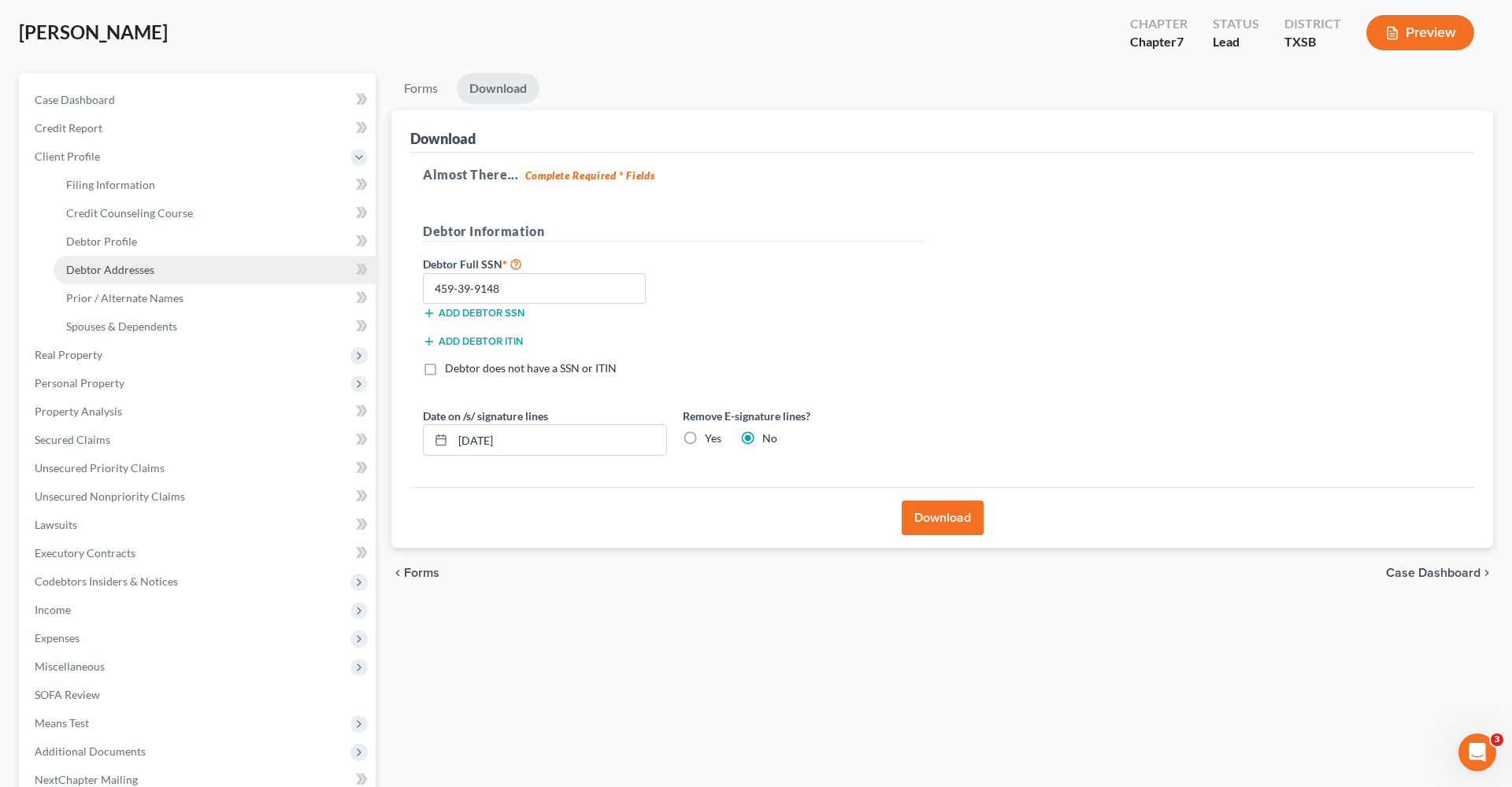
click at [109, 266] on span "Debtor Addresses" at bounding box center [110, 269] width 88 height 13
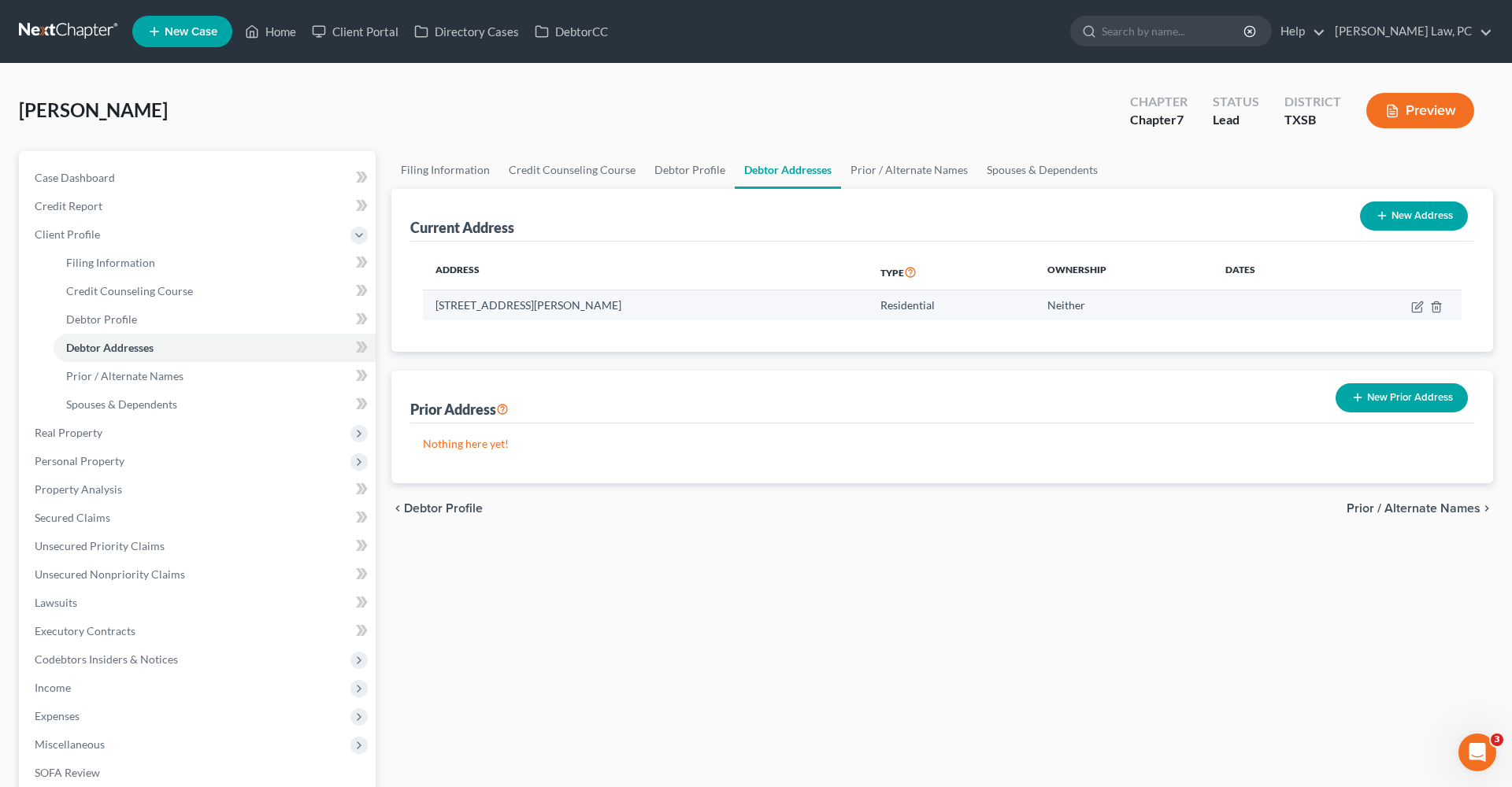
drag, startPoint x: 613, startPoint y: 304, endPoint x: 432, endPoint y: 298, distance: 181.1
click at [432, 298] on td "4707 Theall Rd, Houston, TX 77066" at bounding box center [645, 305] width 445 height 30
copy td "4707 Theall Rd, Houston, TX 77066"
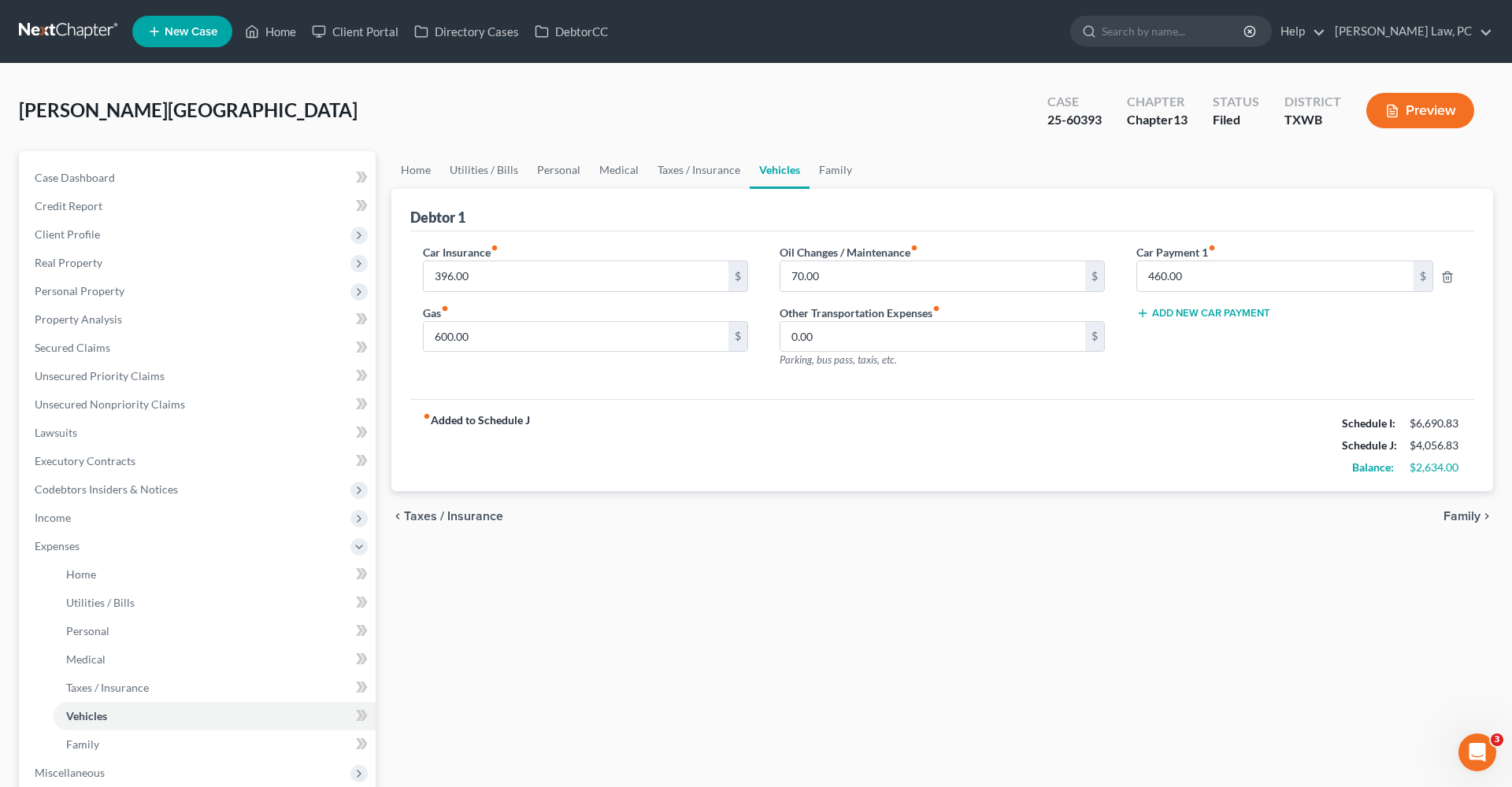
click at [47, 30] on link at bounding box center [70, 31] width 101 height 29
